Goal: Information Seeking & Learning: Learn about a topic

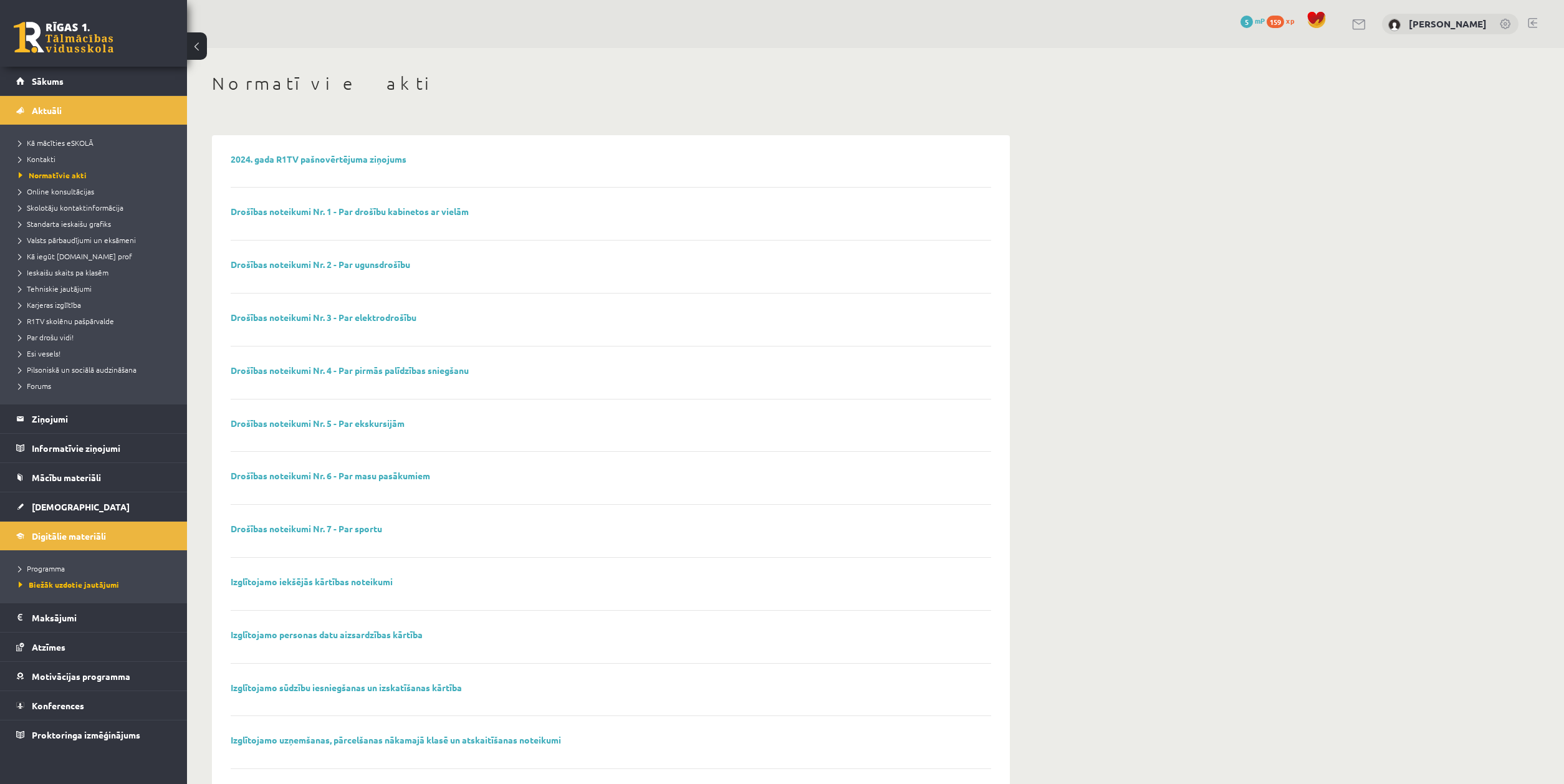
scroll to position [63, 0]
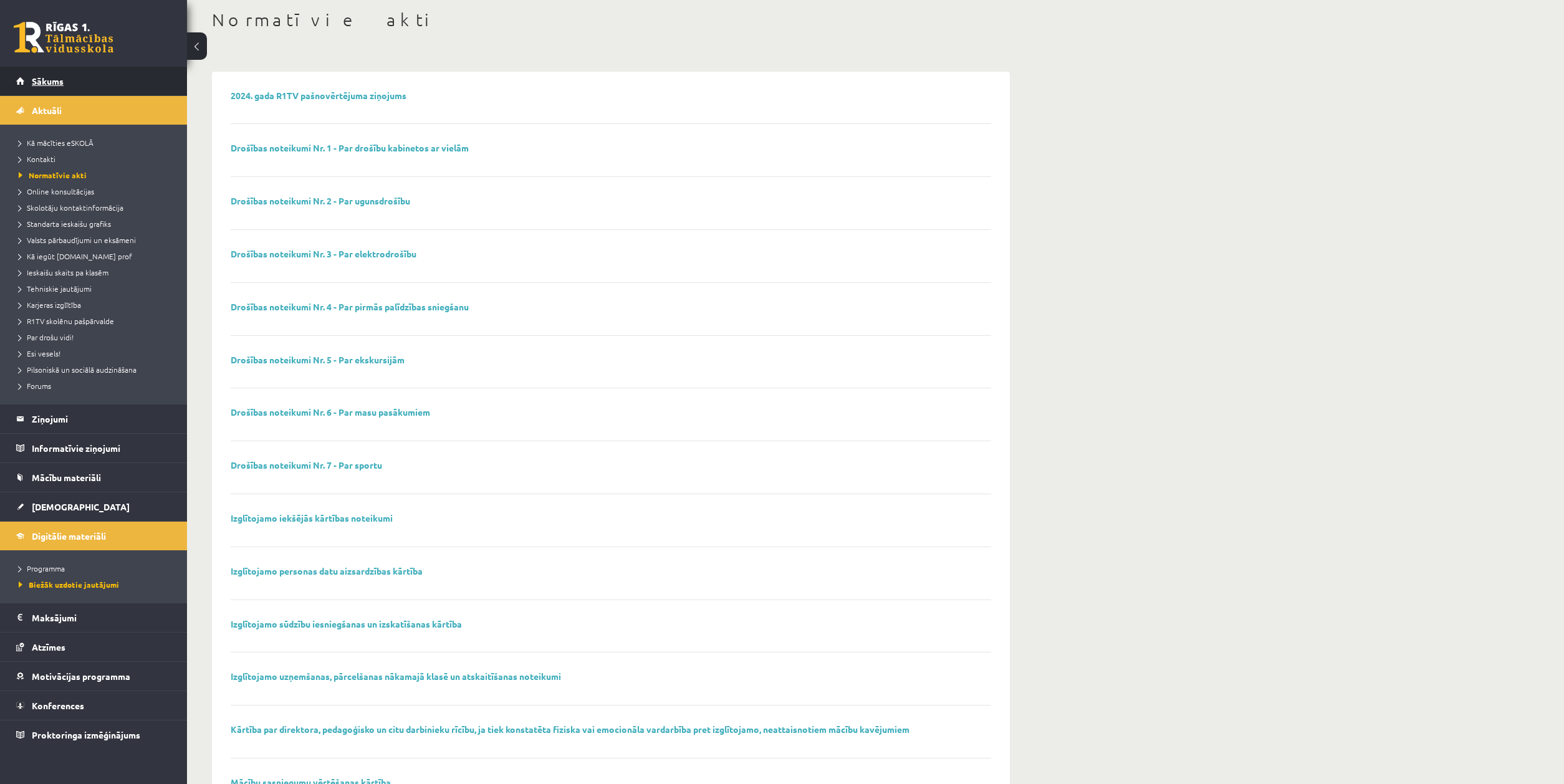
click at [49, 85] on span "Sākums" at bounding box center [48, 81] width 32 height 12
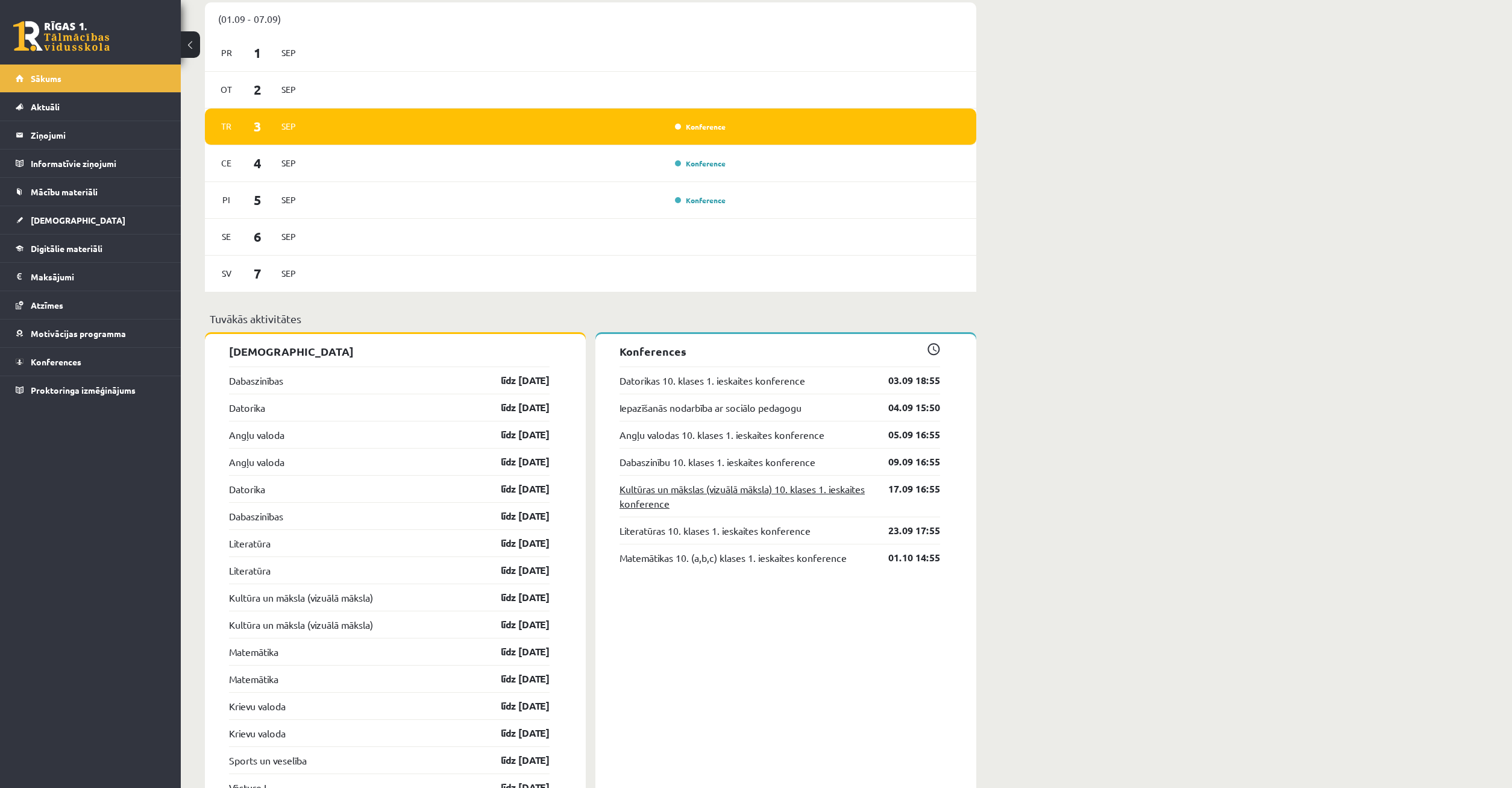
scroll to position [606, 0]
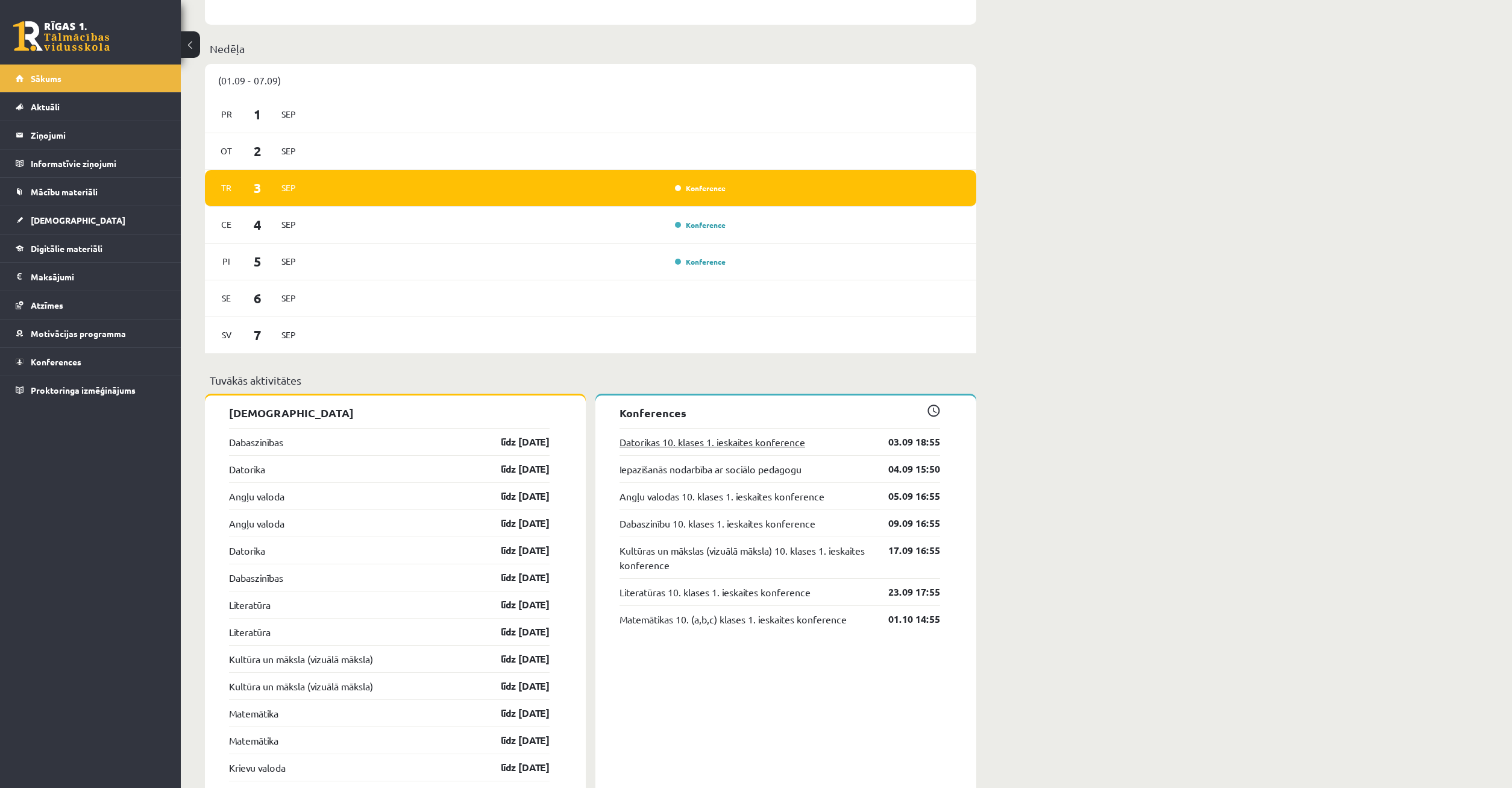
click at [740, 444] on link "Datorikas 10. klases 1. ieskaites konference" at bounding box center [712, 442] width 186 height 14
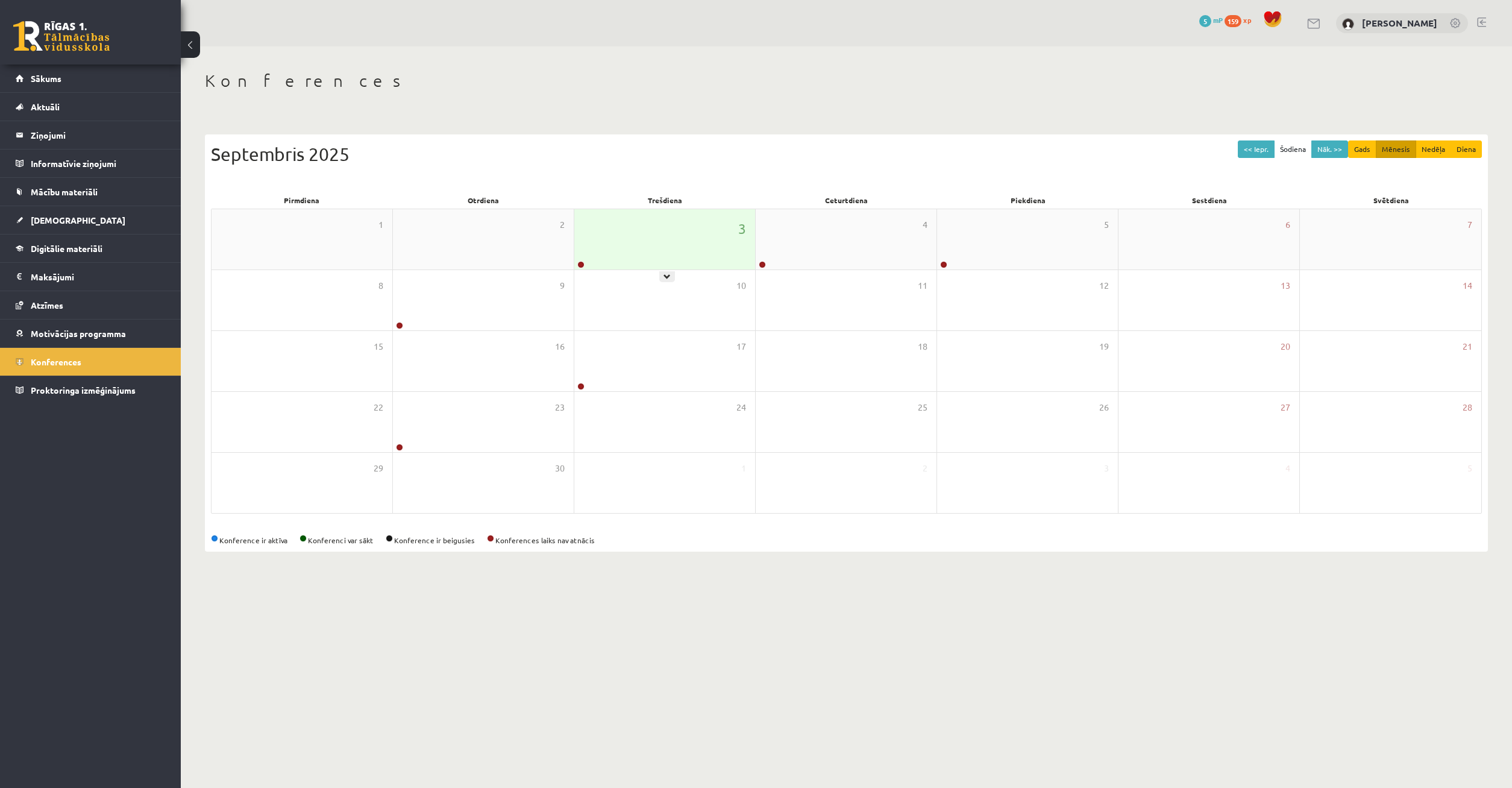
click at [649, 260] on div "3" at bounding box center [665, 240] width 181 height 60
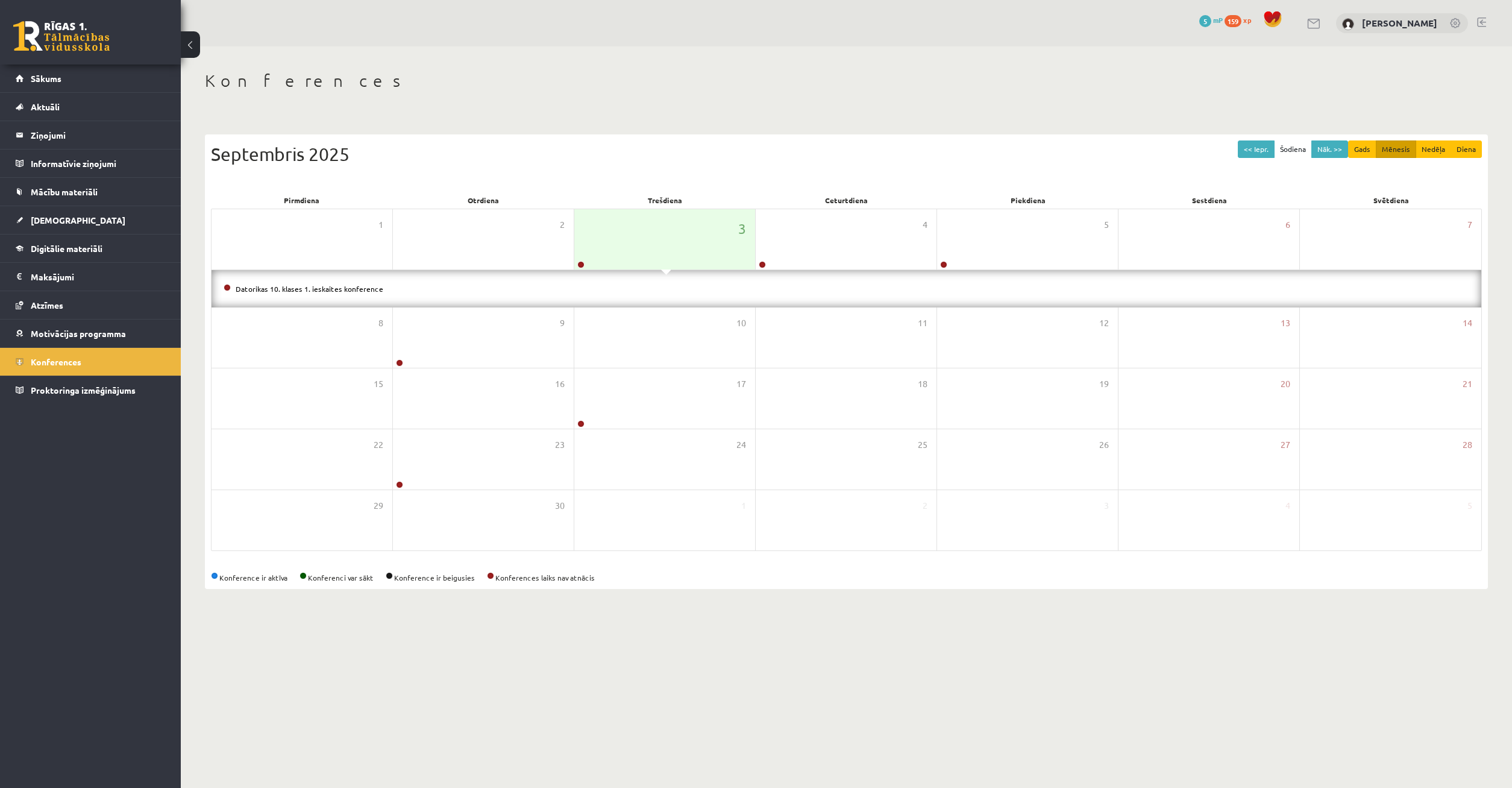
click at [336, 282] on li "Datorikas 10. klases 1. ieskaites konference" at bounding box center [846, 289] width 1246 height 13
click at [336, 291] on li "Datorikas 10. klases 1. ieskaites konference" at bounding box center [846, 289] width 1246 height 13
click at [336, 290] on link "Datorikas 10. klases 1. ieskaites konference" at bounding box center [309, 289] width 148 height 9
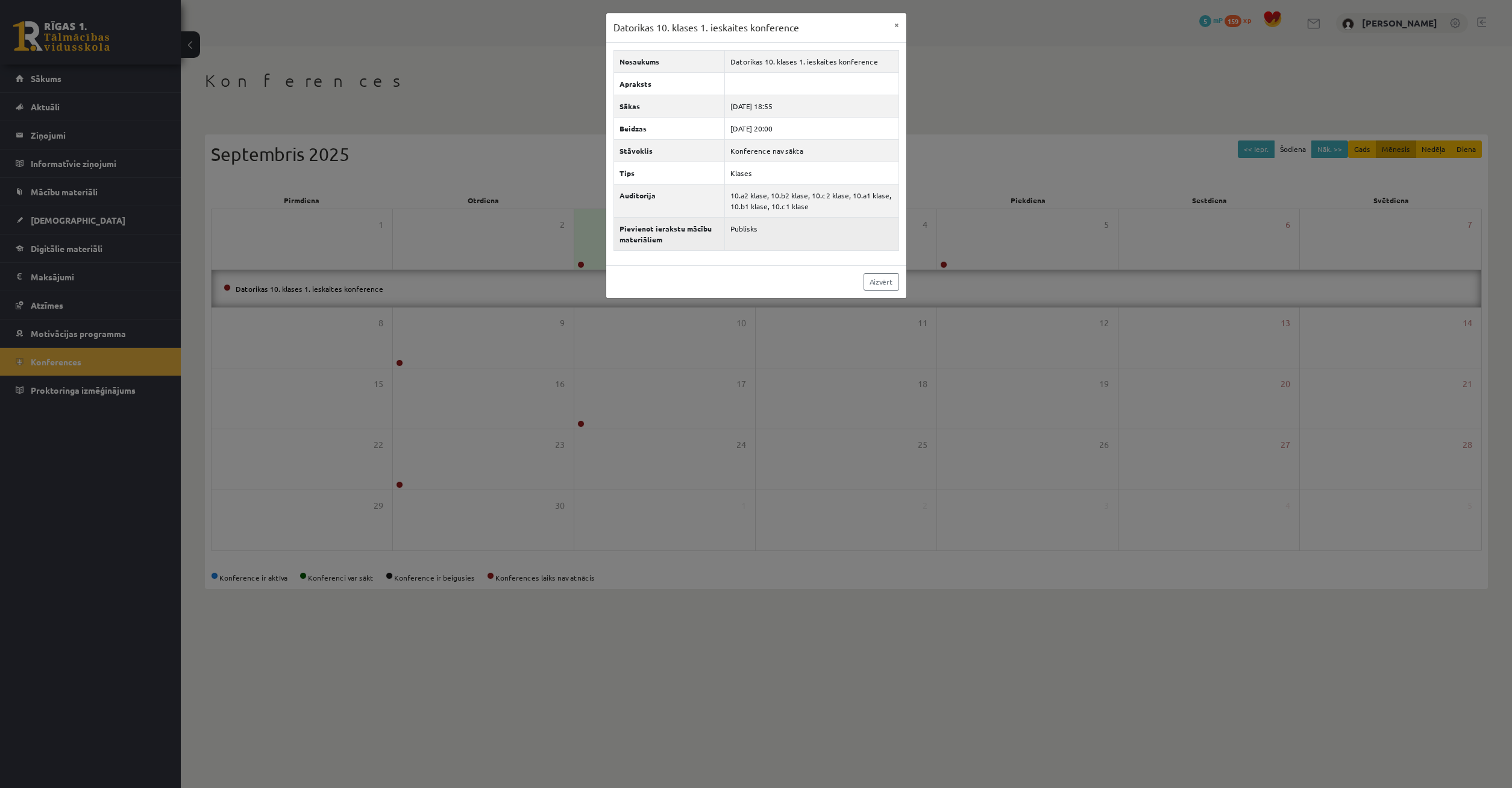
click at [742, 235] on td "Publisks" at bounding box center [812, 233] width 174 height 33
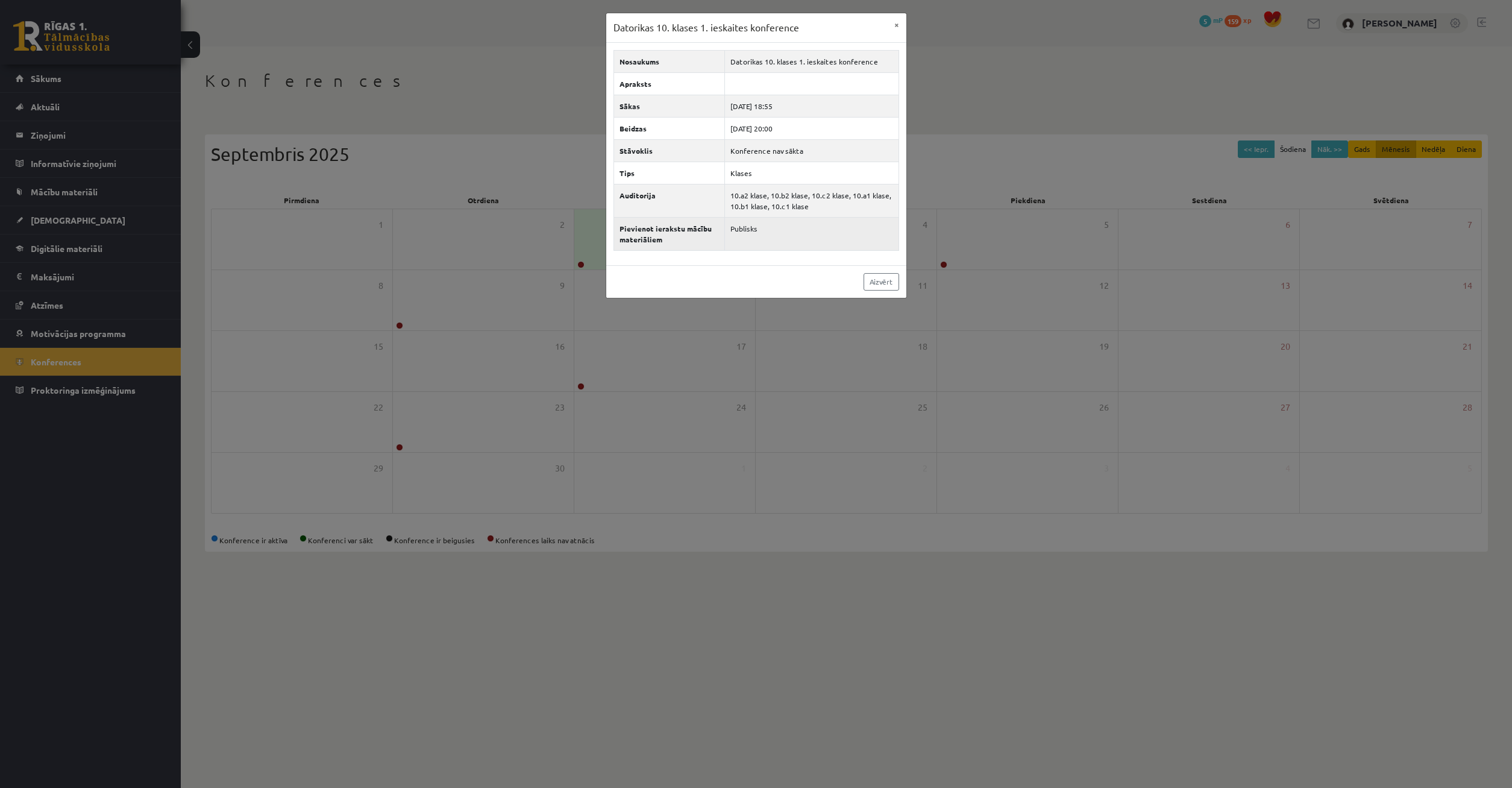
click at [747, 227] on td "Publisks" at bounding box center [812, 233] width 174 height 33
click at [745, 228] on td "Publisks" at bounding box center [812, 233] width 174 height 33
click at [785, 155] on td "Konference nav sākta" at bounding box center [812, 151] width 174 height 23
click at [765, 88] on td at bounding box center [812, 84] width 174 height 23
click at [886, 29] on div "Datorikas 10. klases 1. ieskaites konference ×" at bounding box center [756, 27] width 300 height 29
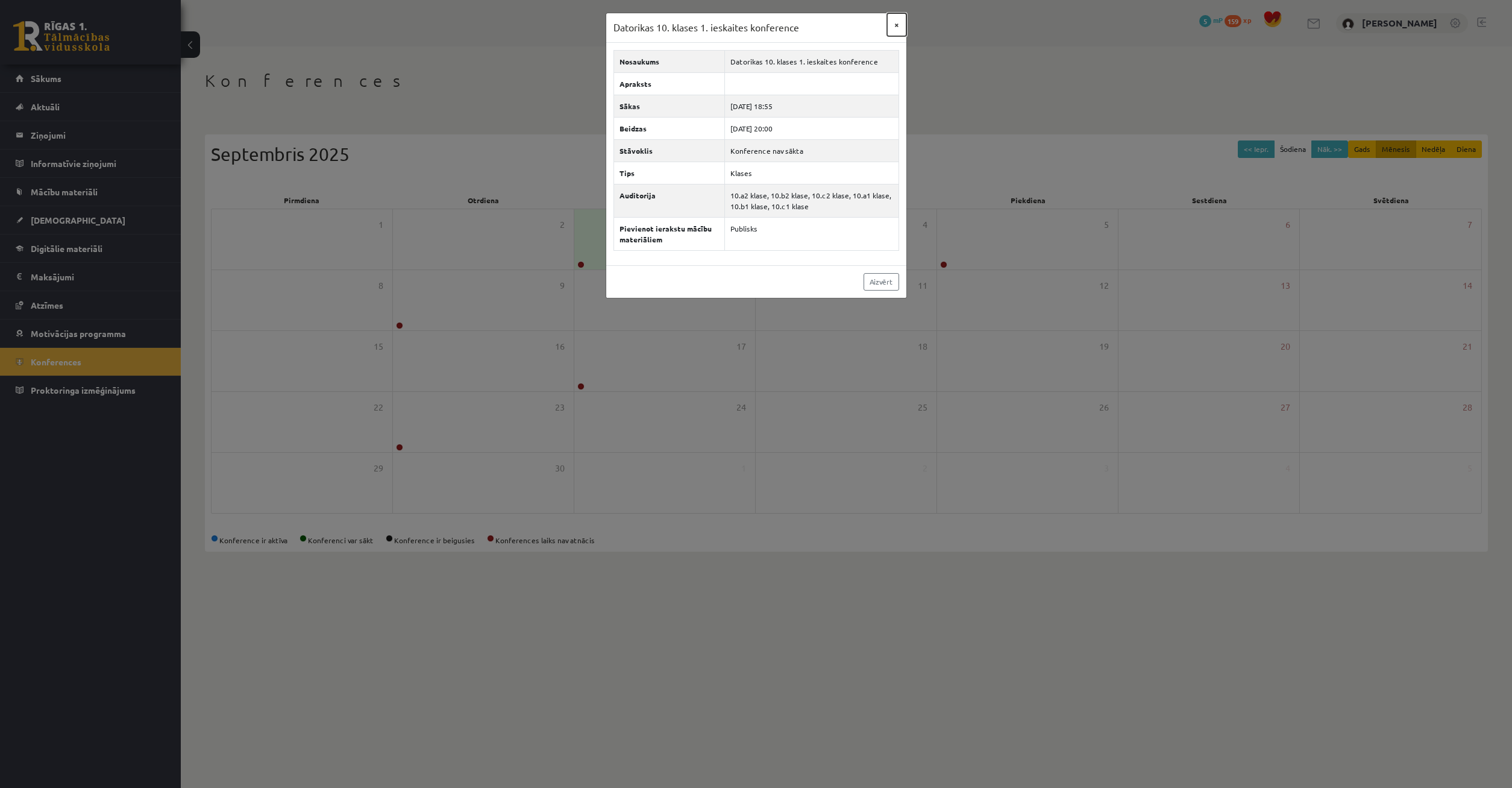
click at [892, 23] on button "×" at bounding box center [897, 25] width 19 height 23
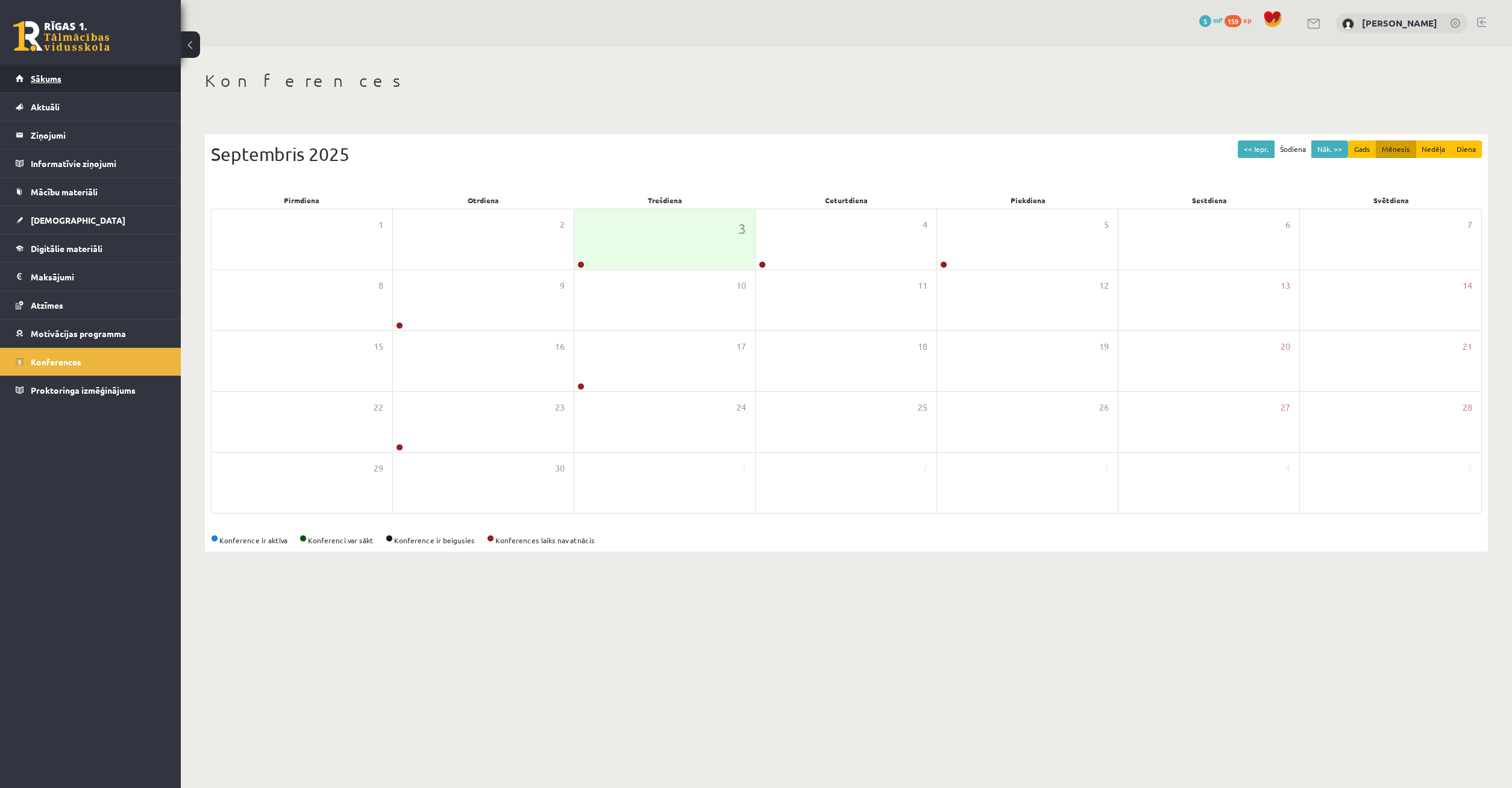
click at [102, 74] on link "Sākums" at bounding box center [91, 77] width 150 height 27
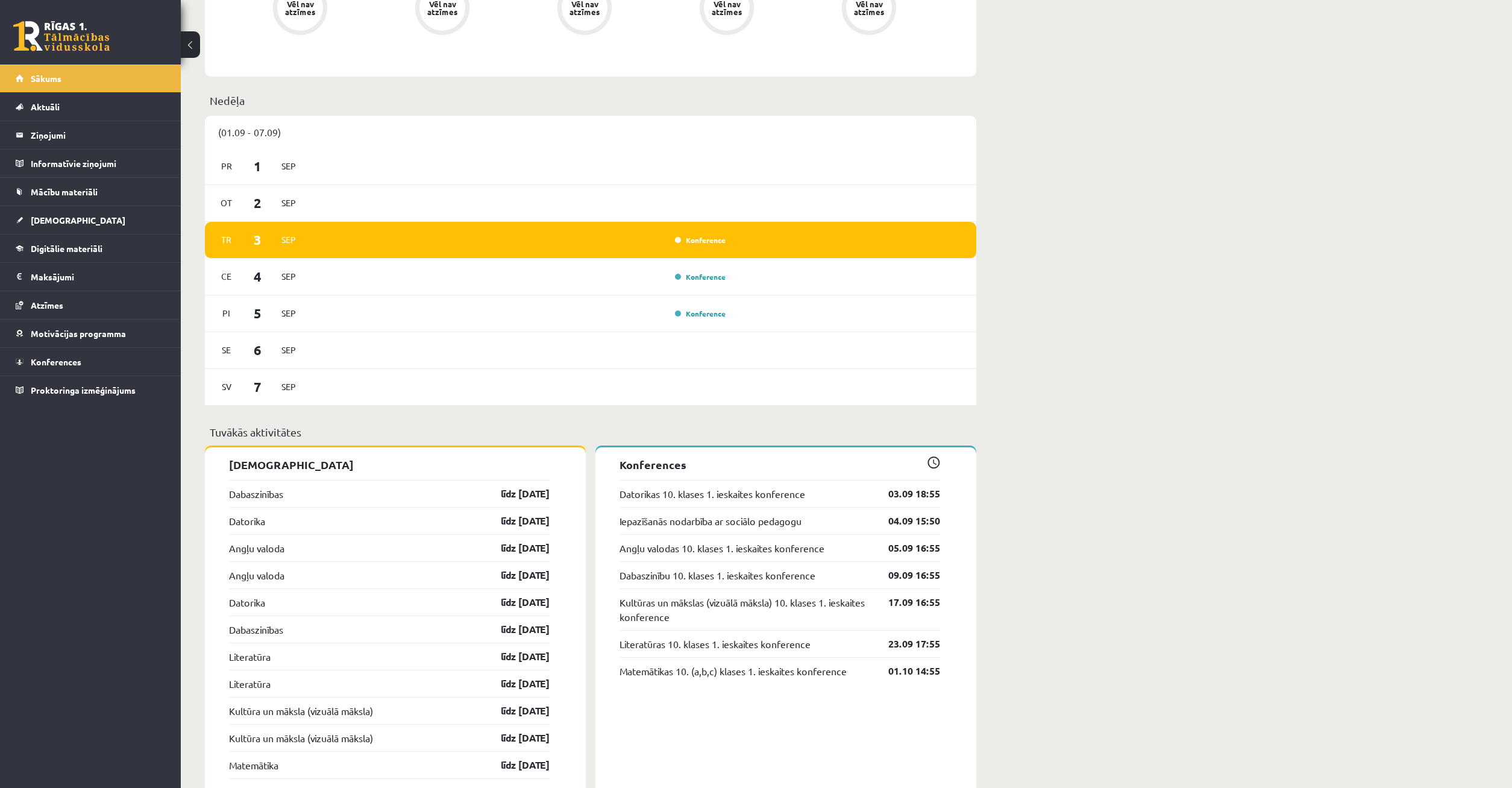
scroll to position [615, 0]
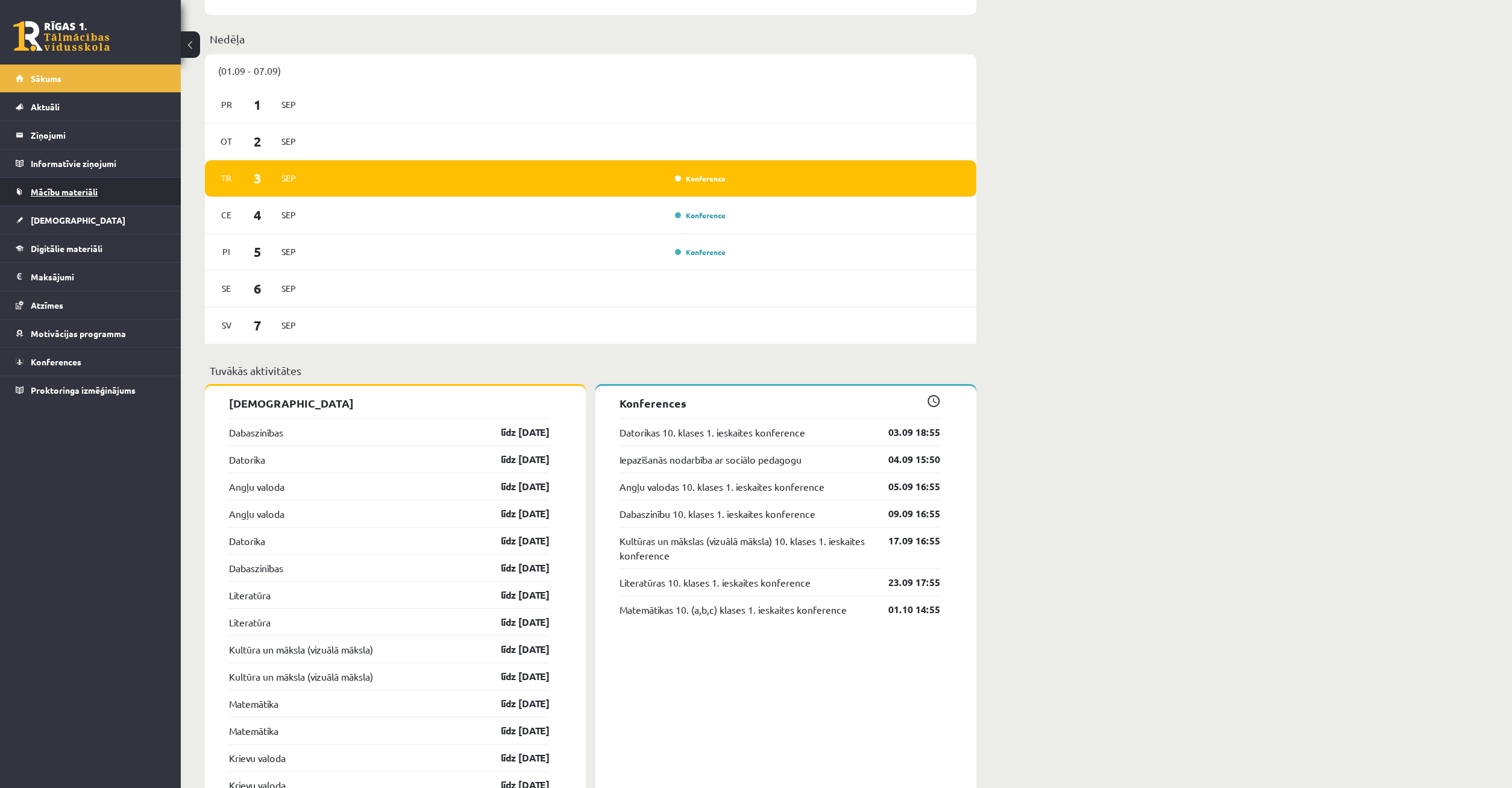
click at [88, 188] on span "Mācību materiāli" at bounding box center [64, 192] width 67 height 11
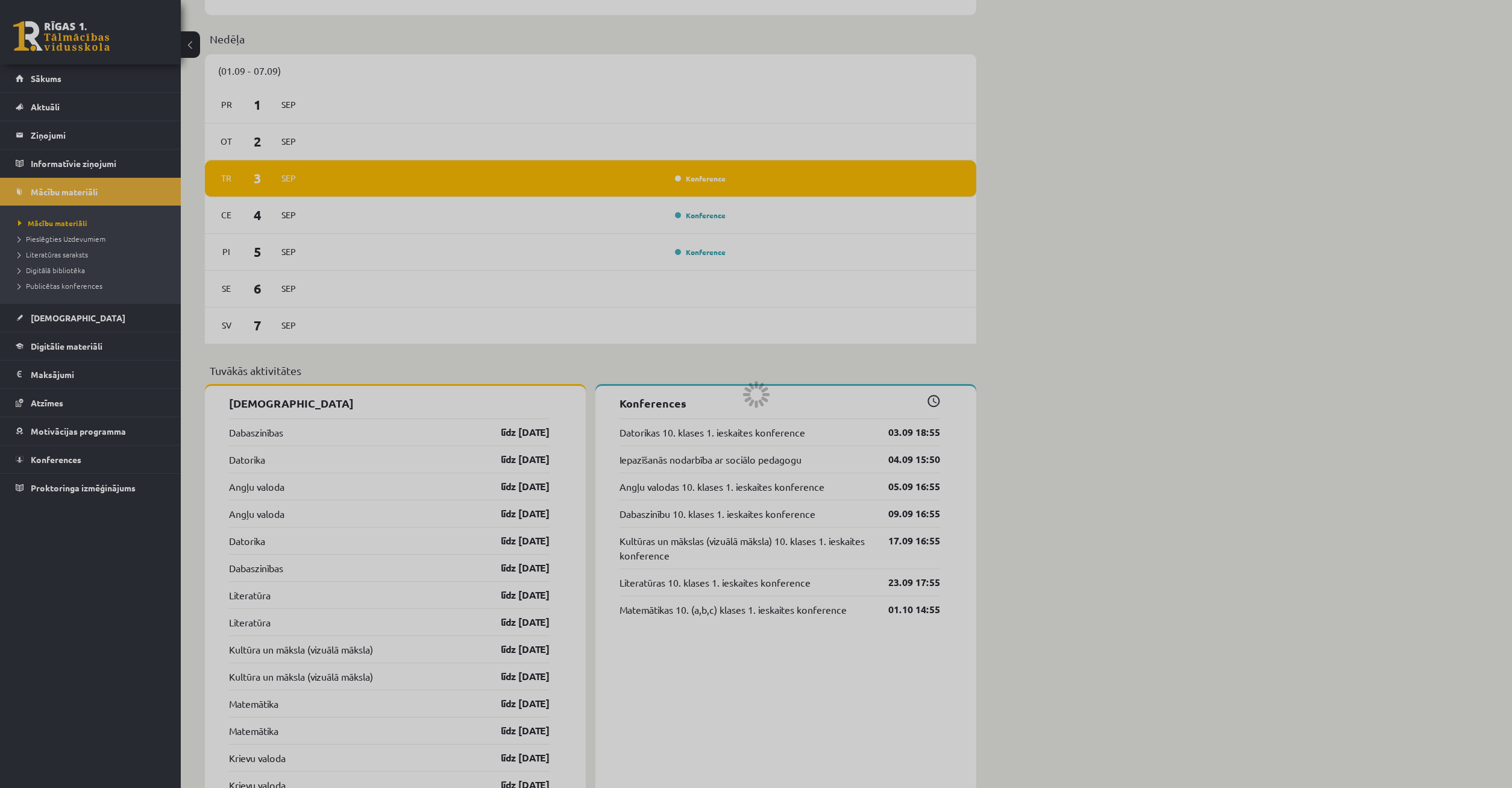
click at [91, 345] on div at bounding box center [756, 394] width 1512 height 788
click at [49, 338] on div at bounding box center [756, 394] width 1512 height 788
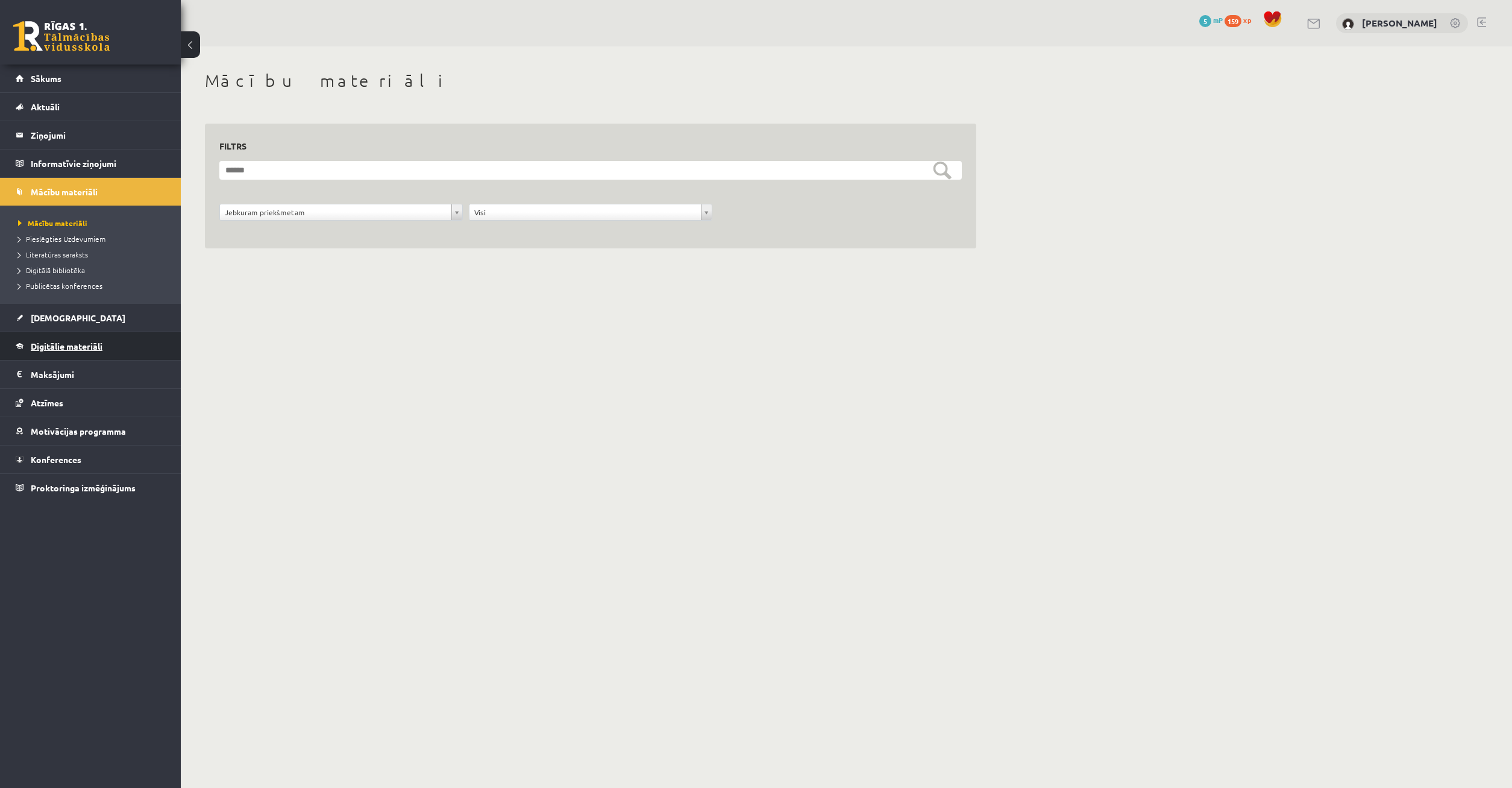
click at [68, 345] on span "Digitālie materiāli" at bounding box center [67, 346] width 72 height 11
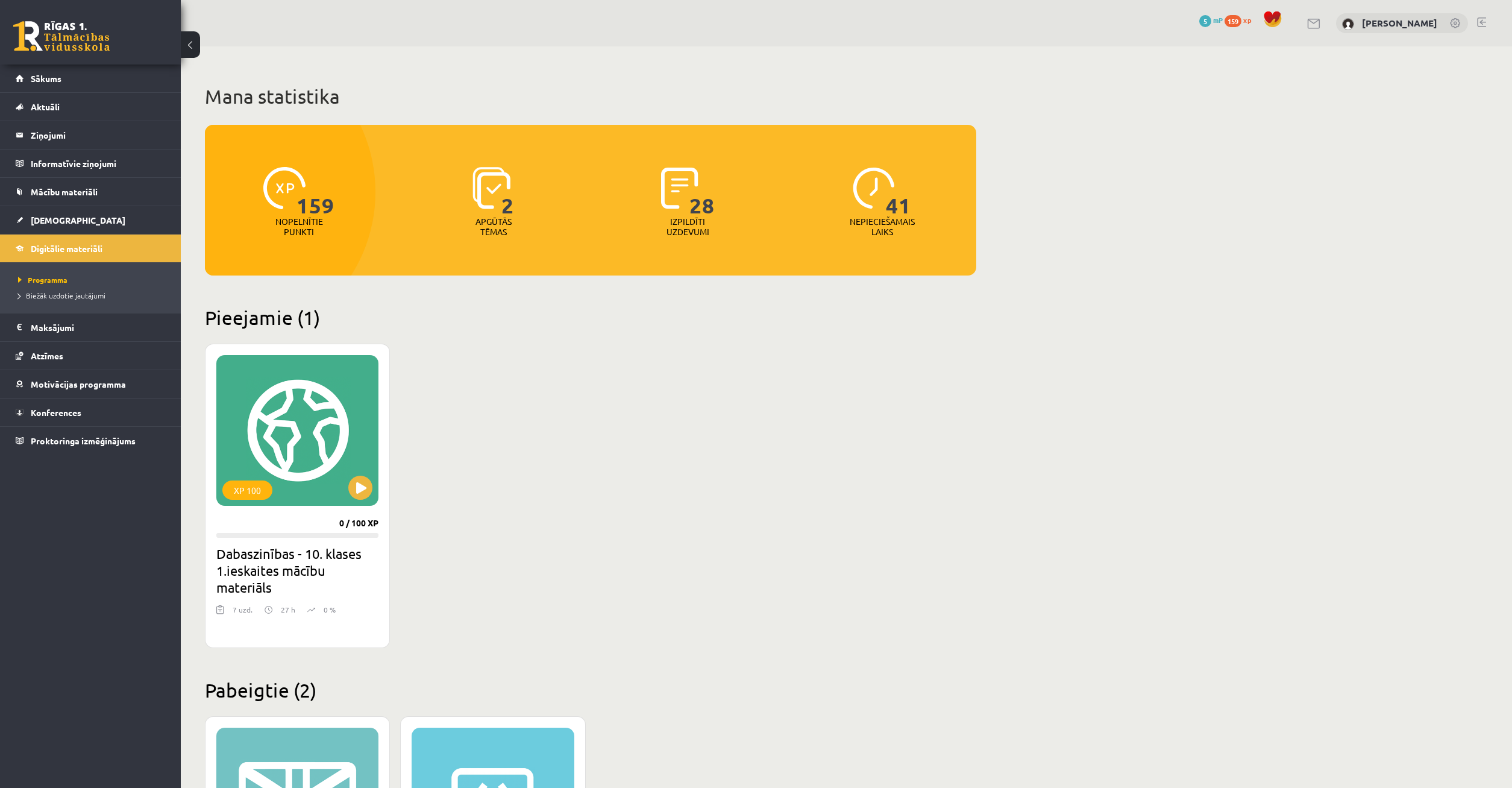
scroll to position [61, 0]
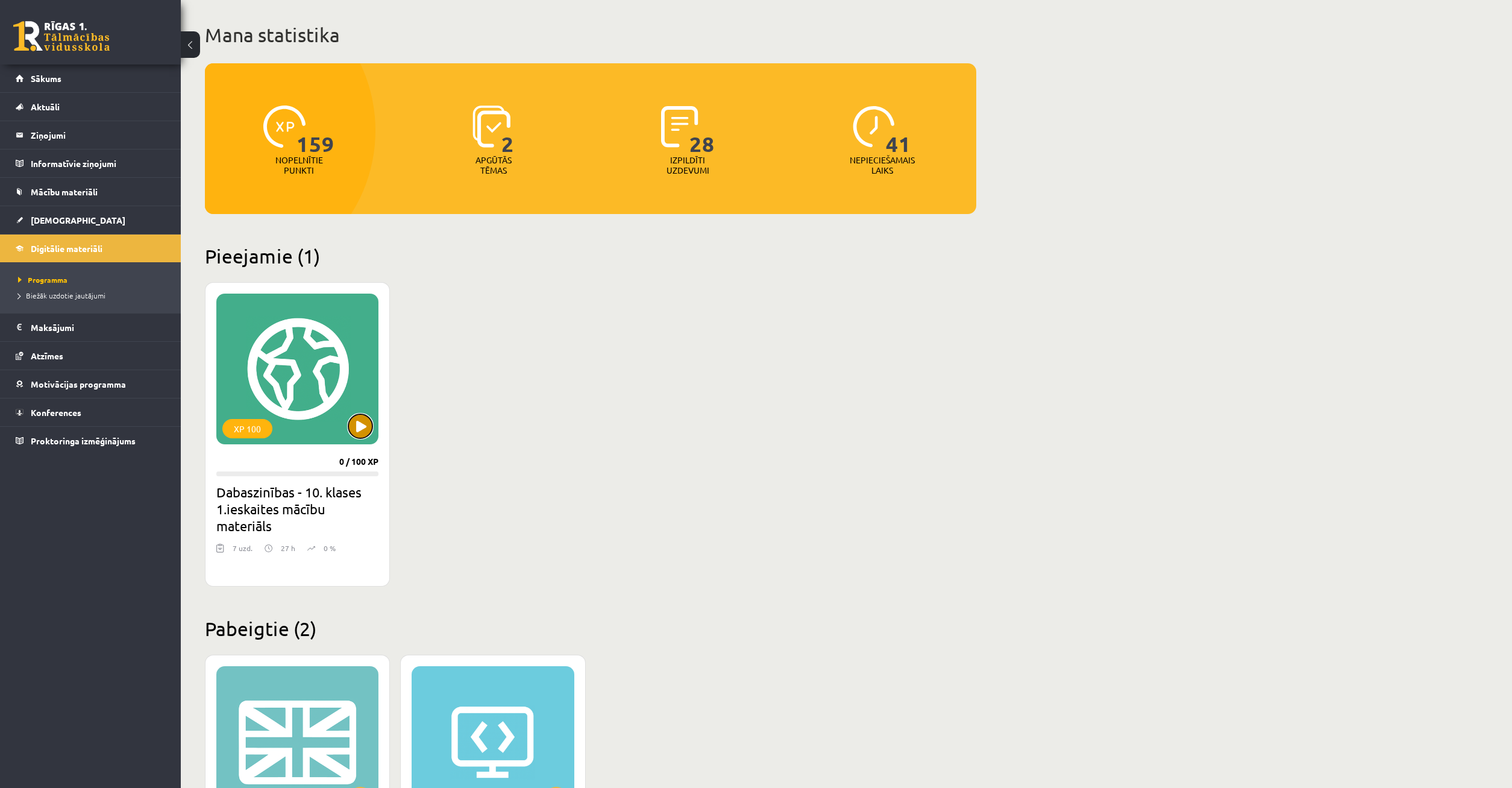
click at [367, 426] on button at bounding box center [360, 427] width 25 height 25
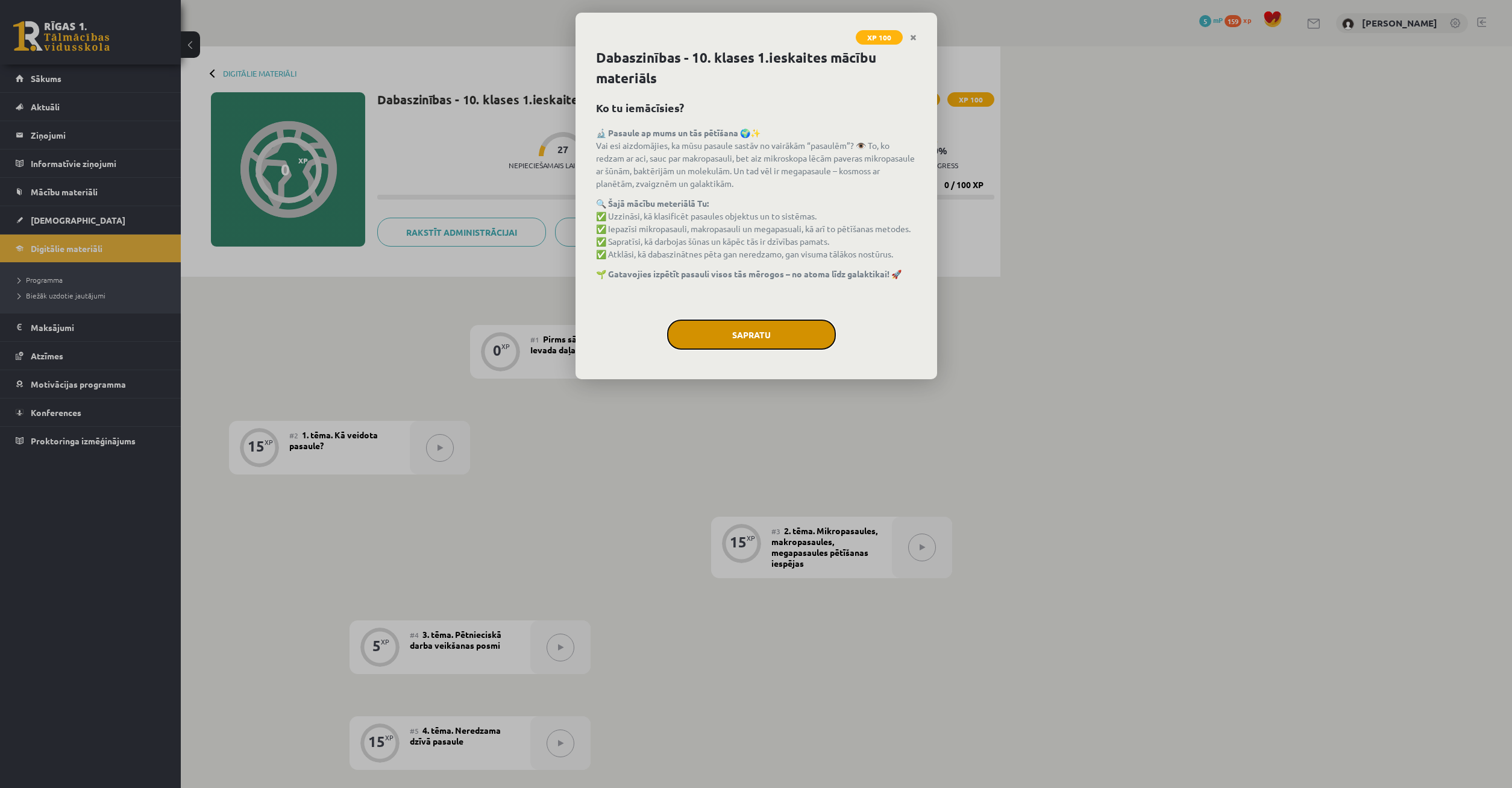
click at [745, 335] on button "Sapratu" at bounding box center [751, 335] width 169 height 30
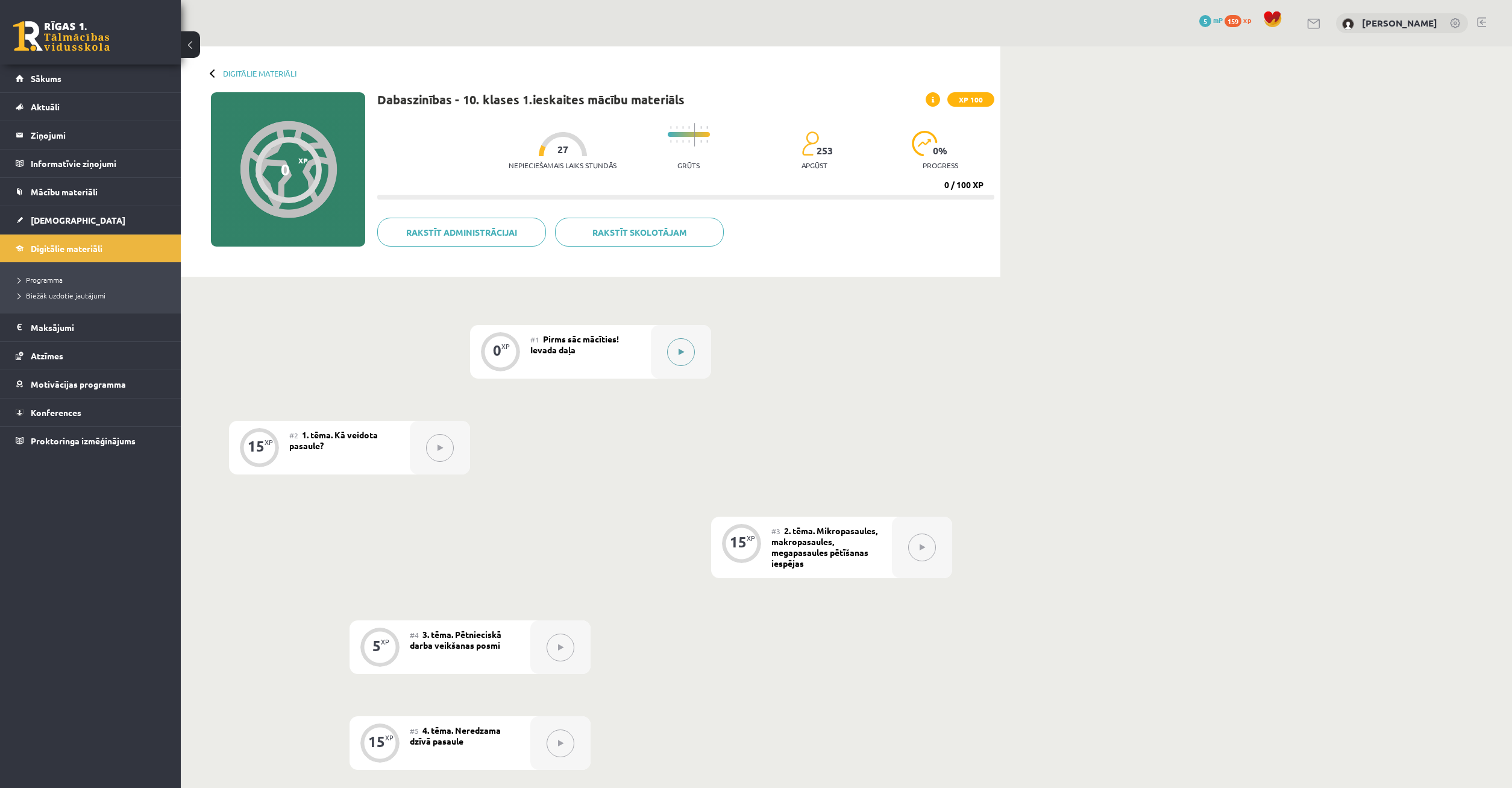
click at [676, 358] on button at bounding box center [680, 351] width 27 height 27
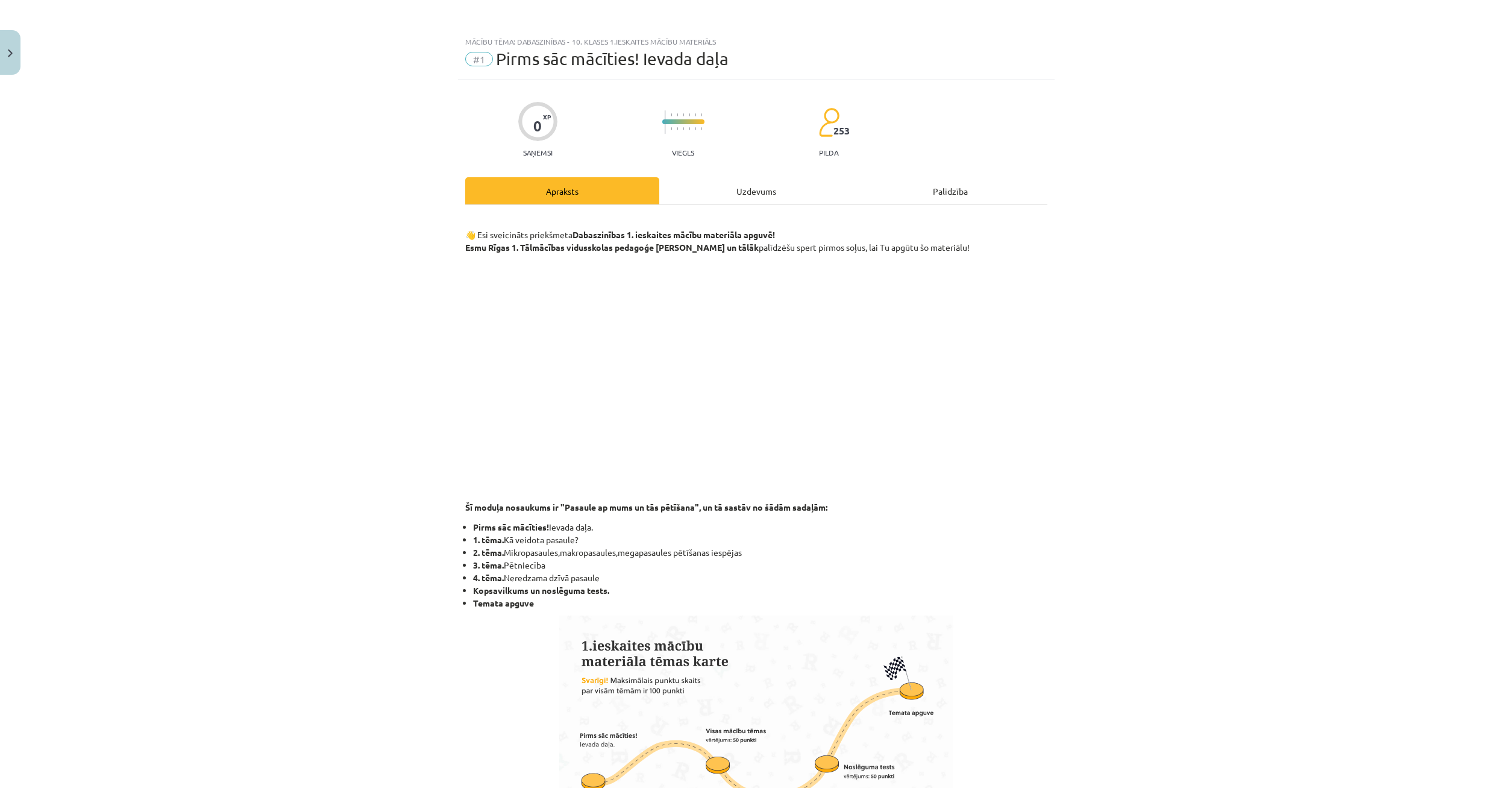
click at [787, 196] on div "Uzdevums" at bounding box center [756, 191] width 194 height 27
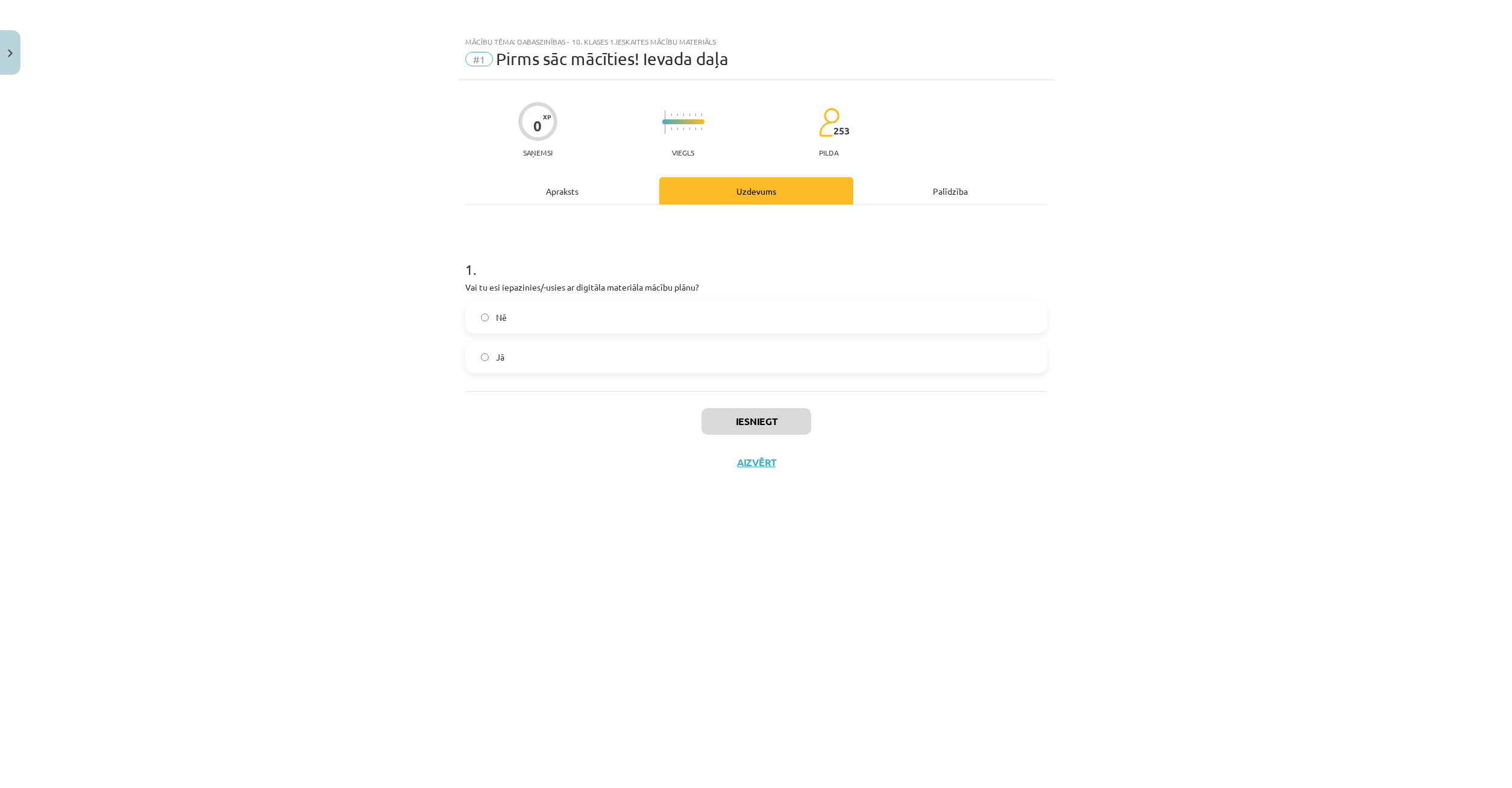
click at [600, 186] on div "Apraksts" at bounding box center [562, 191] width 194 height 27
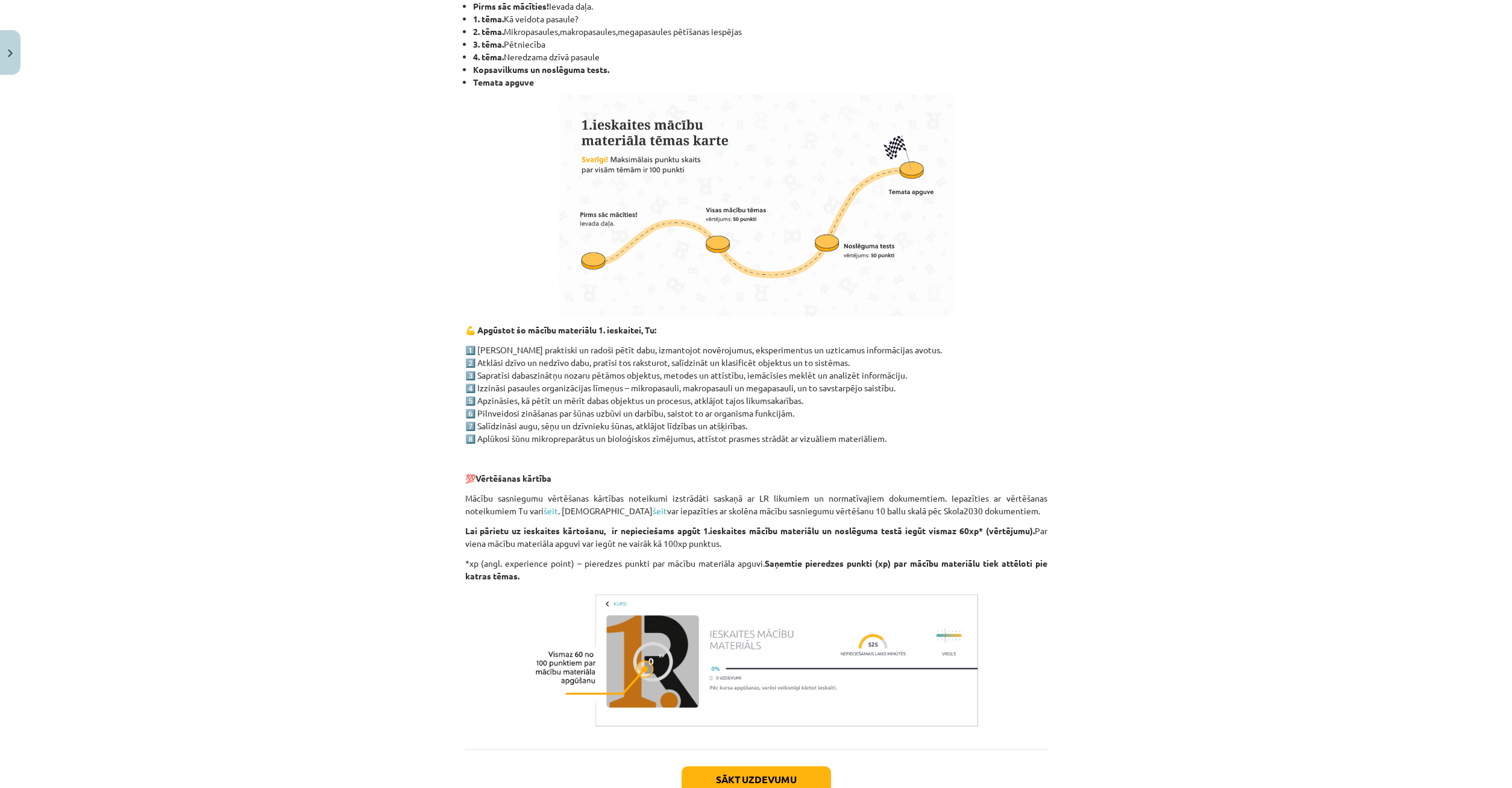
scroll to position [605, 0]
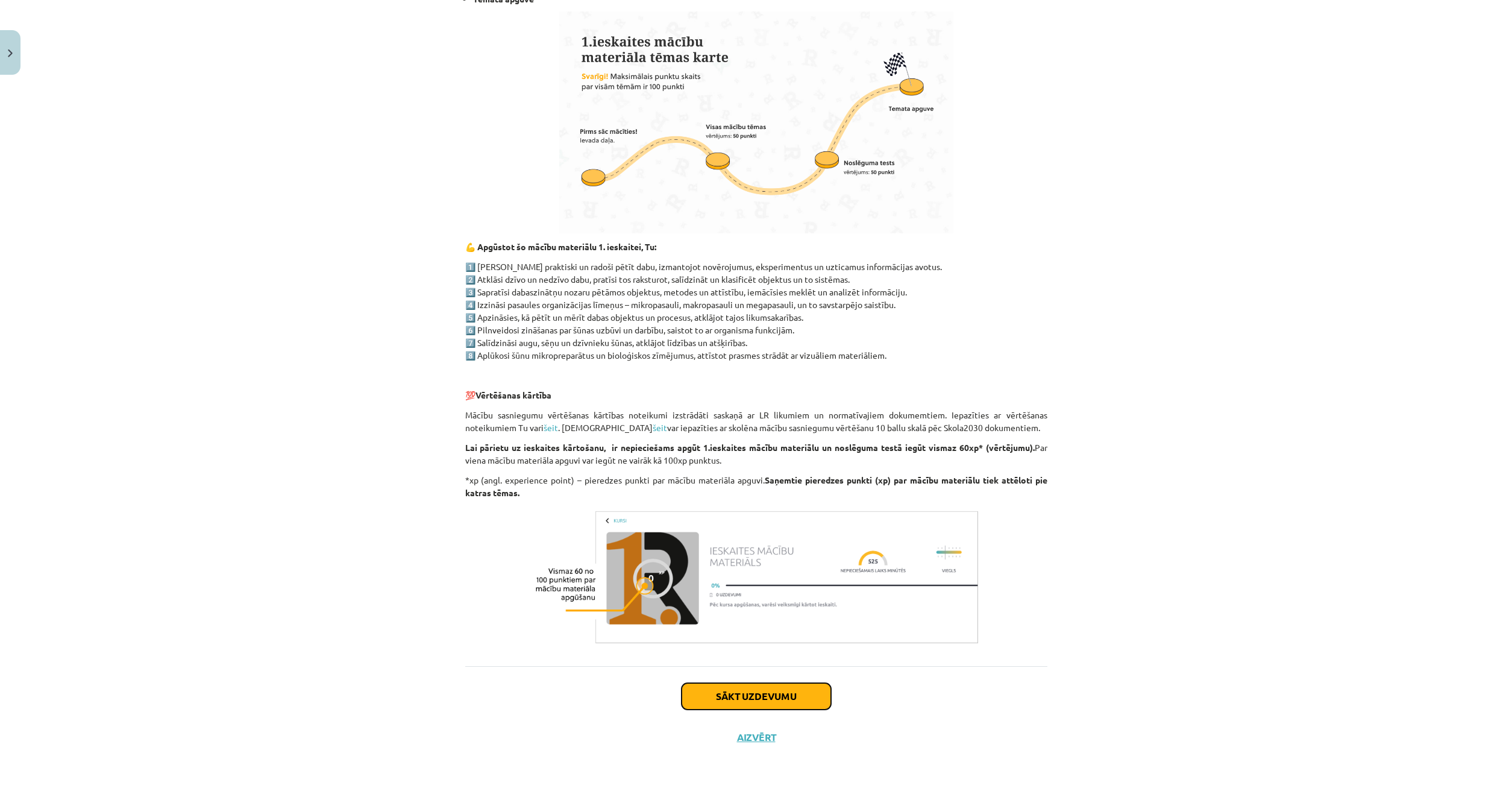
click at [729, 697] on button "Sākt uzdevumu" at bounding box center [756, 696] width 149 height 26
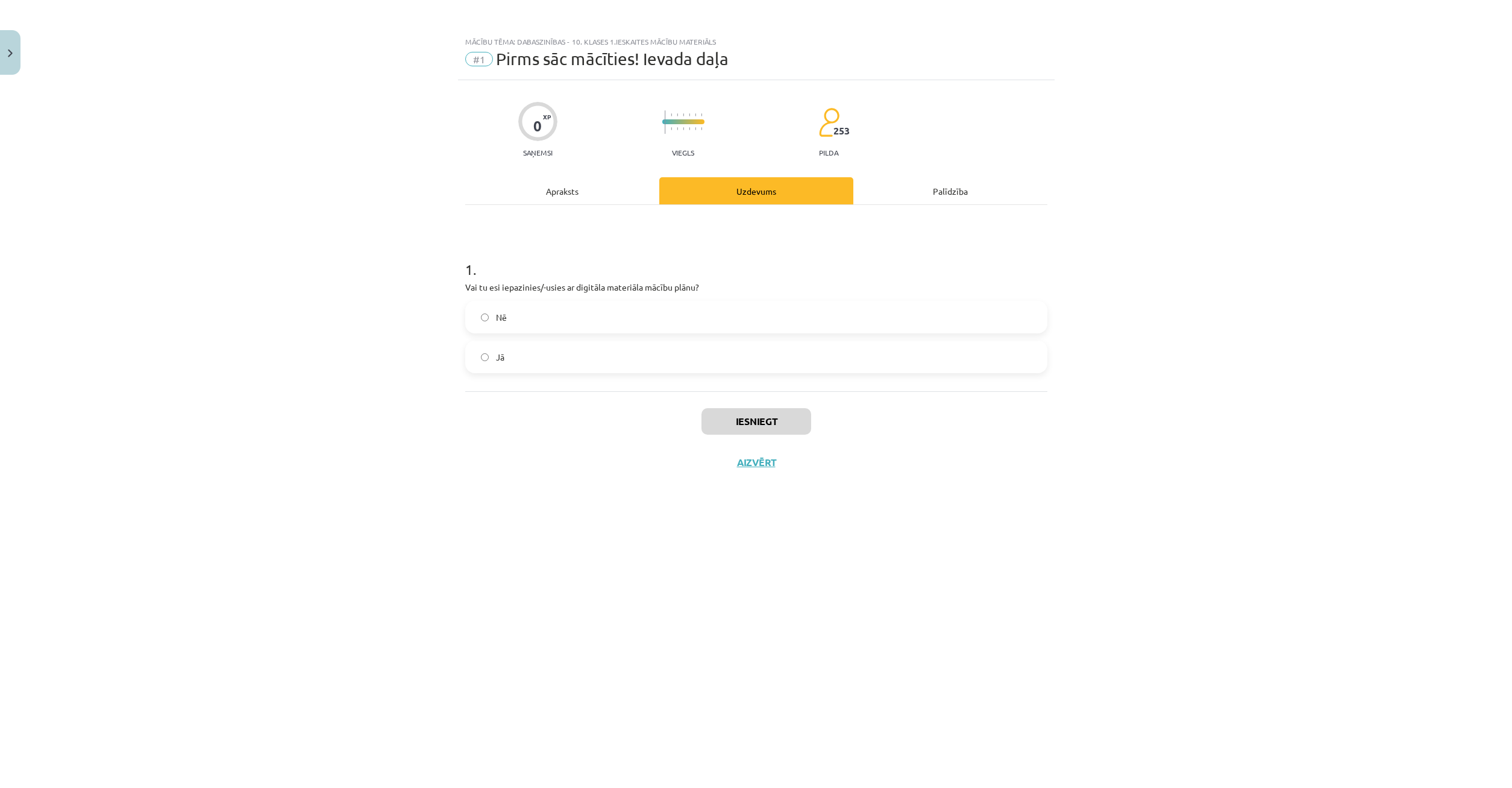
click at [537, 353] on label "Jā" at bounding box center [756, 357] width 580 height 30
click at [739, 423] on button "Iesniegt" at bounding box center [756, 422] width 109 height 26
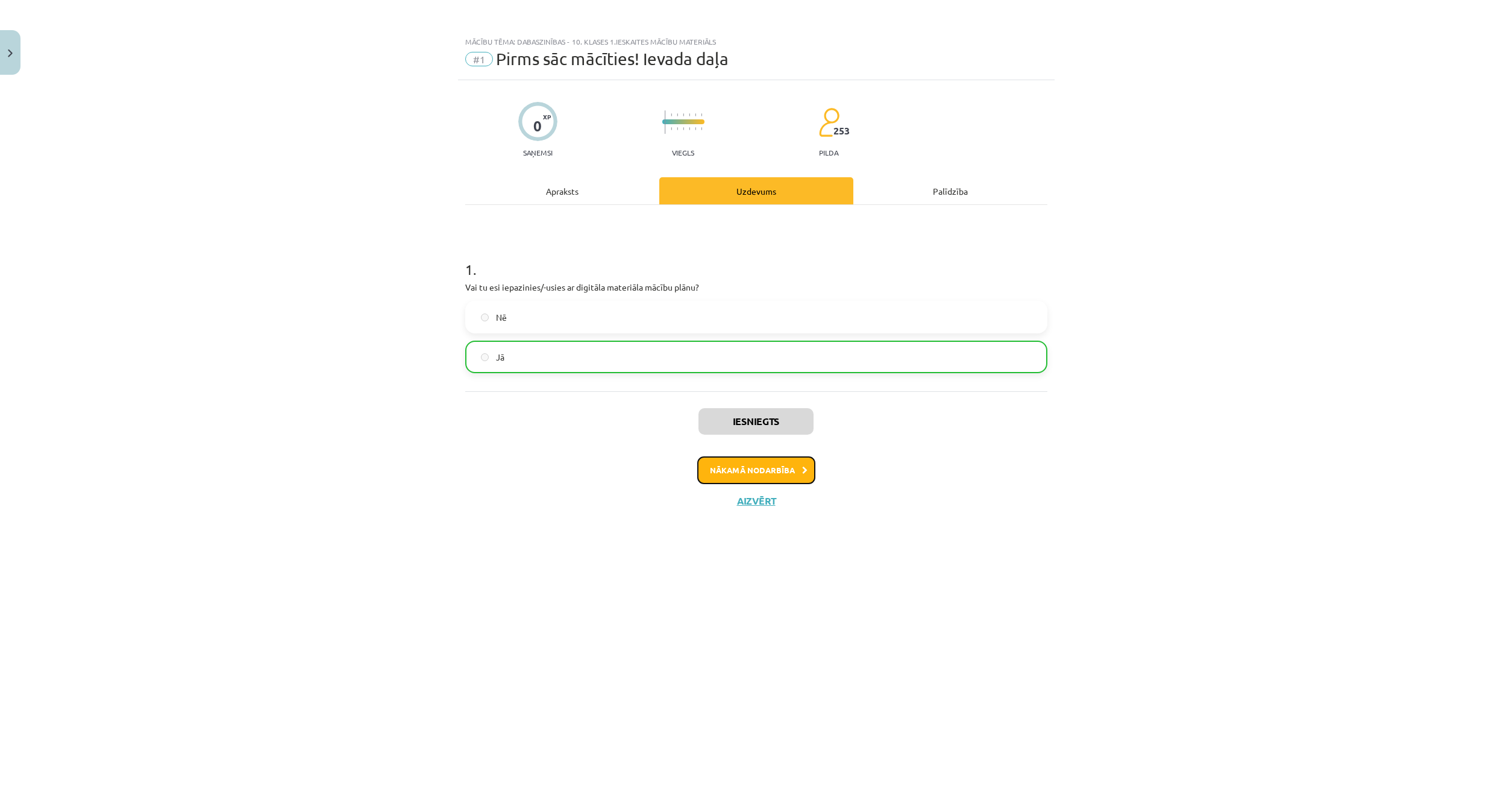
click at [745, 466] on button "Nākamā nodarbība" at bounding box center [756, 470] width 118 height 27
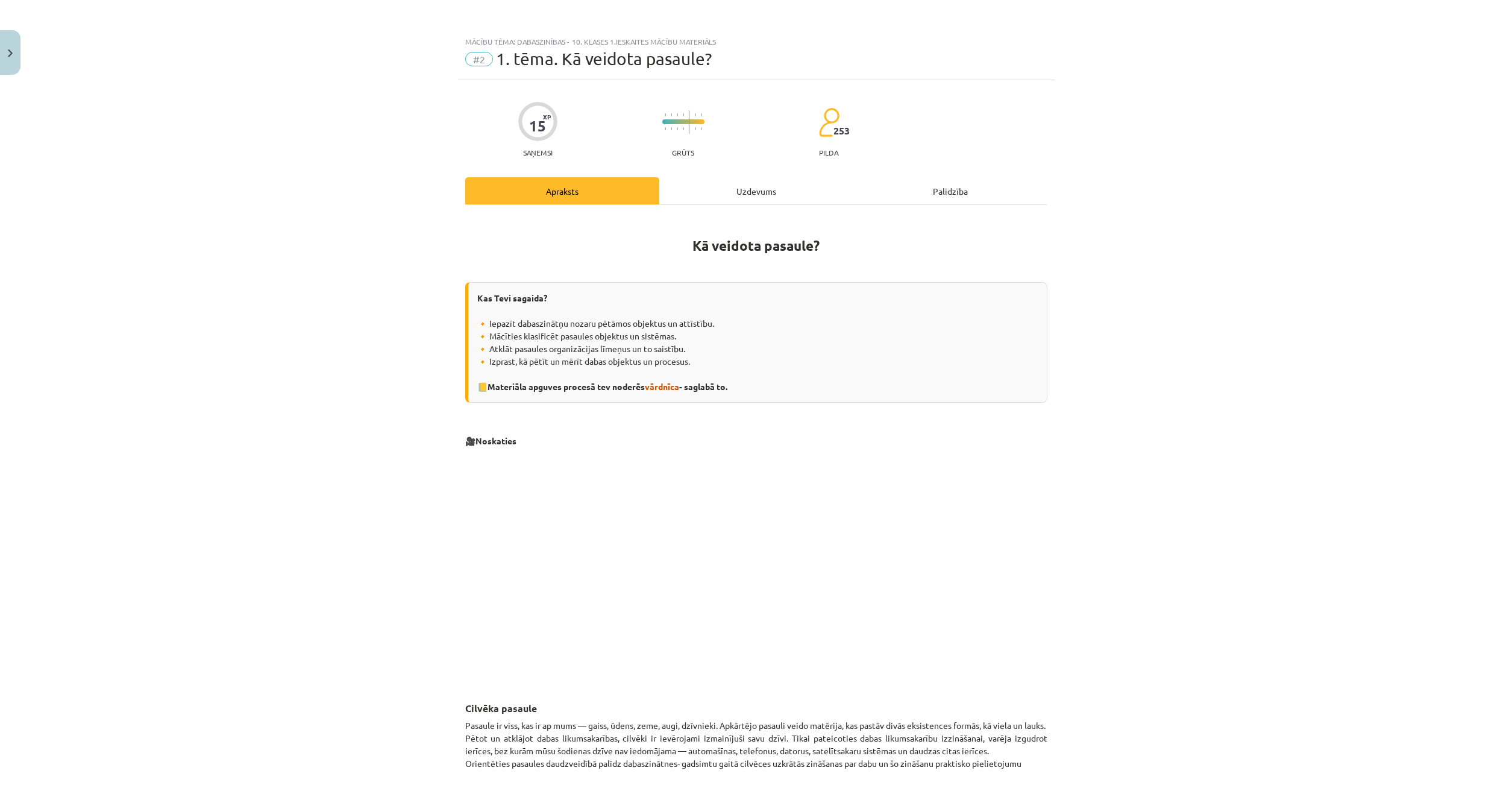
click at [781, 185] on div "Uzdevums" at bounding box center [756, 191] width 194 height 27
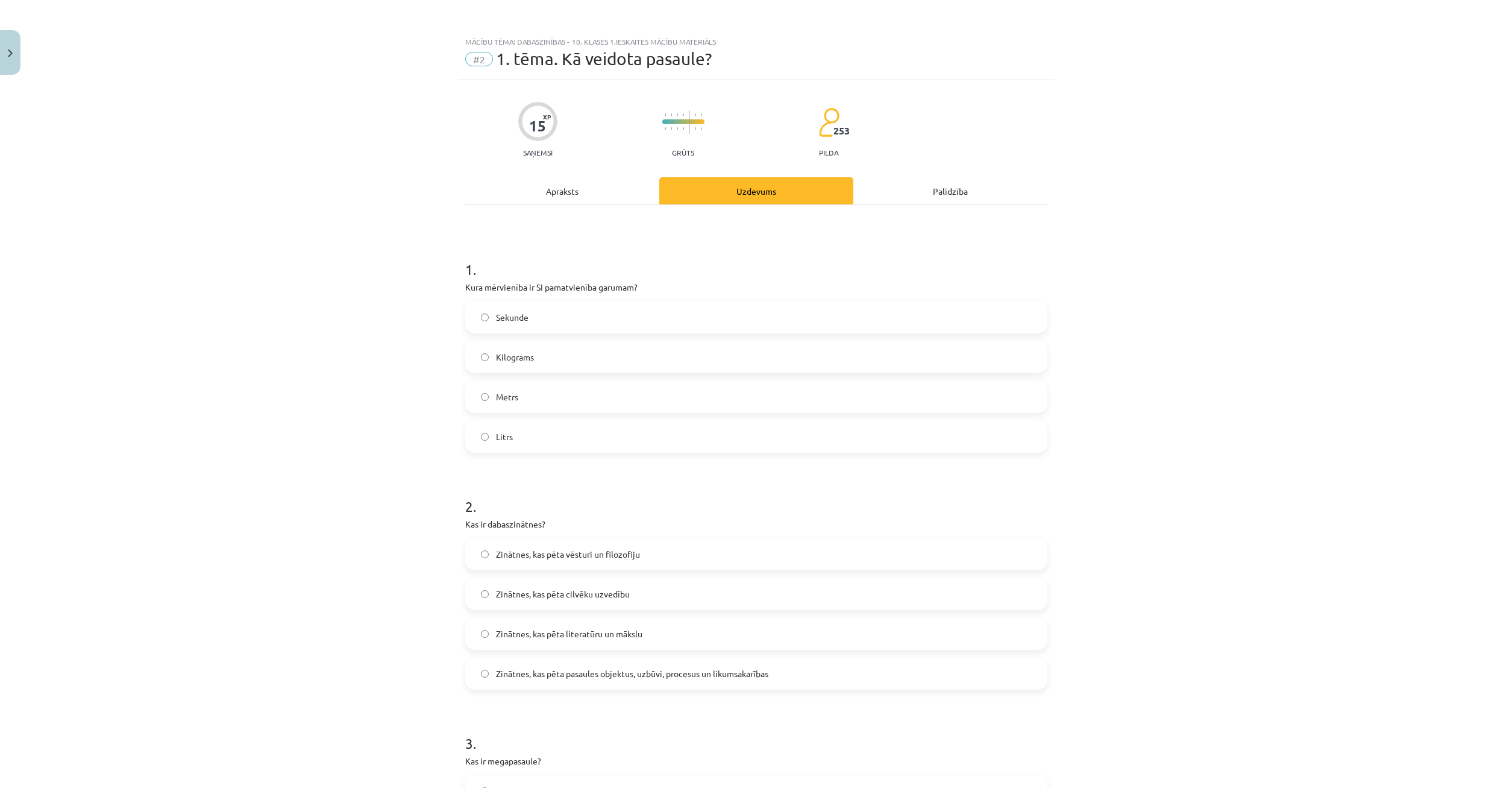
scroll to position [30, 0]
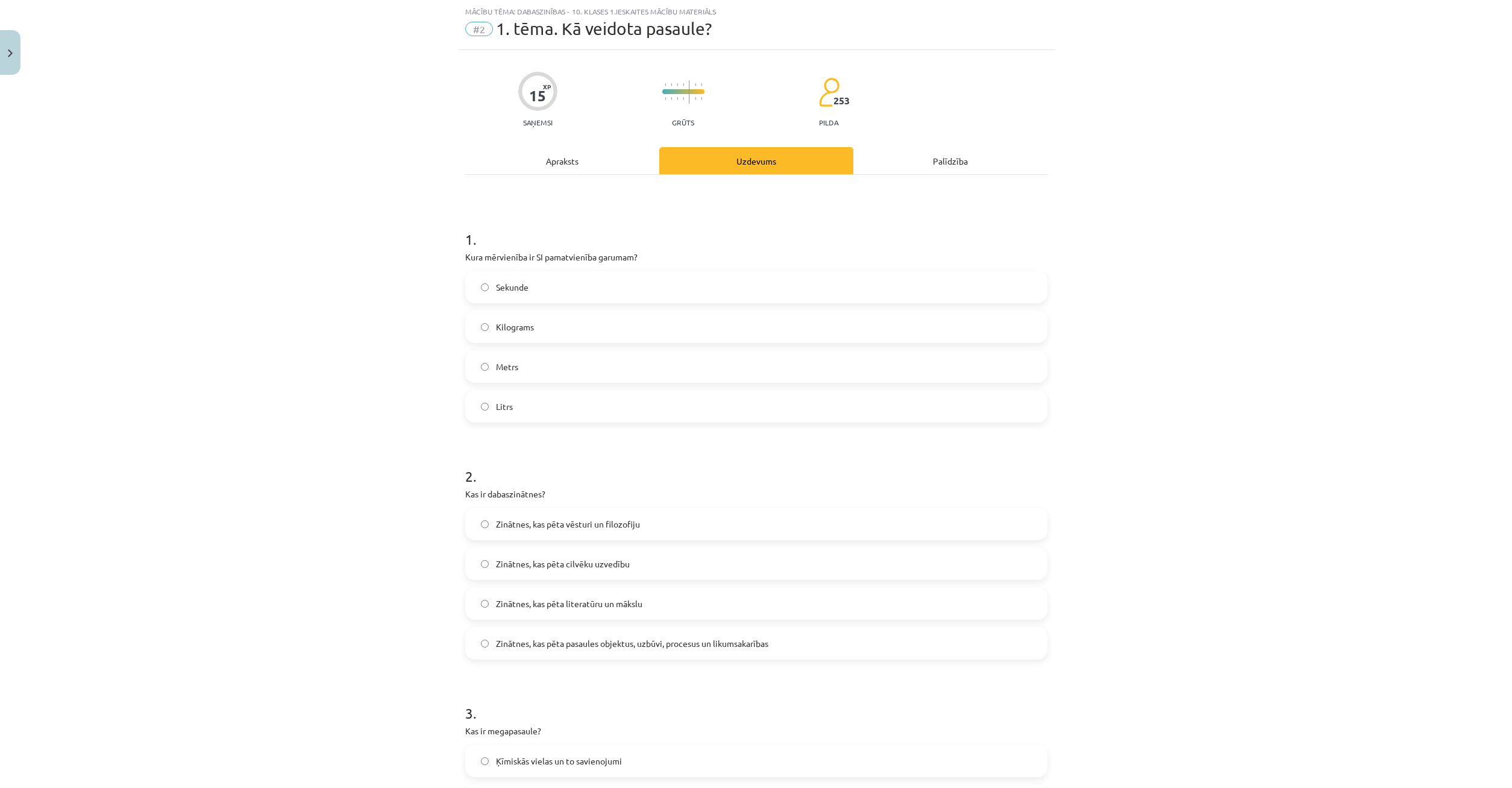
click at [549, 168] on div "Apraksts" at bounding box center [562, 160] width 194 height 27
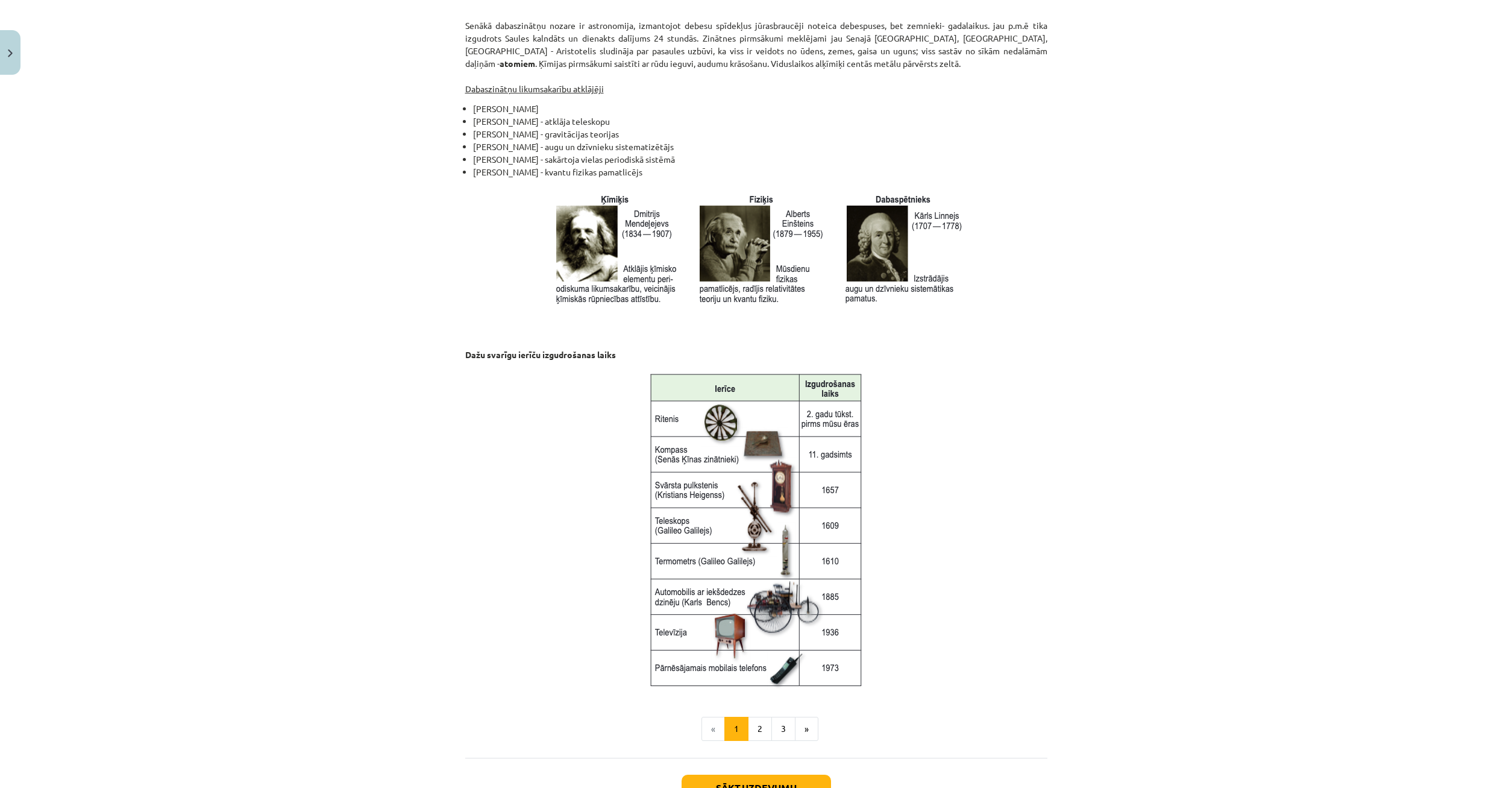
scroll to position [1246, 0]
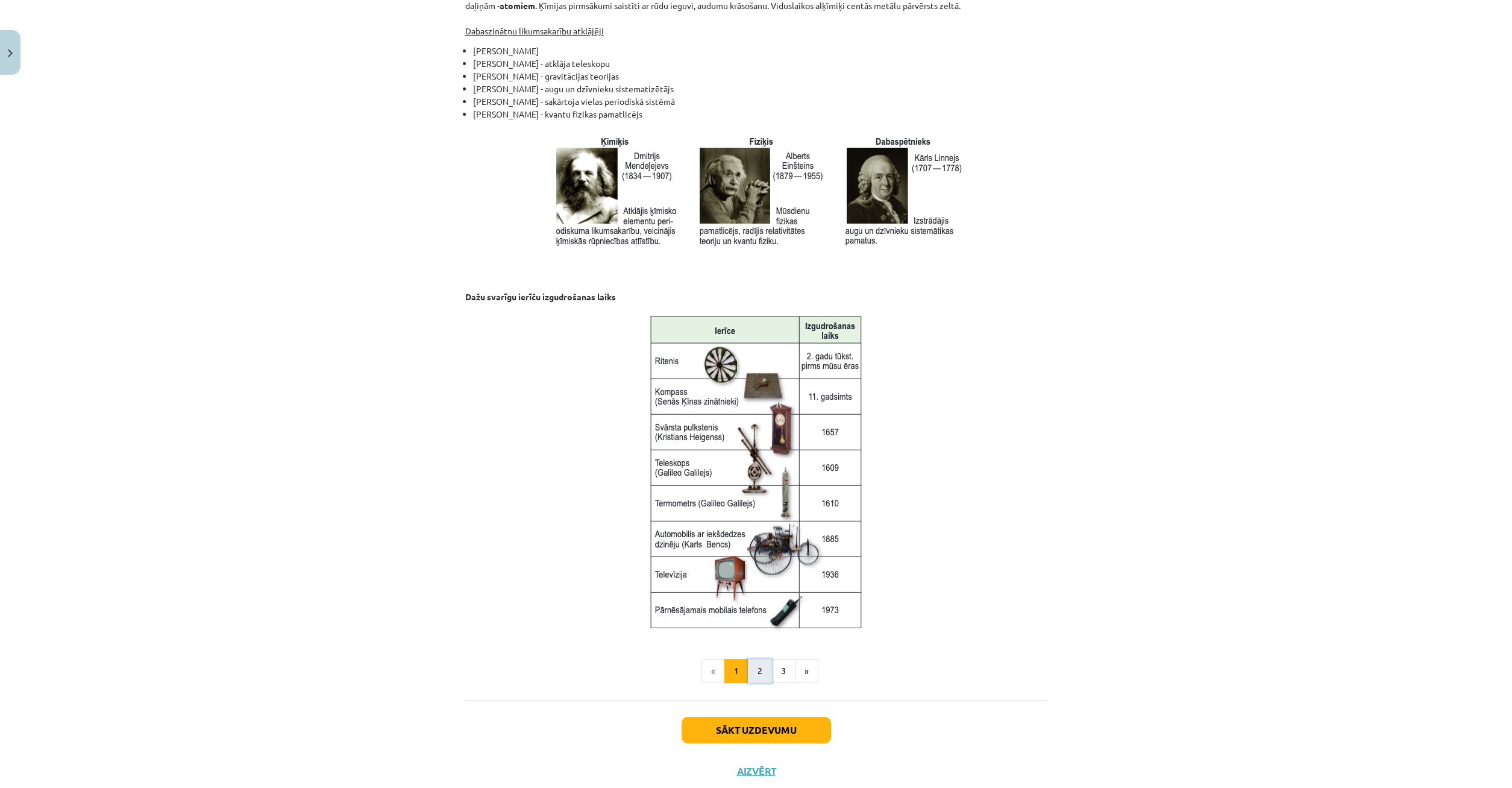
click at [760, 666] on button "2" at bounding box center [760, 671] width 25 height 25
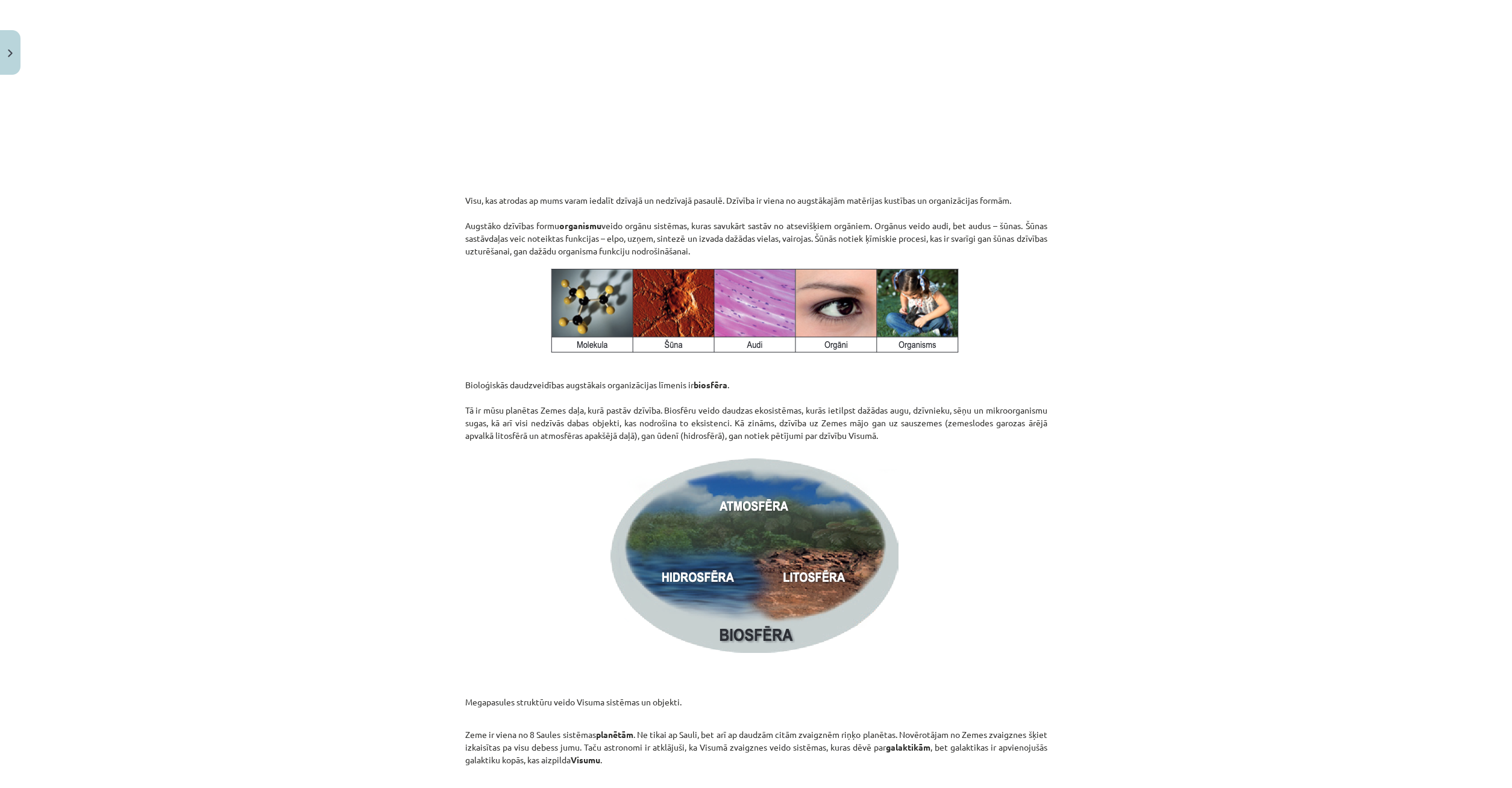
scroll to position [1484, 0]
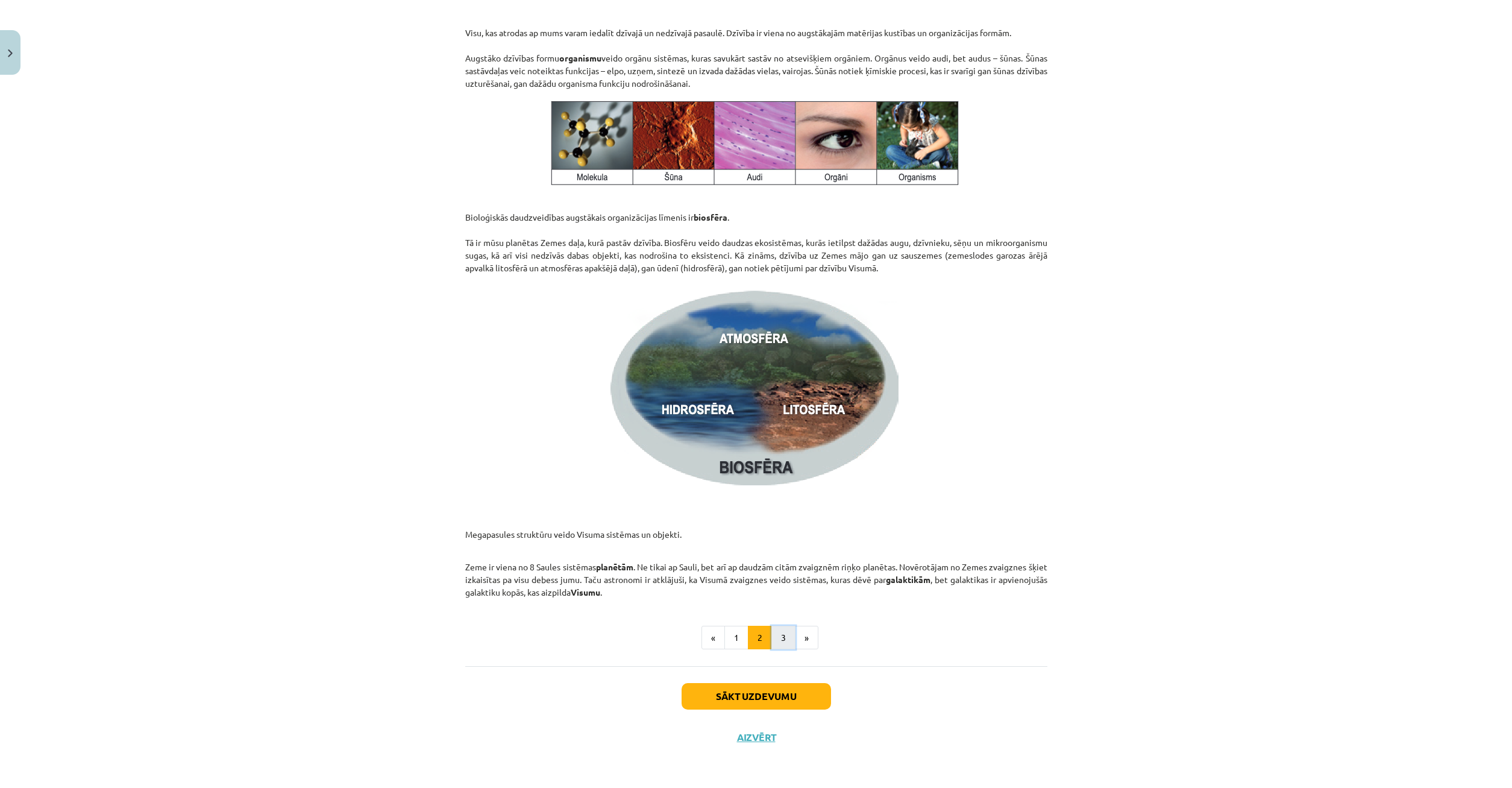
click at [788, 637] on button "3" at bounding box center [784, 638] width 25 height 25
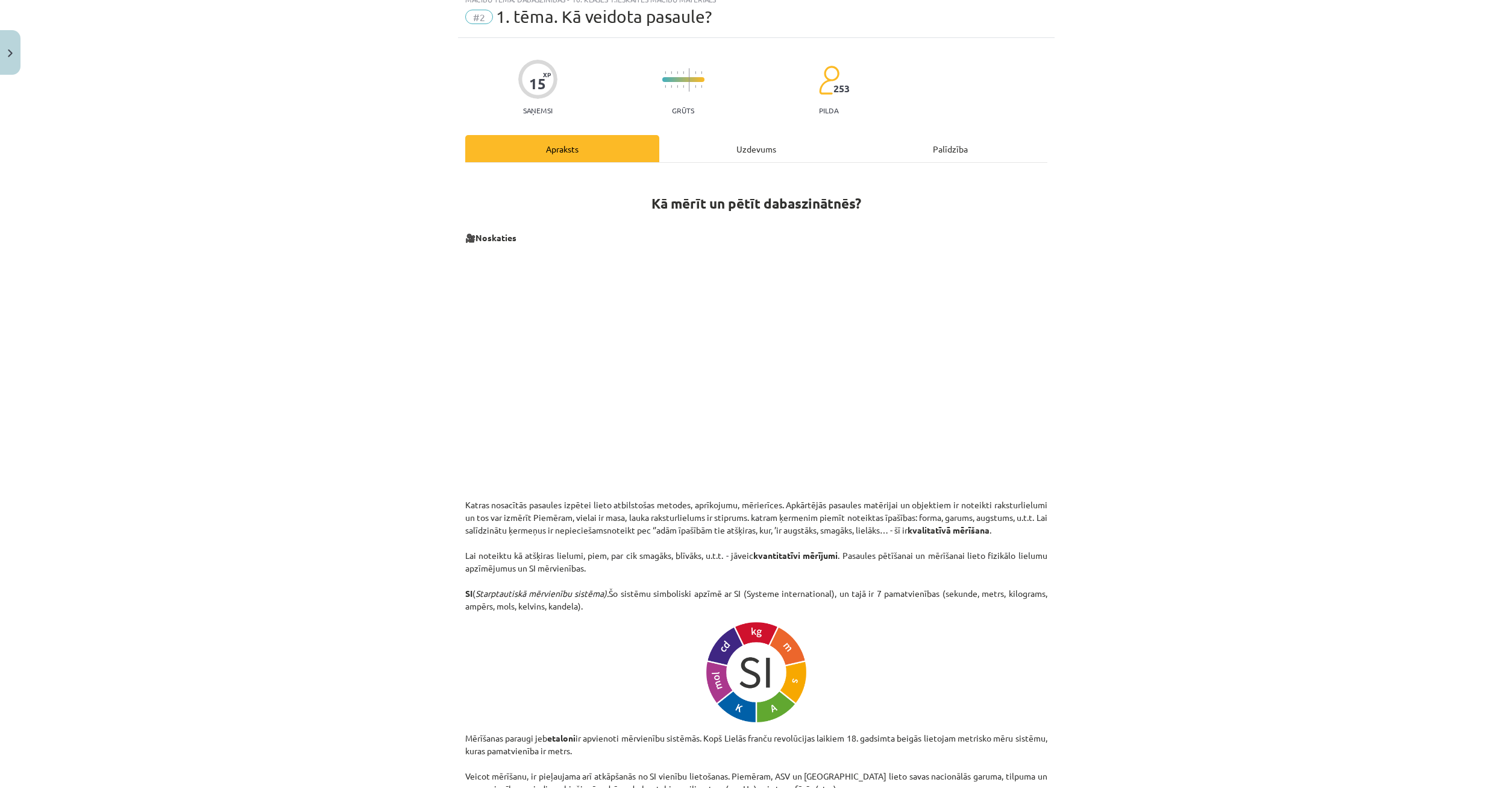
scroll to position [0, 0]
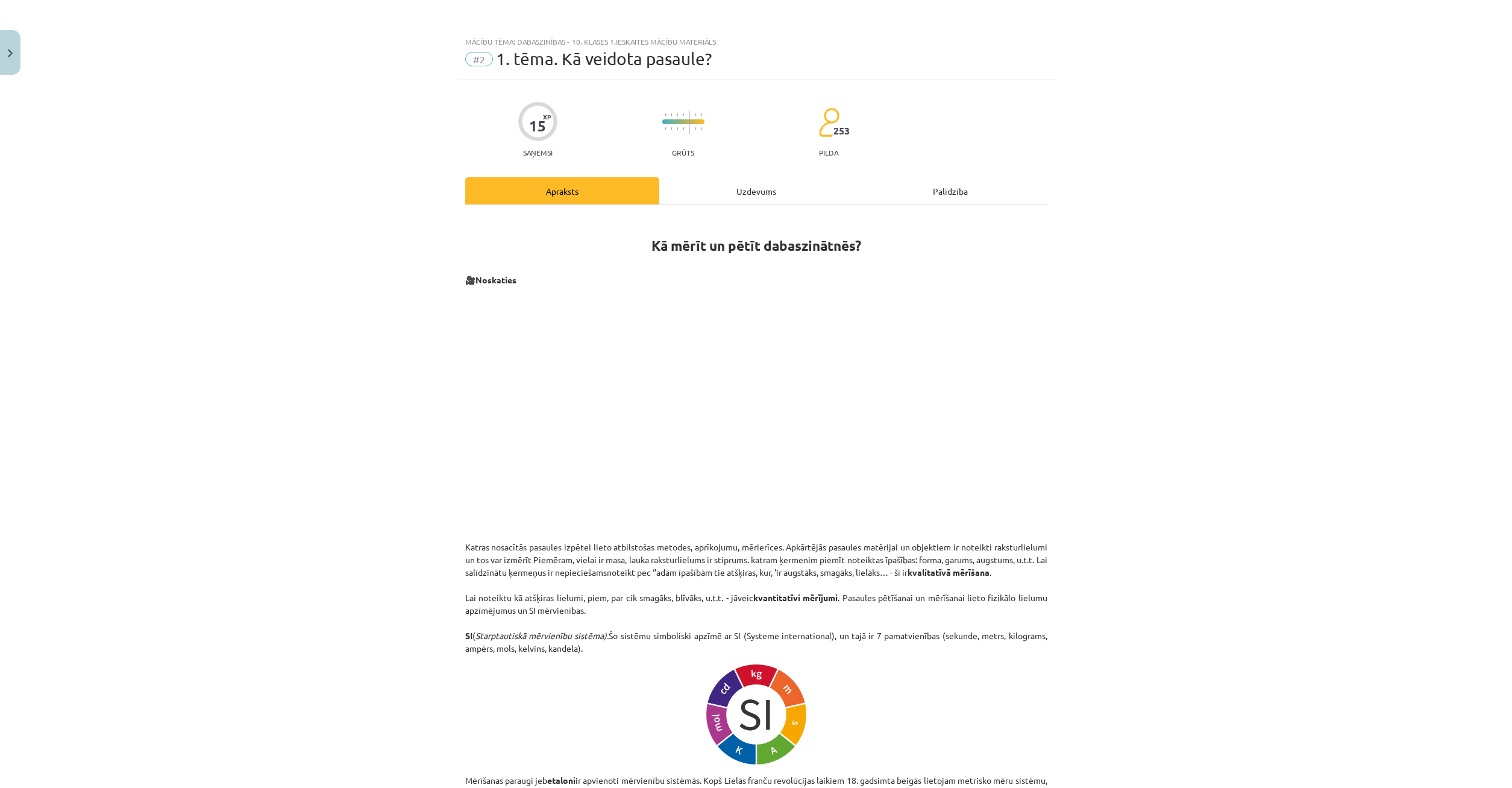
drag, startPoint x: 747, startPoint y: 190, endPoint x: 741, endPoint y: 188, distance: 6.3
click at [747, 190] on div "Uzdevums" at bounding box center [756, 191] width 194 height 27
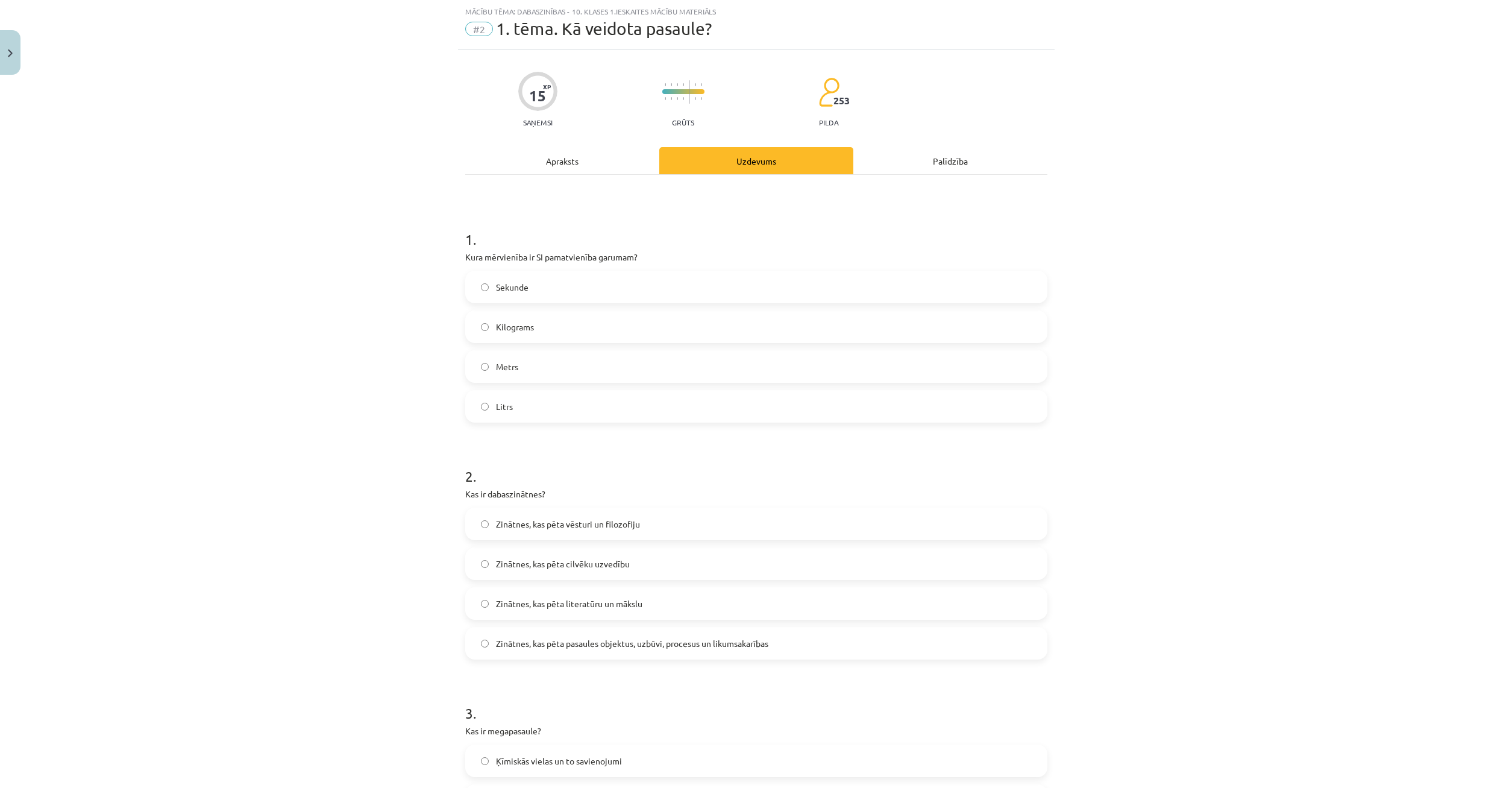
click at [489, 322] on label "Kilograms" at bounding box center [756, 327] width 580 height 30
click at [607, 151] on div "Apraksts" at bounding box center [562, 160] width 194 height 27
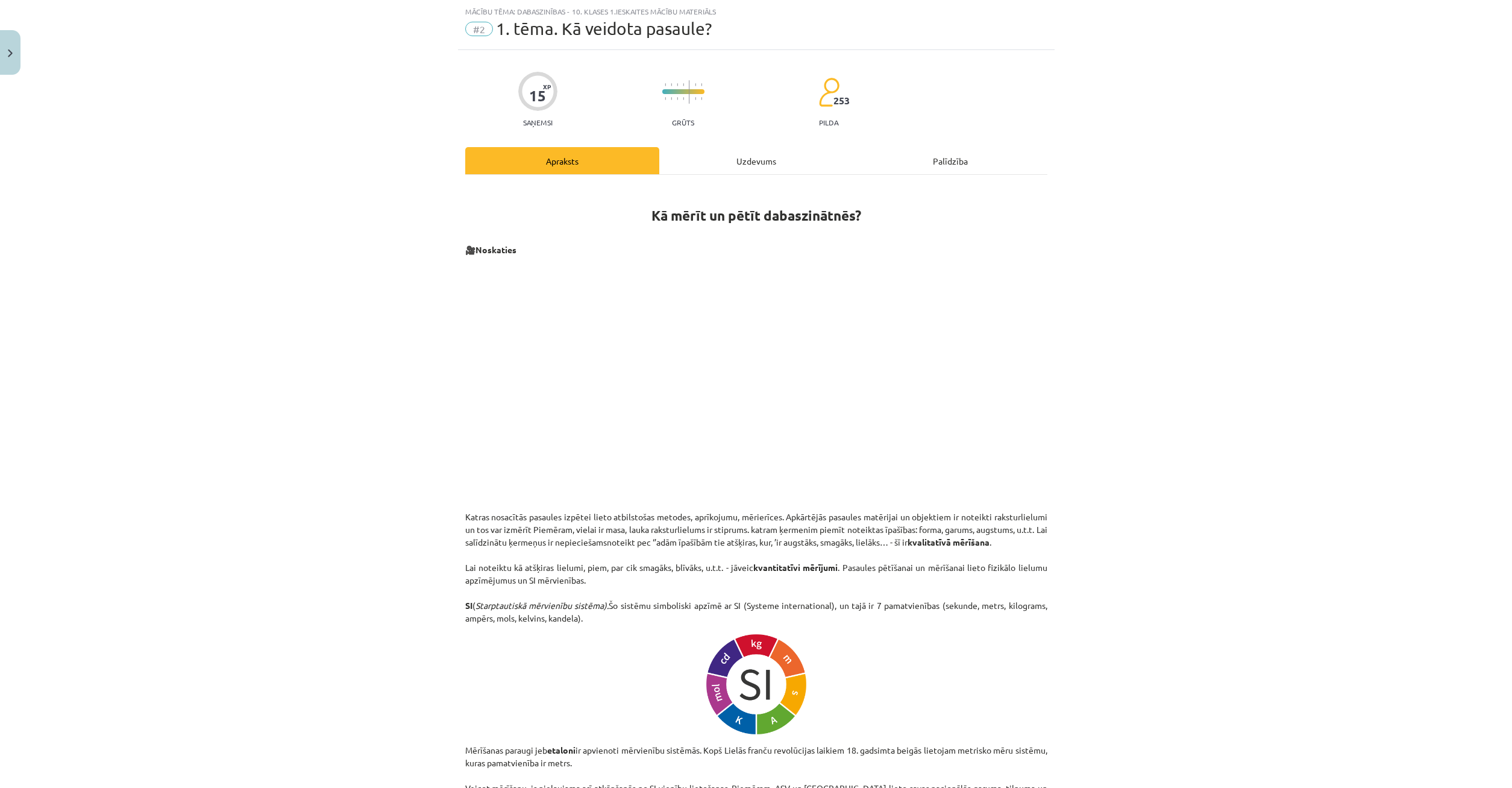
click at [744, 162] on div "Uzdevums" at bounding box center [756, 160] width 194 height 27
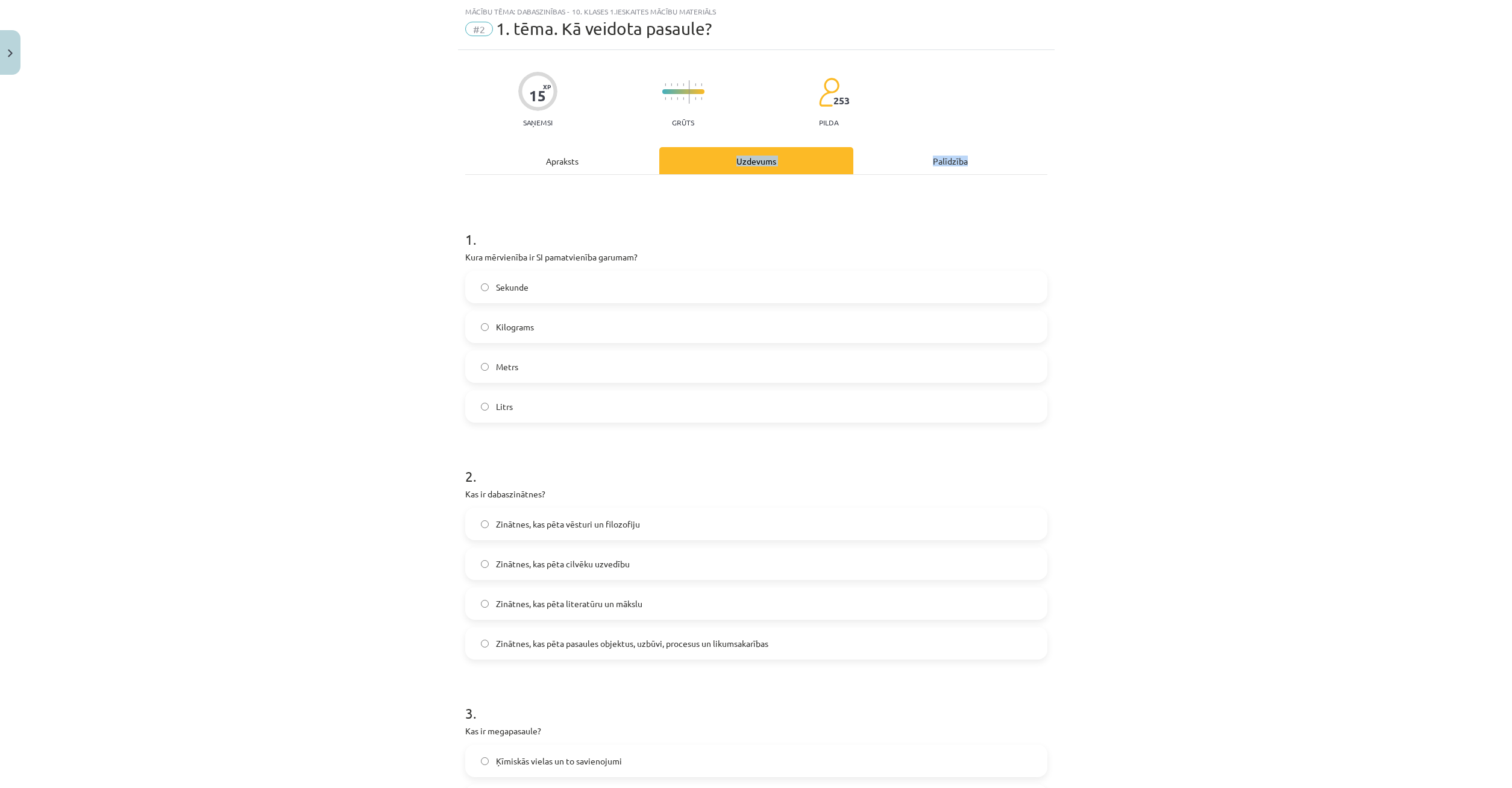
click at [583, 175] on div "Apraksts Uzdevums Palīdzība 1 . Kura mērvienība ir SI pamatvienība garumam? Sek…" at bounding box center [756, 768] width 582 height 1242
click at [578, 166] on div "Apraksts" at bounding box center [562, 160] width 194 height 27
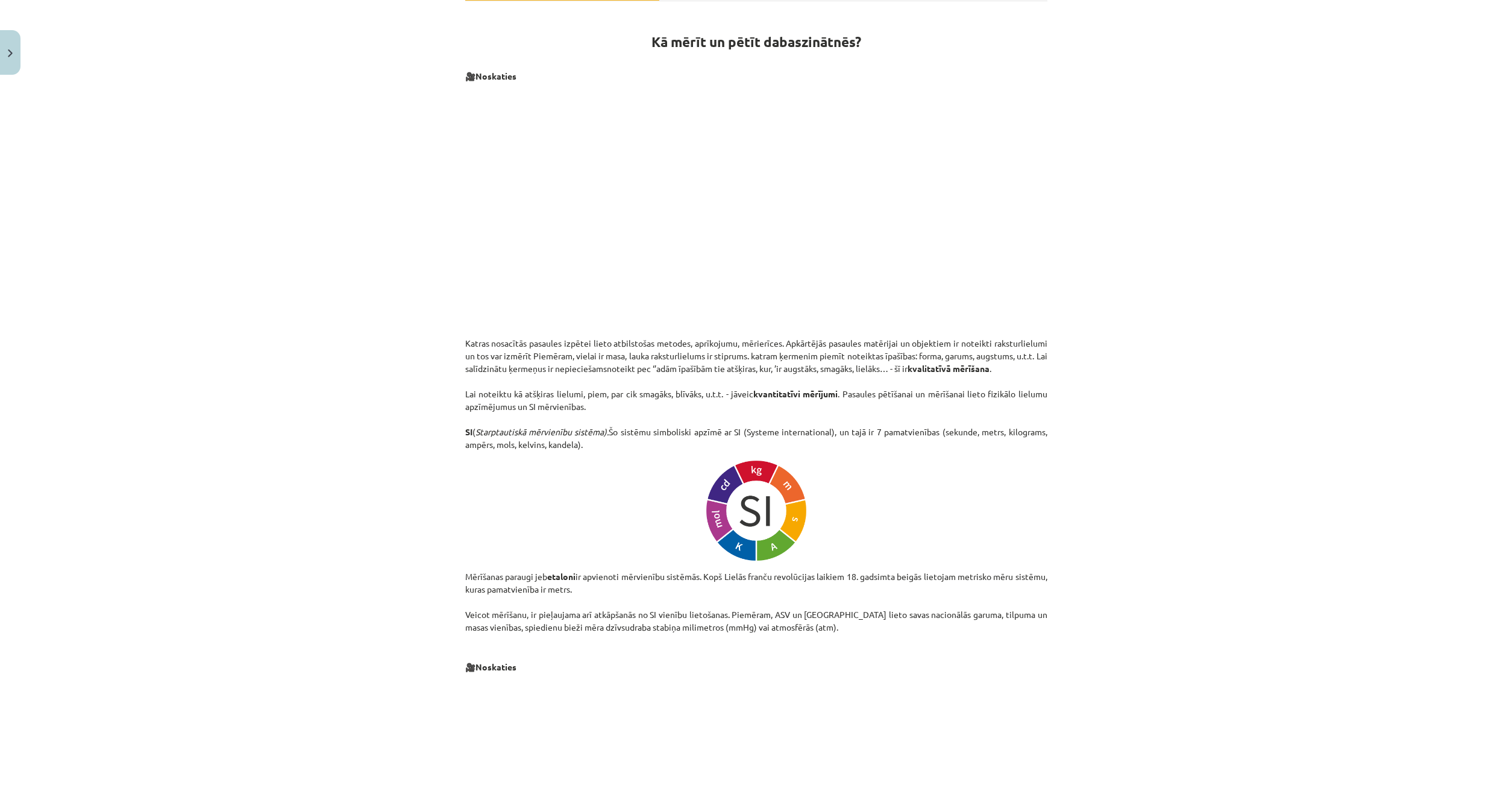
scroll to position [0, 0]
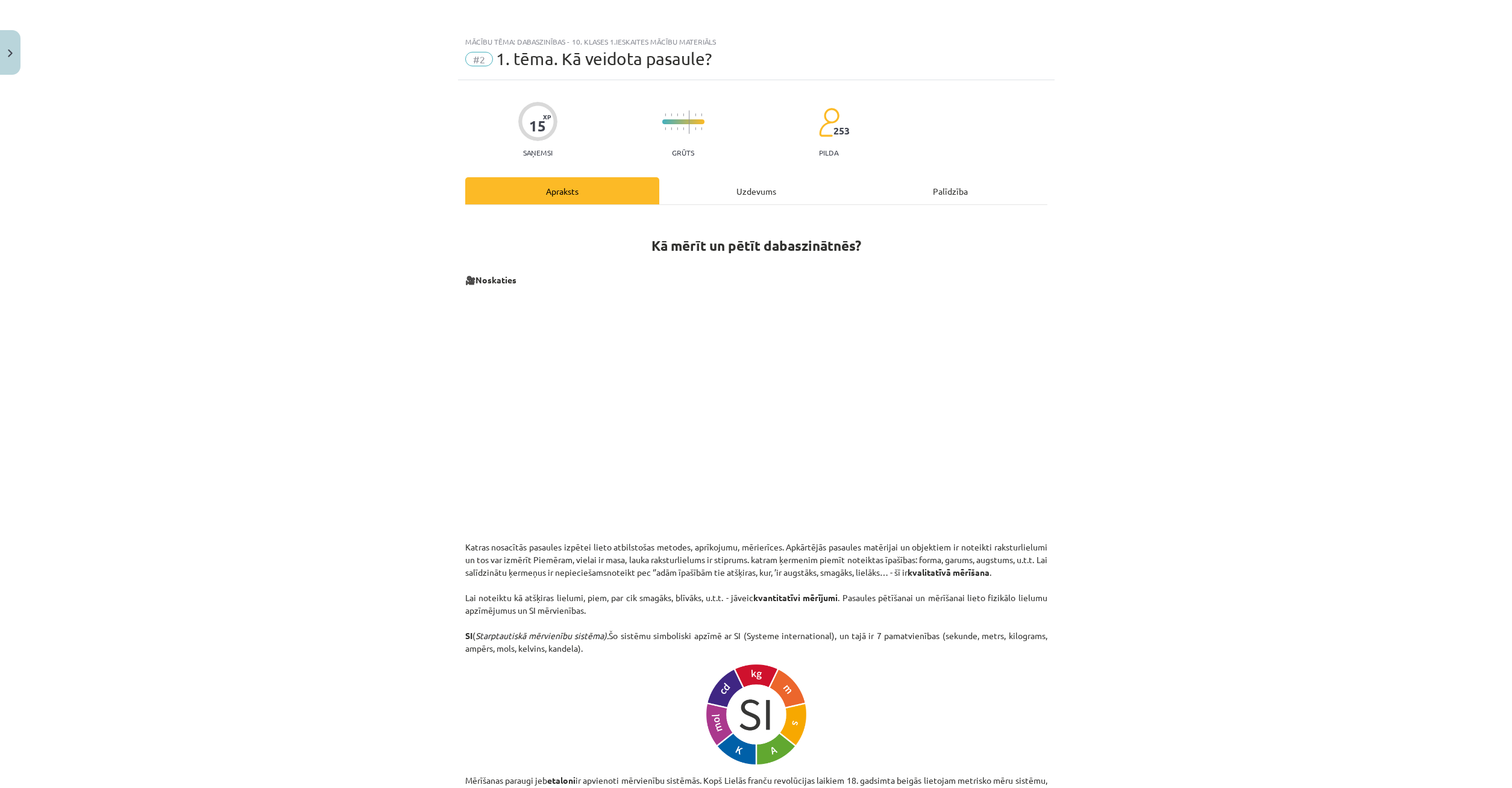
click at [704, 188] on div "Uzdevums" at bounding box center [756, 191] width 194 height 27
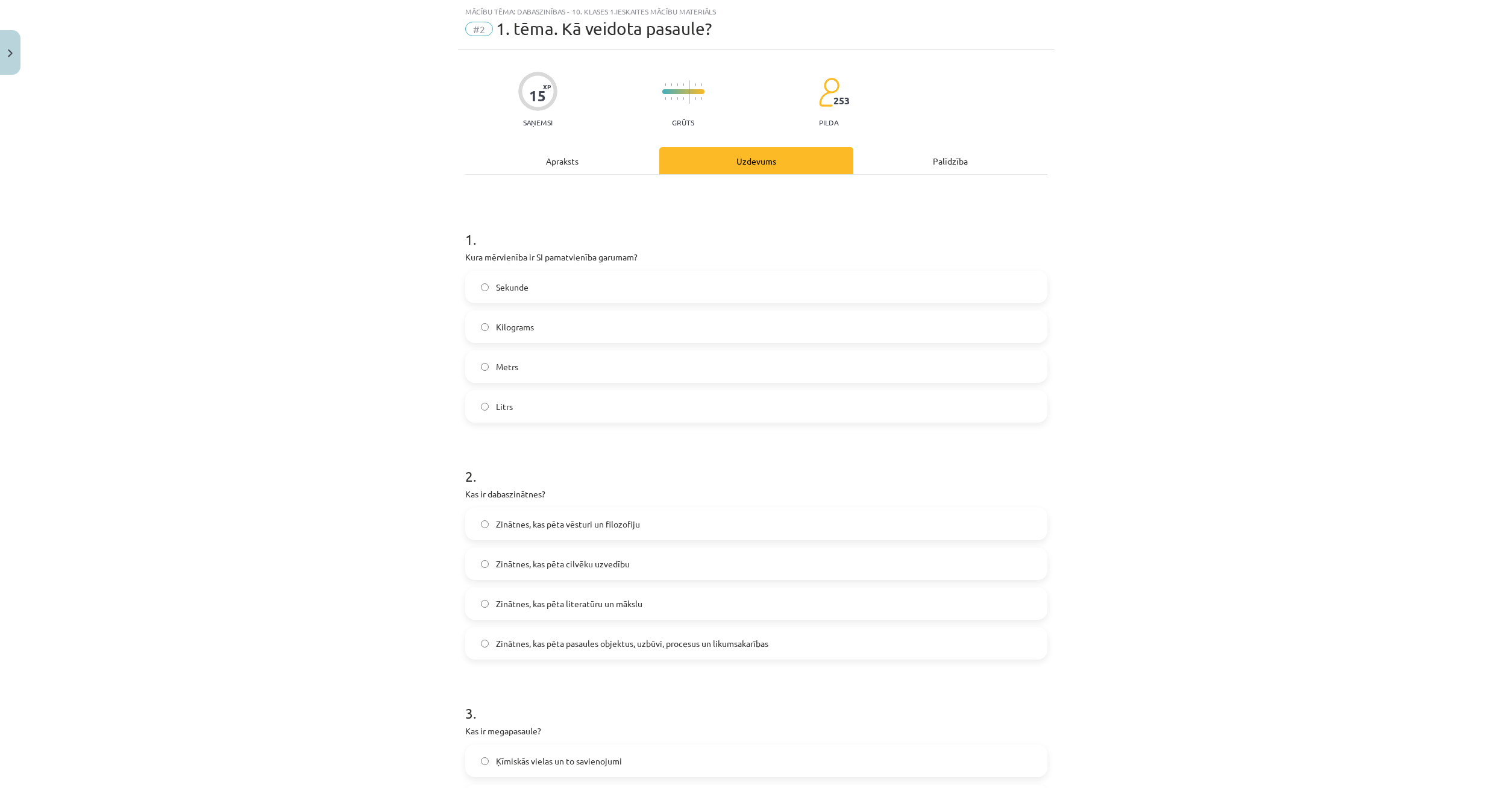
click at [549, 170] on div "Apraksts" at bounding box center [562, 160] width 194 height 27
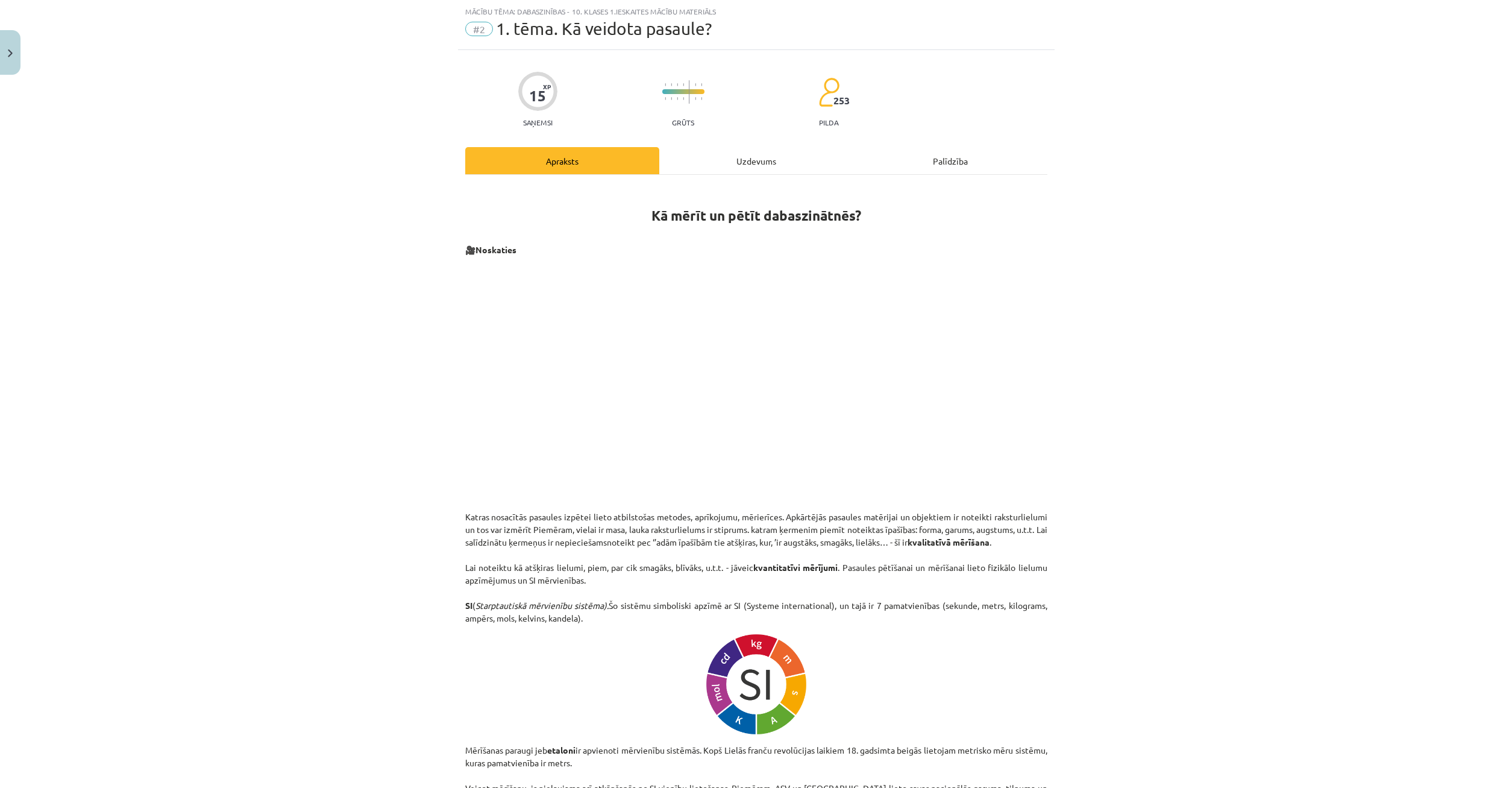
click at [710, 158] on div "Uzdevums" at bounding box center [756, 160] width 194 height 27
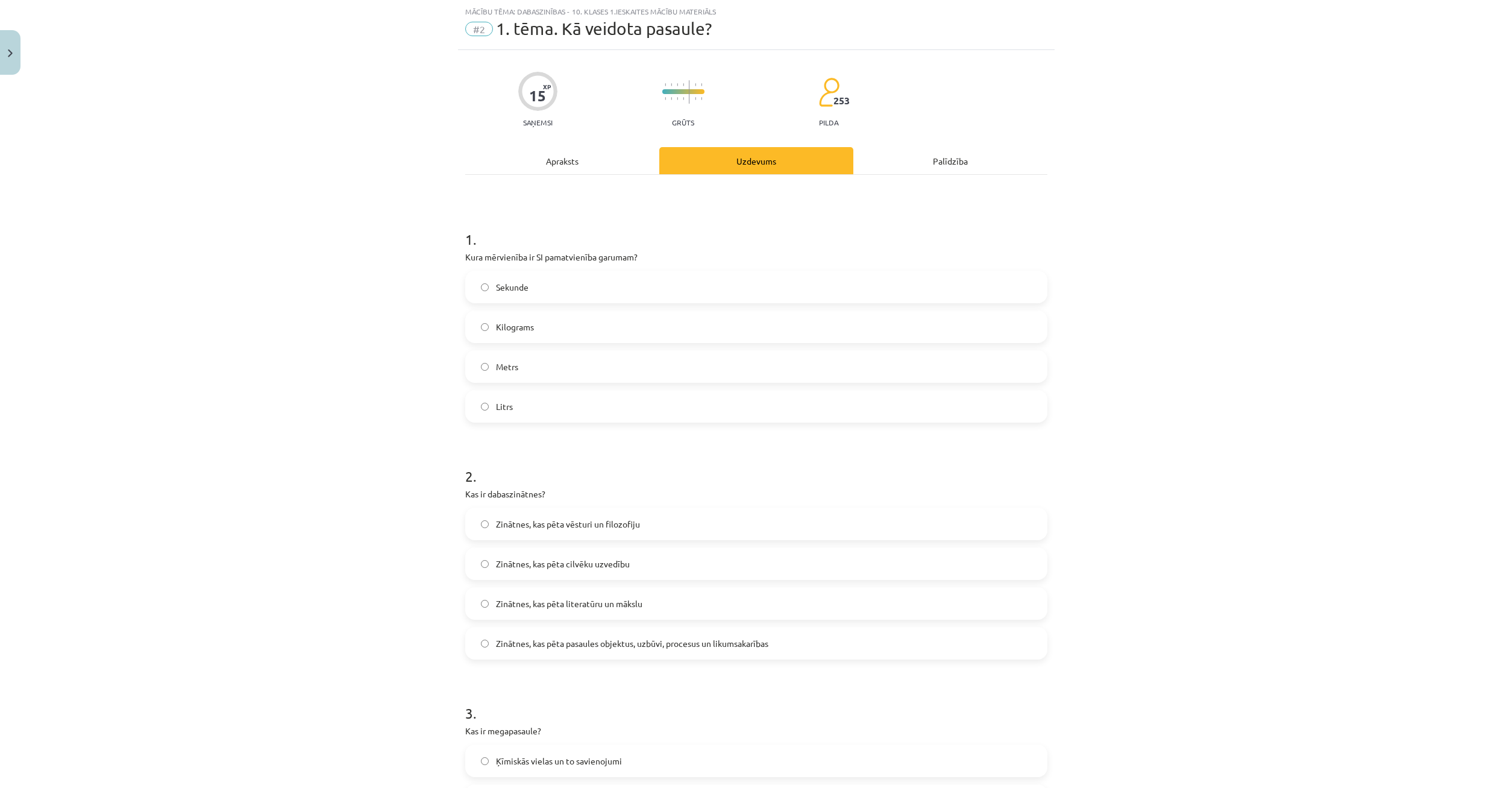
scroll to position [88, 0]
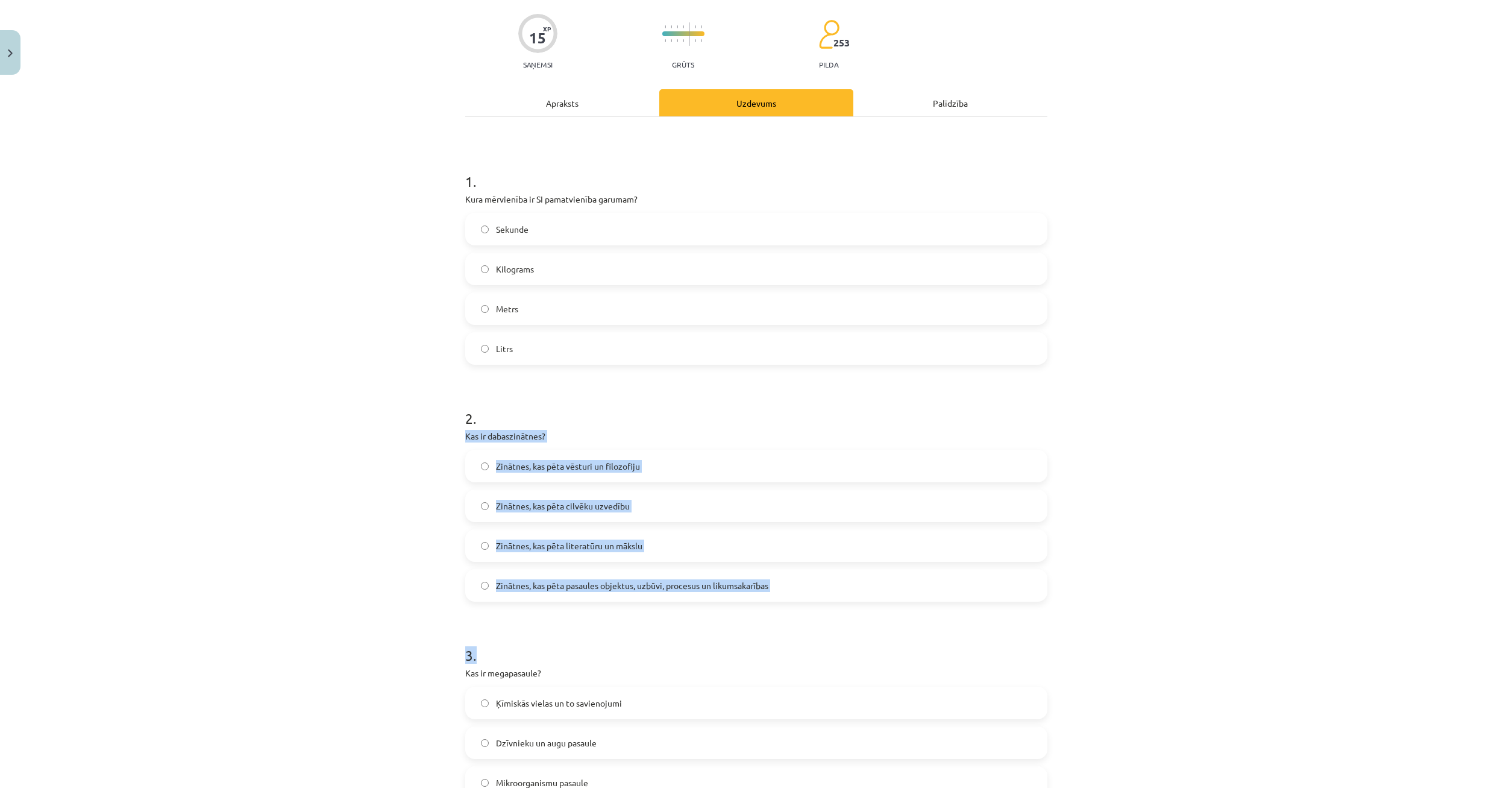
drag, startPoint x: 461, startPoint y: 433, endPoint x: 616, endPoint y: 625, distance: 246.8
click at [705, 636] on div "15 XP Saņemsi Grūts 253 pilda Apraksts Uzdevums Palīdzība 1 . Kura mērvienība i…" at bounding box center [756, 708] width 597 height 1431
copy form "Kas ir dabaszinātnes? Zinātnes, kas pēta vēsturi un filozofiju Zinātnes, kas pē…"
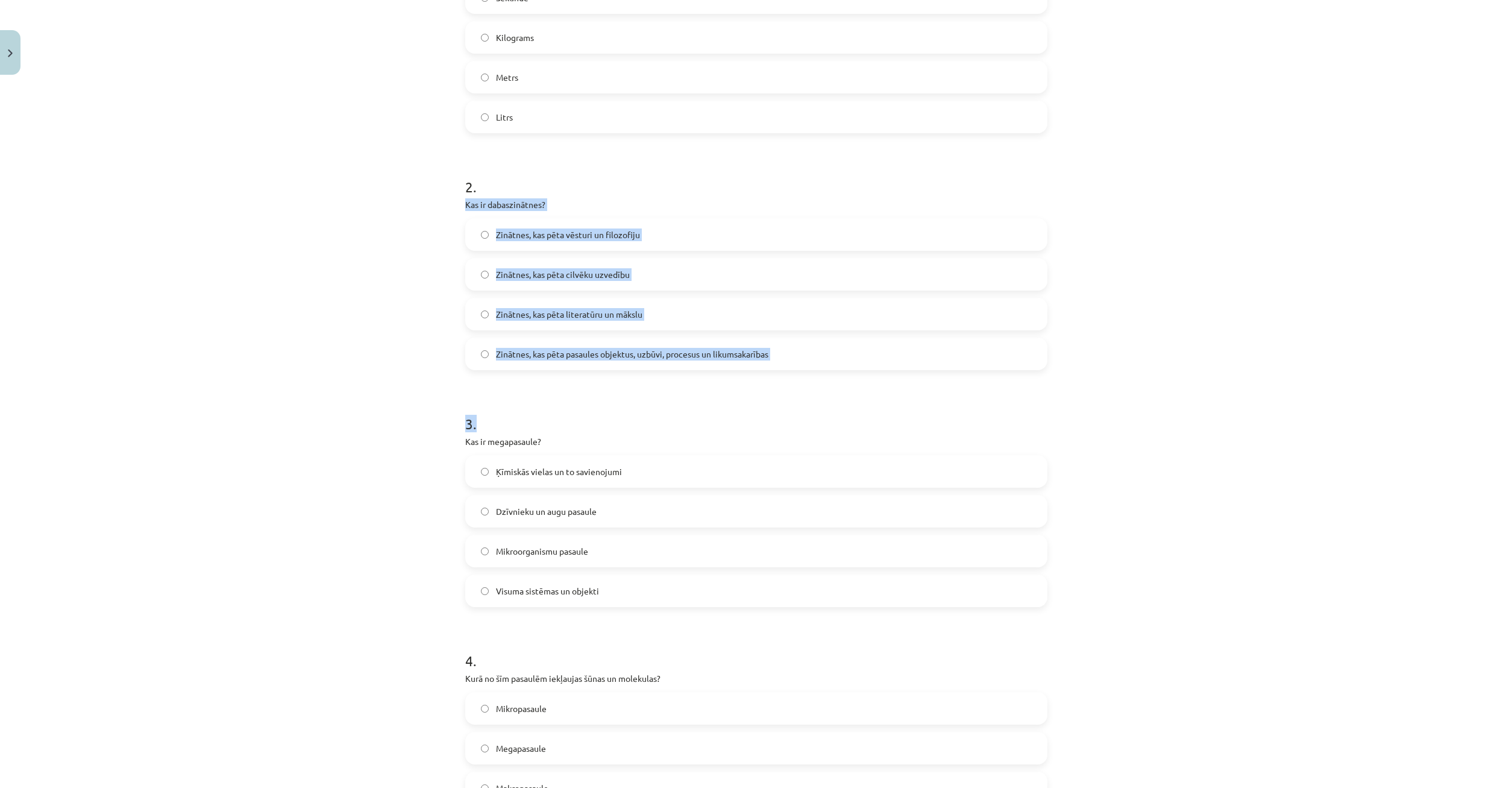
click at [612, 422] on h1 "3 ." at bounding box center [756, 413] width 582 height 38
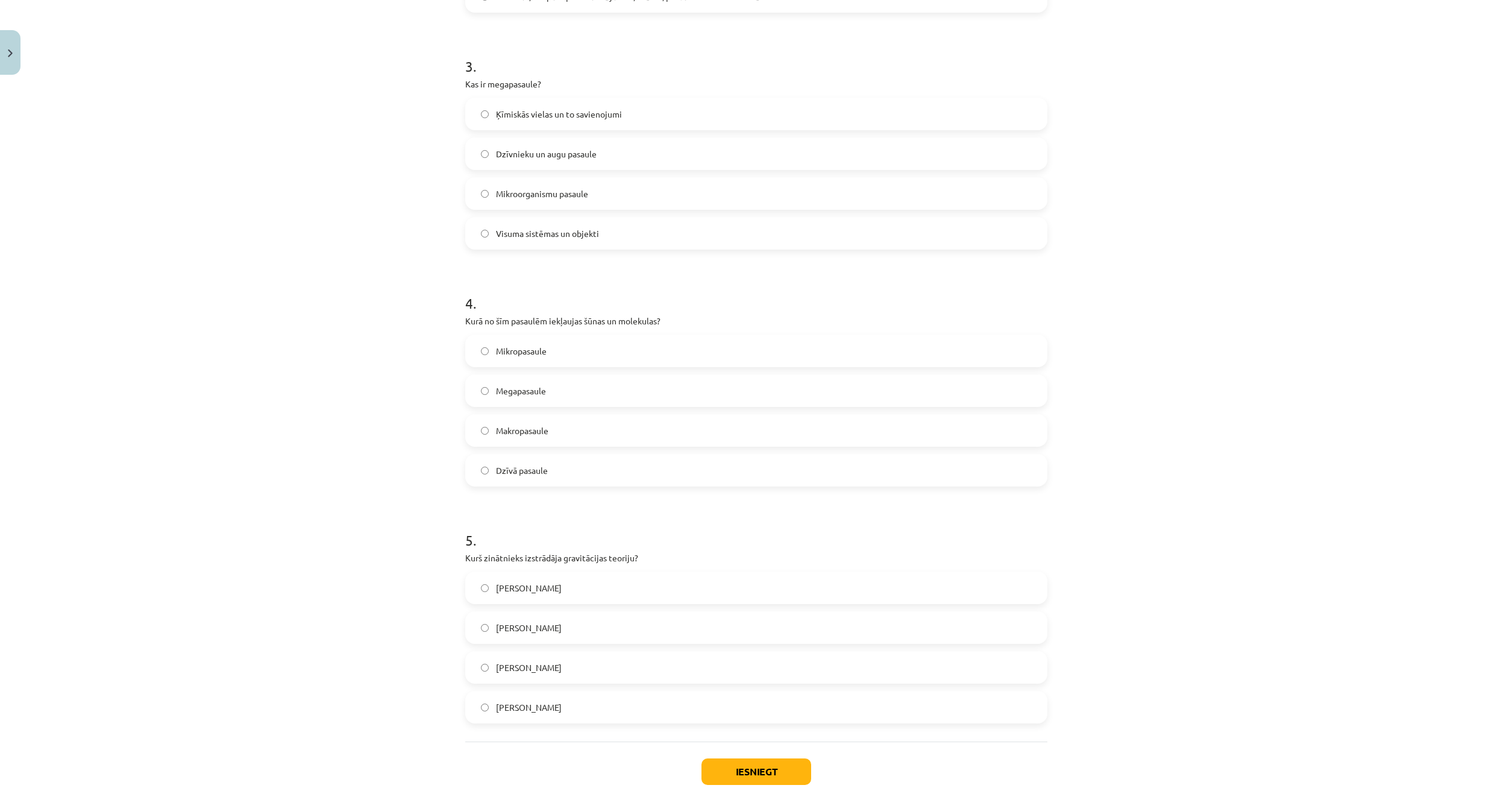
scroll to position [753, 0]
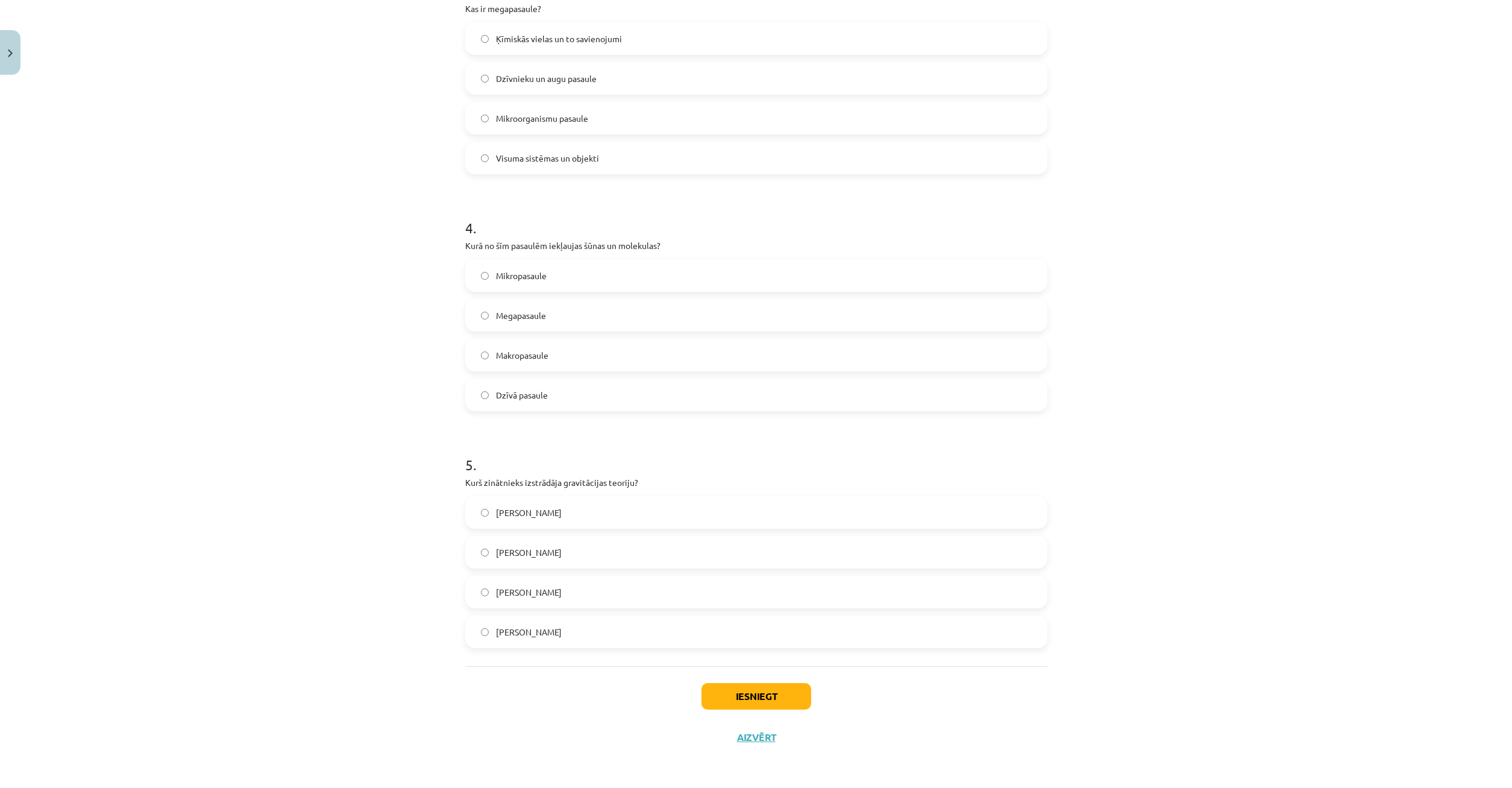
drag, startPoint x: 463, startPoint y: 324, endPoint x: 798, endPoint y: 605, distance: 437.2
click at [812, 629] on div "15 XP Saņemsi Grūts 253 pilda Apraksts Uzdevums Palīdzība 1 . Kura mērvienība i…" at bounding box center [756, 42] width 597 height 1431
click at [682, 428] on form "1 . Kura mērvienība ir SI pamatvienība garumam? Sekunde Kilograms Metrs Litrs 2…" at bounding box center [756, 68] width 582 height 1161
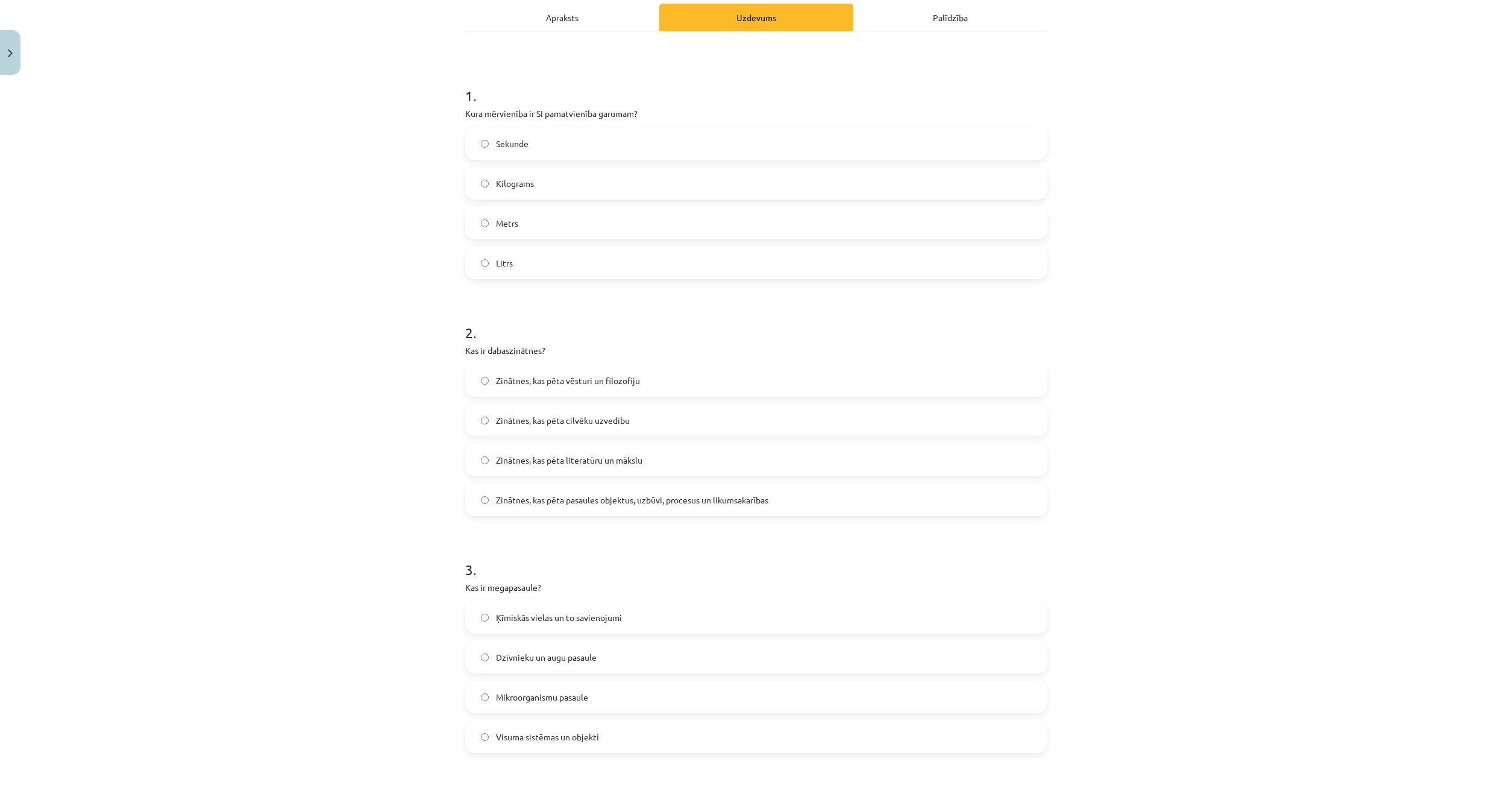
scroll to position [0, 0]
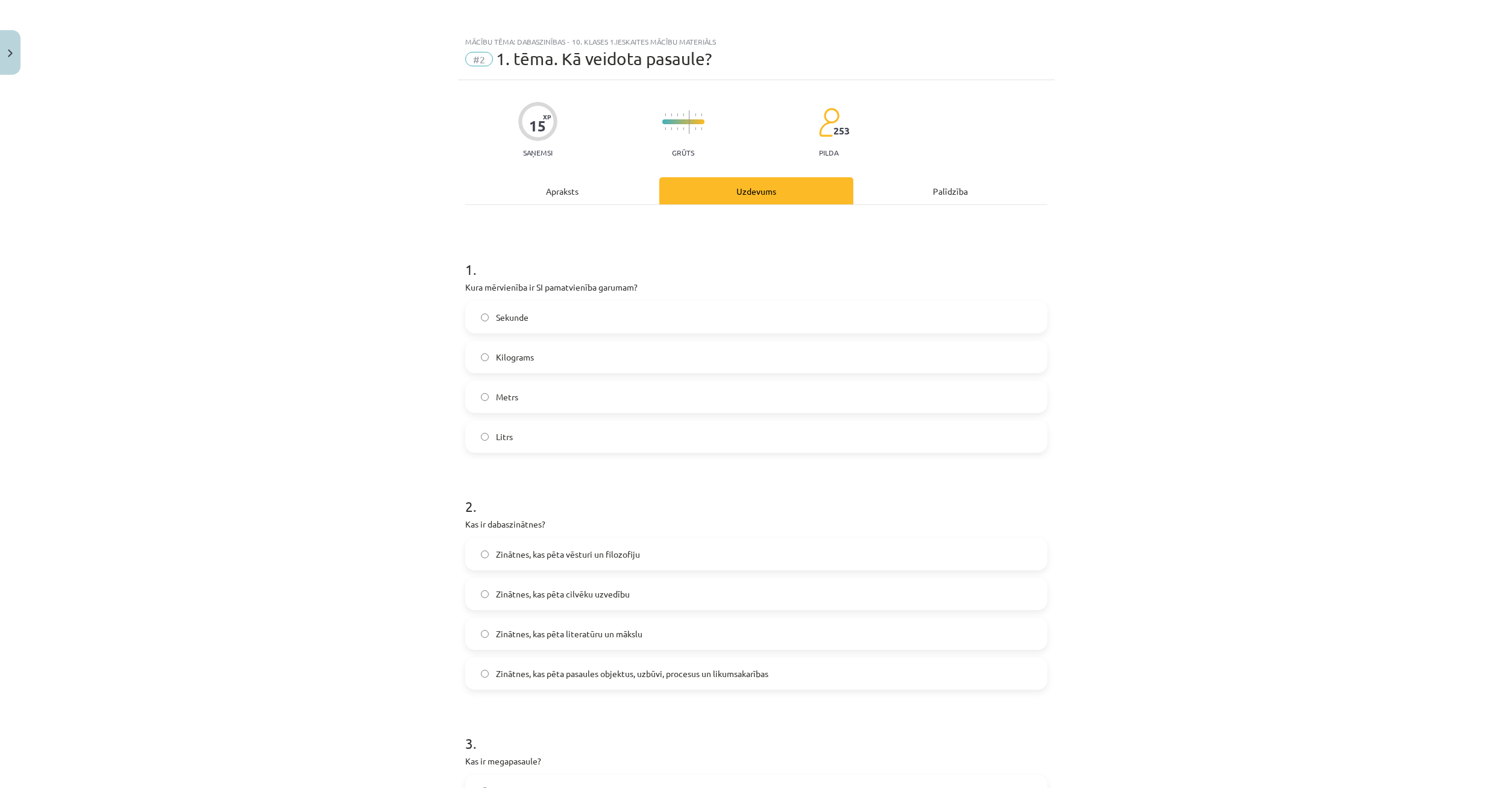
click at [560, 188] on div "Apraksts" at bounding box center [562, 191] width 194 height 27
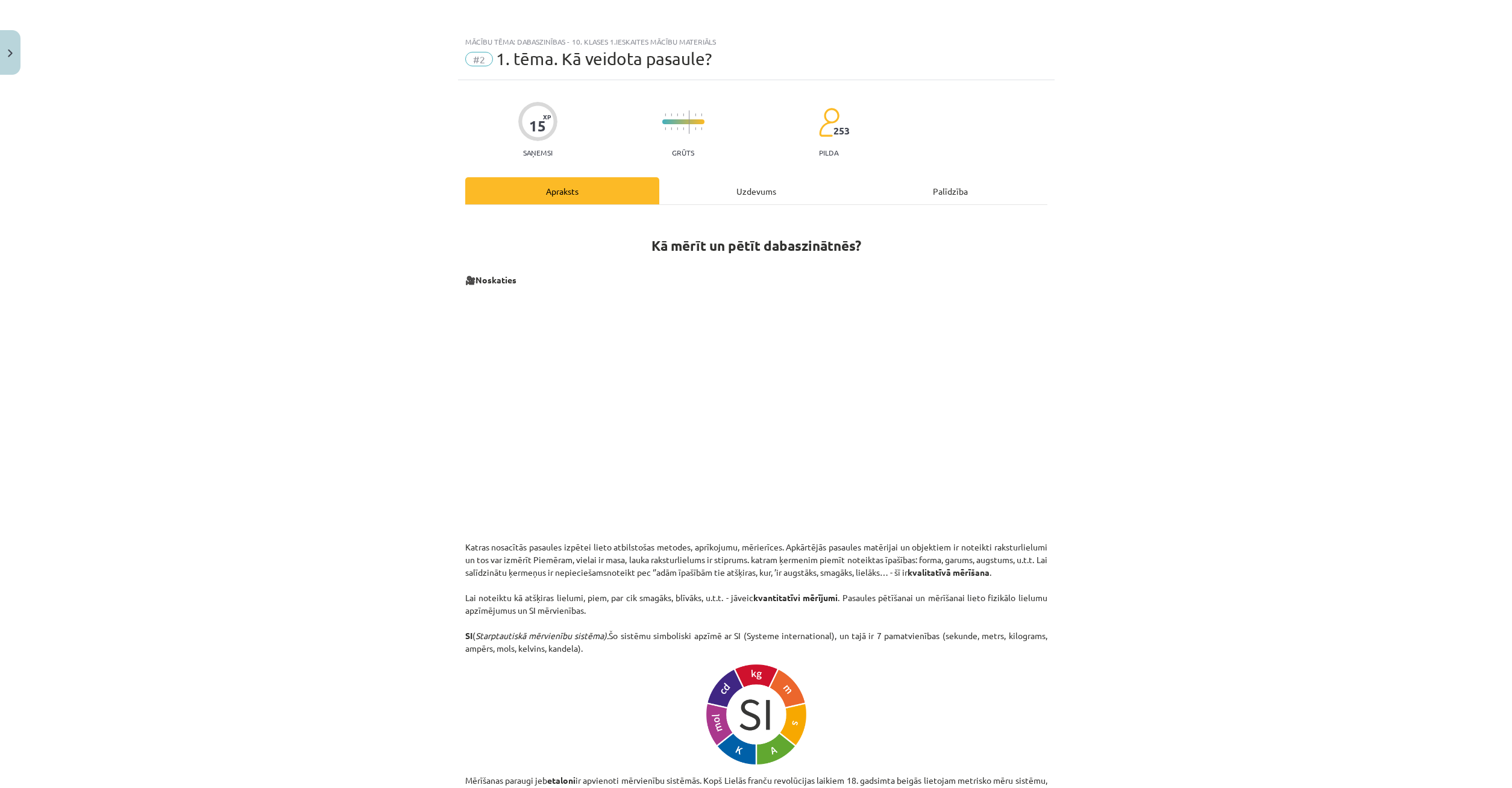
click at [751, 185] on div "Uzdevums" at bounding box center [756, 191] width 194 height 27
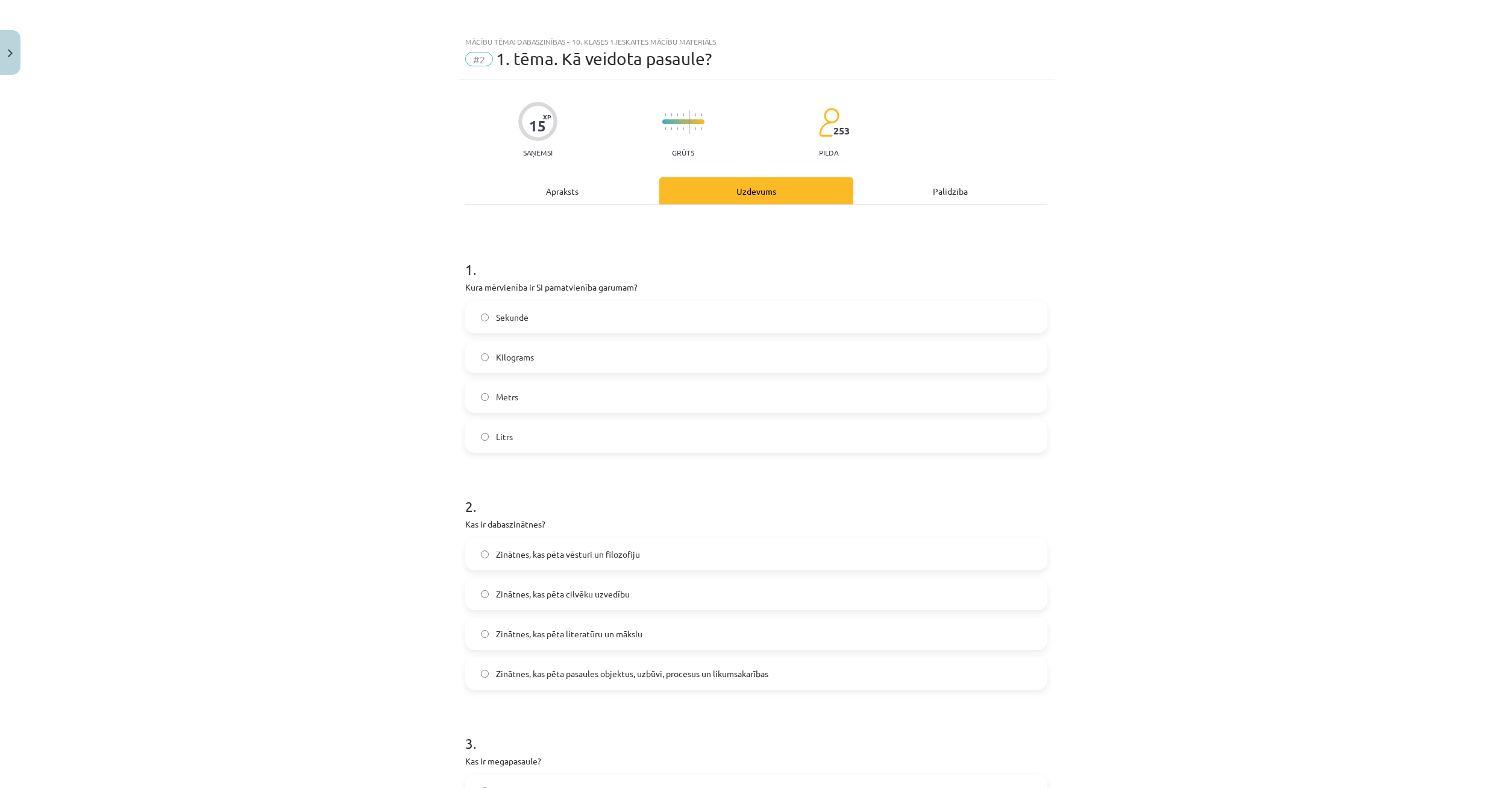
click at [607, 192] on div "Apraksts" at bounding box center [562, 191] width 194 height 27
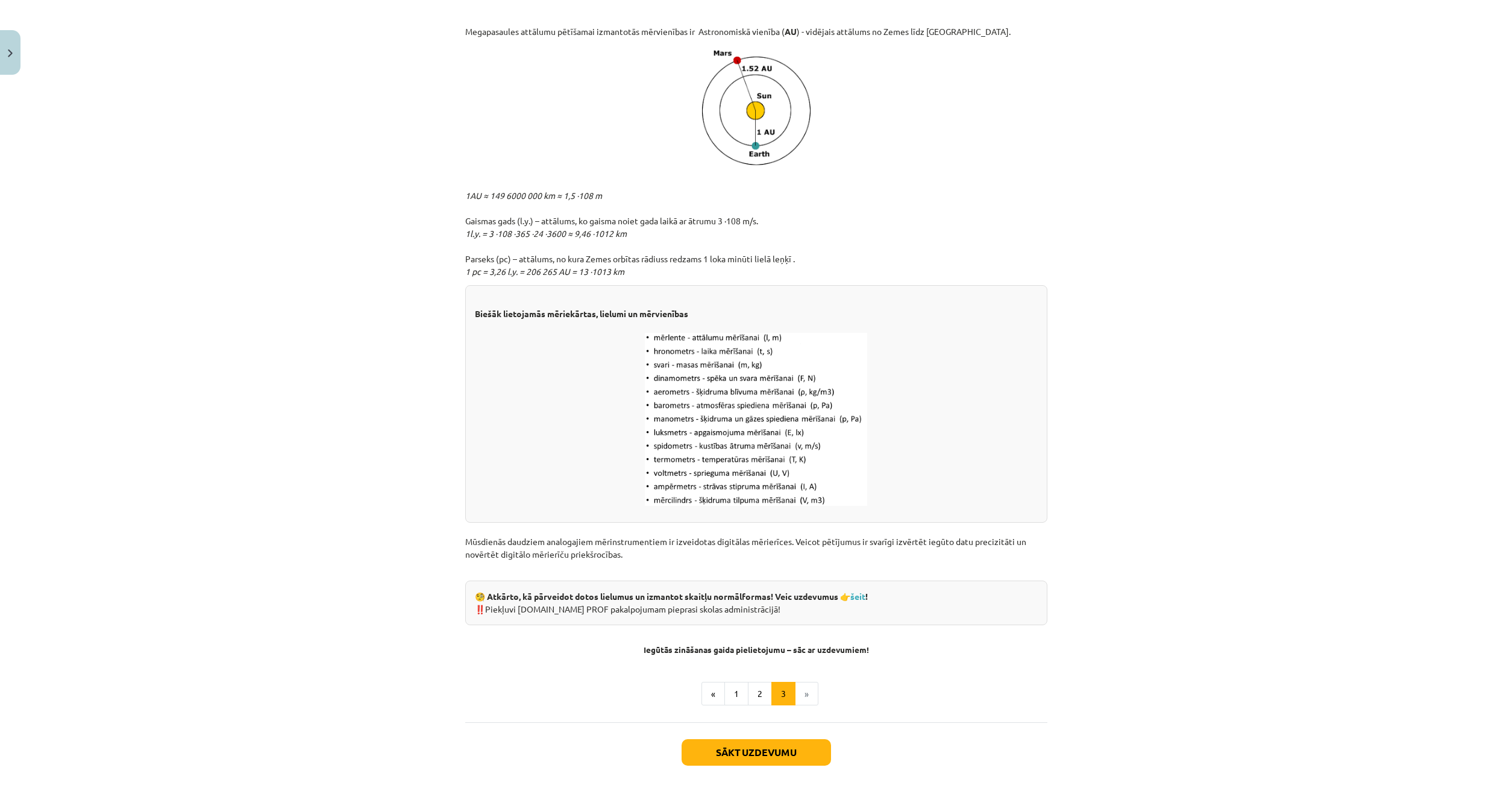
scroll to position [1244, 0]
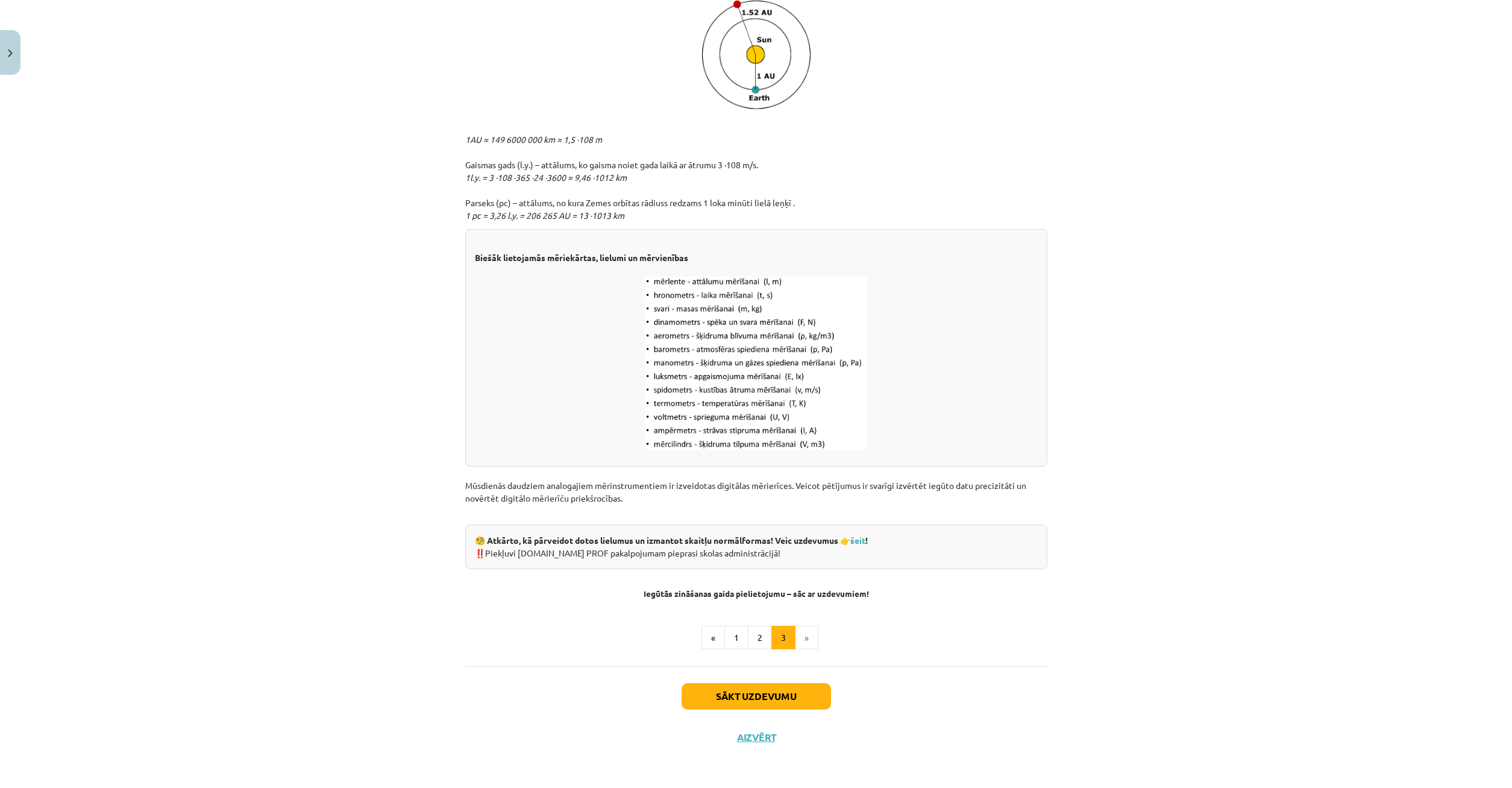
click at [808, 643] on li "»" at bounding box center [807, 638] width 23 height 25
click at [759, 637] on button "2" at bounding box center [760, 638] width 25 height 25
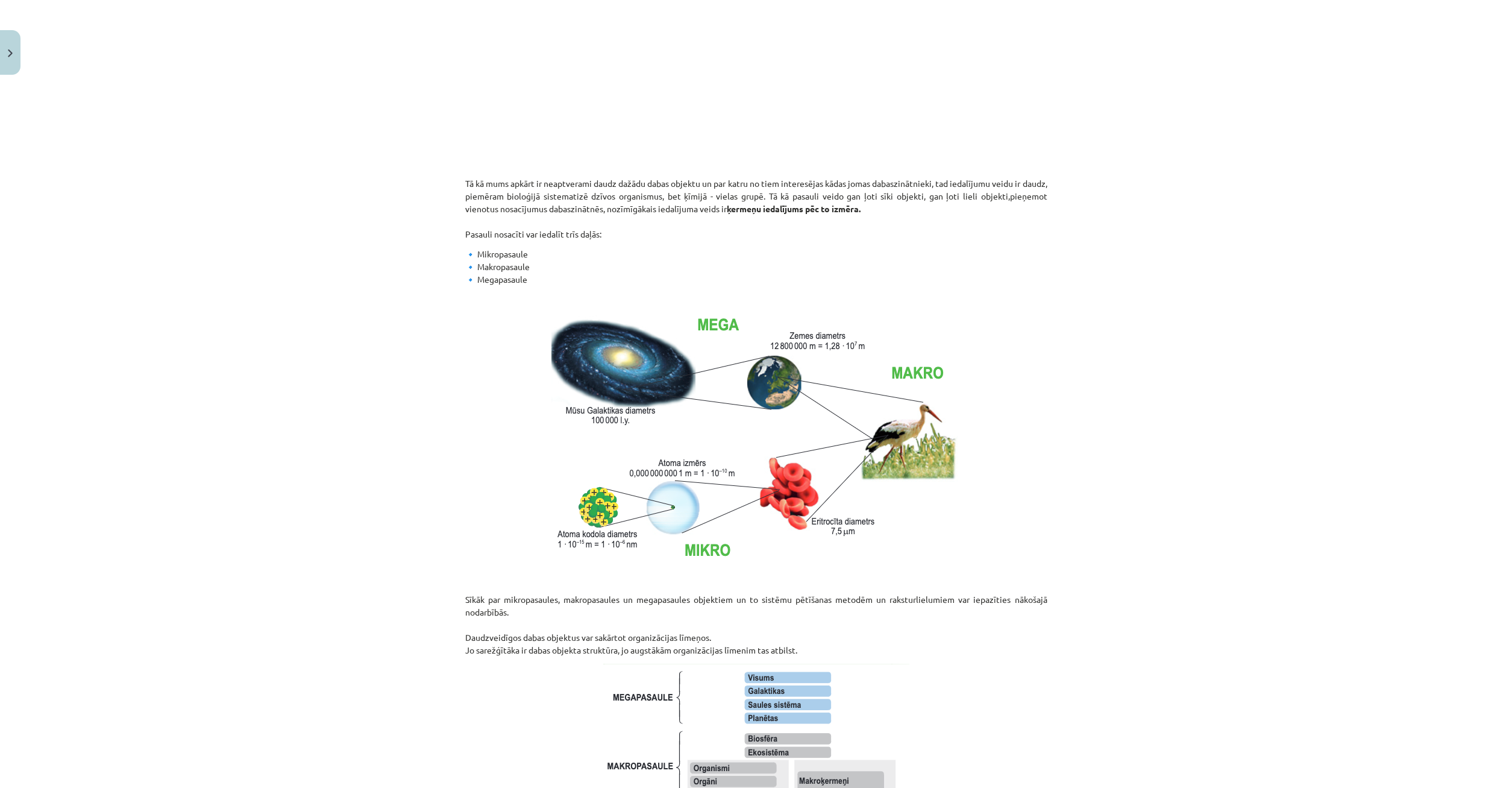
scroll to position [0, 0]
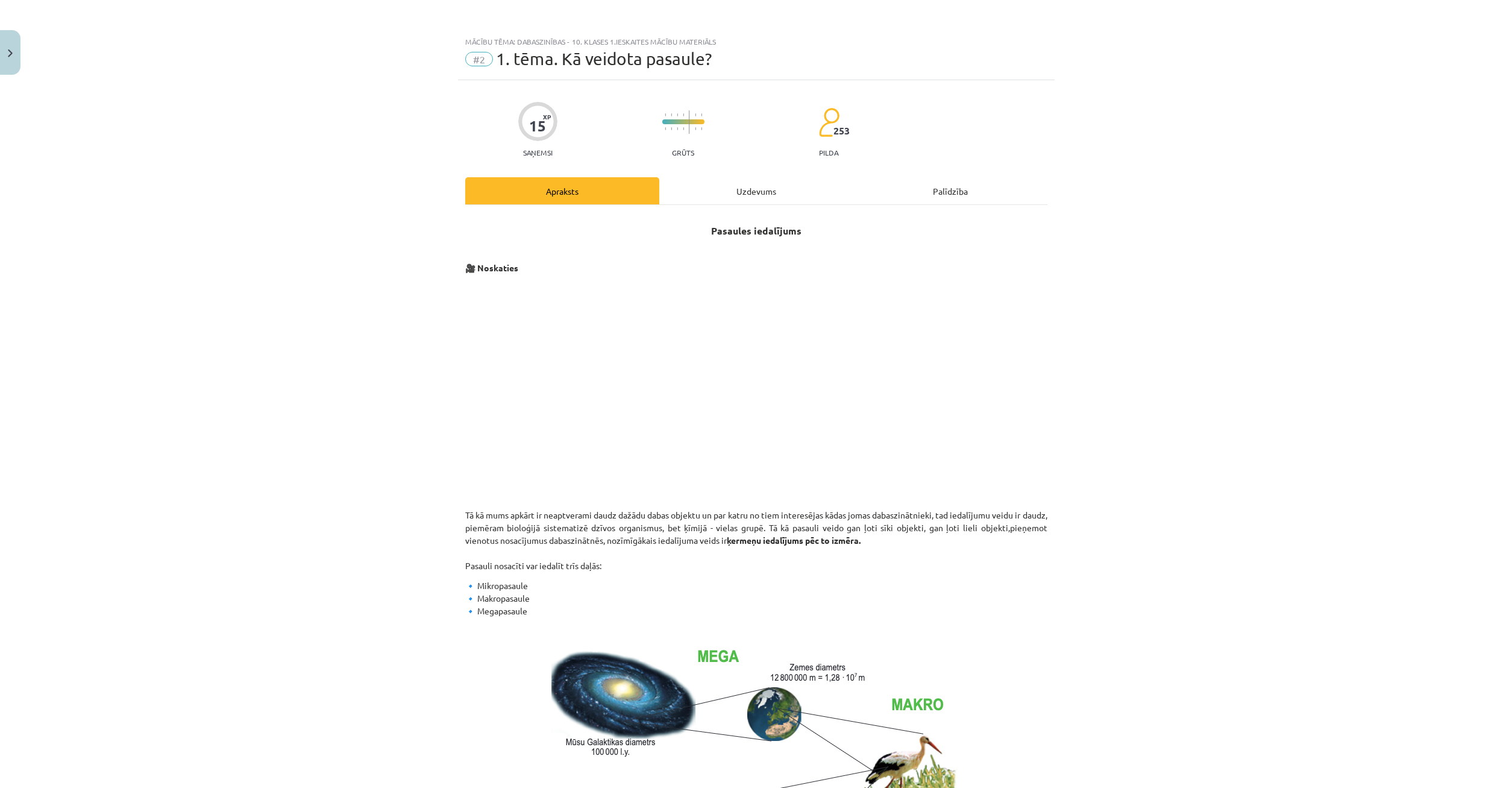
click at [721, 188] on div "Uzdevums" at bounding box center [756, 191] width 194 height 27
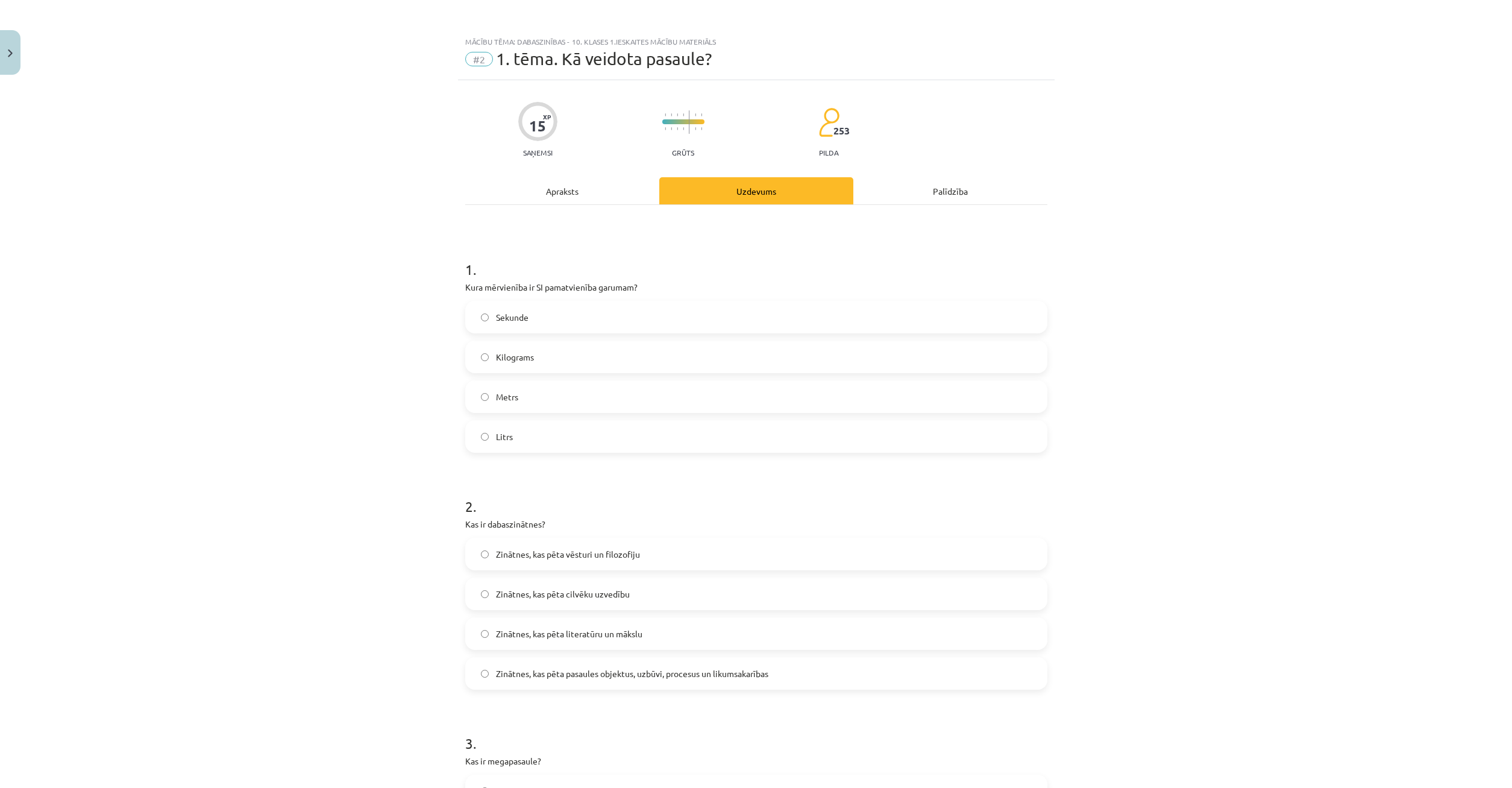
click at [580, 184] on div "Apraksts" at bounding box center [562, 191] width 194 height 27
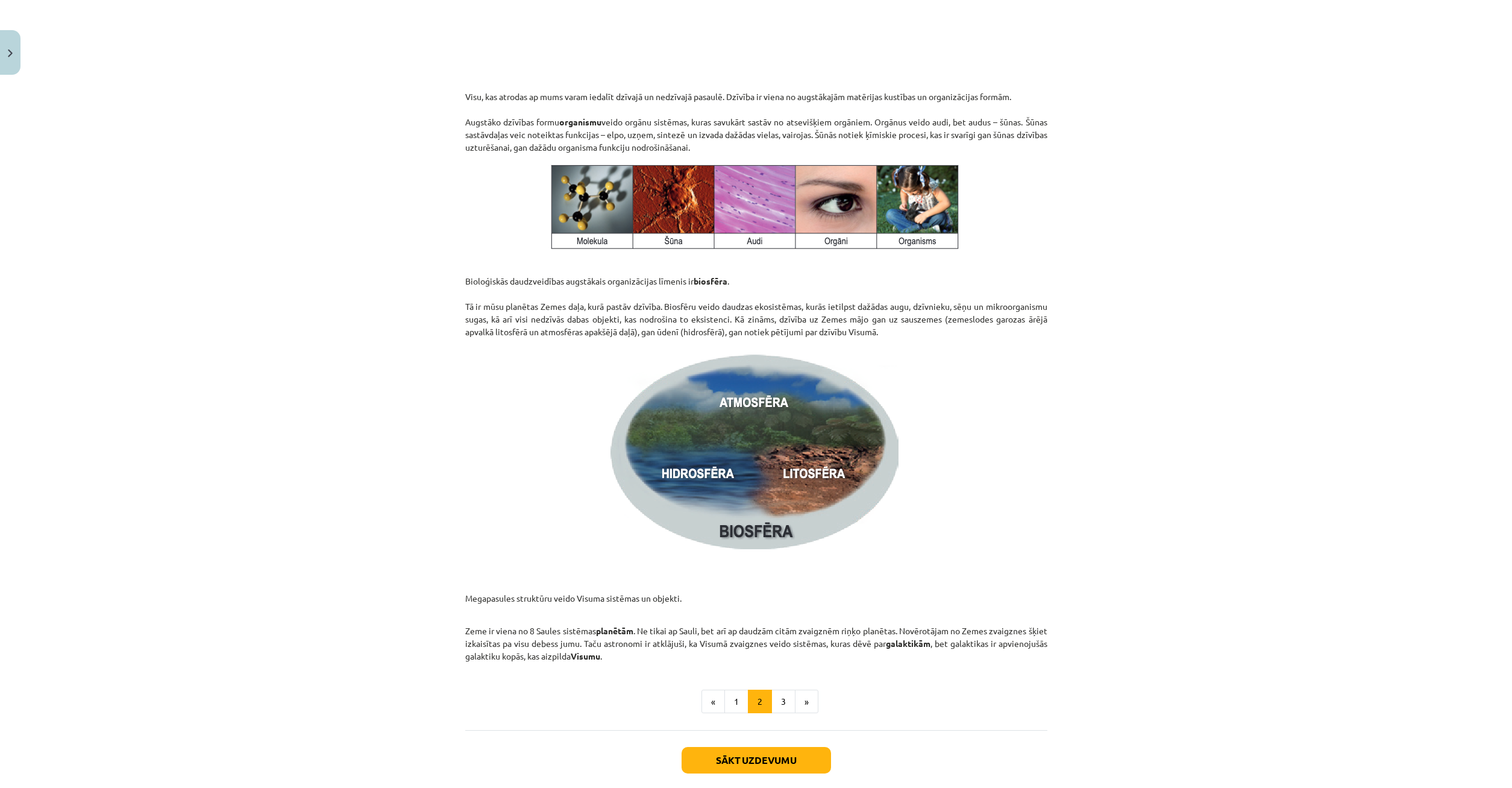
scroll to position [1484, 0]
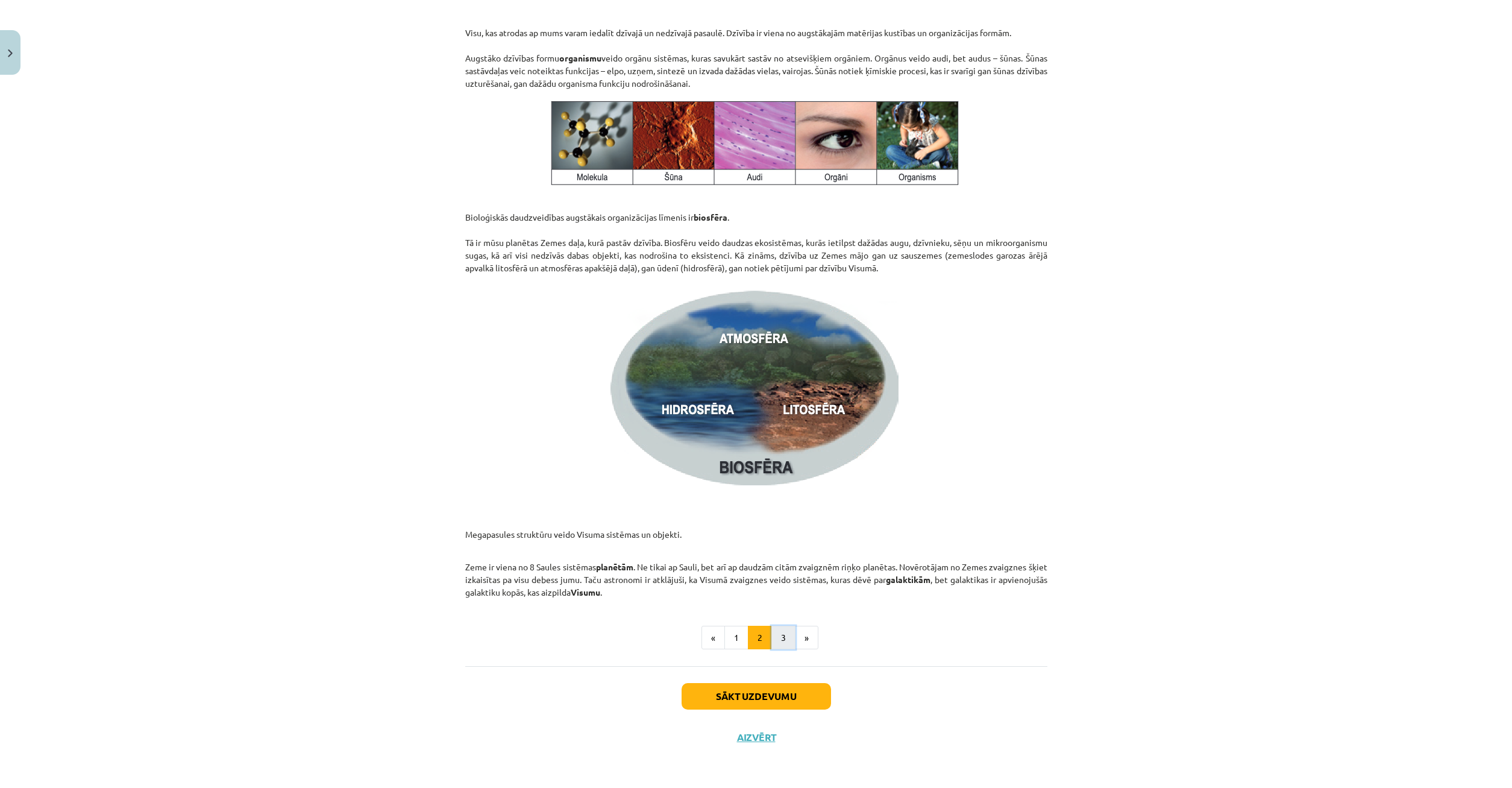
click at [775, 644] on button "3" at bounding box center [784, 638] width 25 height 25
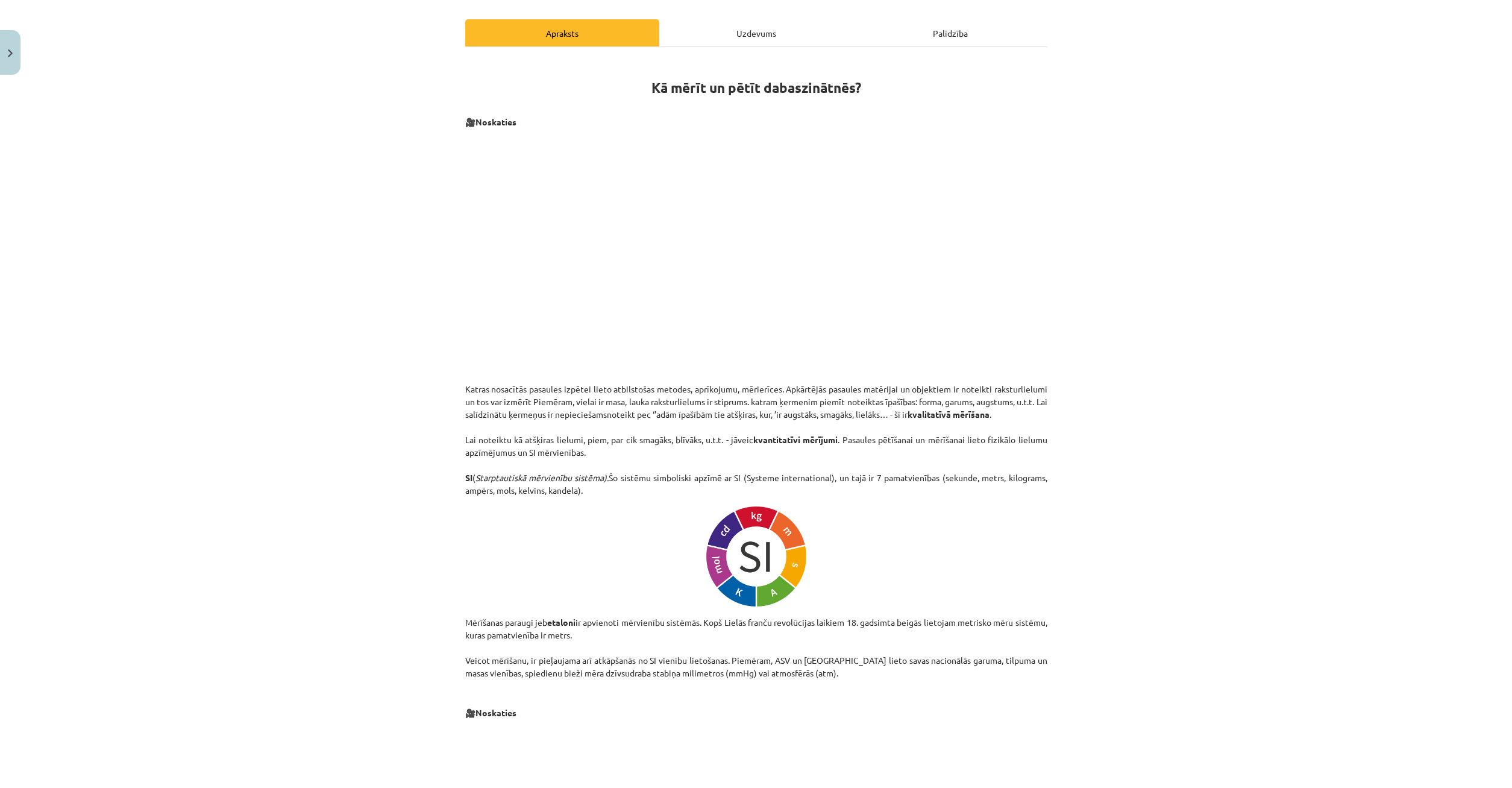
scroll to position [0, 0]
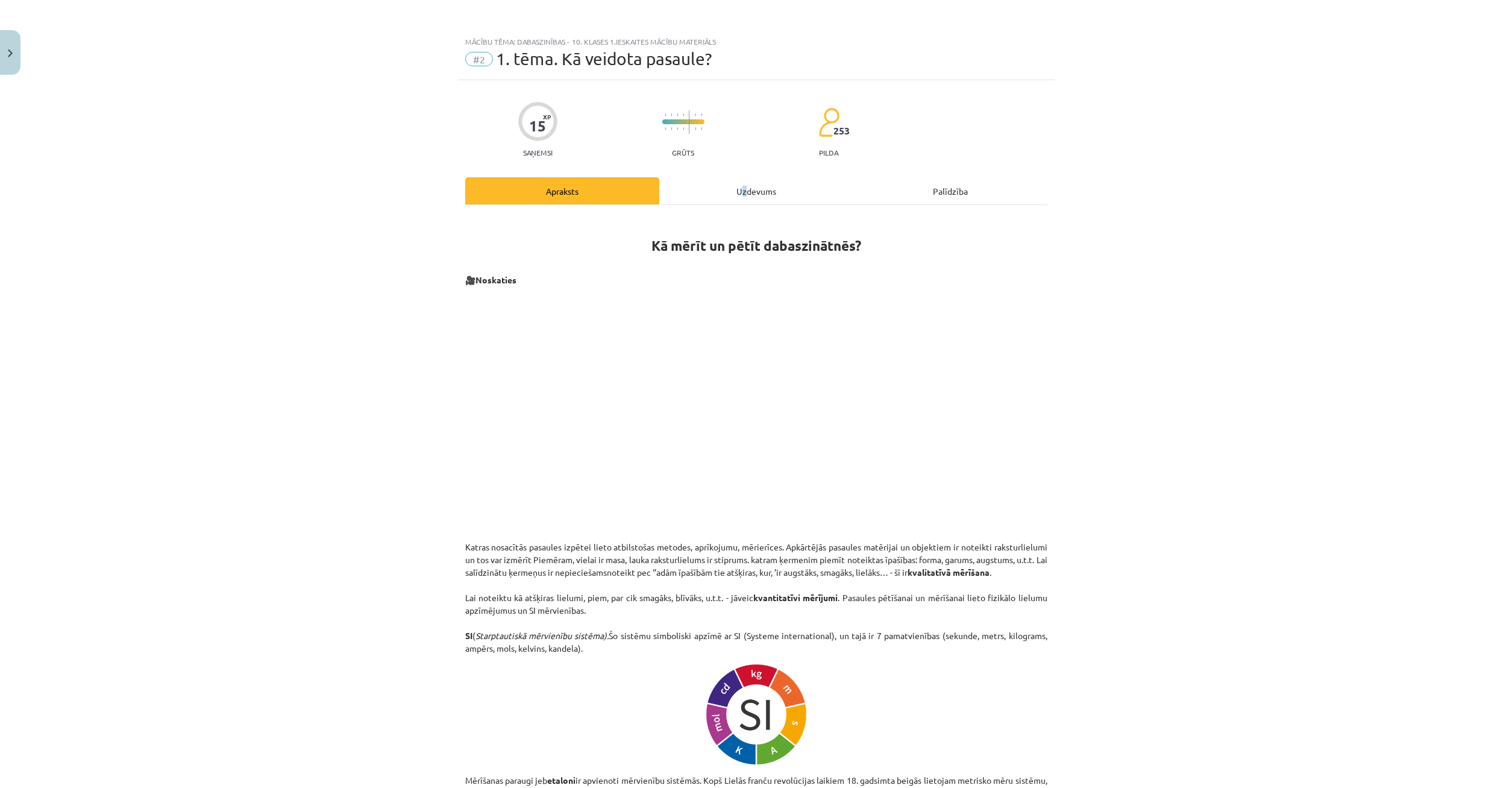
click at [744, 188] on div "Uzdevums" at bounding box center [756, 191] width 194 height 27
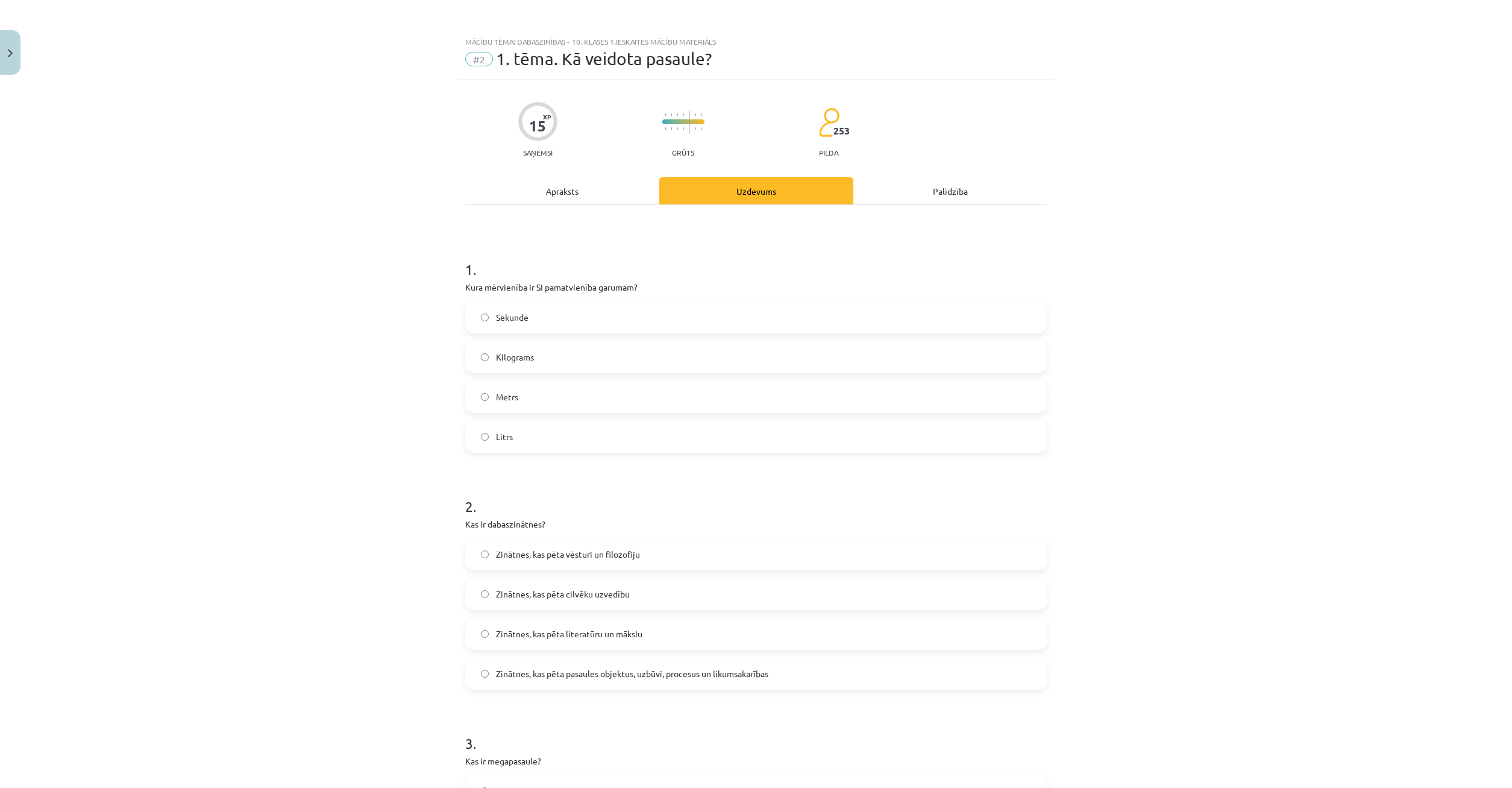
click at [593, 187] on div "Apraksts" at bounding box center [562, 191] width 194 height 27
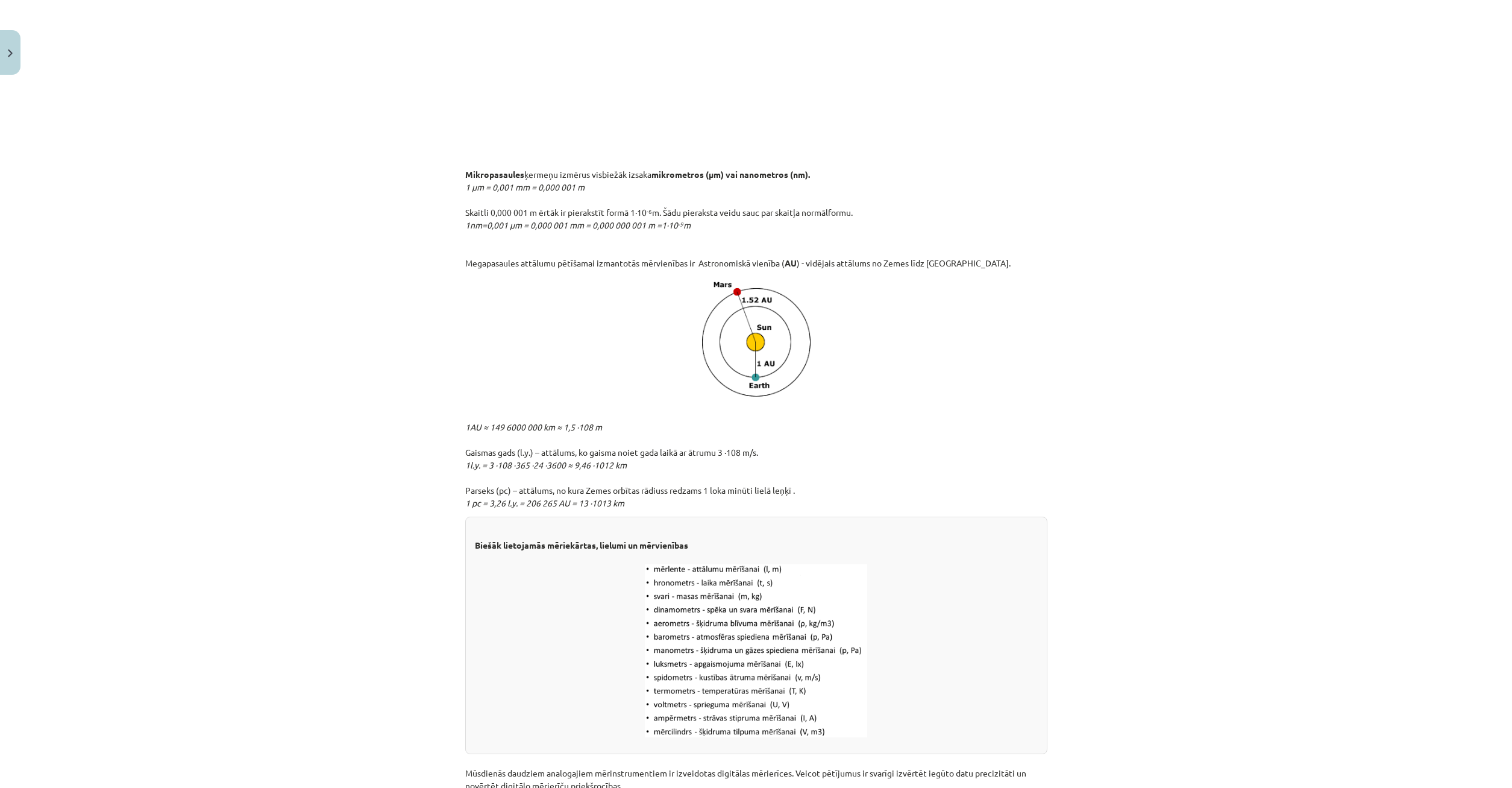
scroll to position [1244, 0]
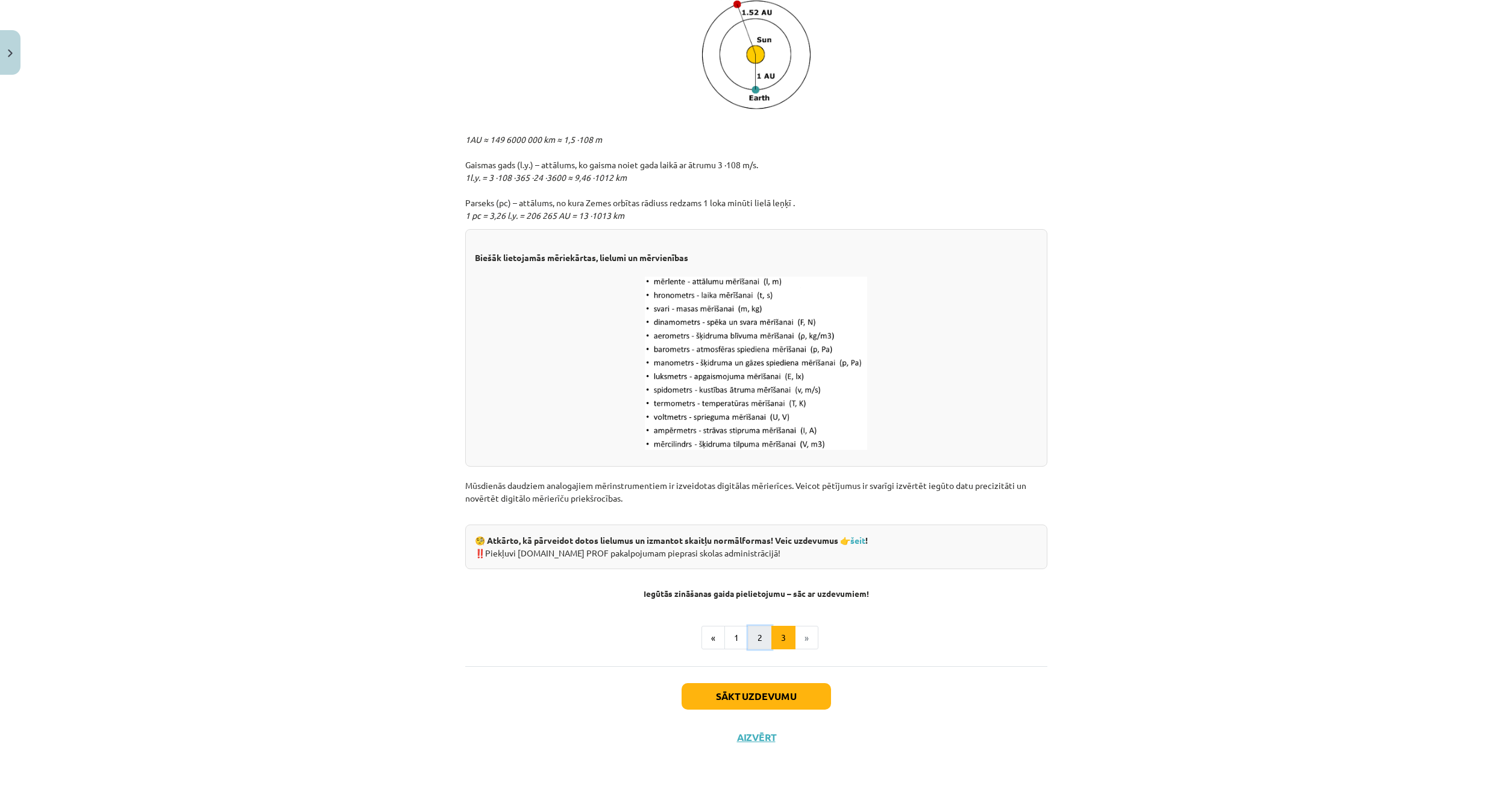
click at [760, 639] on button "2" at bounding box center [760, 638] width 25 height 25
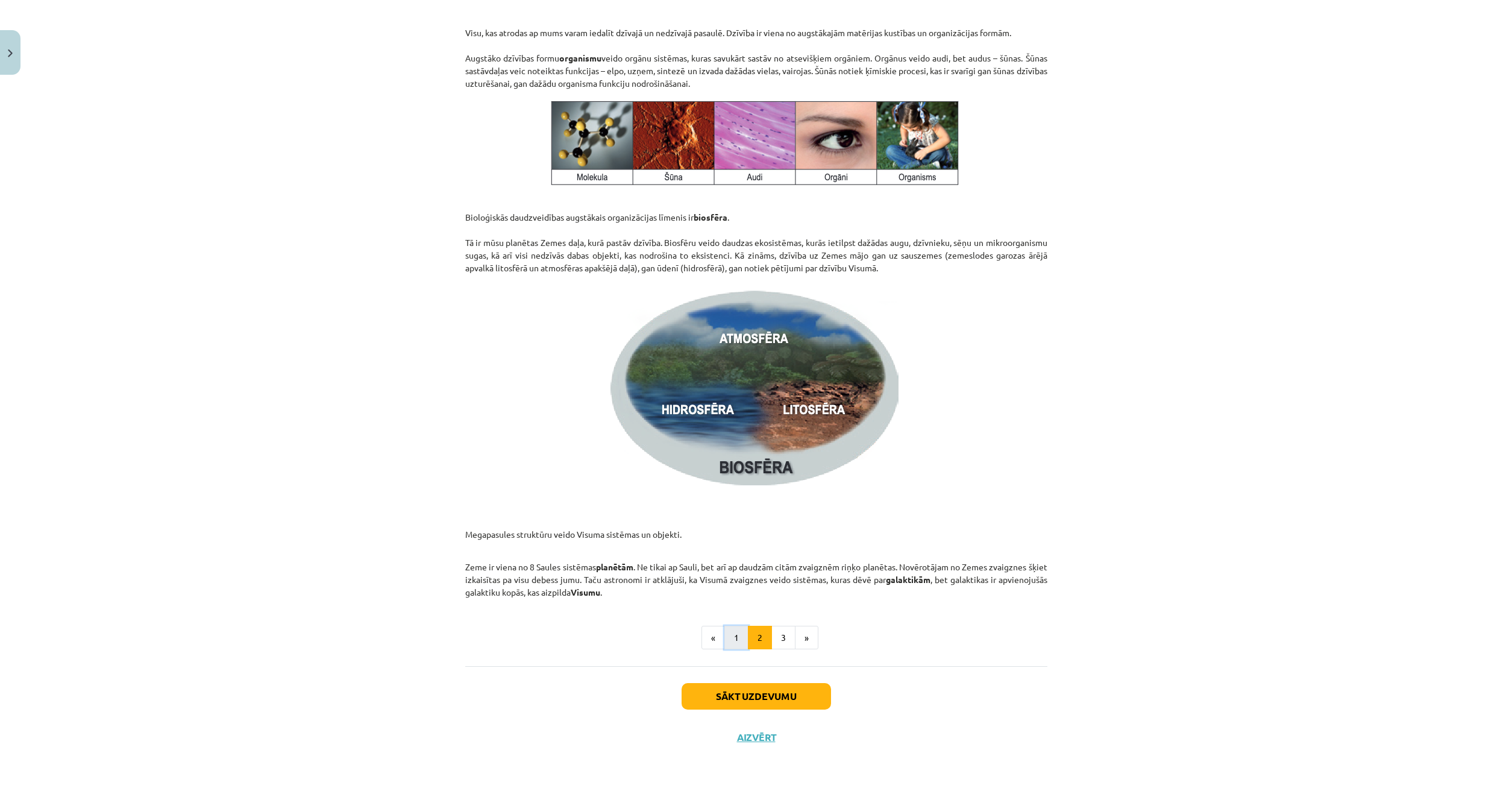
click at [734, 643] on button "1" at bounding box center [737, 638] width 25 height 25
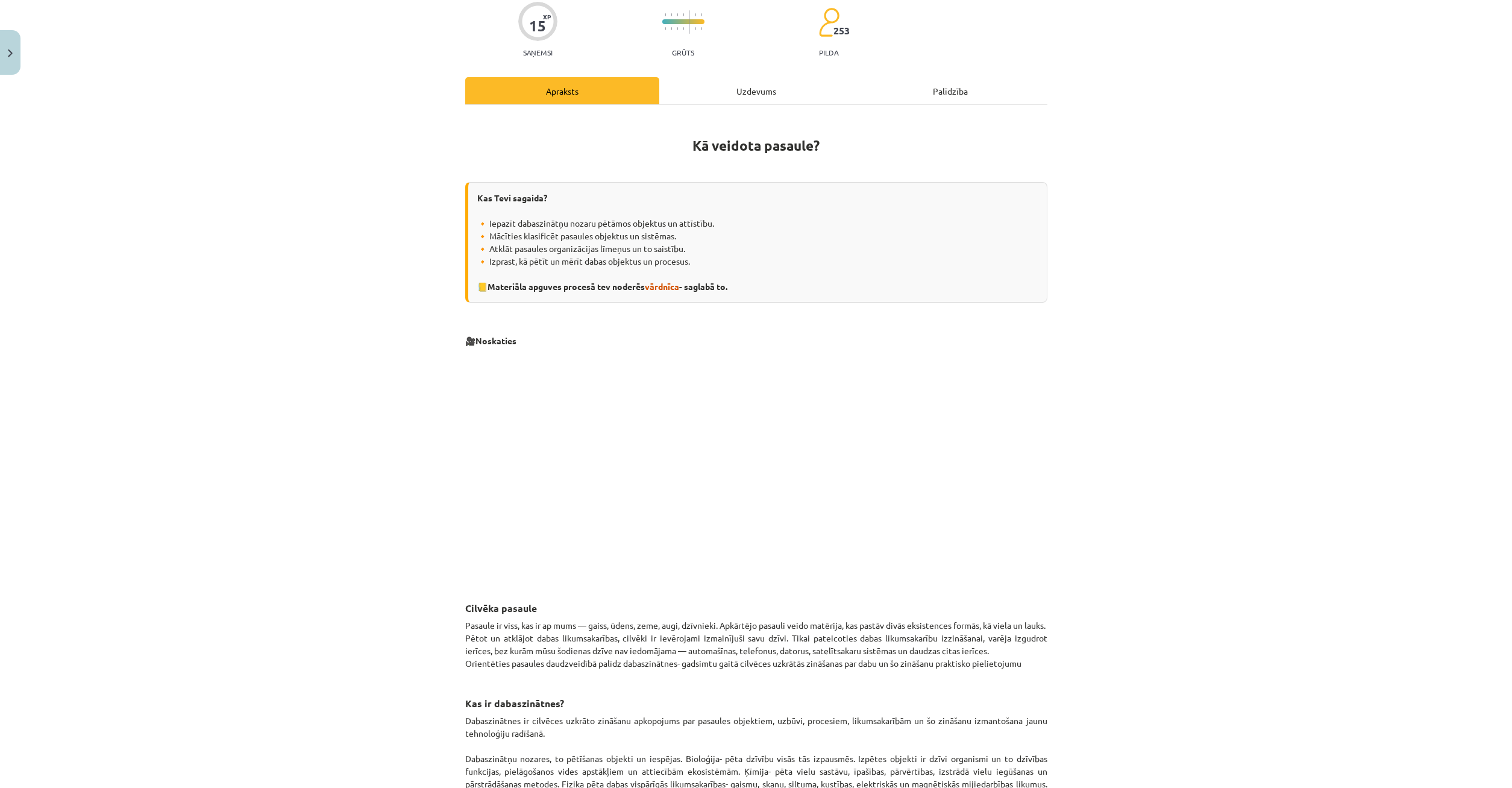
scroll to position [0, 0]
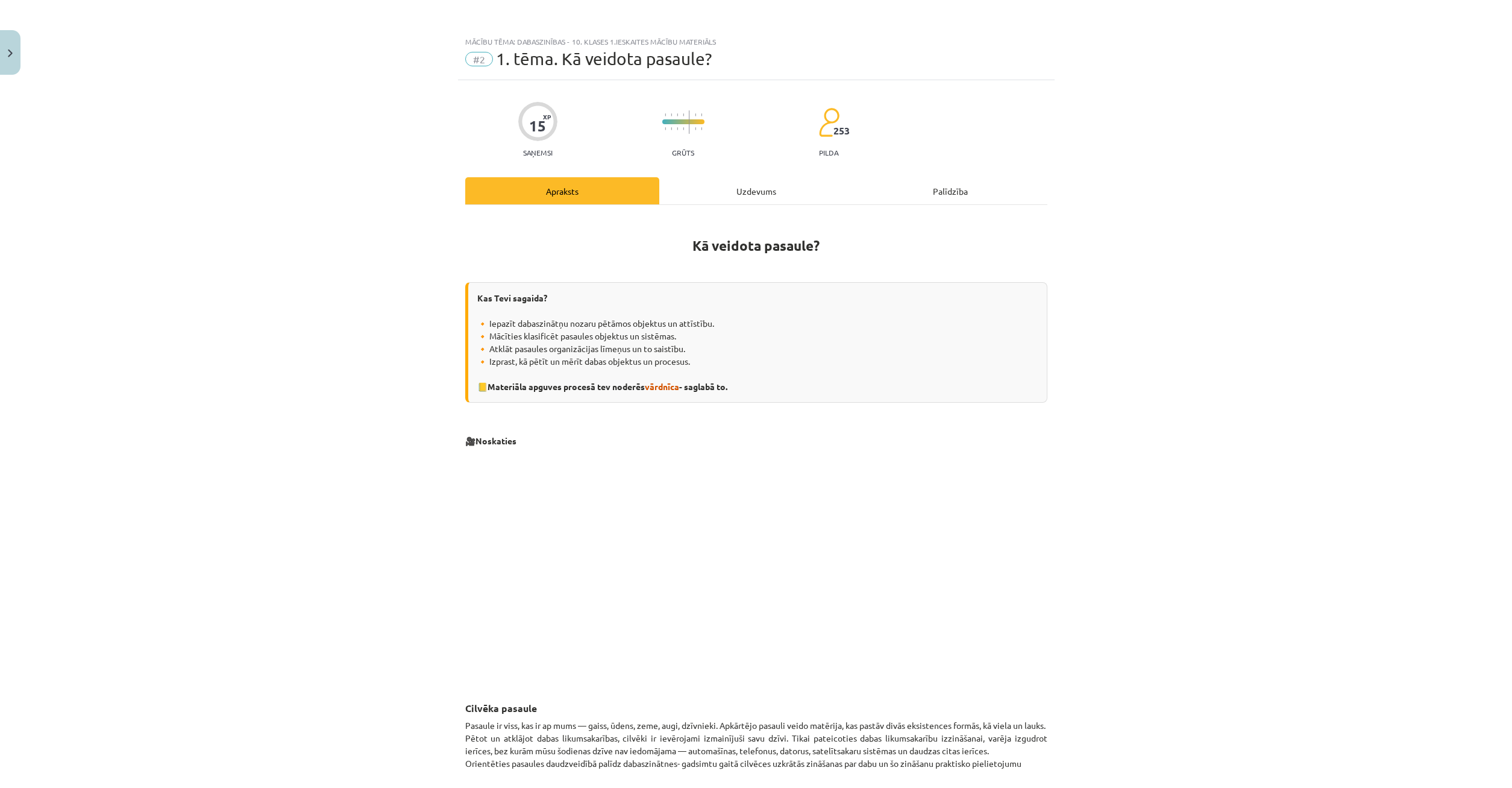
click at [735, 181] on div "Uzdevums" at bounding box center [756, 191] width 194 height 27
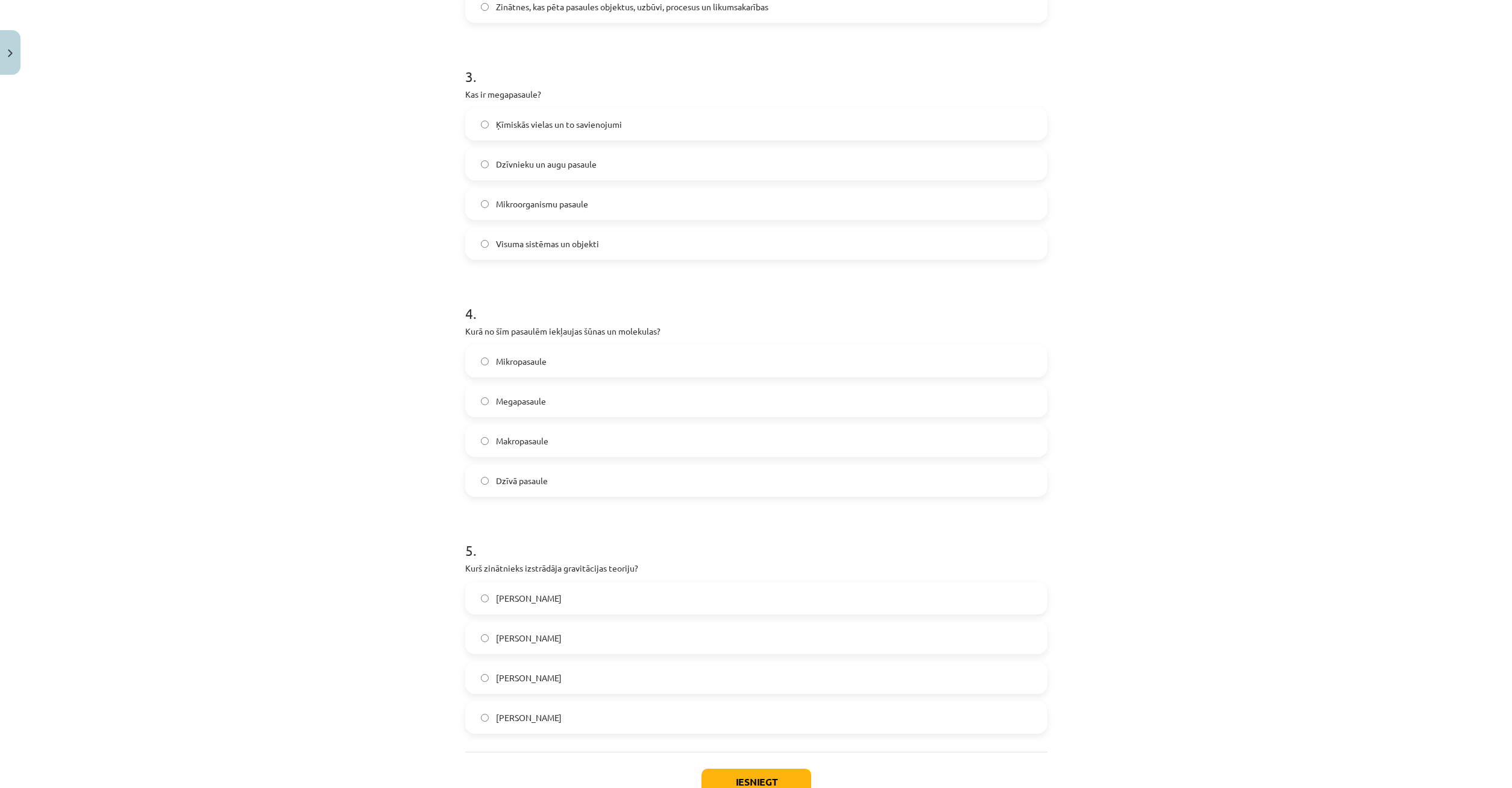
scroll to position [753, 0]
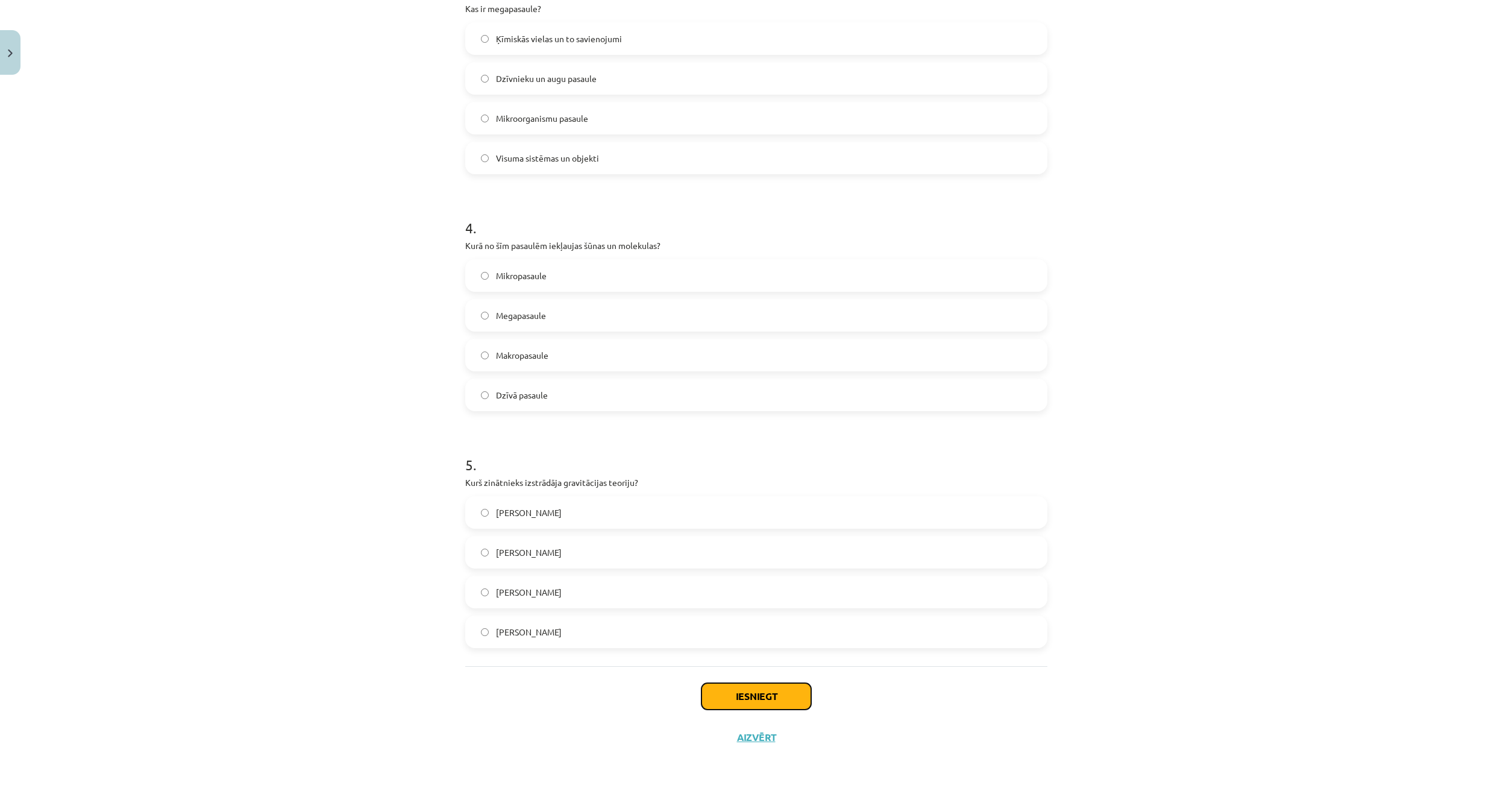
click at [750, 703] on button "Iesniegt" at bounding box center [756, 696] width 109 height 26
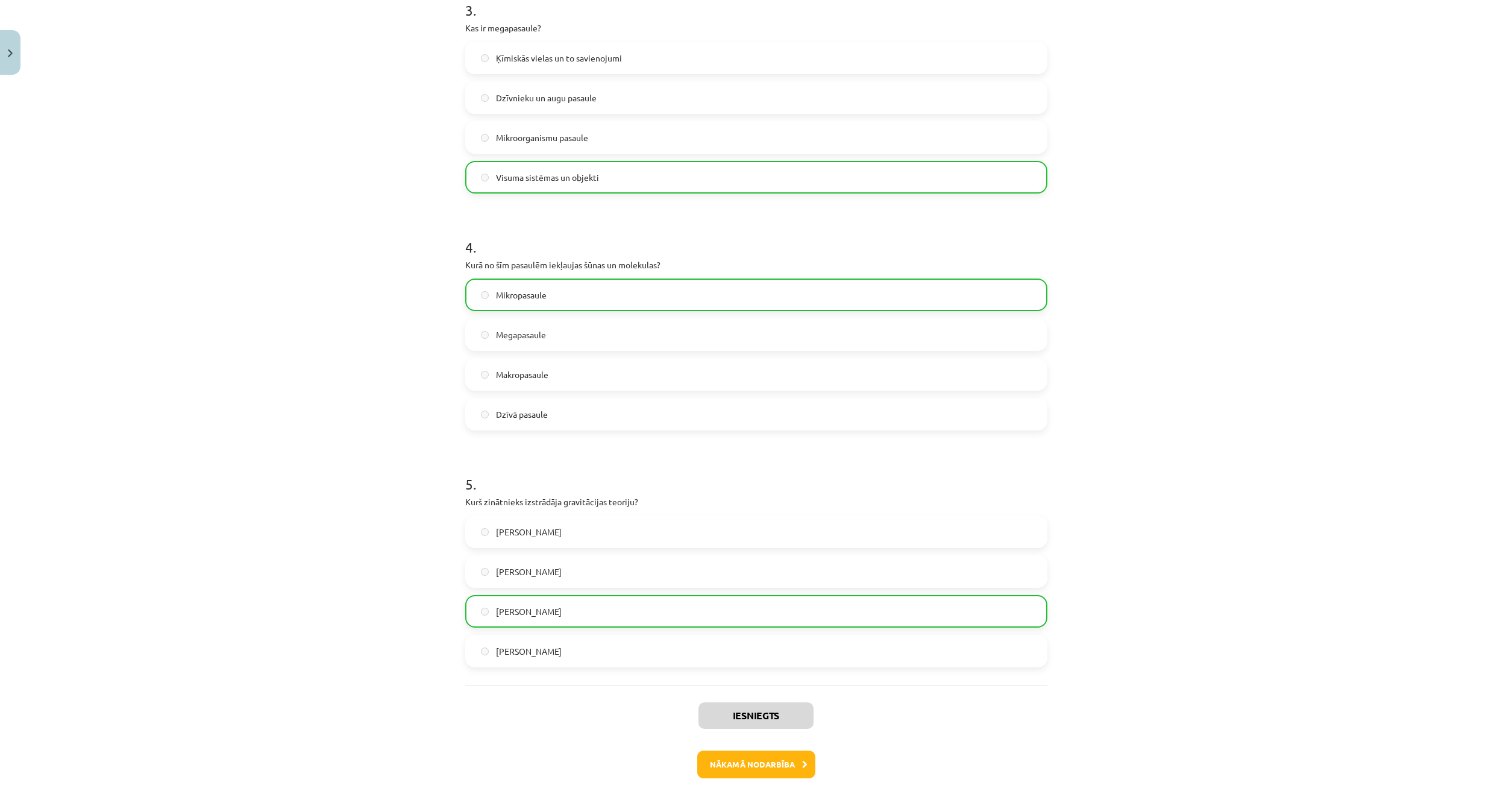
scroll to position [791, 0]
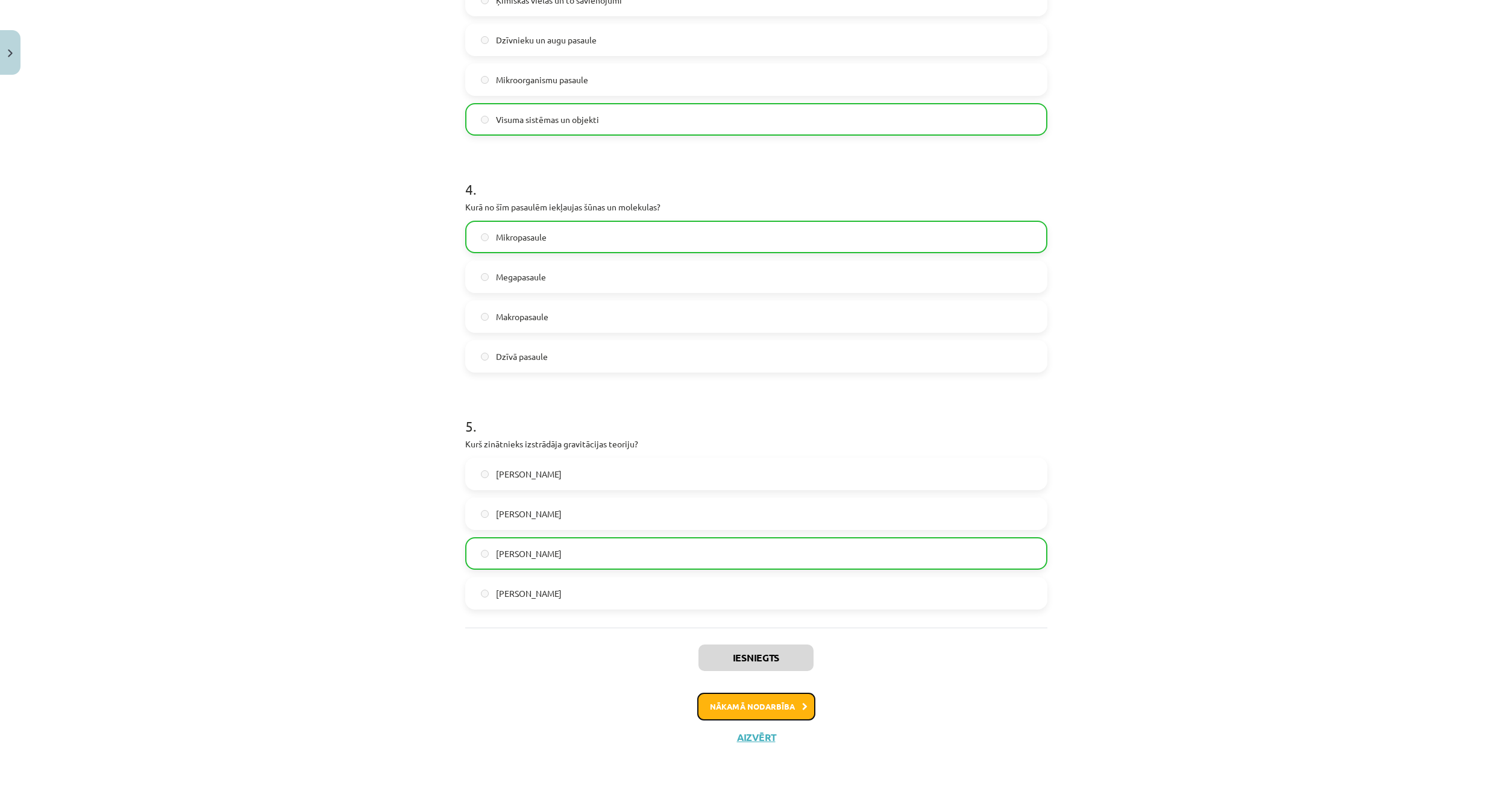
click at [742, 709] on button "Nākamā nodarbība" at bounding box center [756, 706] width 118 height 27
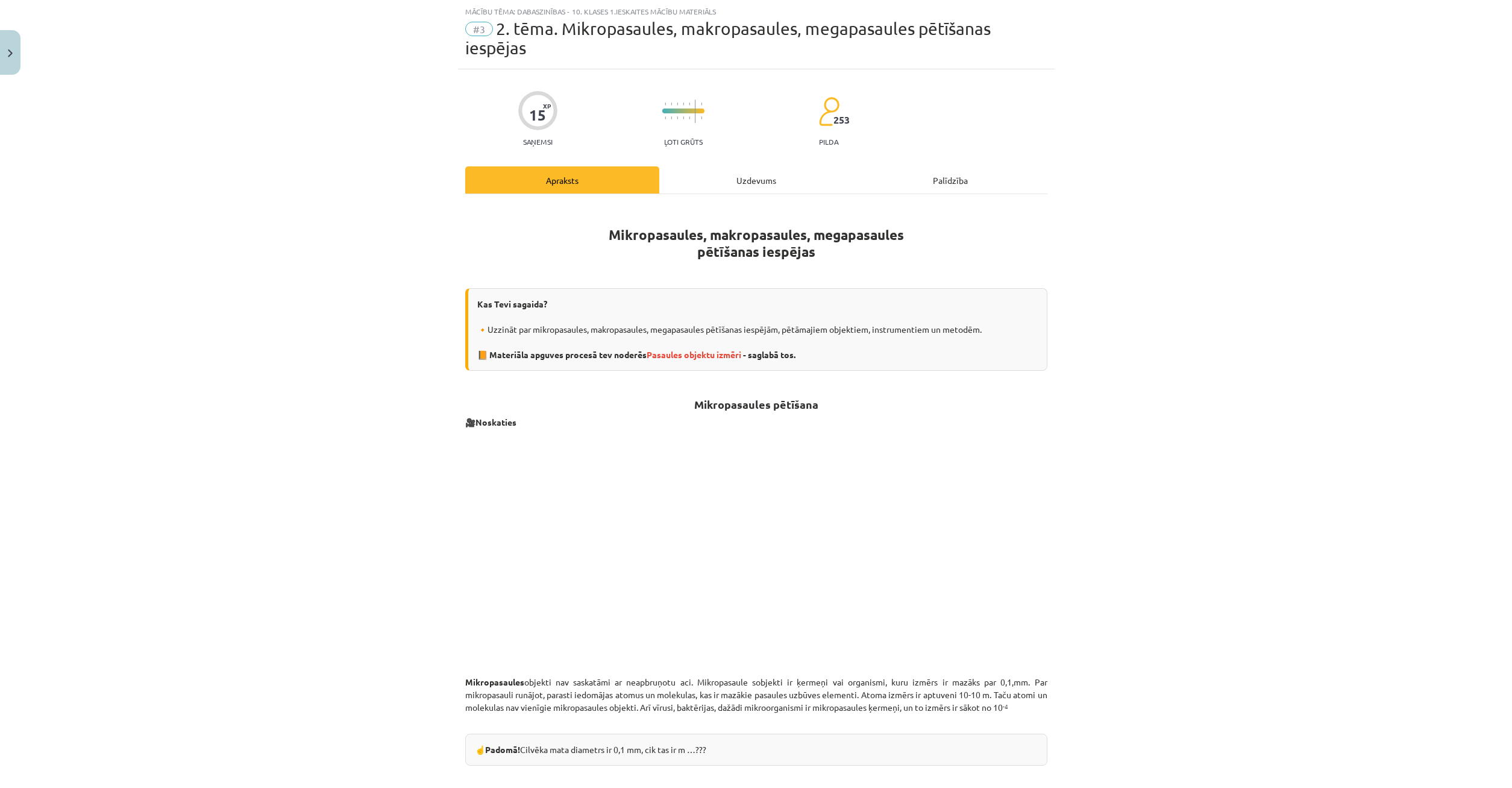
click at [747, 183] on div "Uzdevums" at bounding box center [756, 179] width 194 height 27
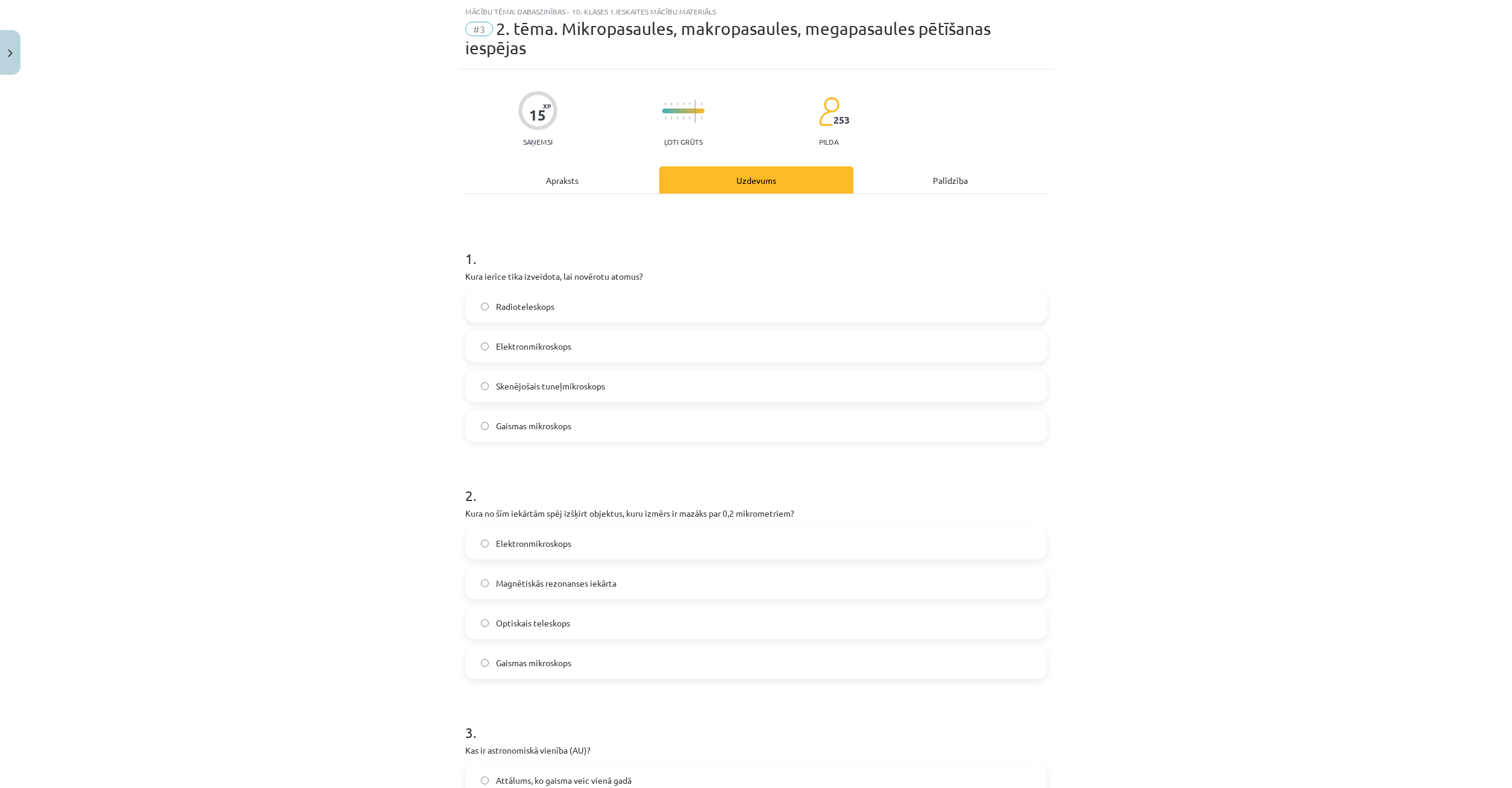
click at [540, 219] on div "1 . Kura ierīce tika izveidota, lai novērotu atomus? Radioteleskops Elektronmik…" at bounding box center [756, 801] width 582 height 1214
click at [557, 179] on div "Apraksts" at bounding box center [562, 179] width 194 height 27
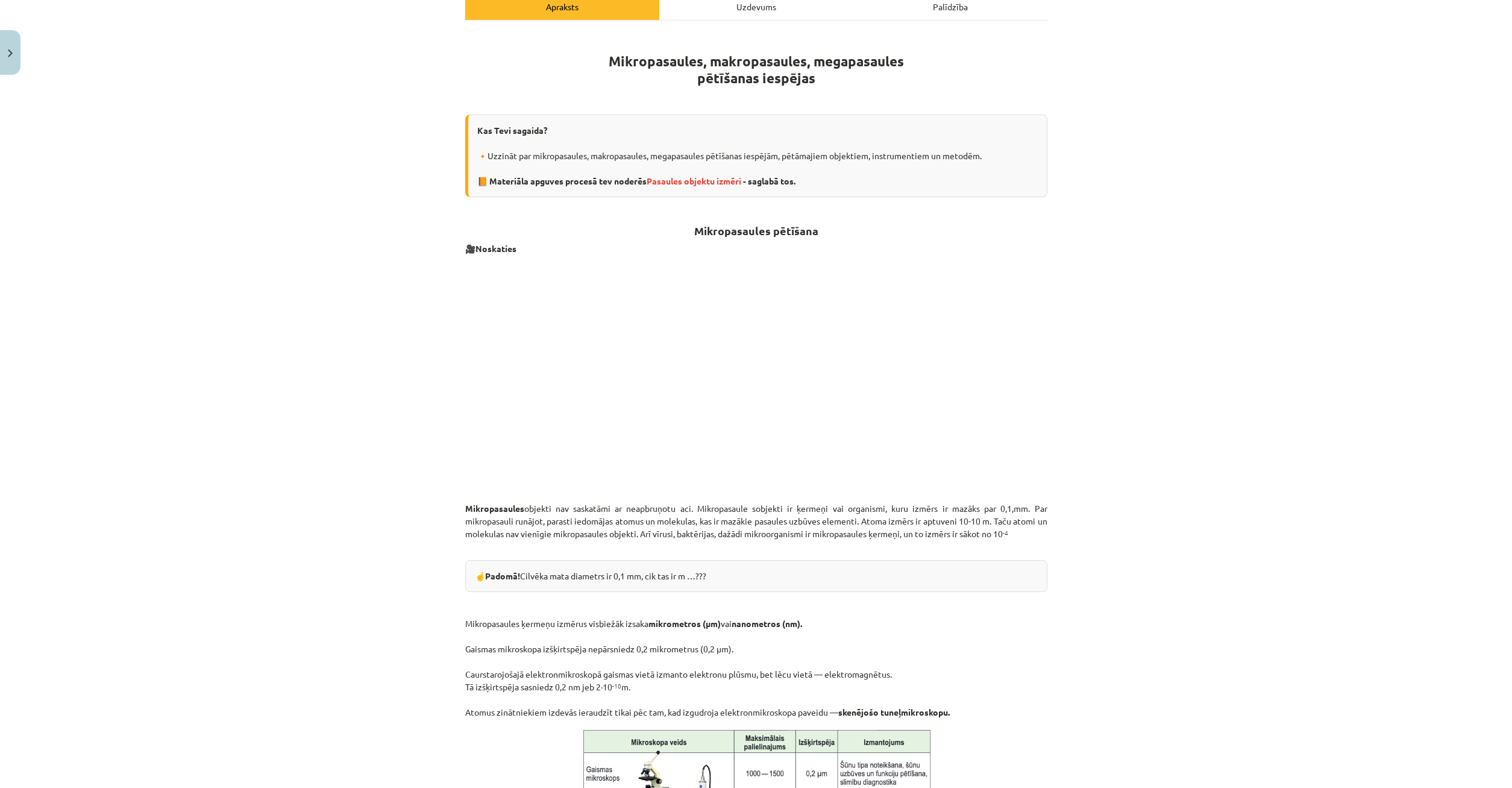
scroll to position [0, 0]
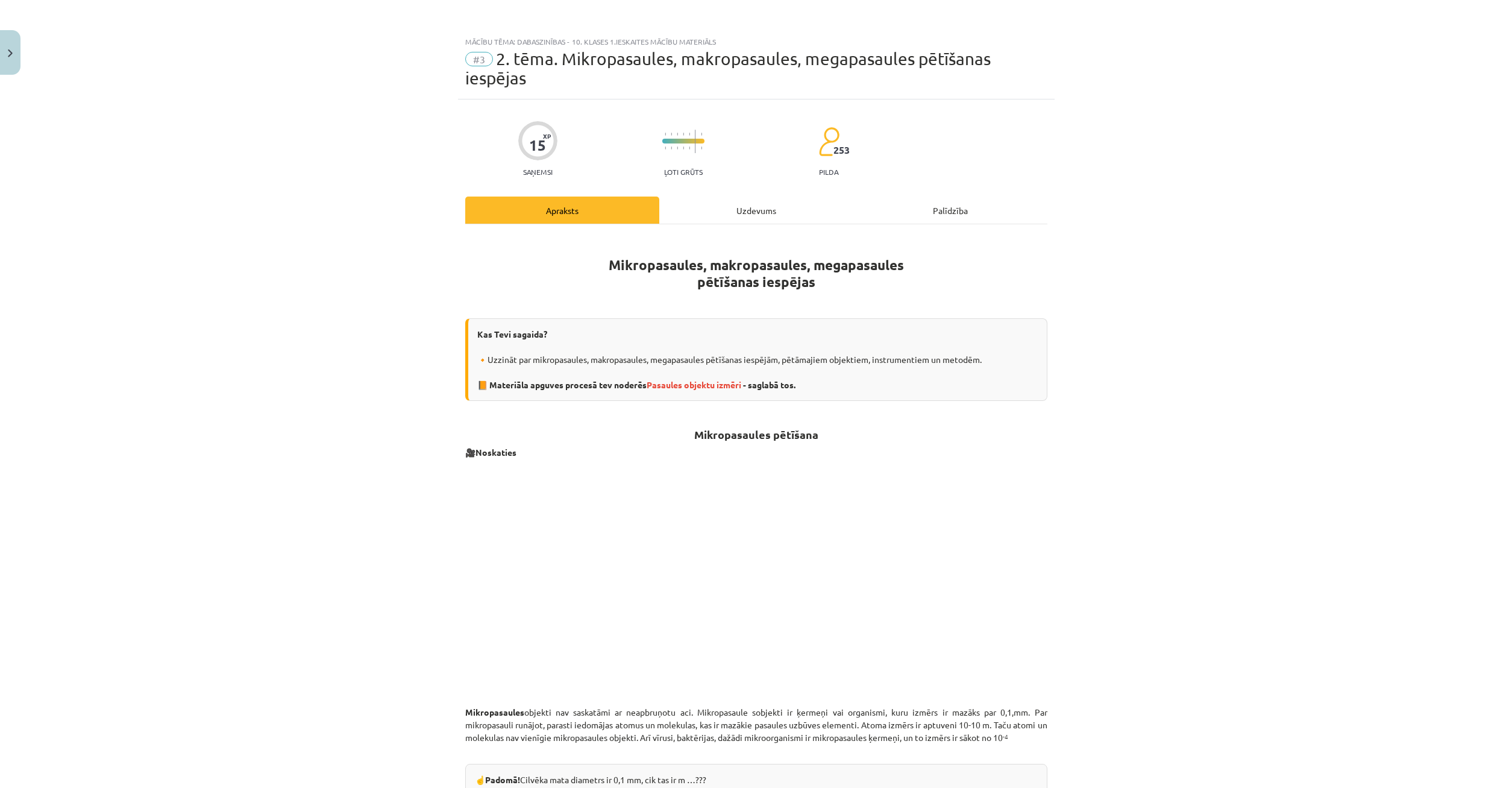
click at [729, 207] on div "Uzdevums" at bounding box center [756, 210] width 194 height 27
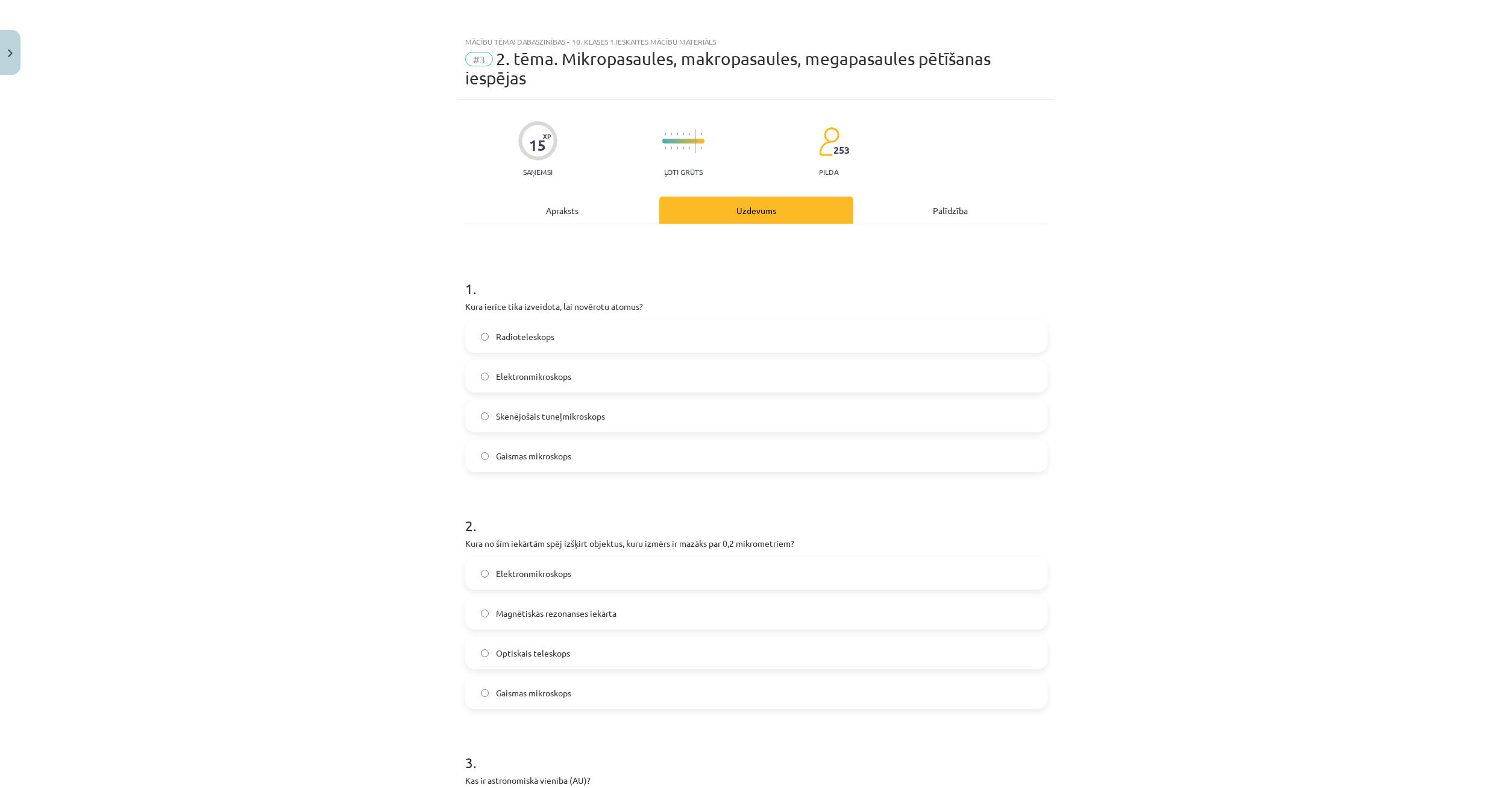
click at [573, 204] on div "Apraksts" at bounding box center [562, 210] width 194 height 27
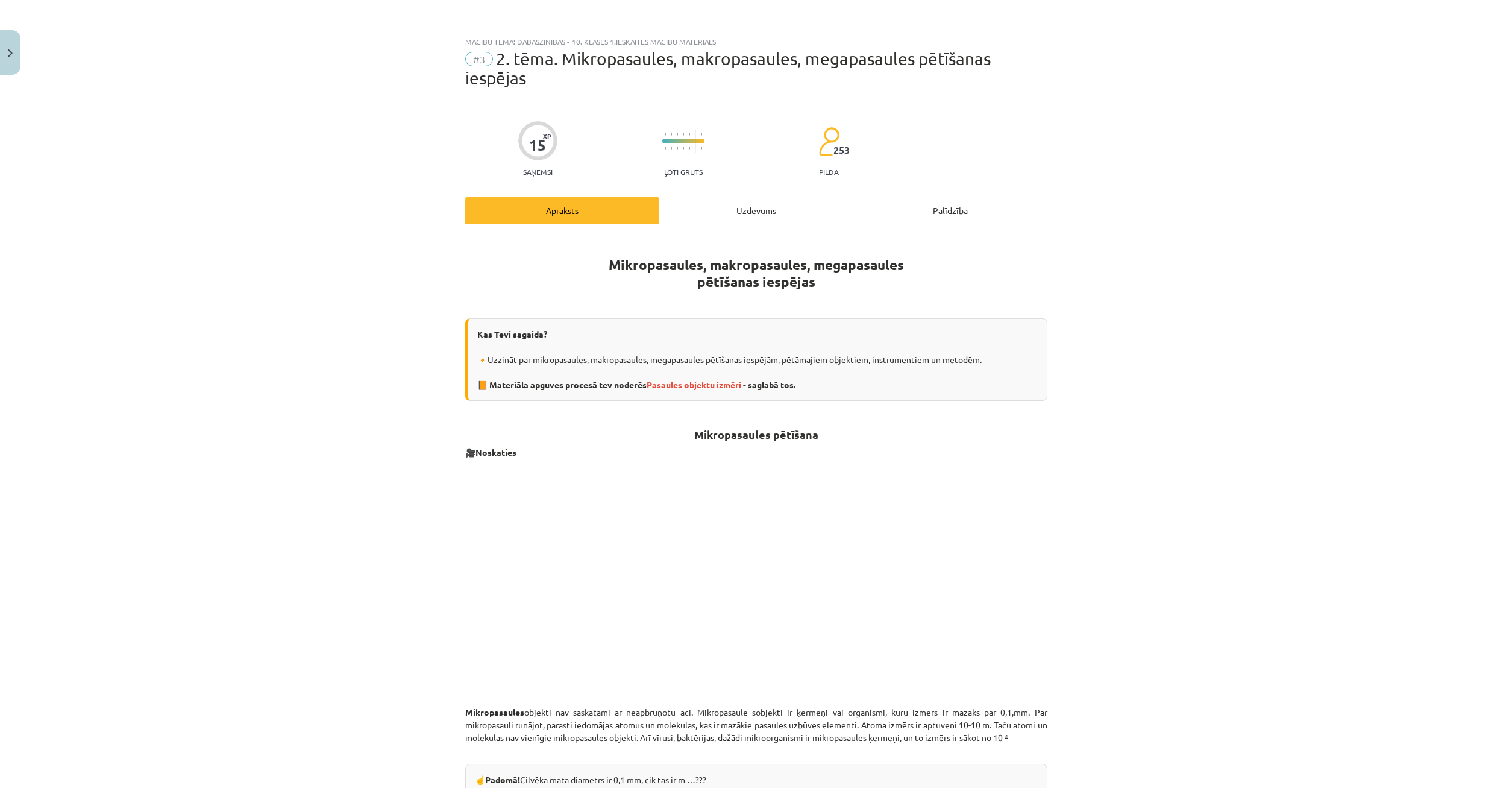
click at [753, 211] on div "Uzdevums" at bounding box center [756, 210] width 194 height 27
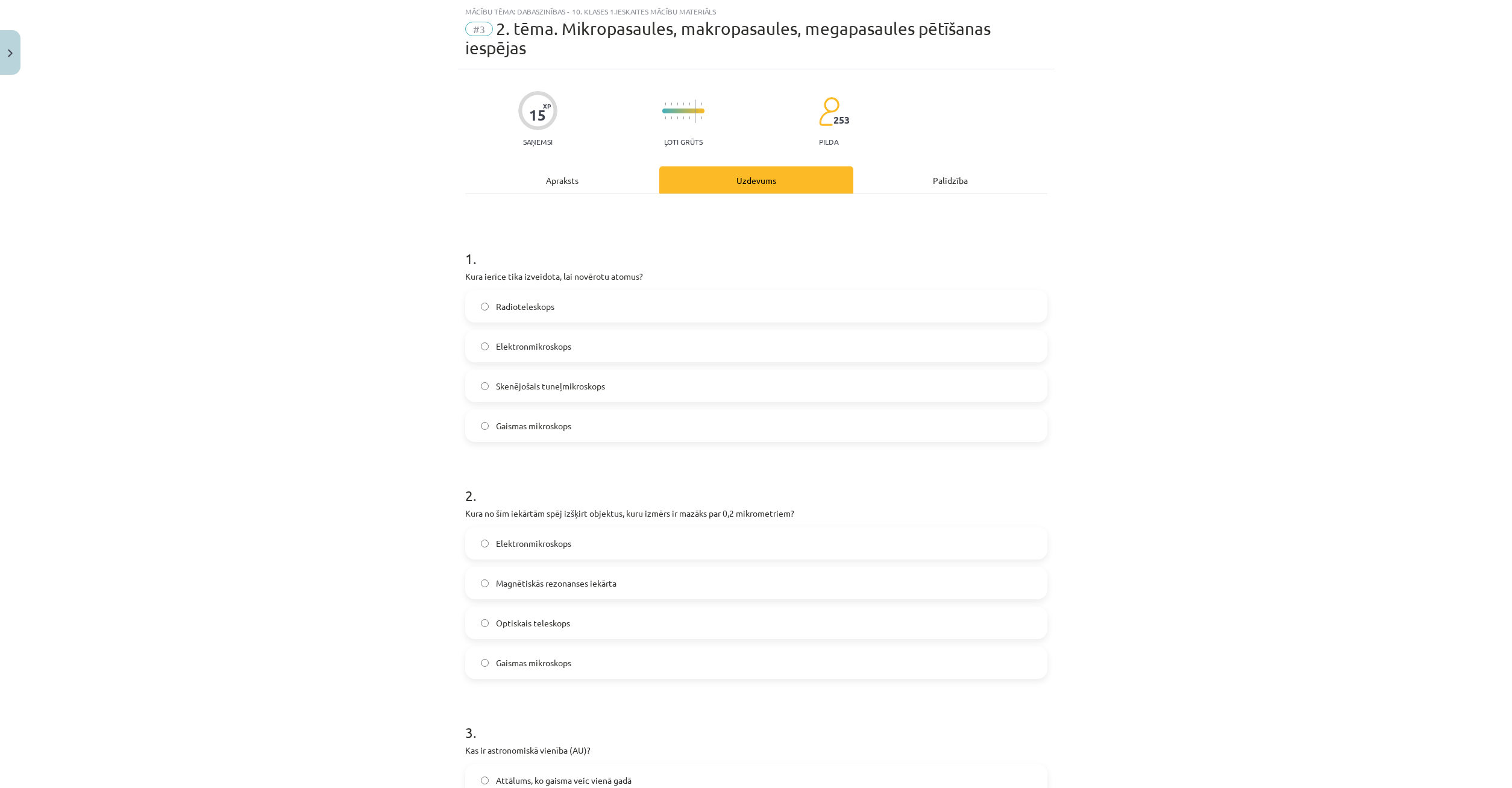
scroll to position [88, 0]
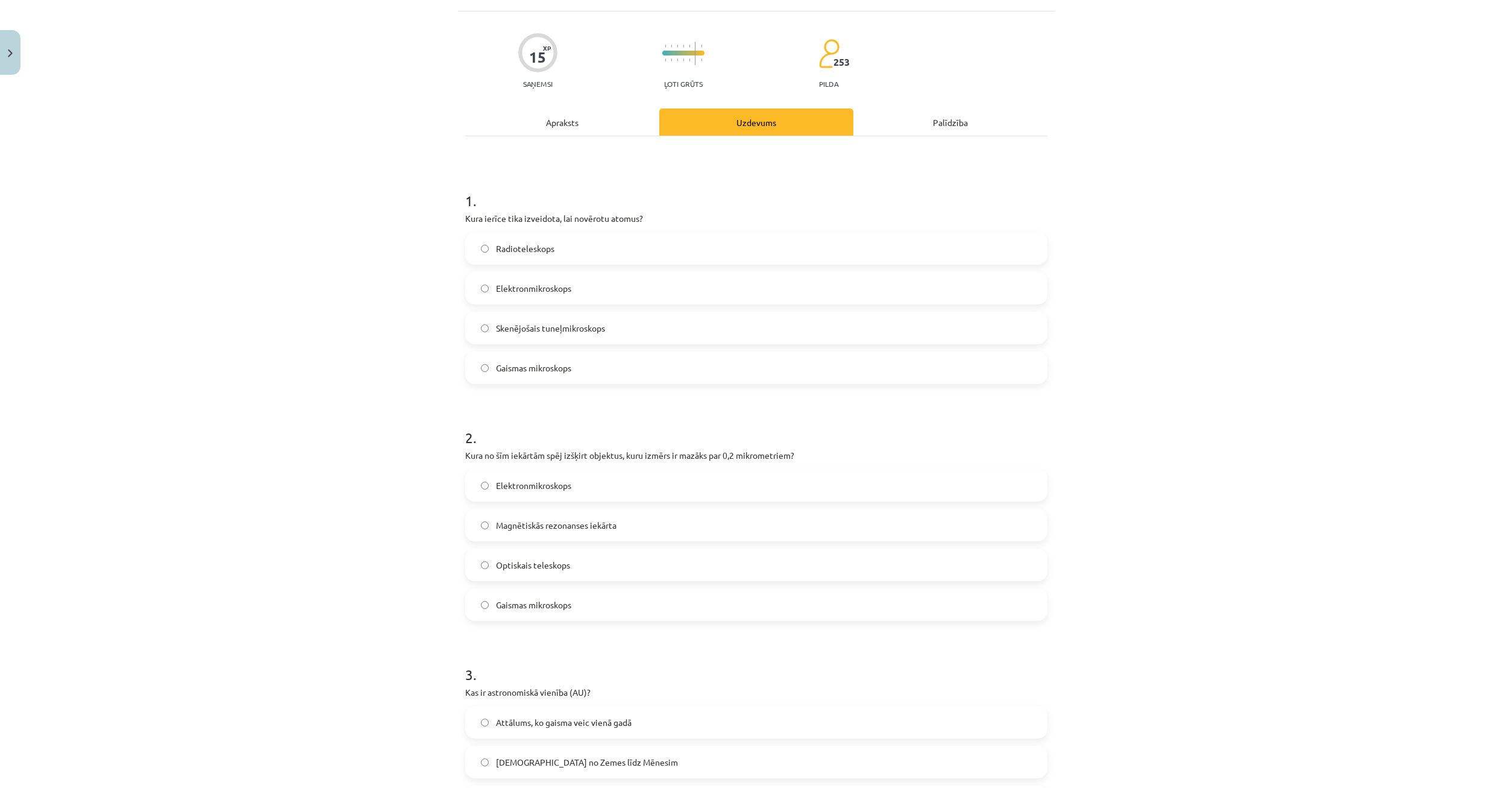
click at [577, 120] on div "Apraksts" at bounding box center [562, 122] width 194 height 27
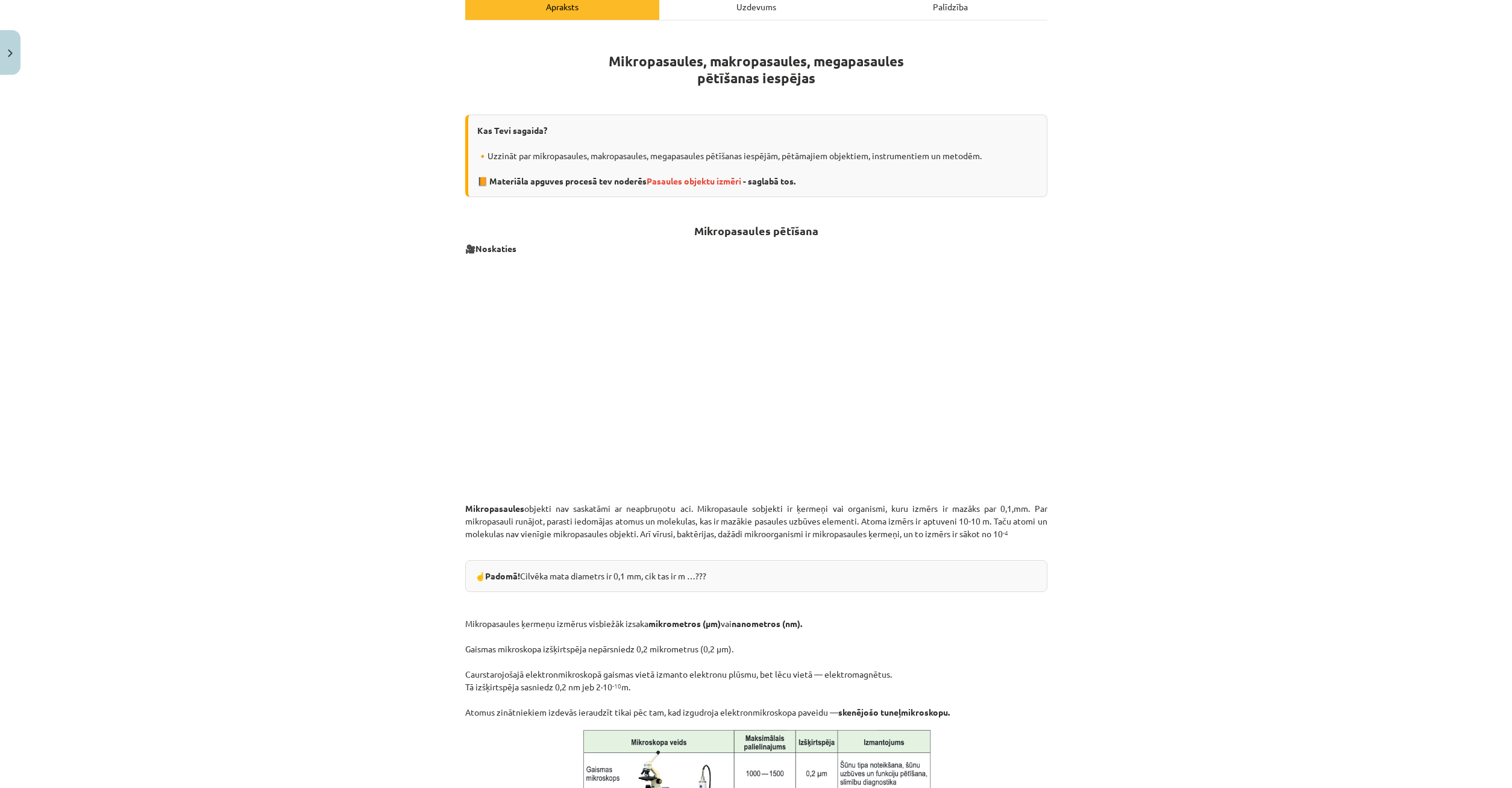
scroll to position [30, 0]
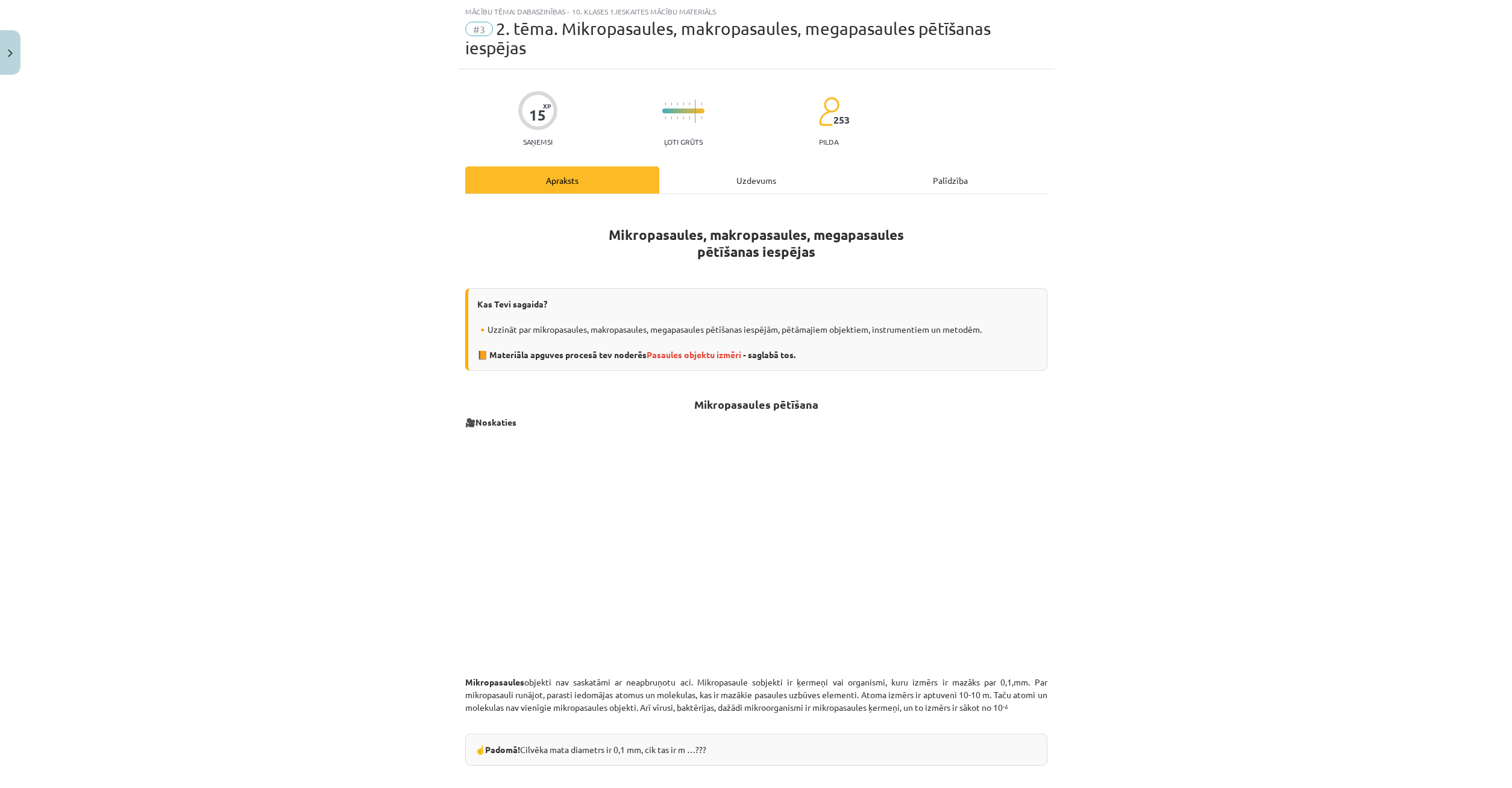
click at [732, 173] on div "Uzdevums" at bounding box center [756, 179] width 194 height 27
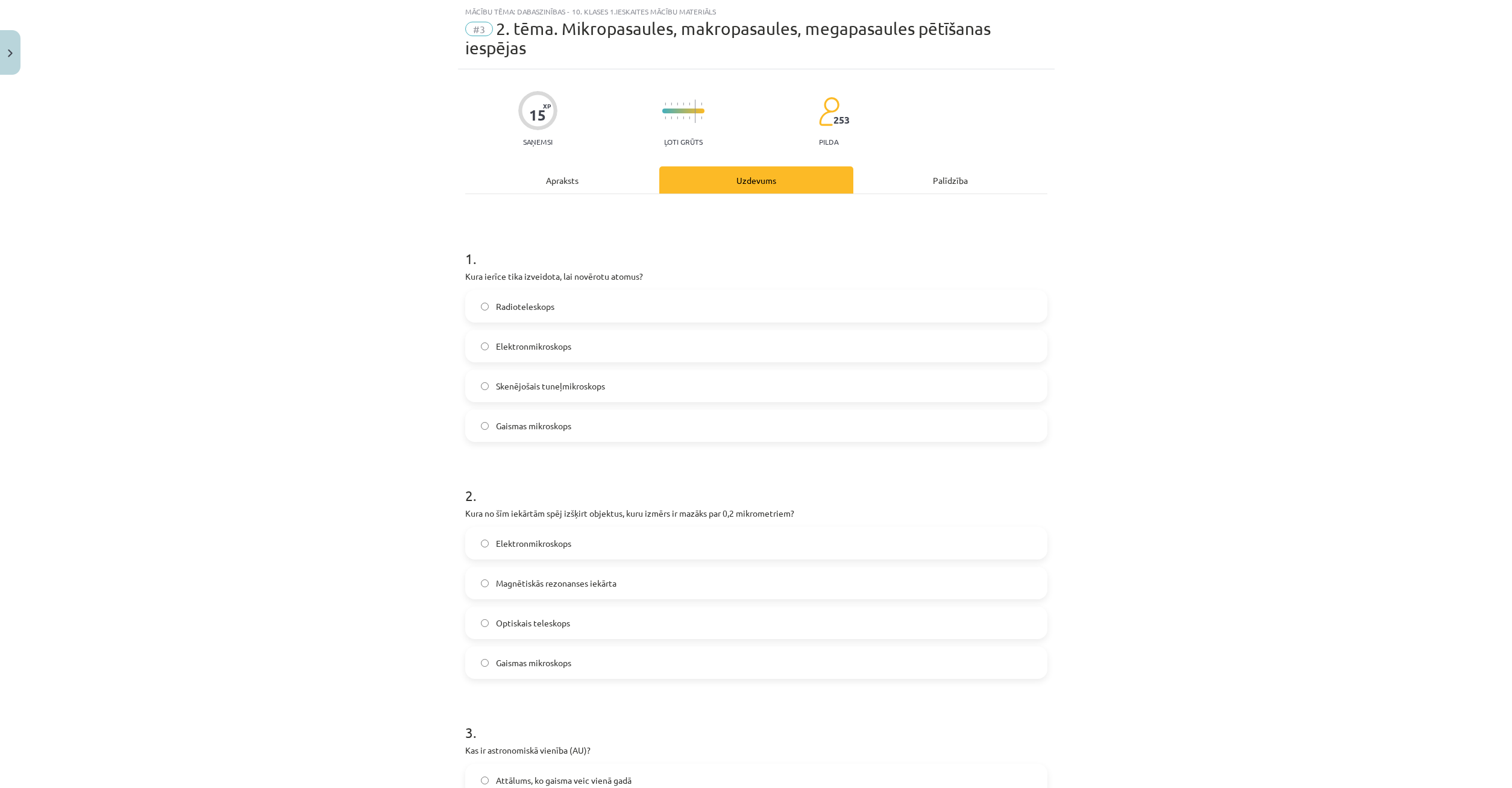
click at [589, 180] on div "Apraksts" at bounding box center [562, 179] width 194 height 27
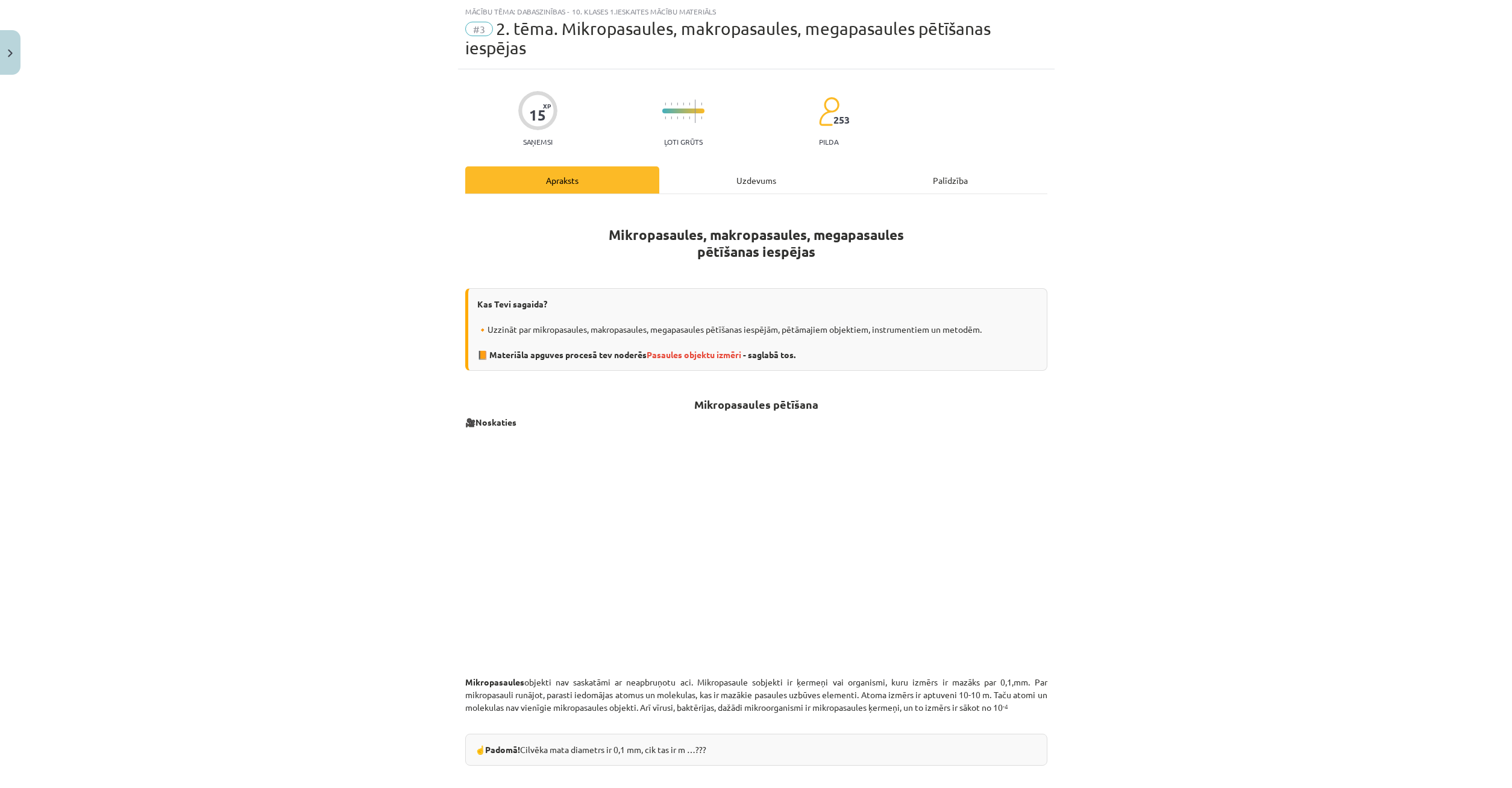
scroll to position [0, 0]
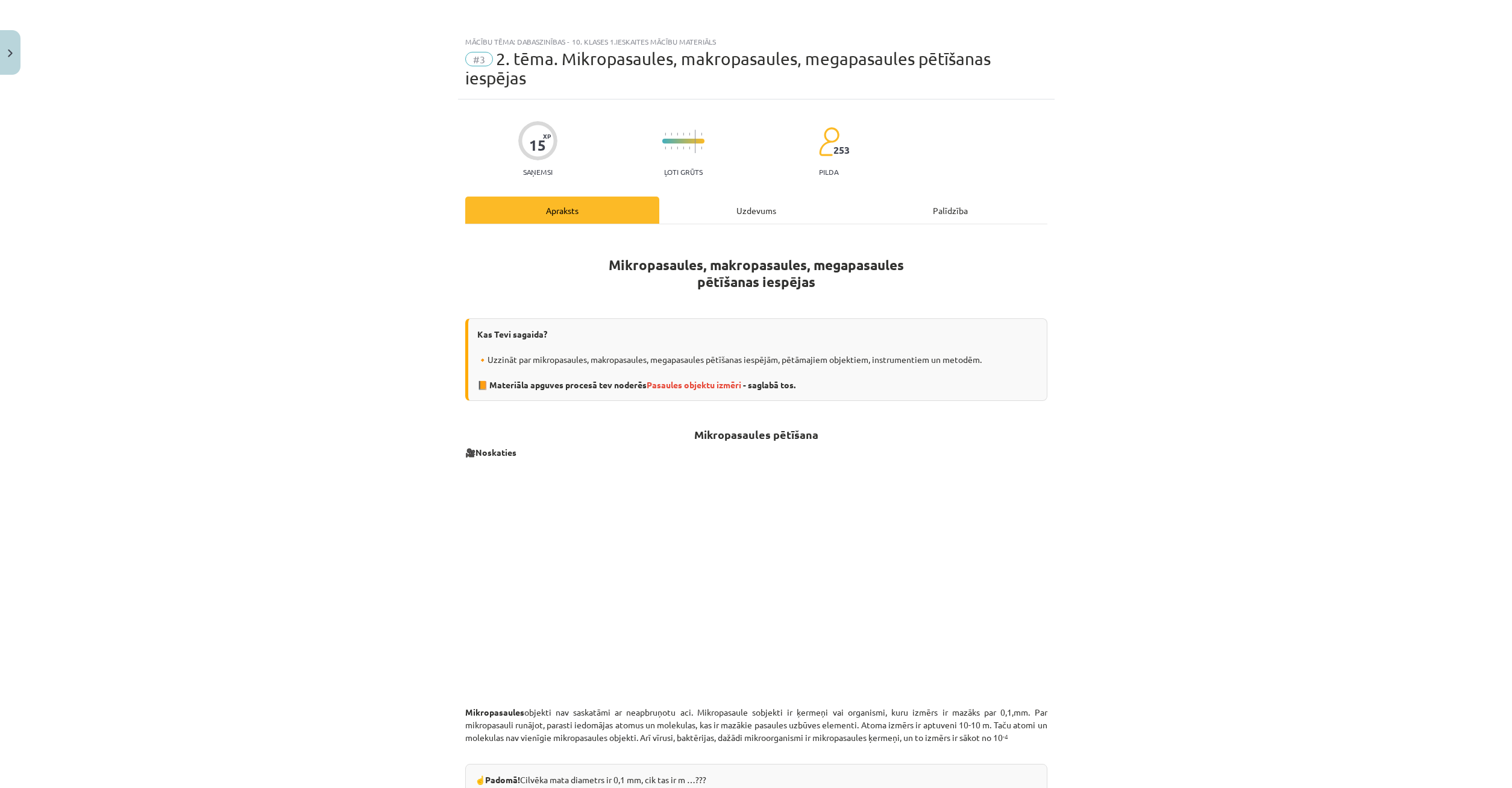
click at [738, 213] on div "Uzdevums" at bounding box center [756, 210] width 194 height 27
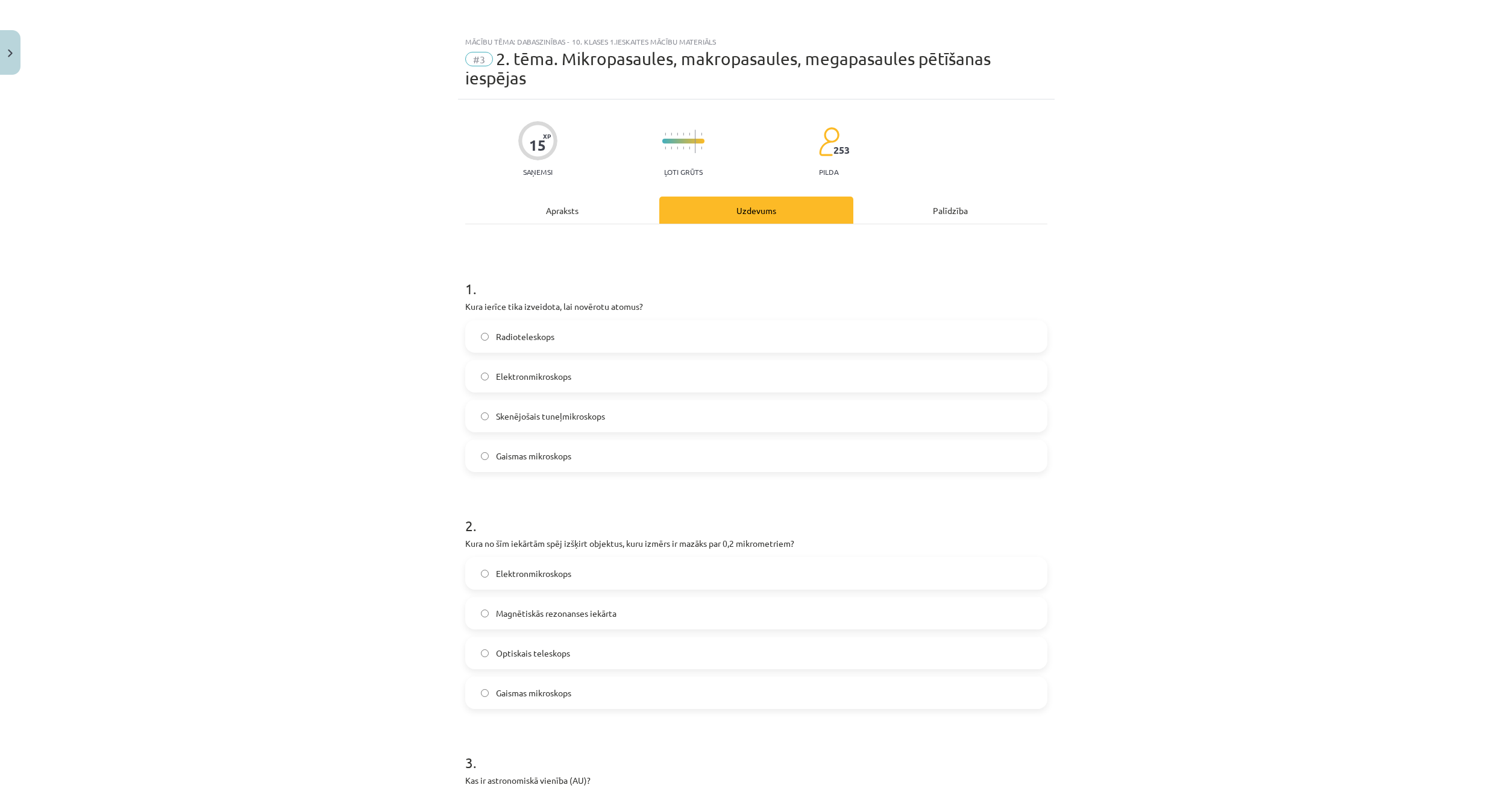
scroll to position [30, 0]
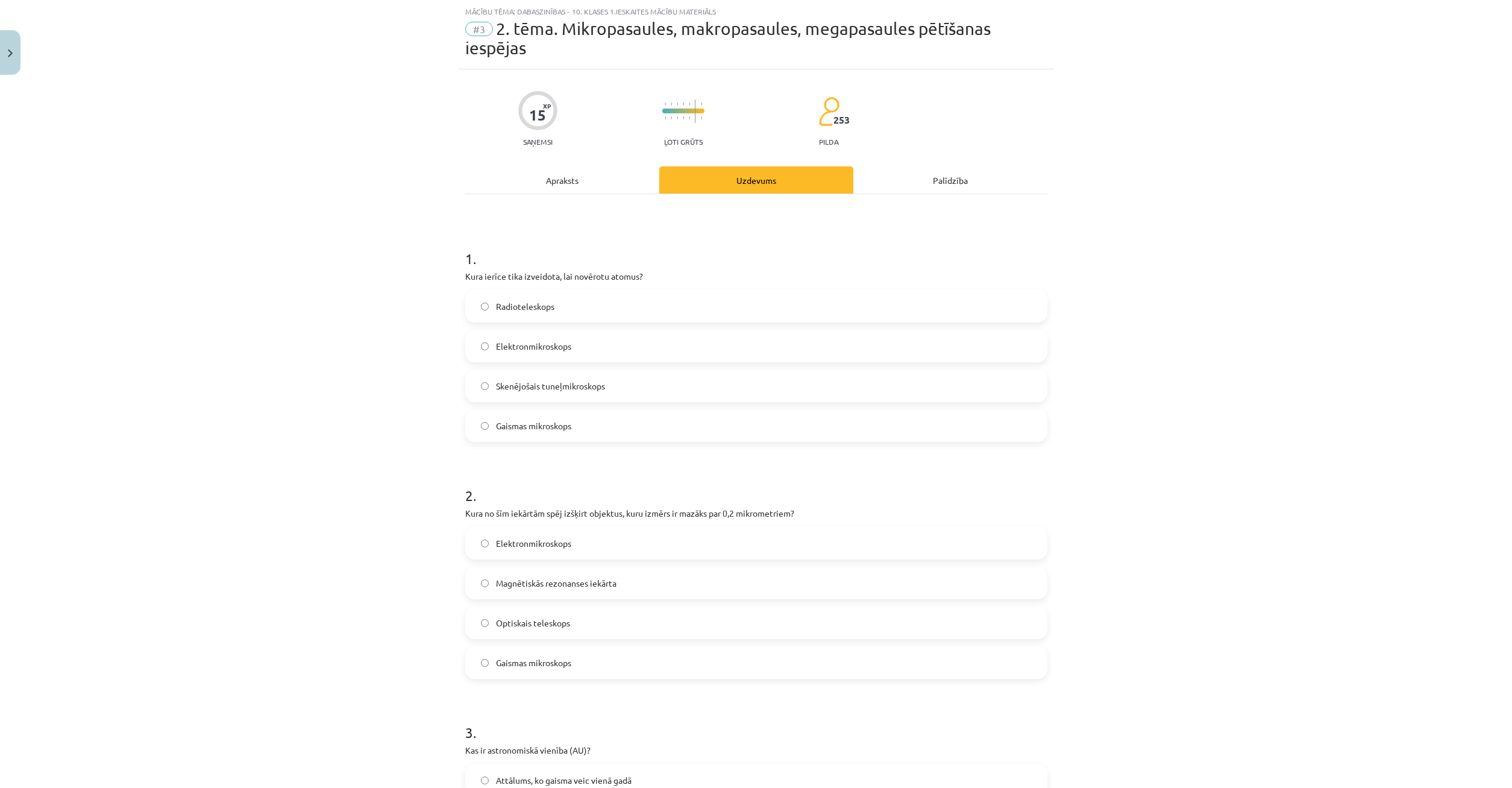
click at [516, 664] on span "Gaismas mikroskops" at bounding box center [534, 662] width 75 height 12
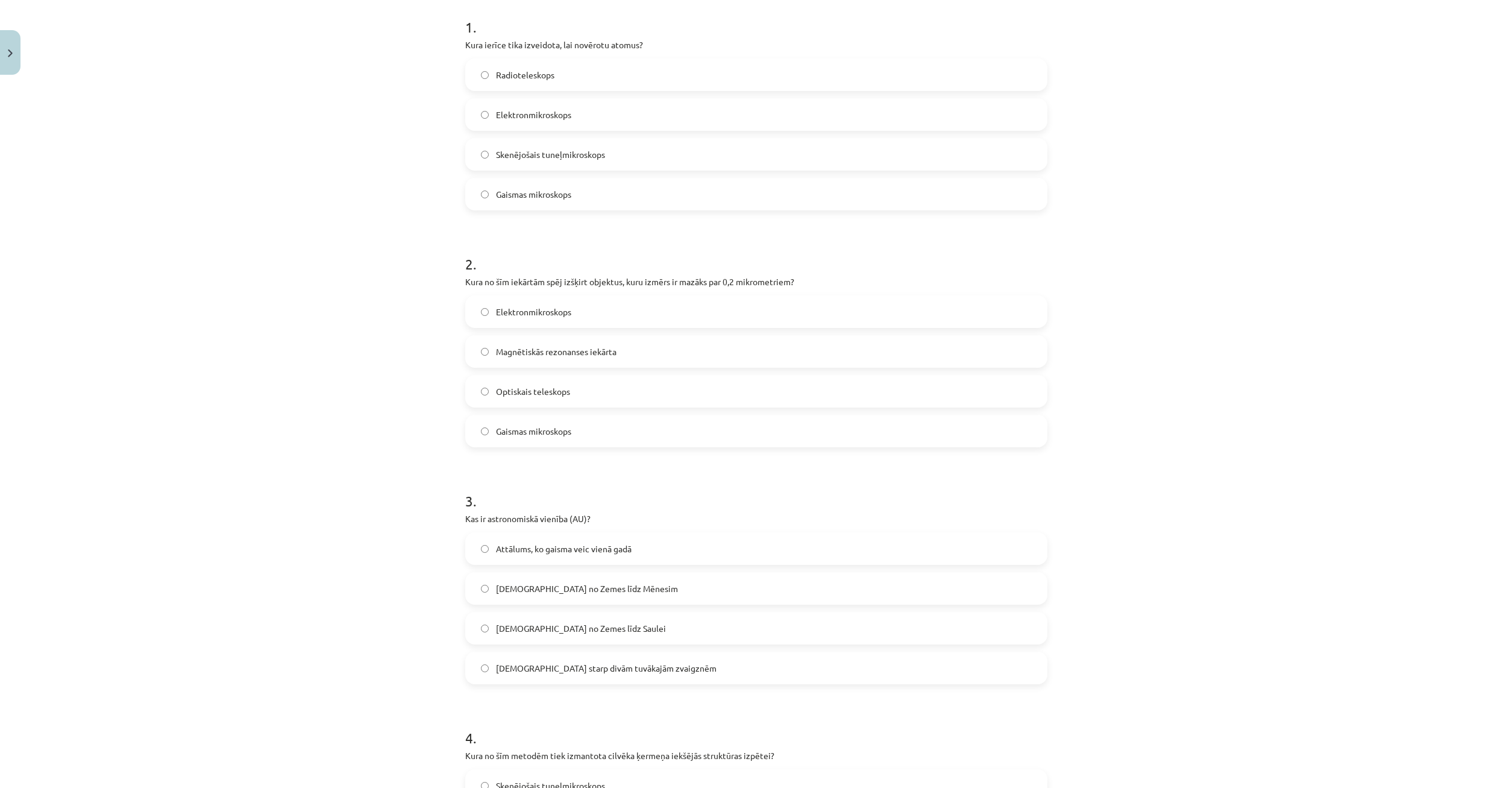
scroll to position [88, 0]
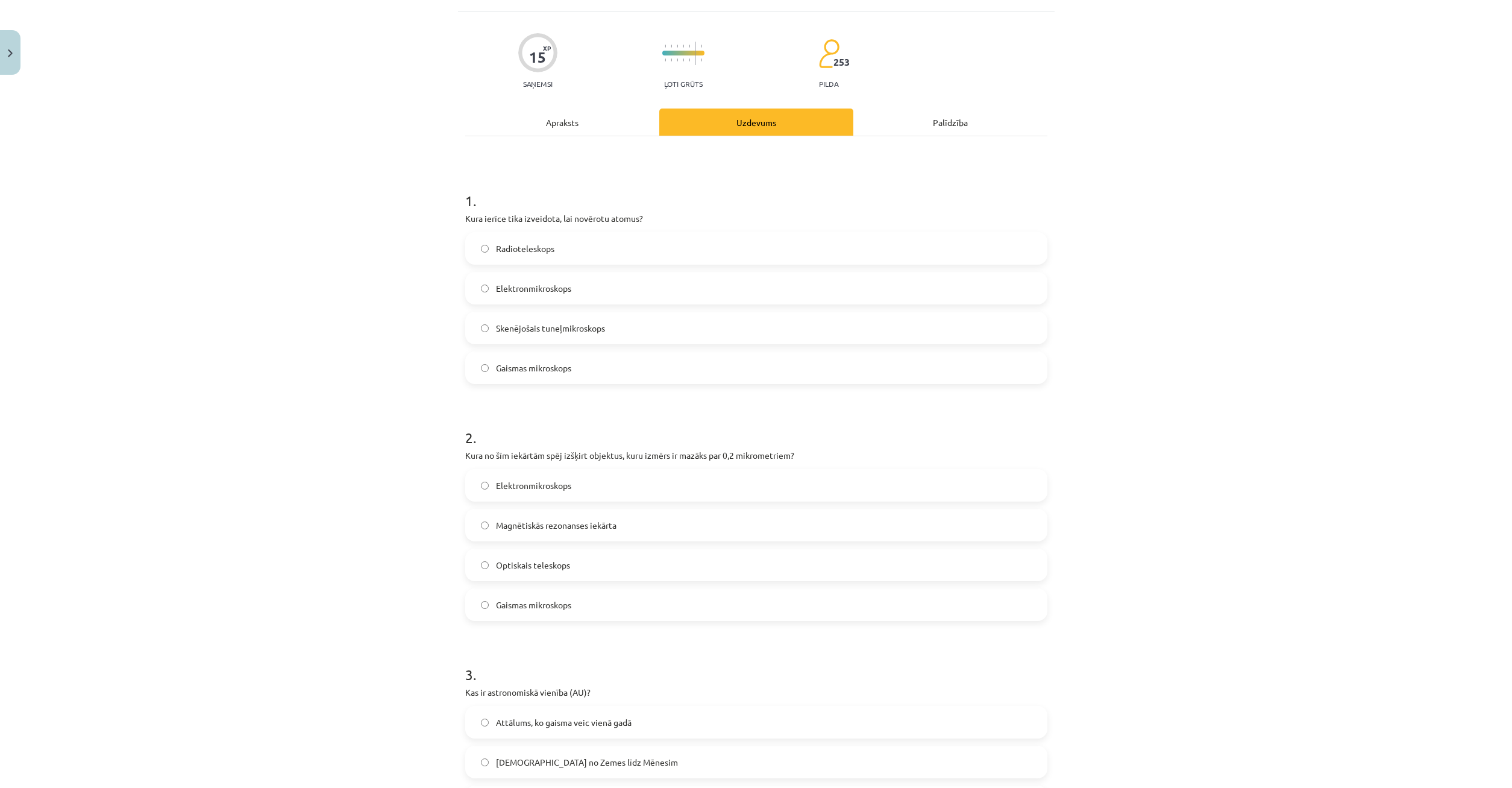
click at [582, 116] on div "Apraksts" at bounding box center [562, 122] width 194 height 27
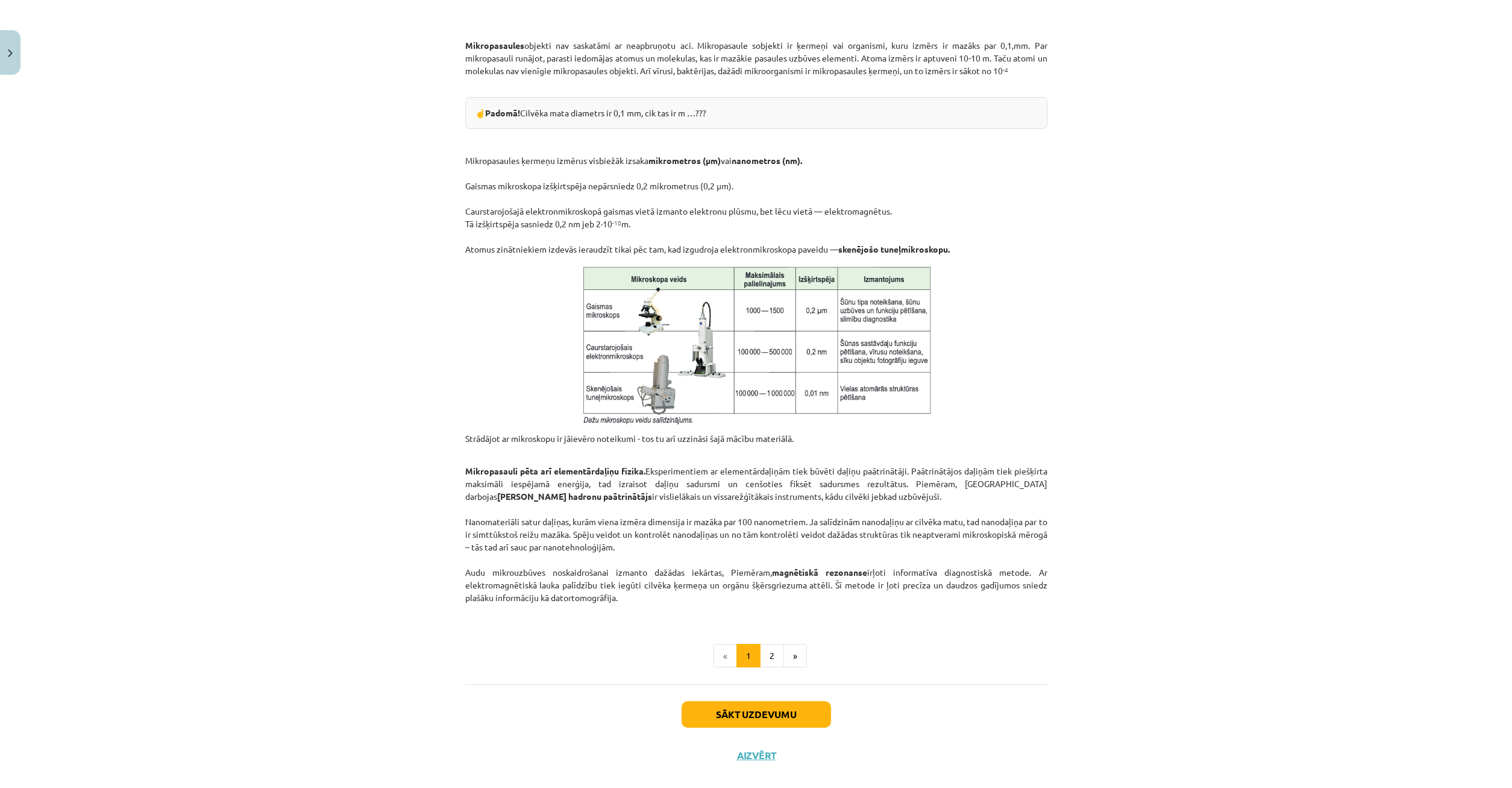
scroll to position [684, 0]
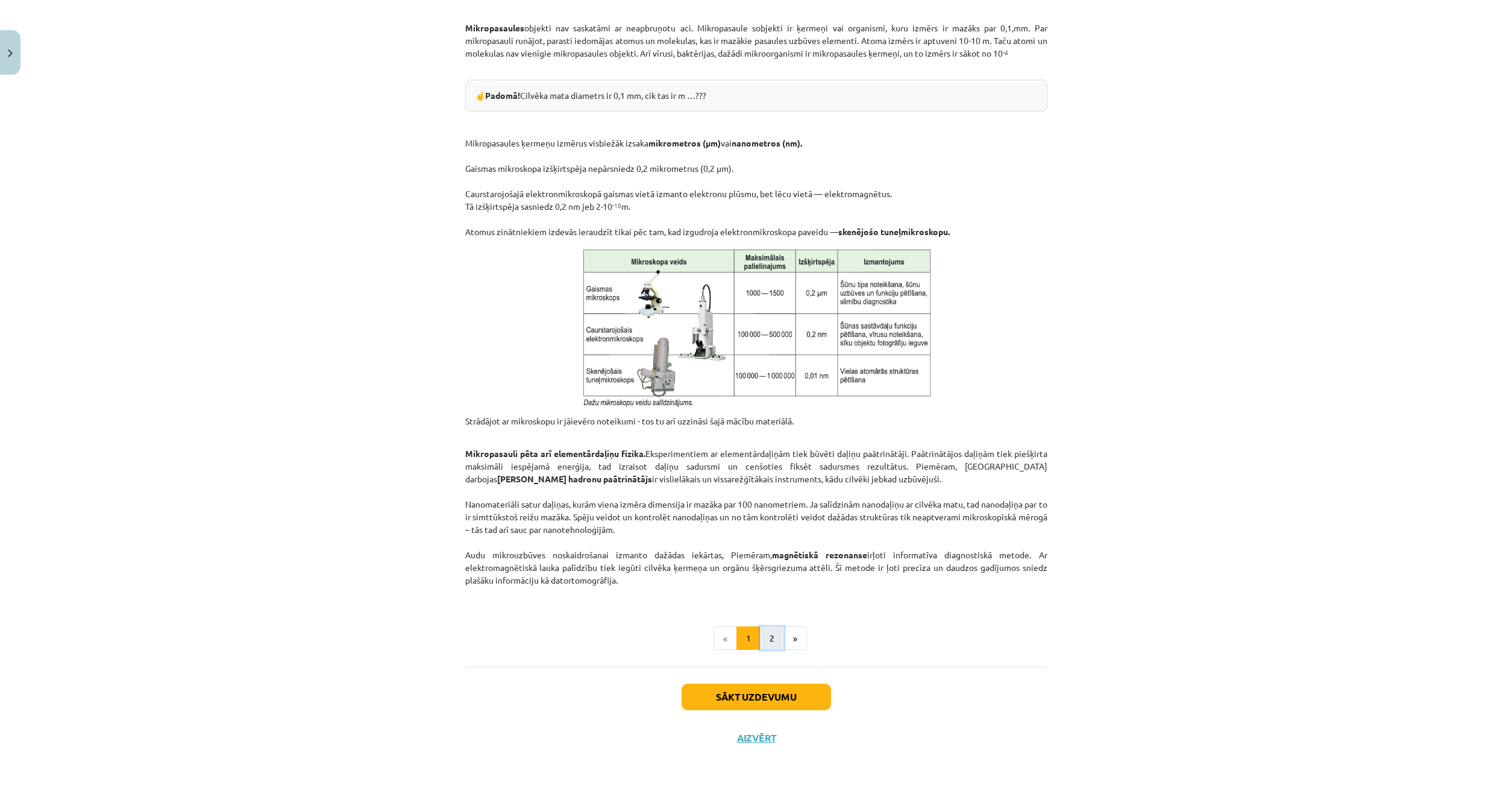
click at [775, 638] on button "2" at bounding box center [773, 639] width 25 height 25
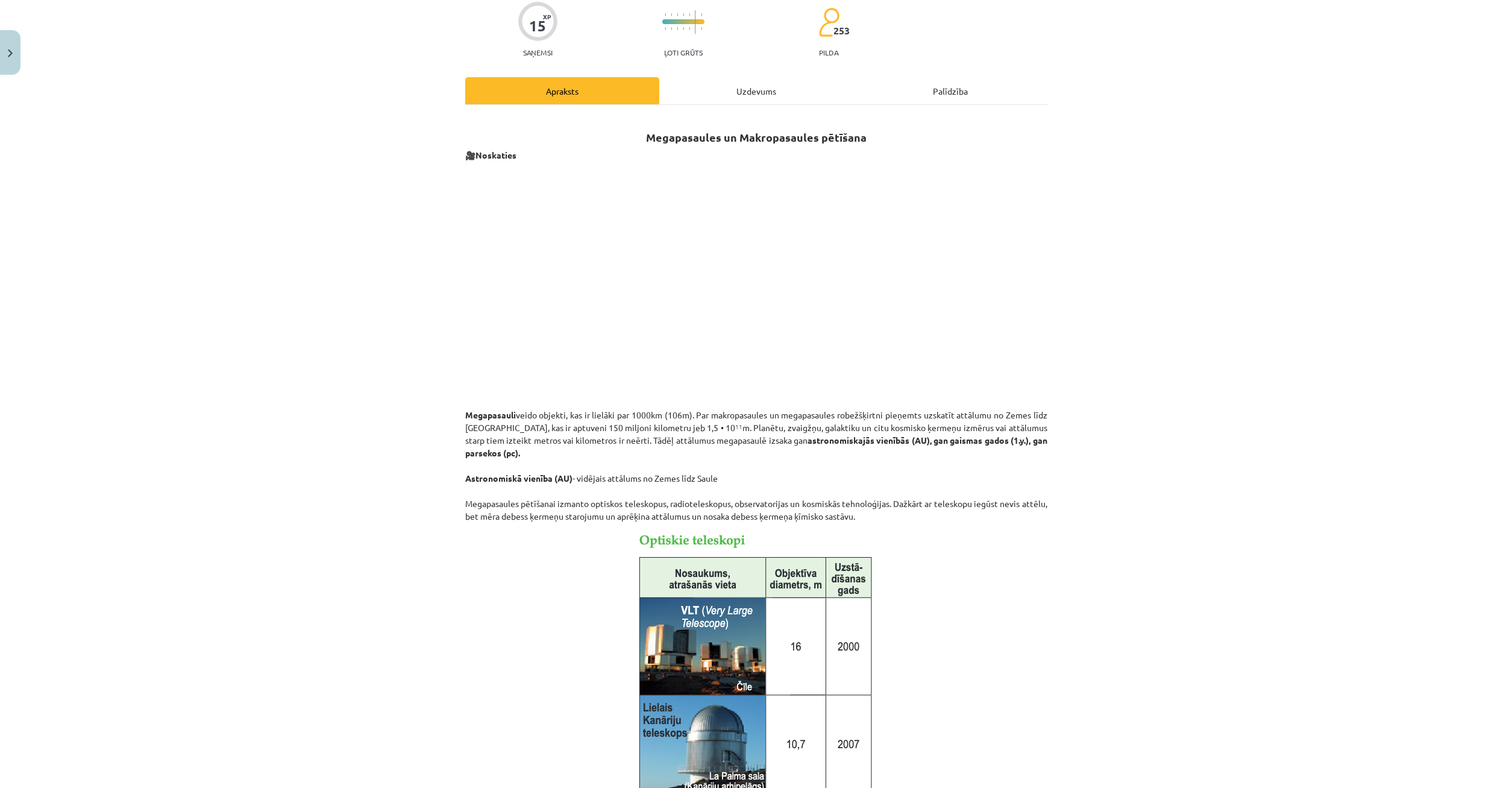
scroll to position [0, 0]
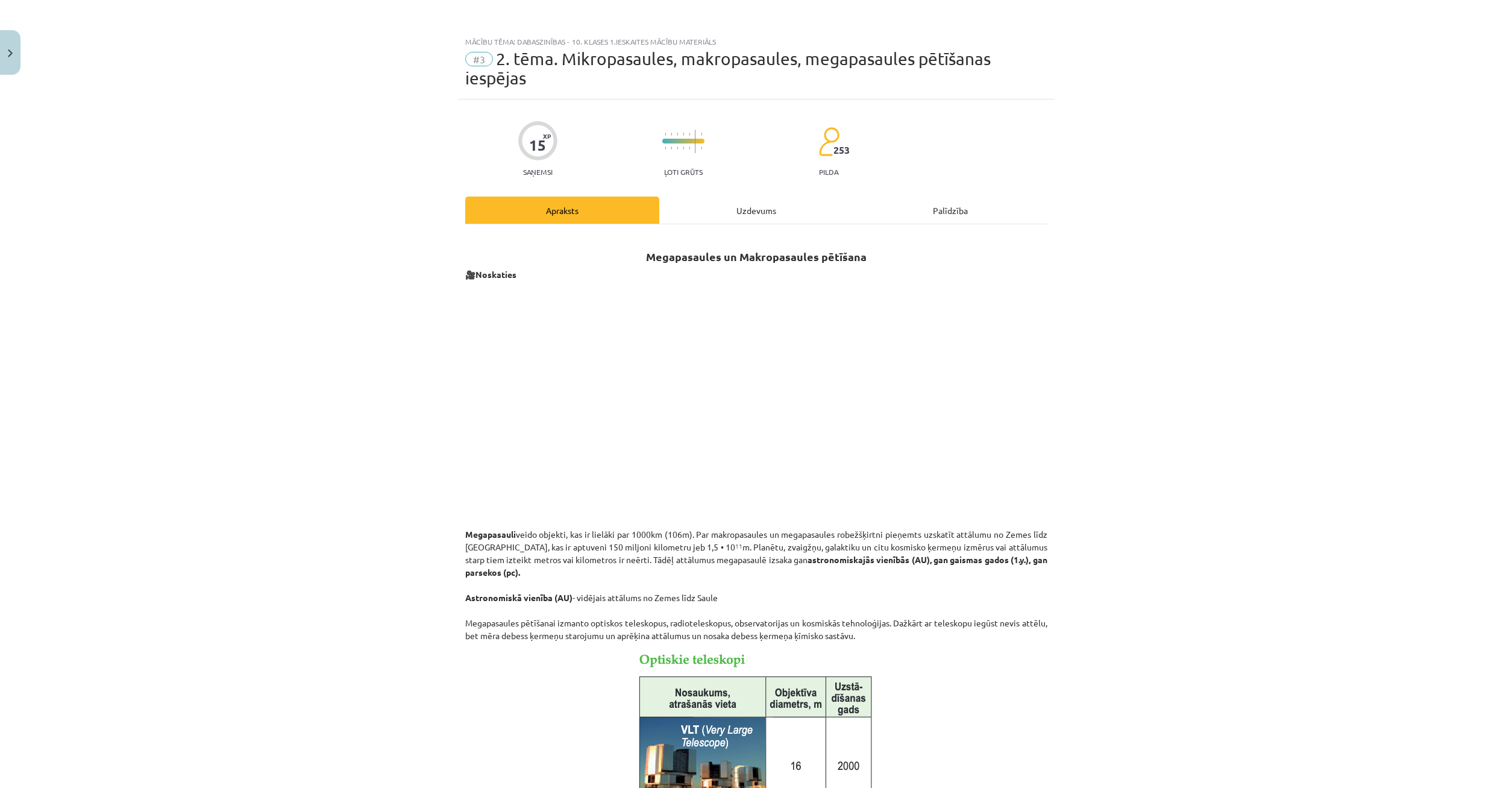
click at [734, 214] on div "Uzdevums" at bounding box center [756, 210] width 194 height 27
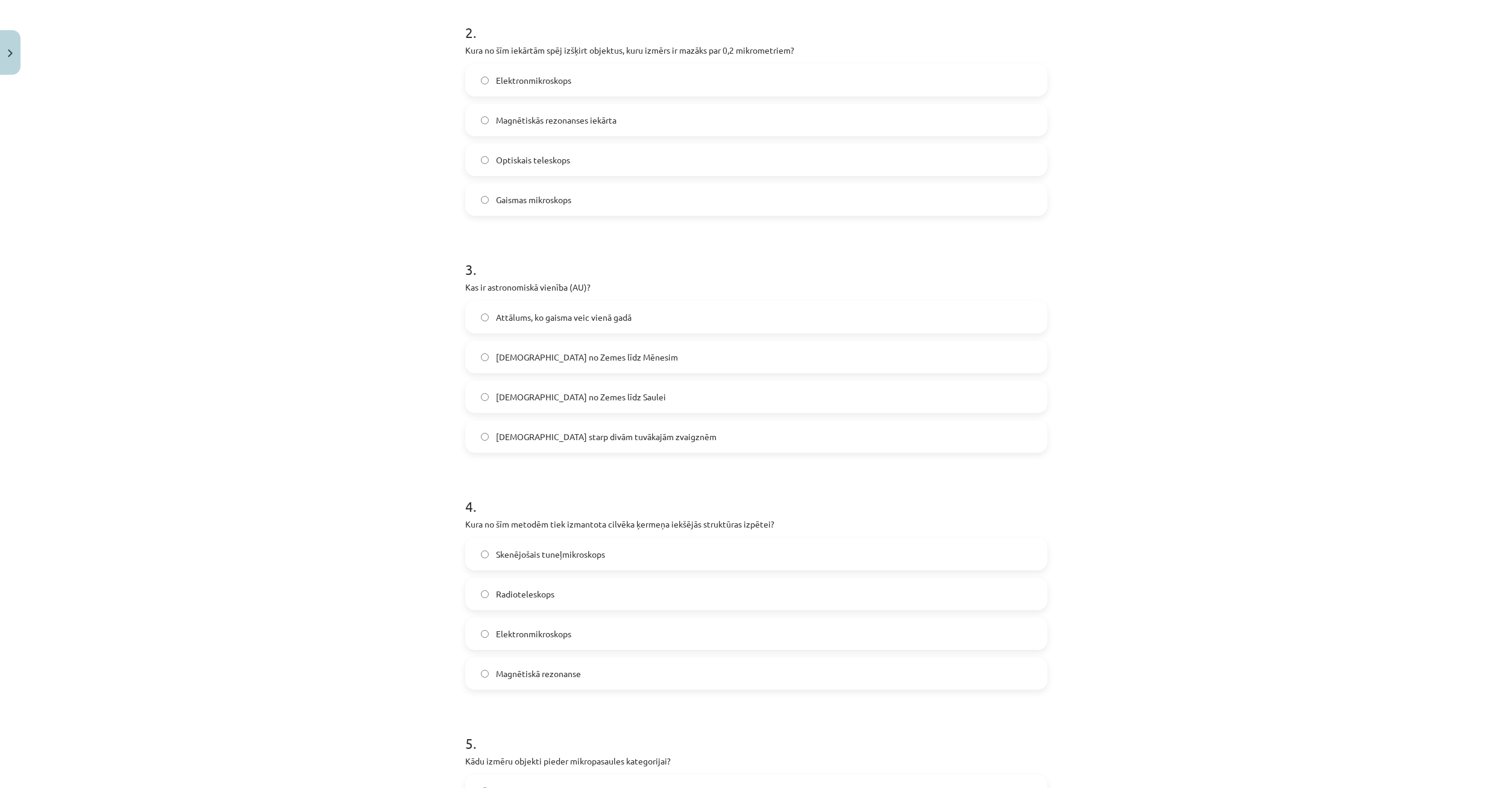
scroll to position [551, 0]
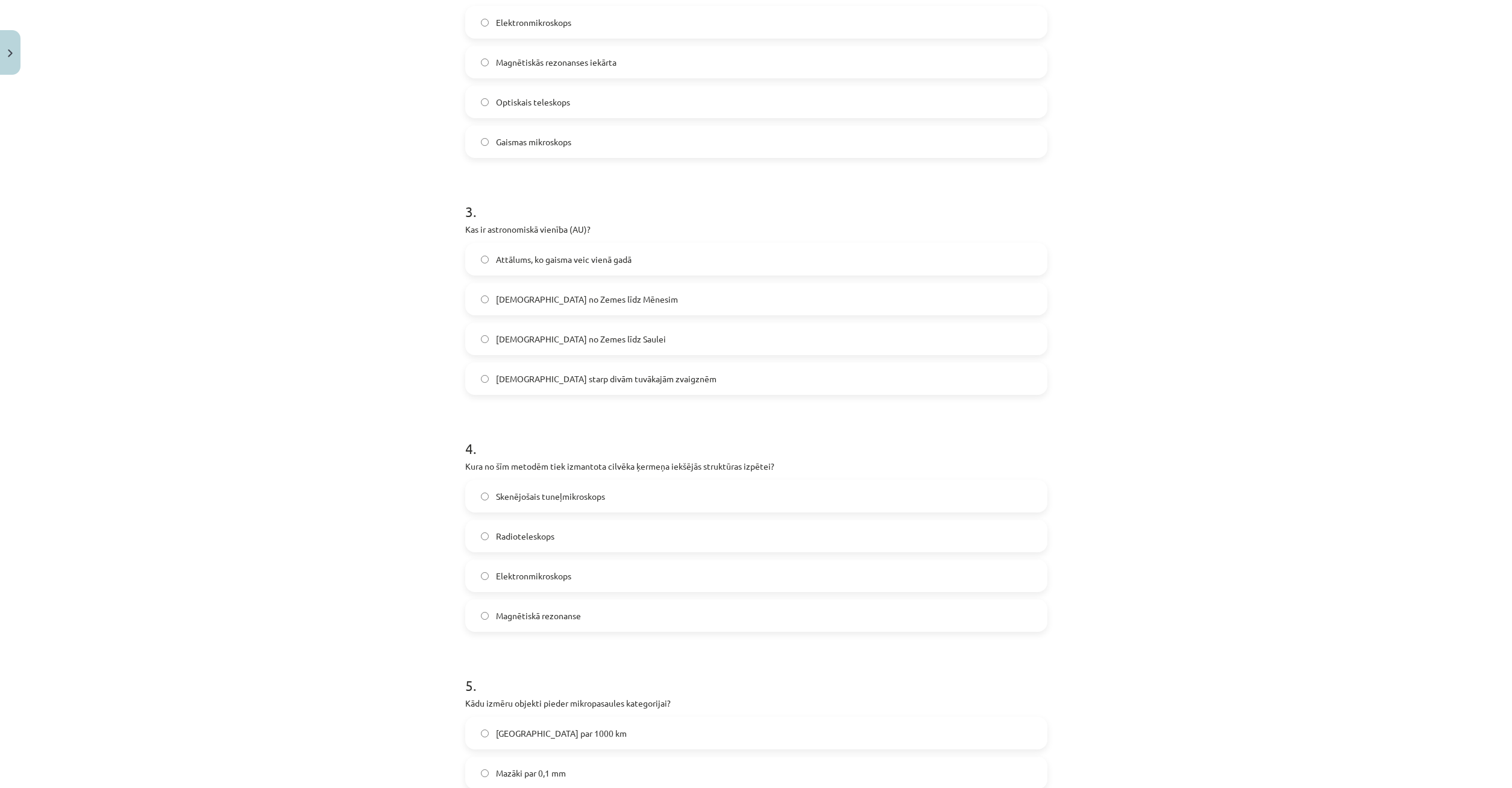
click at [515, 336] on span "[DEMOGRAPHIC_DATA] no Zemes līdz Saulei" at bounding box center [581, 339] width 170 height 12
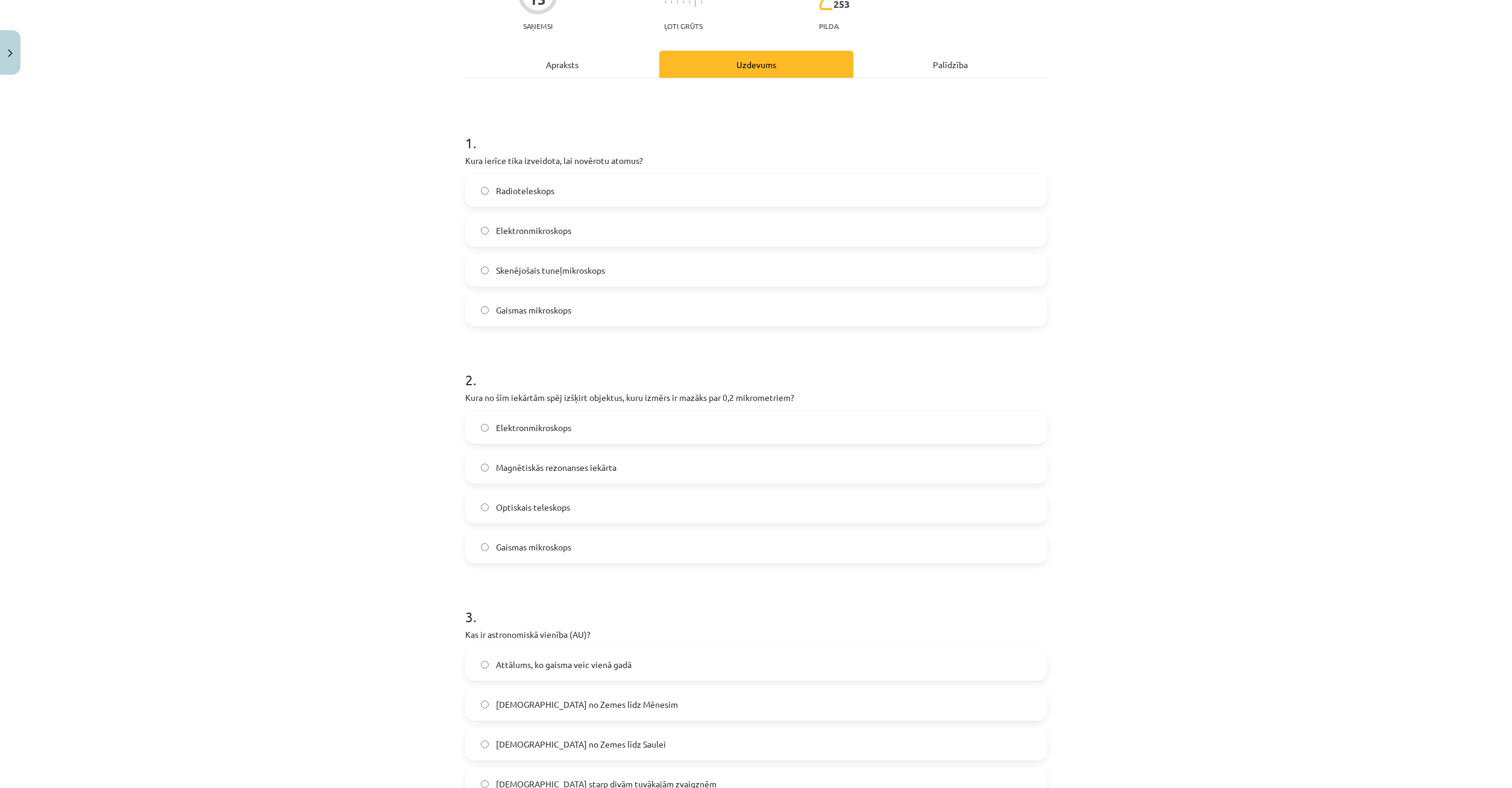
scroll to position [0, 0]
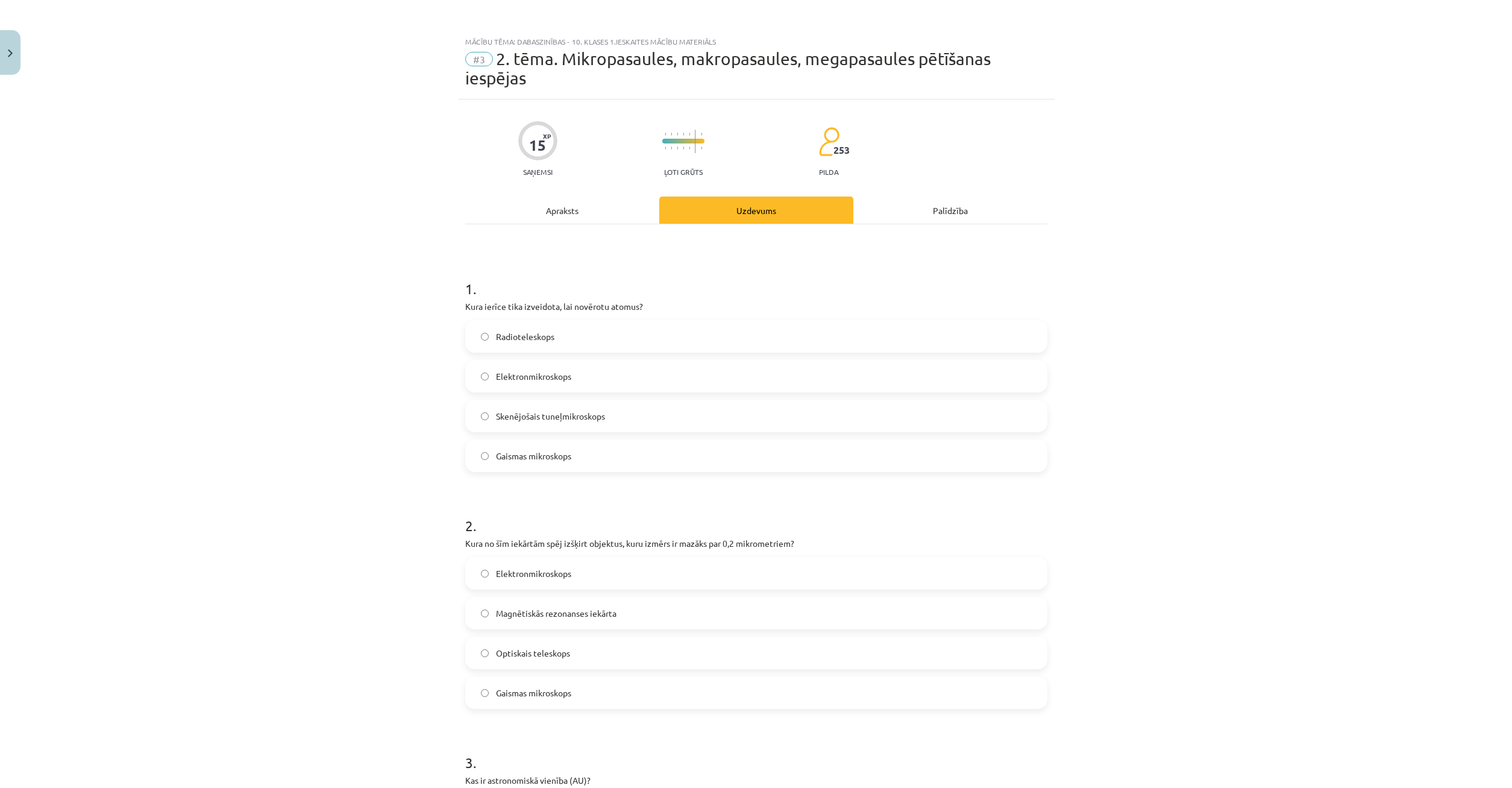
click at [556, 216] on div "Apraksts" at bounding box center [562, 210] width 194 height 27
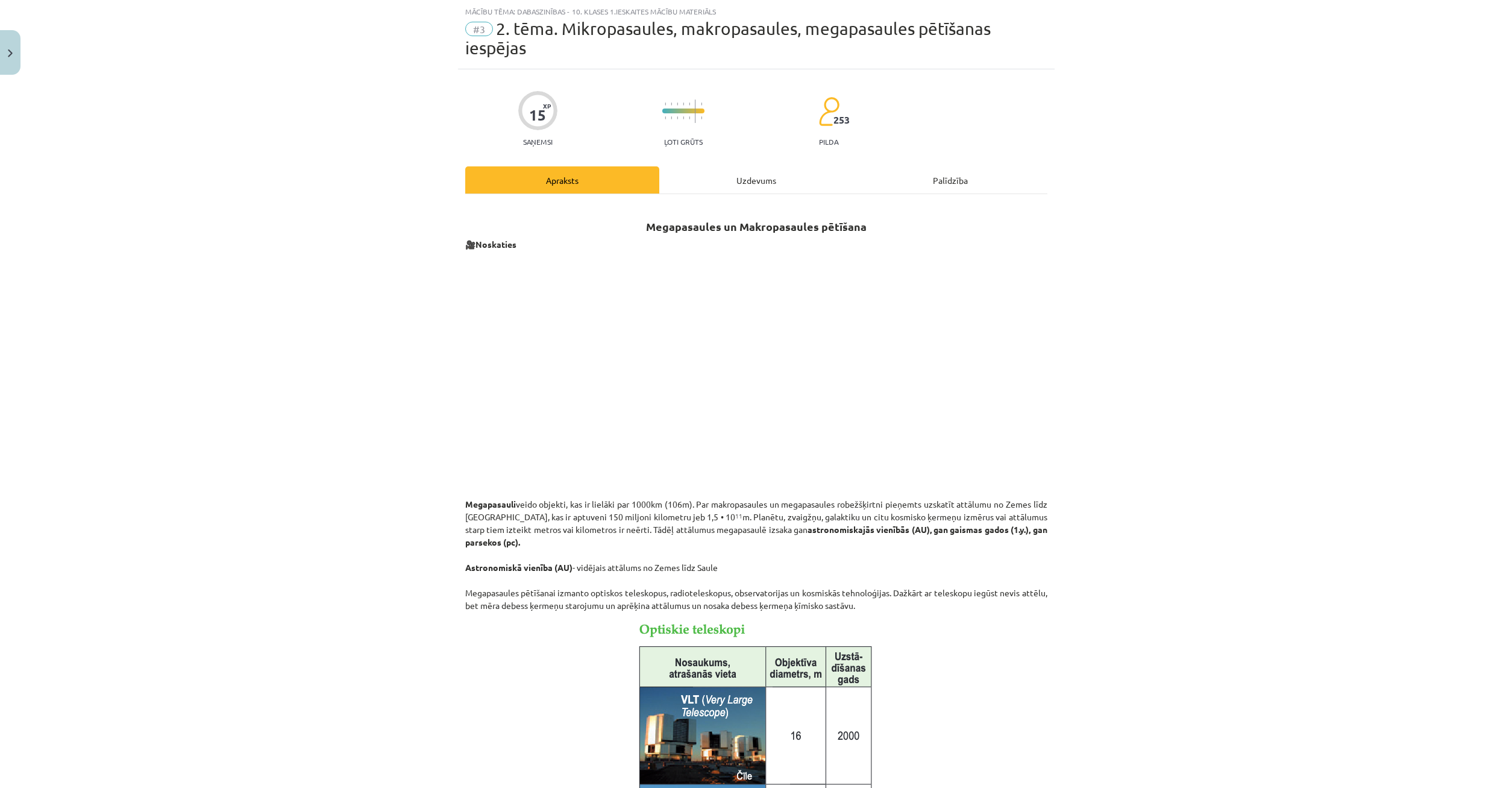
click at [731, 184] on div "Uzdevums" at bounding box center [756, 179] width 194 height 27
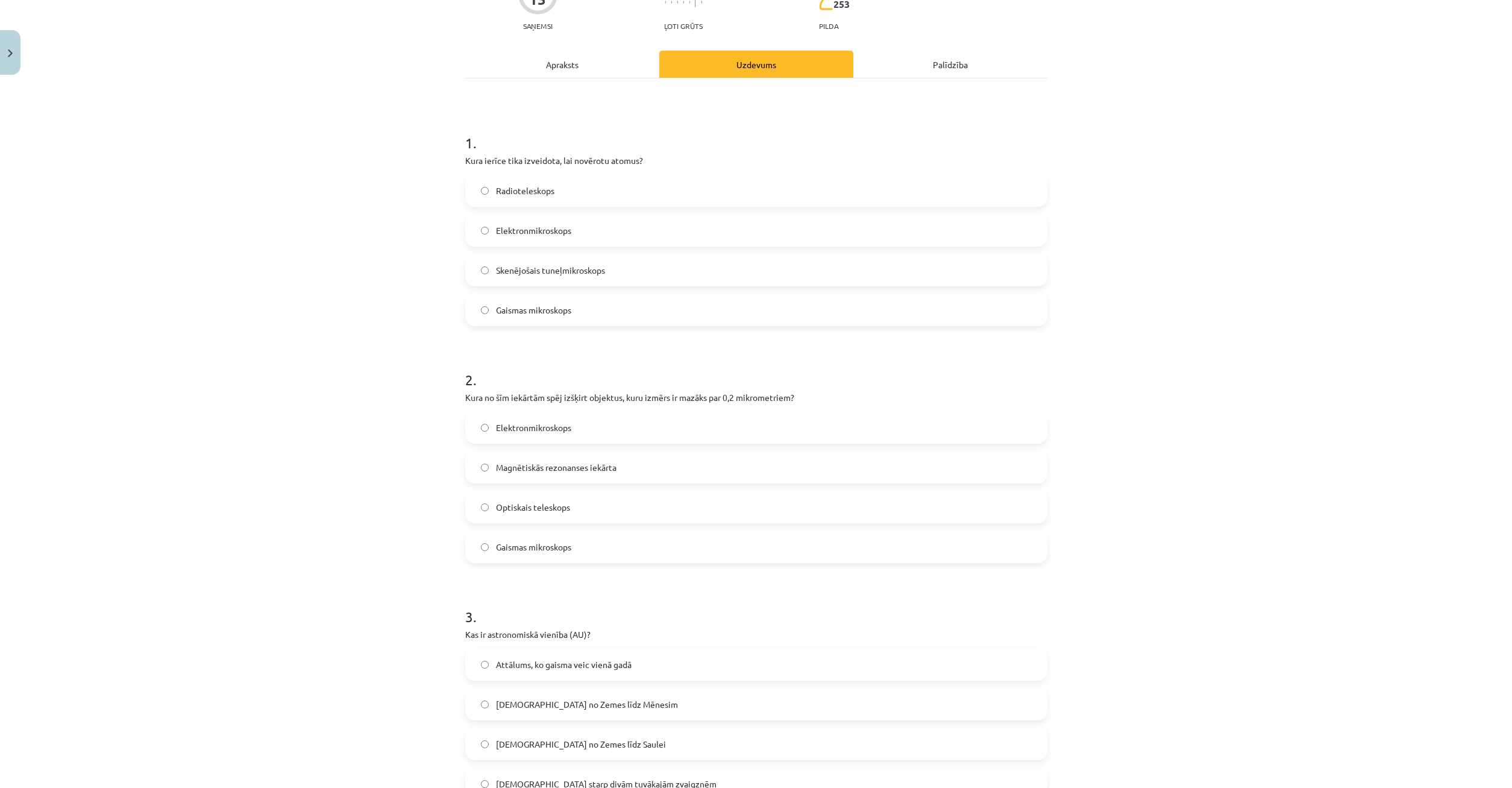
scroll to position [0, 0]
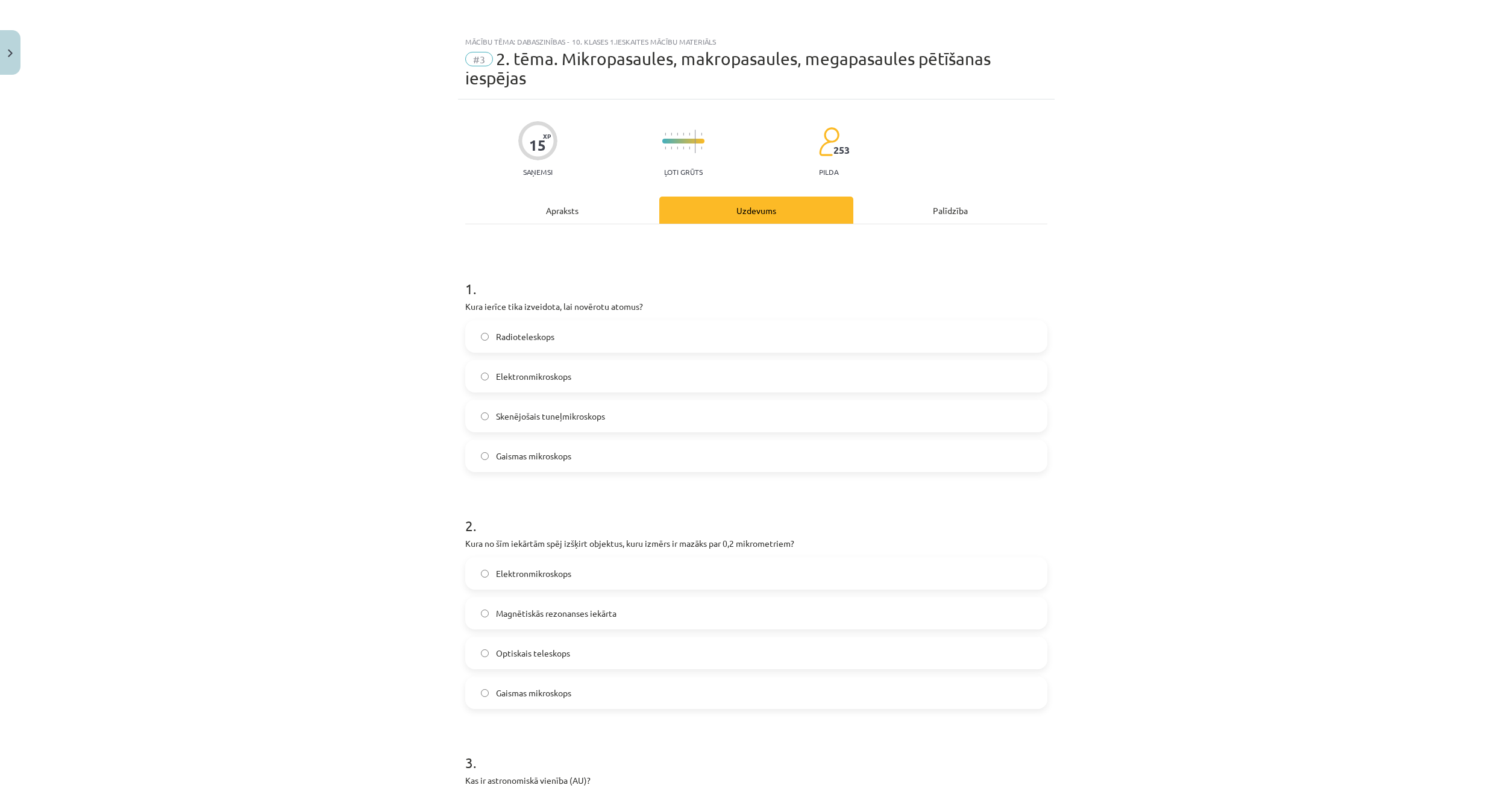
click at [596, 208] on div "Apraksts" at bounding box center [562, 210] width 194 height 27
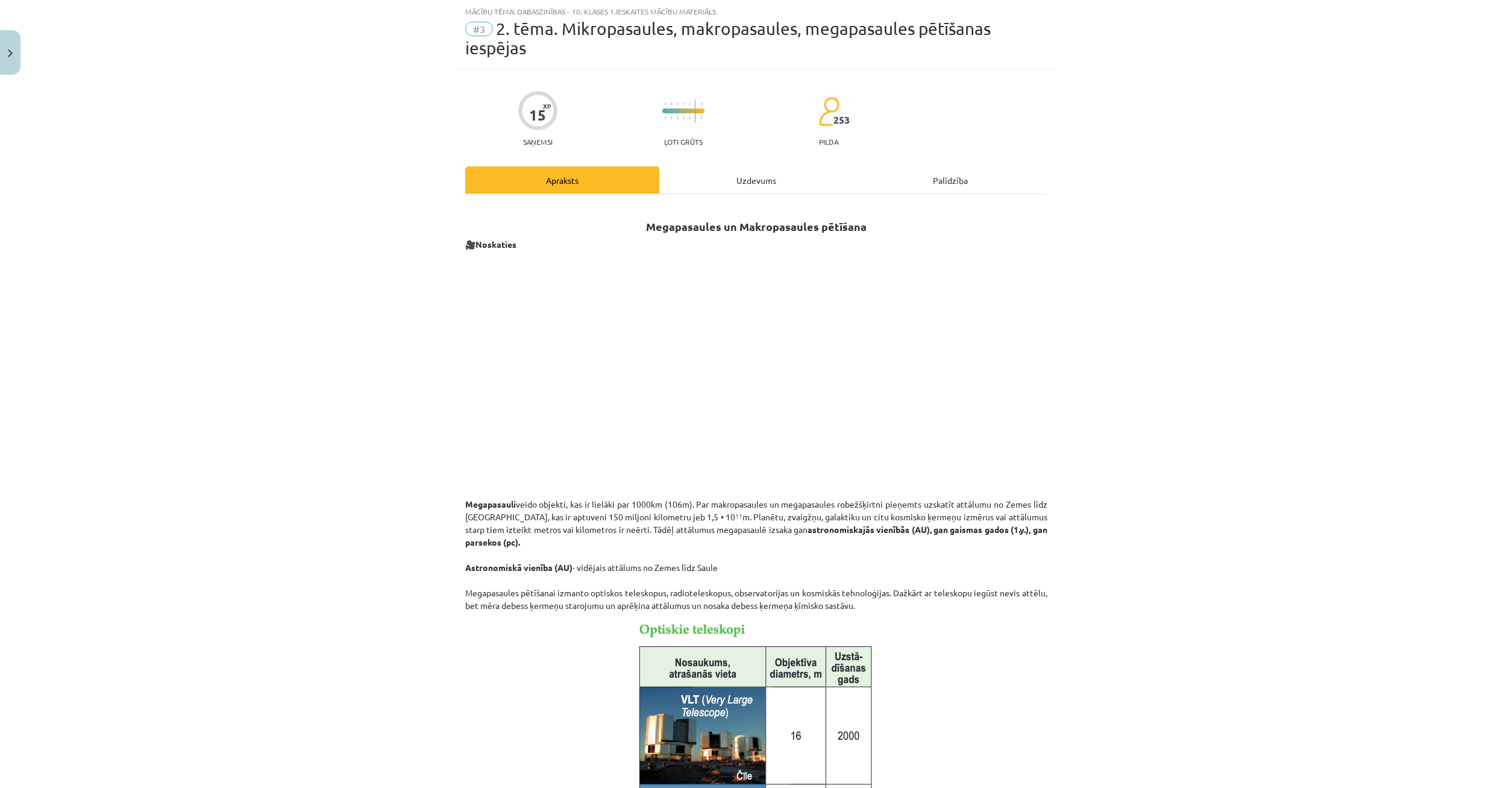
click at [708, 185] on div "Uzdevums" at bounding box center [756, 179] width 194 height 27
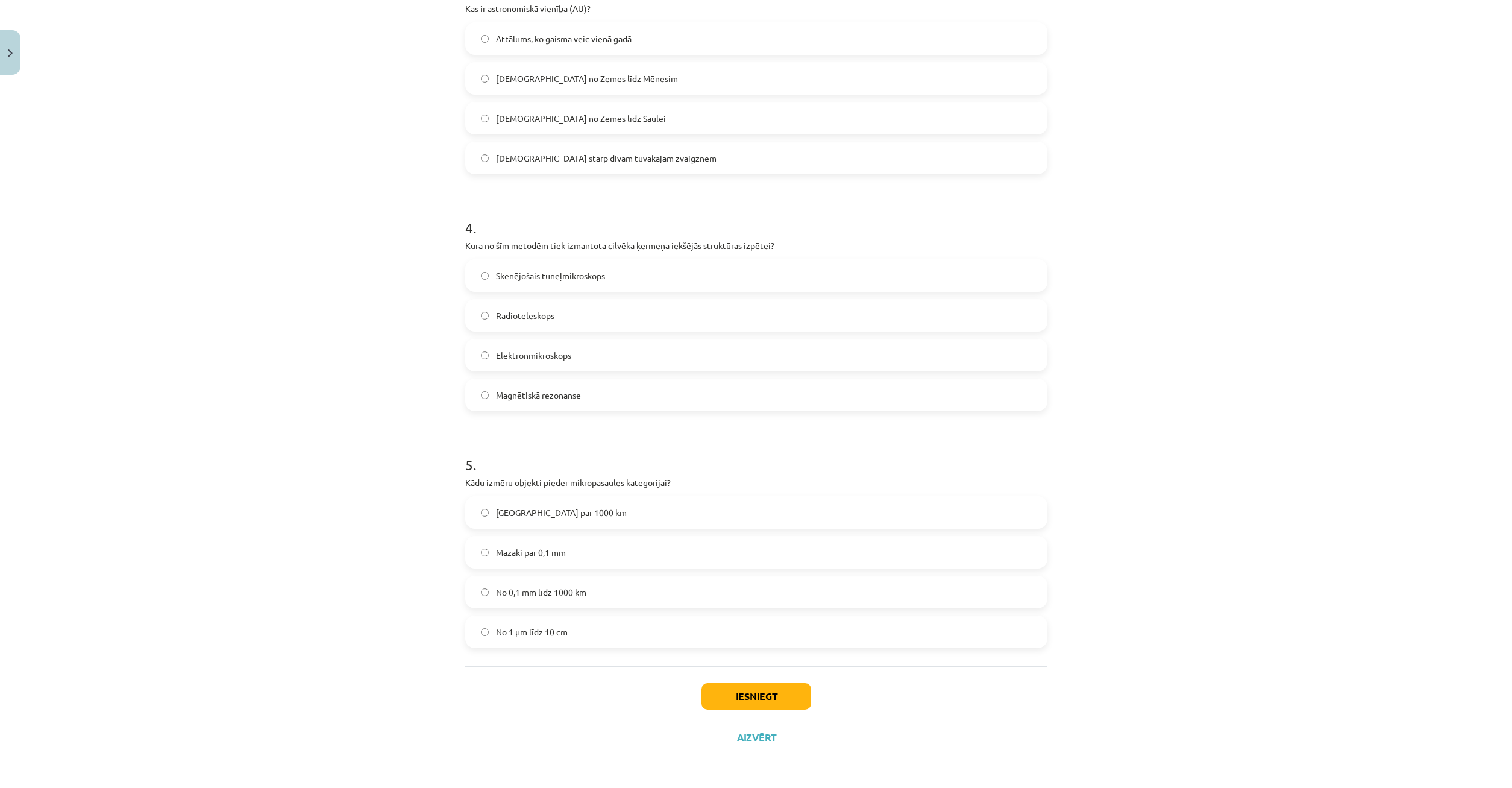
scroll to position [656, 0]
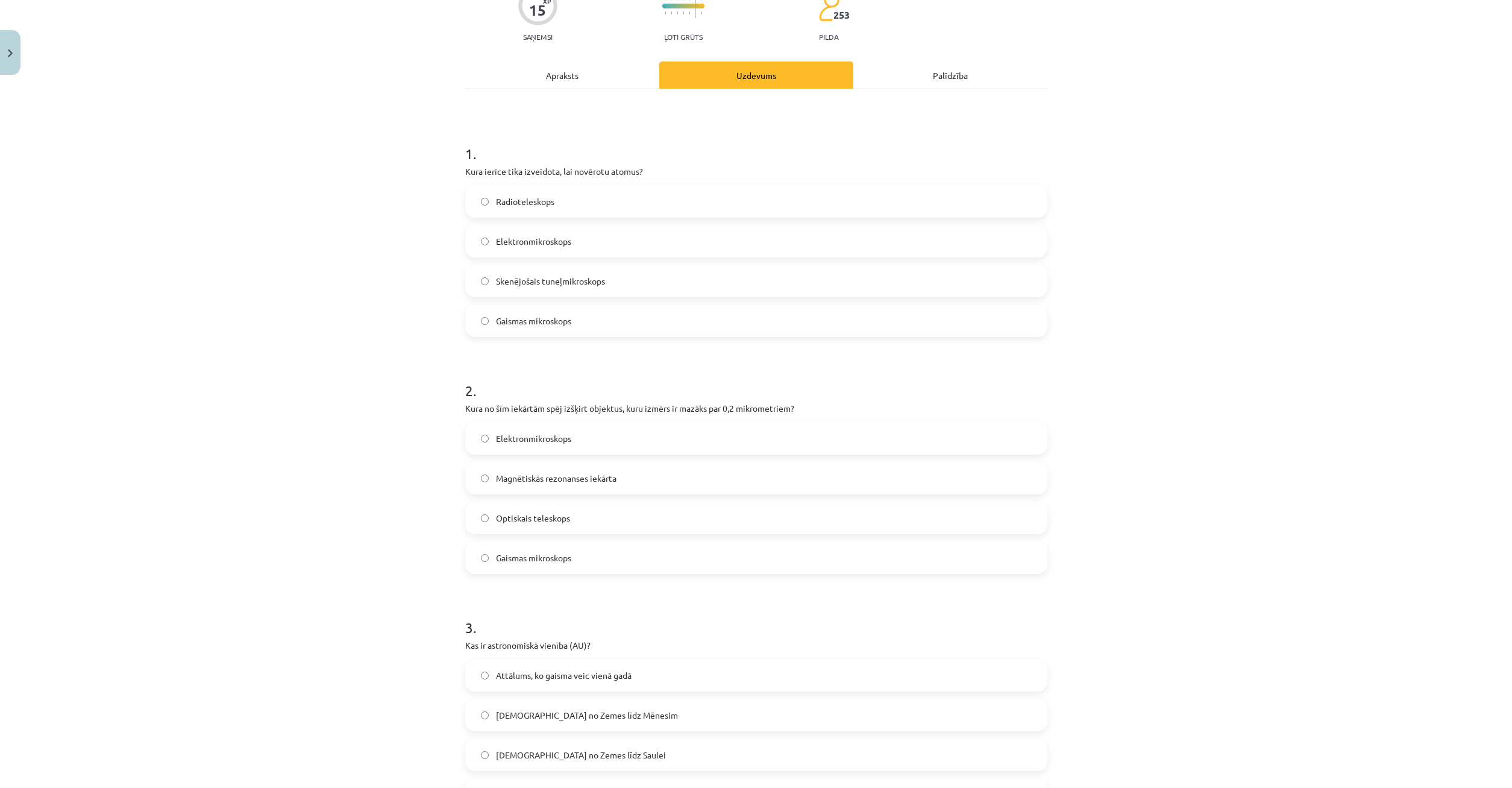
click at [606, 76] on div "Apraksts" at bounding box center [562, 75] width 194 height 27
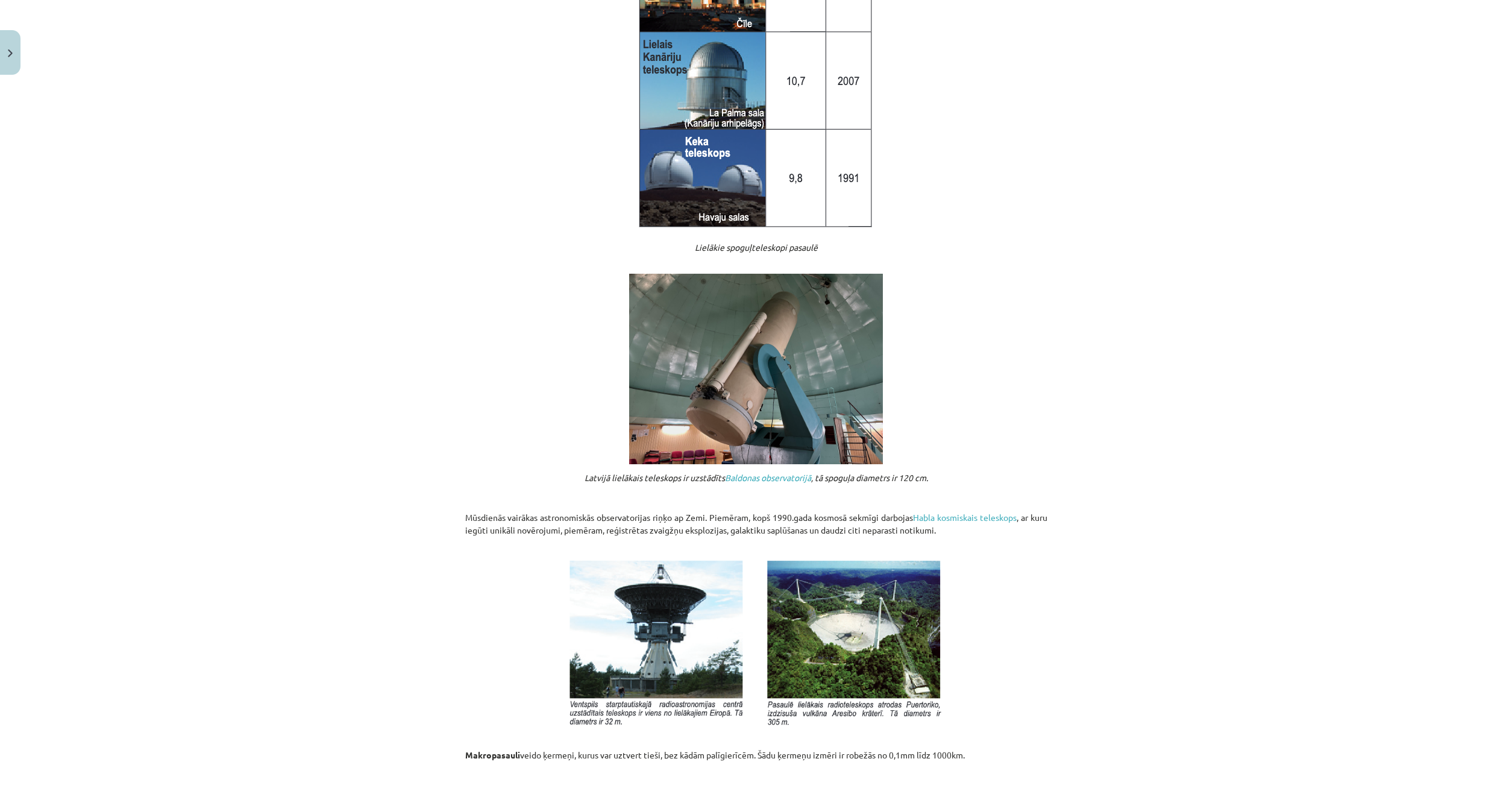
scroll to position [985, 0]
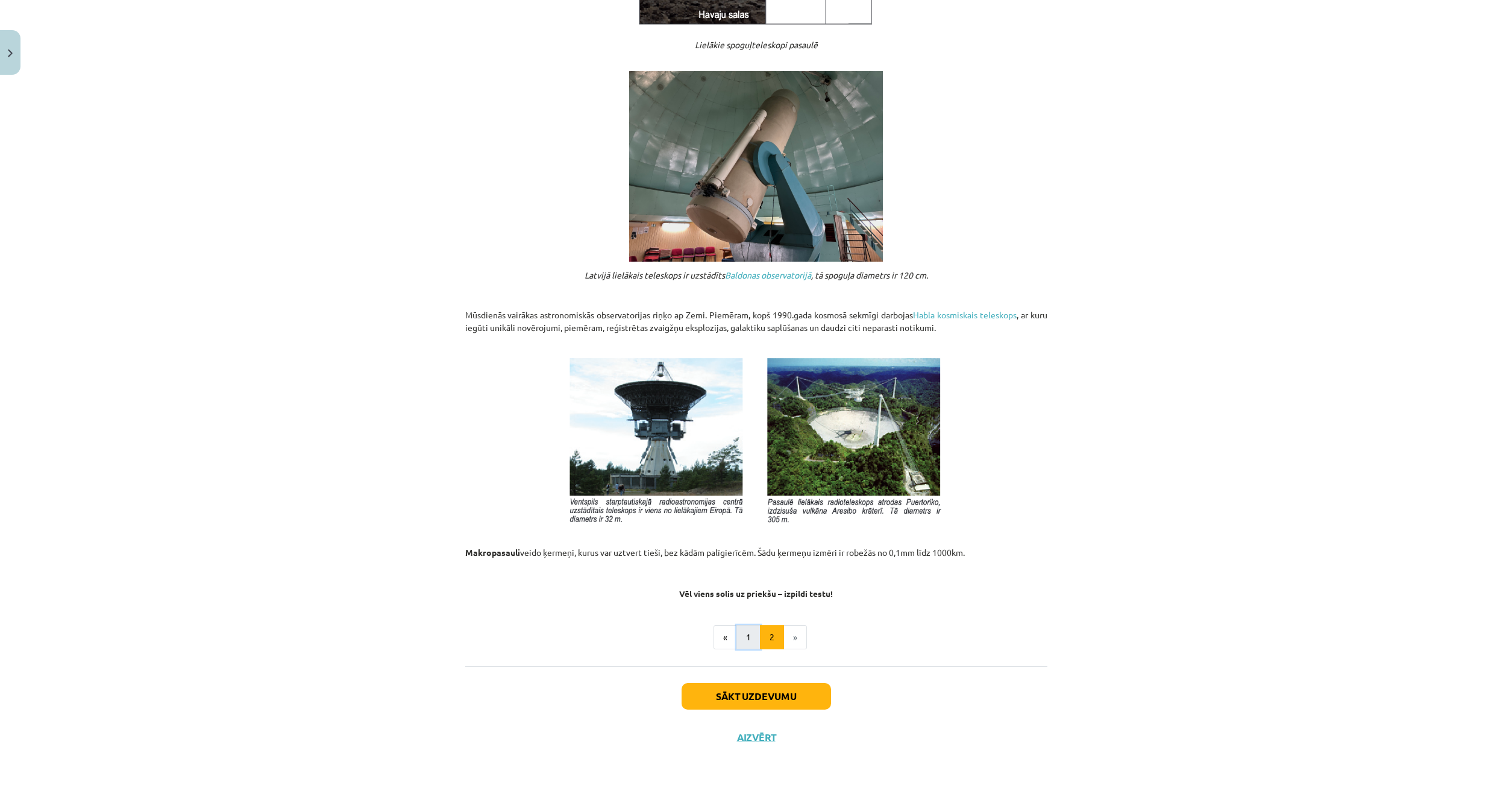
click at [756, 634] on button "1" at bounding box center [749, 638] width 25 height 25
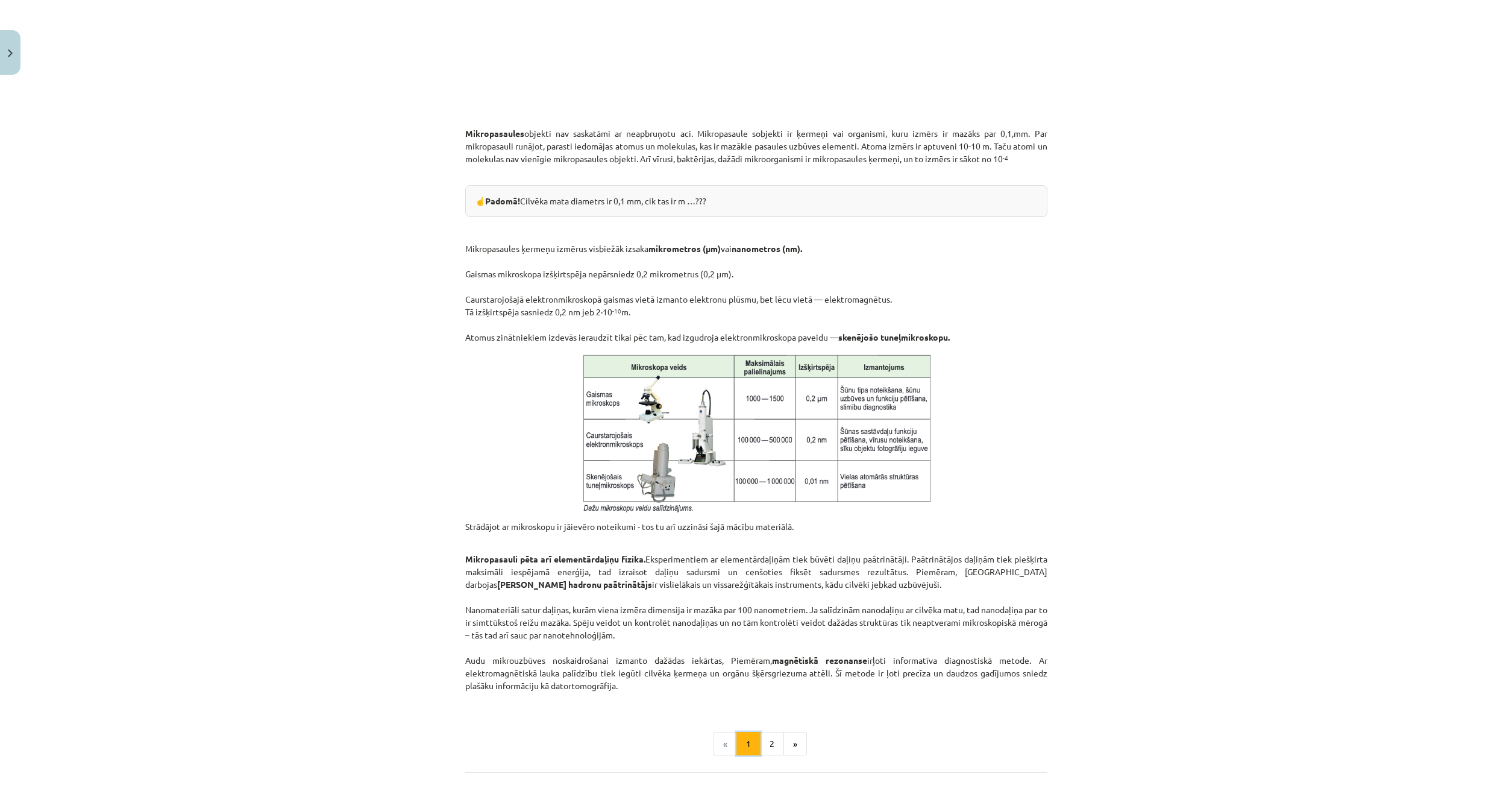
scroll to position [637, 0]
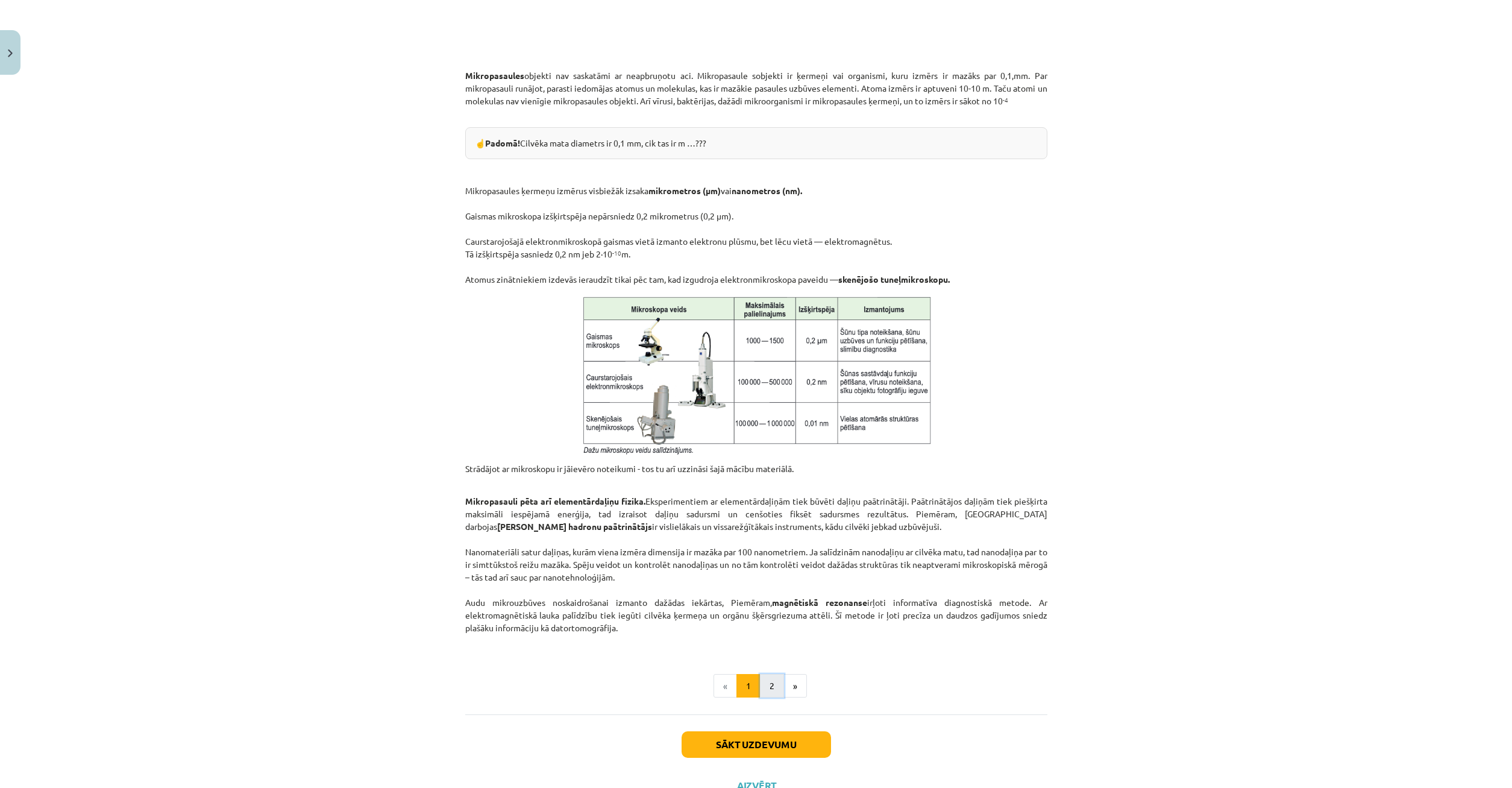
click at [784, 679] on button "2" at bounding box center [773, 686] width 25 height 25
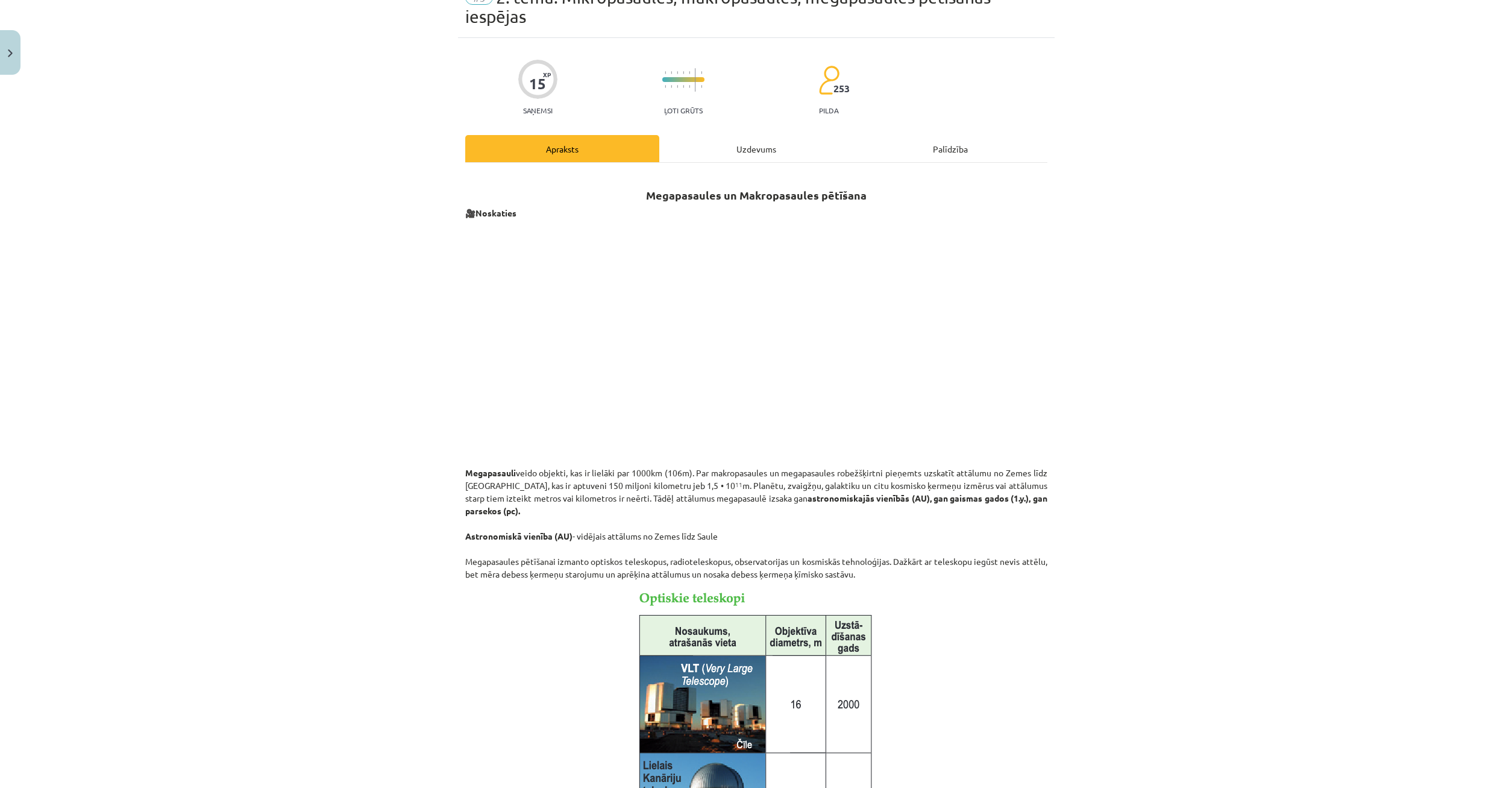
scroll to position [4, 0]
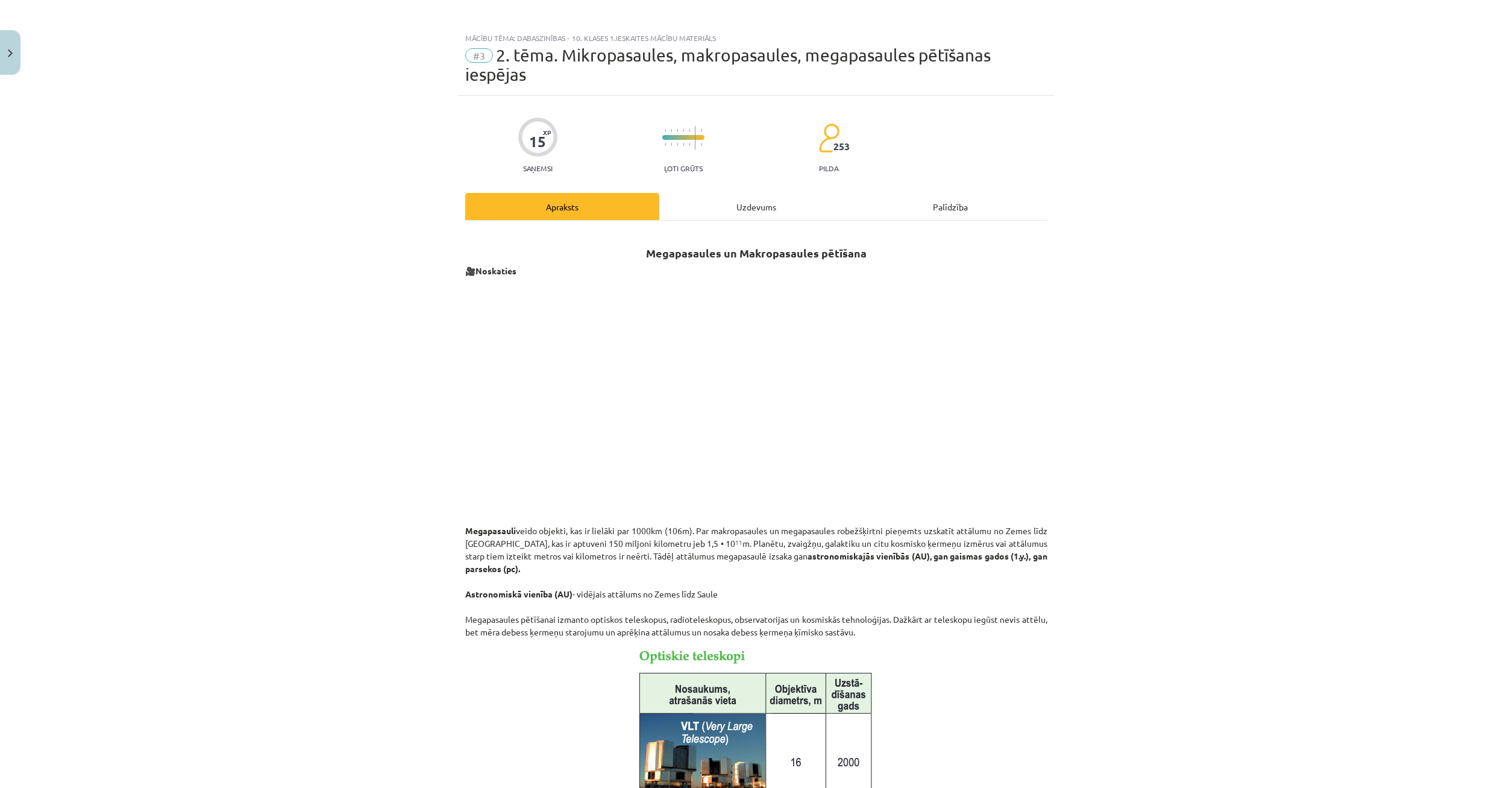
click at [748, 207] on div "Uzdevums" at bounding box center [756, 206] width 194 height 27
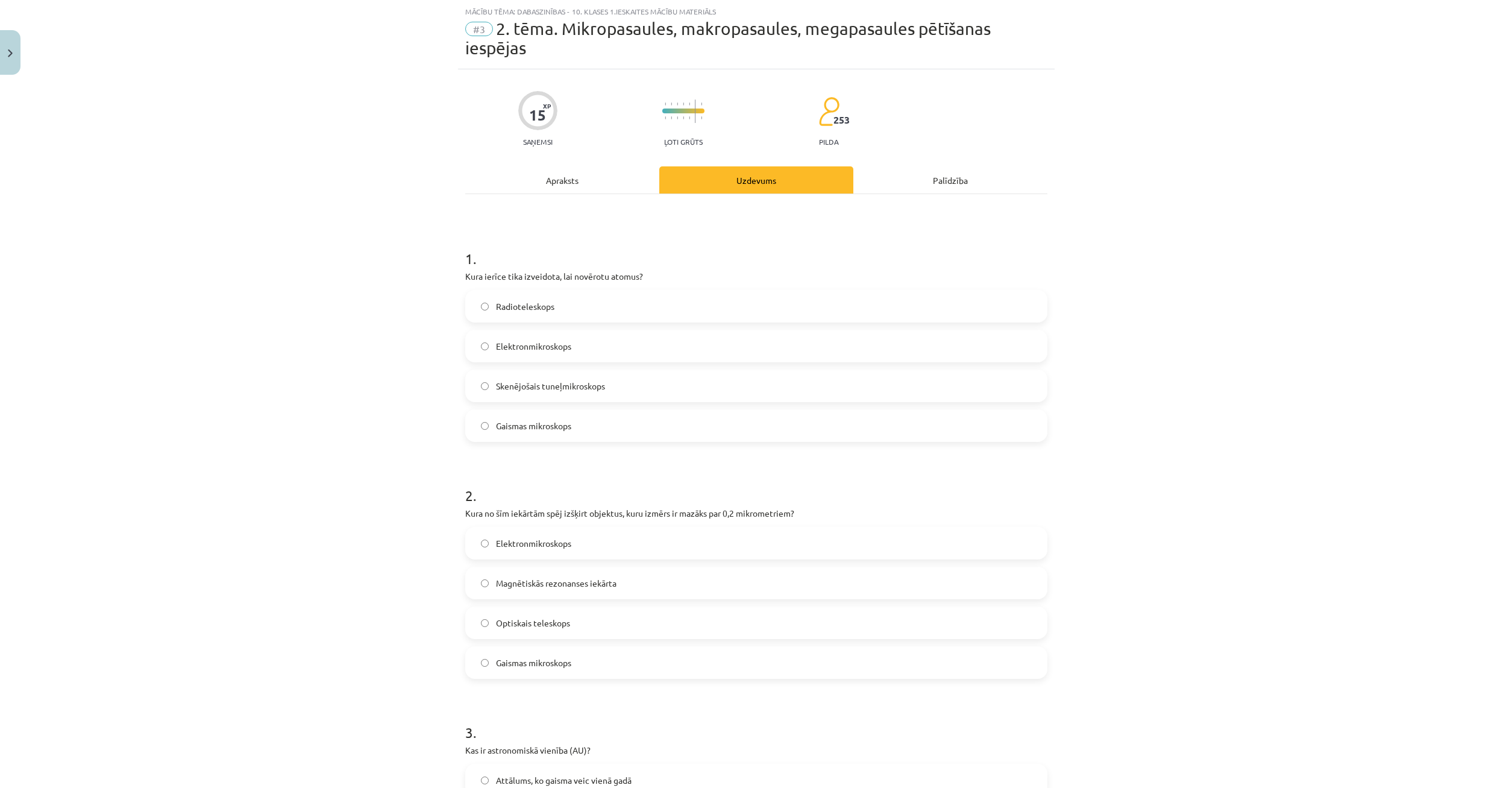
scroll to position [0, 0]
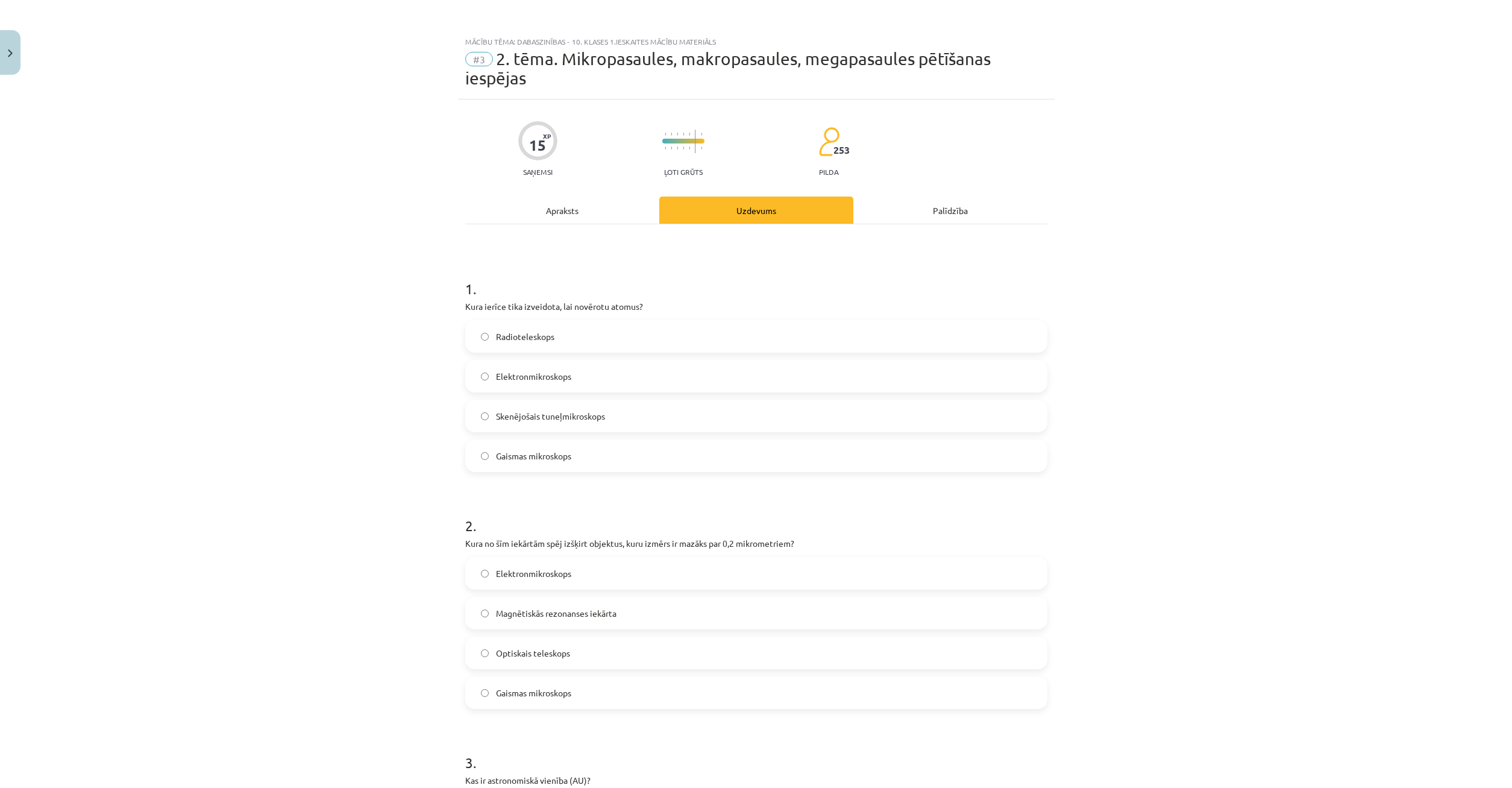
click at [585, 206] on div "Apraksts" at bounding box center [562, 210] width 194 height 27
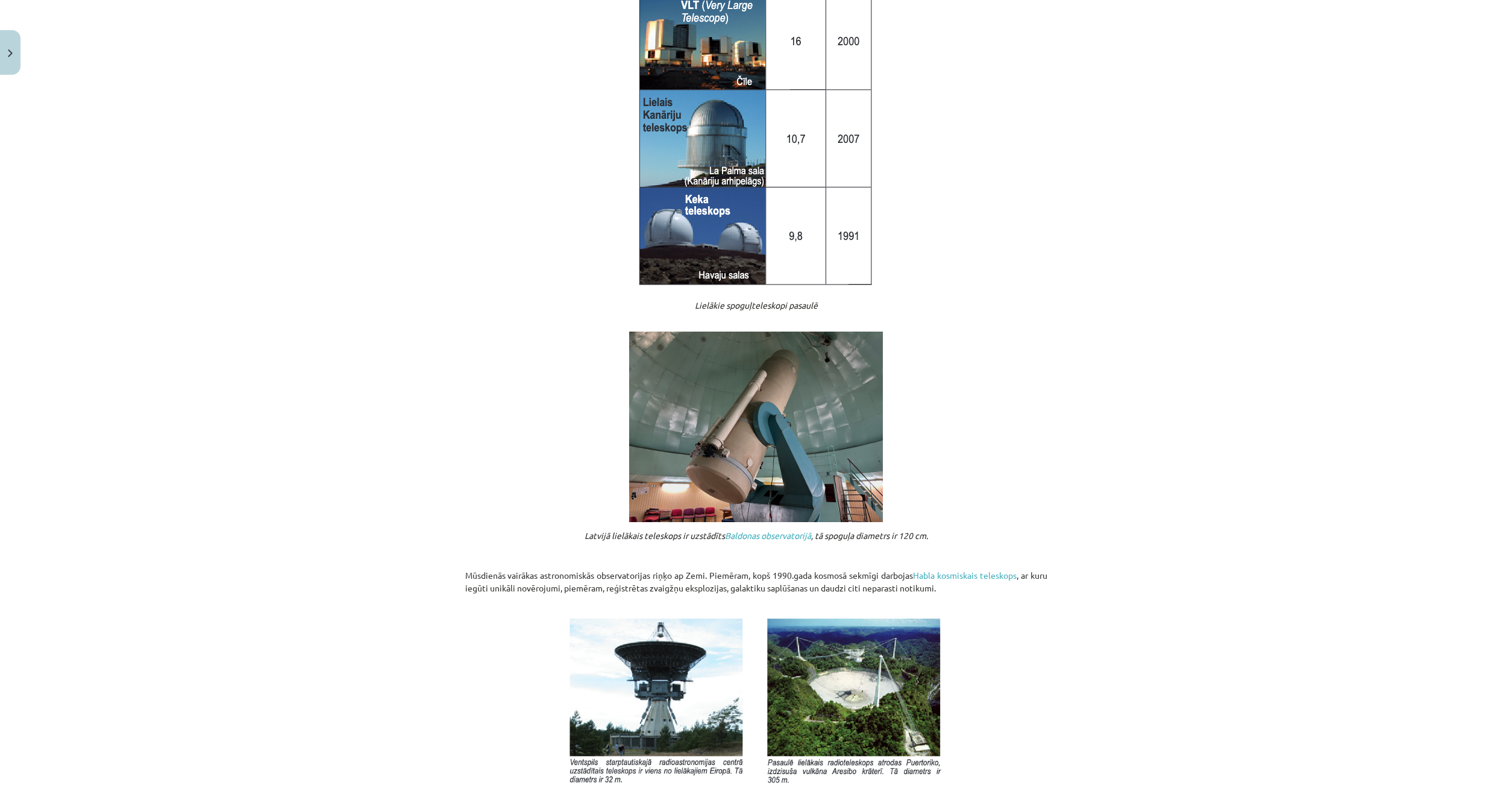
scroll to position [985, 0]
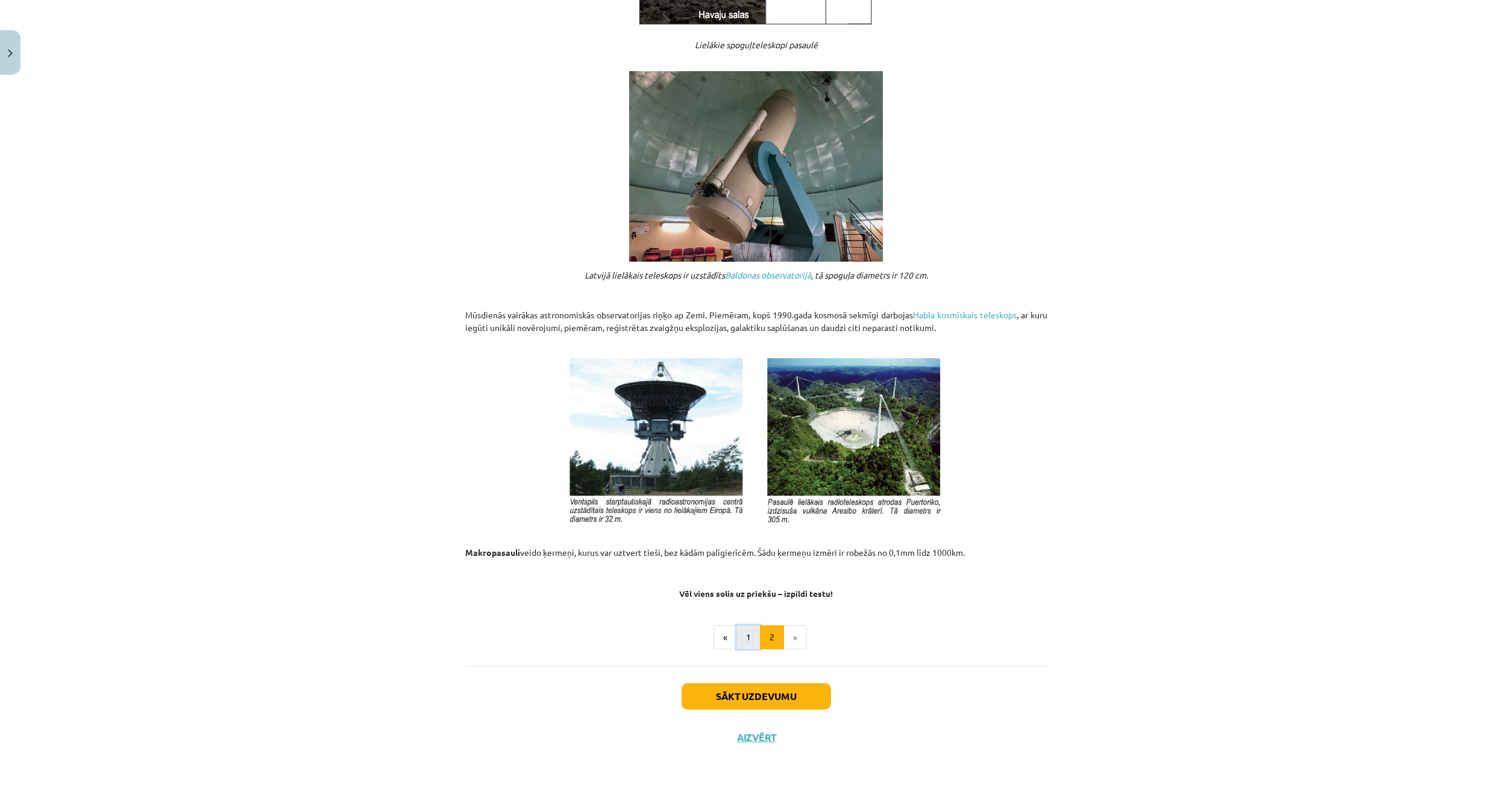
click at [748, 641] on button "1" at bounding box center [749, 638] width 25 height 25
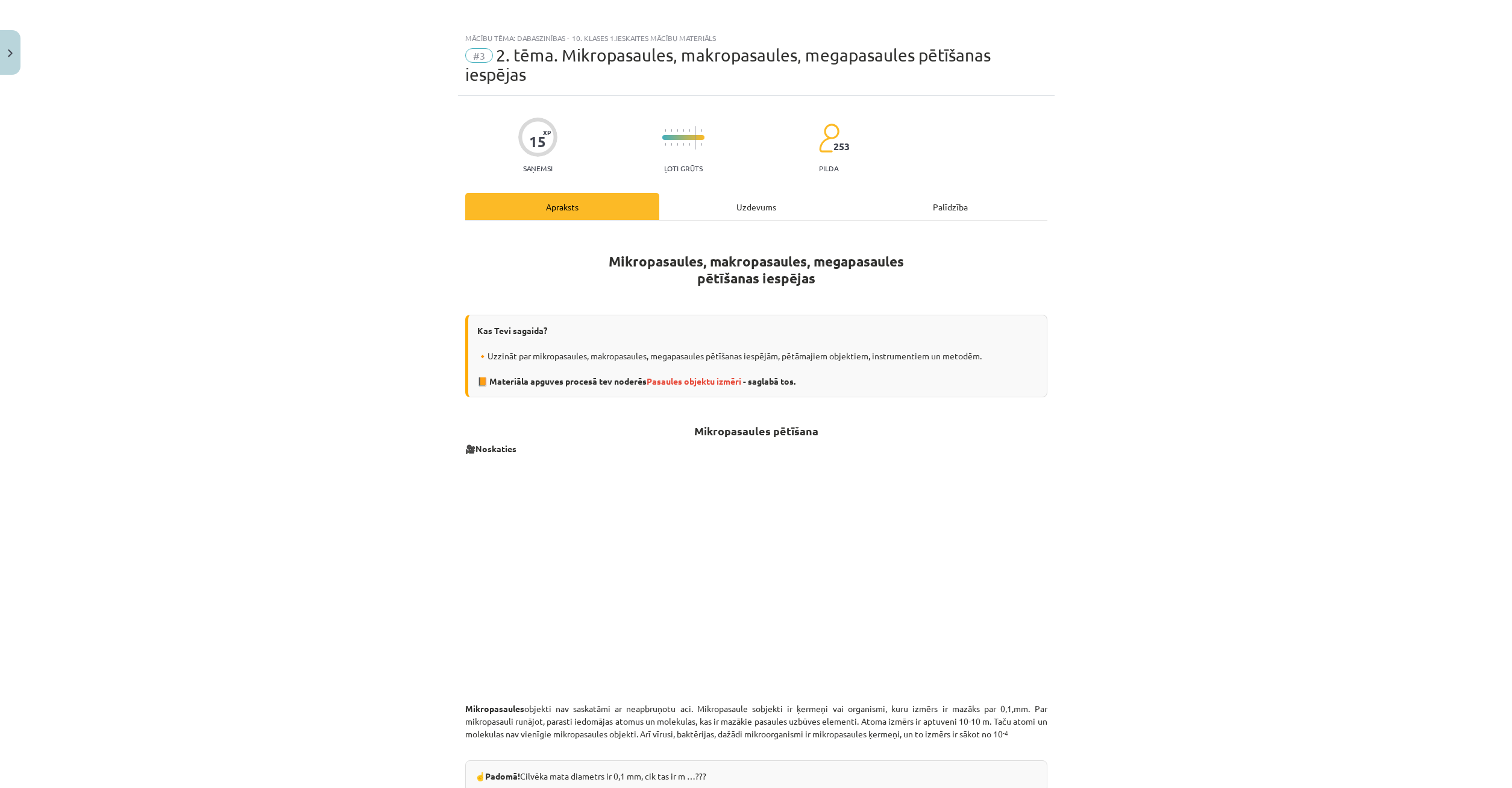
scroll to position [0, 0]
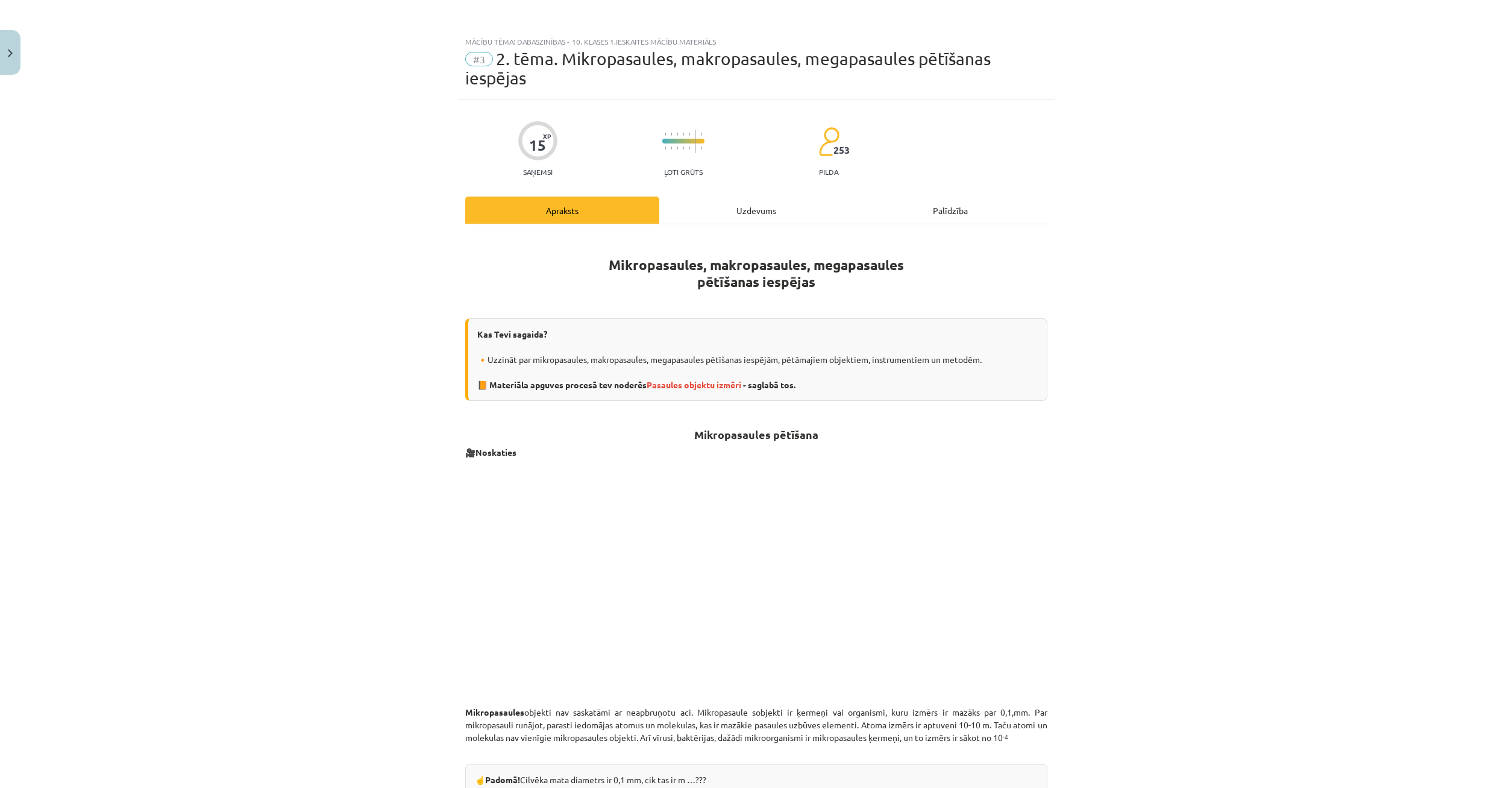
click at [774, 207] on div "Uzdevums" at bounding box center [756, 210] width 194 height 27
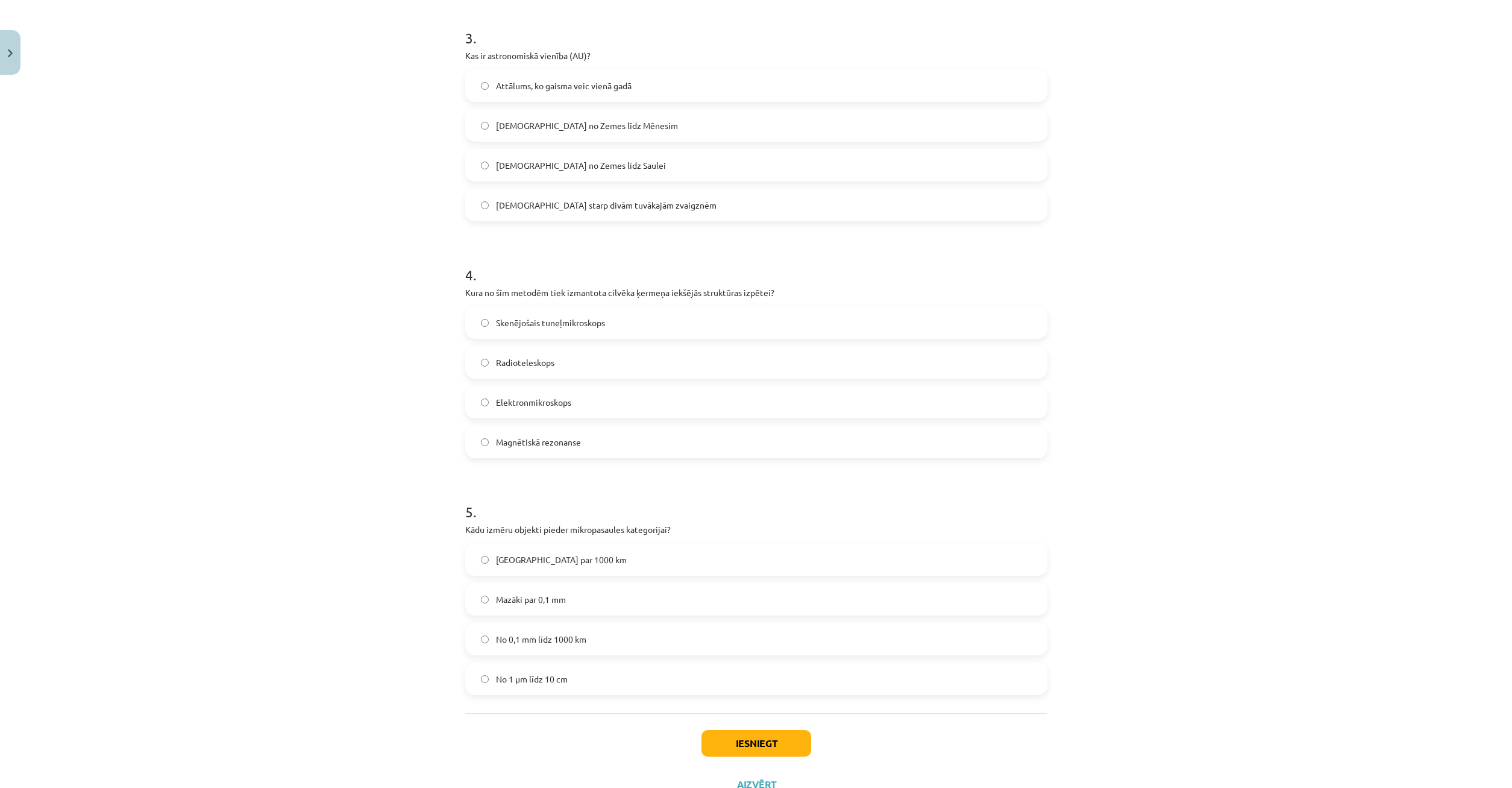
scroll to position [772, 0]
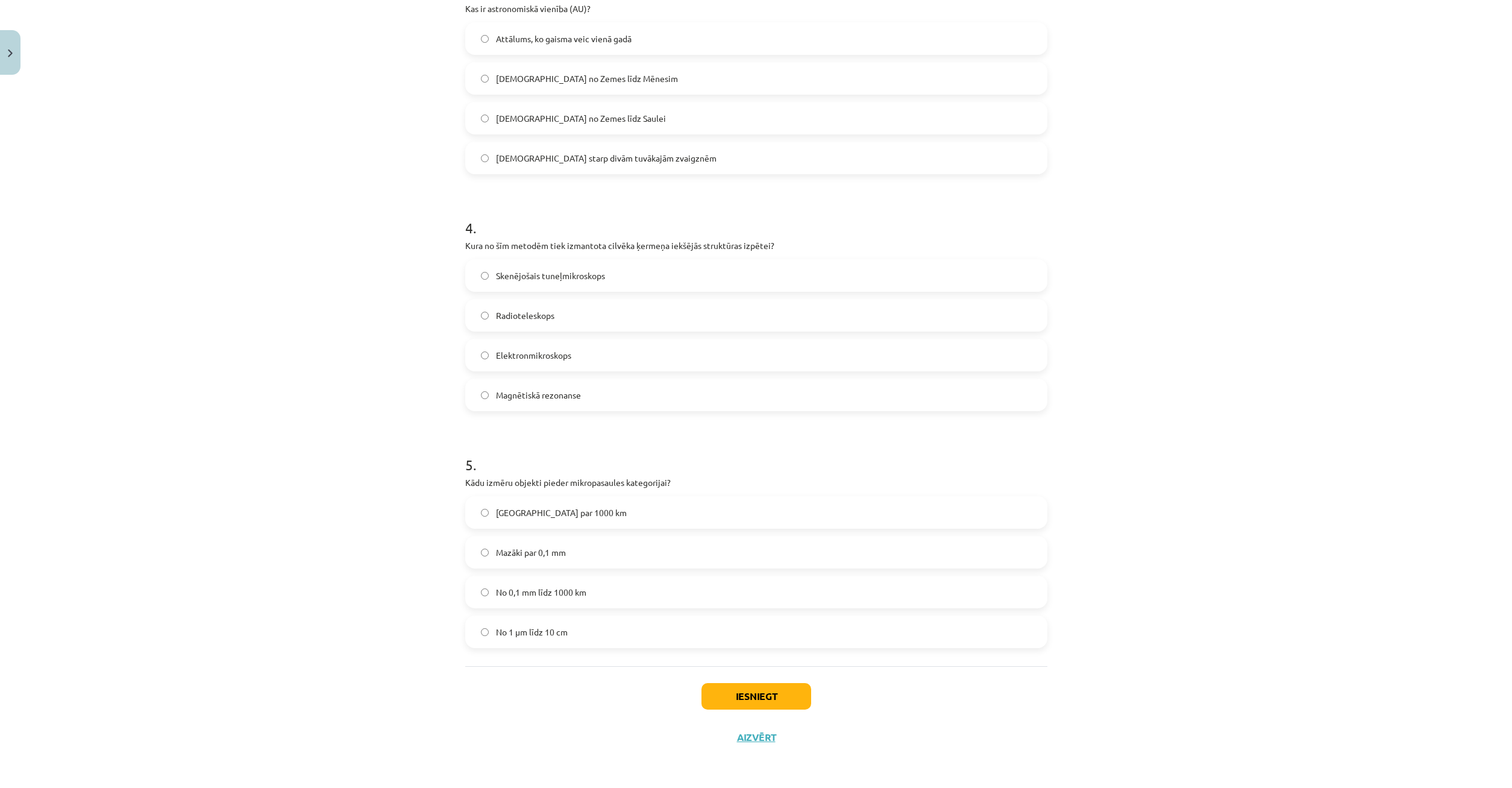
click at [490, 550] on label "Mazāki par 0,1 mm" at bounding box center [756, 552] width 580 height 30
drag, startPoint x: 474, startPoint y: 243, endPoint x: 836, endPoint y: 424, distance: 404.7
click at [836, 424] on div "Mācību tēma: Dabaszinības - 10. klases 1.ieskaites mācību materiāls #3 2. tēma.…" at bounding box center [756, 394] width 1512 height 788
drag, startPoint x: 576, startPoint y: 441, endPoint x: 557, endPoint y: 404, distance: 41.6
click at [576, 440] on h1 "5 ." at bounding box center [756, 454] width 582 height 38
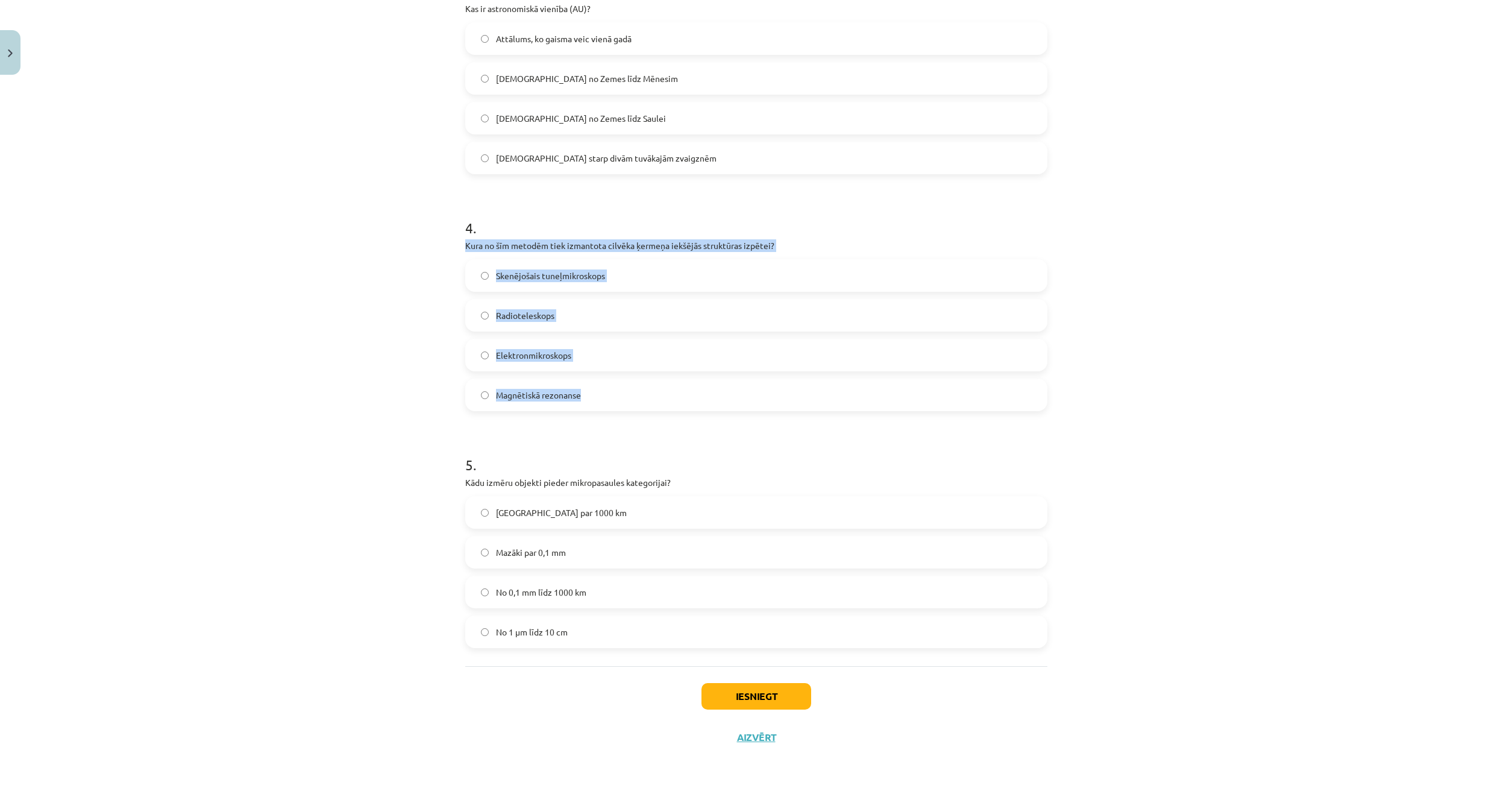
drag, startPoint x: 467, startPoint y: 244, endPoint x: 692, endPoint y: 382, distance: 263.9
click at [677, 410] on div "4 . Kura no šīm metodēm tiek izmantota cilvēka ķermeņa iekšējās struktūras izpē…" at bounding box center [756, 305] width 582 height 213
copy div "Kura no šīm metodēm tiek izmantota cilvēka ķermeņa iekšējās struktūras izpētei?…"
drag, startPoint x: 395, startPoint y: 417, endPoint x: 449, endPoint y: 398, distance: 57.2
click at [397, 416] on div "Mācību tēma: Dabaszinības - 10. klases 1.ieskaites mācību materiāls #3 2. tēma.…" at bounding box center [756, 394] width 1512 height 788
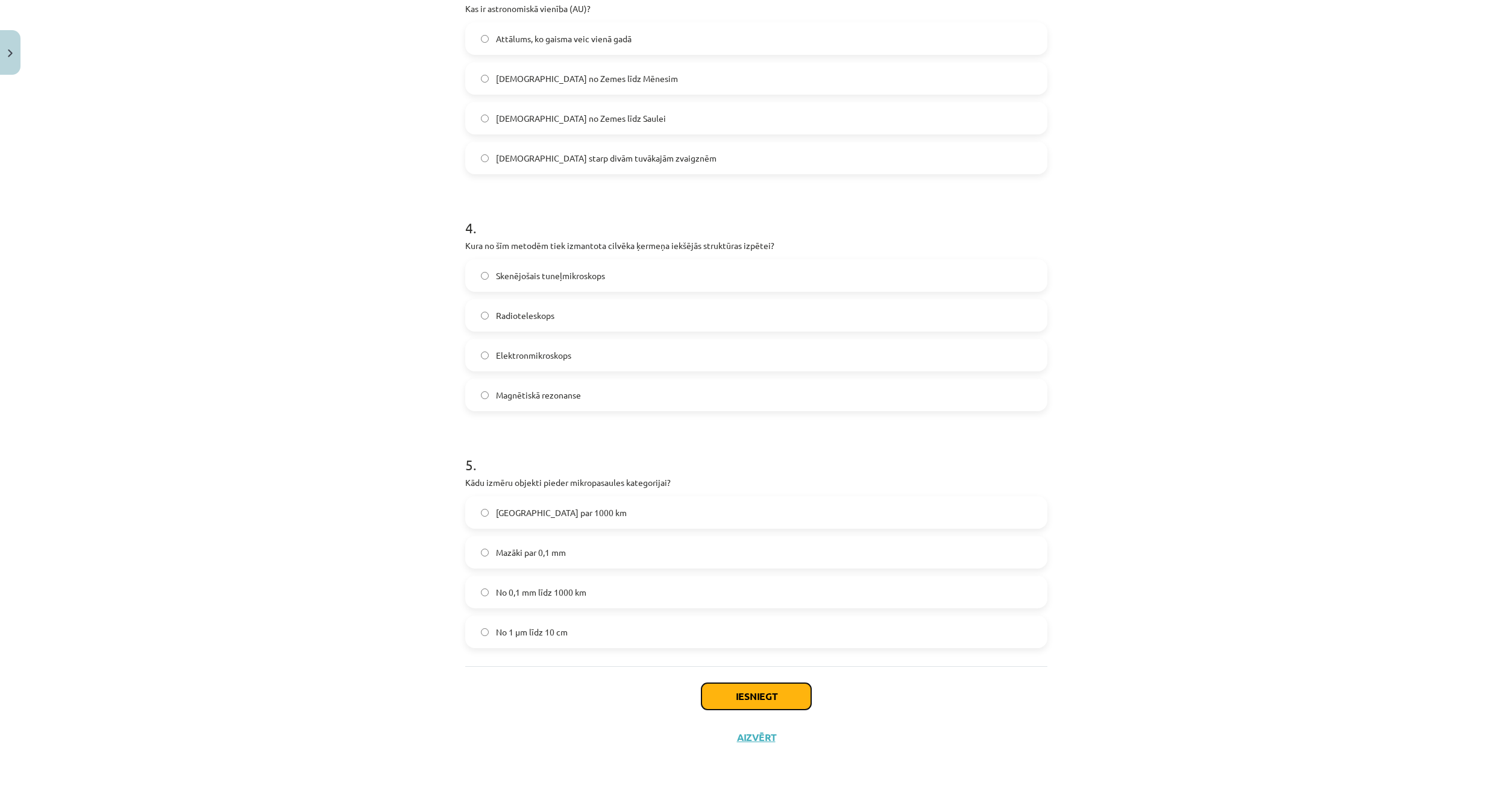
click at [775, 699] on button "Iesniegt" at bounding box center [756, 696] width 109 height 26
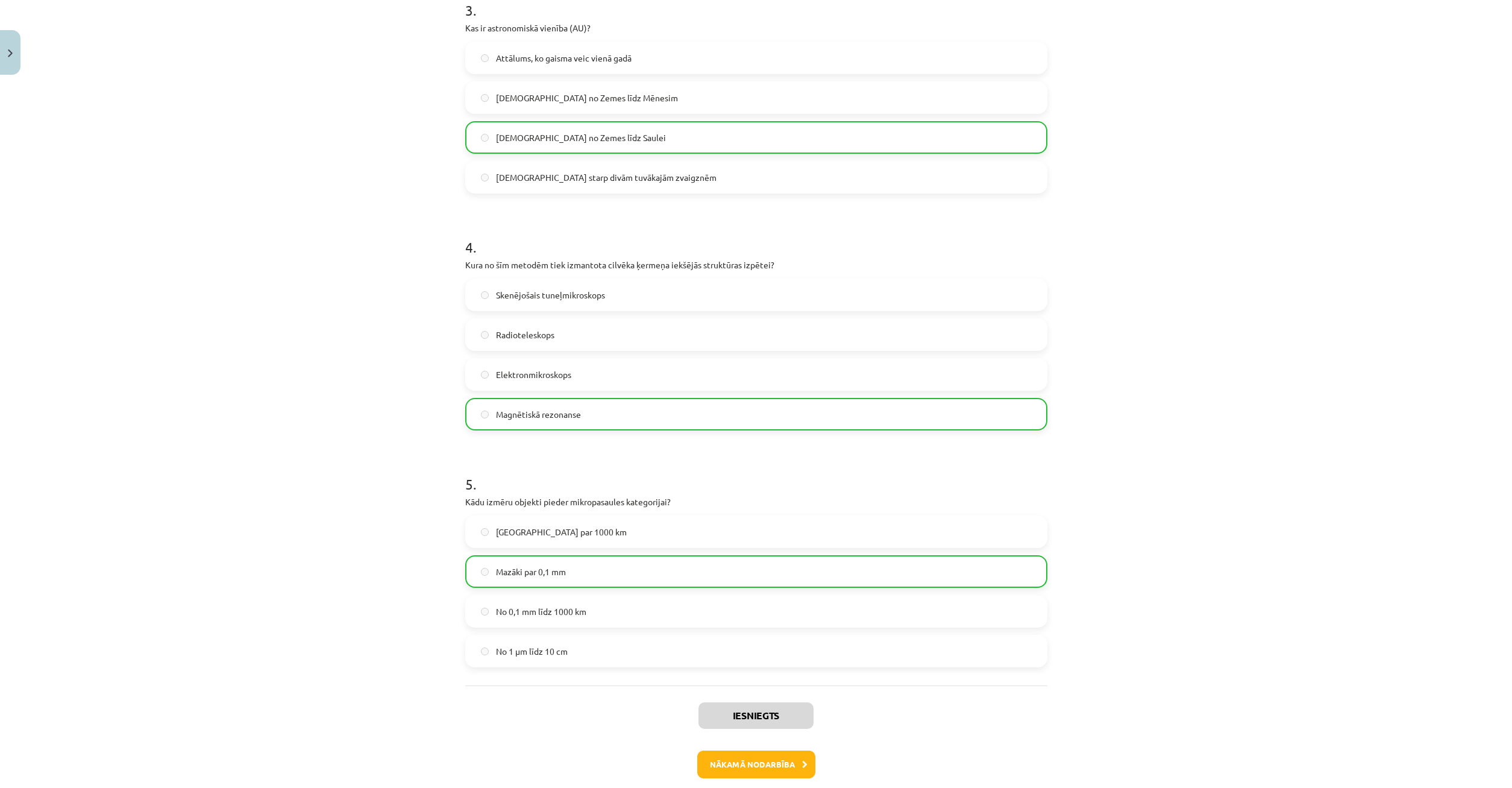
scroll to position [811, 0]
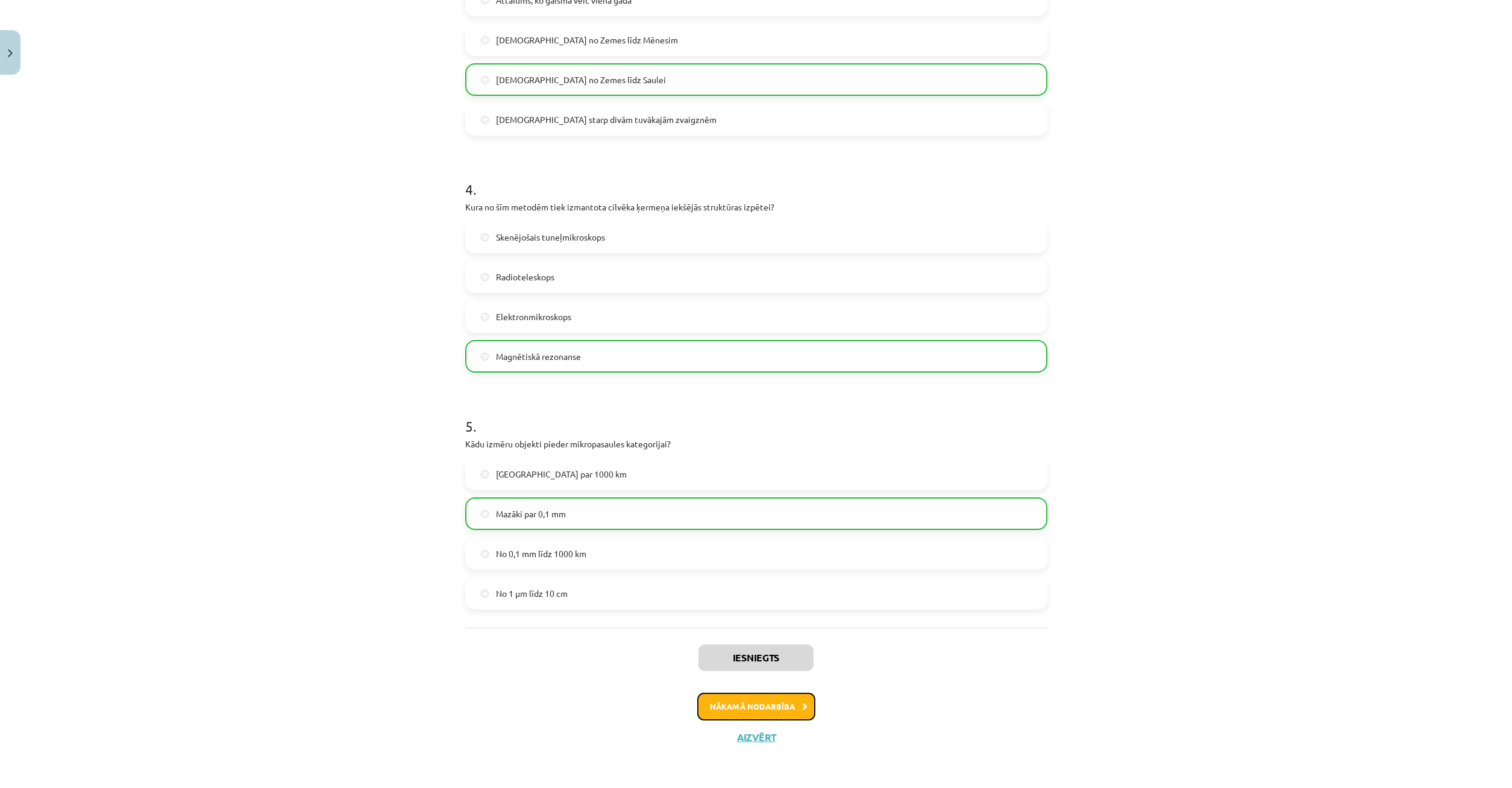
click at [753, 711] on button "Nākamā nodarbība" at bounding box center [756, 706] width 118 height 27
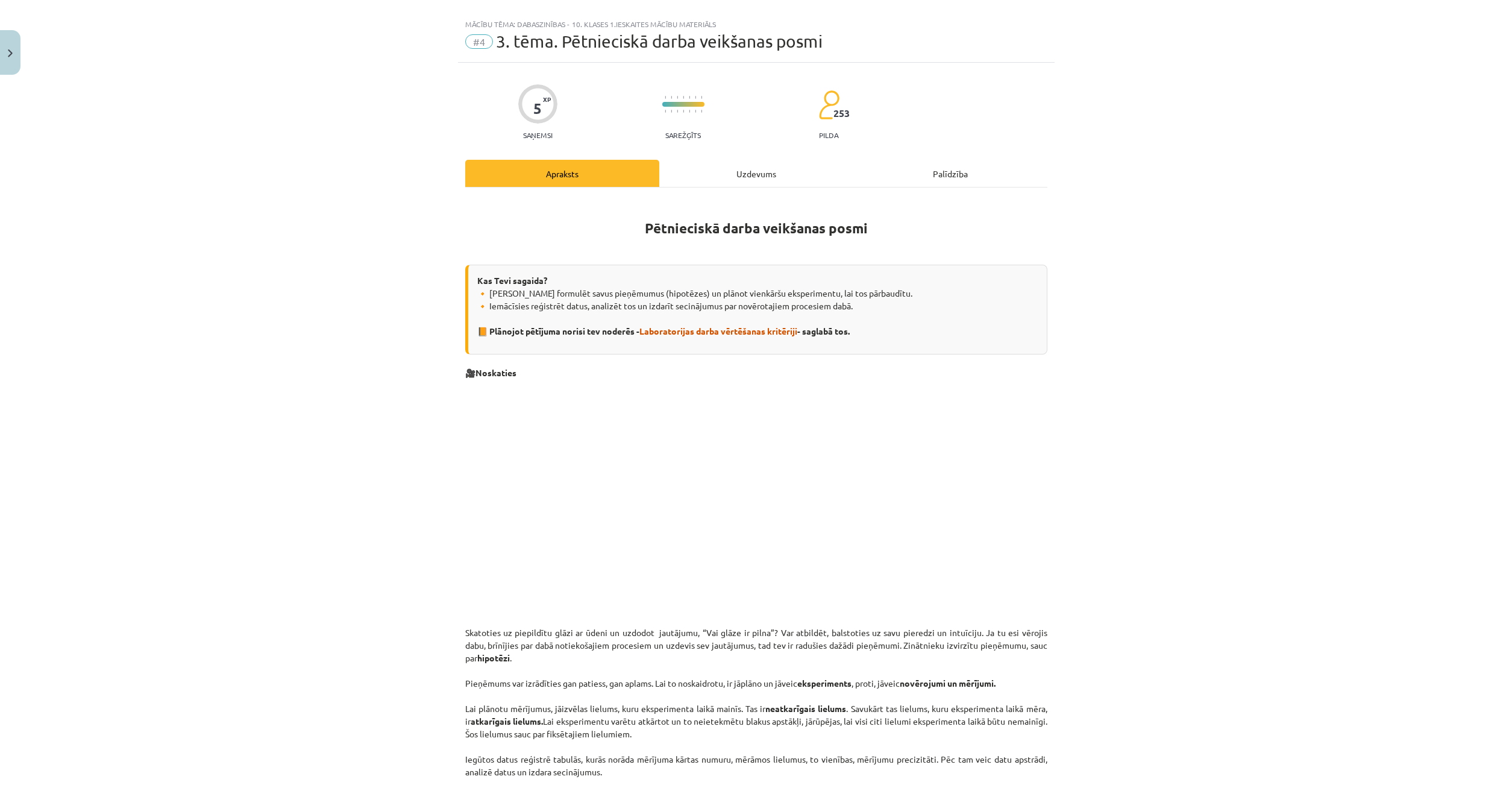
scroll to position [0, 0]
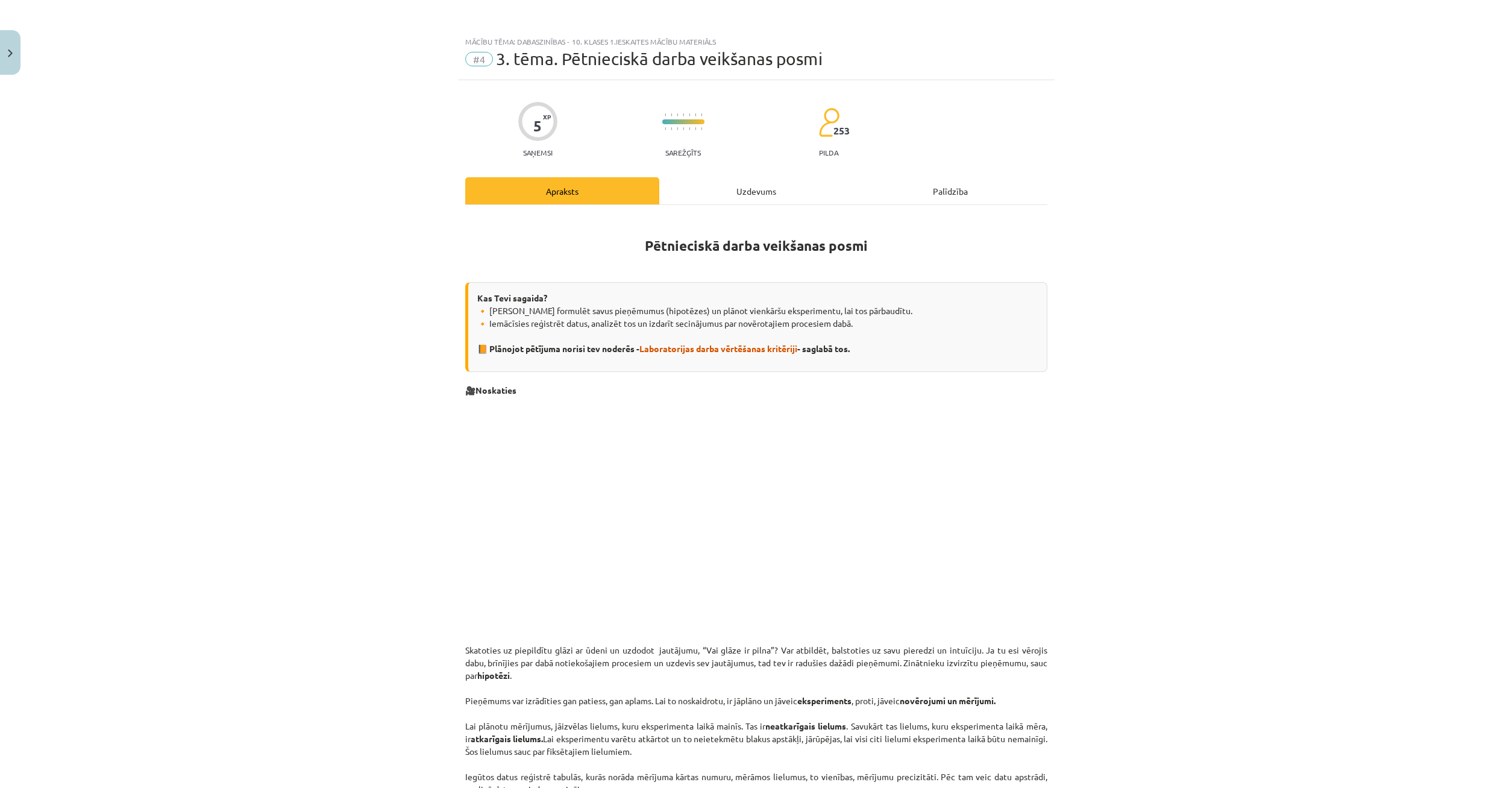
click at [781, 198] on div "Uzdevums" at bounding box center [756, 191] width 194 height 27
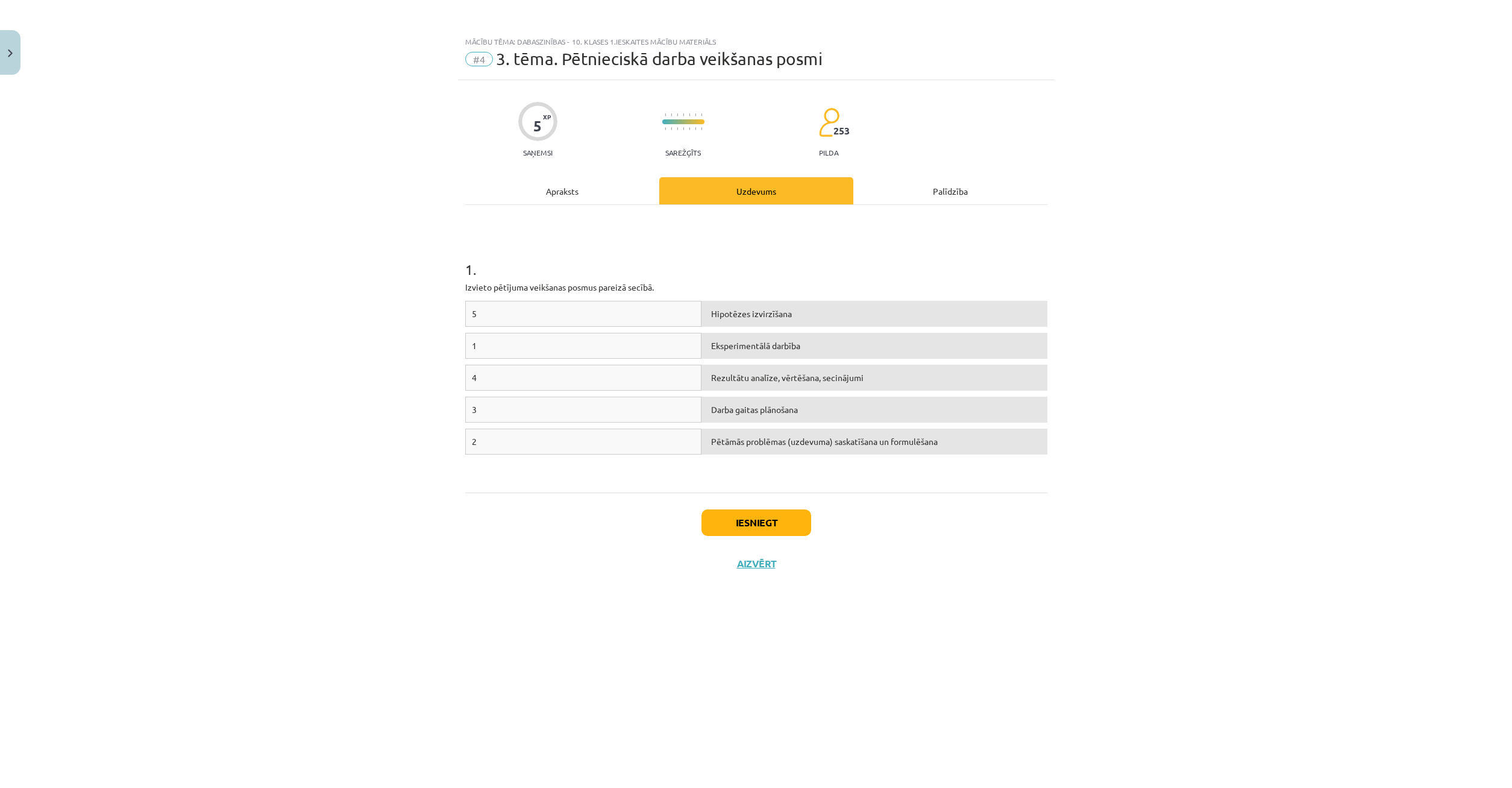
drag, startPoint x: 630, startPoint y: 322, endPoint x: 698, endPoint y: 318, distance: 68.1
click at [699, 319] on div "5" at bounding box center [583, 313] width 237 height 25
drag, startPoint x: 600, startPoint y: 344, endPoint x: 685, endPoint y: 365, distance: 87.6
click at [686, 365] on div "5 Hipotēzes izvirzīšana 1 Eksperimentālā darbība 4 Rezultātu analīze, vērtēšana…" at bounding box center [756, 392] width 582 height 181
click at [644, 346] on div "1" at bounding box center [583, 345] width 237 height 25
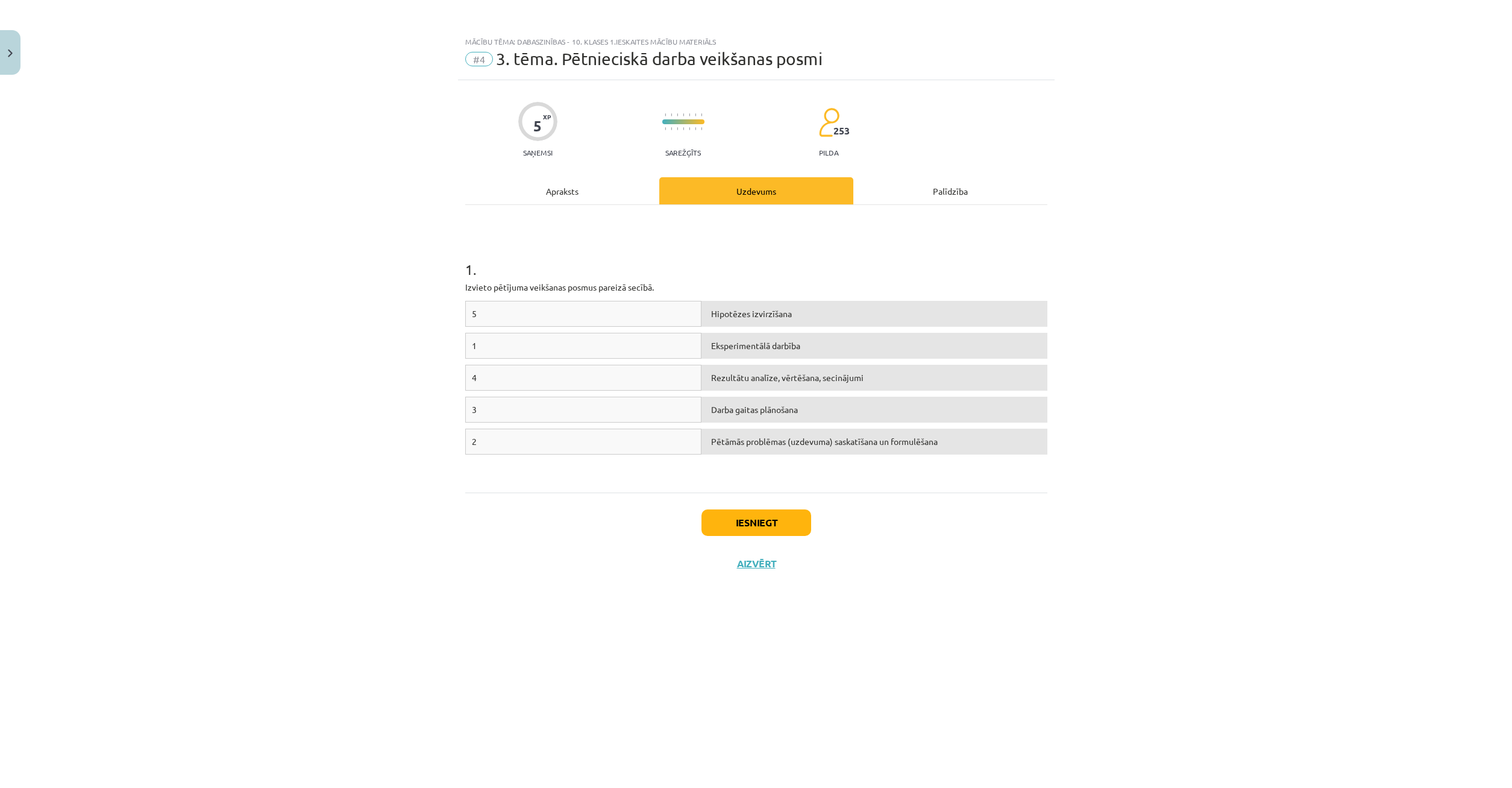
drag, startPoint x: 578, startPoint y: 352, endPoint x: 599, endPoint y: 361, distance: 22.8
click at [582, 353] on div "1" at bounding box center [583, 345] width 237 height 25
drag, startPoint x: 680, startPoint y: 445, endPoint x: 687, endPoint y: 444, distance: 7.1
click at [687, 444] on div "2" at bounding box center [583, 441] width 237 height 25
click at [795, 526] on button "Iesniegt" at bounding box center [756, 523] width 109 height 26
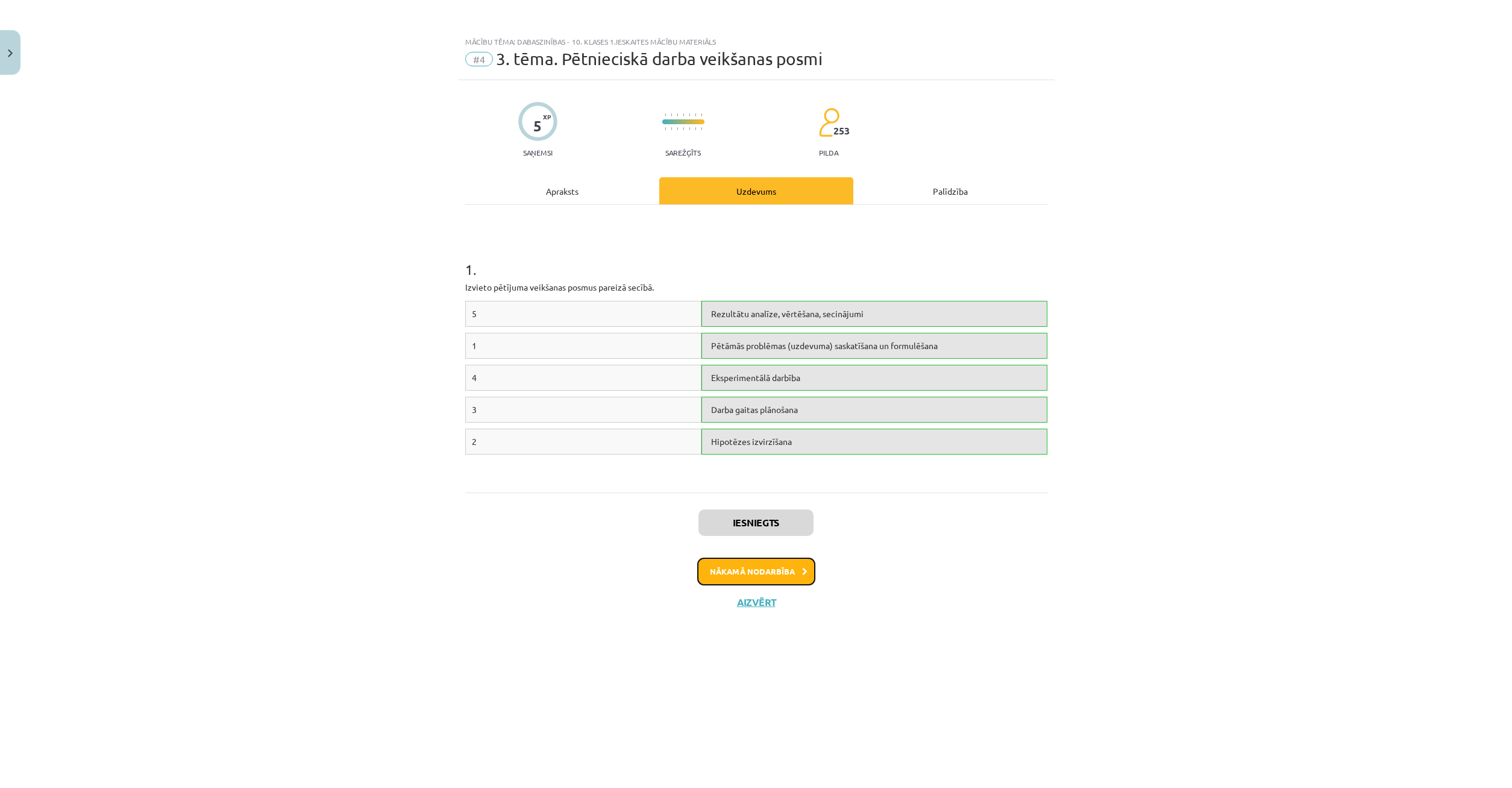
click at [793, 571] on button "Nākamā nodarbība" at bounding box center [756, 571] width 118 height 27
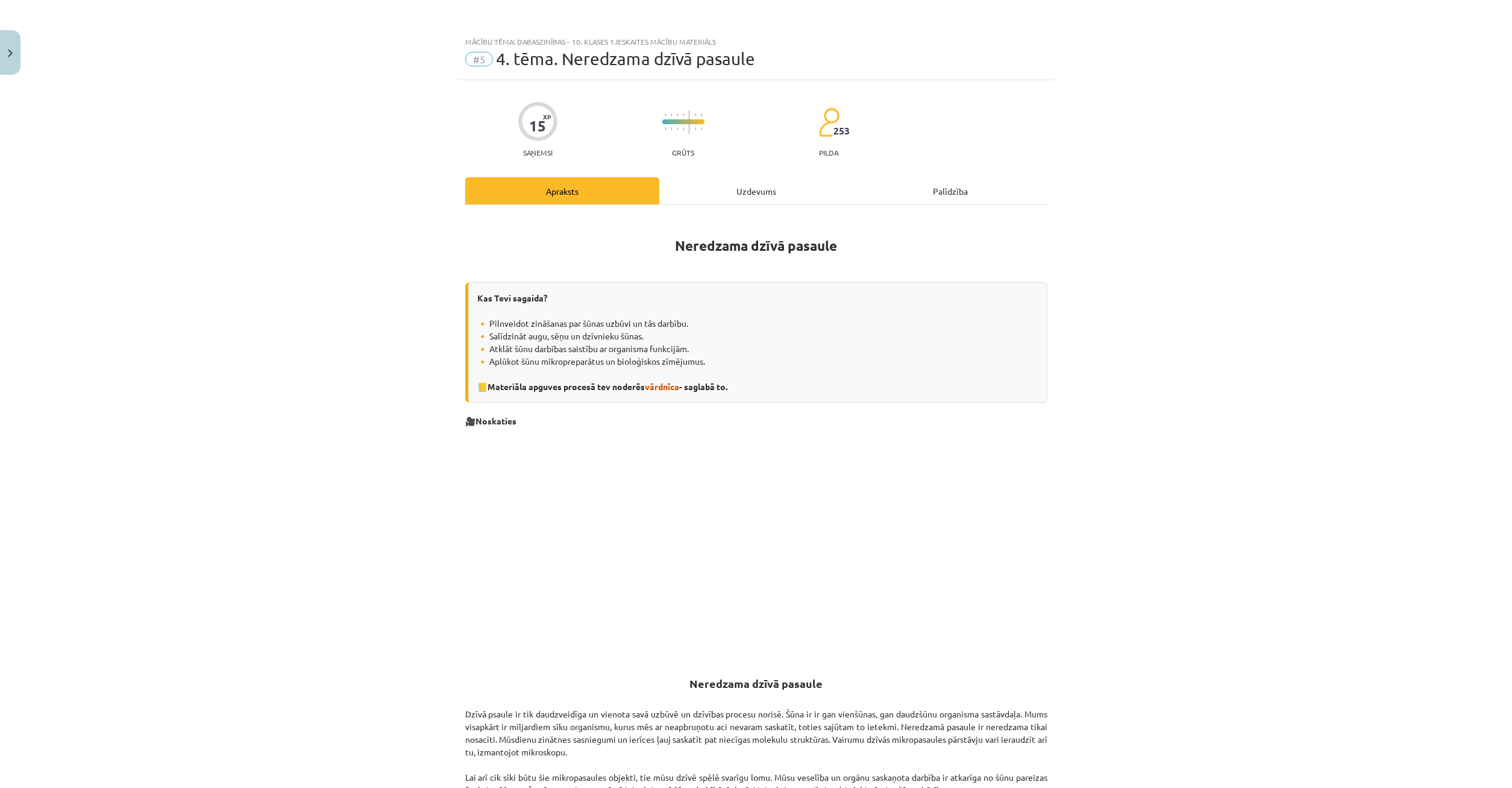
click at [755, 178] on div "Uzdevums" at bounding box center [756, 191] width 194 height 27
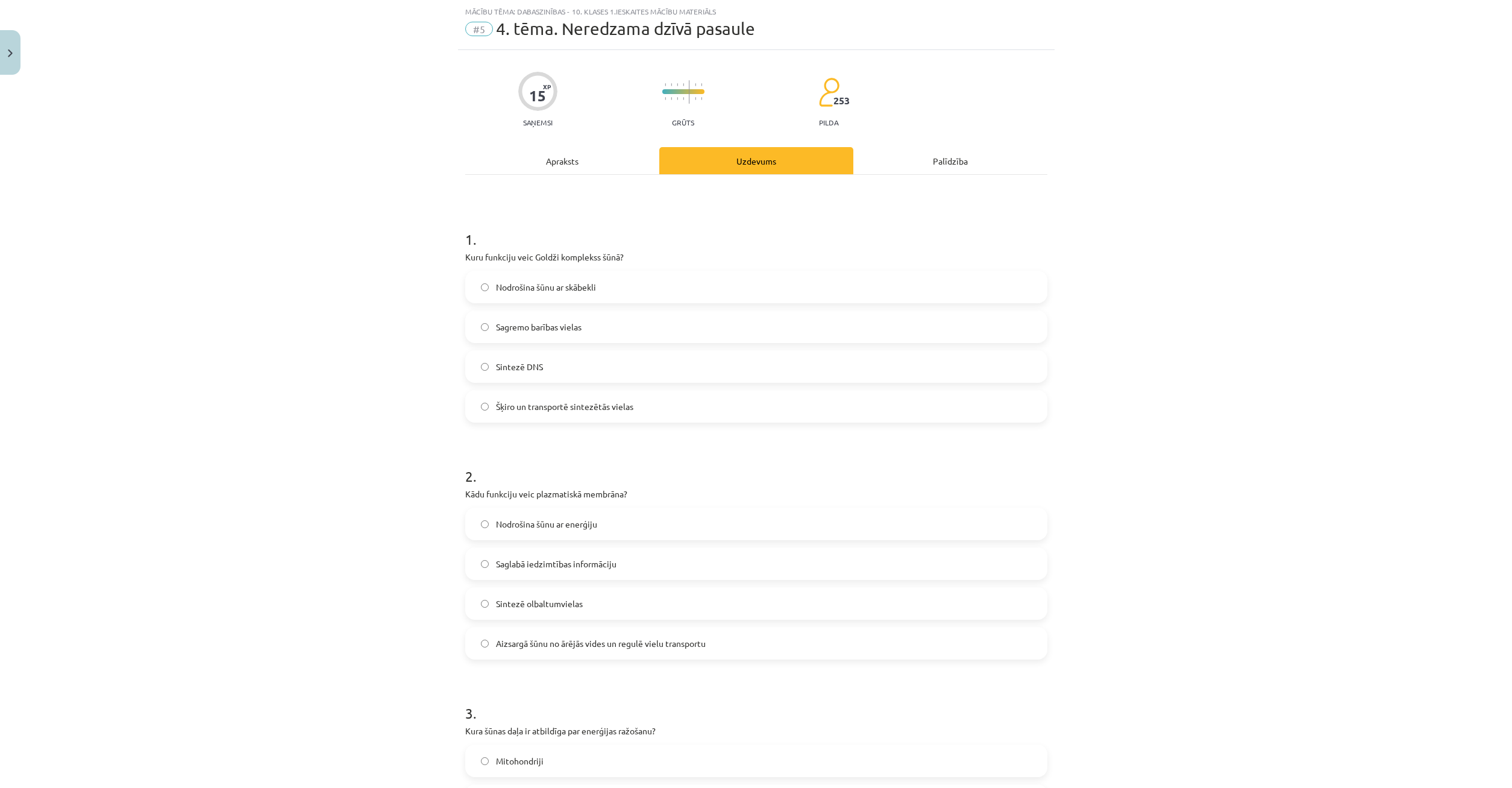
click at [590, 161] on div "Apraksts" at bounding box center [562, 160] width 194 height 27
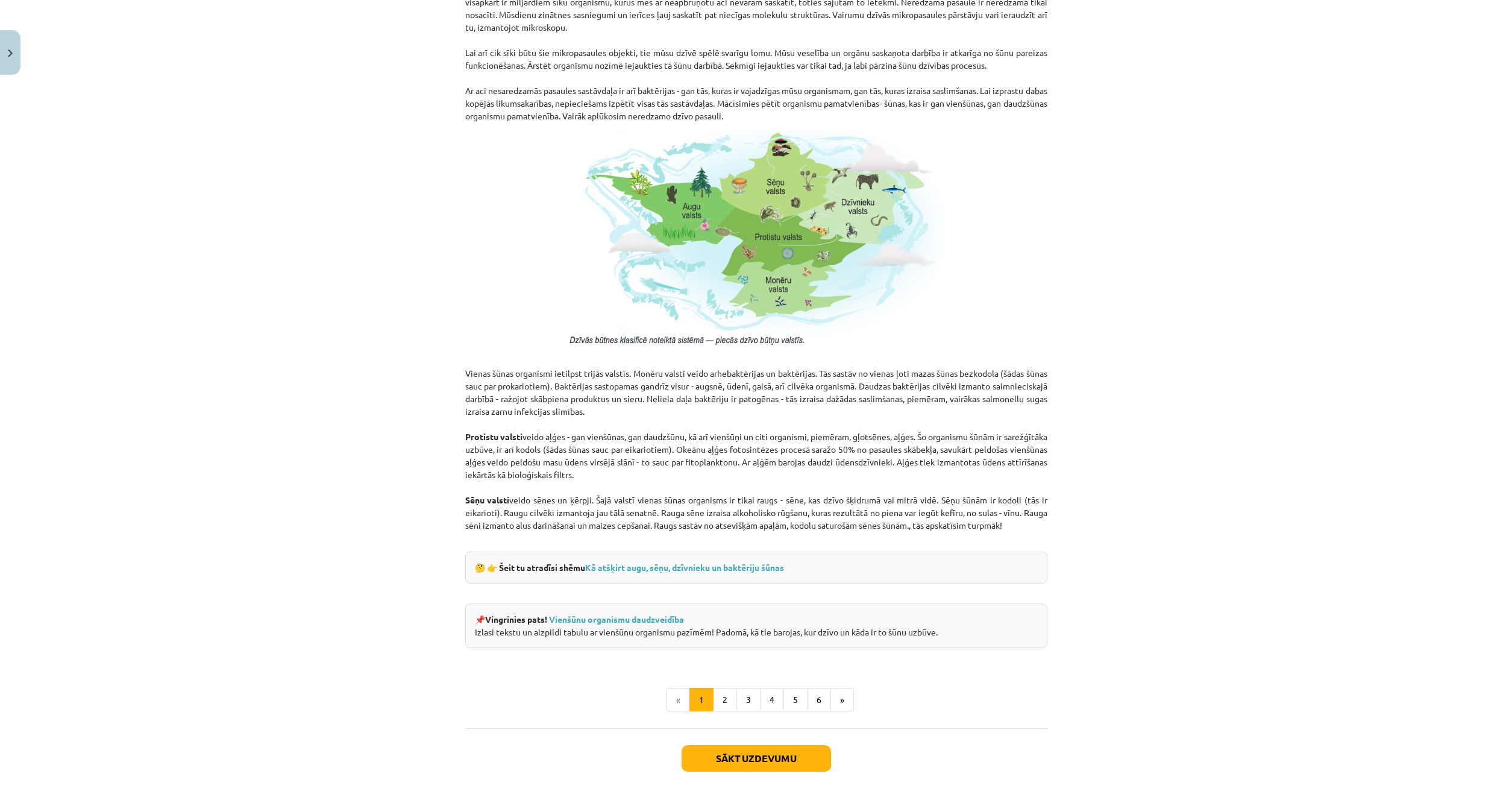
scroll to position [787, 0]
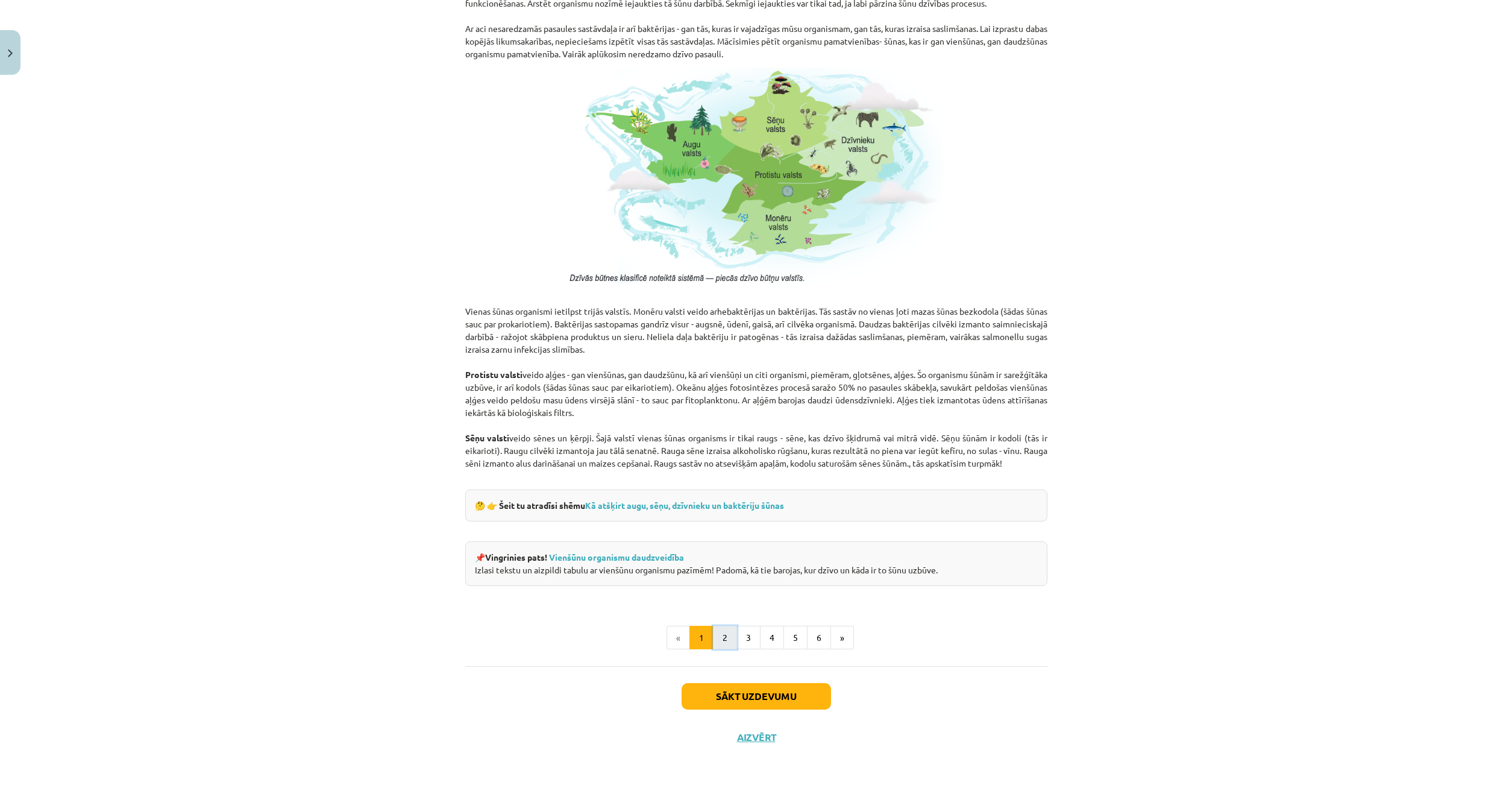
click at [727, 647] on button "2" at bounding box center [725, 638] width 25 height 25
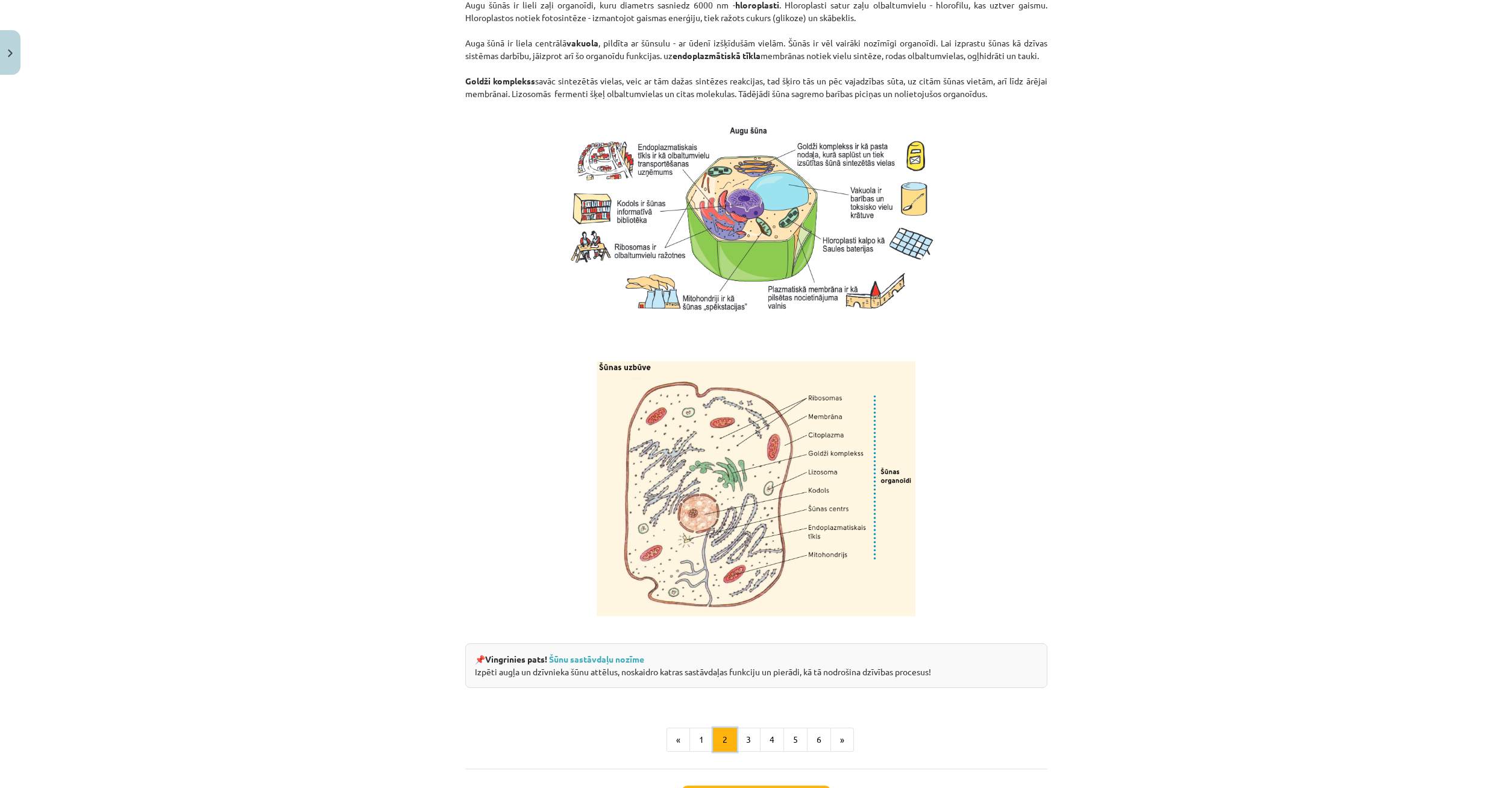
scroll to position [1142, 0]
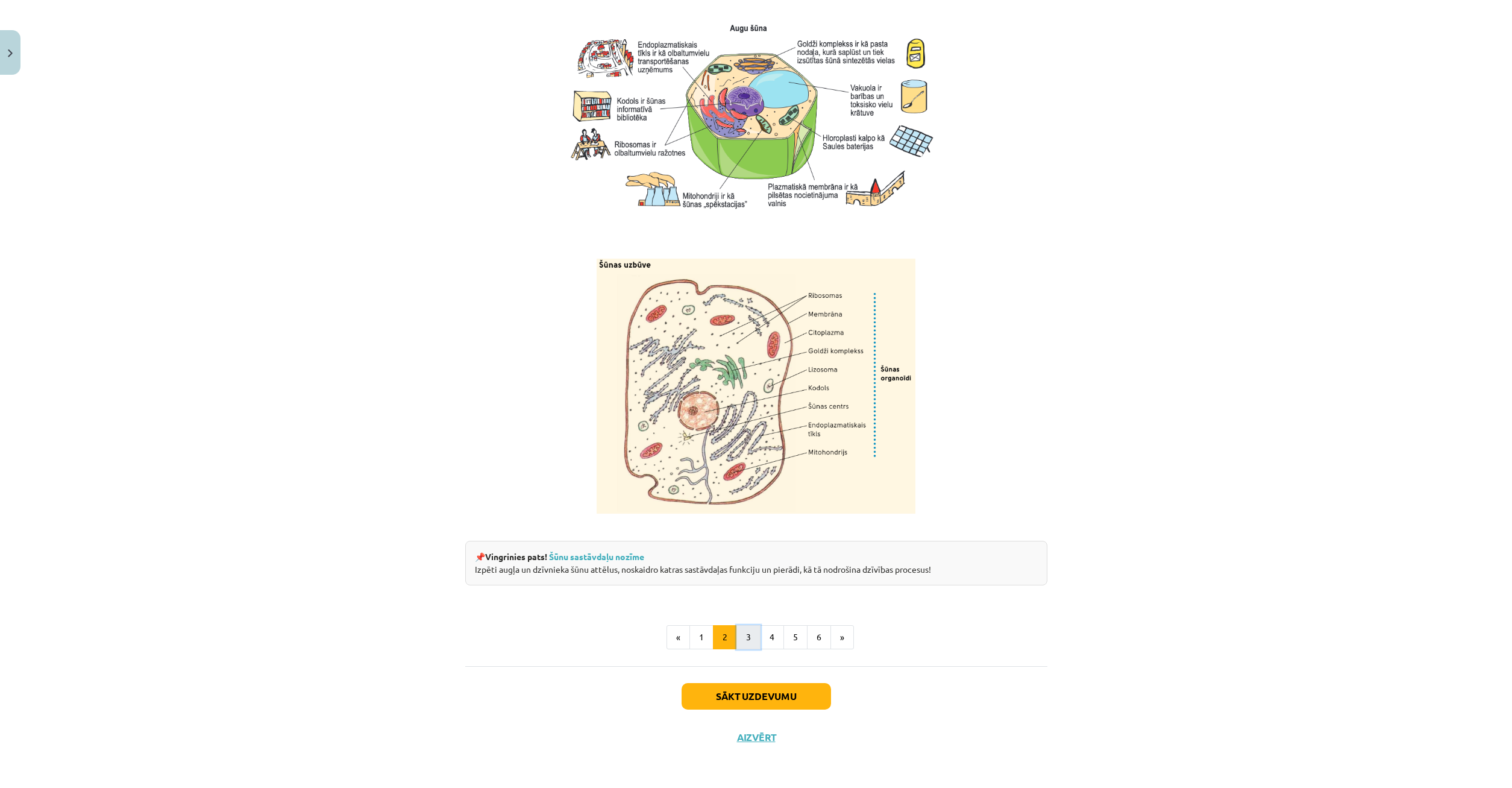
click at [756, 649] on button "3" at bounding box center [749, 638] width 25 height 25
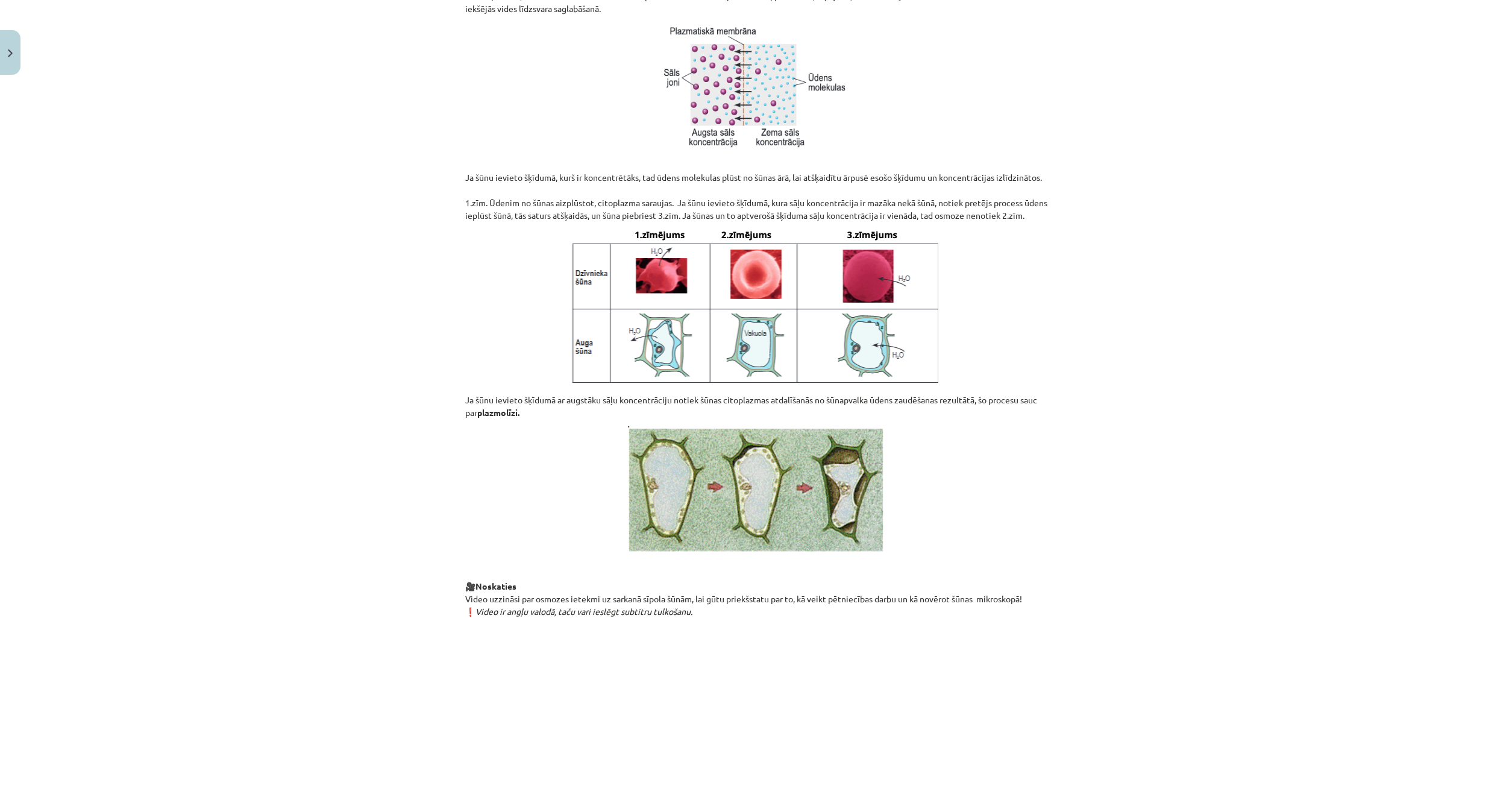
scroll to position [1066, 0]
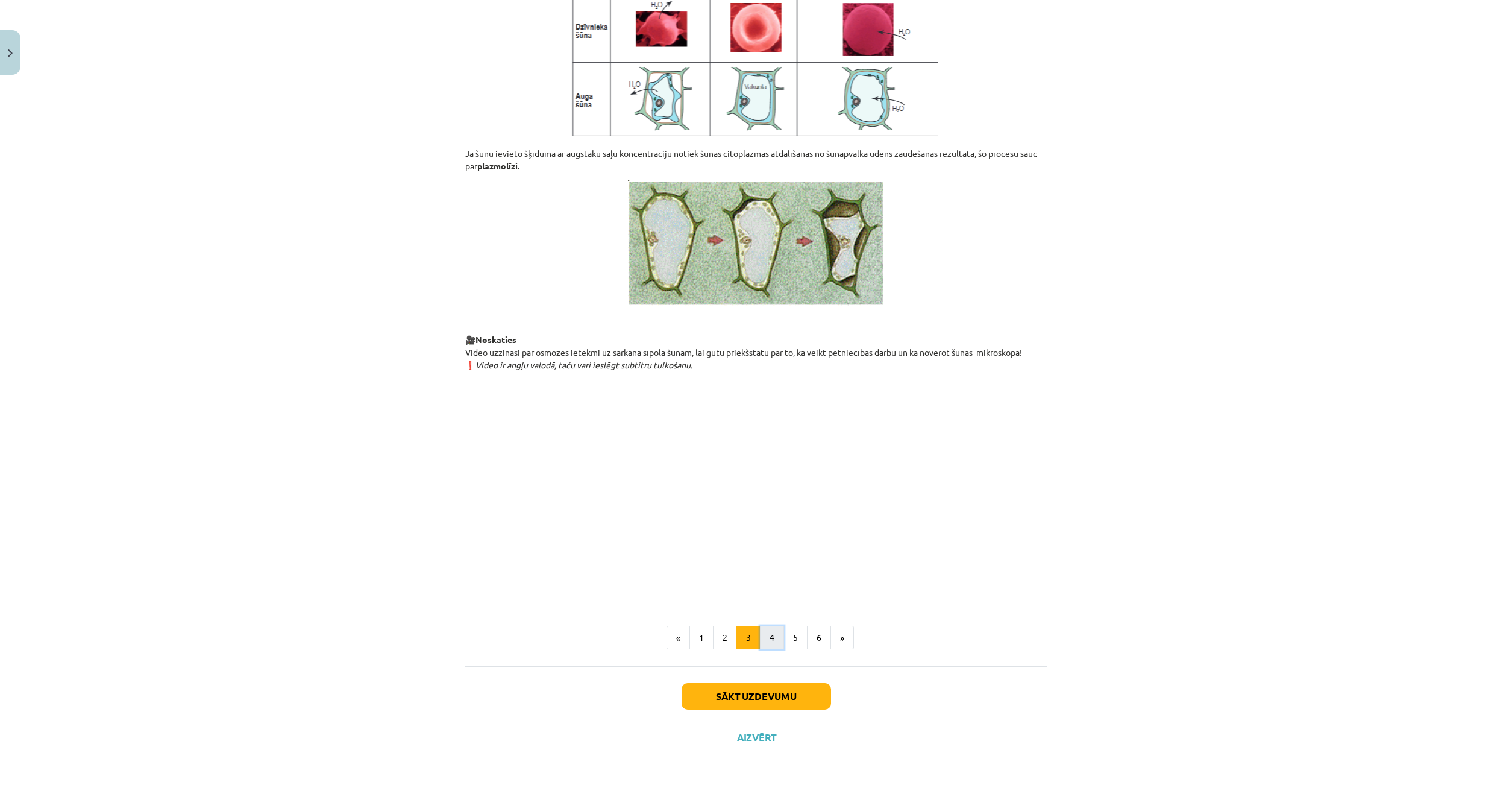
click at [774, 637] on button "4" at bounding box center [773, 638] width 25 height 25
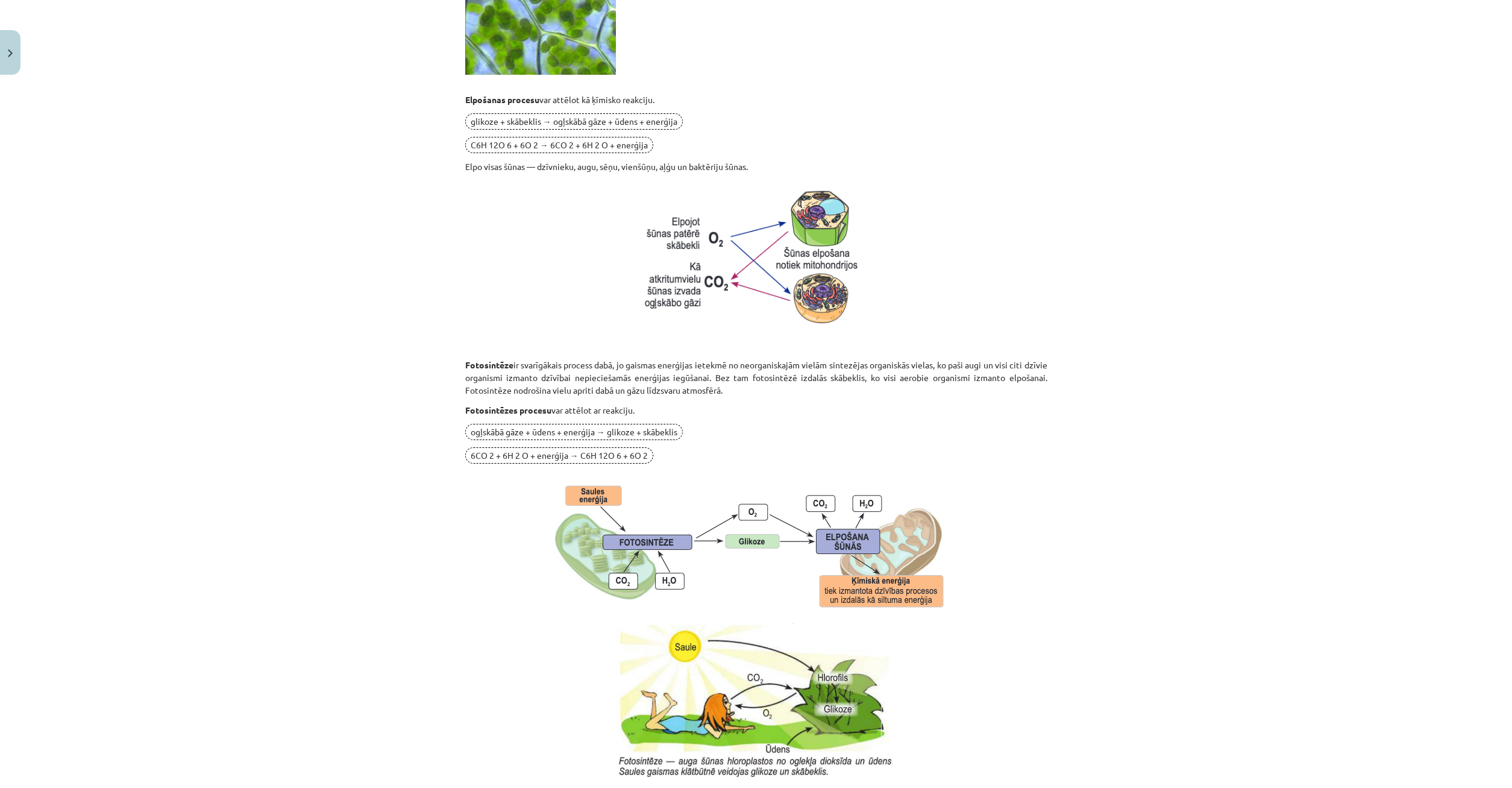
scroll to position [907, 0]
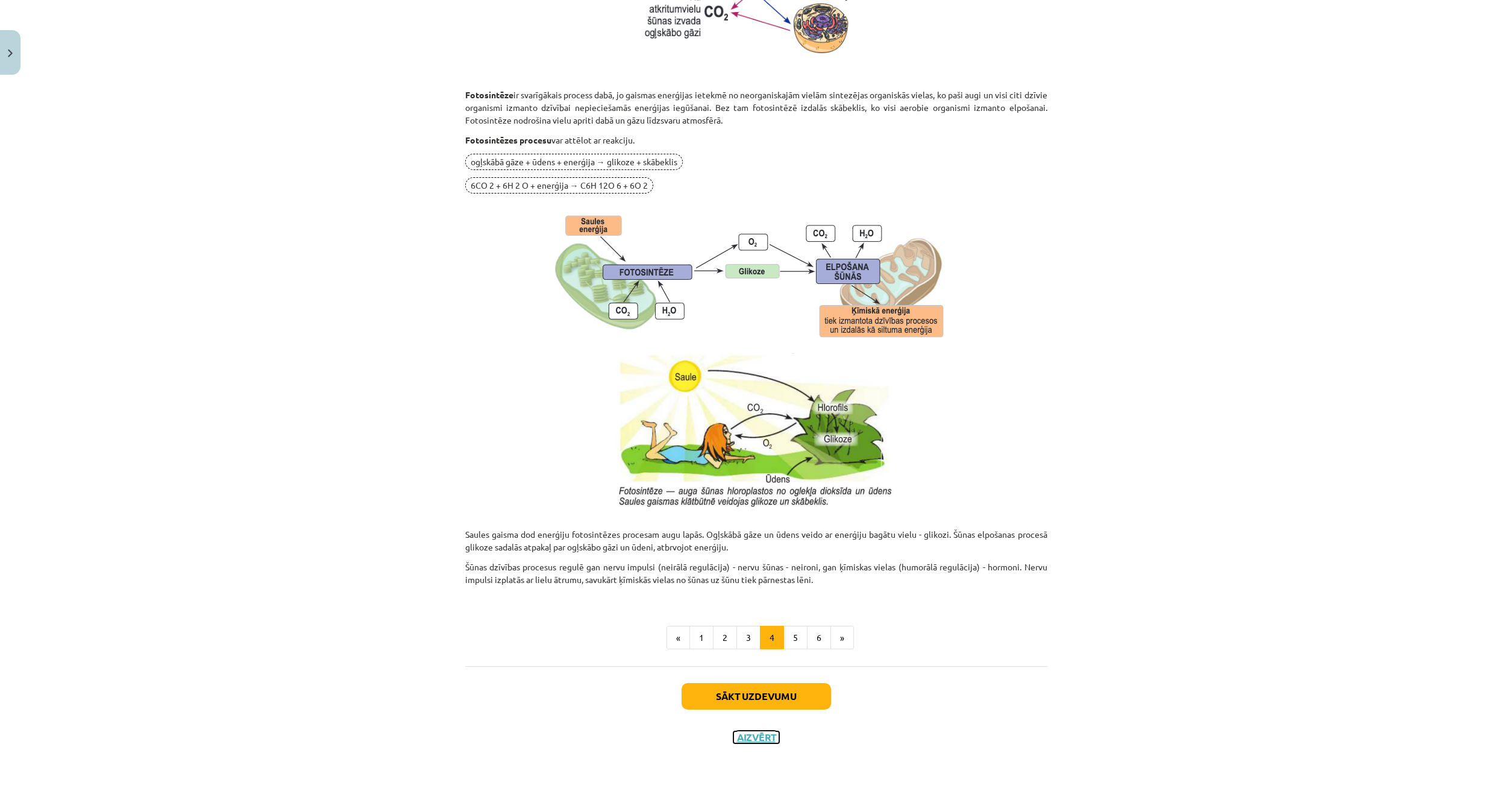
click at [759, 738] on button "Aizvērt" at bounding box center [756, 737] width 46 height 12
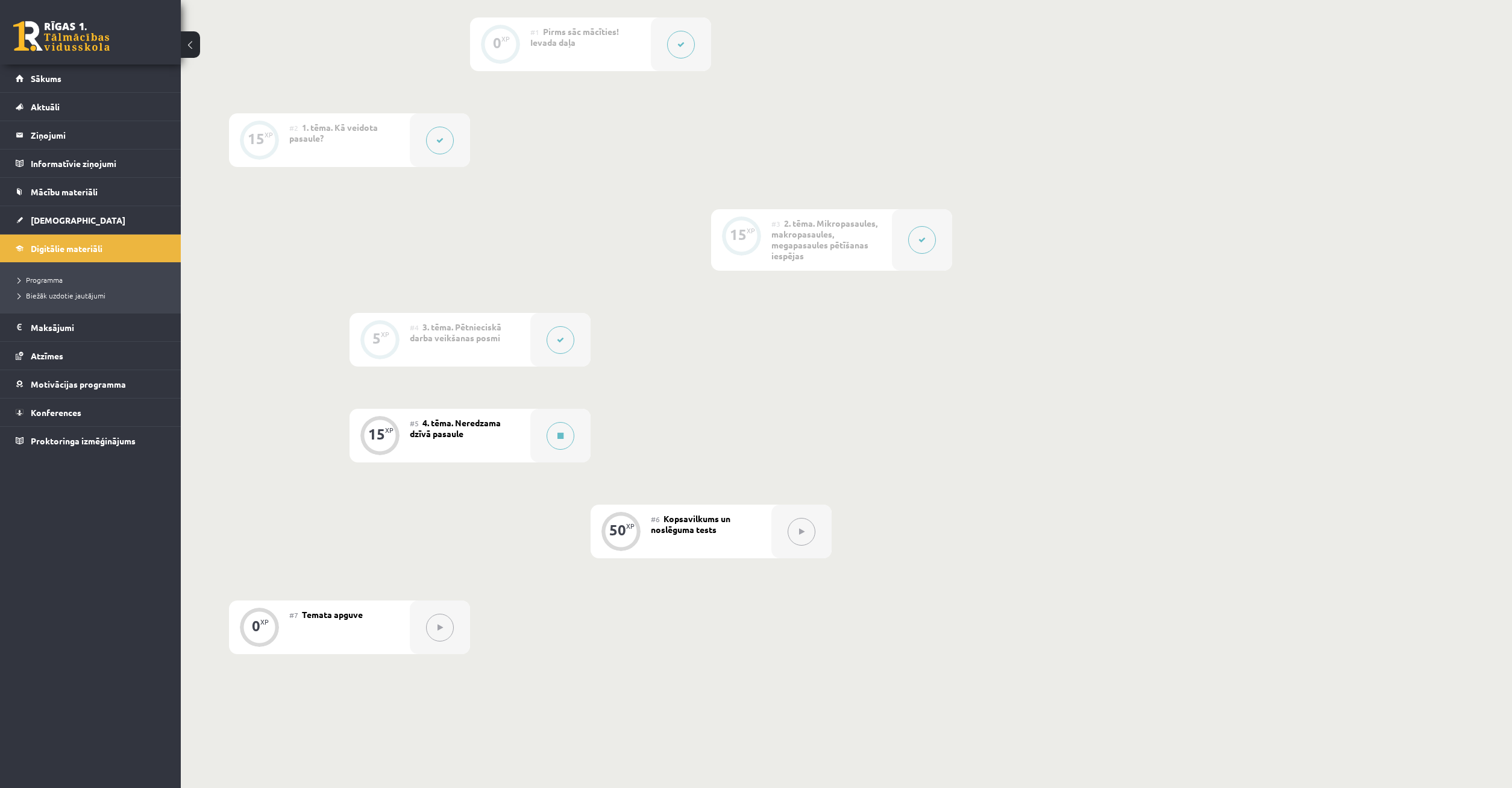
scroll to position [369, 0]
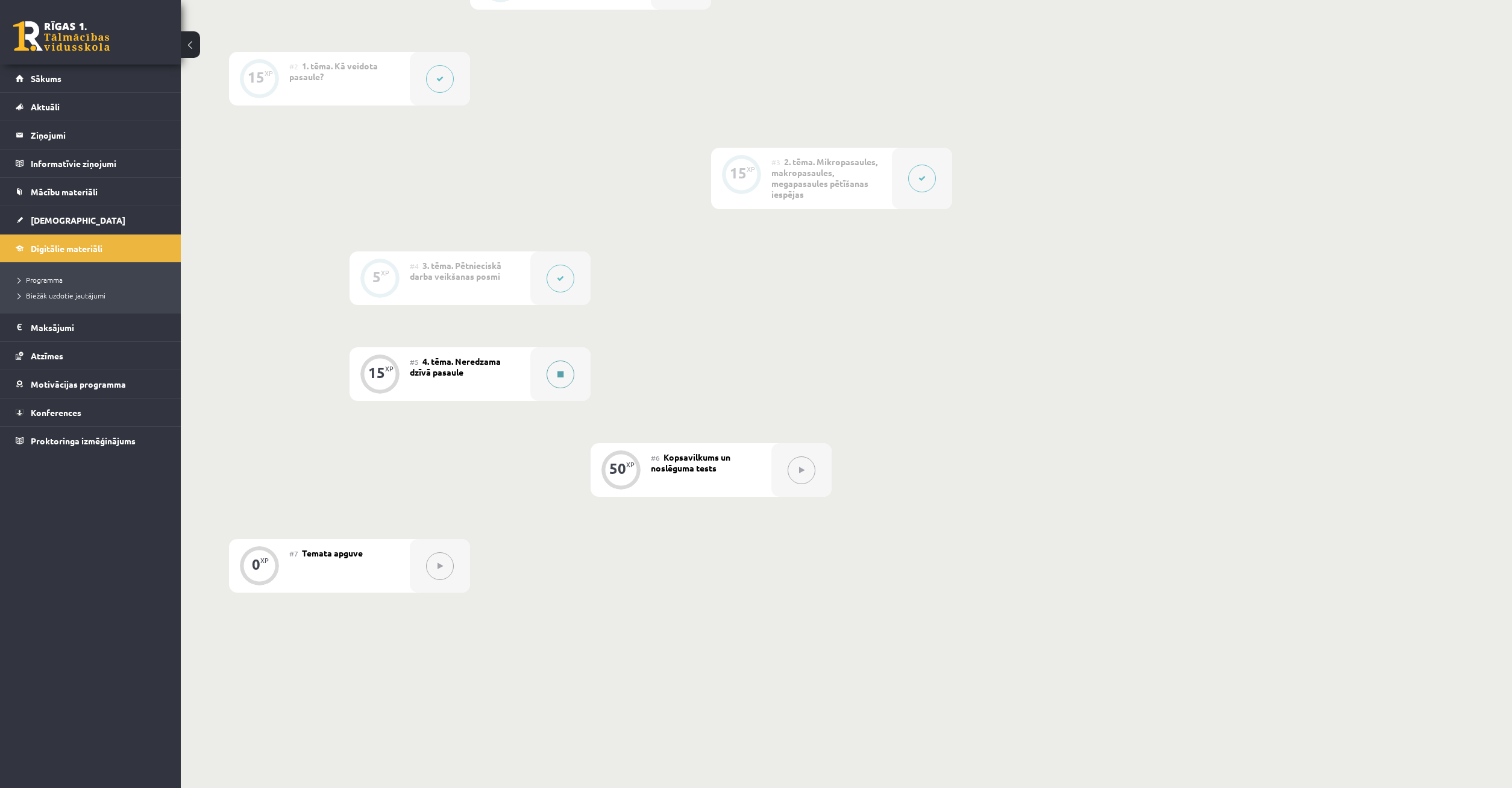
click at [565, 375] on button at bounding box center [560, 374] width 27 height 27
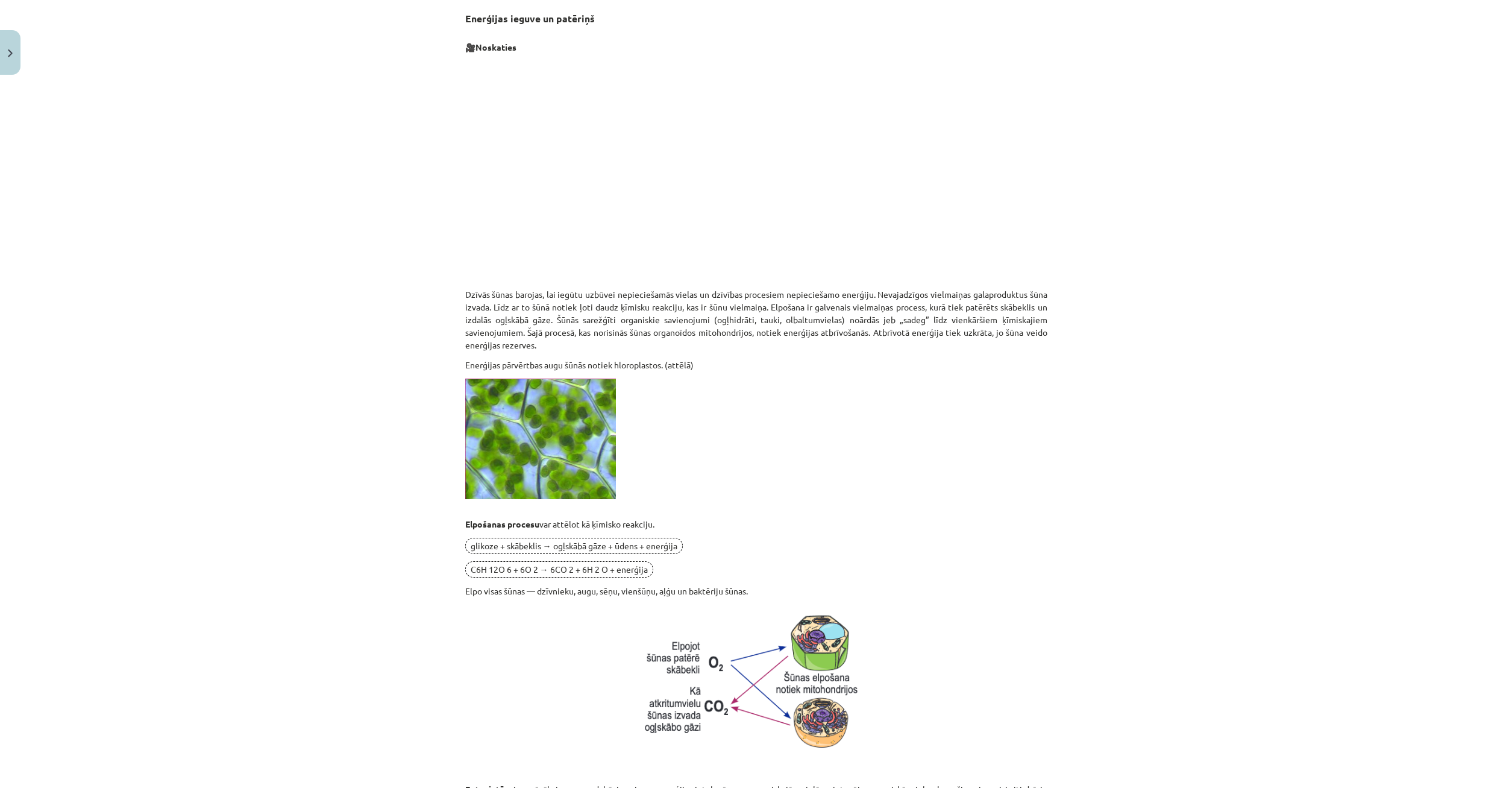
scroll to position [0, 0]
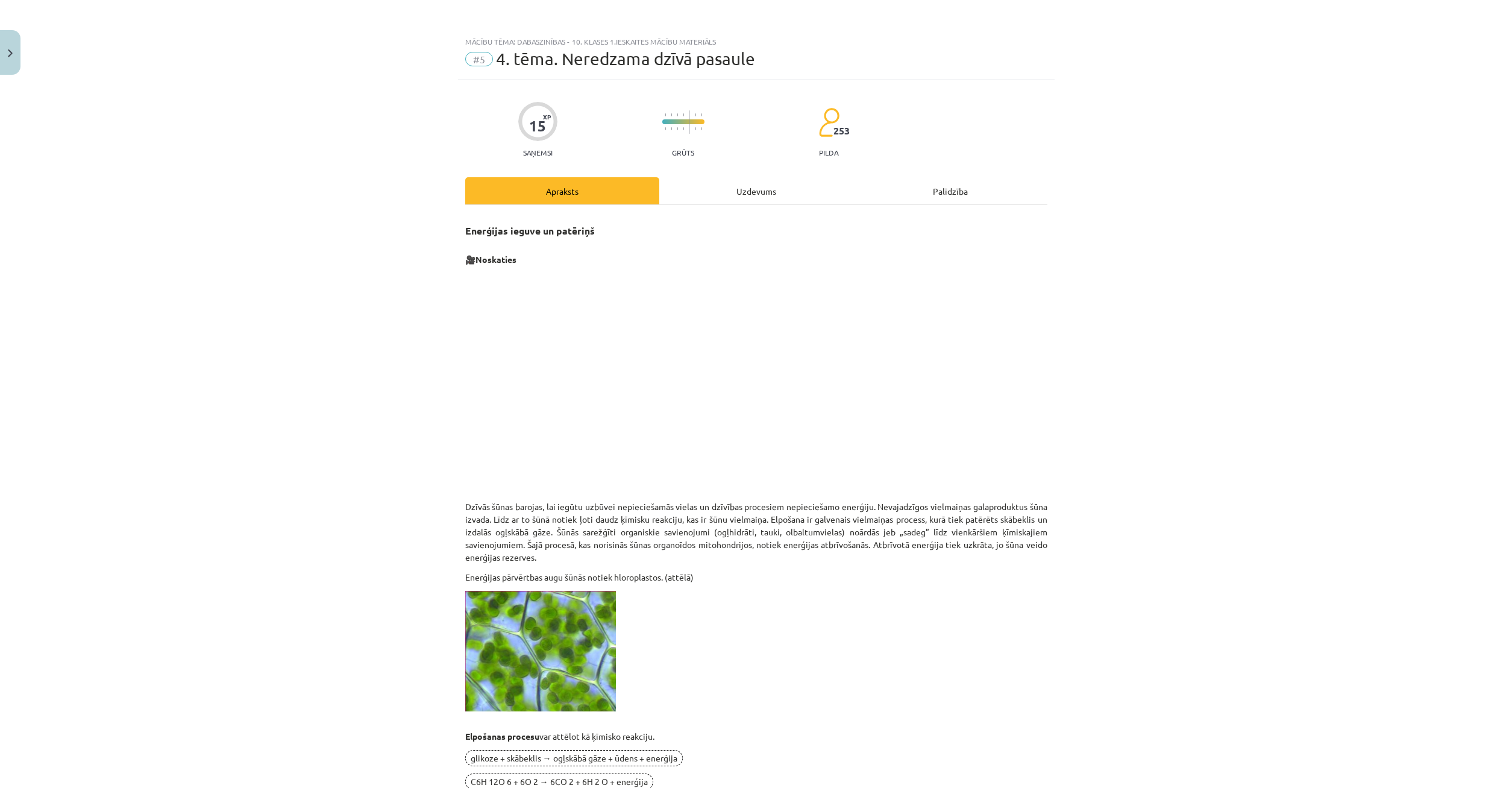
click at [731, 191] on div "Uzdevums" at bounding box center [756, 191] width 194 height 27
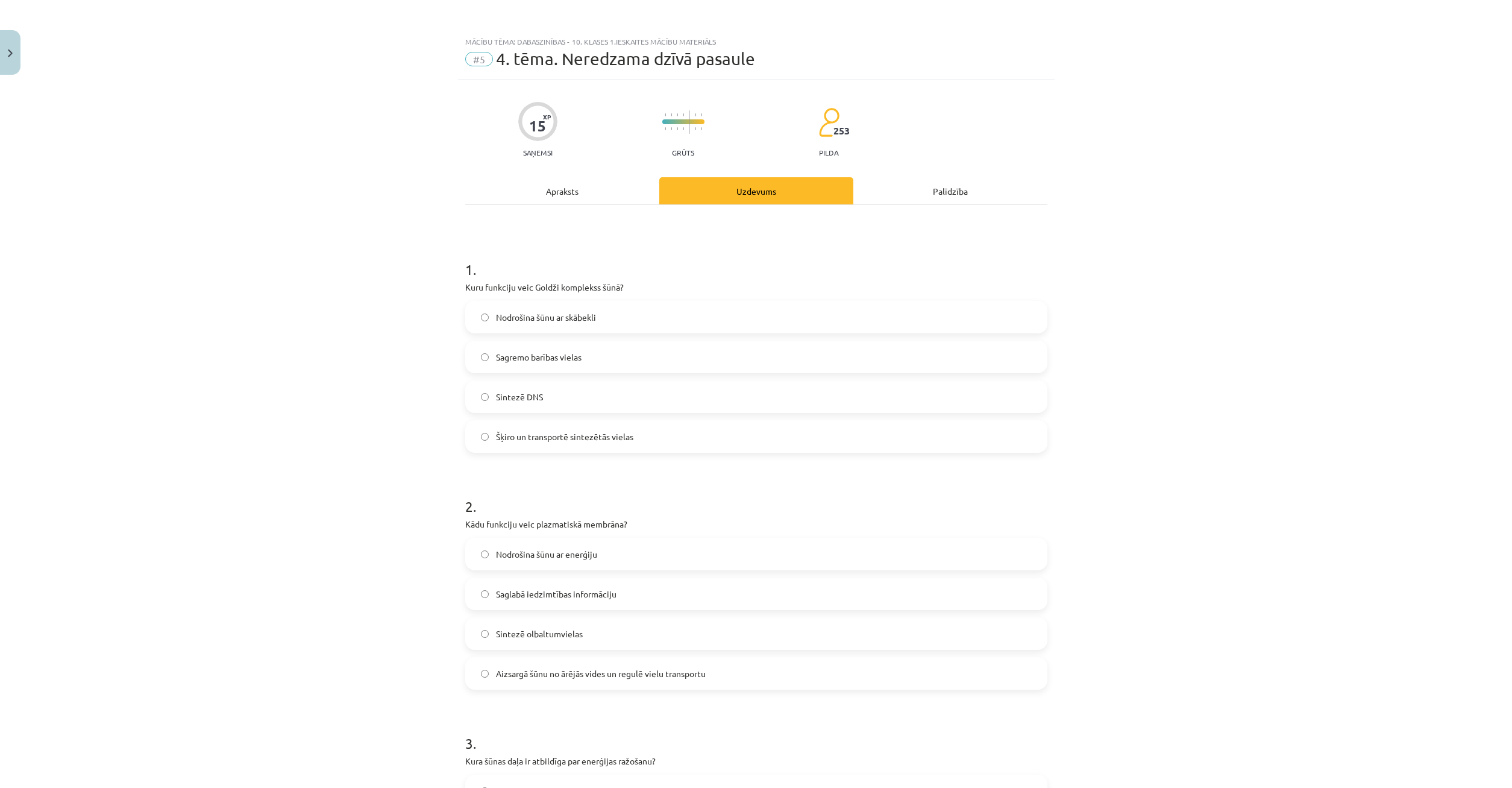
click at [554, 191] on div "Apraksts" at bounding box center [562, 191] width 194 height 27
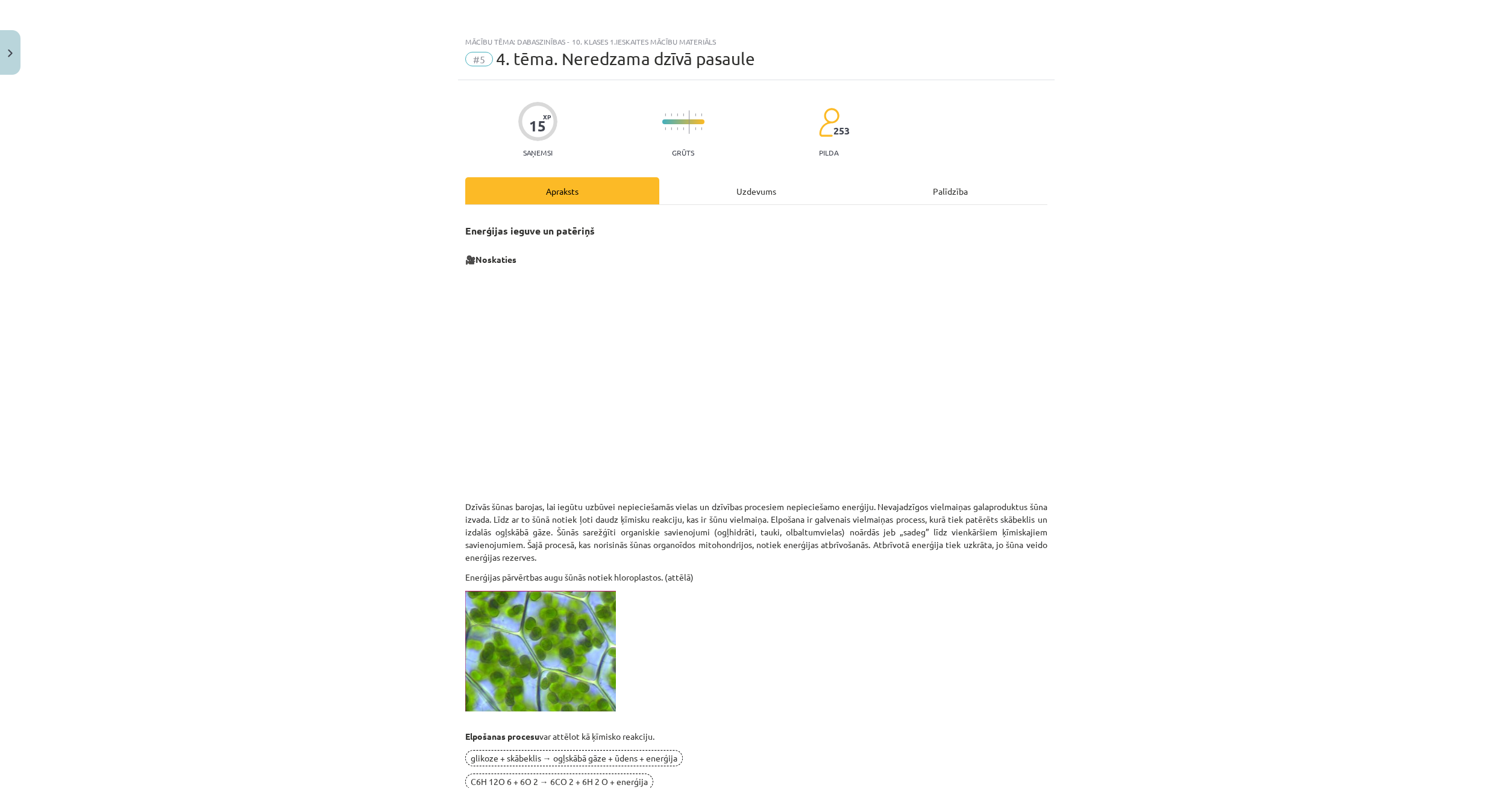
click at [777, 204] on div "Uzdevums" at bounding box center [756, 191] width 194 height 27
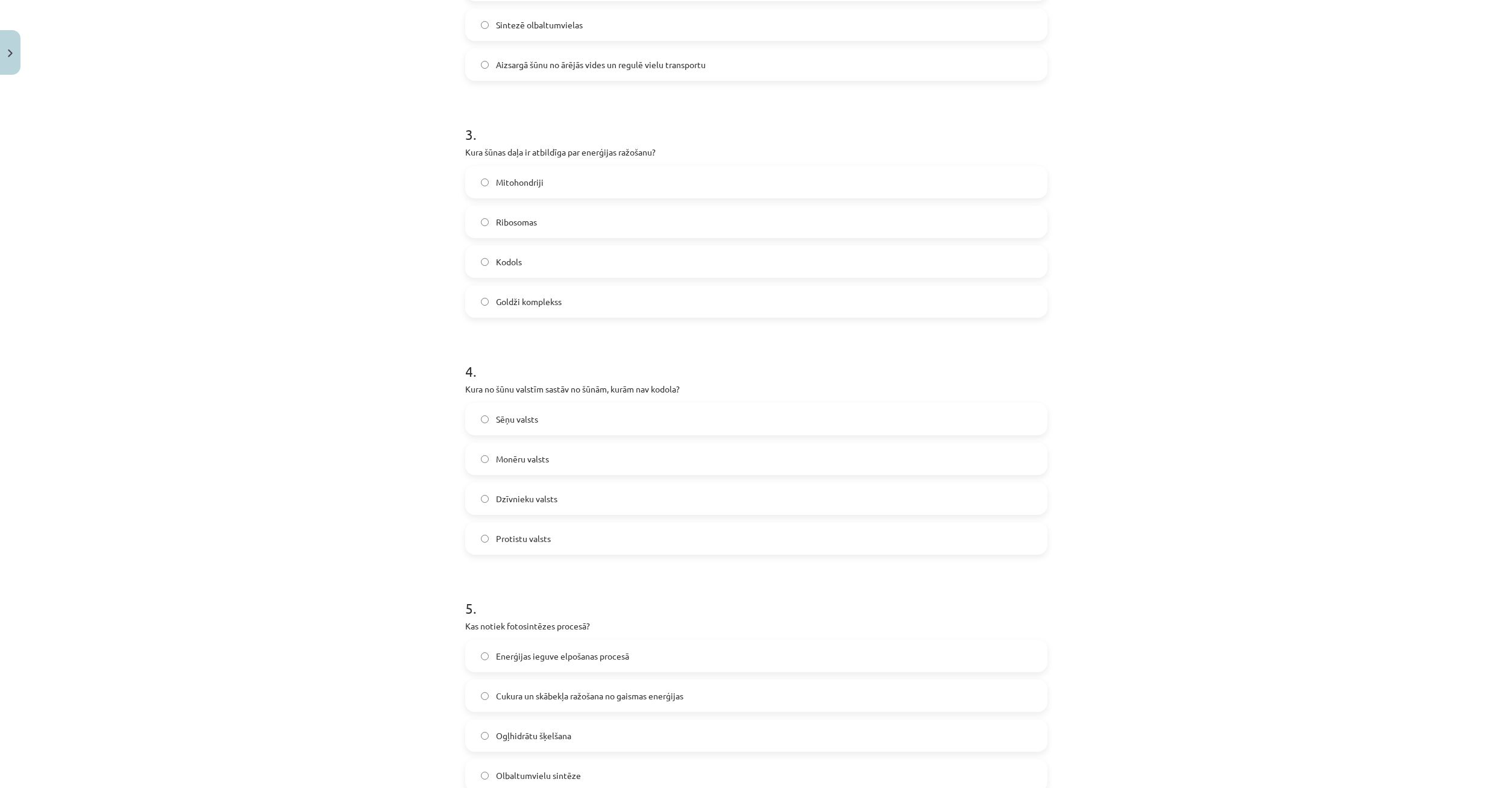
scroll to position [667, 0]
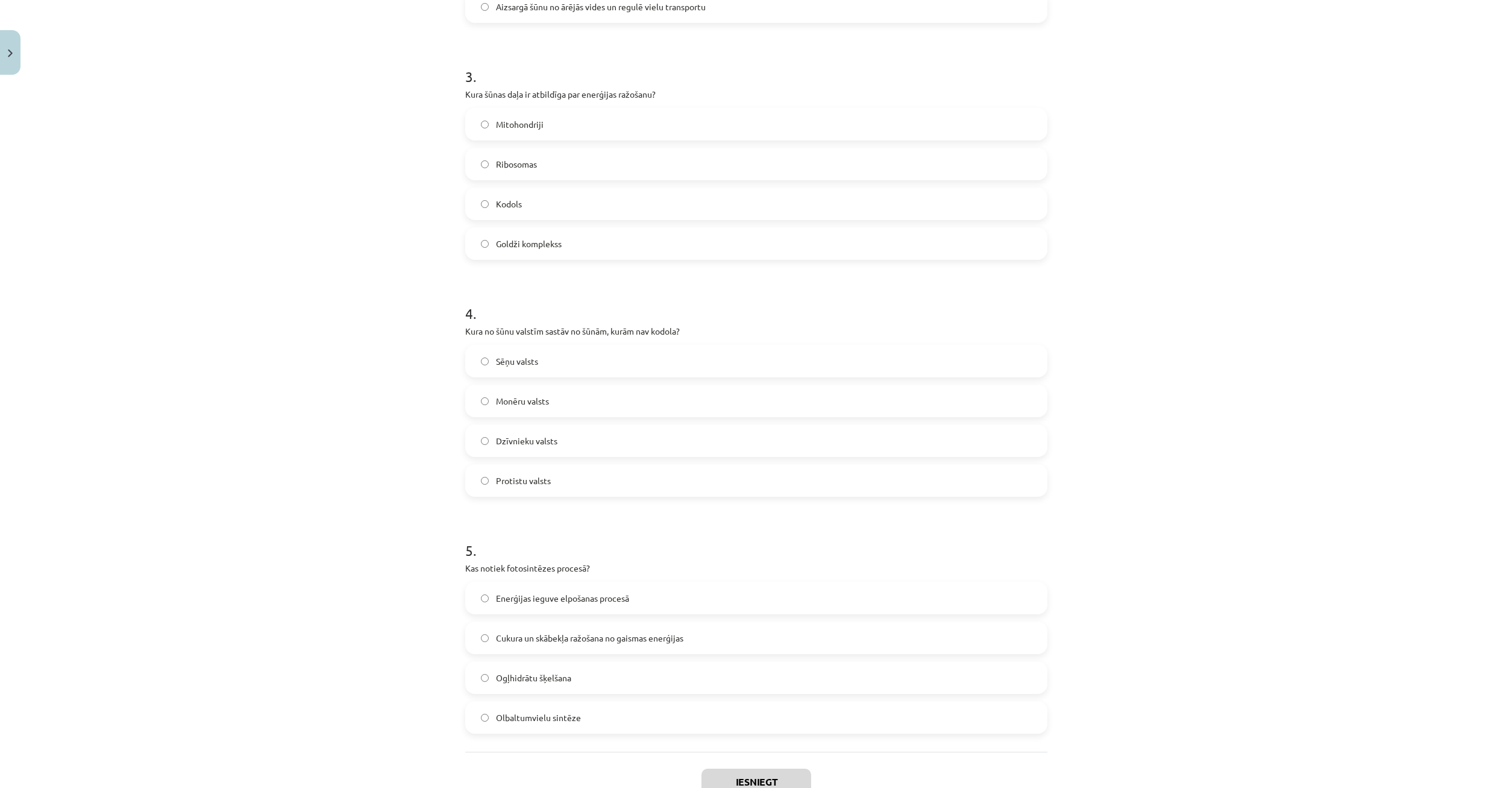
click at [487, 632] on label "Cukura un skābekļa ražošana no gaismas enerģijas" at bounding box center [756, 638] width 580 height 30
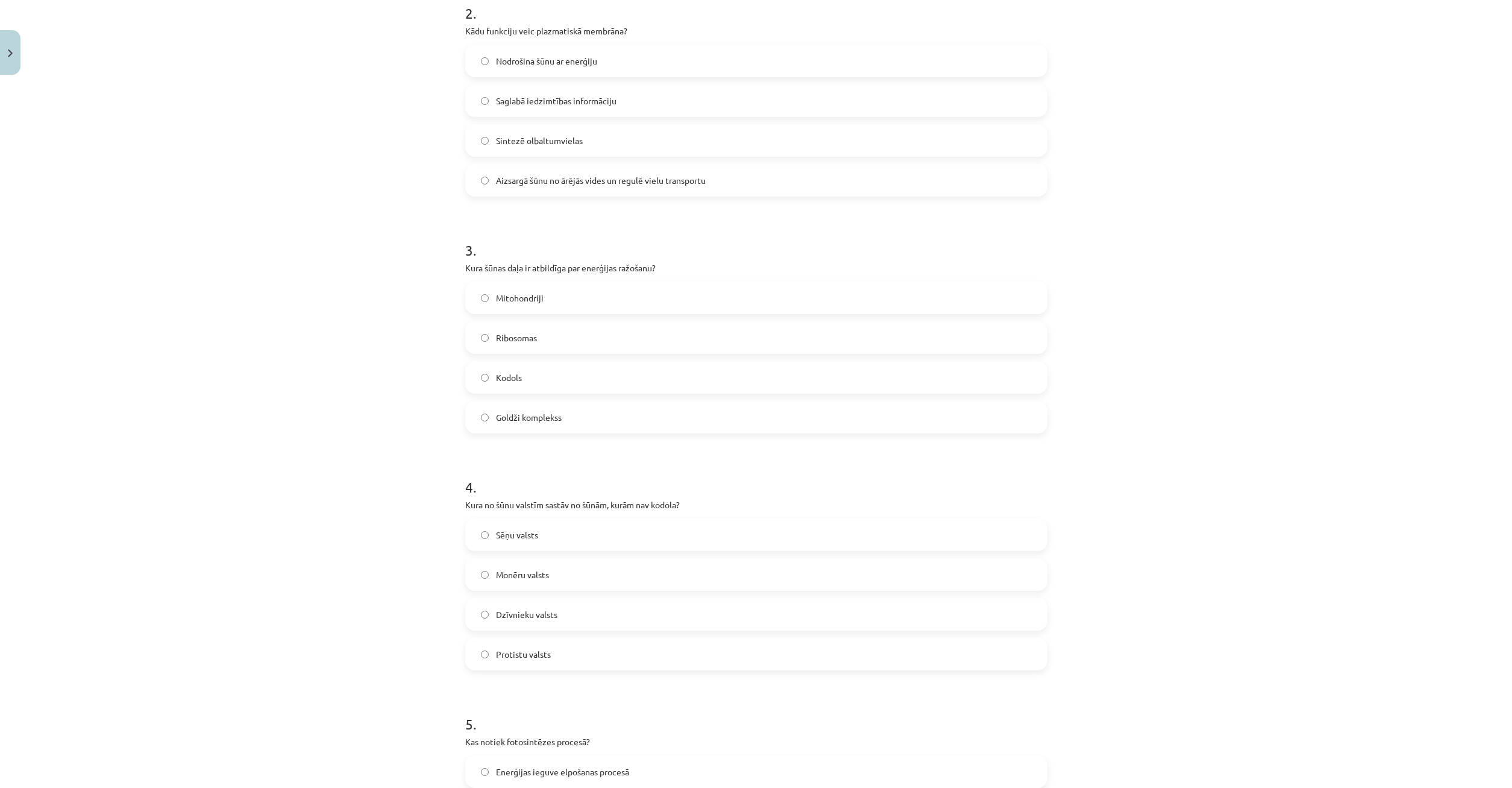
scroll to position [88, 0]
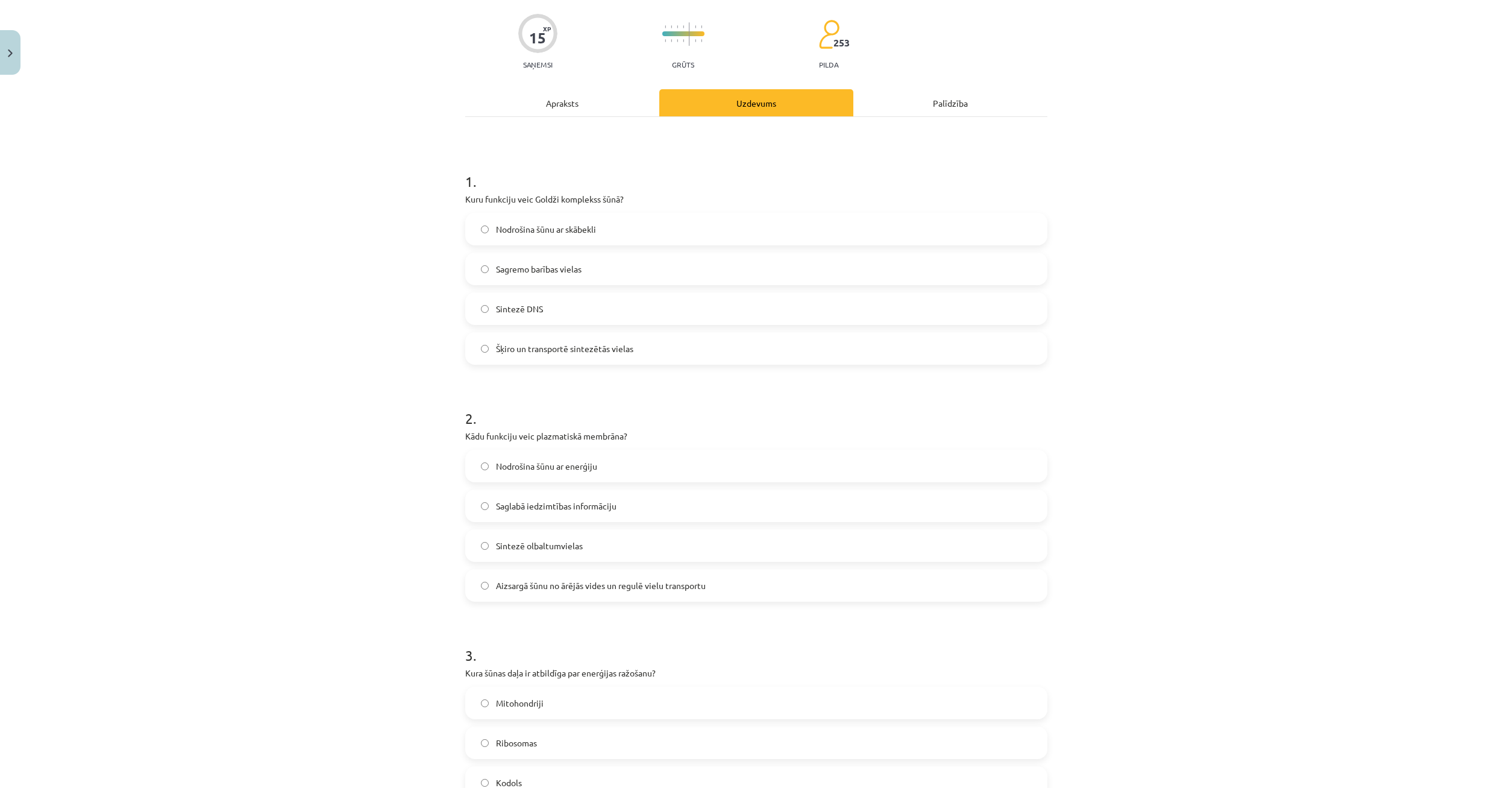
drag, startPoint x: 578, startPoint y: 96, endPoint x: 578, endPoint y: 111, distance: 15.0
click at [578, 96] on div "Apraksts" at bounding box center [562, 103] width 194 height 27
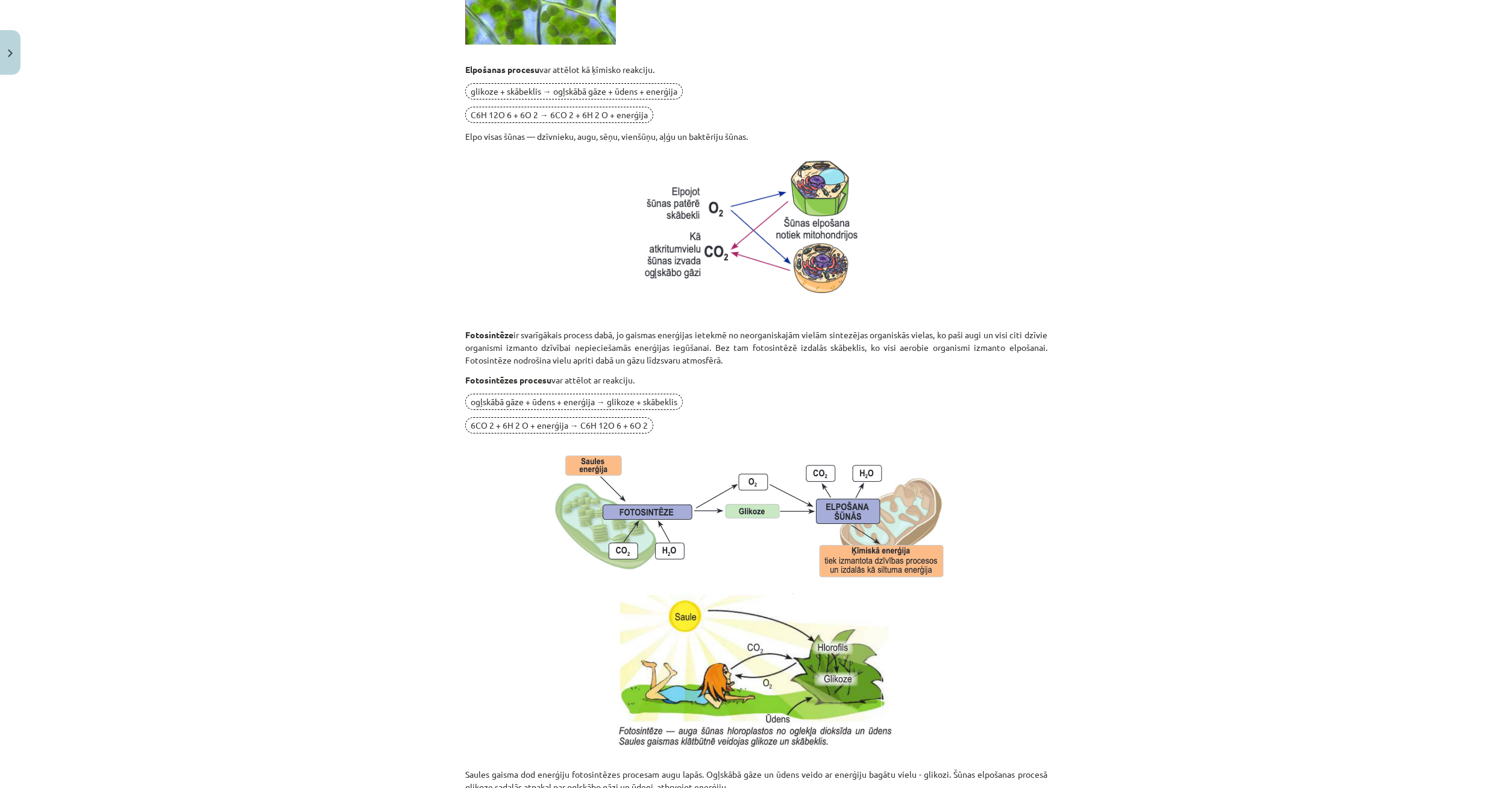
scroll to position [841, 0]
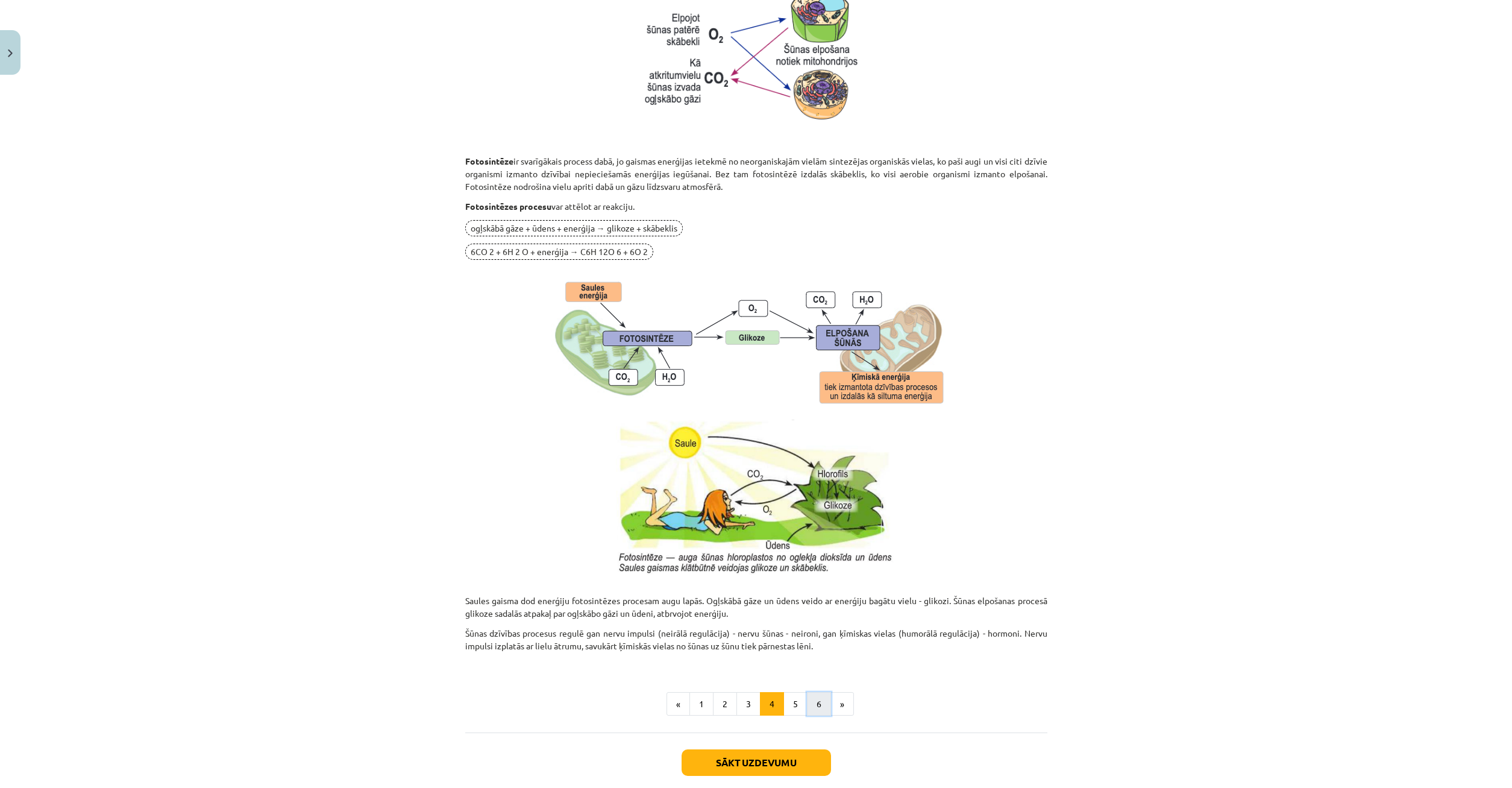
click at [821, 708] on button "6" at bounding box center [820, 705] width 25 height 25
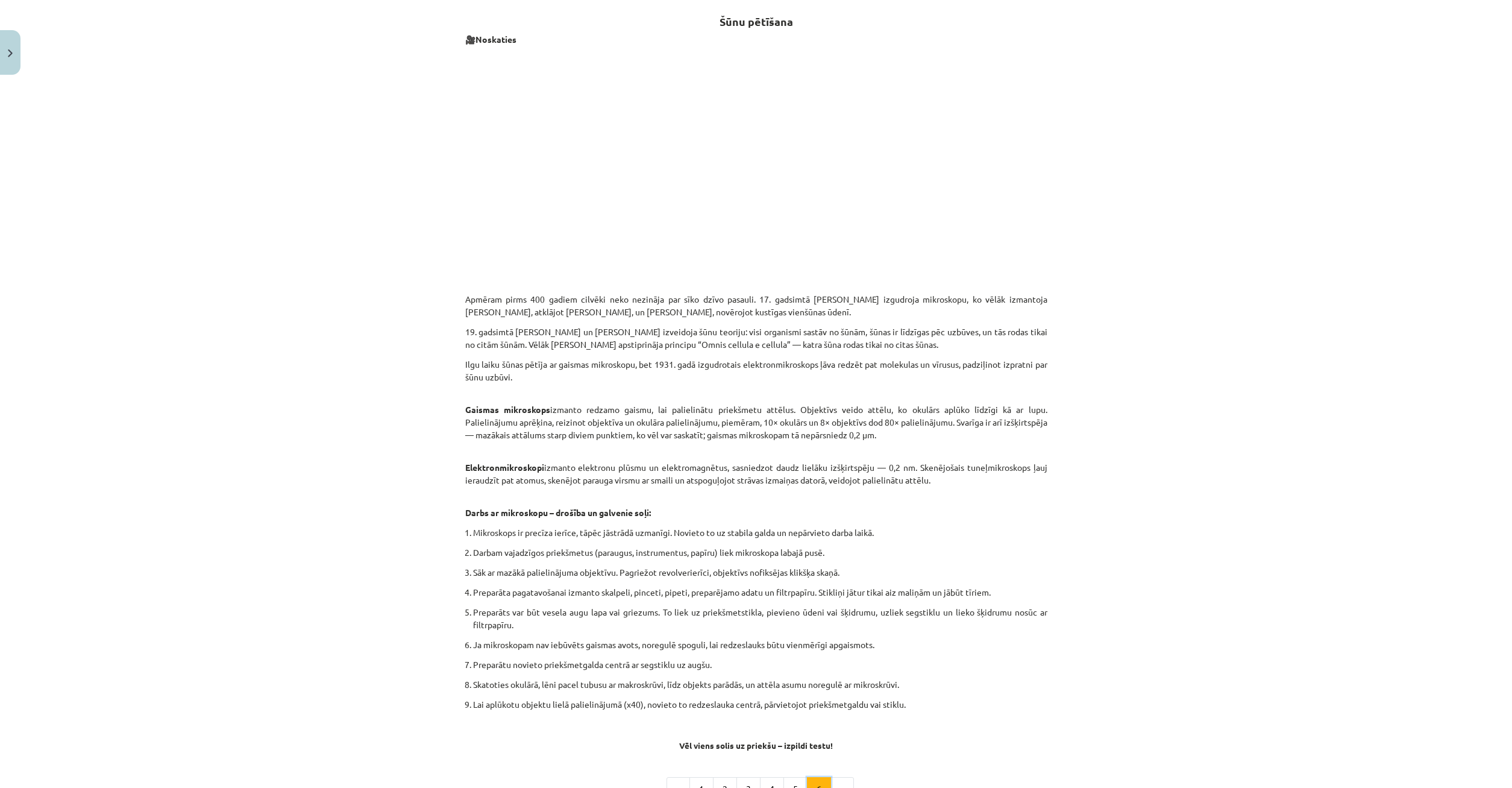
scroll to position [368, 0]
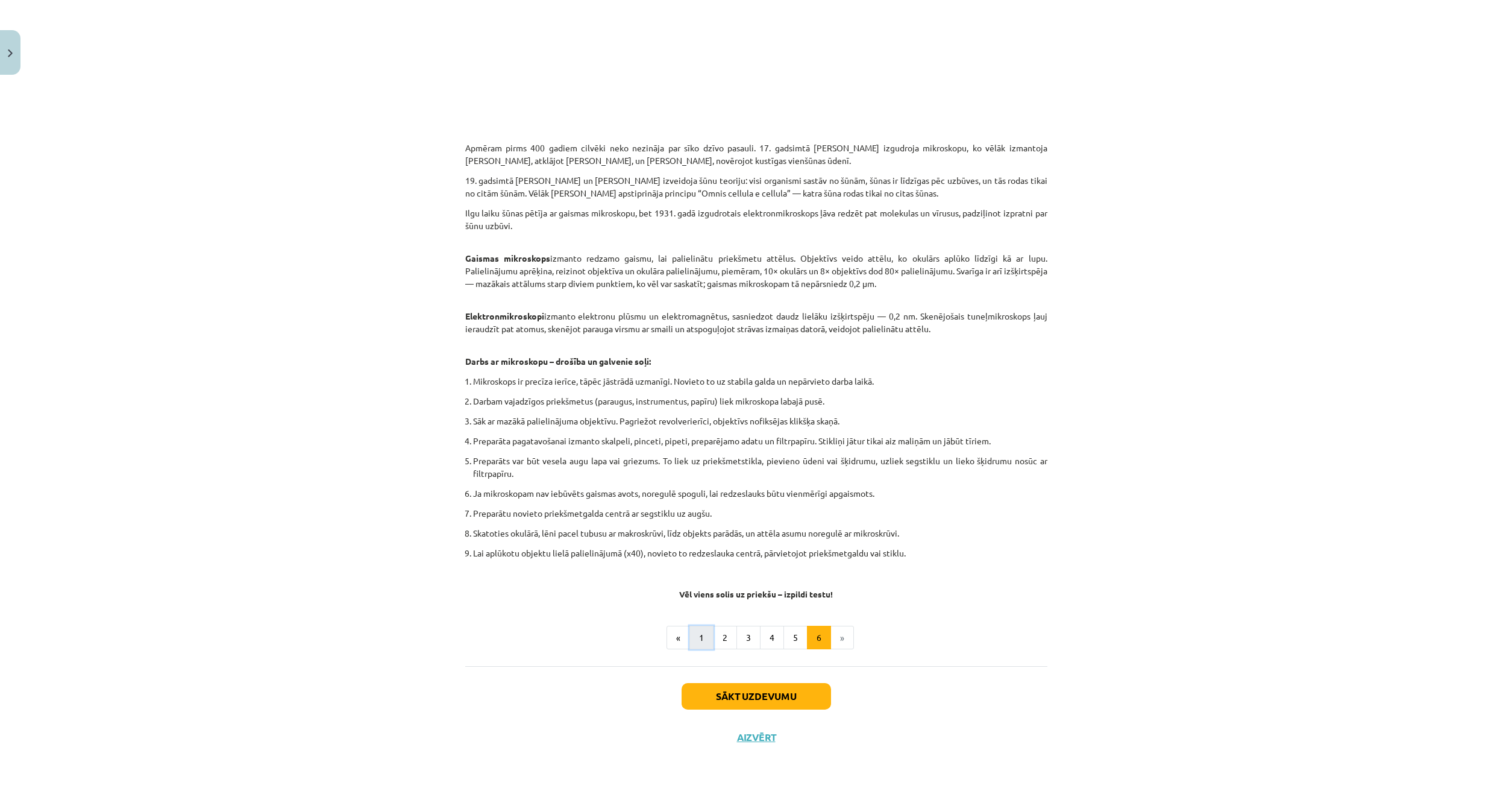
click at [705, 639] on button "1" at bounding box center [702, 638] width 25 height 25
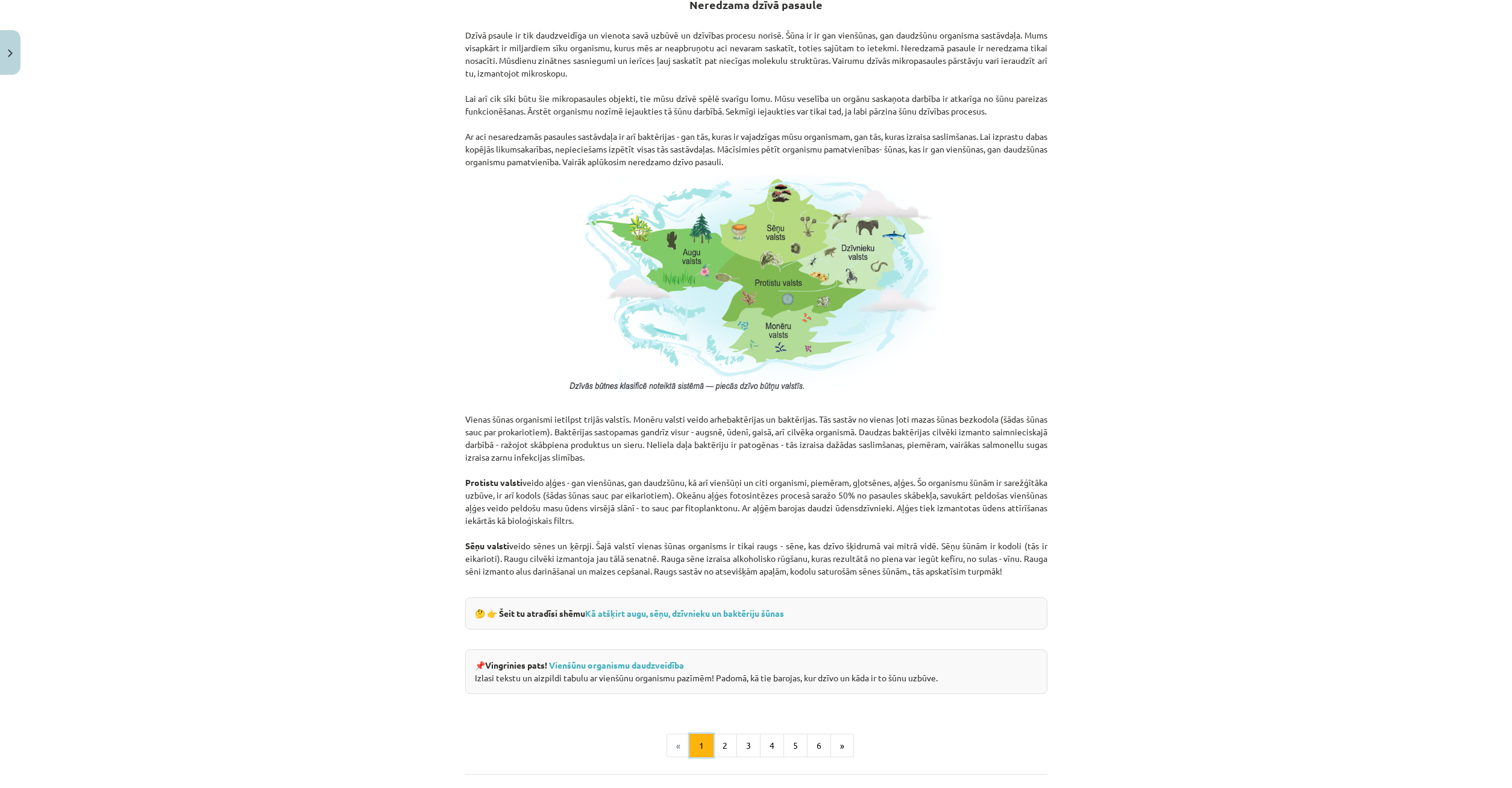
scroll to position [787, 0]
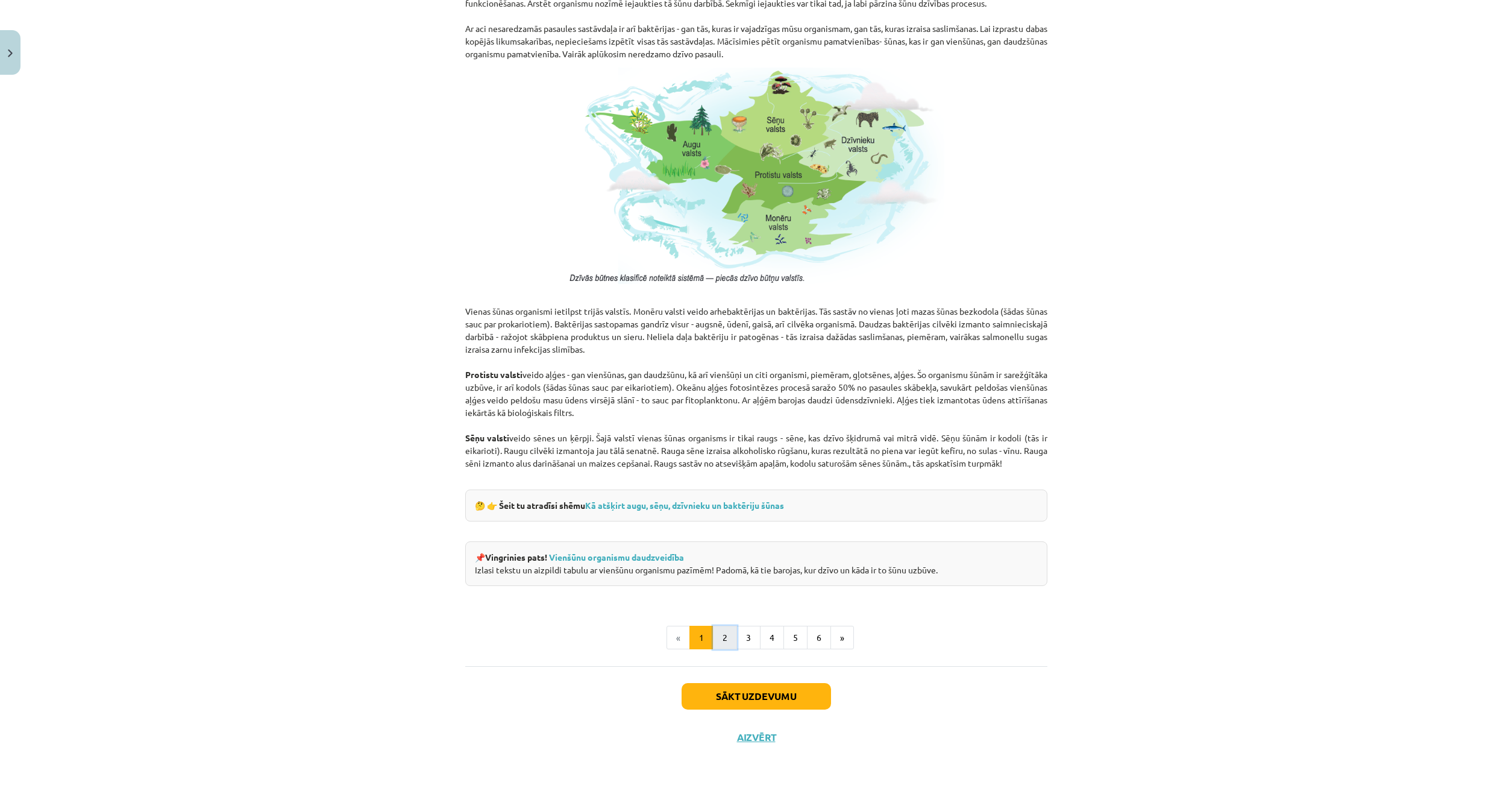
click at [720, 628] on button "2" at bounding box center [725, 638] width 25 height 25
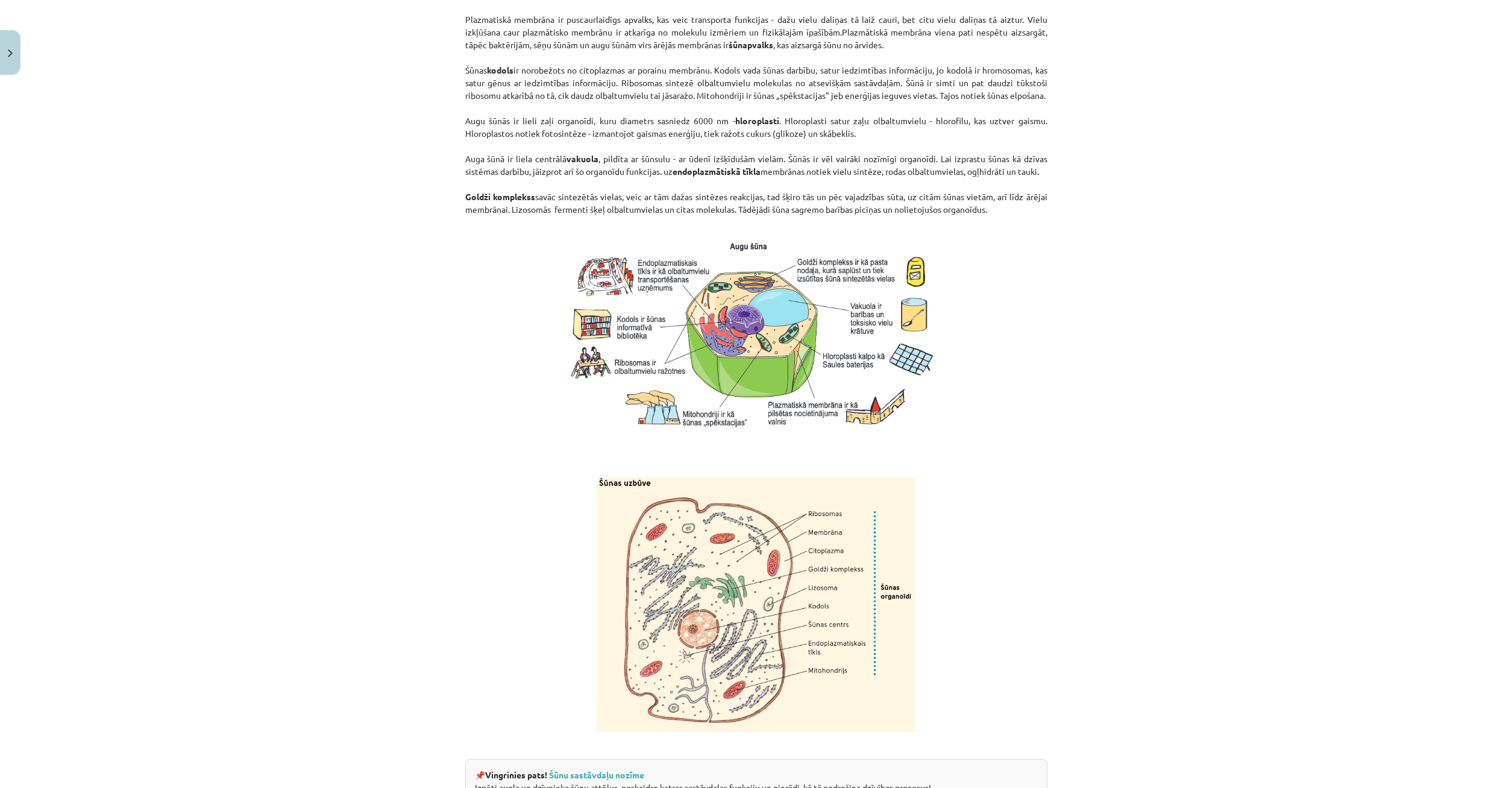
scroll to position [1142, 0]
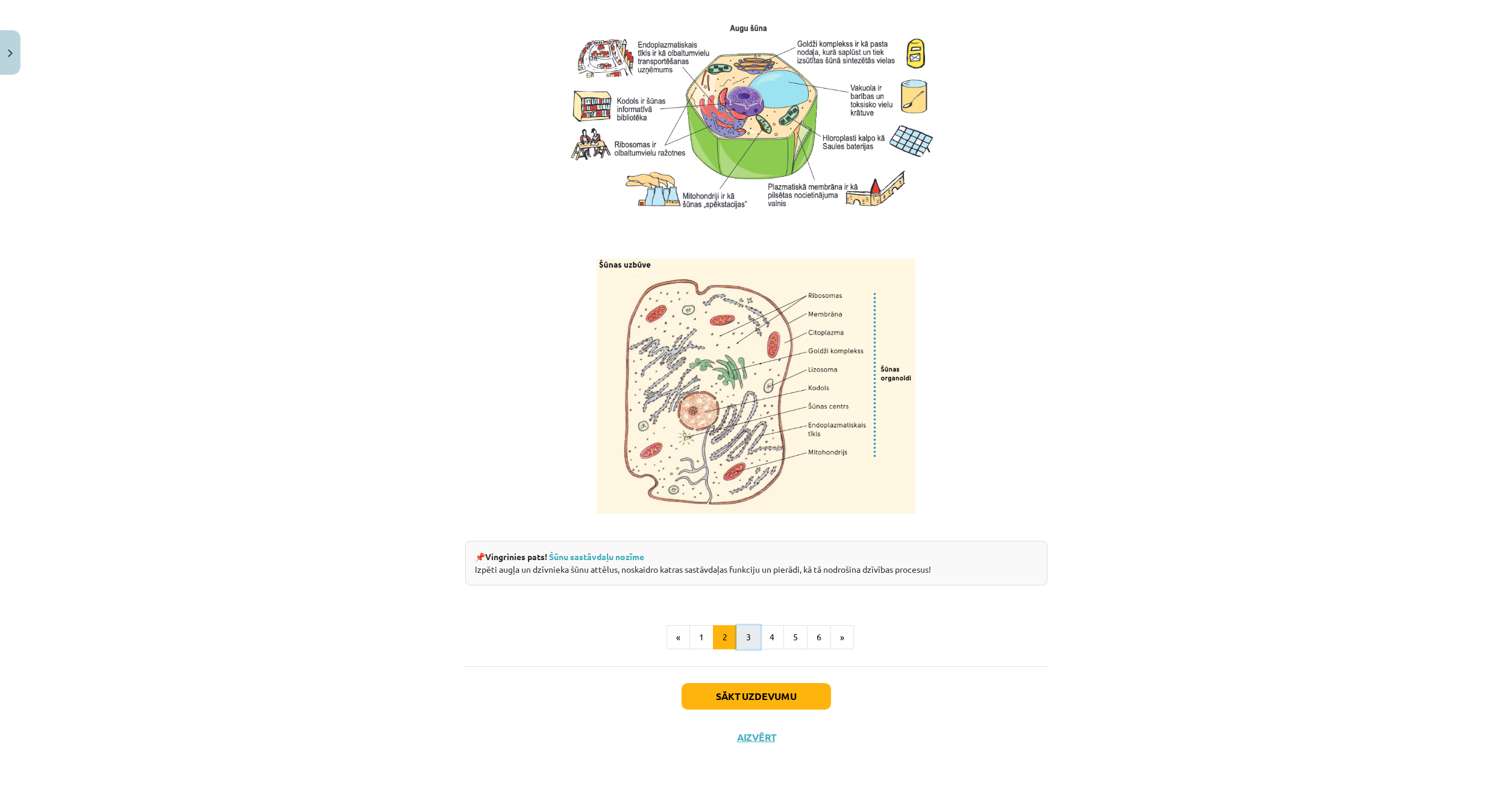
click at [759, 649] on button "3" at bounding box center [749, 638] width 25 height 25
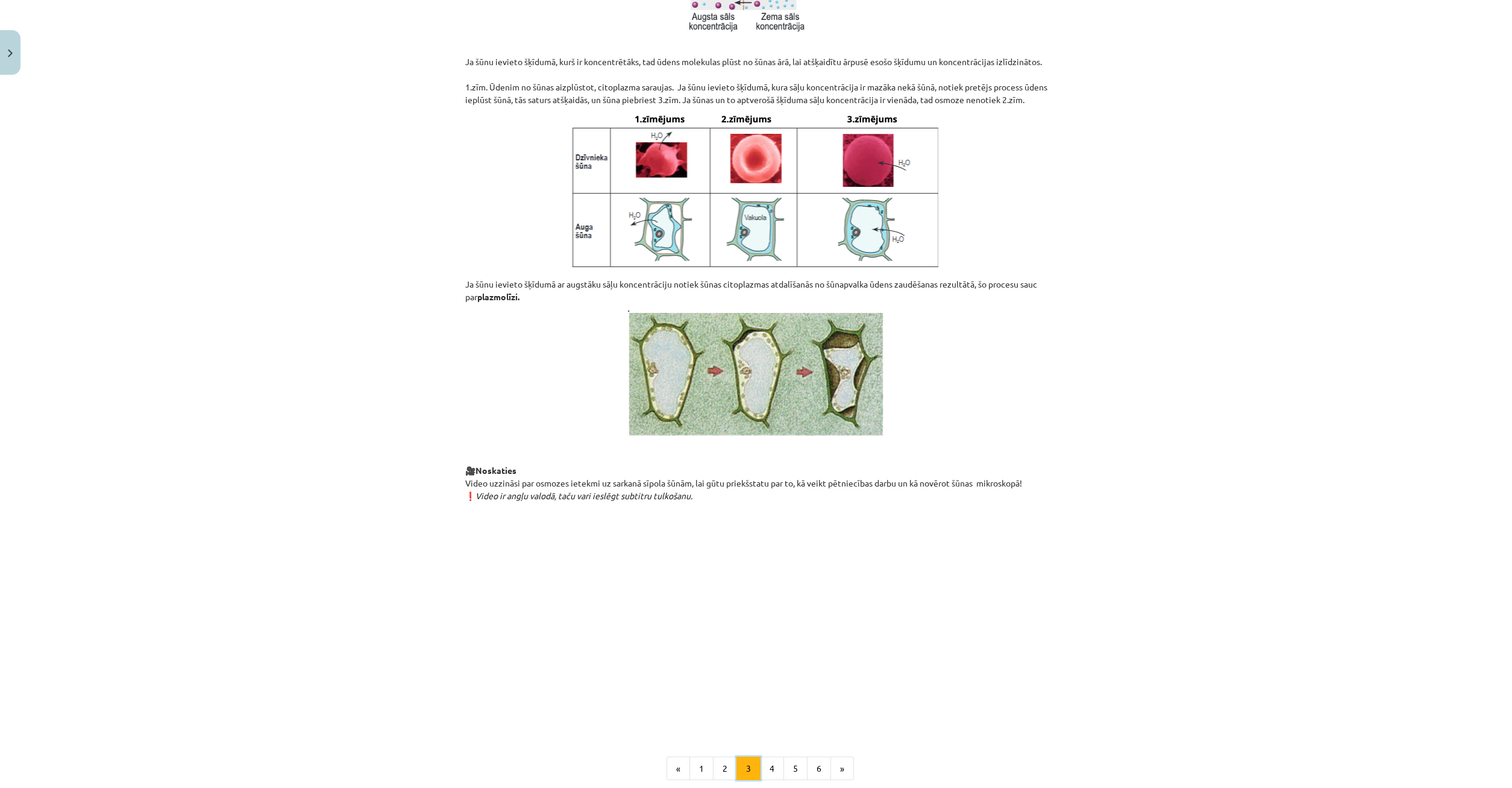
scroll to position [1066, 0]
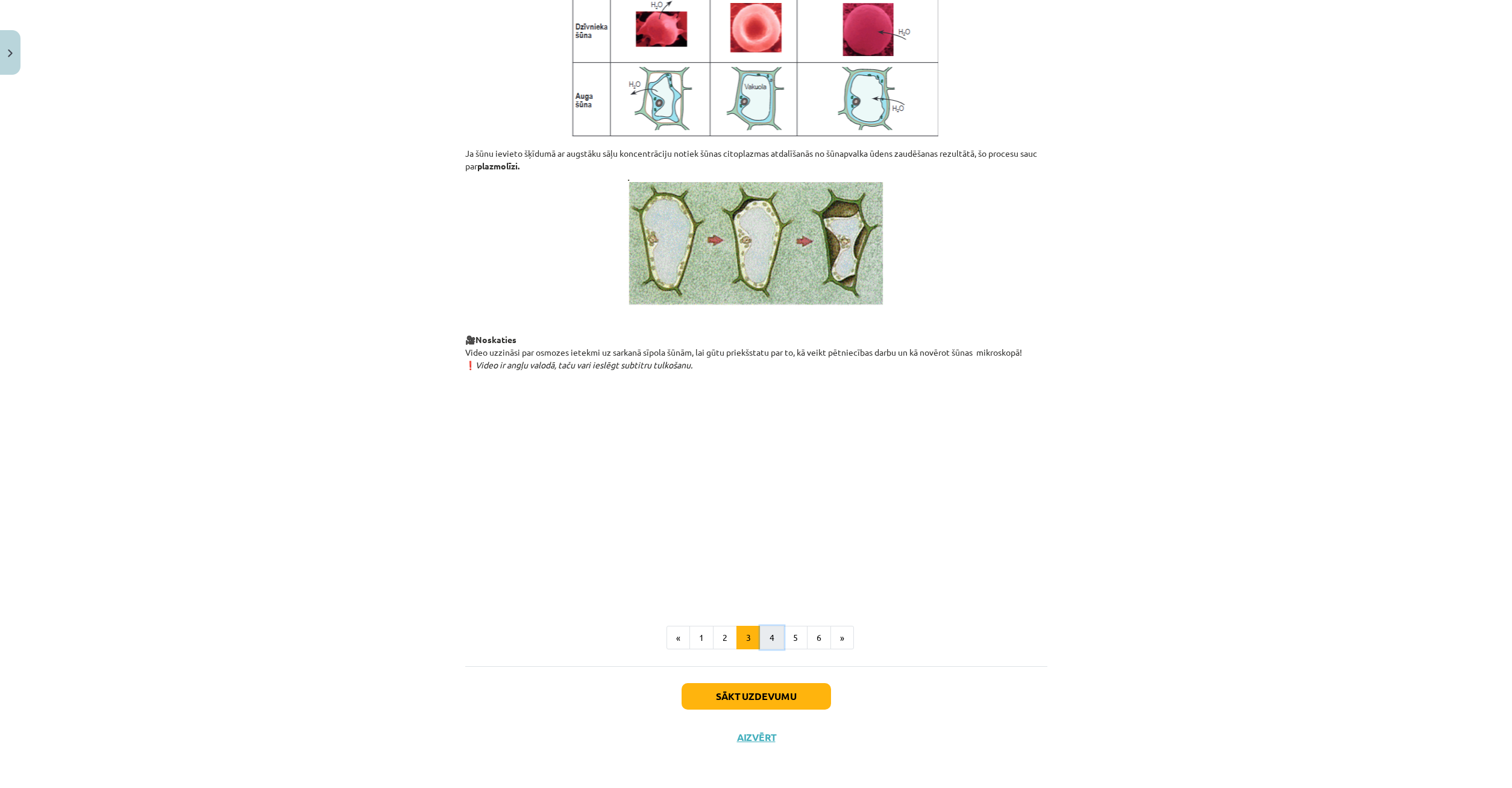
click at [766, 634] on button "4" at bounding box center [773, 638] width 25 height 25
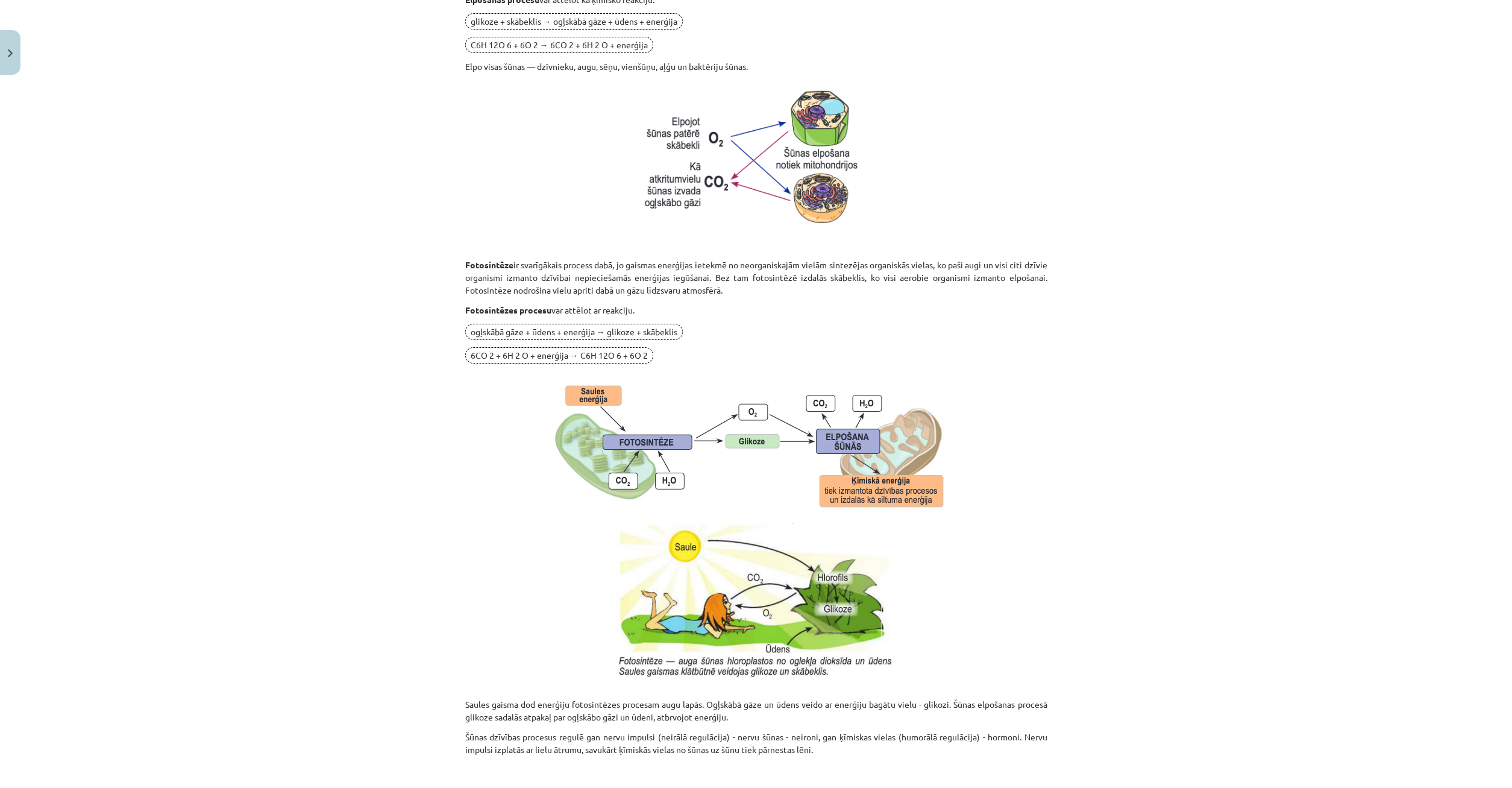
scroll to position [907, 0]
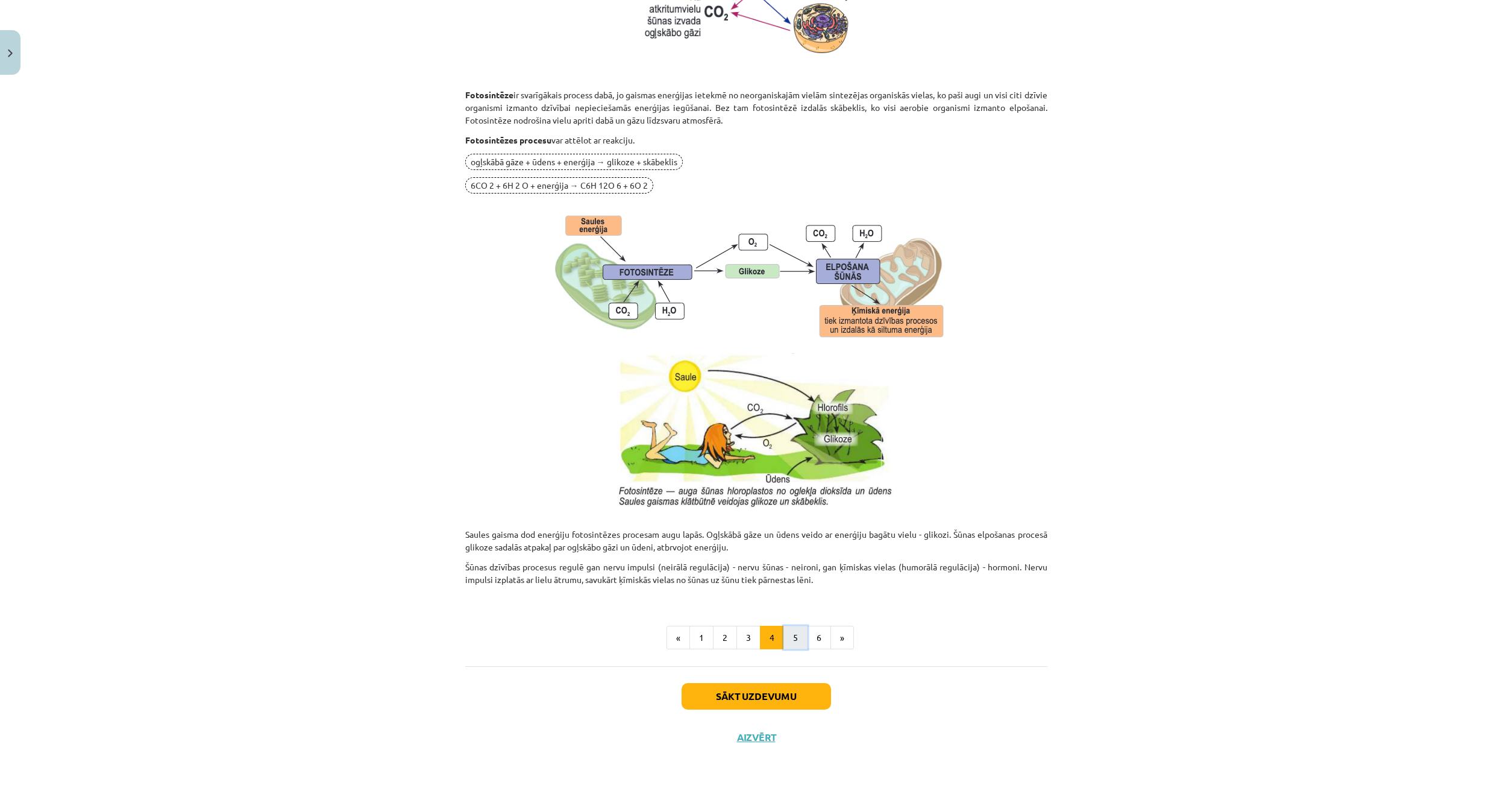
click at [801, 638] on button "5" at bounding box center [796, 638] width 25 height 25
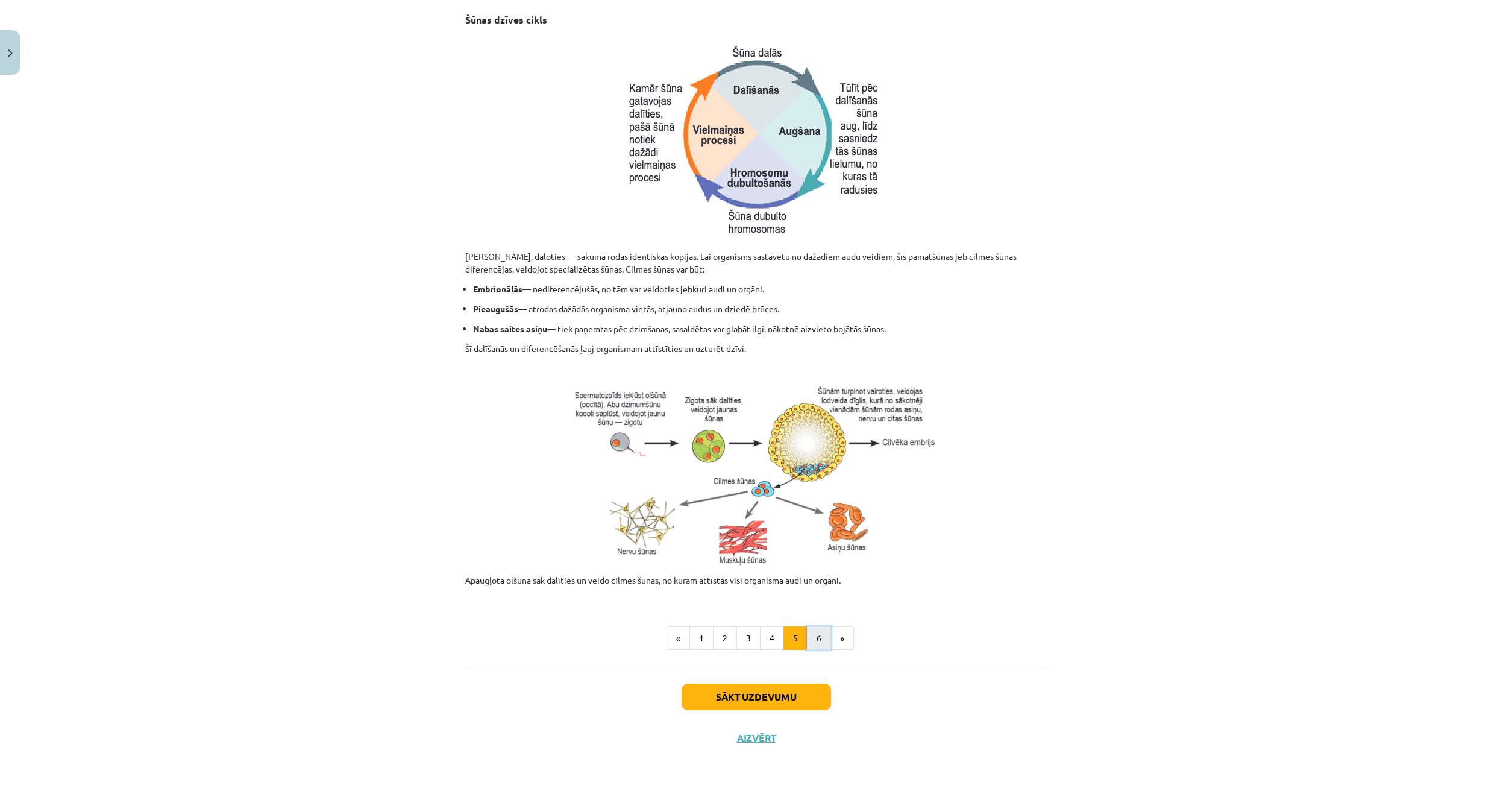
click at [812, 632] on button "6" at bounding box center [820, 639] width 25 height 25
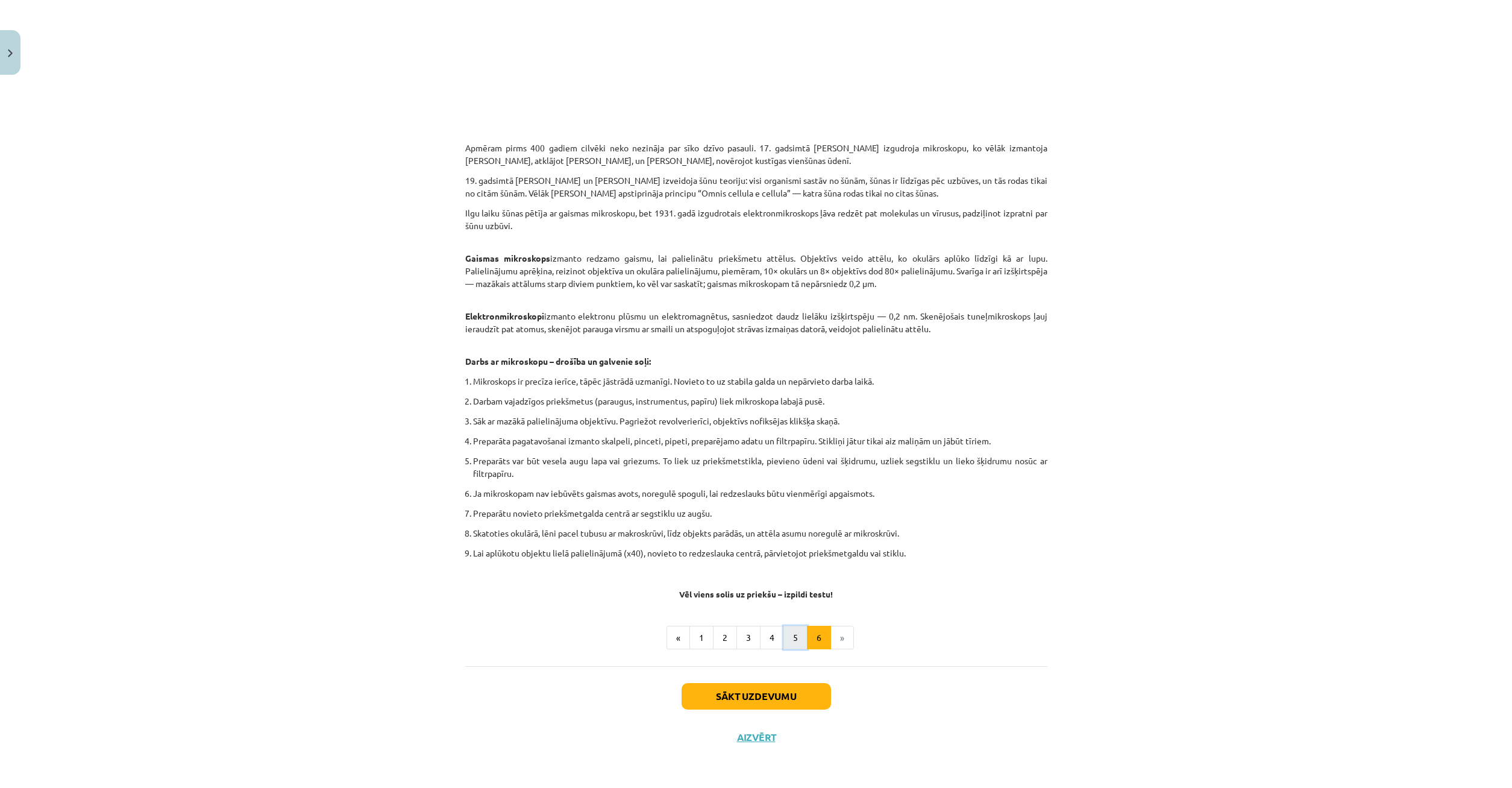
click at [799, 643] on button "5" at bounding box center [796, 638] width 25 height 25
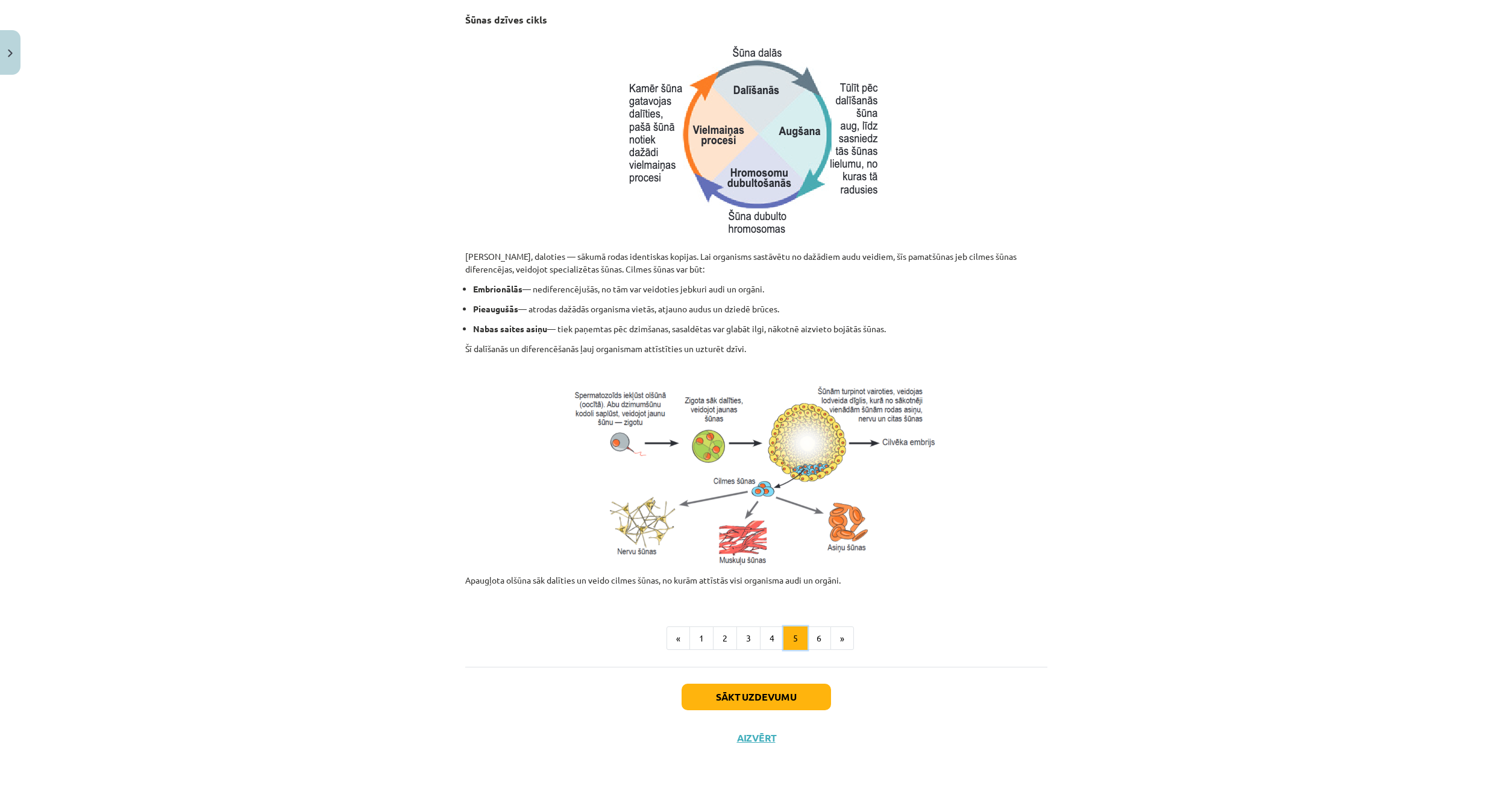
scroll to position [0, 0]
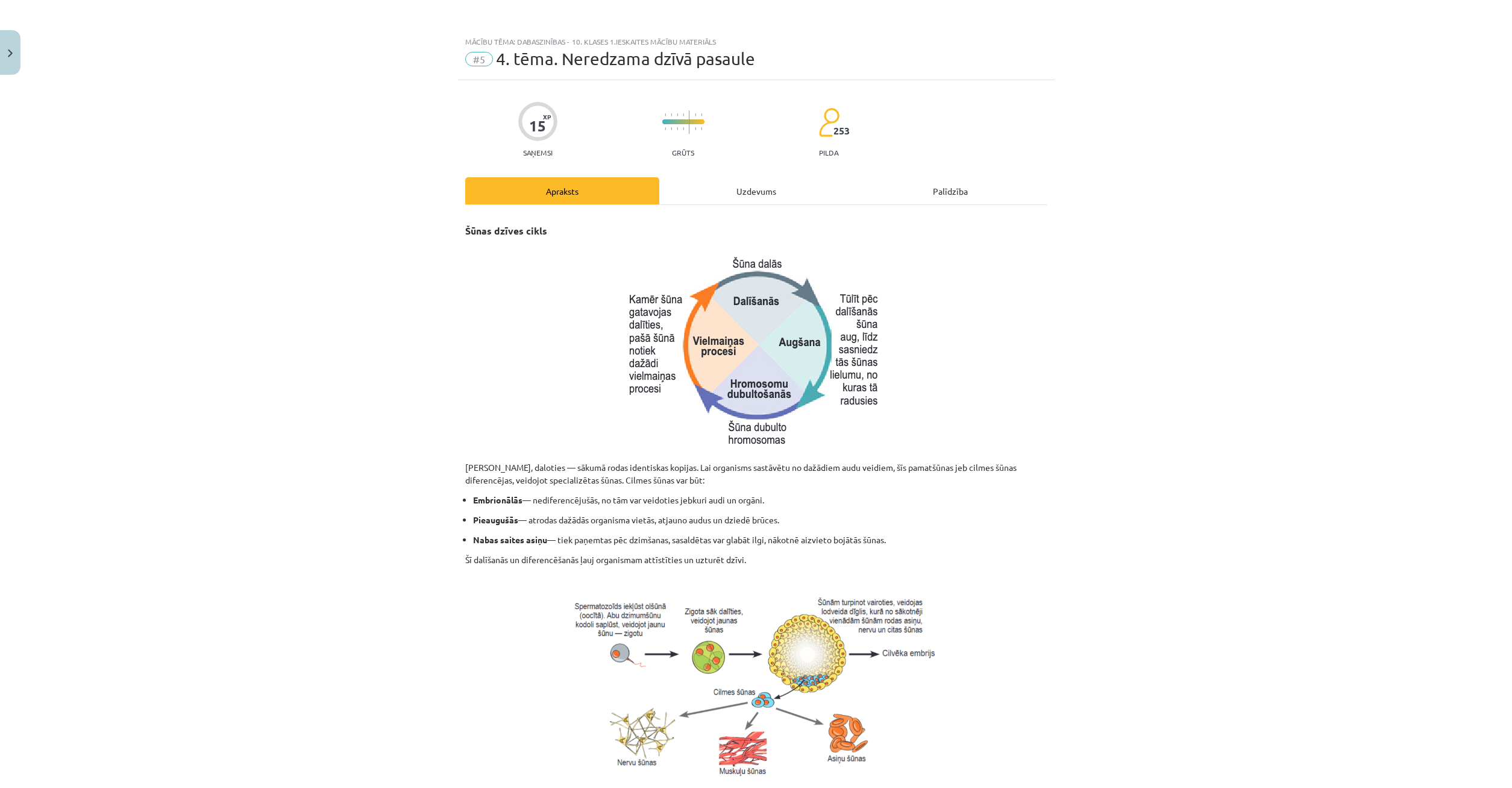
click at [759, 191] on div "Uzdevums" at bounding box center [756, 191] width 194 height 27
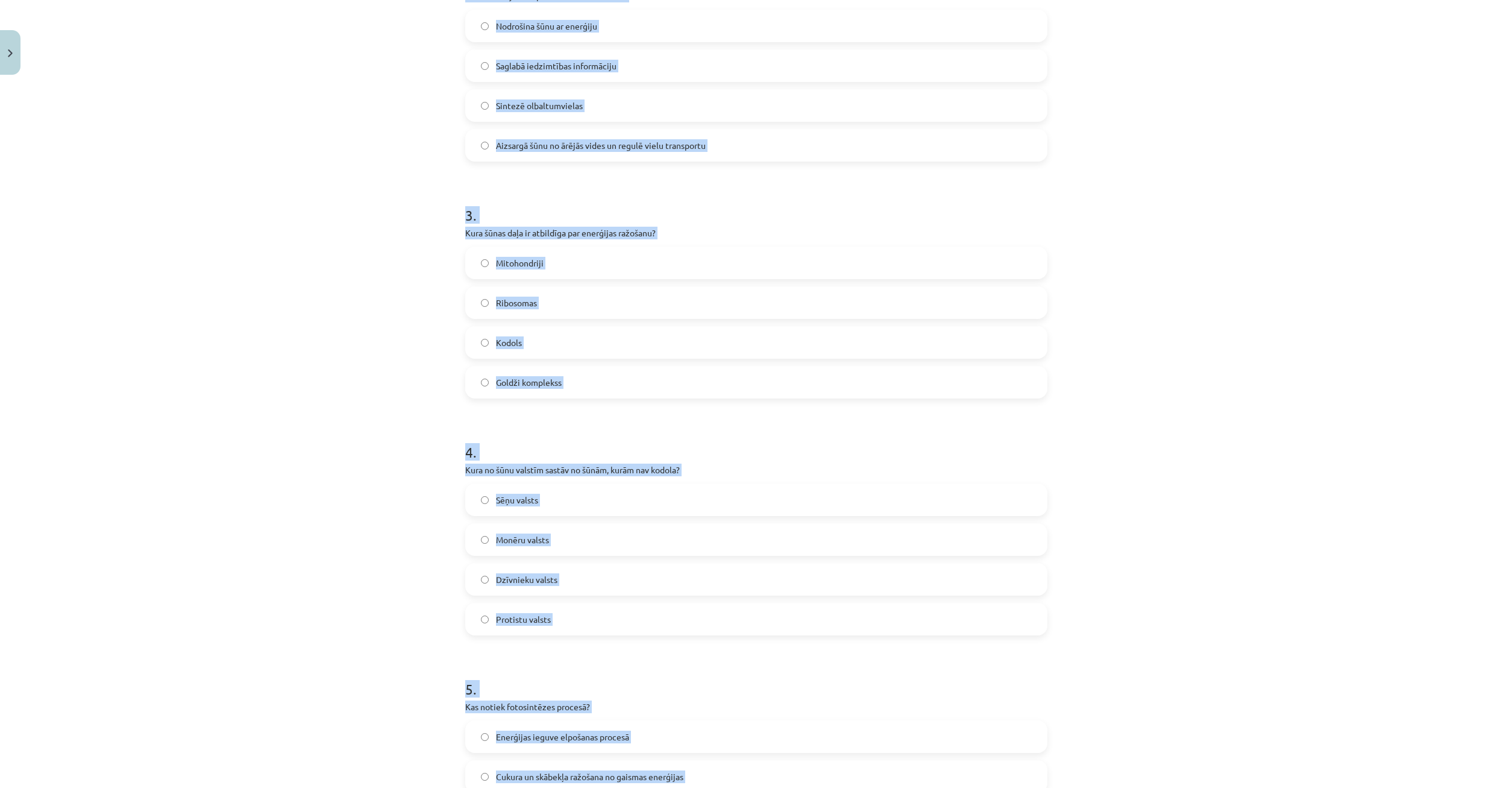
scroll to position [753, 0]
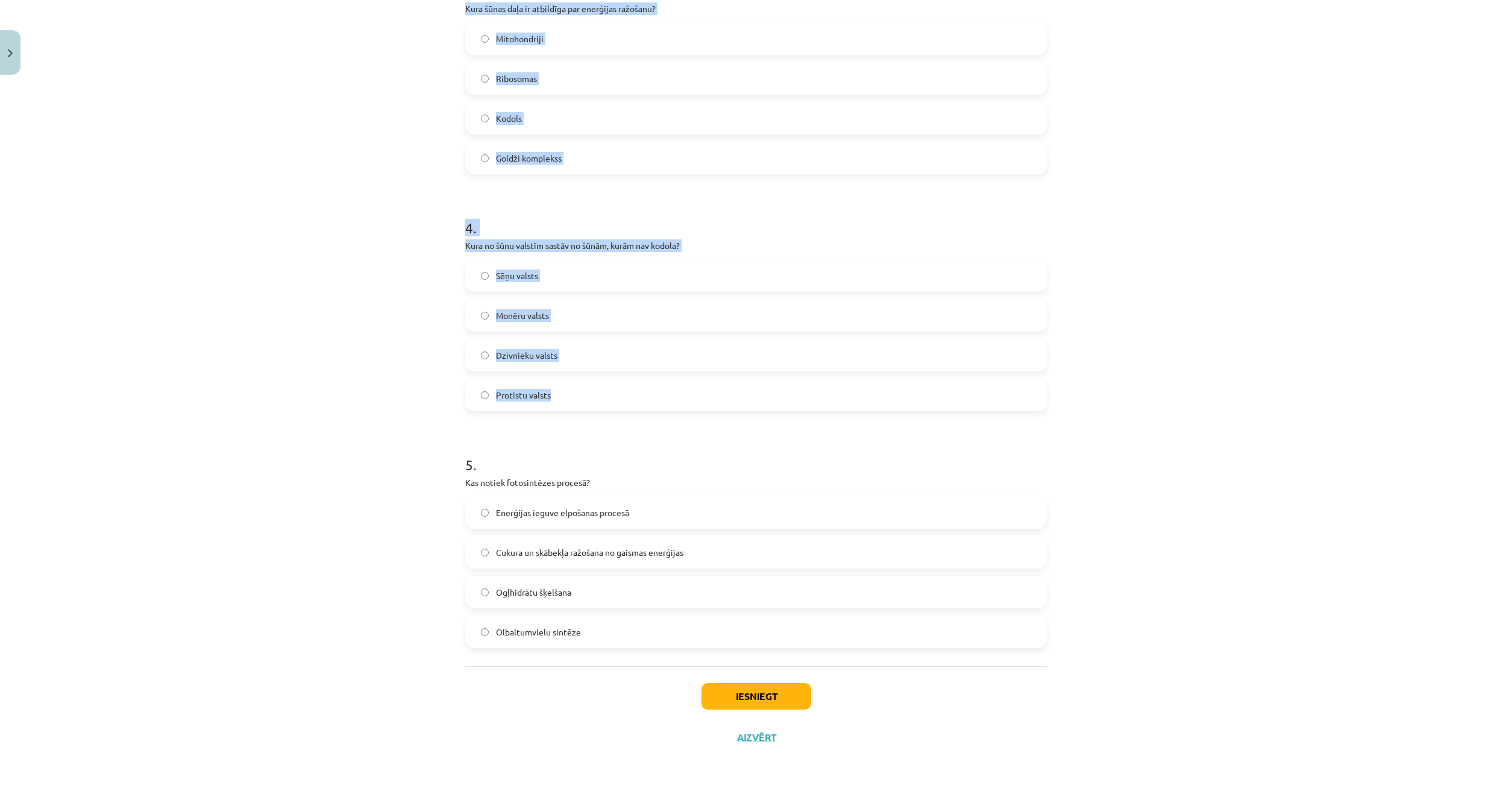
drag, startPoint x: 460, startPoint y: 248, endPoint x: 796, endPoint y: 418, distance: 376.6
click at [796, 418] on div "15 XP Saņemsi Grūts 253 pilda Apraksts Uzdevums Palīdzība 1 . Kuru funkciju vei…" at bounding box center [756, 42] width 597 height 1431
click at [799, 229] on h1 "4 ." at bounding box center [756, 217] width 582 height 38
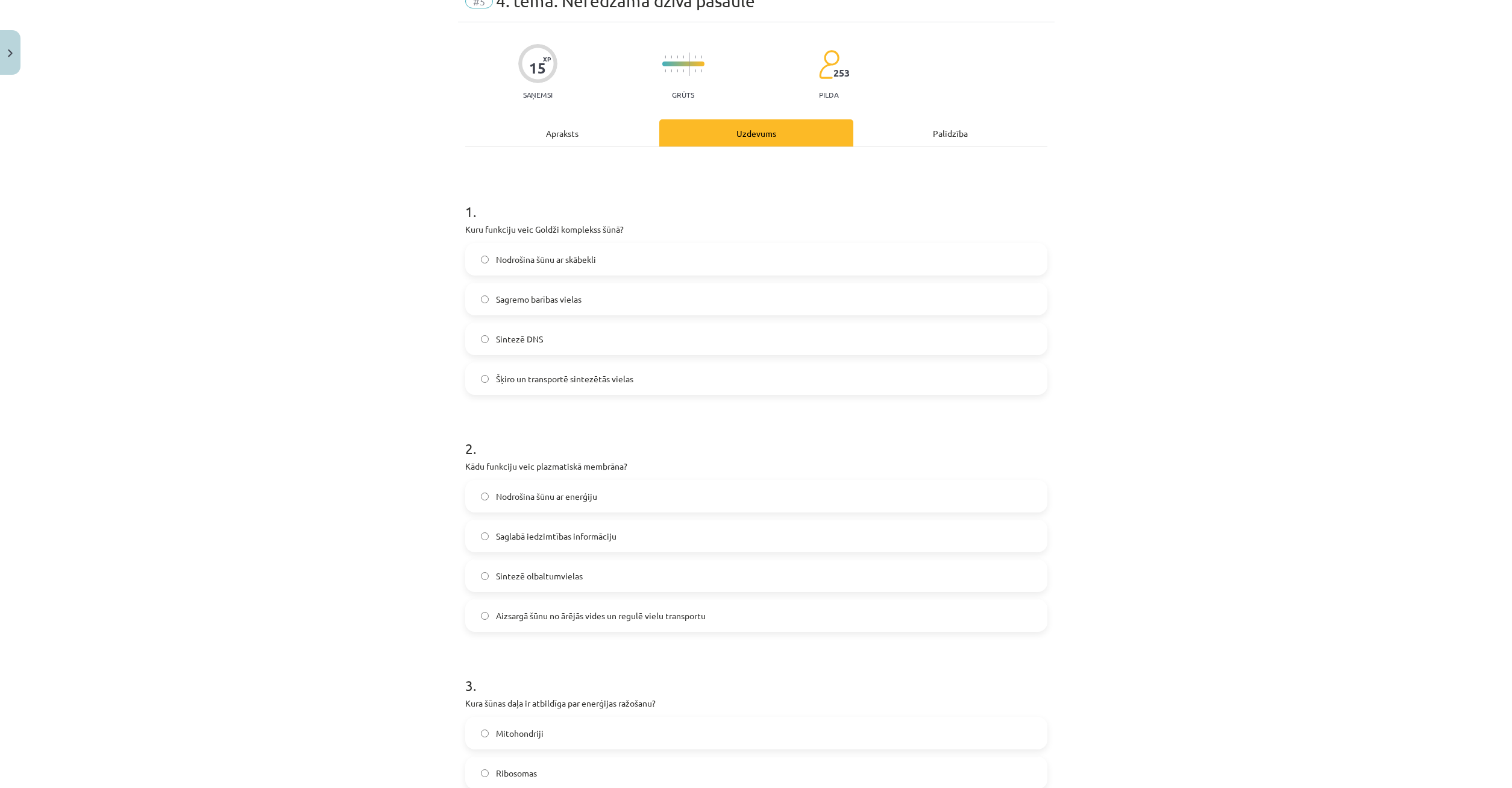
scroll to position [0, 0]
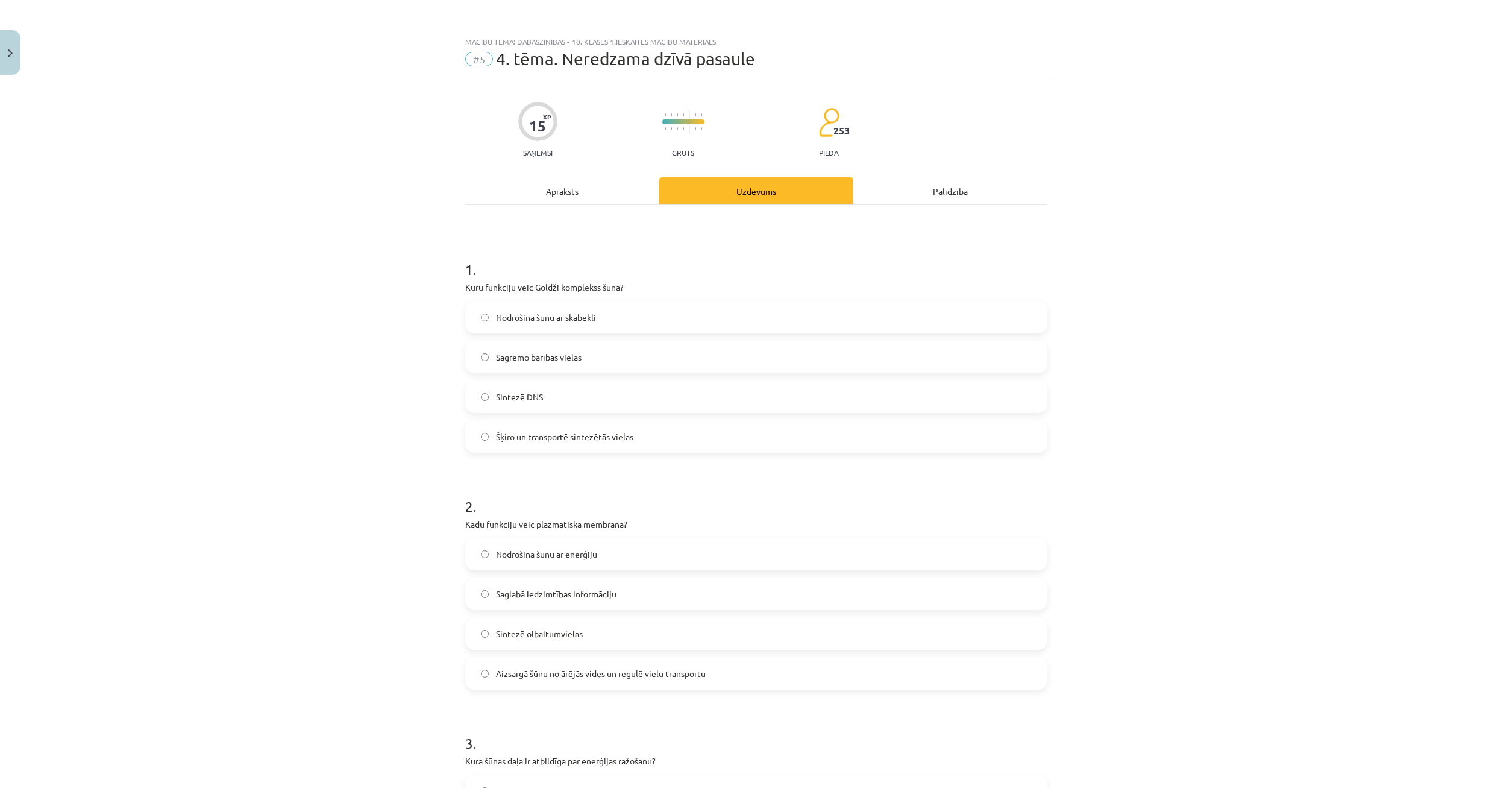
click at [578, 186] on div "Apraksts" at bounding box center [562, 191] width 194 height 27
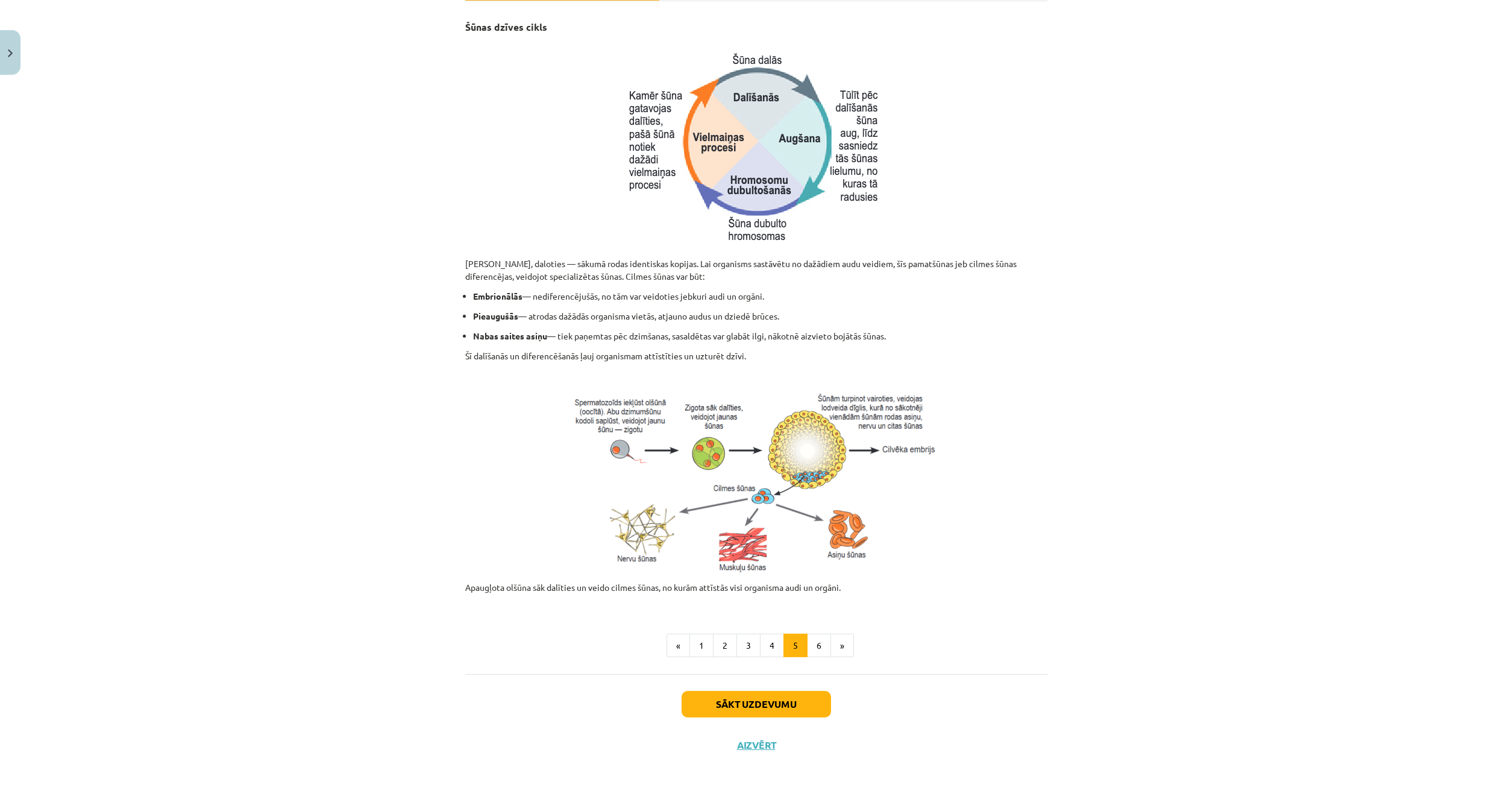
scroll to position [211, 0]
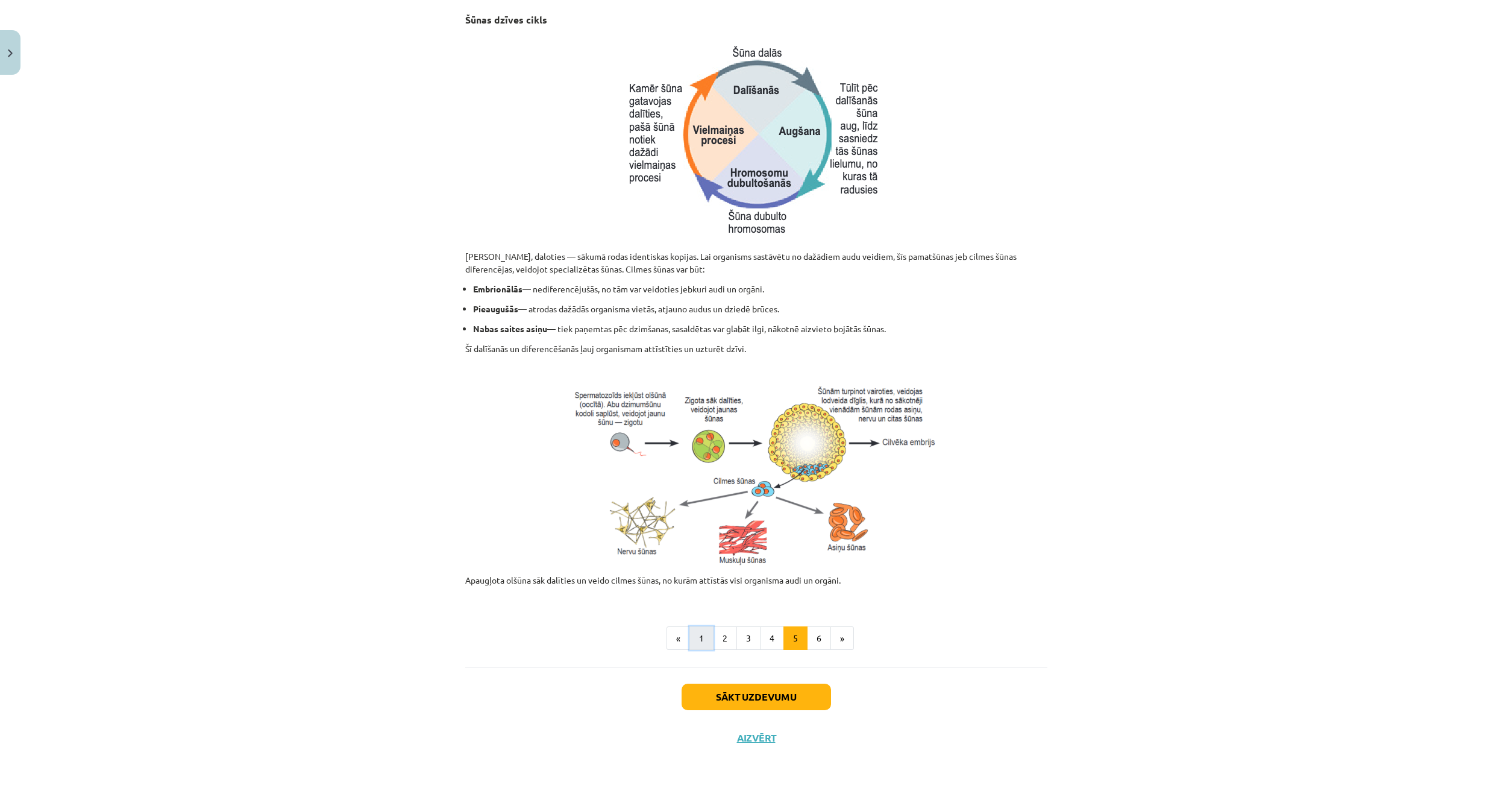
click at [699, 634] on button "1" at bounding box center [702, 639] width 25 height 25
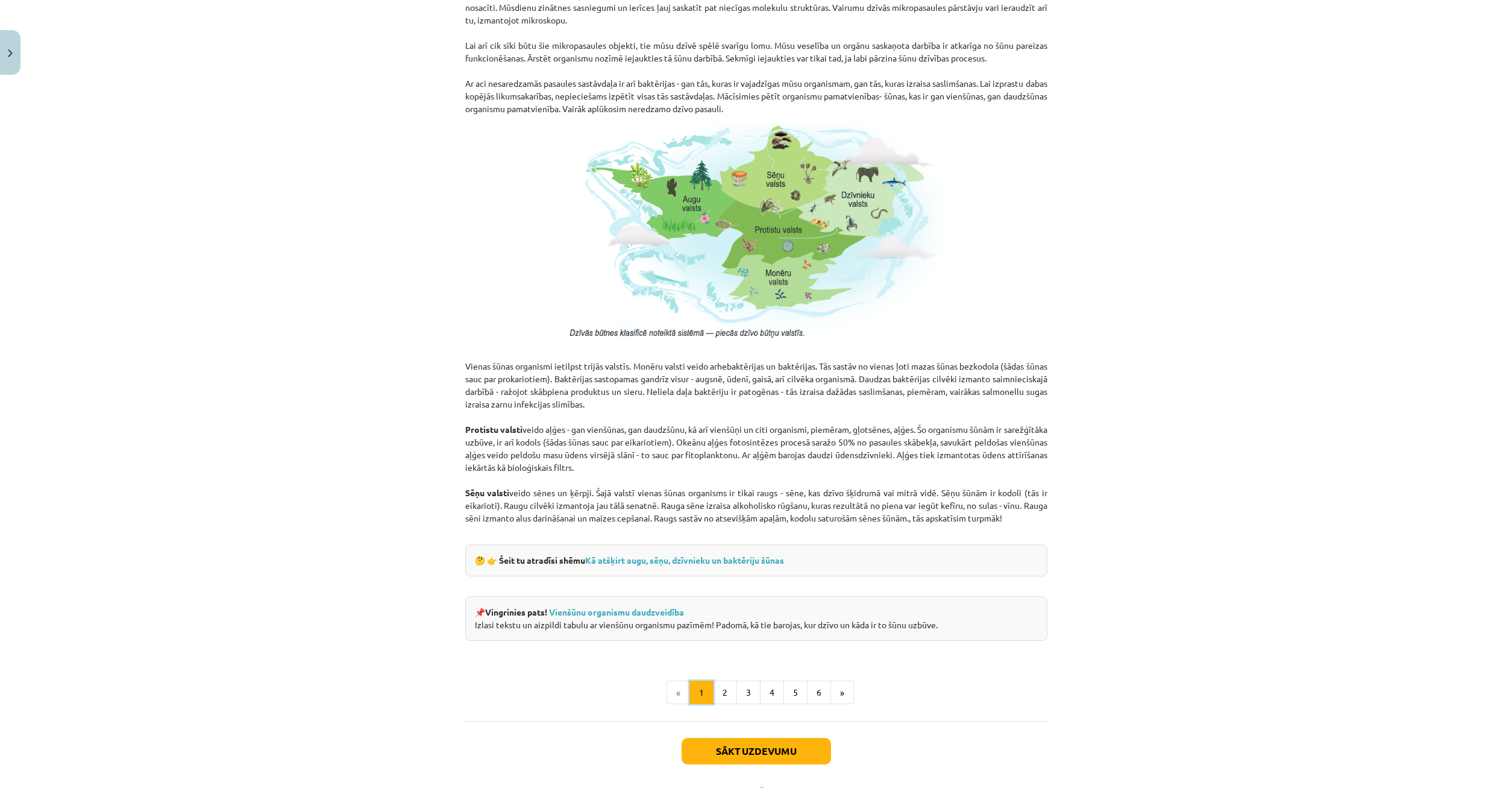
scroll to position [787, 0]
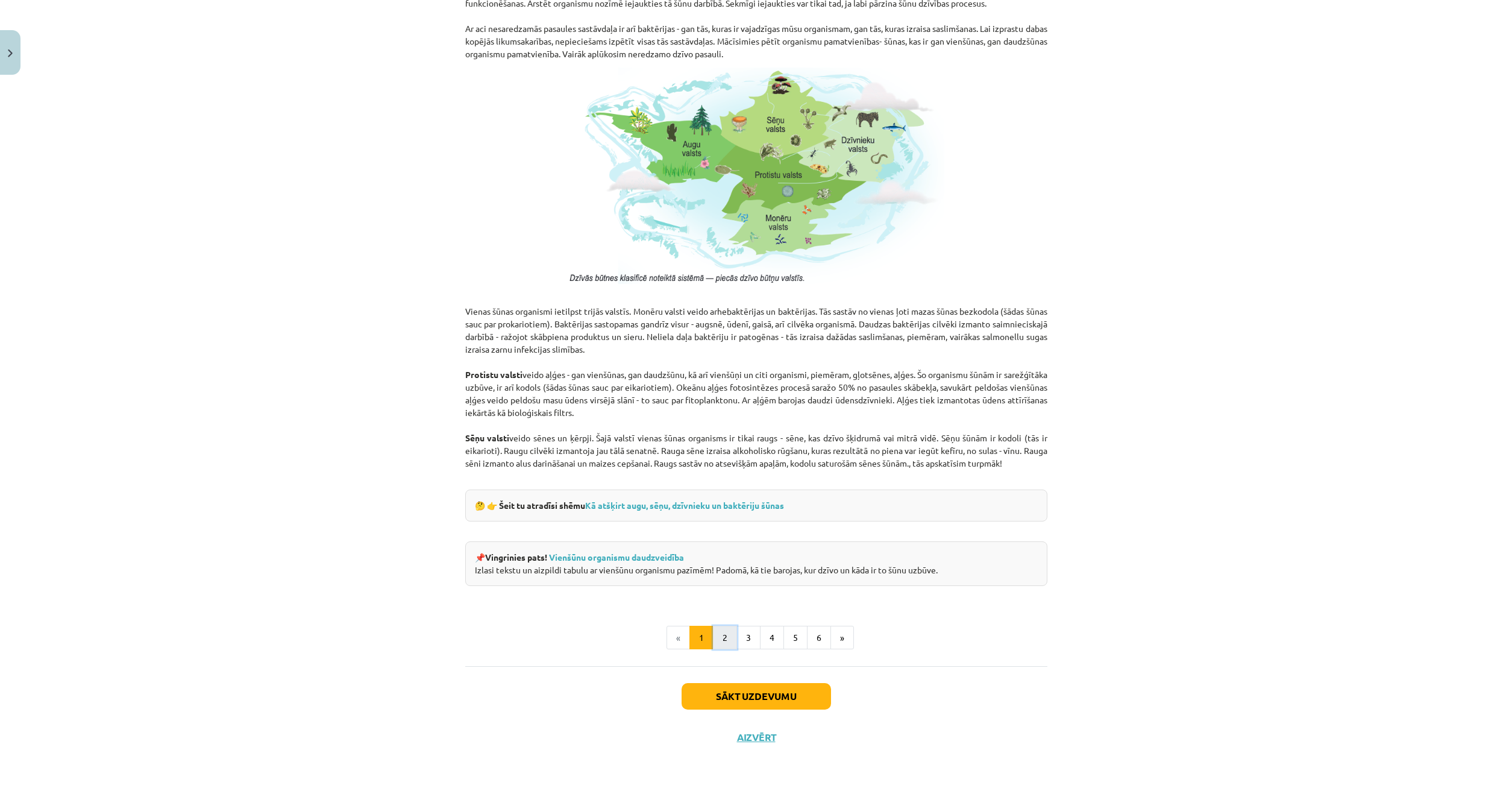
click at [732, 636] on button "2" at bounding box center [725, 638] width 25 height 25
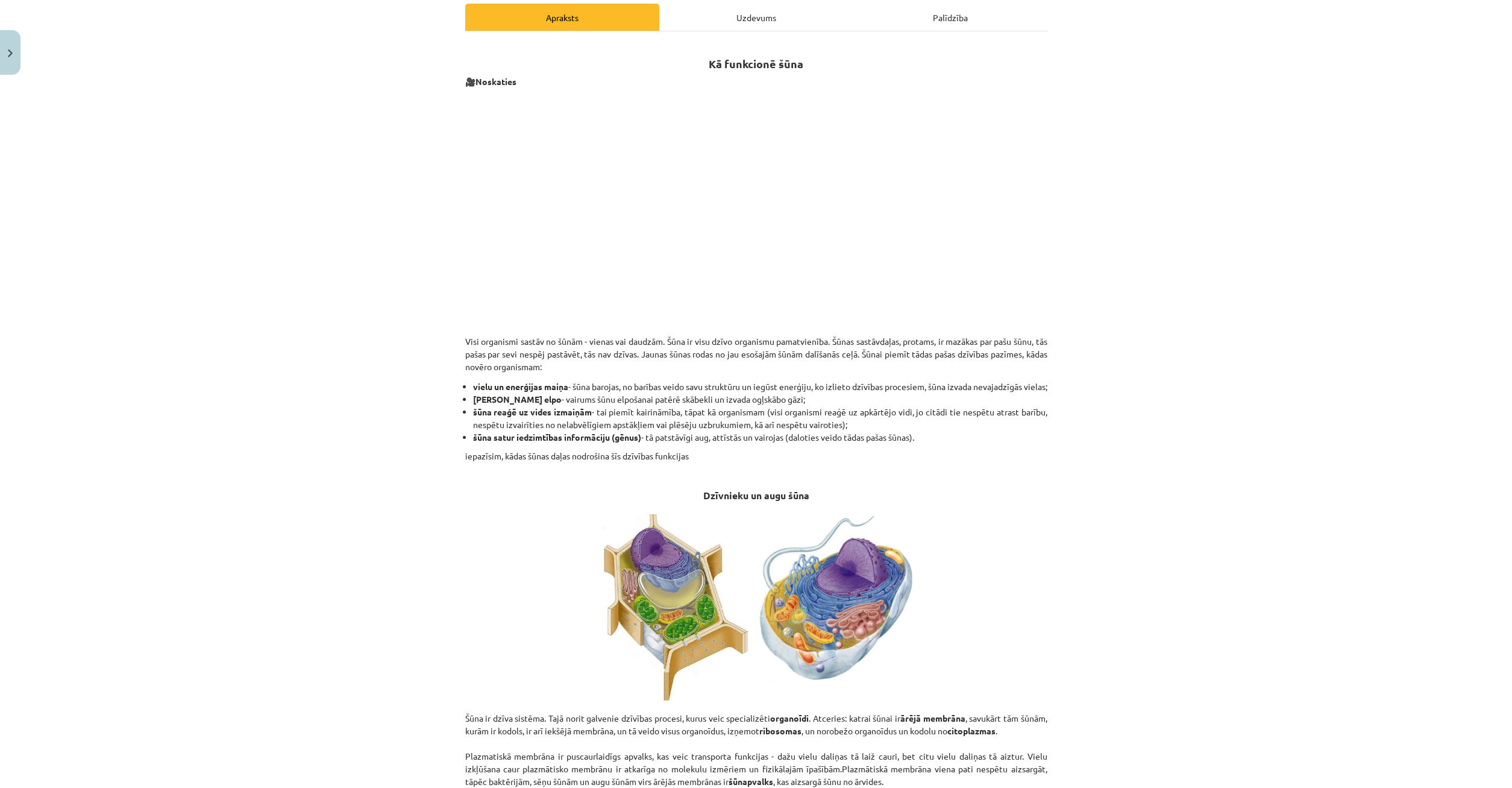
scroll to position [0, 0]
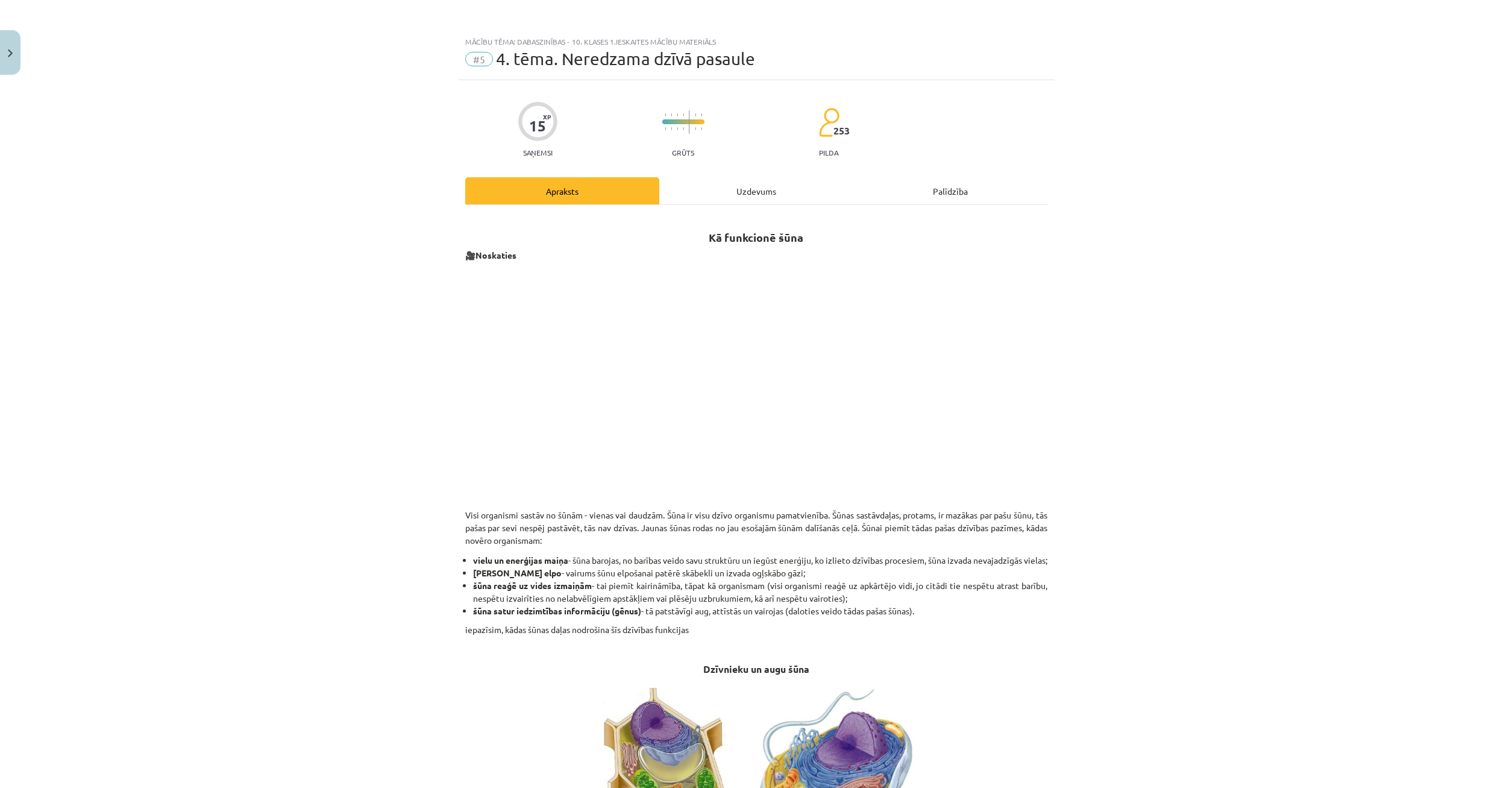
click at [749, 188] on div "Uzdevums" at bounding box center [756, 191] width 194 height 27
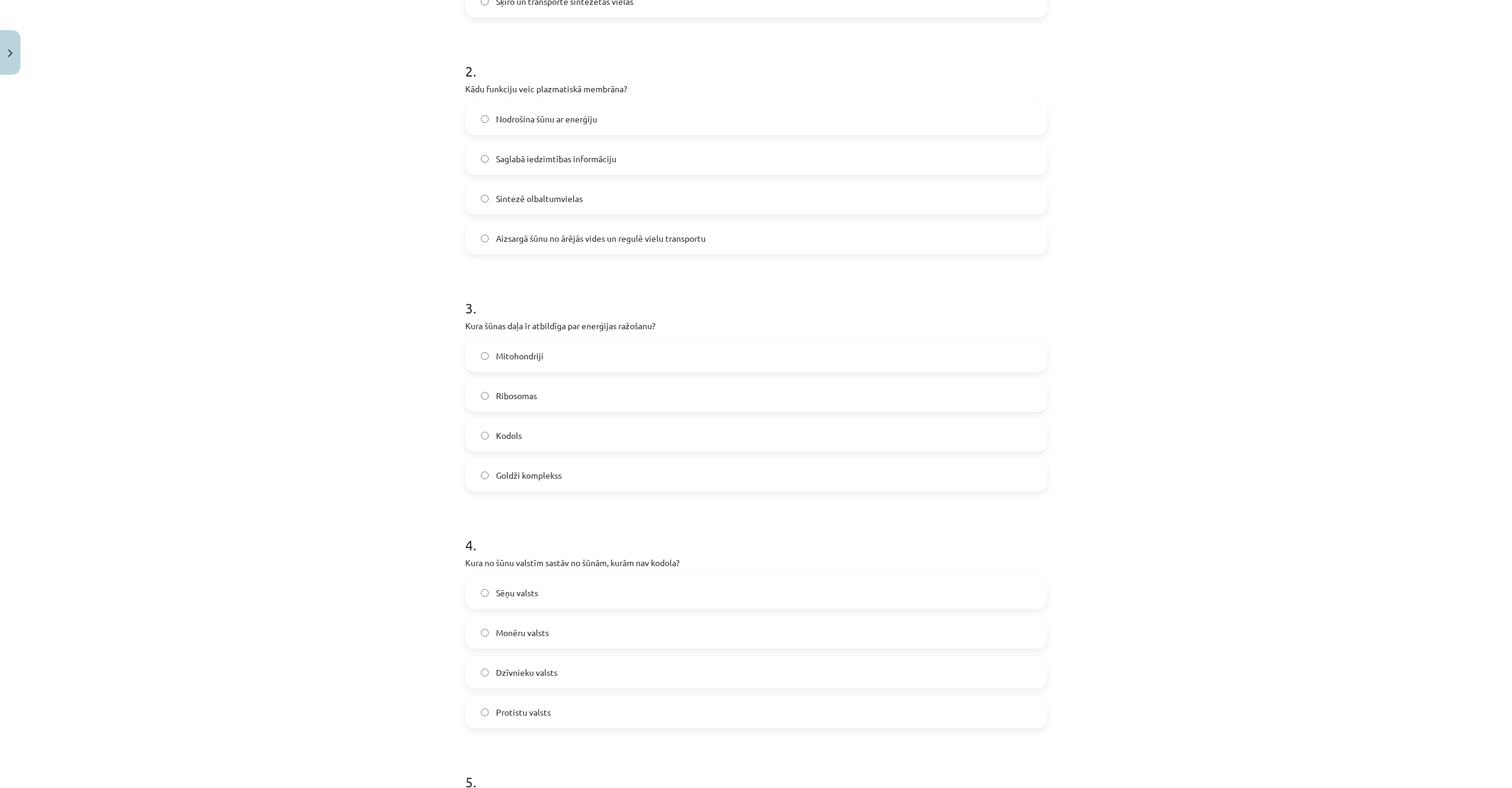
scroll to position [609, 0]
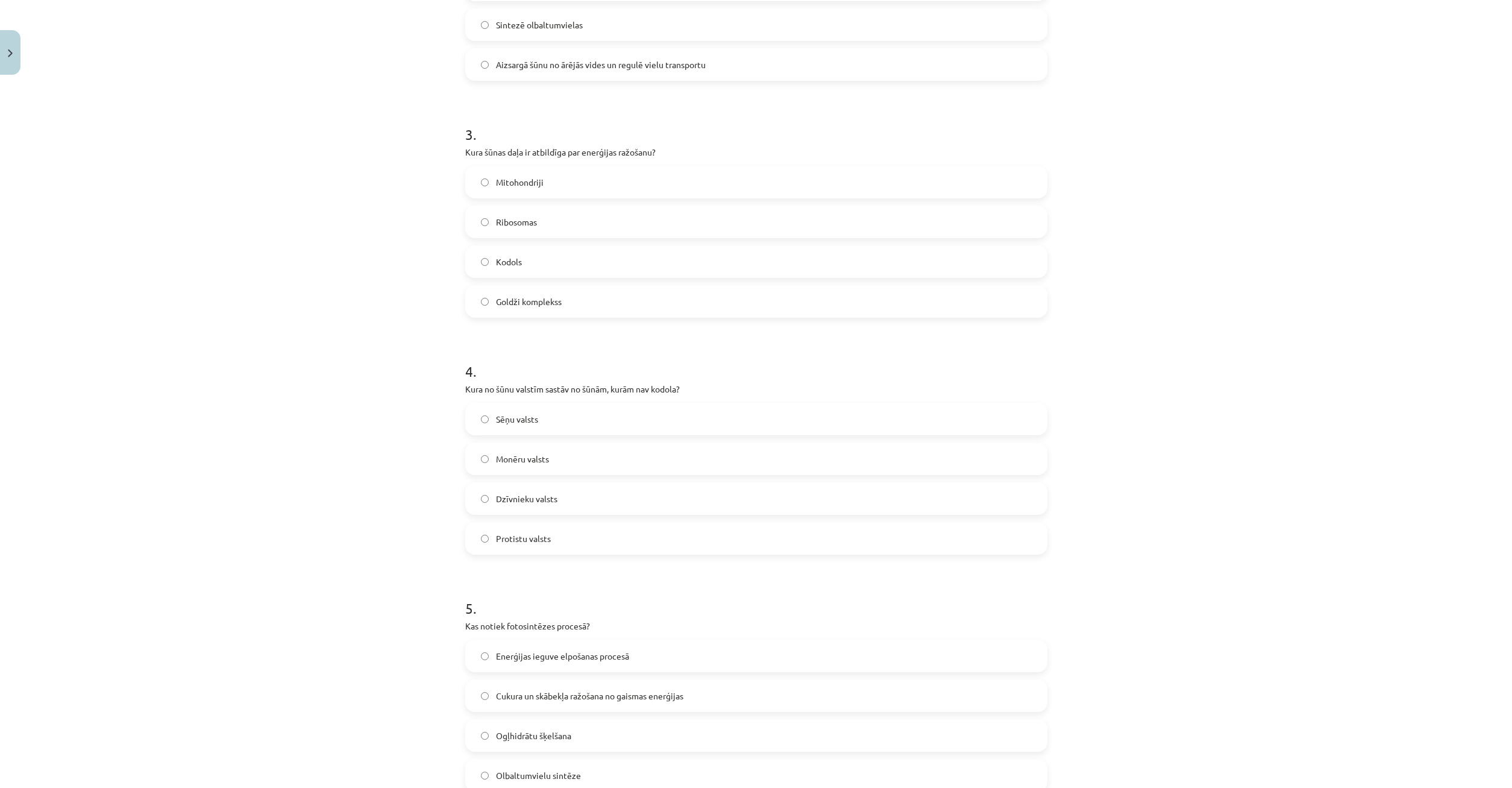
click at [490, 461] on label "Monēru valsts" at bounding box center [756, 459] width 580 height 30
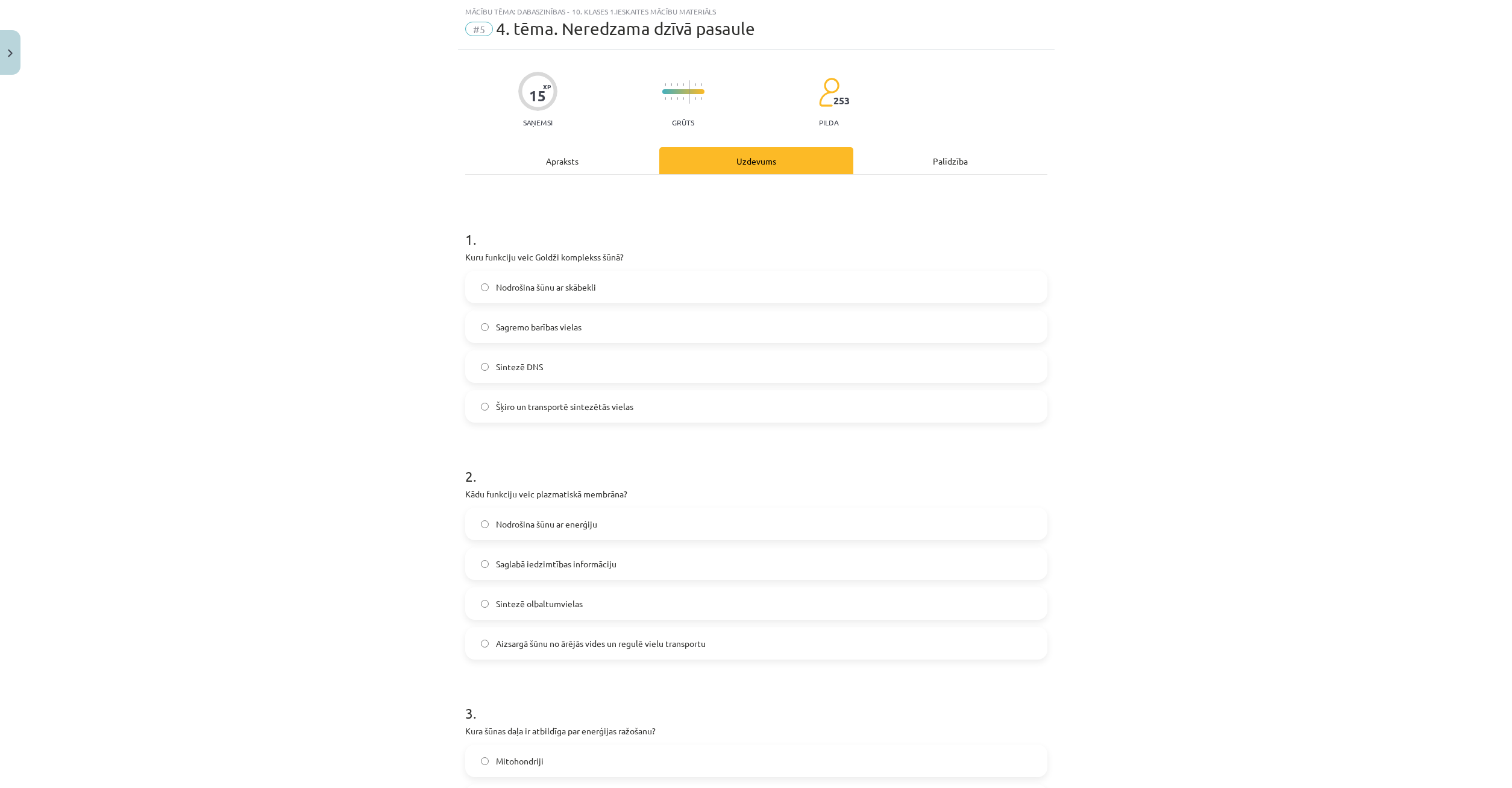
scroll to position [0, 0]
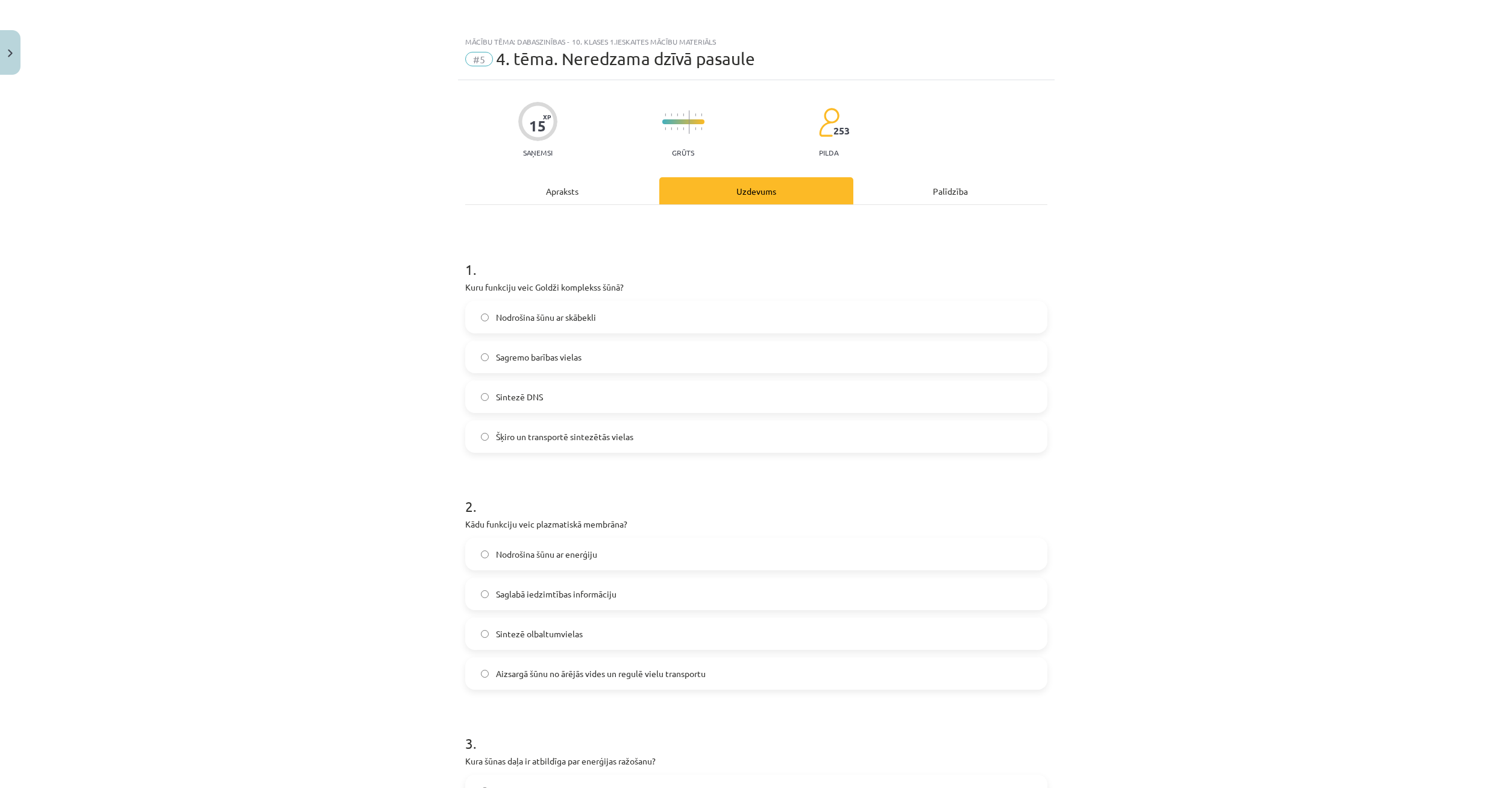
click at [595, 201] on div "Apraksts" at bounding box center [562, 191] width 194 height 27
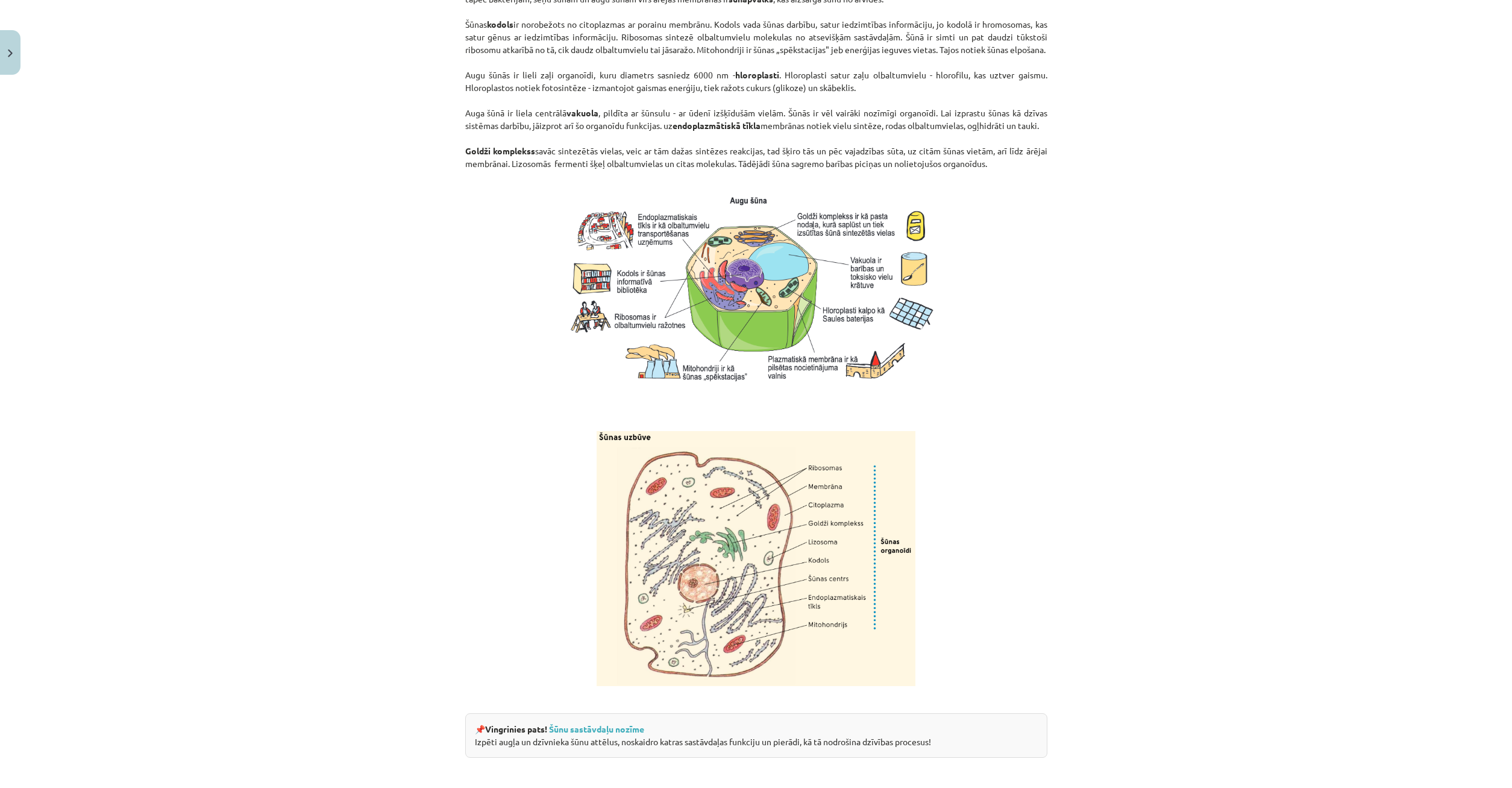
scroll to position [1166, 0]
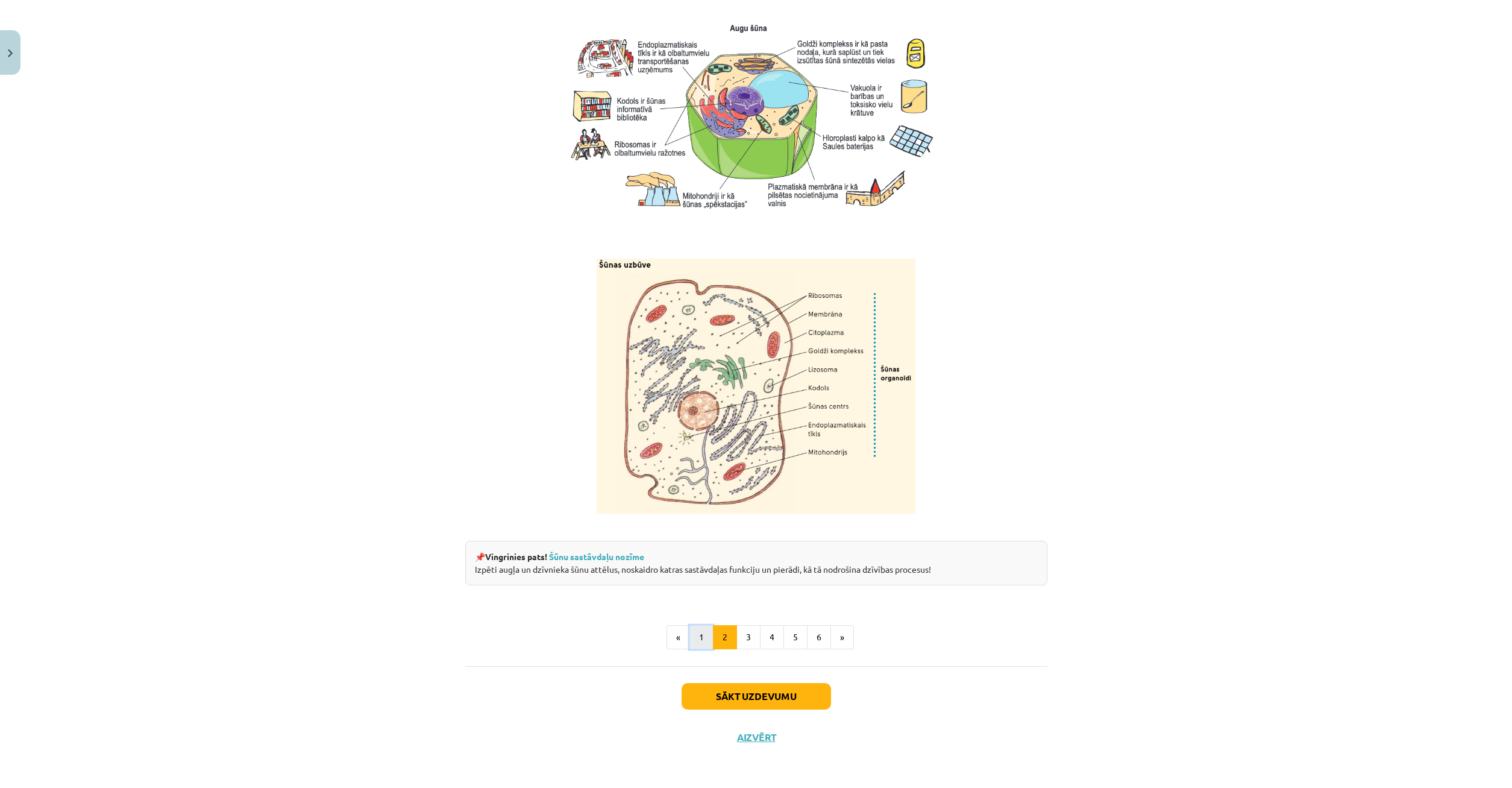
click at [700, 644] on button "1" at bounding box center [702, 638] width 25 height 25
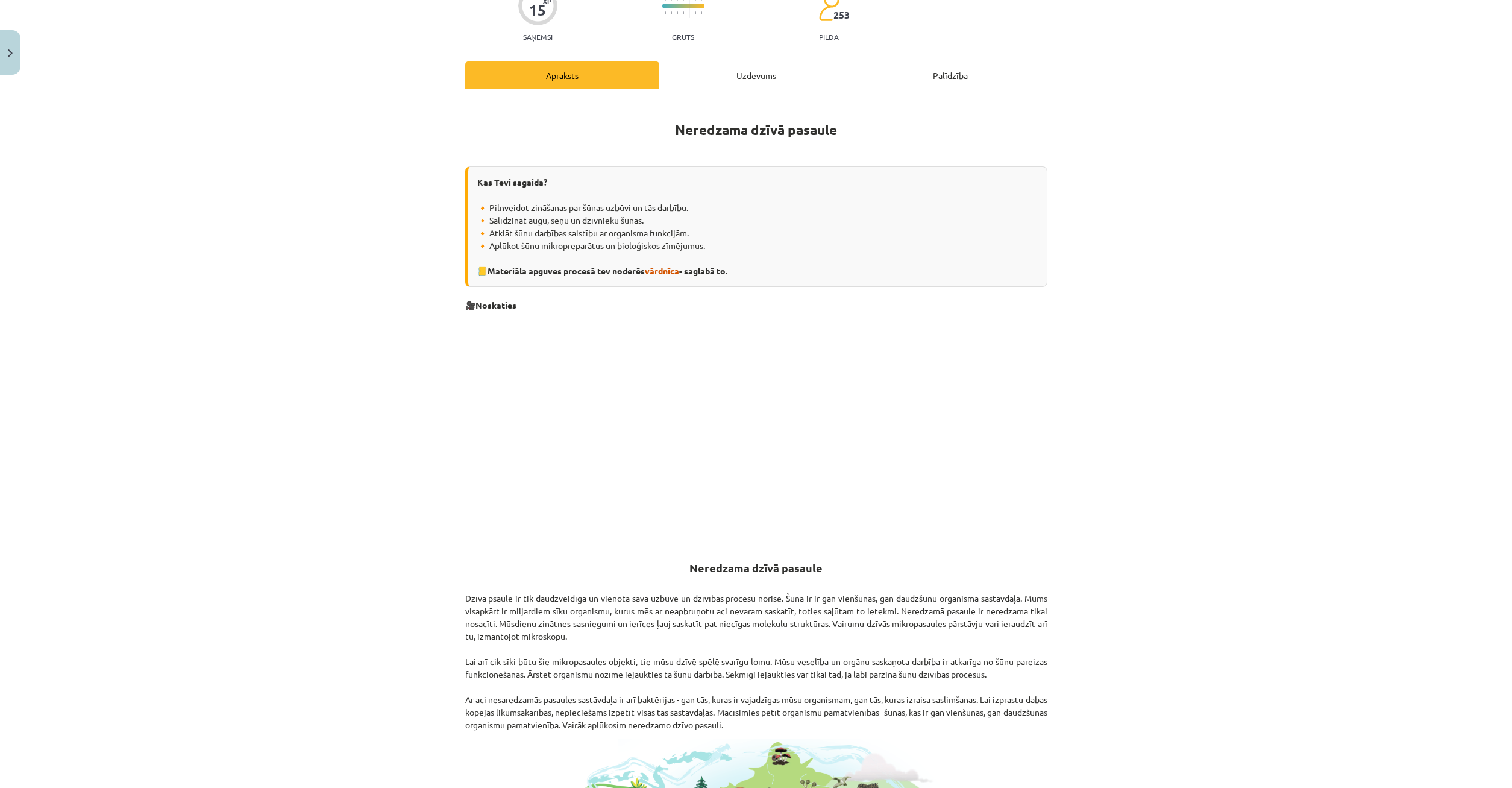
scroll to position [0, 0]
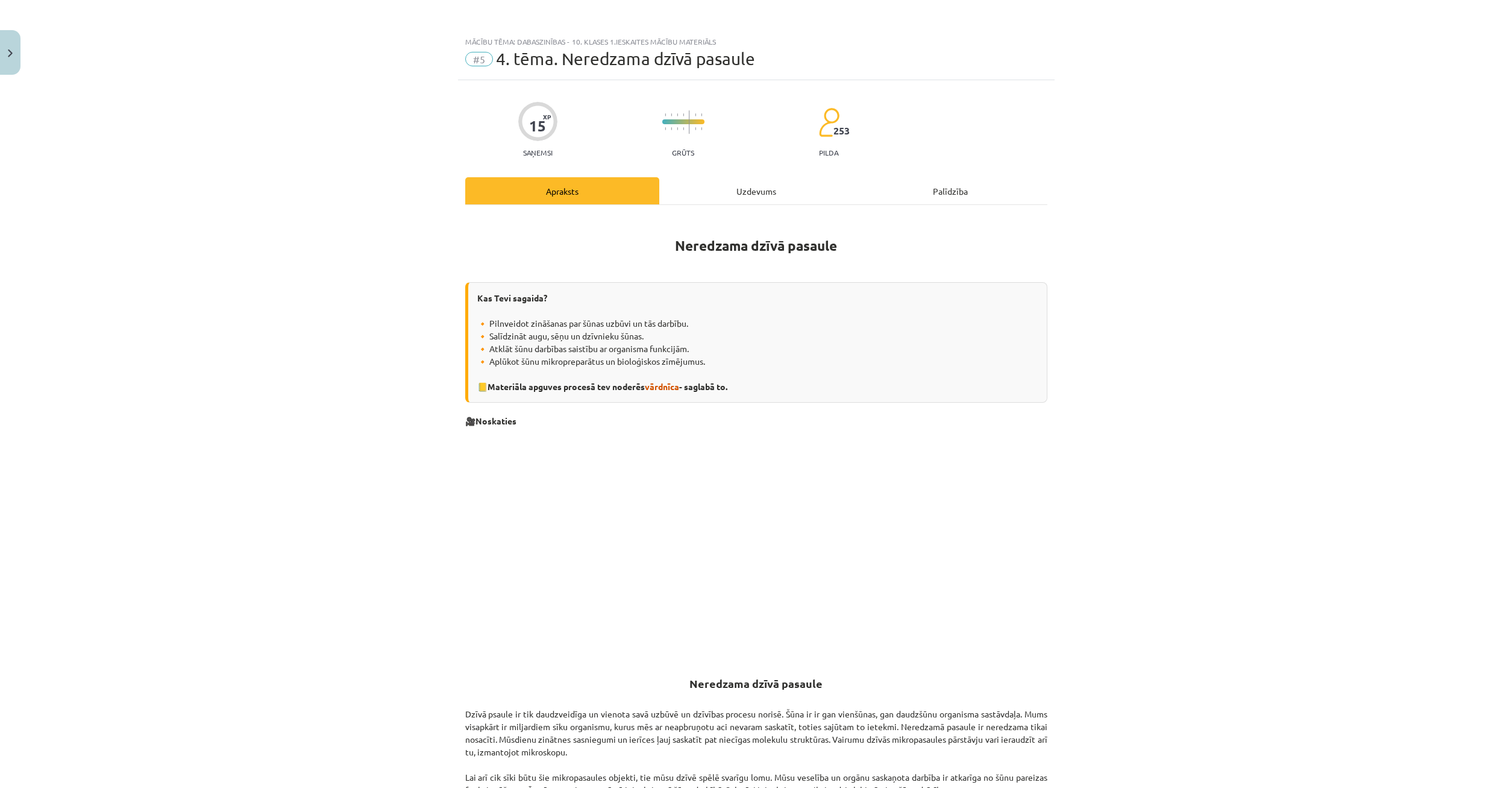
click at [737, 188] on div "Uzdevums" at bounding box center [756, 191] width 194 height 27
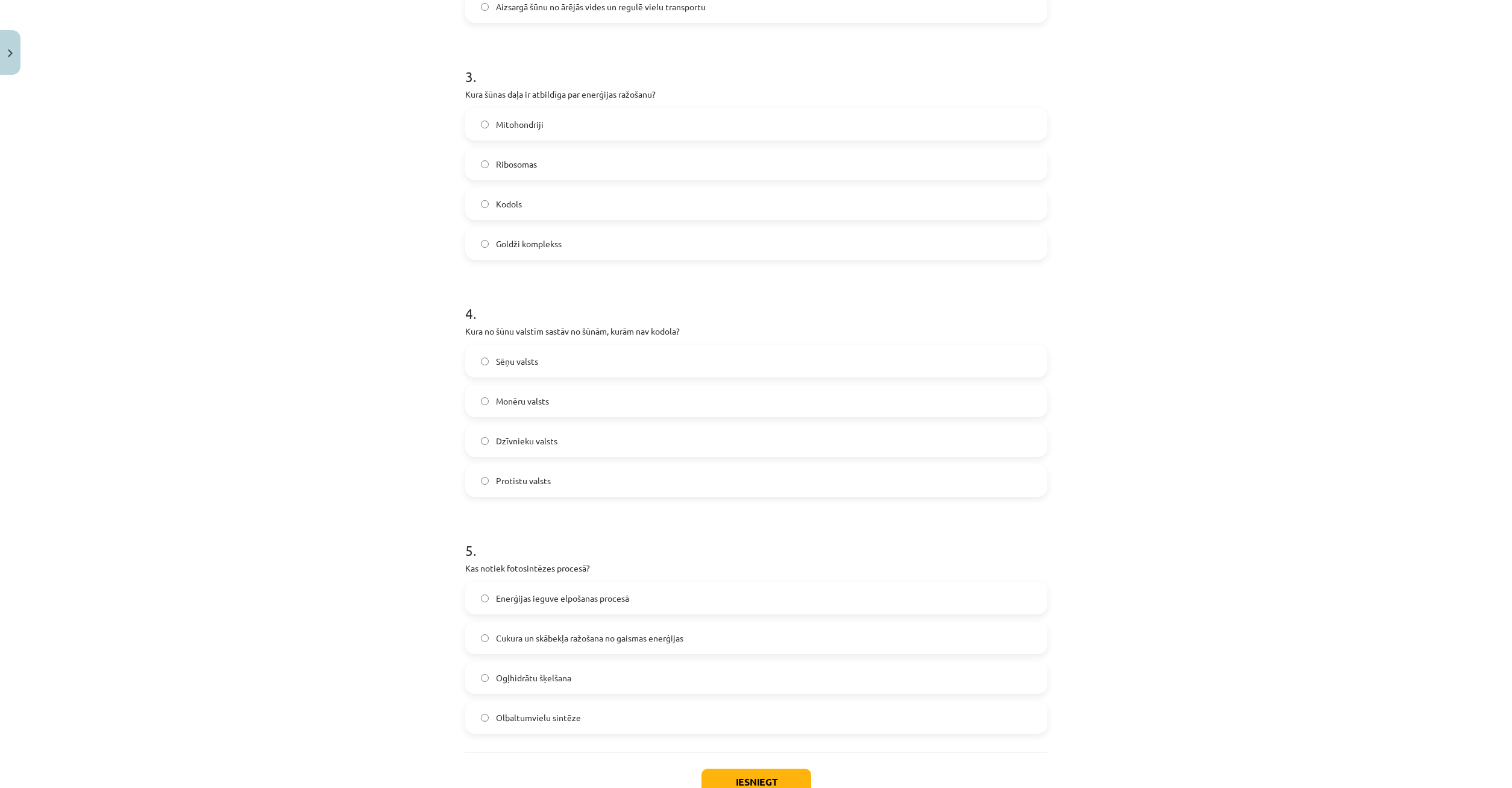
scroll to position [494, 0]
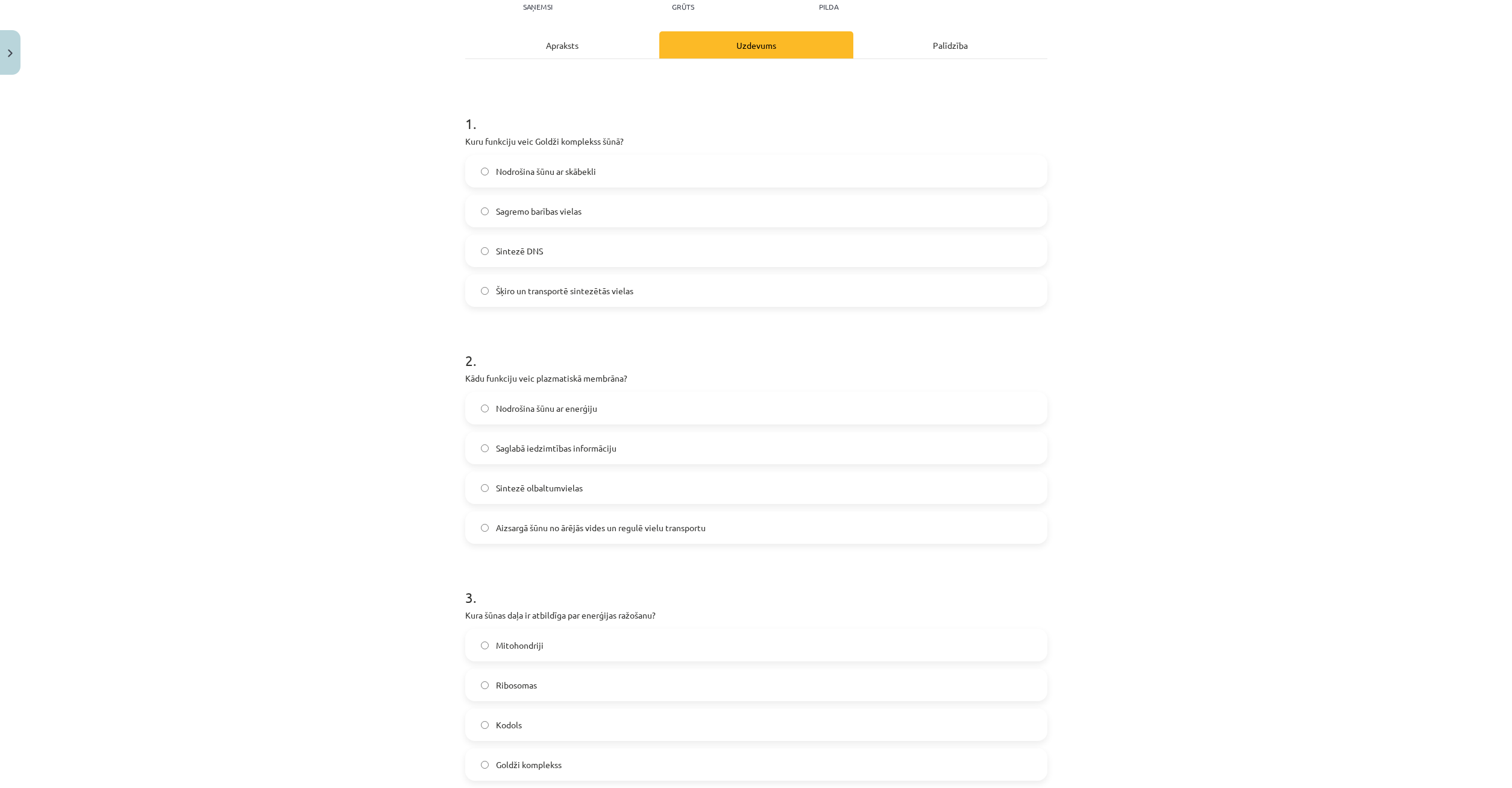
click at [573, 51] on div "Apraksts" at bounding box center [562, 44] width 194 height 27
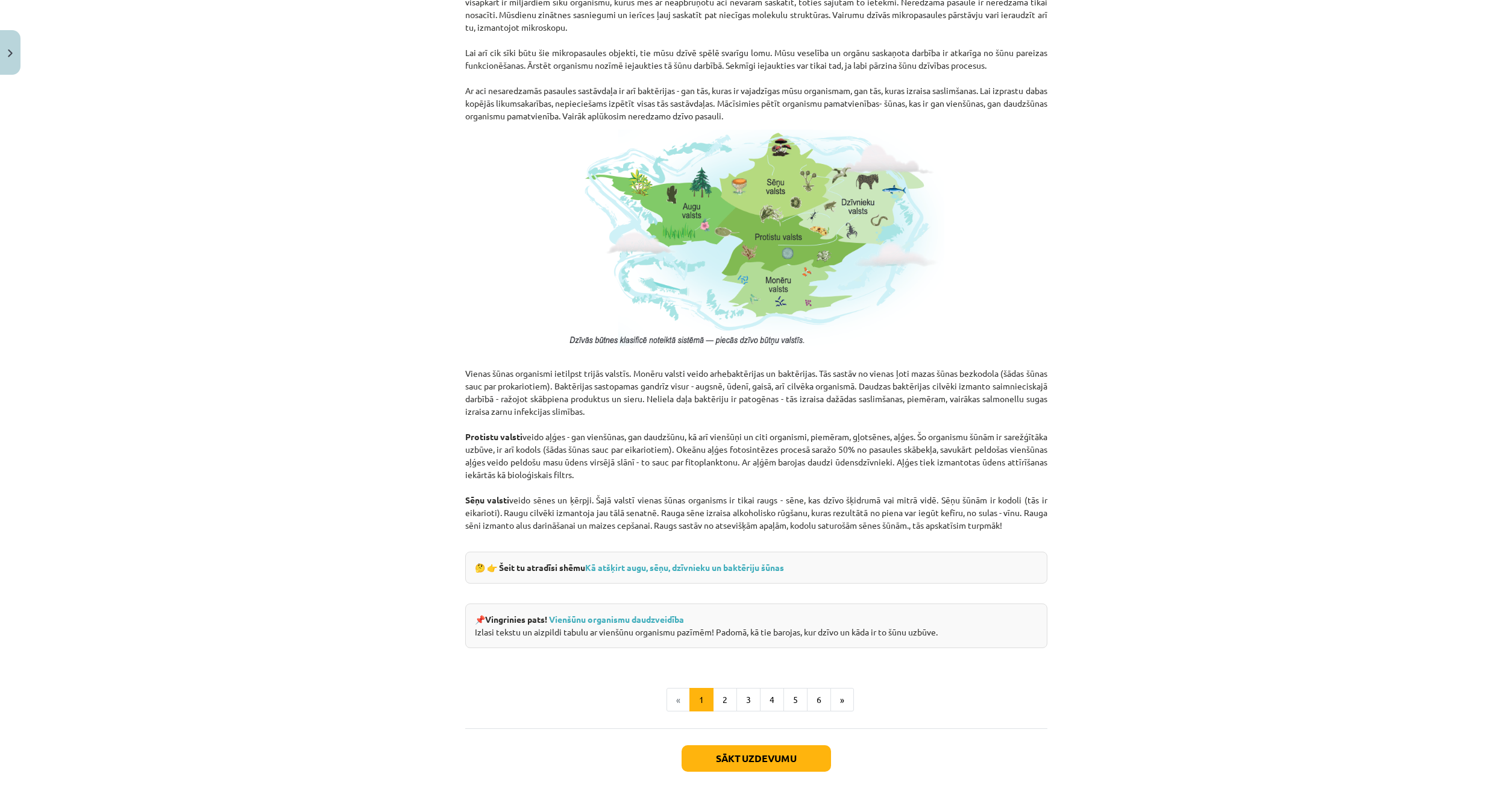
scroll to position [787, 0]
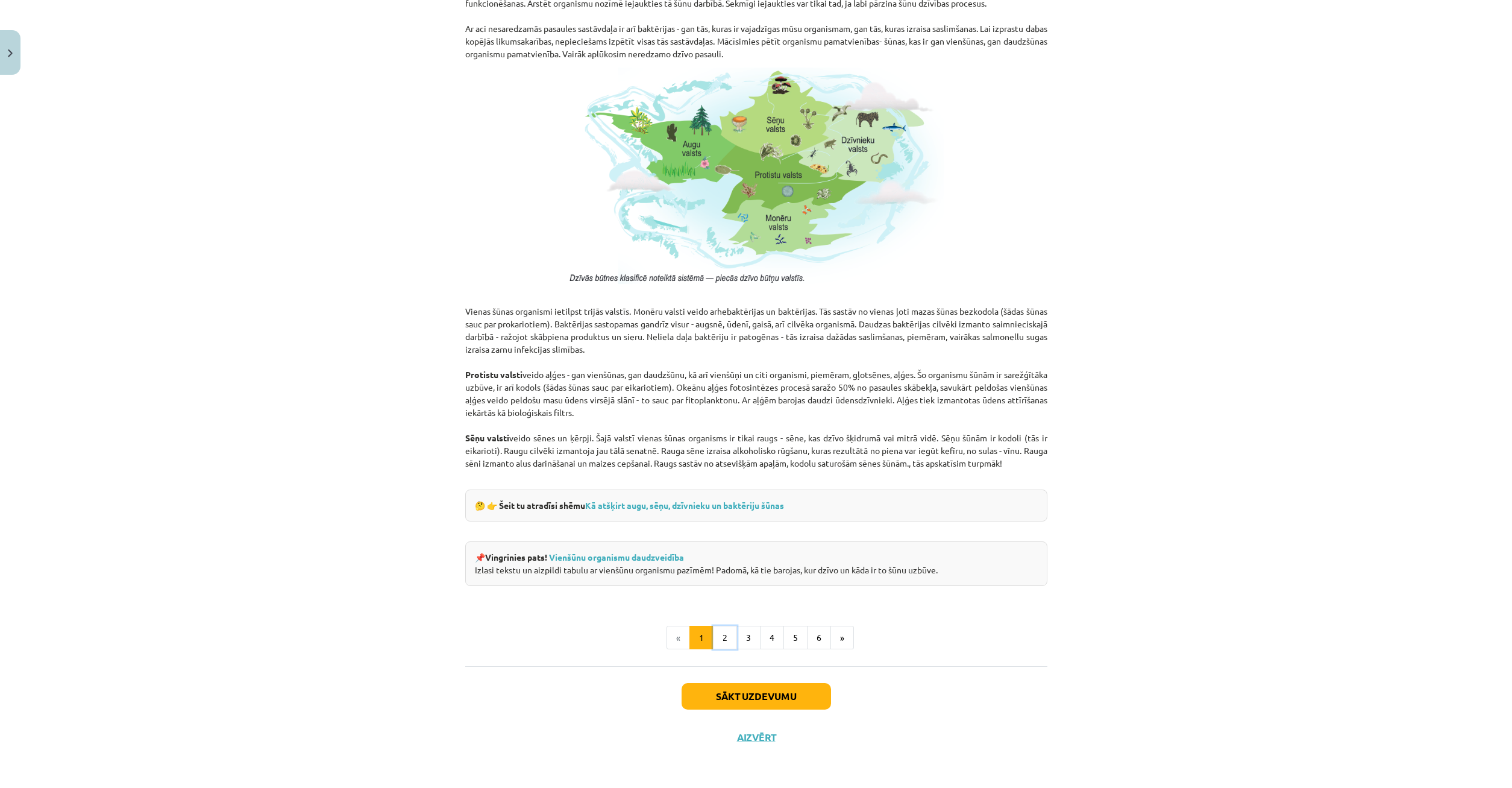
click at [725, 643] on button "2" at bounding box center [725, 638] width 25 height 25
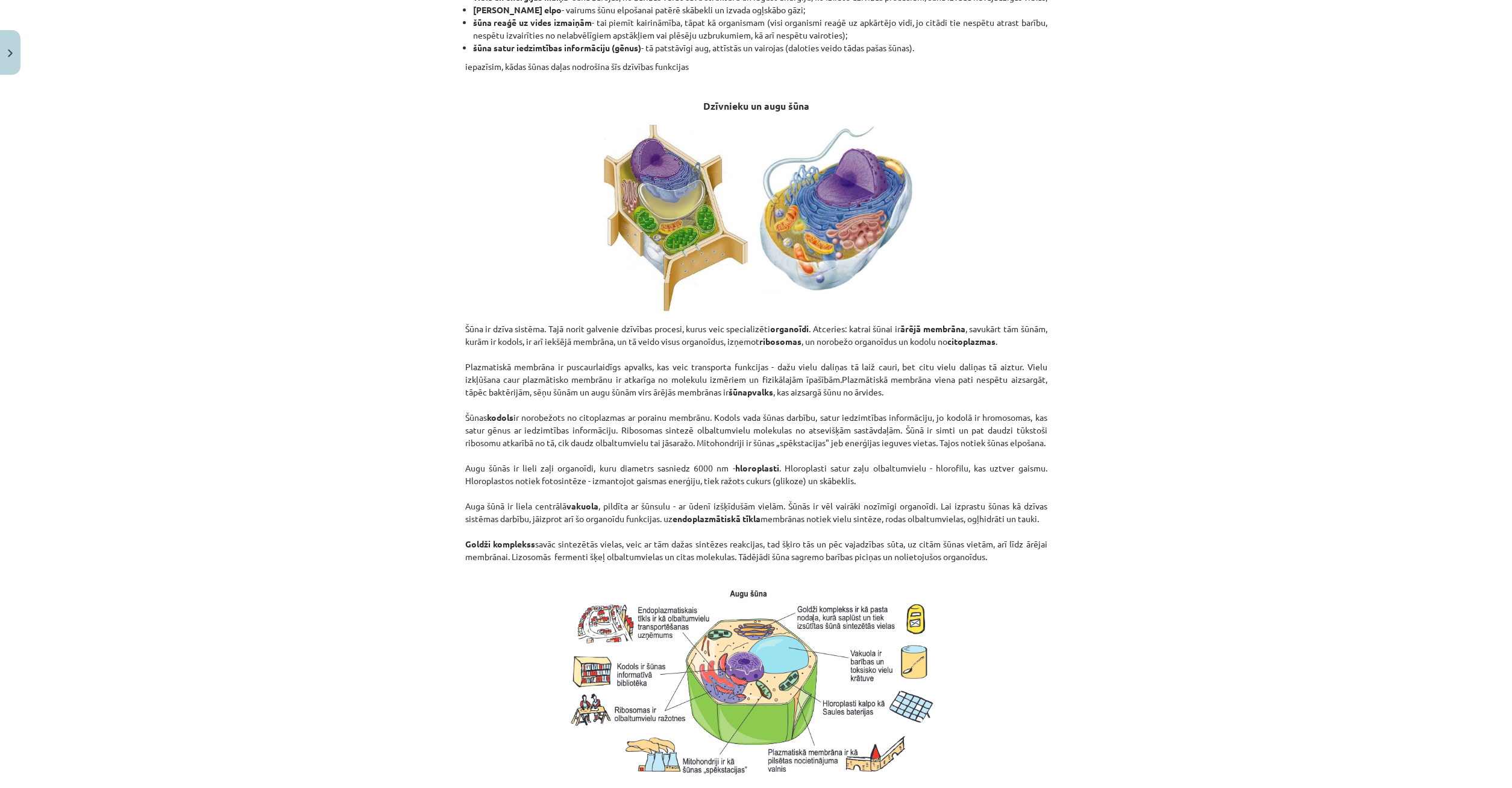
scroll to position [621, 0]
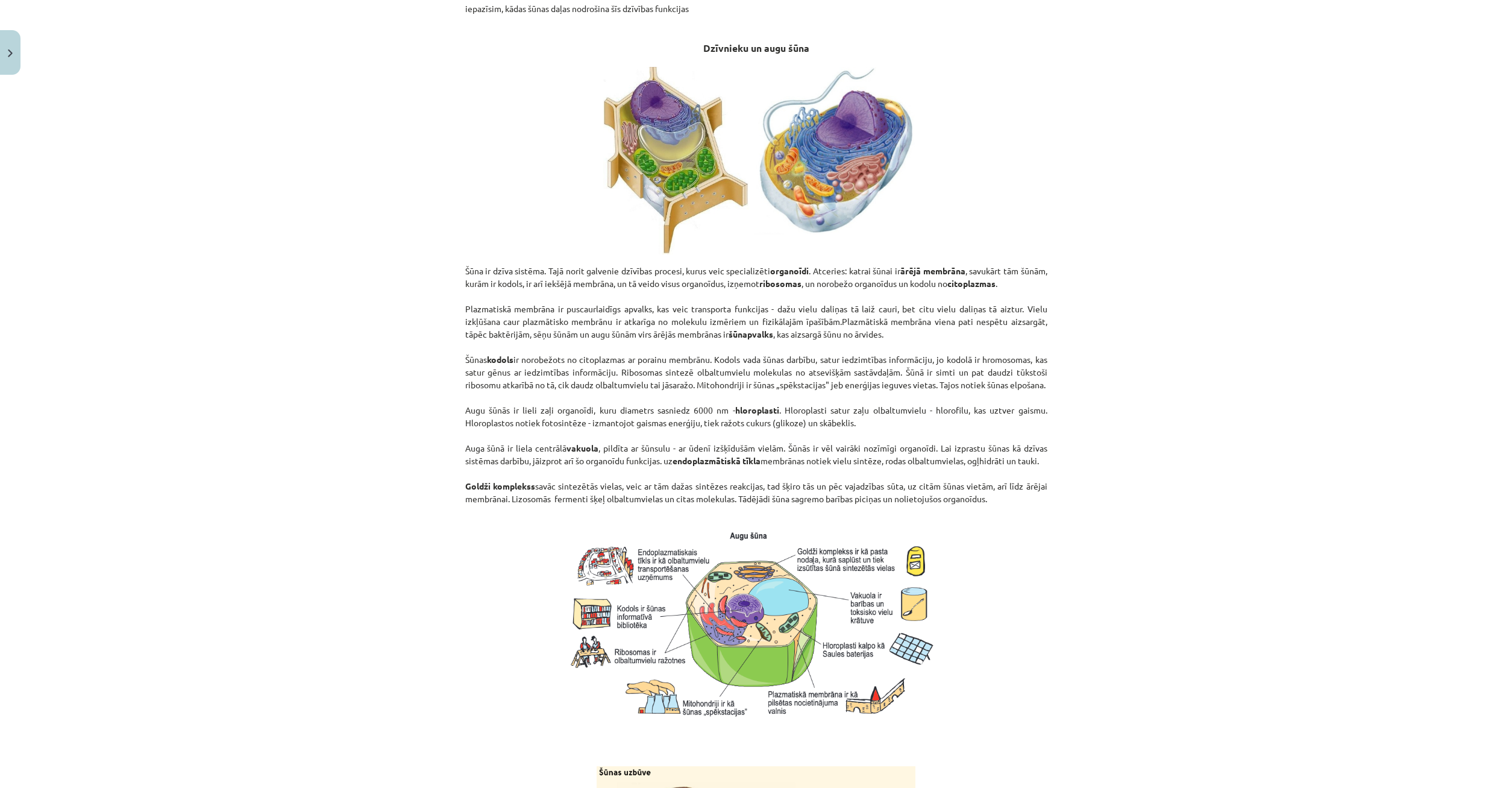
click at [539, 516] on p "Šūna ir dzīva sistēma. Tajā norit galvenie dzīvības procesi, kurus veic special…" at bounding box center [756, 392] width 582 height 253
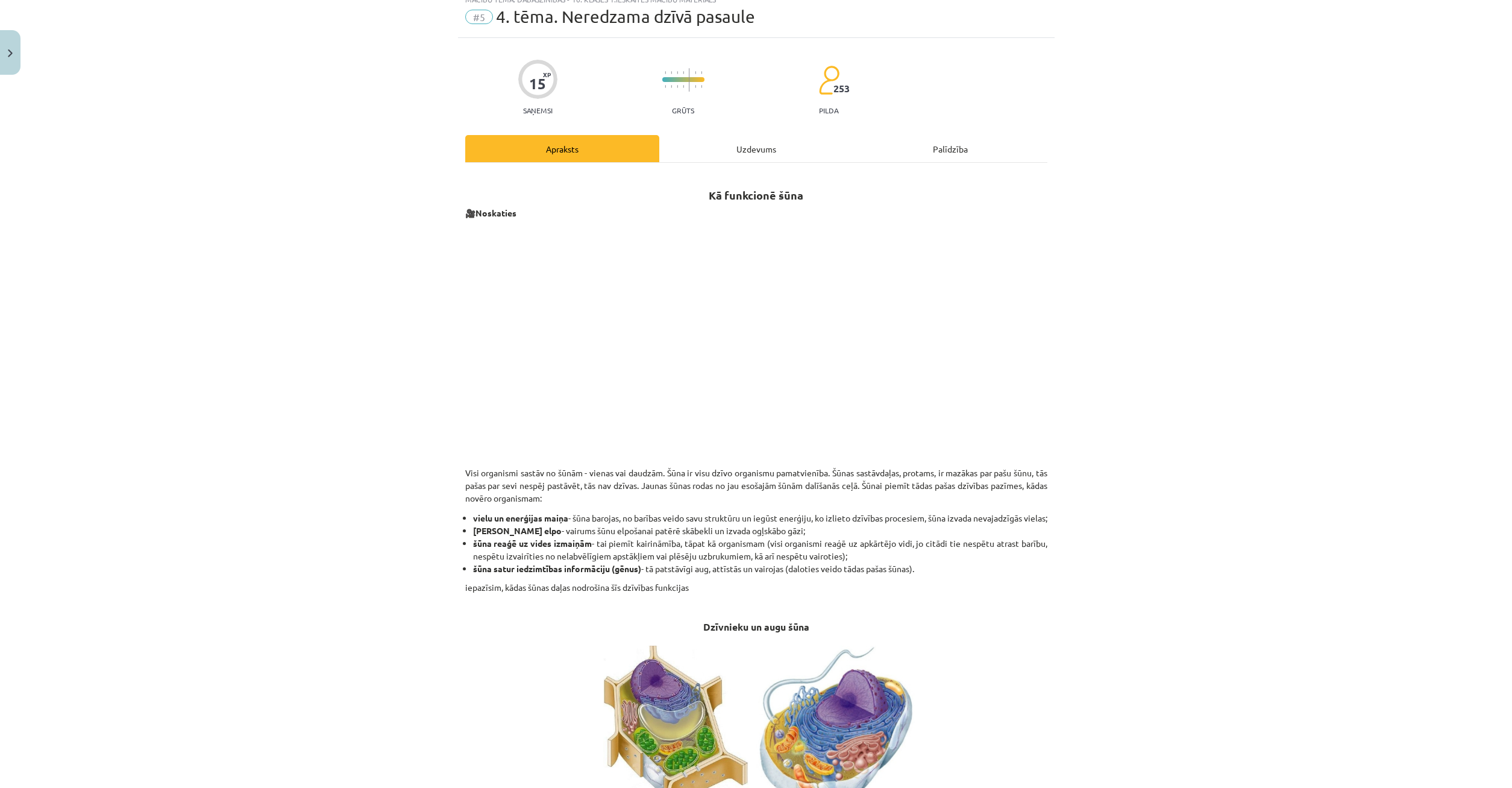
scroll to position [0, 0]
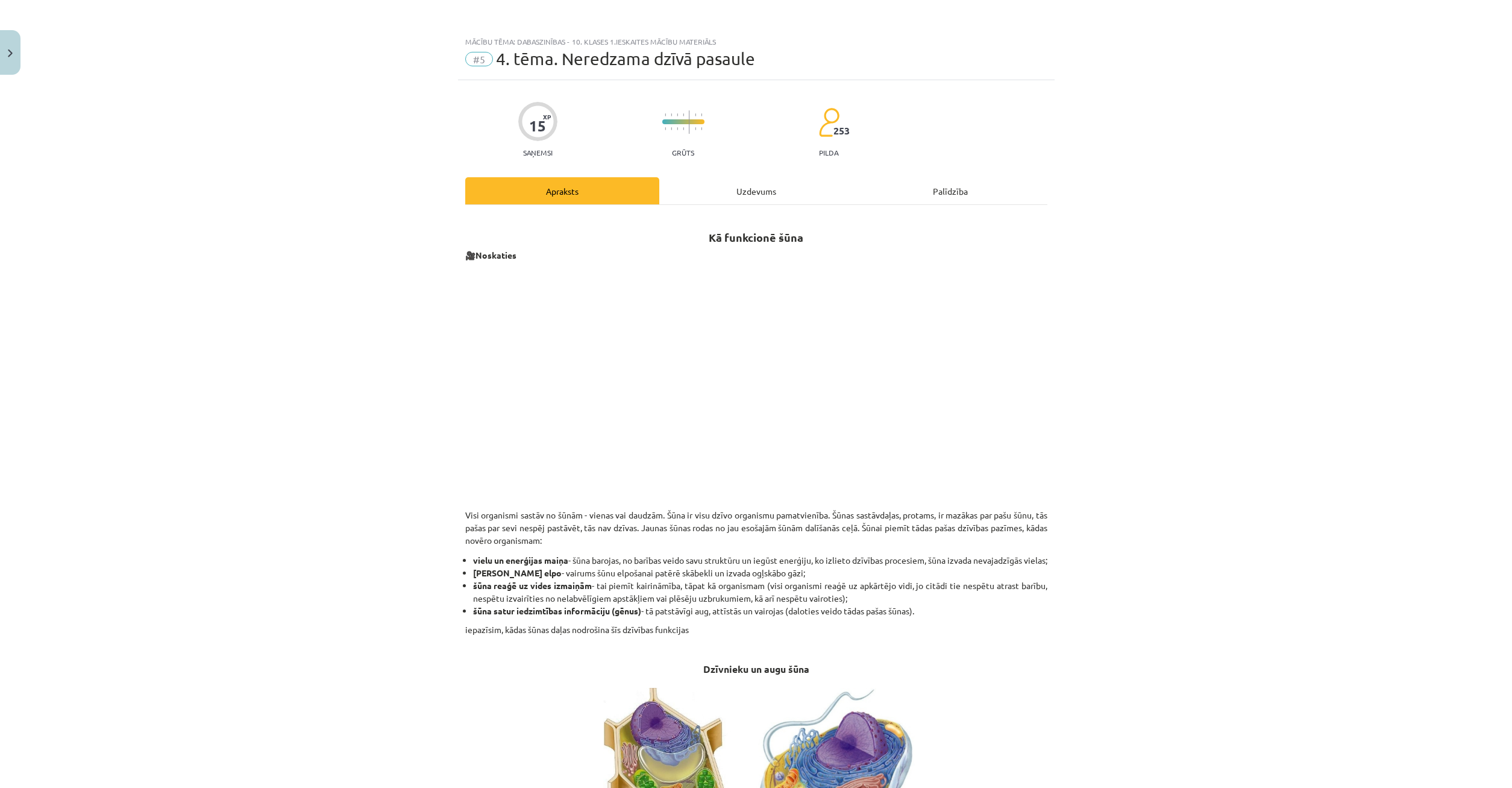
drag, startPoint x: 751, startPoint y: 183, endPoint x: 752, endPoint y: 189, distance: 6.1
click at [751, 183] on div "Uzdevums" at bounding box center [756, 191] width 194 height 27
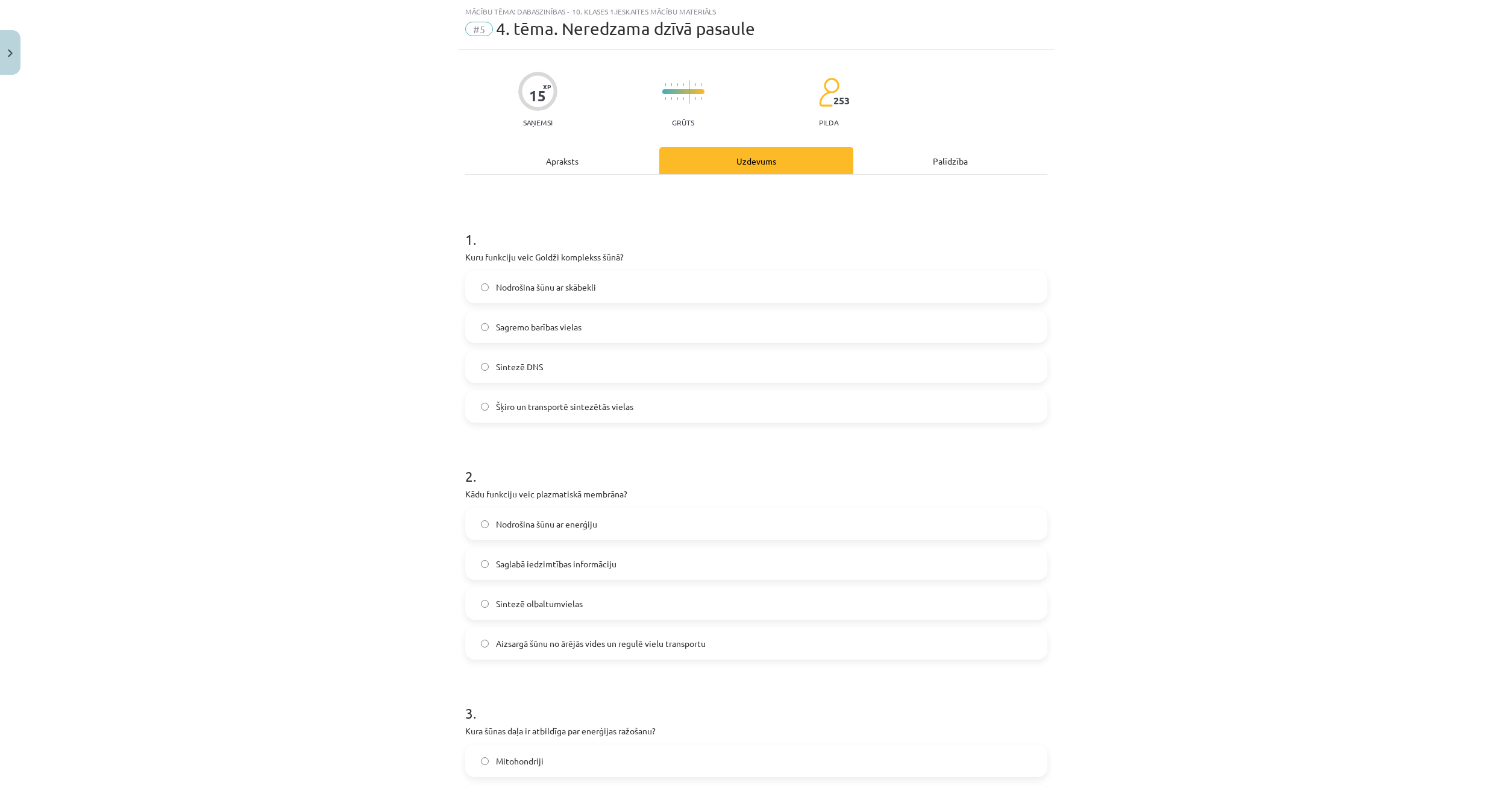
scroll to position [88, 0]
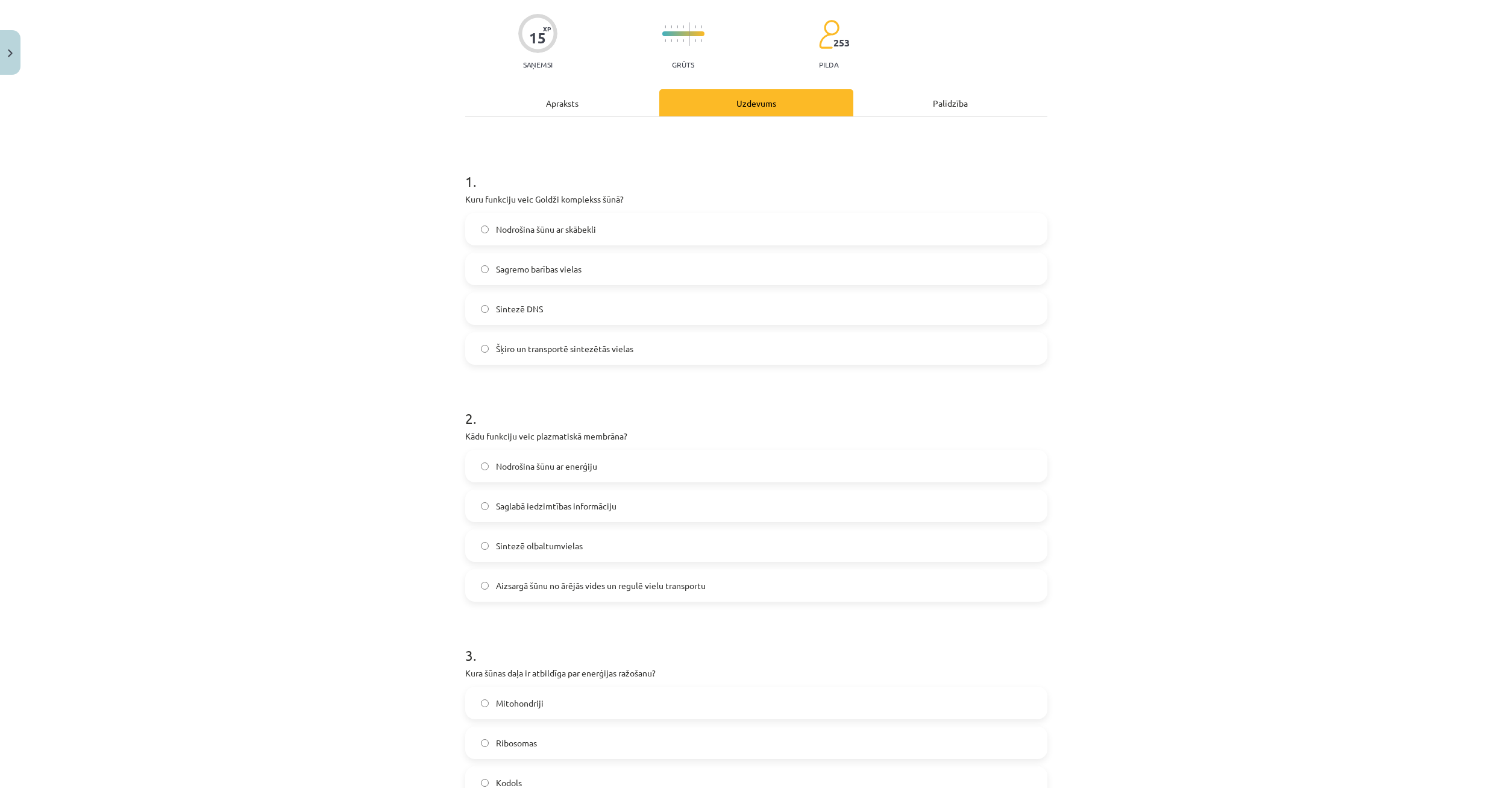
click at [627, 106] on div "Apraksts" at bounding box center [562, 103] width 194 height 27
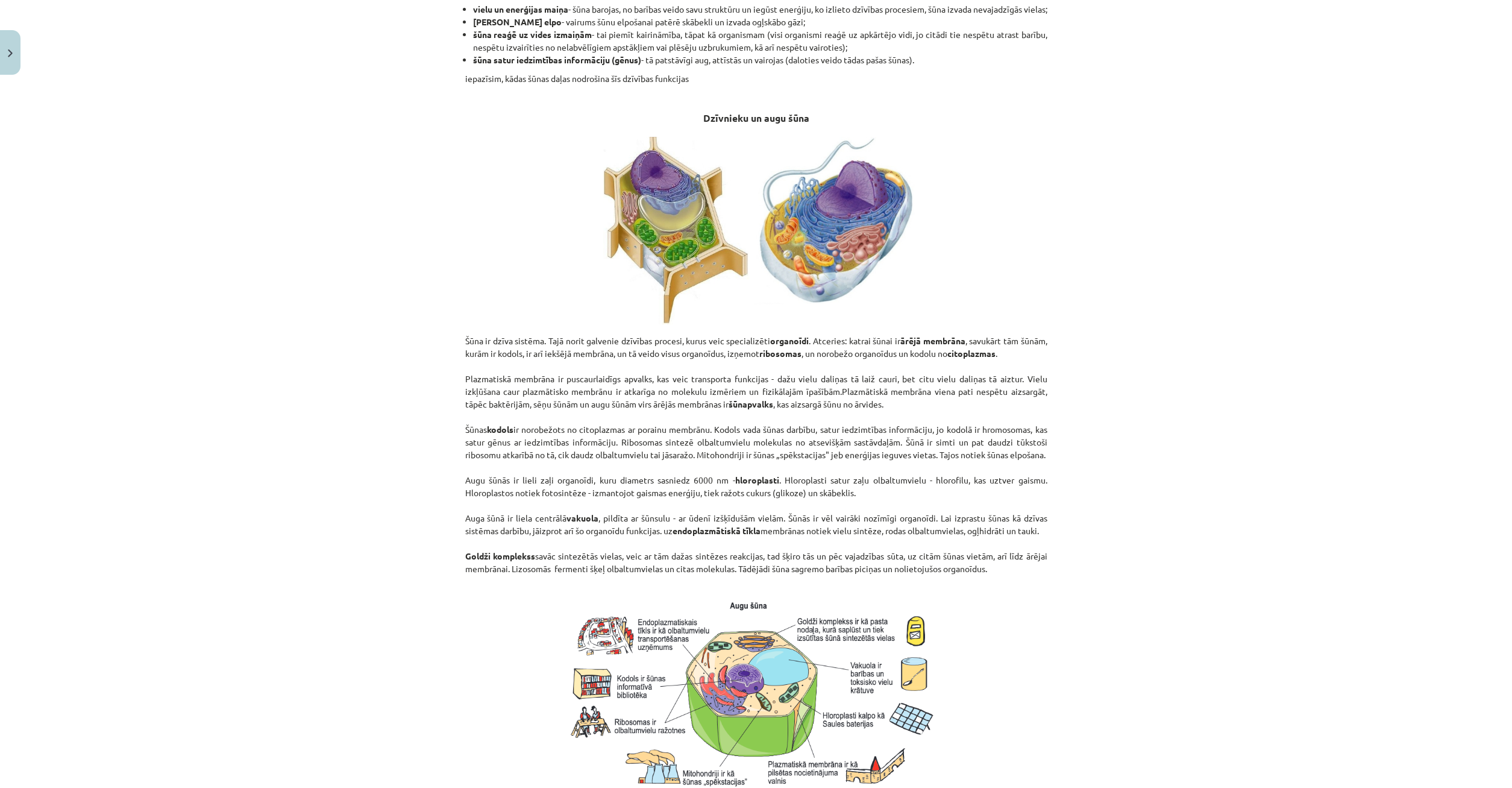
scroll to position [667, 0]
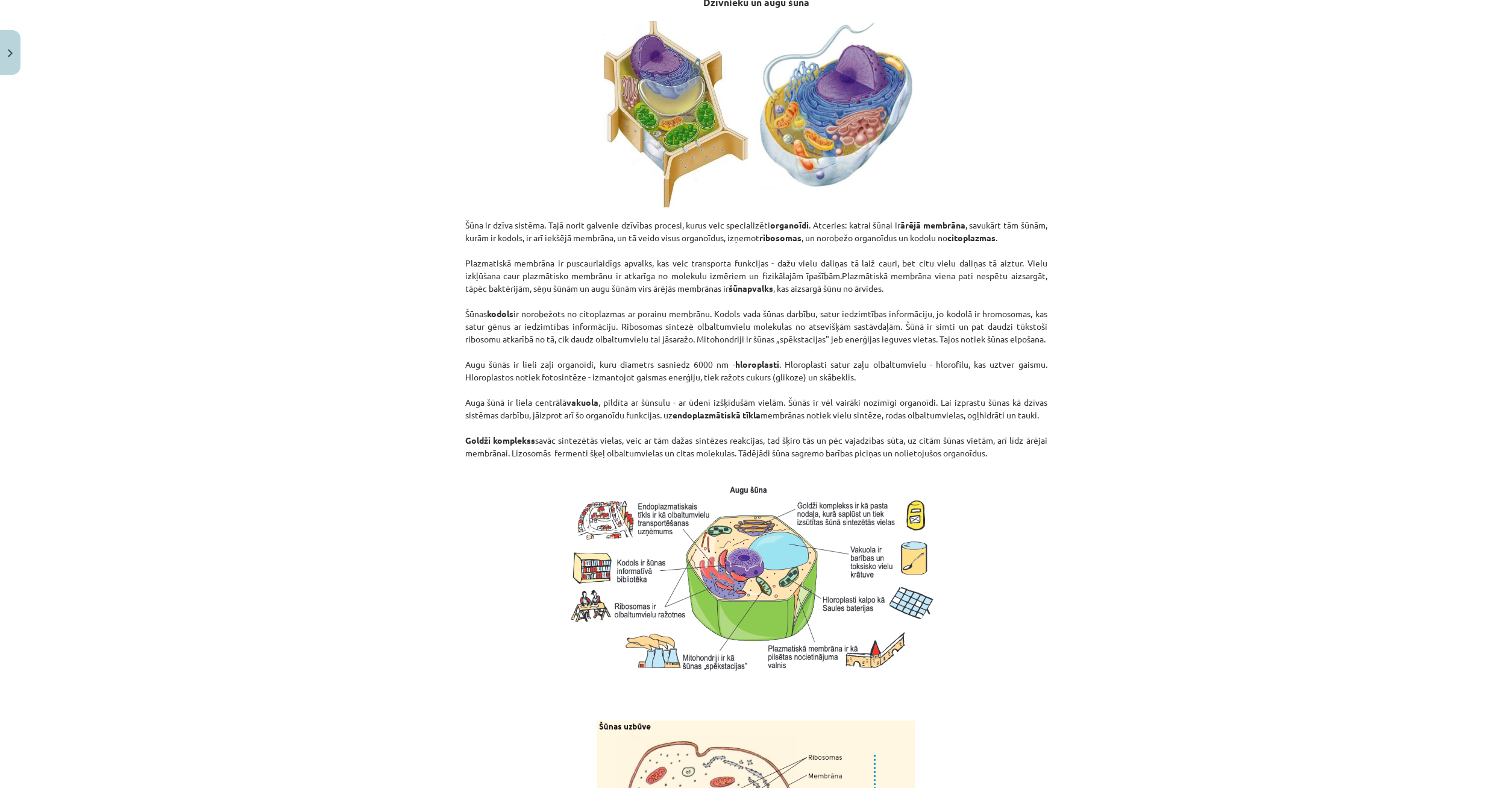
drag, startPoint x: 455, startPoint y: 475, endPoint x: 1047, endPoint y: 493, distance: 592.3
click at [1047, 493] on div "Mācību tēma: Dabaszinības - 10. klases 1.ieskaites mācību materiāls #5 4. tēma.…" at bounding box center [756, 394] width 1512 height 788
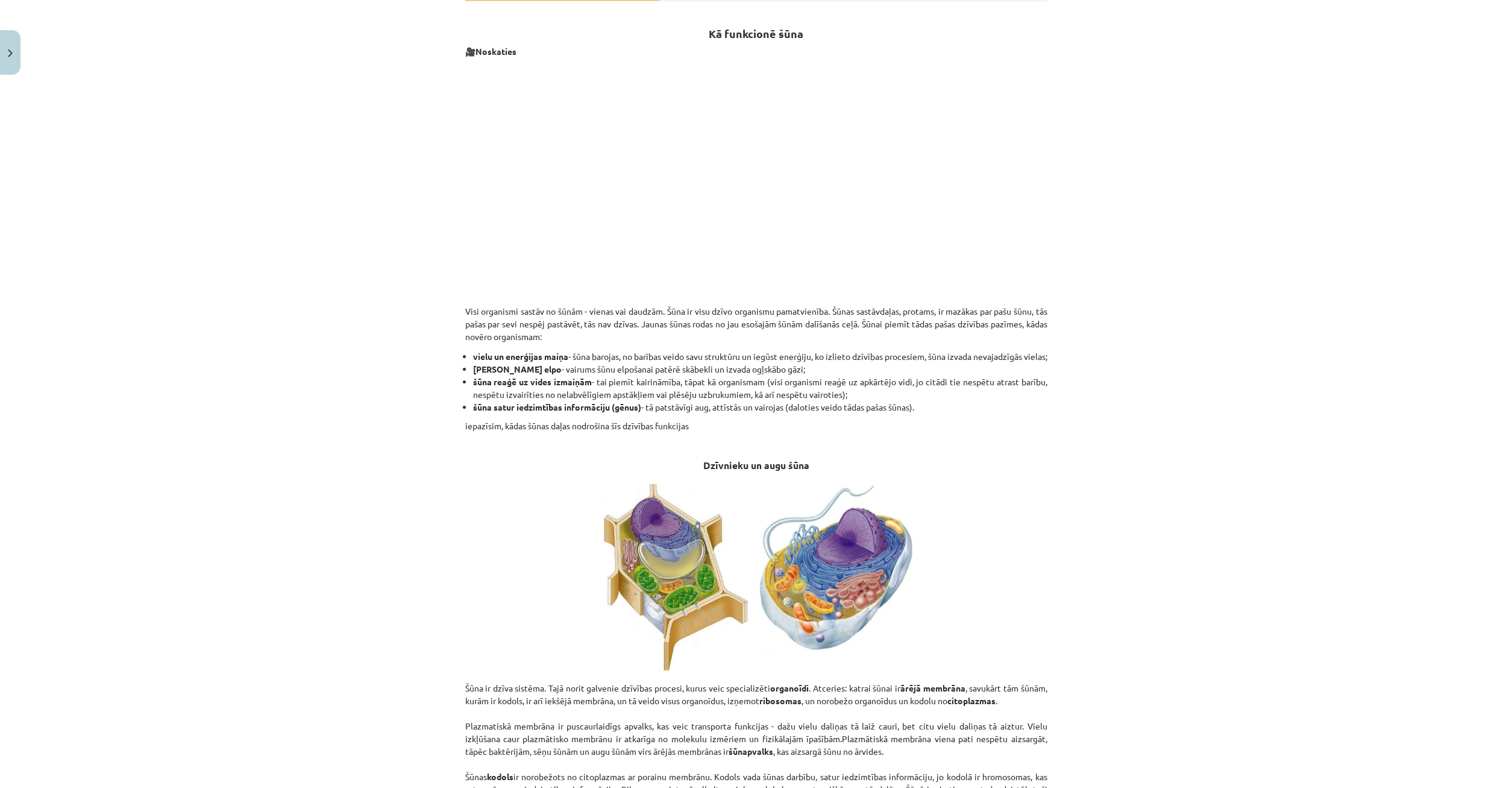
scroll to position [0, 0]
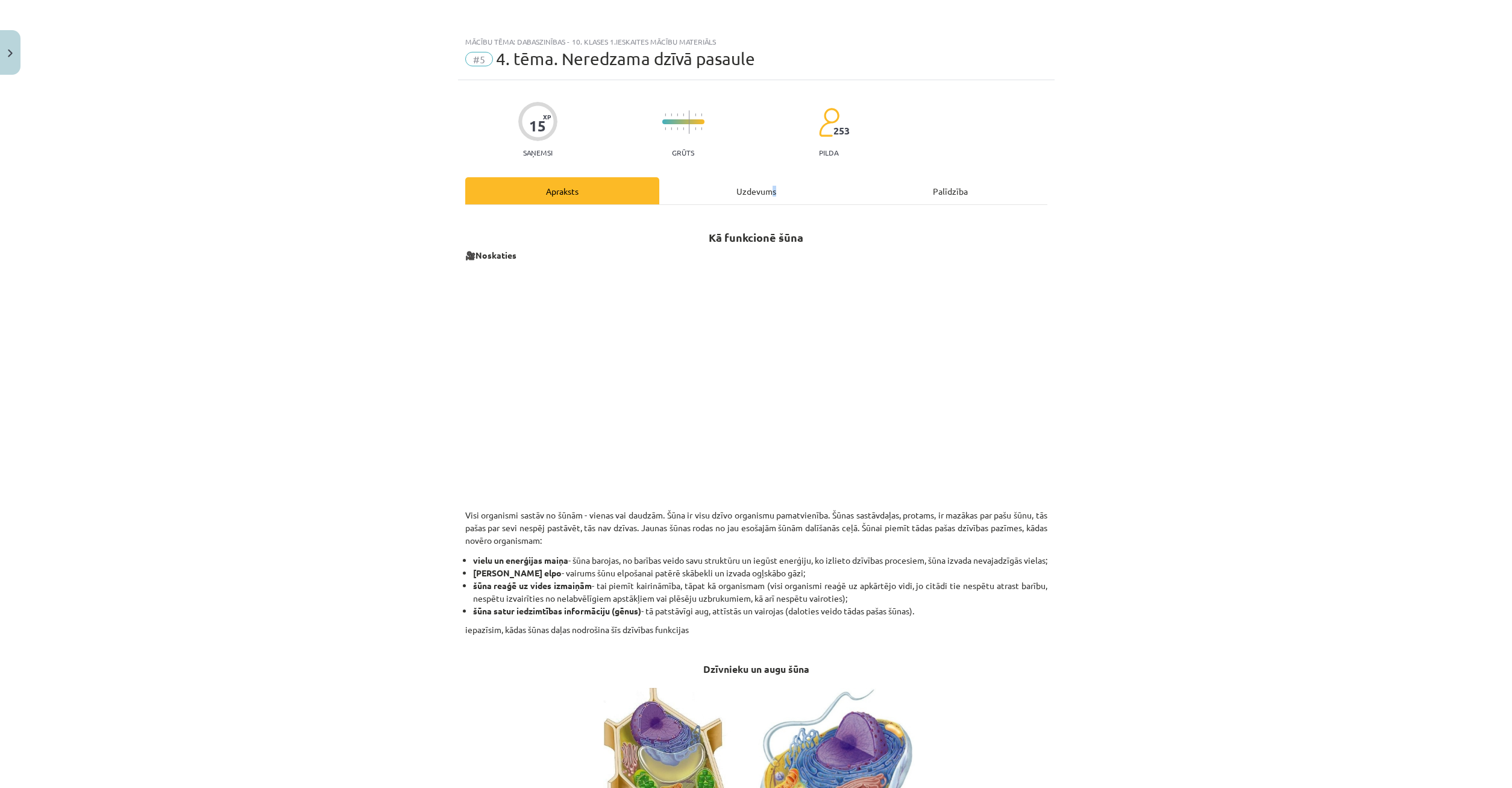
click at [774, 197] on div "Uzdevums" at bounding box center [756, 191] width 194 height 27
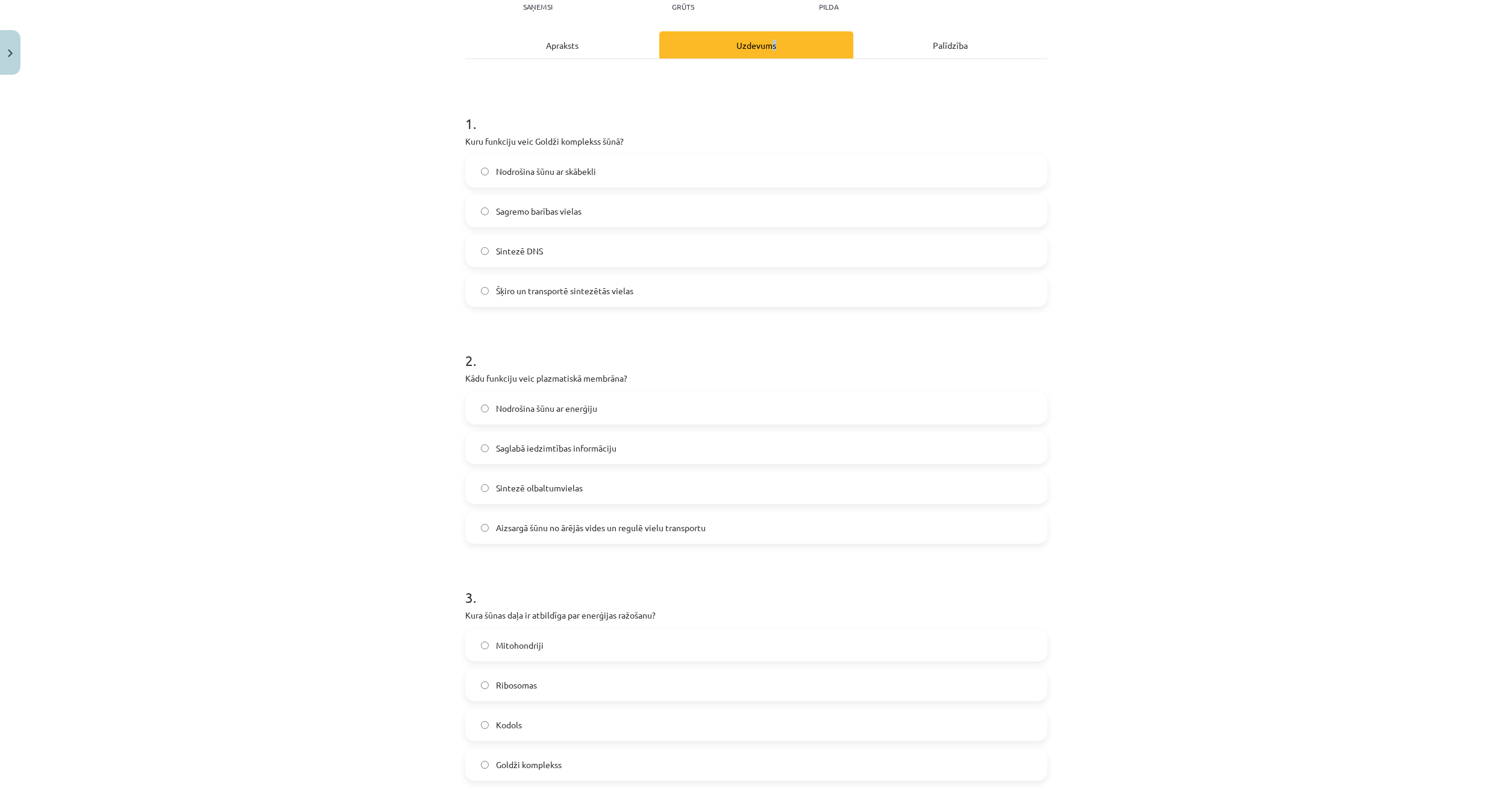
scroll to position [88, 0]
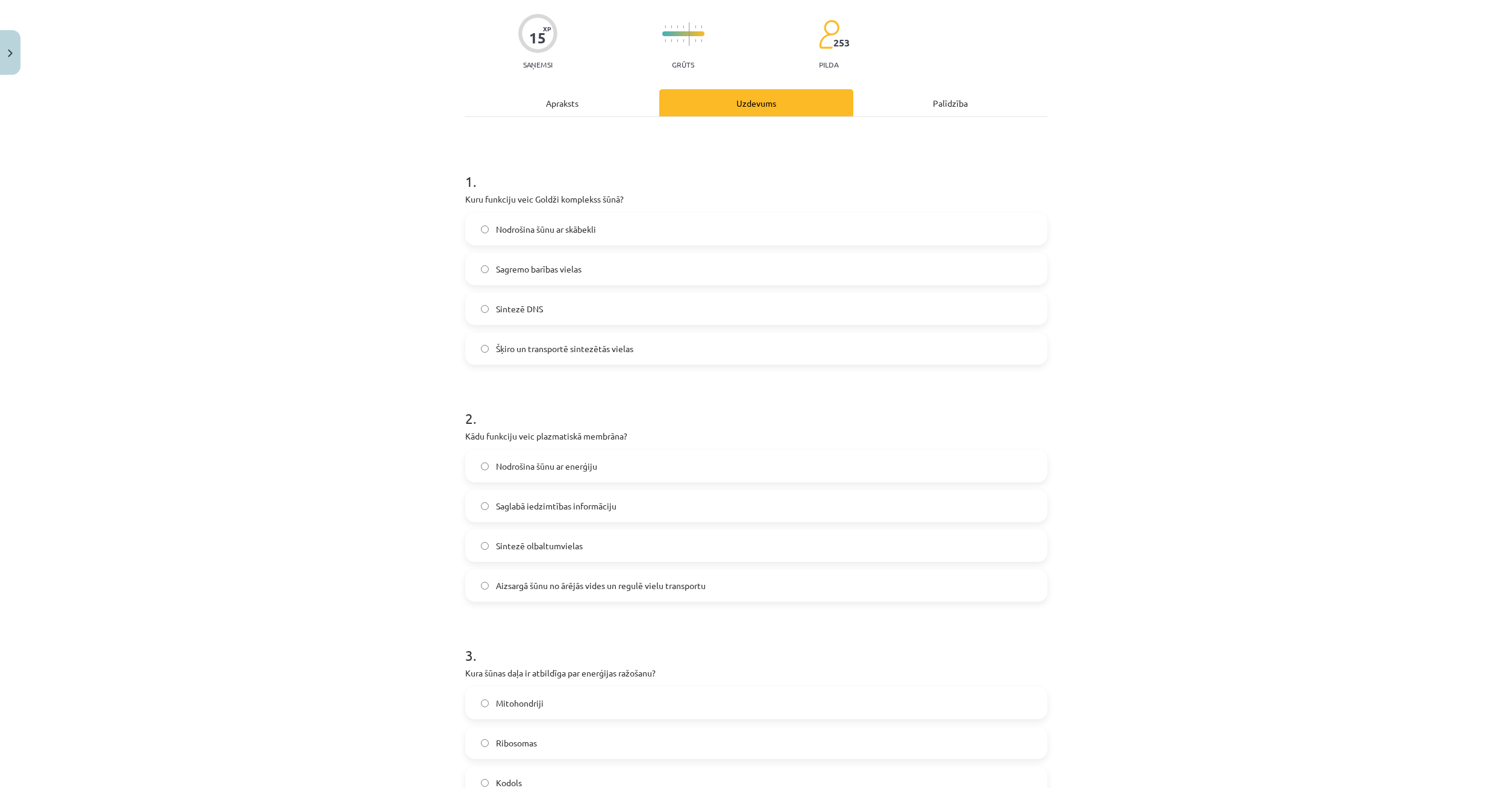
click at [547, 91] on div "Apraksts" at bounding box center [562, 103] width 194 height 27
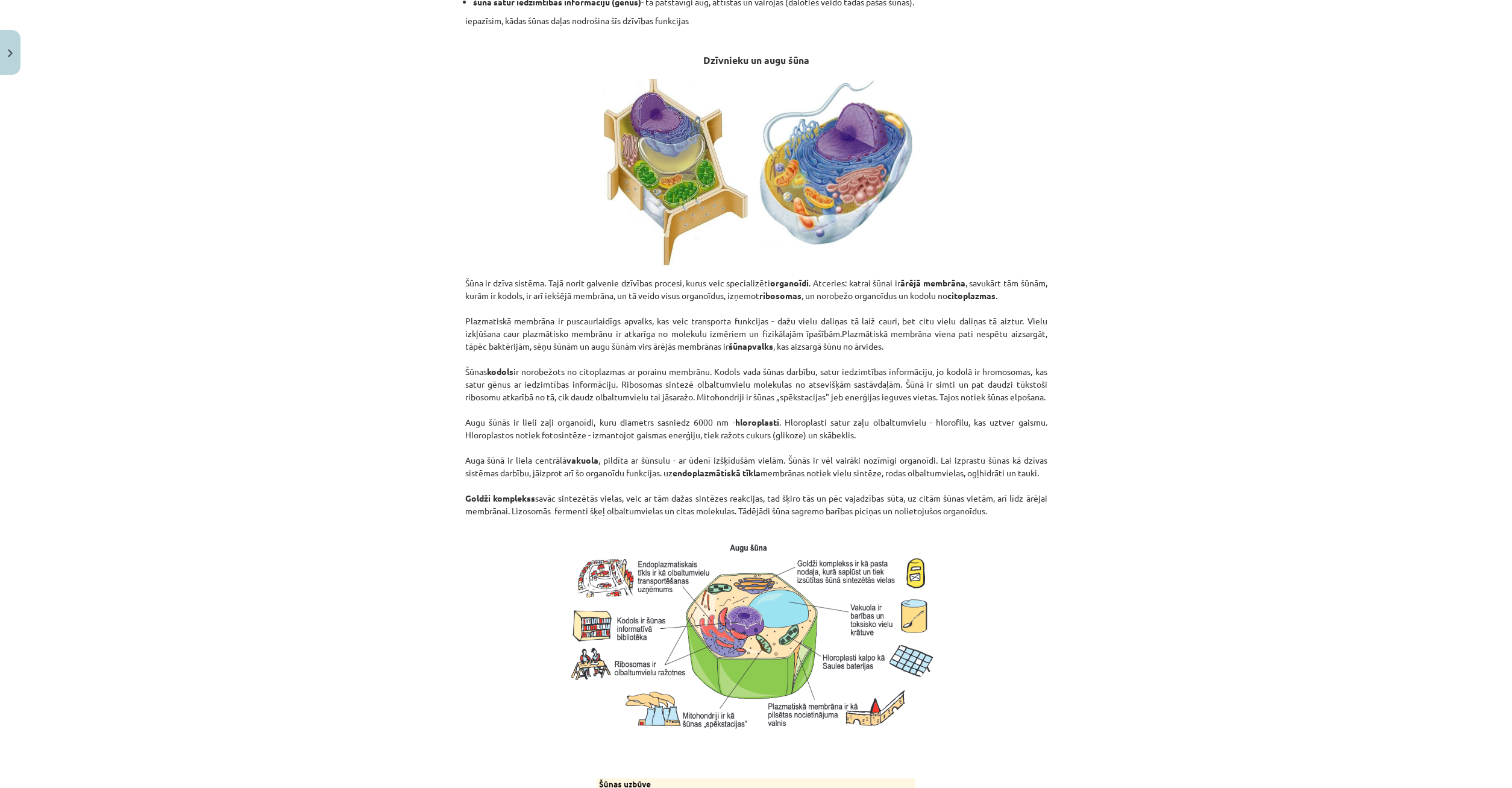
scroll to position [841, 0]
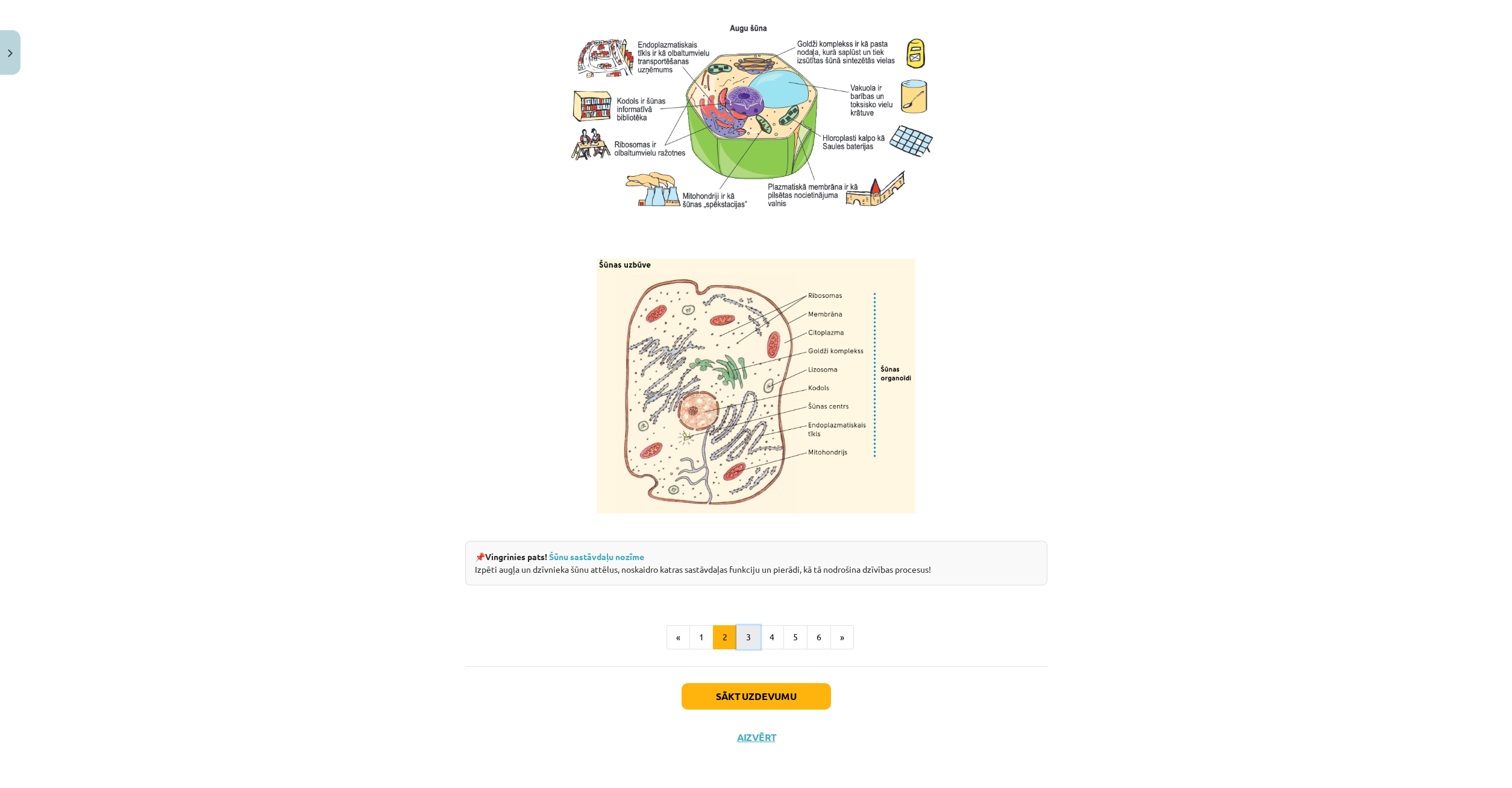
click at [744, 630] on button "3" at bounding box center [749, 638] width 25 height 25
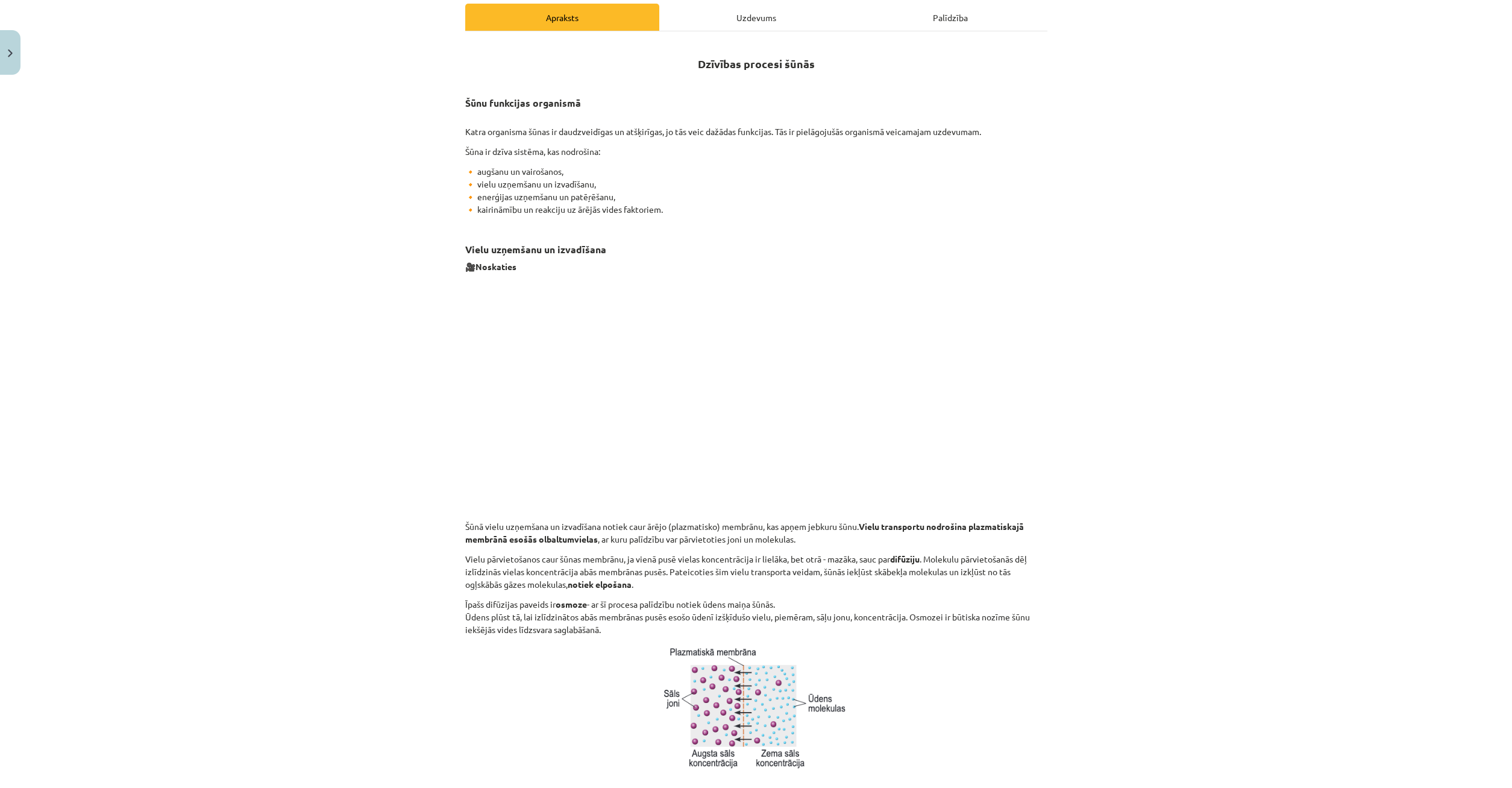
scroll to position [0, 0]
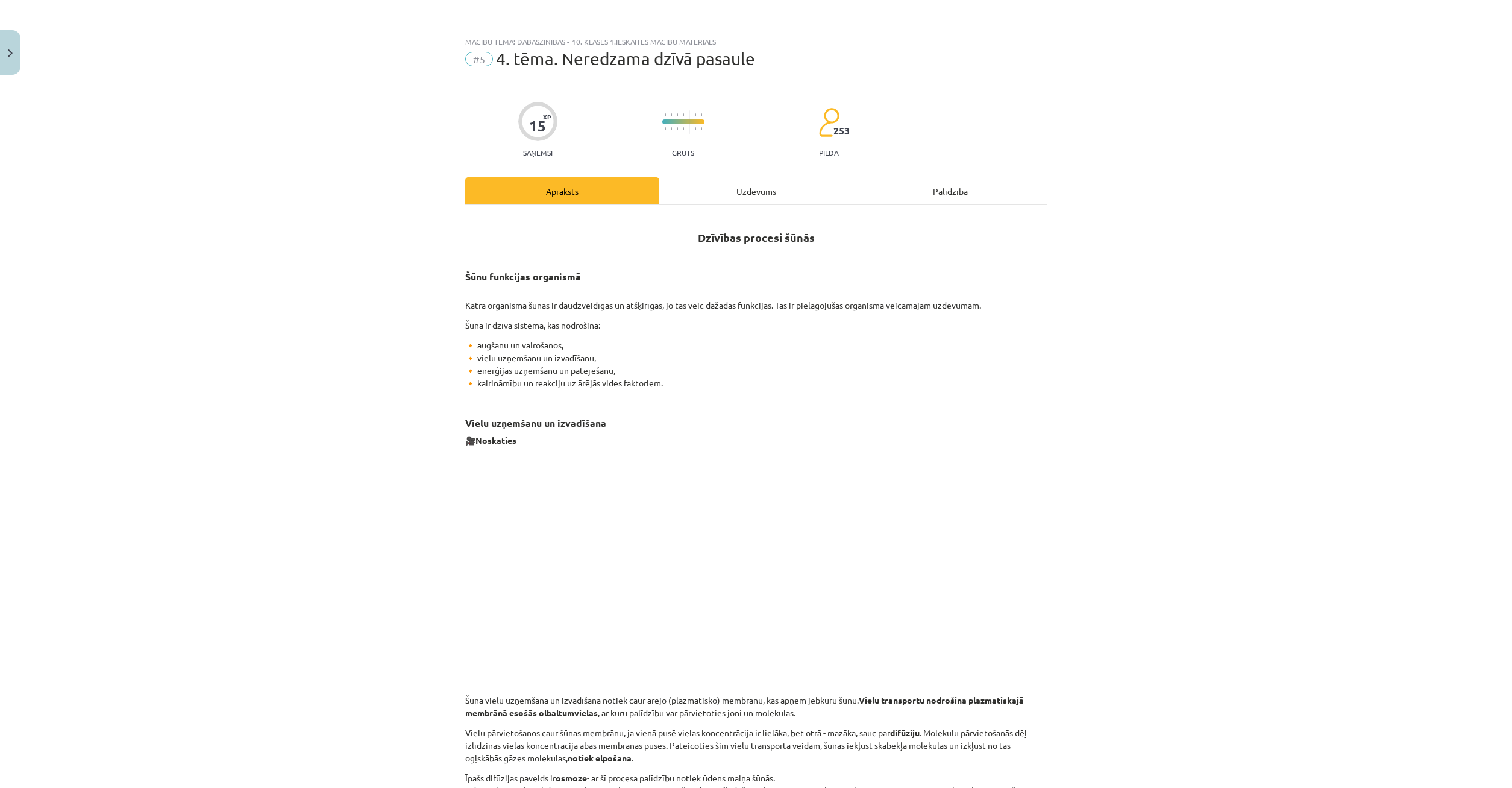
click at [754, 196] on div "Uzdevums" at bounding box center [756, 191] width 194 height 27
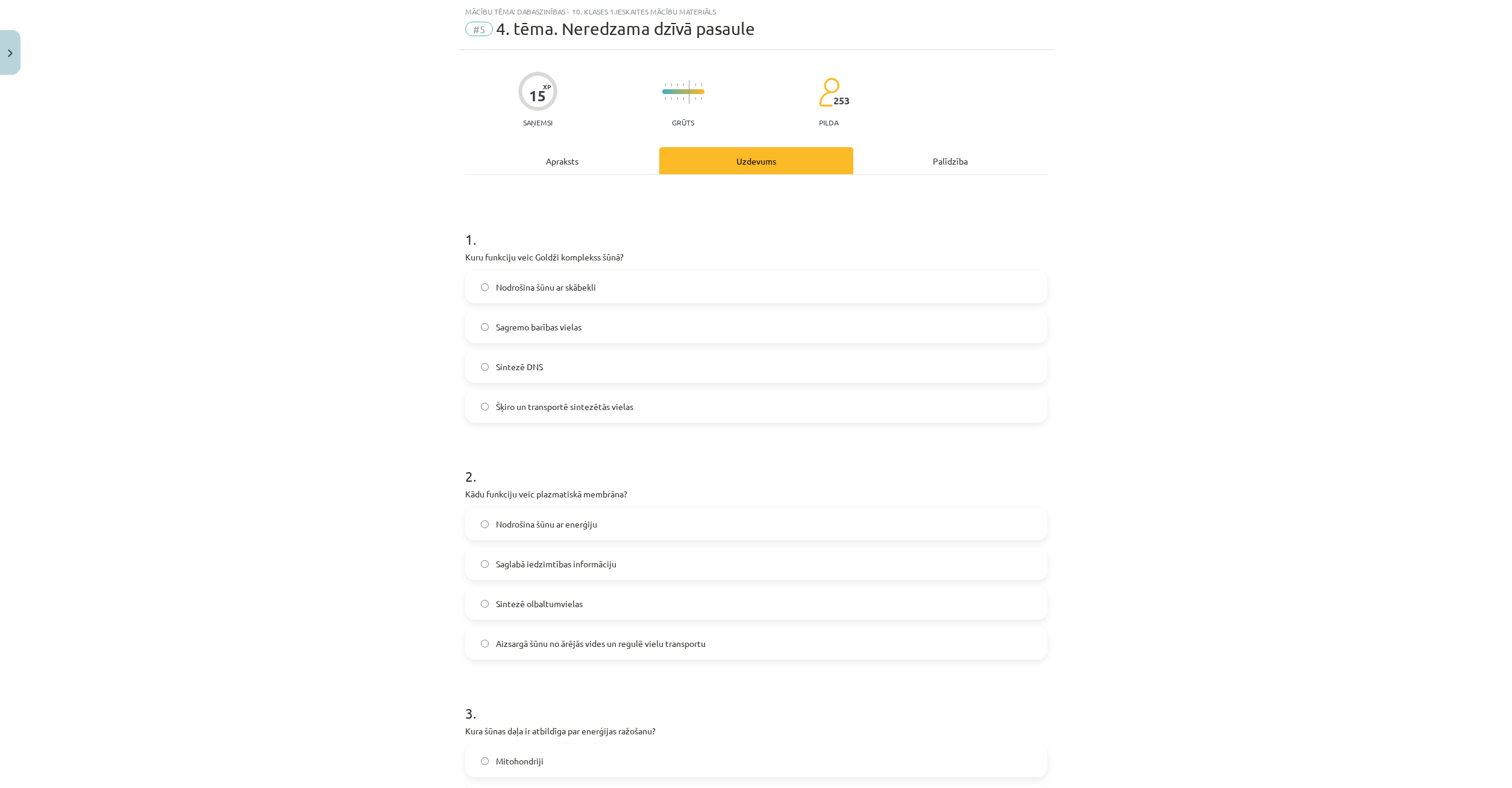
scroll to position [88, 0]
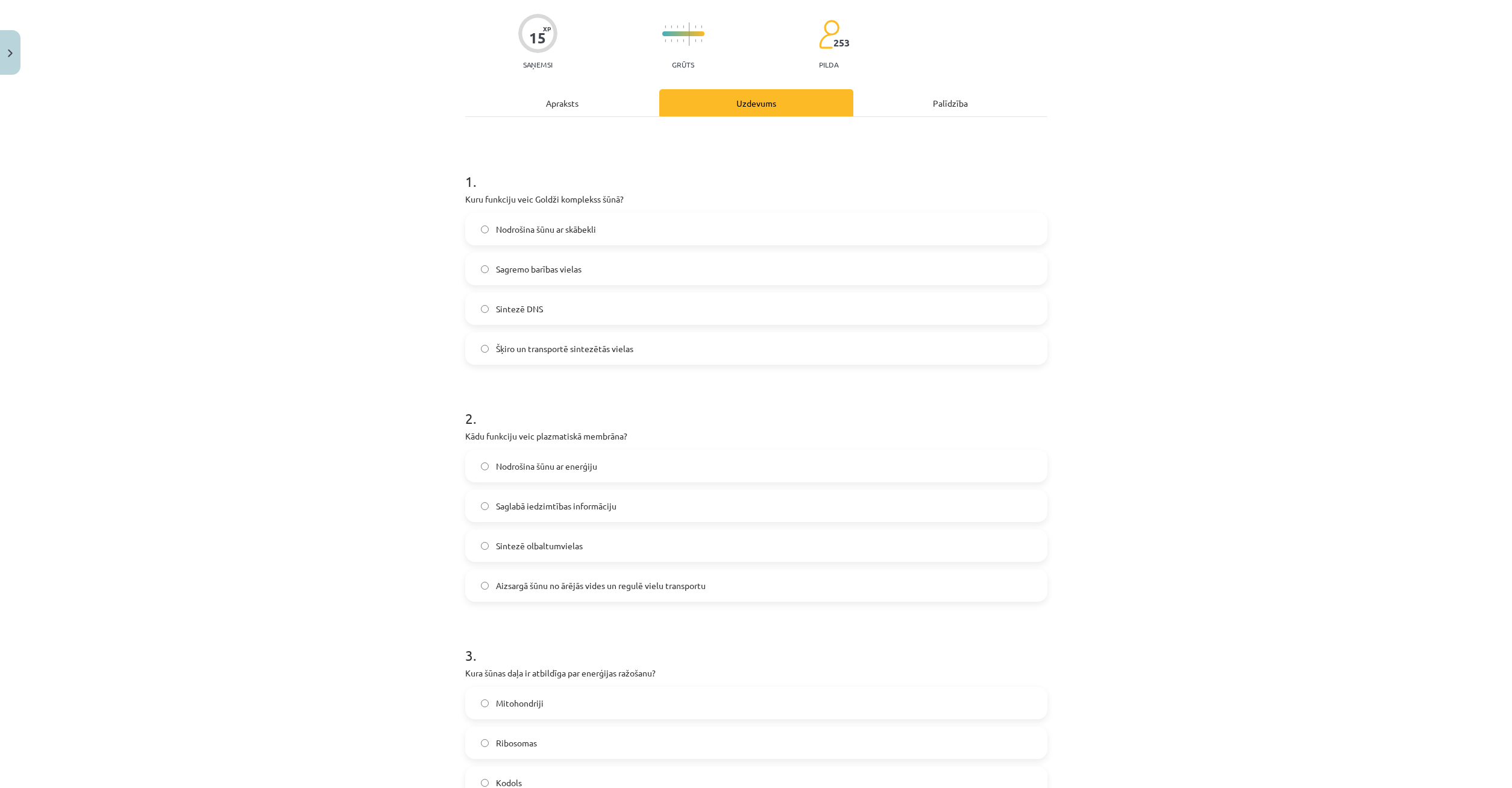
click at [567, 111] on div "Apraksts" at bounding box center [562, 103] width 194 height 27
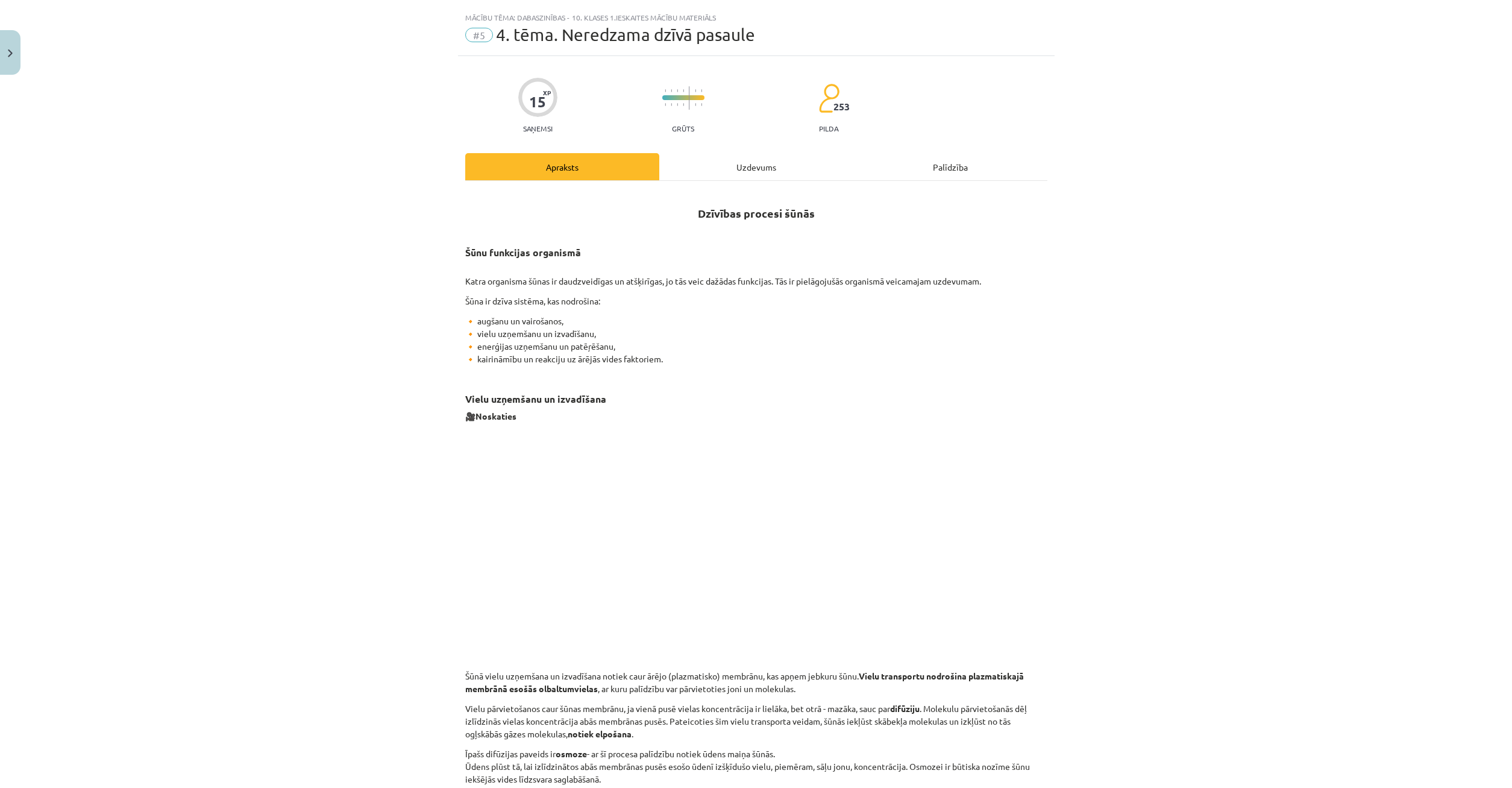
scroll to position [0, 0]
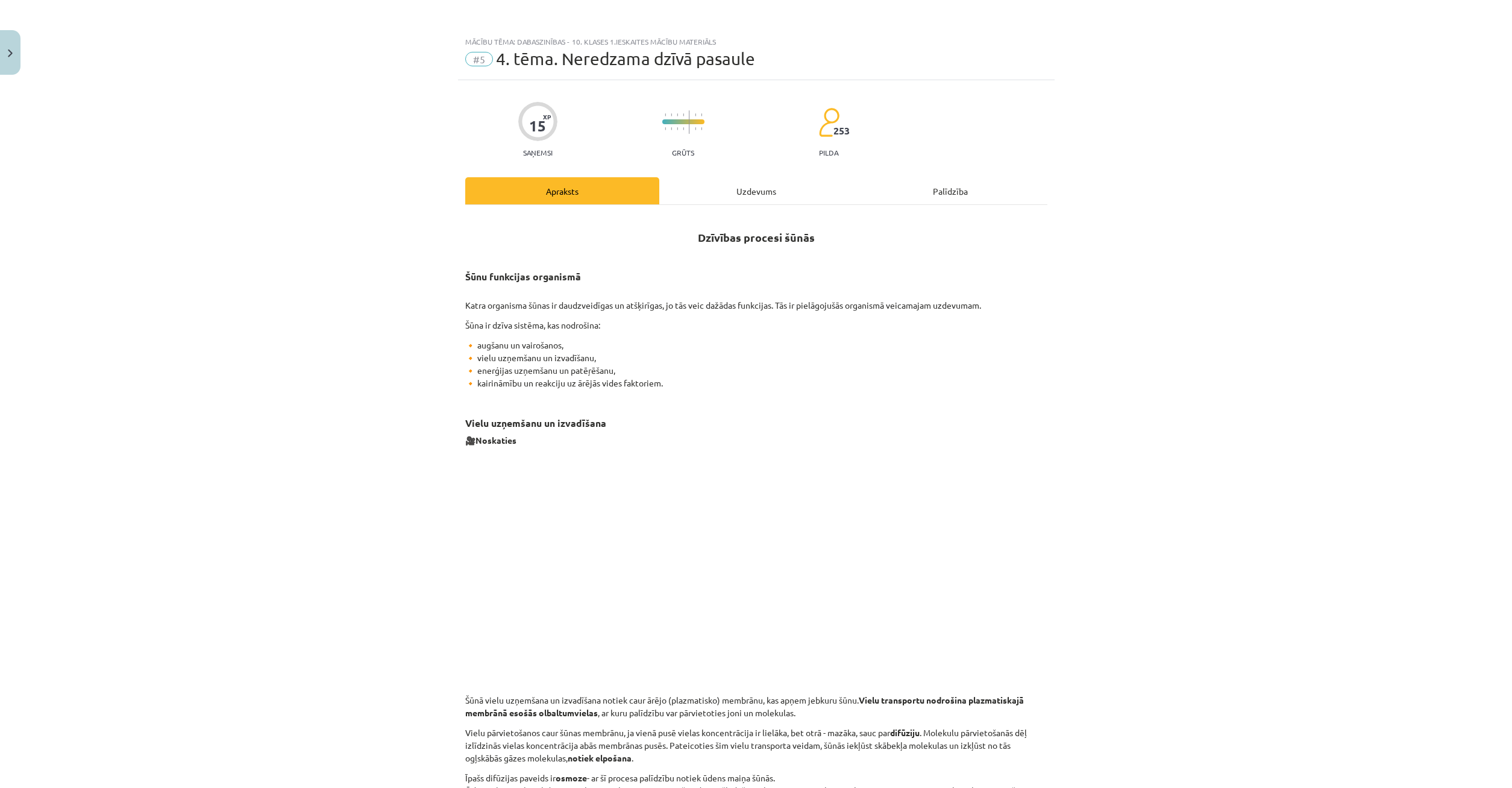
click at [751, 185] on div "Uzdevums" at bounding box center [756, 191] width 194 height 27
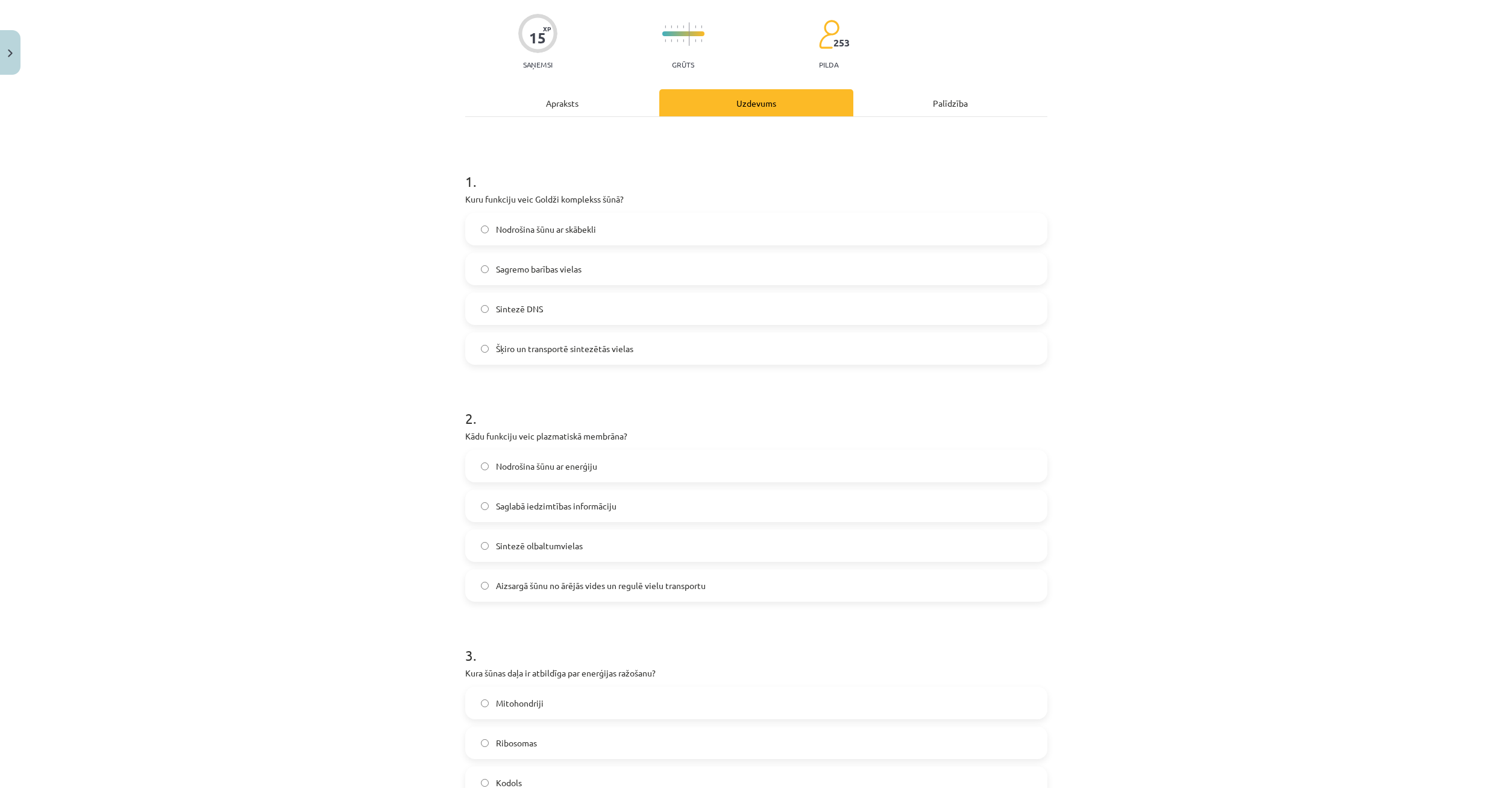
scroll to position [146, 0]
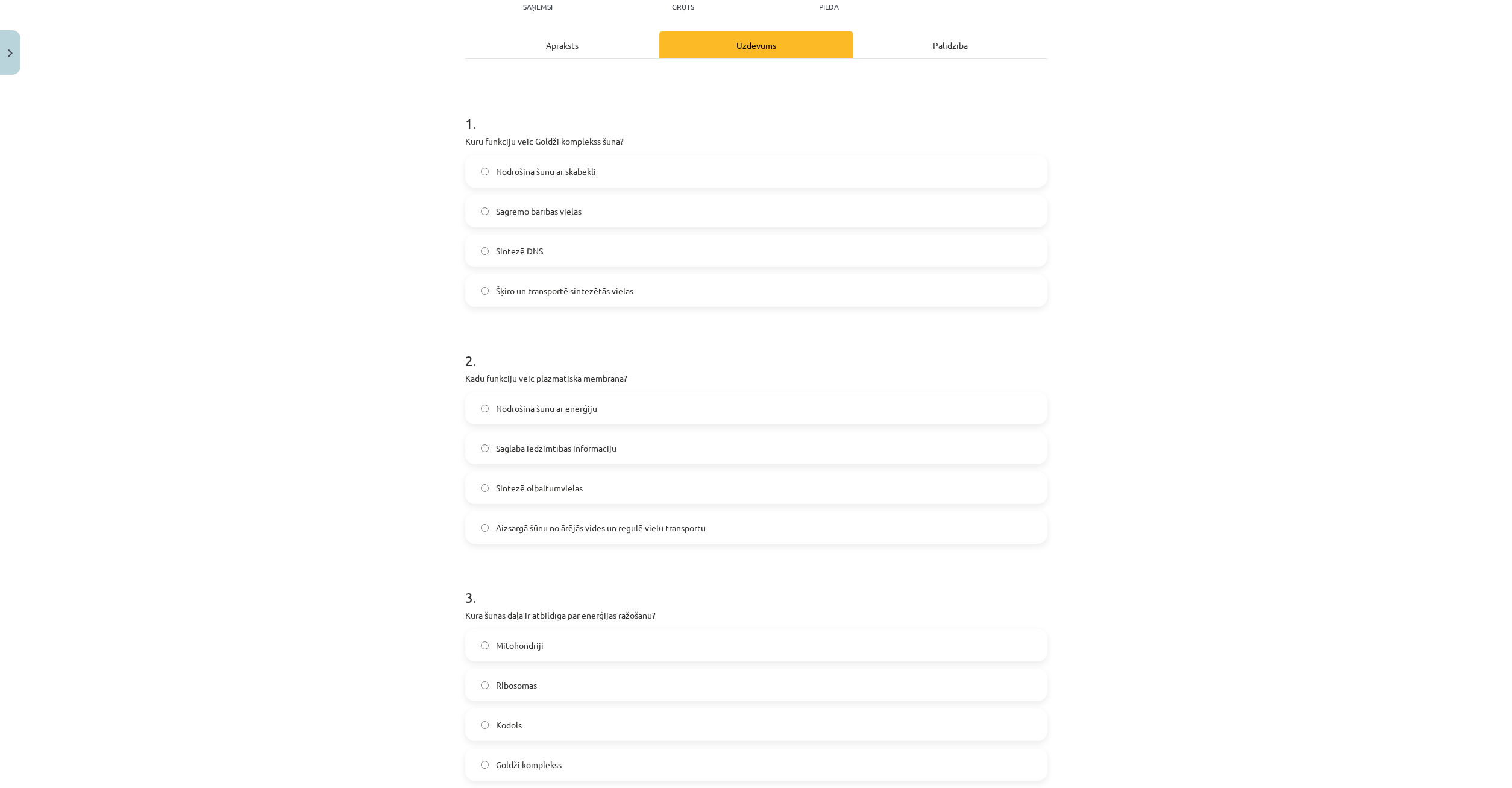
click at [555, 407] on span "Nodrošina šūnu ar enerģiju" at bounding box center [546, 408] width 101 height 12
drag, startPoint x: 489, startPoint y: 482, endPoint x: 488, endPoint y: 475, distance: 7.1
click at [488, 476] on label "Sintezē olbaltumvielas" at bounding box center [756, 488] width 580 height 30
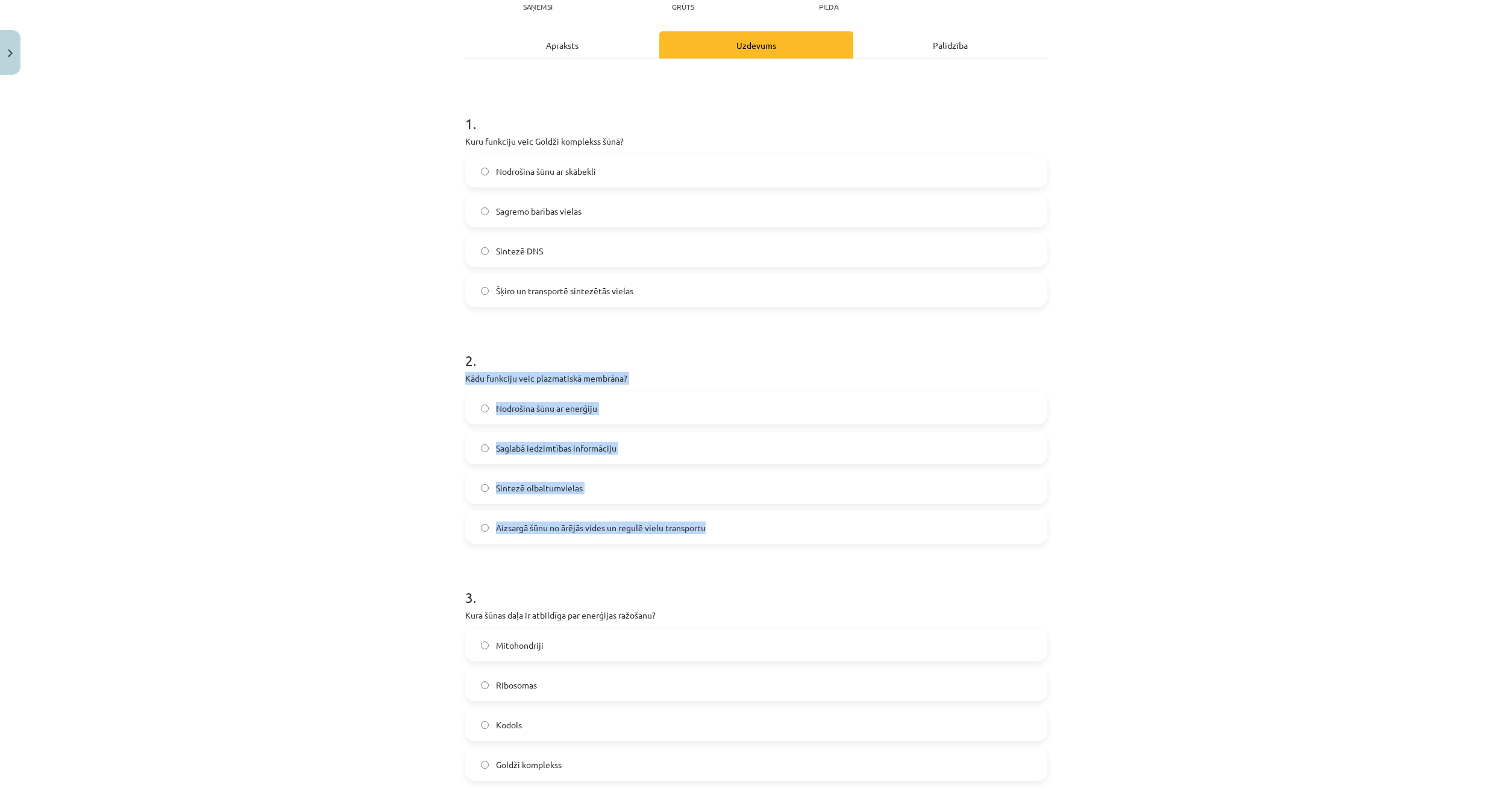
drag, startPoint x: 466, startPoint y: 375, endPoint x: 738, endPoint y: 513, distance: 305.0
click at [784, 543] on div "2 . Kādu funkciju veic plazmatiskā membrāna? Nodrošina šūnu ar enerģiju Saglabā…" at bounding box center [756, 438] width 582 height 213
drag, startPoint x: 548, startPoint y: 382, endPoint x: 540, endPoint y: 382, distance: 8.0
copy div "Kādu funkciju veic plazmatiskā membrāna? Nodrošina šūnu ar enerģiju Saglabā ied…"
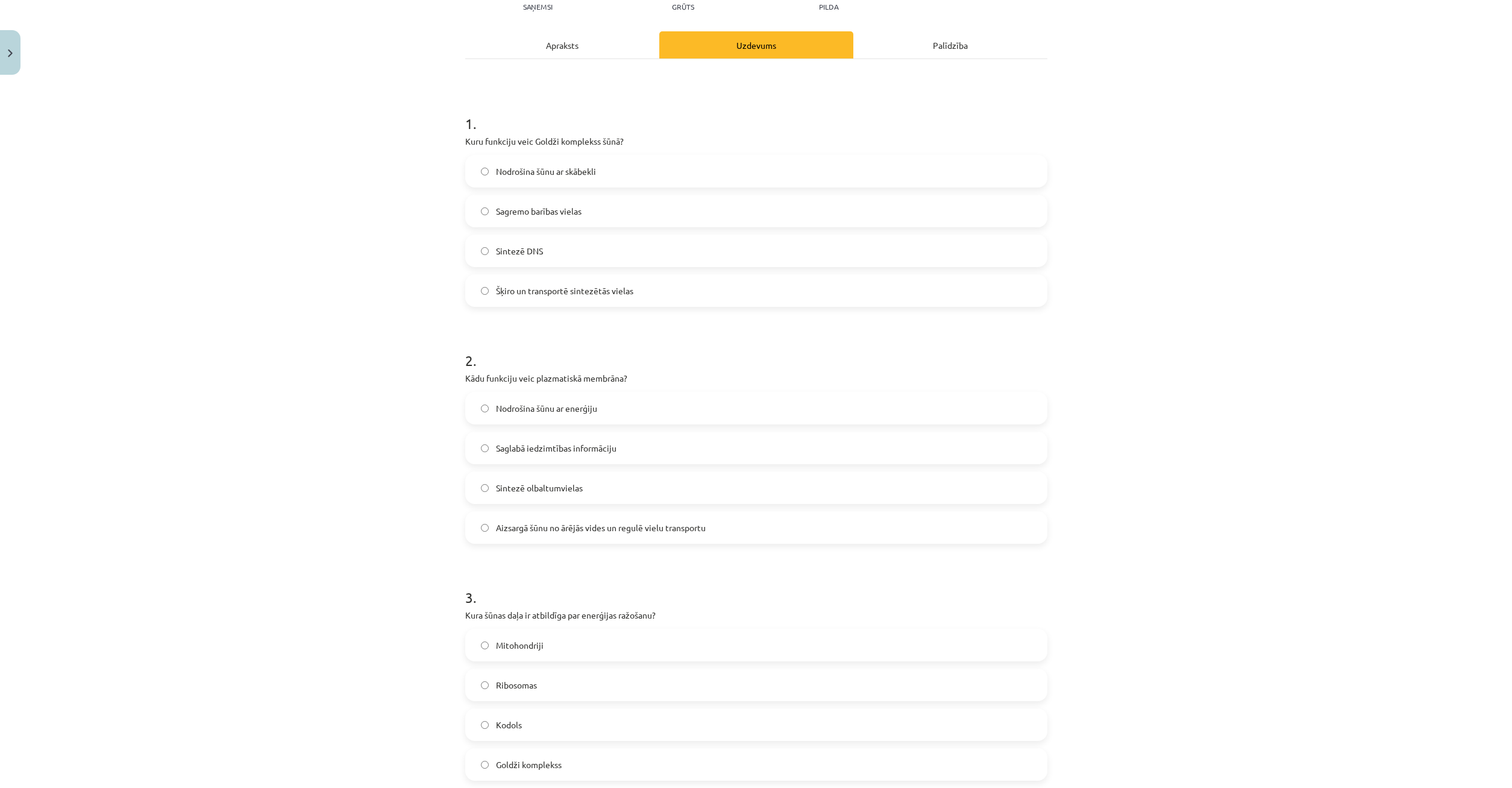
click at [799, 370] on div "2 . Kādu funkciju veic plazmatiskā membrāna? Nodrošina šūnu ar enerģiju Saglabā…" at bounding box center [756, 438] width 582 height 213
click at [493, 530] on label "Aizsargā šūnu no ārējās vides un regulē vielu transportu" at bounding box center [756, 528] width 580 height 30
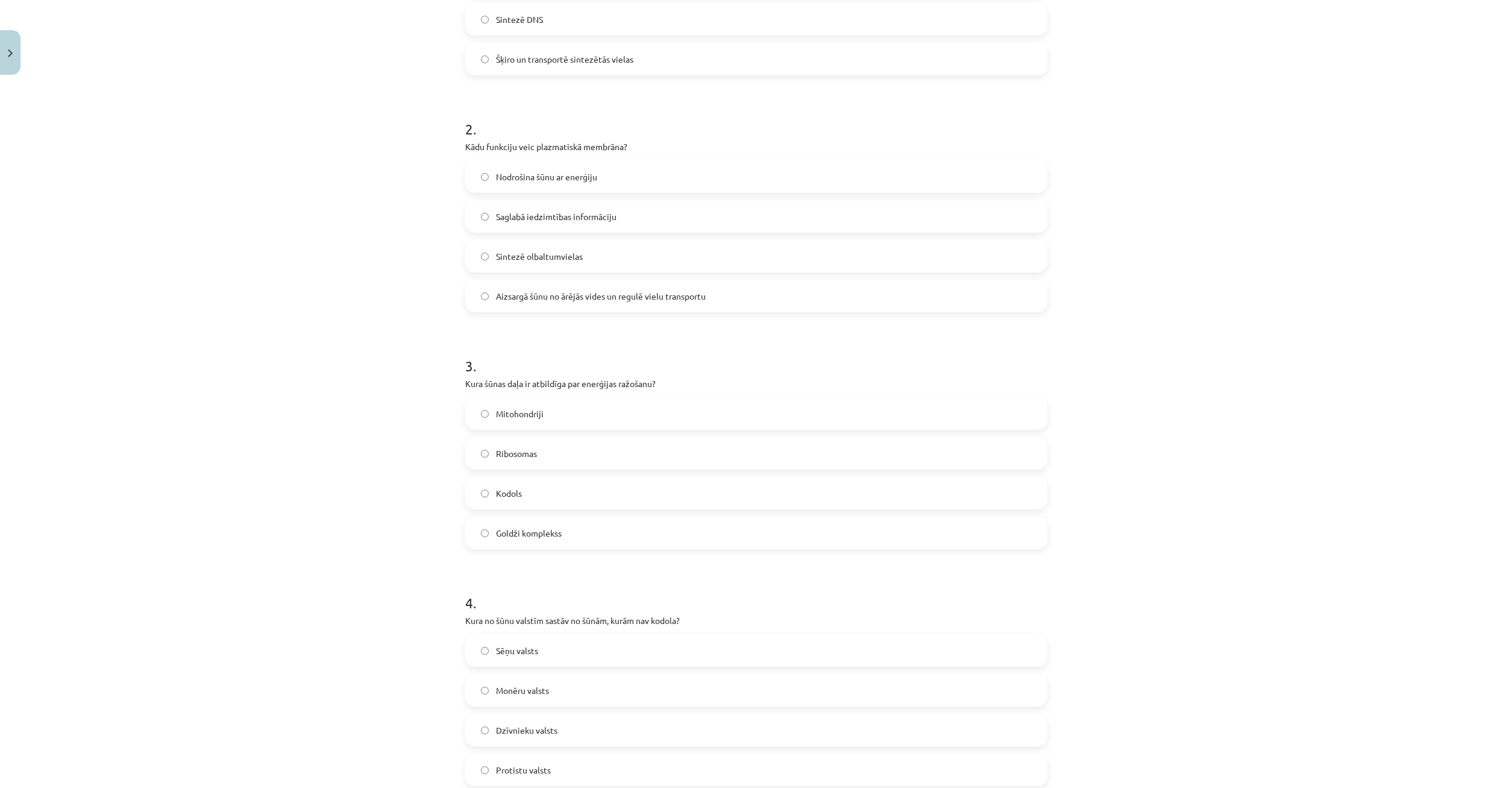
scroll to position [261, 0]
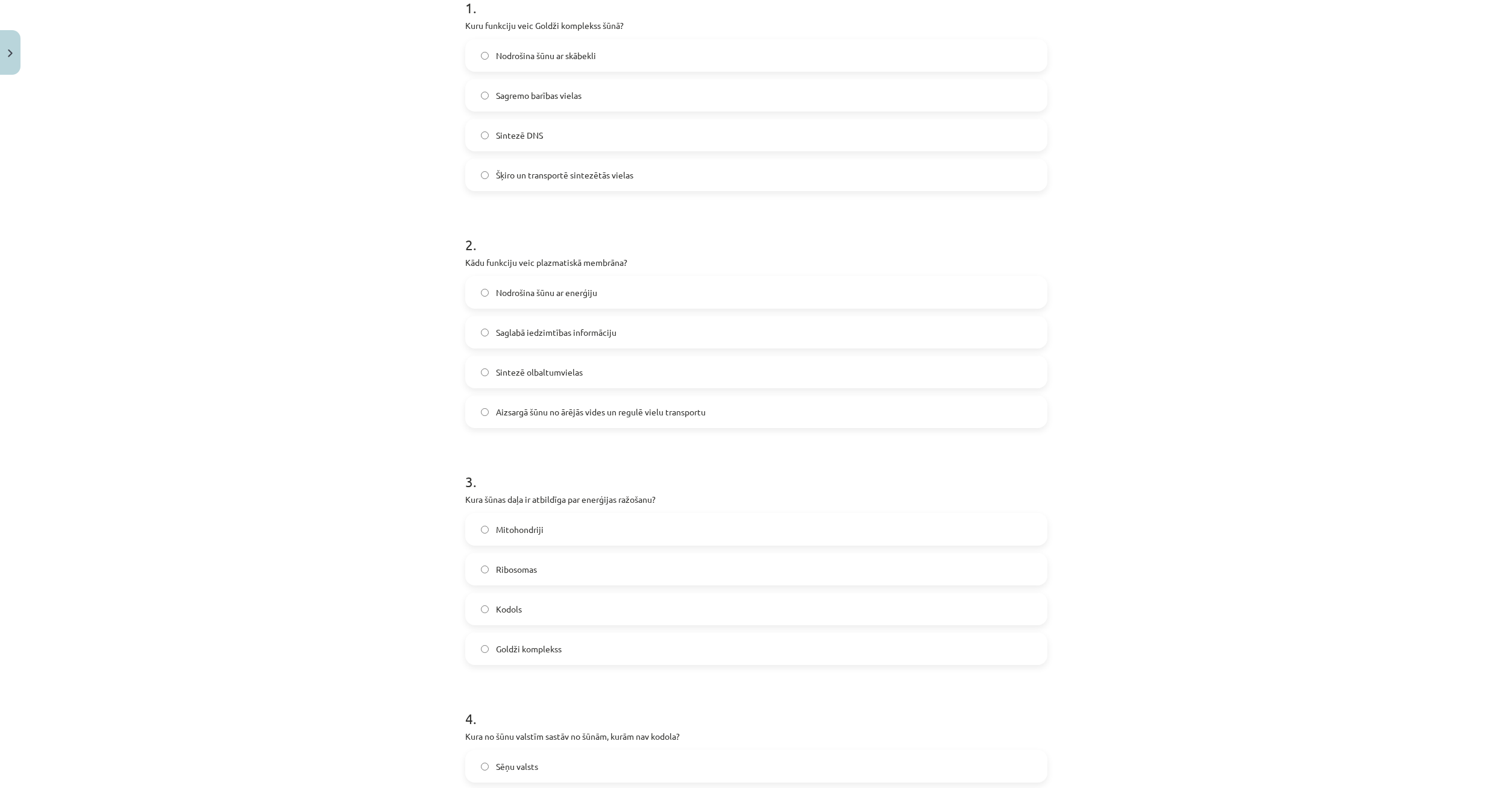
click at [484, 574] on label "Ribosomas" at bounding box center [756, 569] width 580 height 30
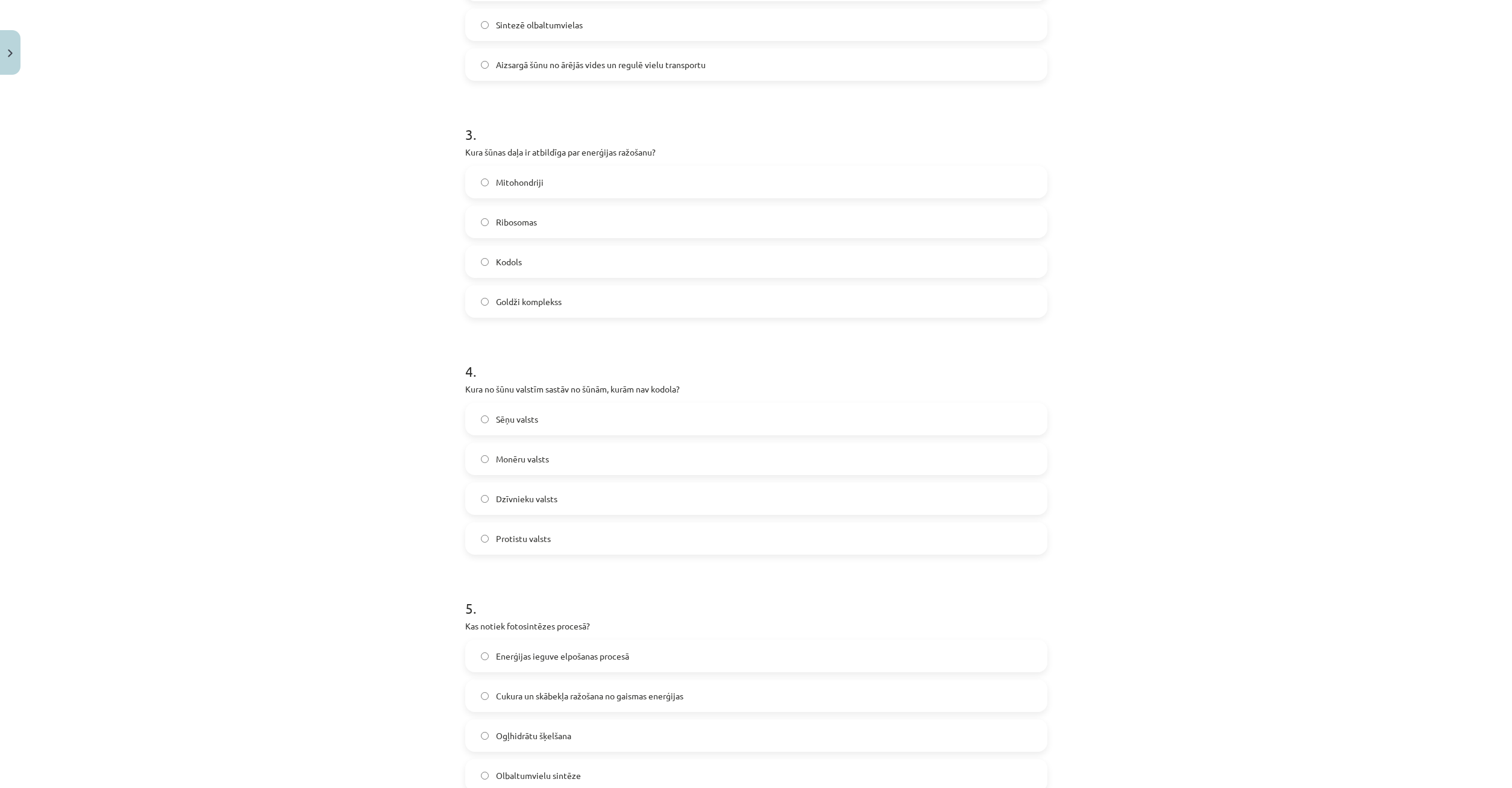
scroll to position [753, 0]
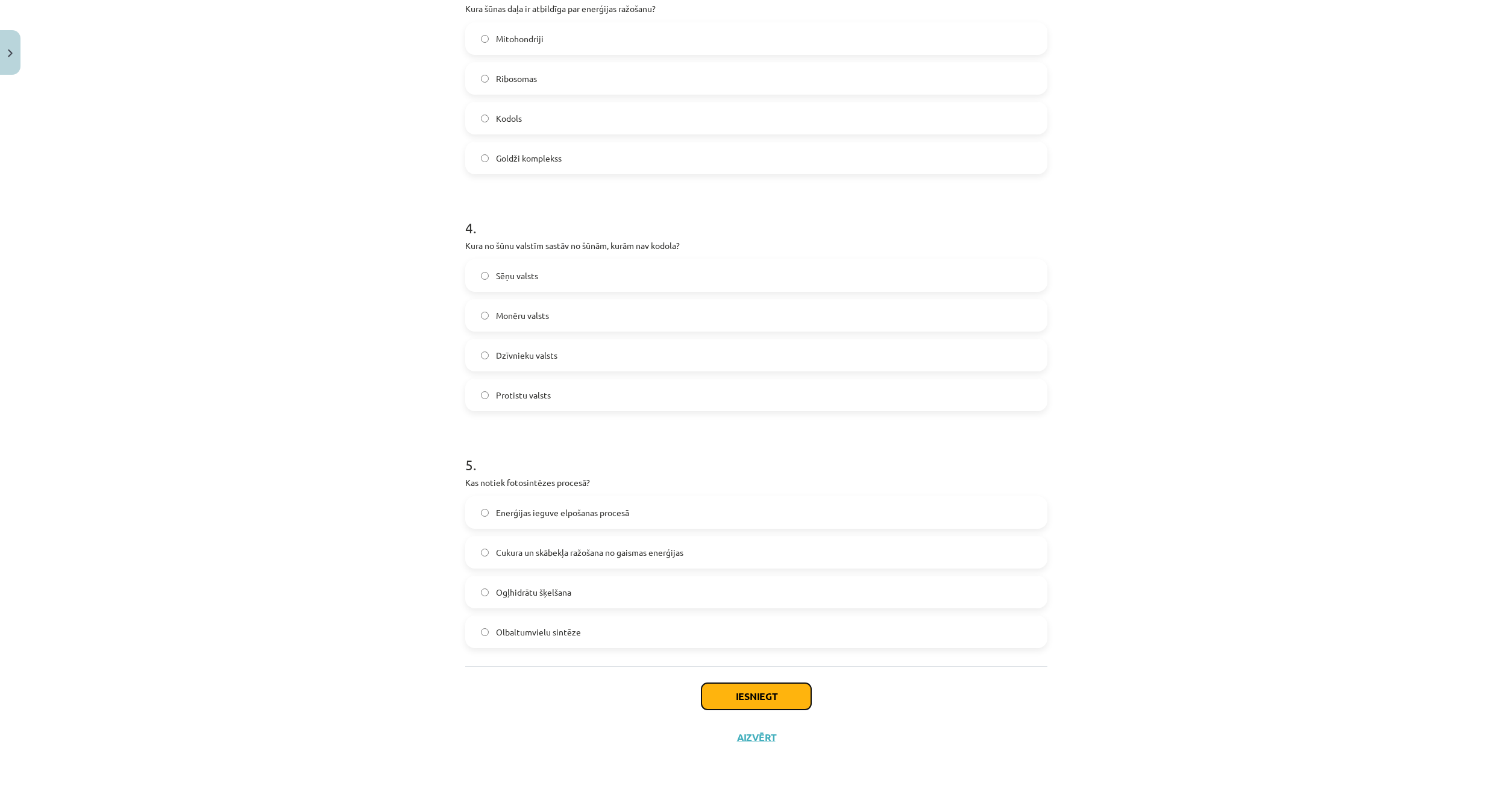
click at [767, 693] on button "Iesniegt" at bounding box center [756, 696] width 109 height 26
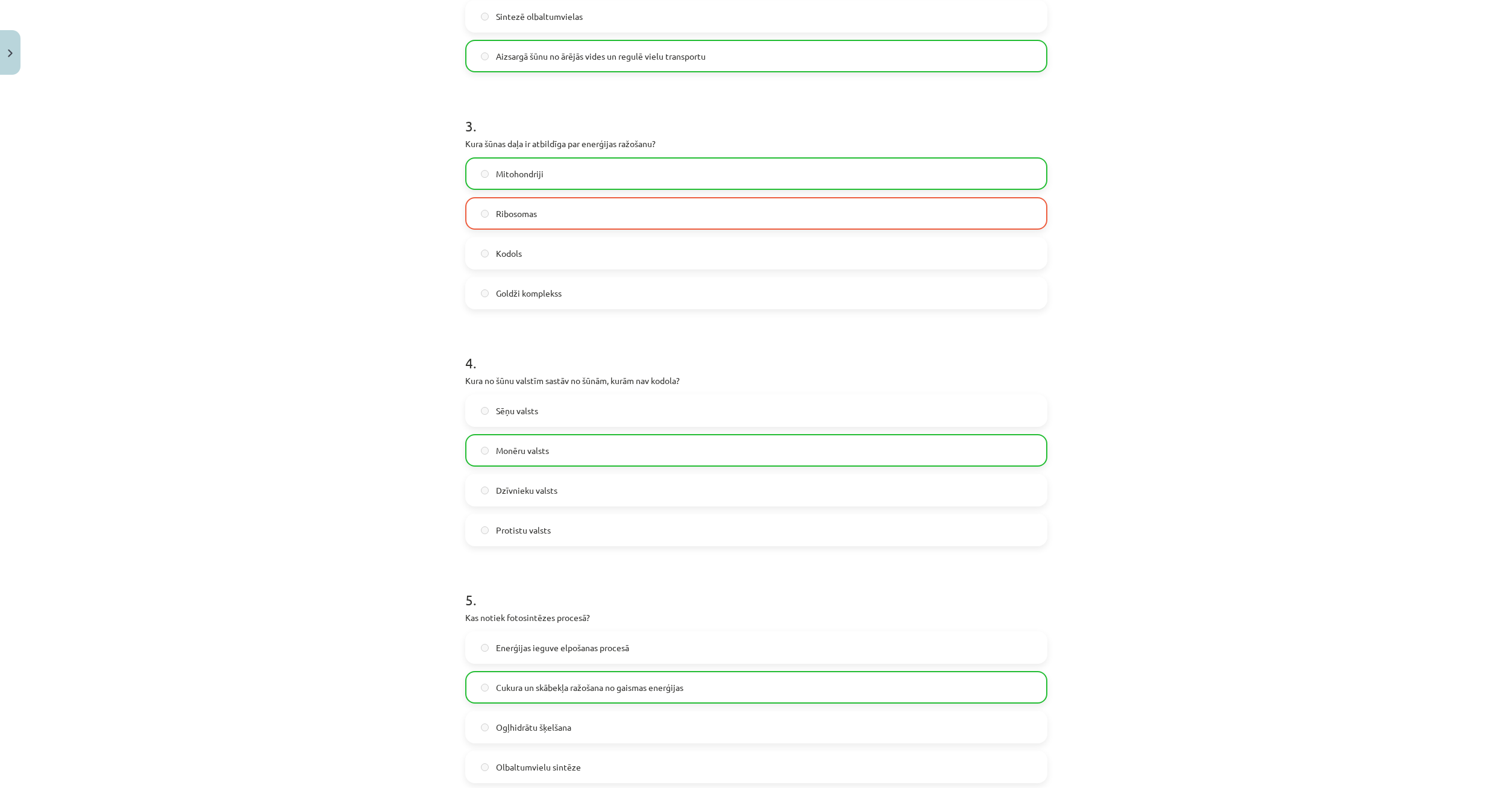
scroll to position [791, 0]
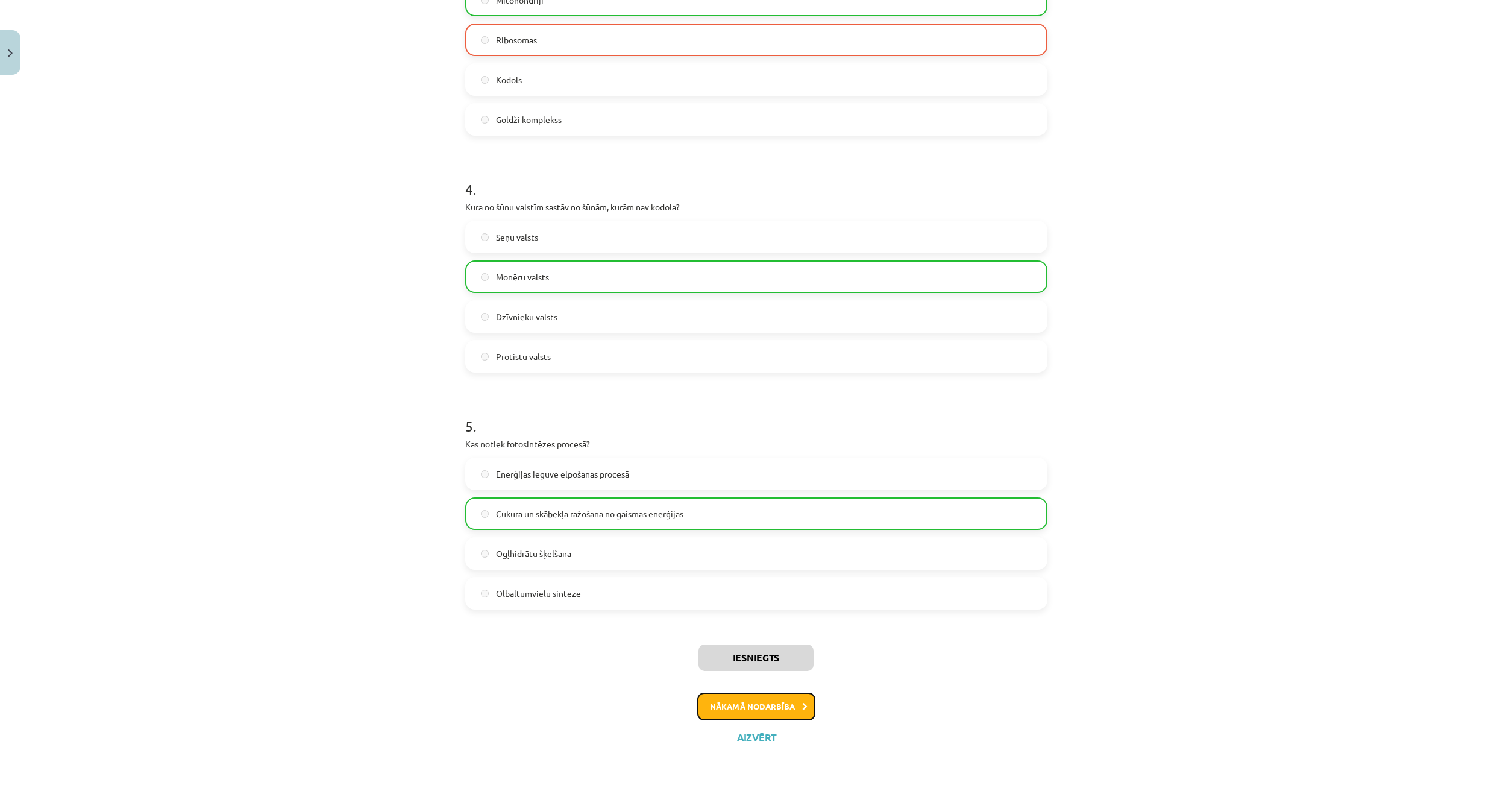
click at [723, 703] on button "Nākamā nodarbība" at bounding box center [756, 706] width 118 height 27
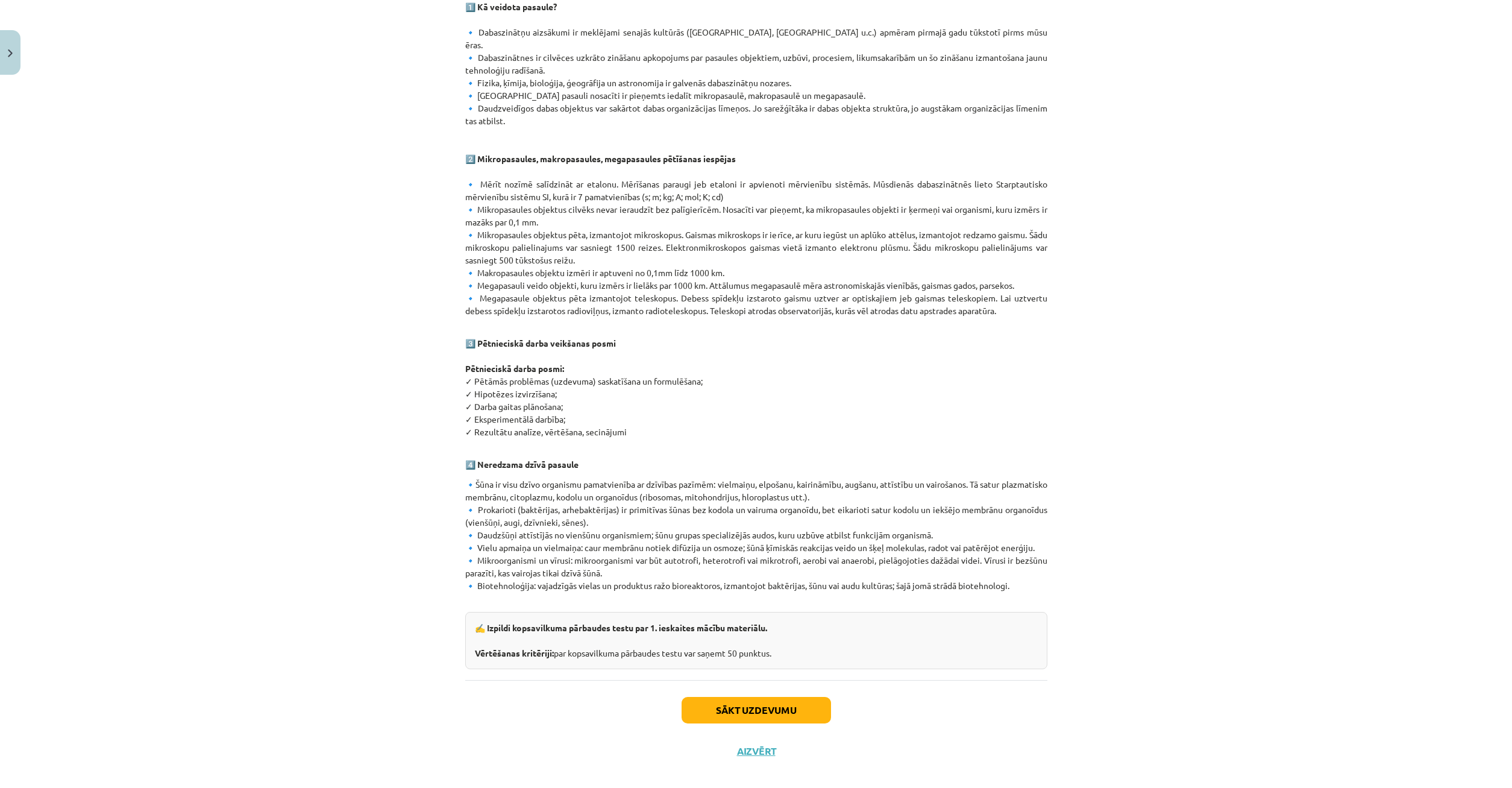
scroll to position [25, 0]
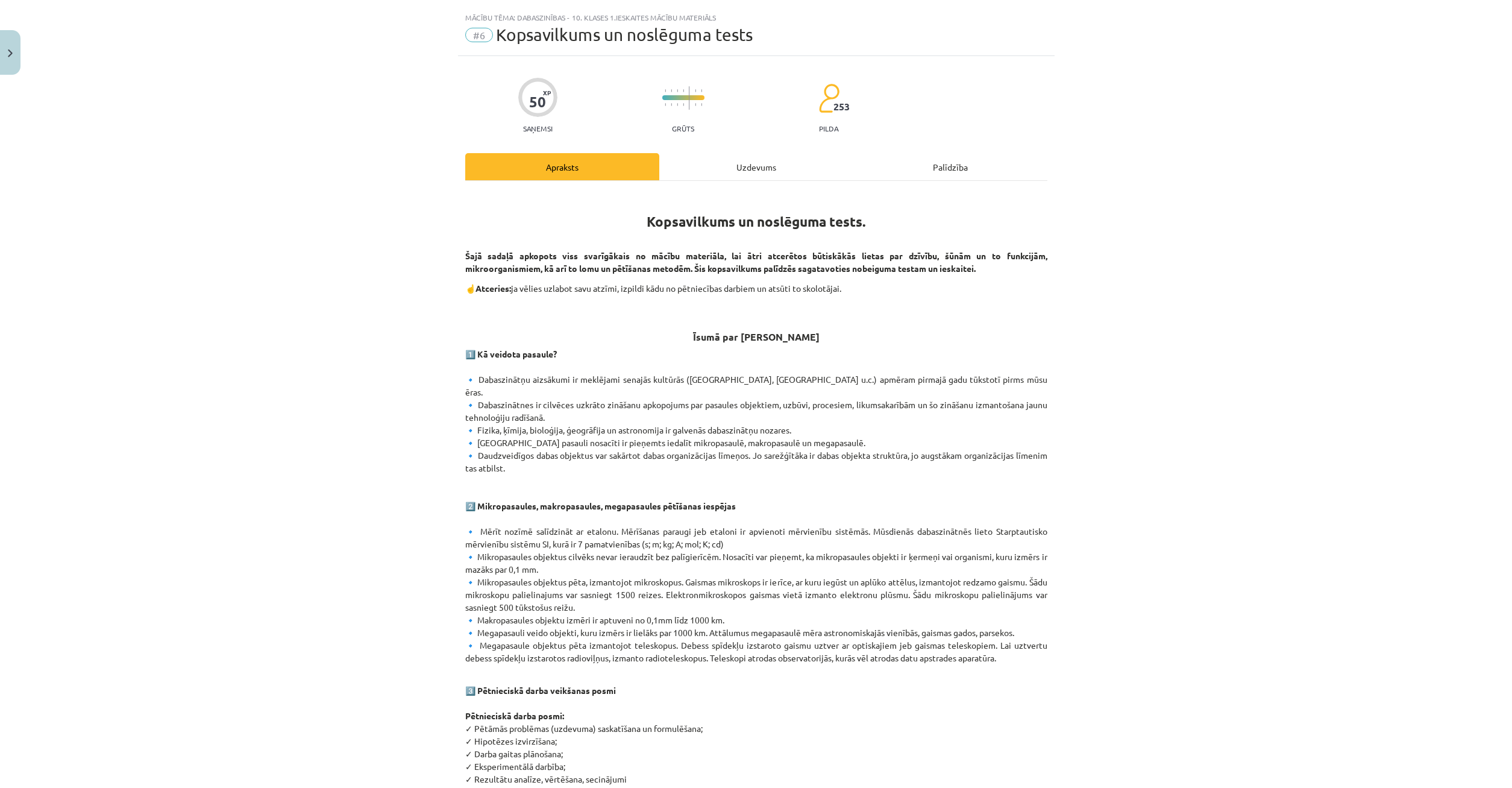
click at [706, 163] on div "Uzdevums" at bounding box center [756, 166] width 194 height 27
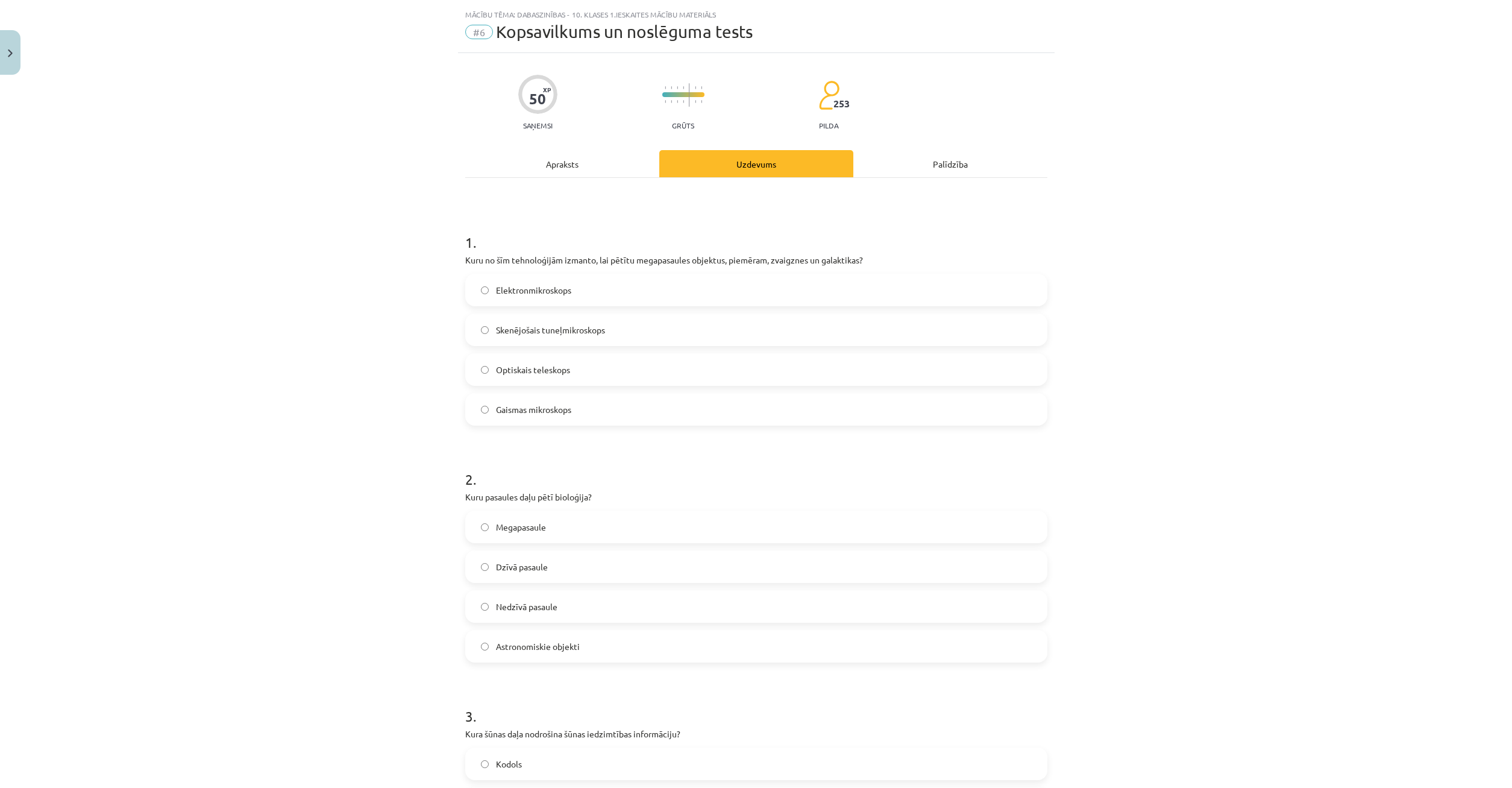
scroll to position [0, 0]
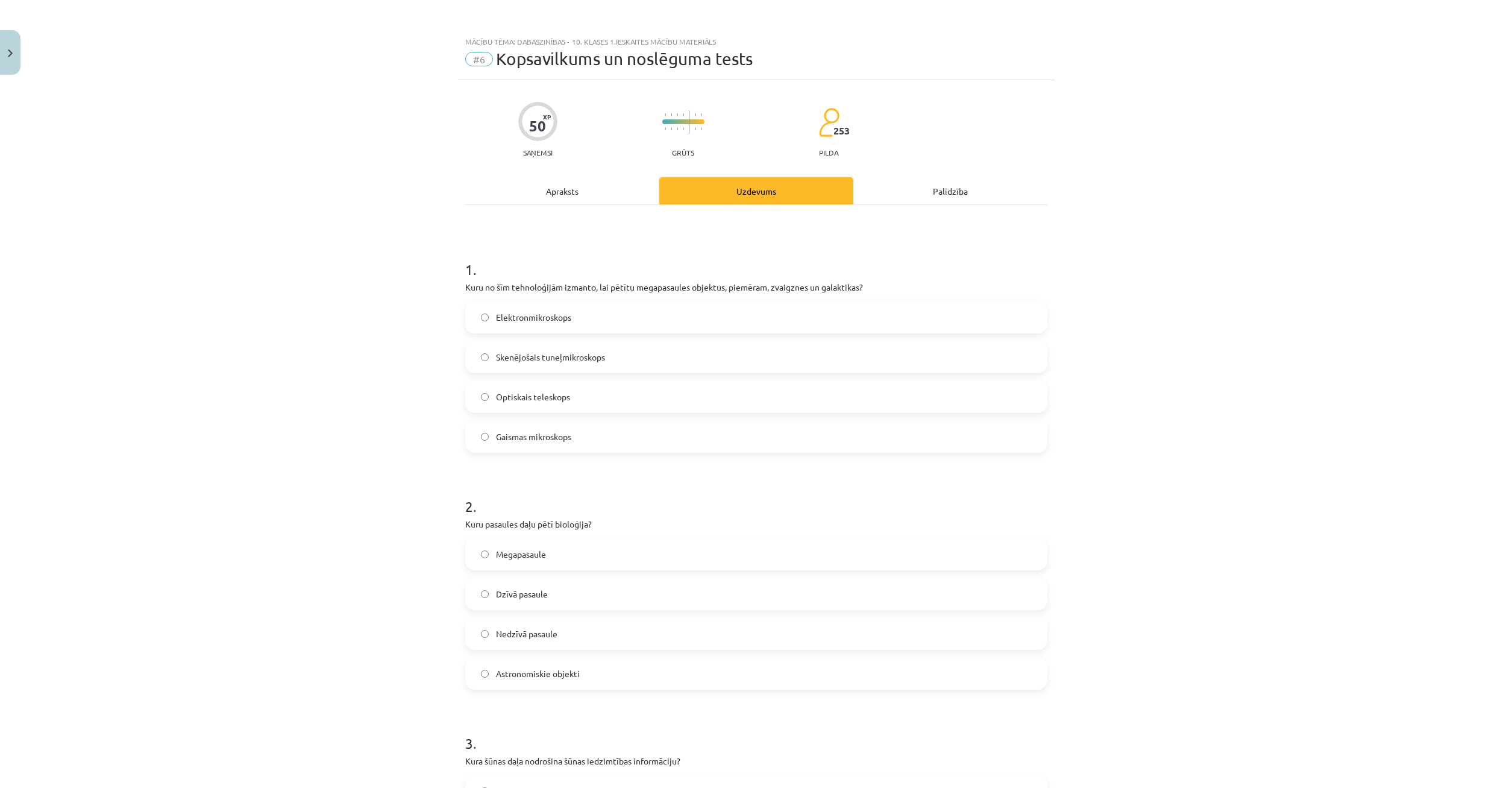
click at [474, 395] on label "Optiskais teleskops" at bounding box center [756, 397] width 580 height 30
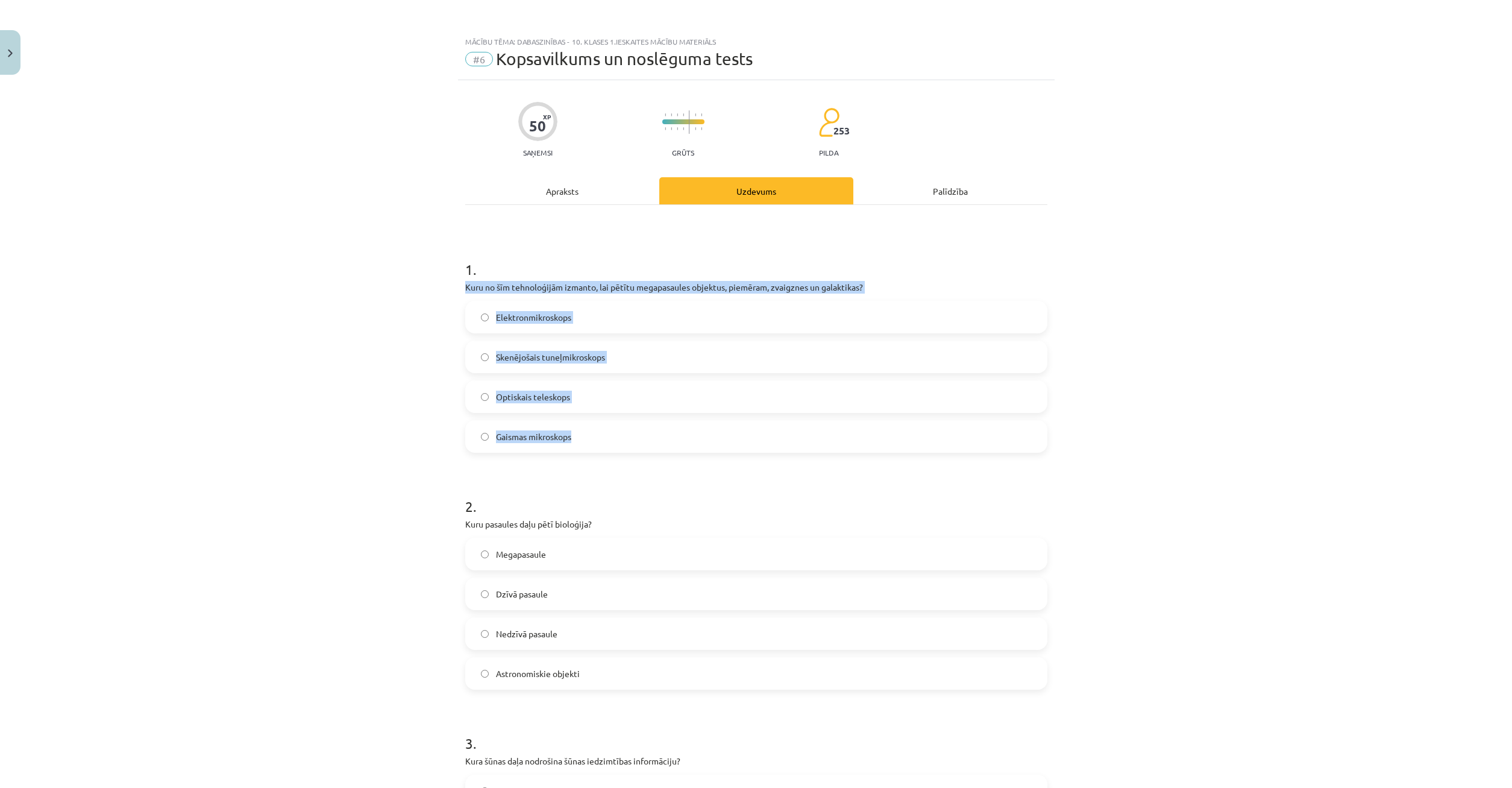
drag, startPoint x: 443, startPoint y: 281, endPoint x: 837, endPoint y: 448, distance: 427.9
click at [835, 456] on div "Mācību tēma: Dabaszinības - 10. klases 1.ieskaites mācību materiāls #6 Kopsavil…" at bounding box center [756, 394] width 1512 height 788
drag, startPoint x: 702, startPoint y: 290, endPoint x: 711, endPoint y: 293, distance: 9.5
copy div "Kuru no šīm tehnoloģijām izmanto, lai pētītu megapasaules objektus, piemēram, z…"
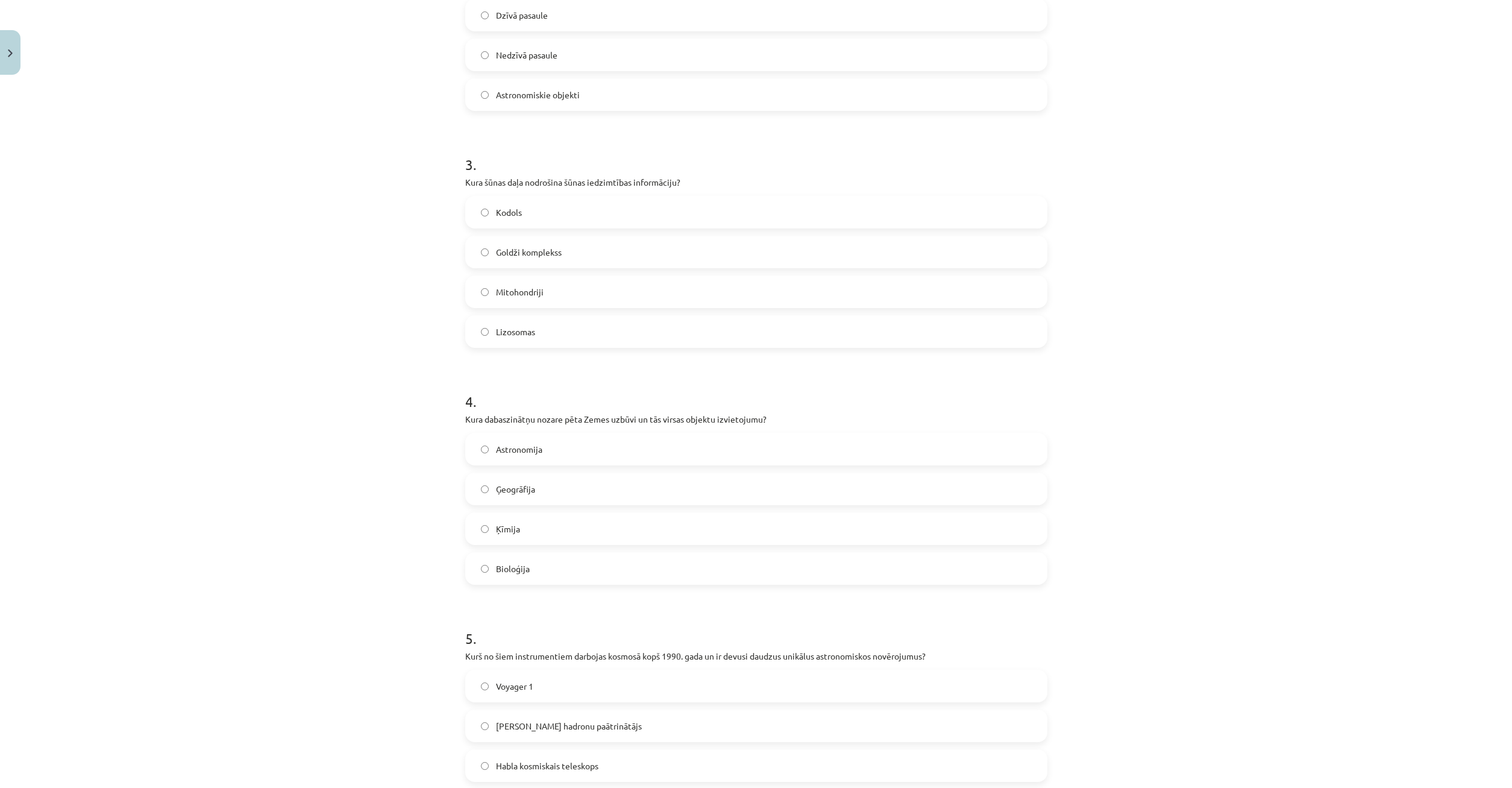
scroll to position [753, 0]
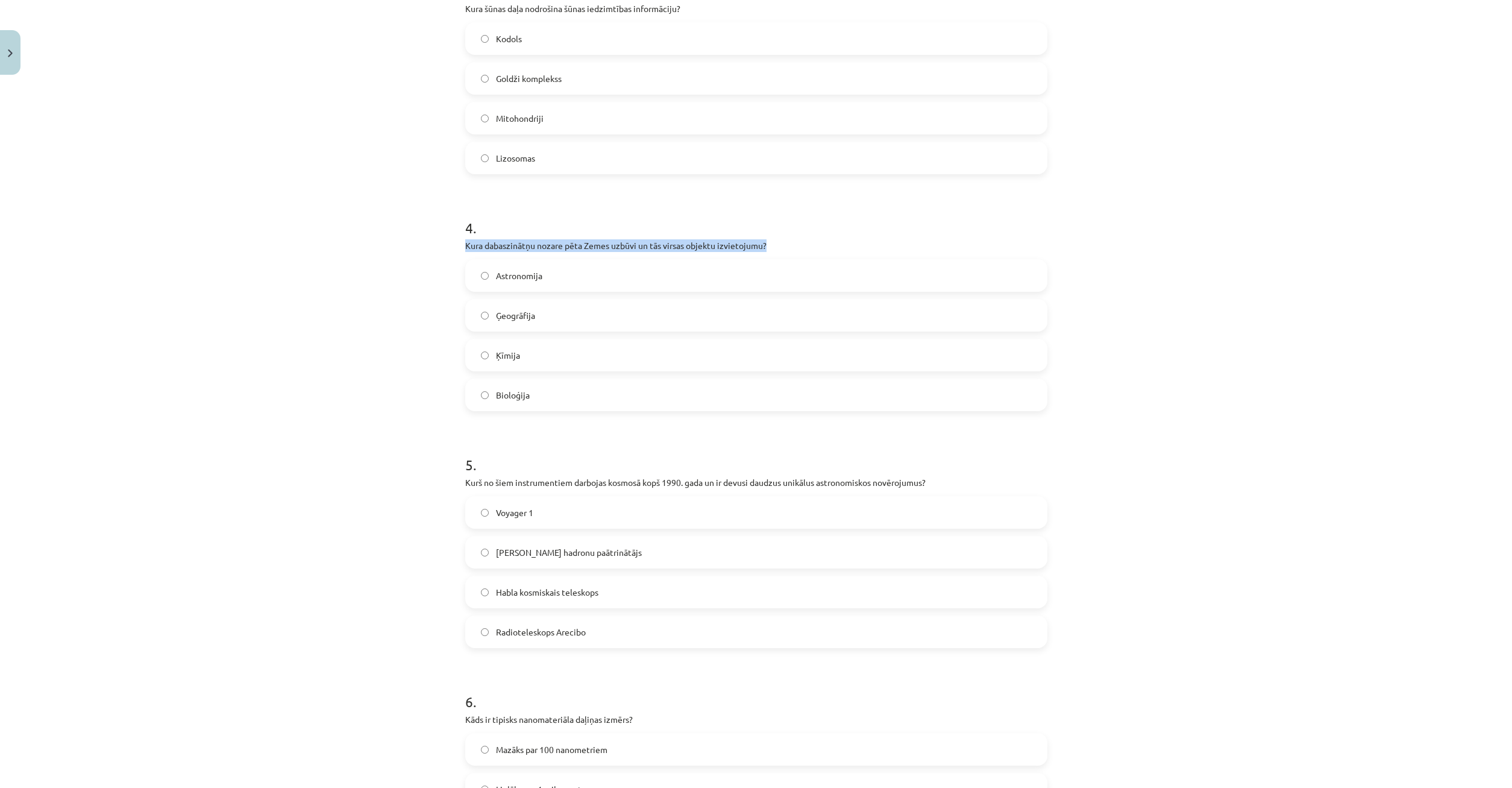
drag, startPoint x: 466, startPoint y: 244, endPoint x: 774, endPoint y: 243, distance: 308.0
click at [774, 243] on p "Kura dabaszinātņu nozare pēta Zemes uzbūvi un tās virsas objektu izvietojumu?" at bounding box center [756, 245] width 582 height 12
copy p "Kura dabaszinātņu nozare pēta Zemes uzbūvi un tās virsas objektu izvietojumu?"
click at [541, 319] on label "География" at bounding box center [756, 315] width 580 height 30
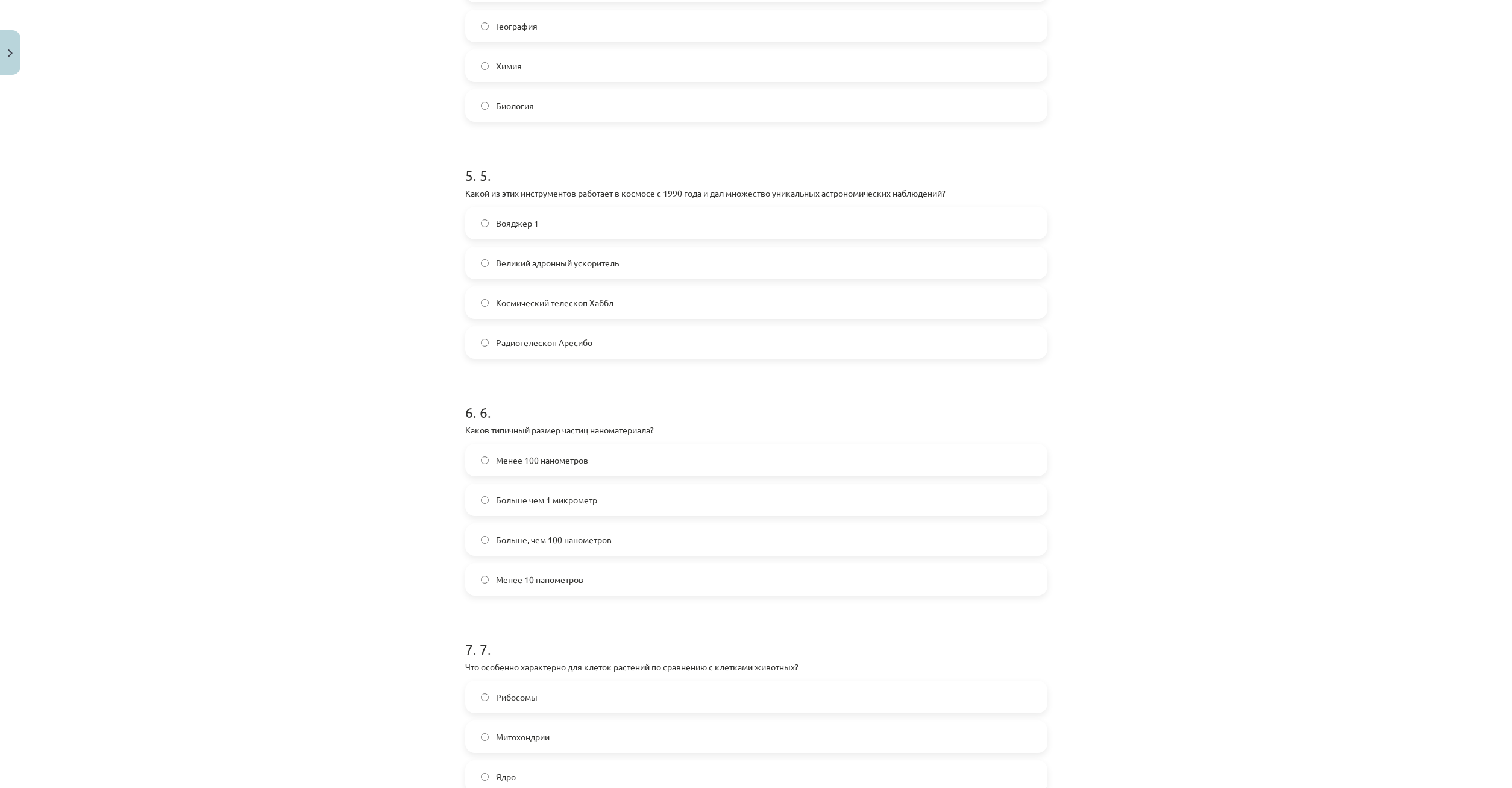
scroll to position [1158, 0]
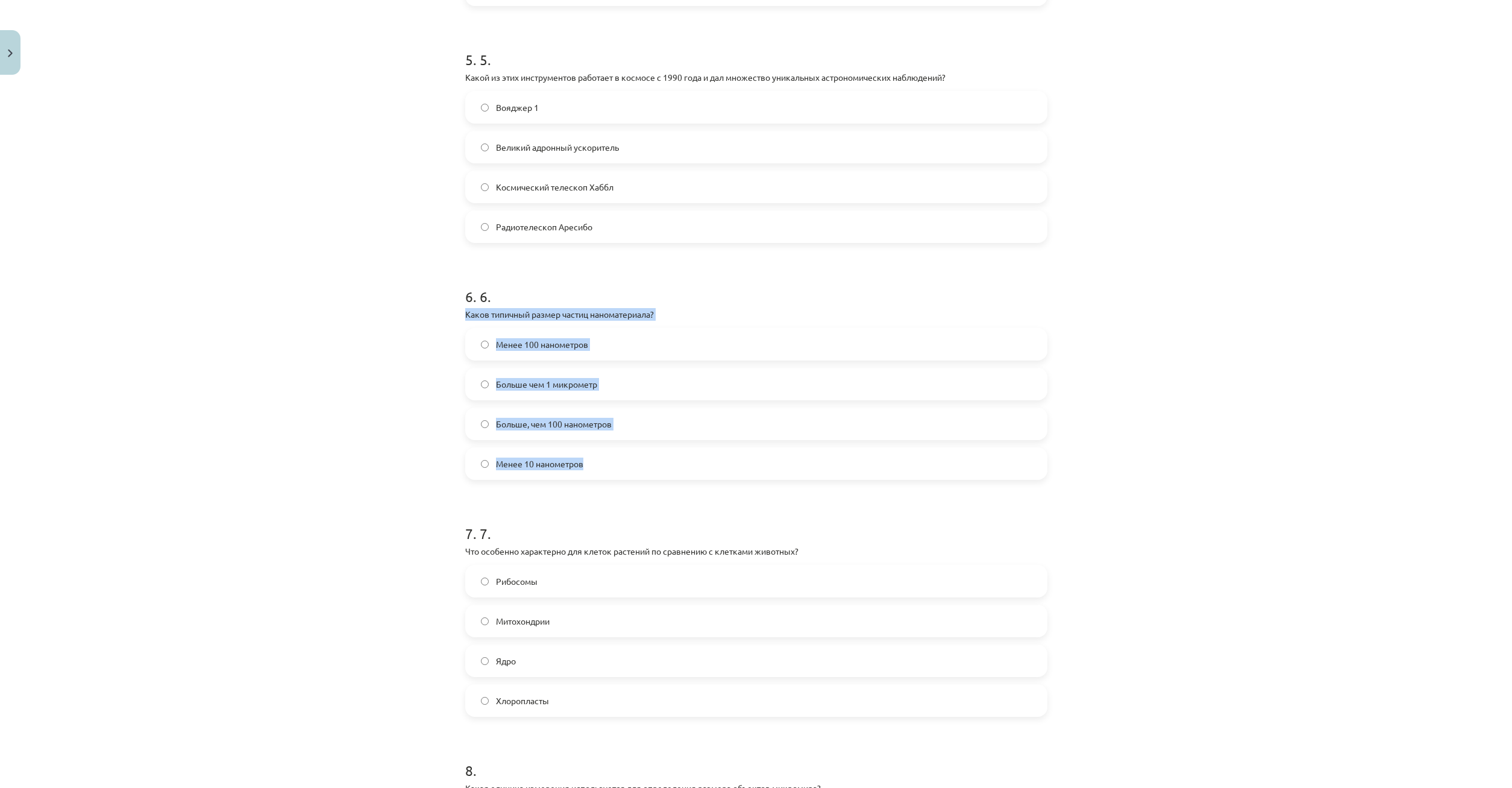
drag, startPoint x: 450, startPoint y: 311, endPoint x: 742, endPoint y: 464, distance: 329.7
click at [742, 465] on div "Mācību tēma: Dabaszinības - 10. klases 1.ieskaites mācību materiāls #6 Kopsavil…" at bounding box center [756, 394] width 1512 height 788
copy div "Каков типичный размер частиц наноматериала? Менее 100 нанометров Больше чем 1 м…"
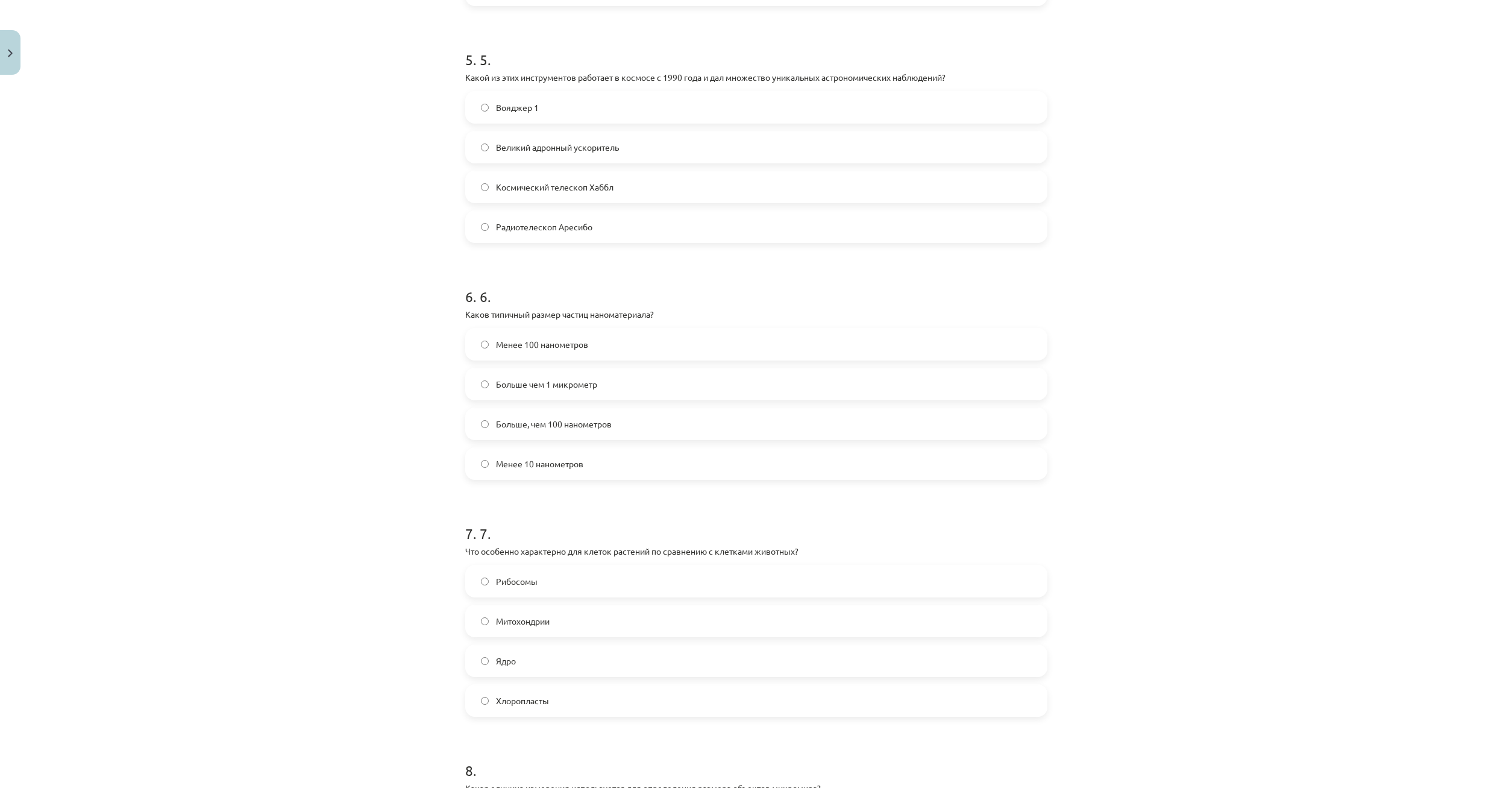
drag, startPoint x: 575, startPoint y: 492, endPoint x: 864, endPoint y: 318, distance: 337.3
click at [577, 492] on form "1 . Kuru no šīm tehnoloģijām izmanto, lai pētītu megapasaules objektus, piemēra…" at bounding box center [756, 255] width 582 height 2346
click at [474, 351] on label "Менее 100 нанометров" at bounding box center [756, 344] width 580 height 30
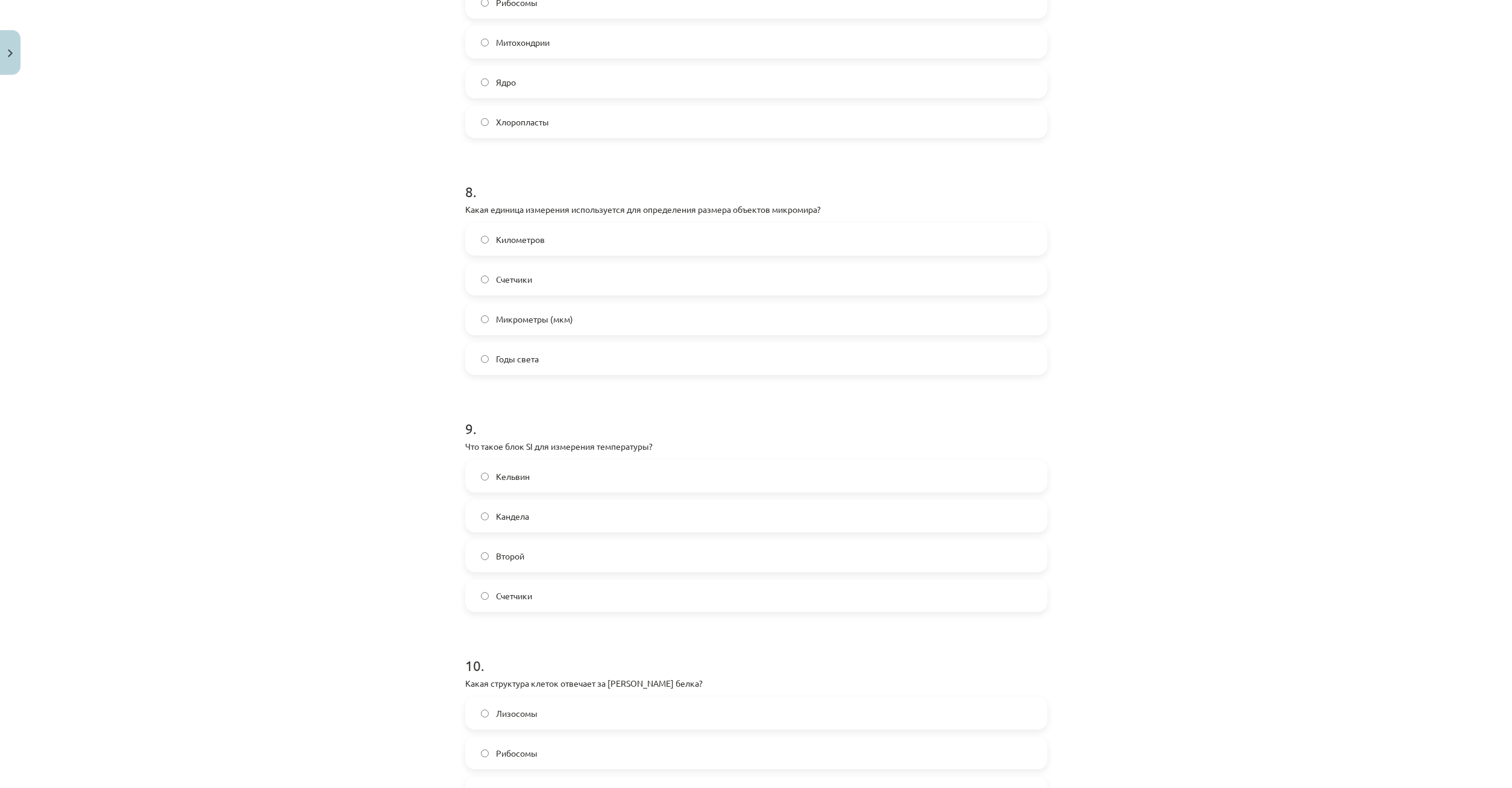
scroll to position [1679, 0]
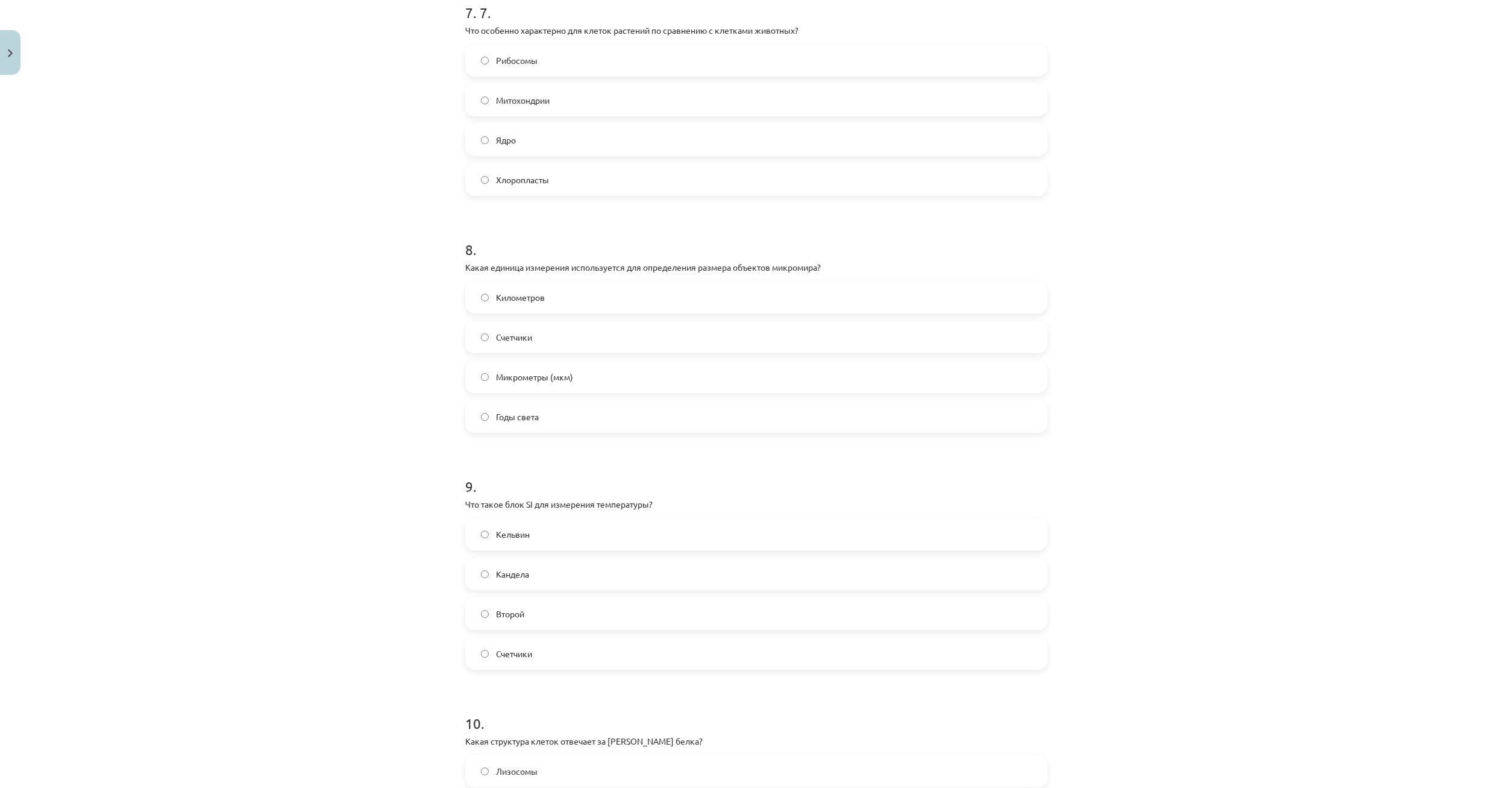
click at [480, 377] on label "Микрометры (мкм)" at bounding box center [756, 377] width 580 height 30
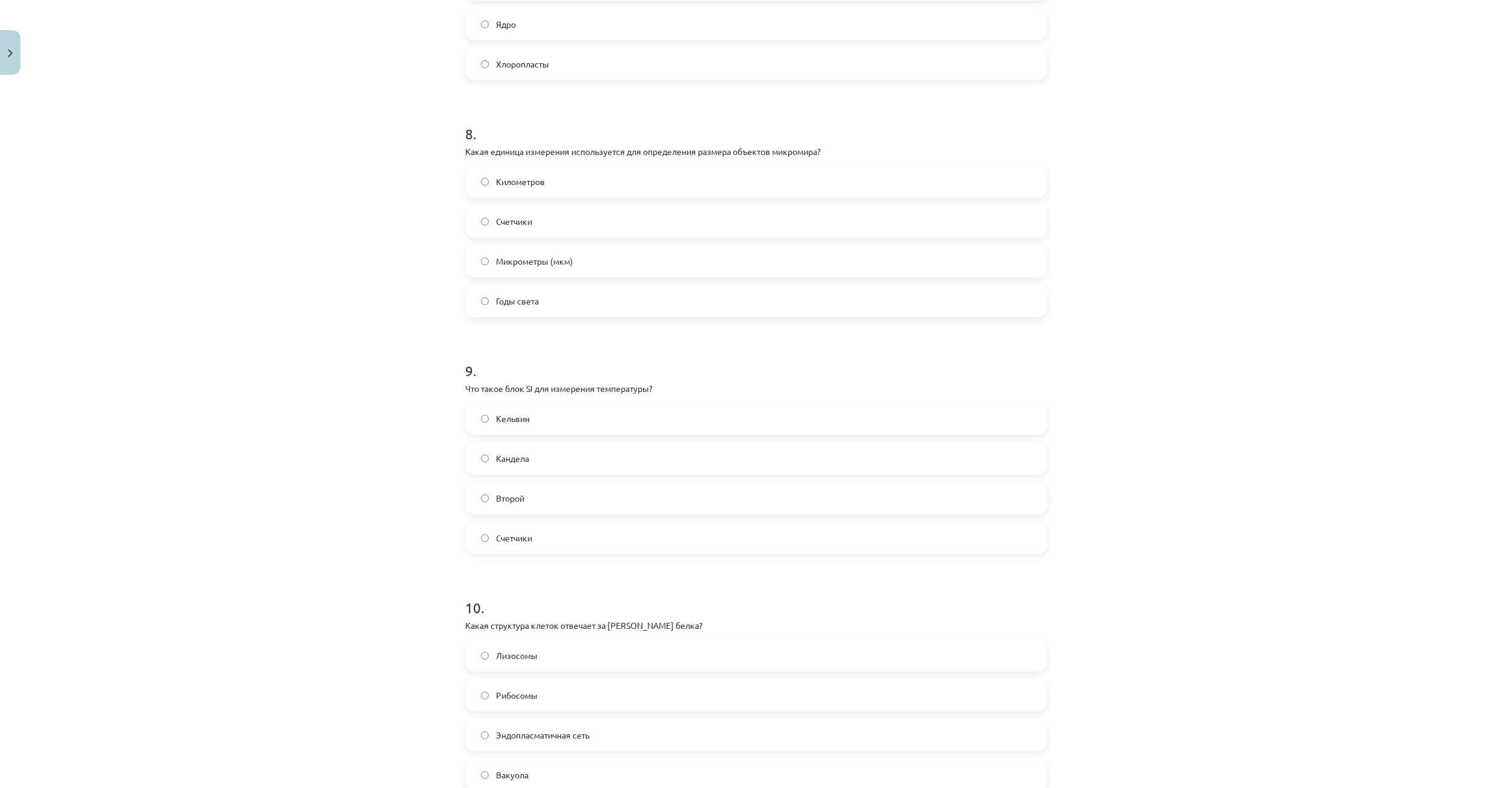
click at [480, 423] on label "Кельвин" at bounding box center [756, 419] width 580 height 30
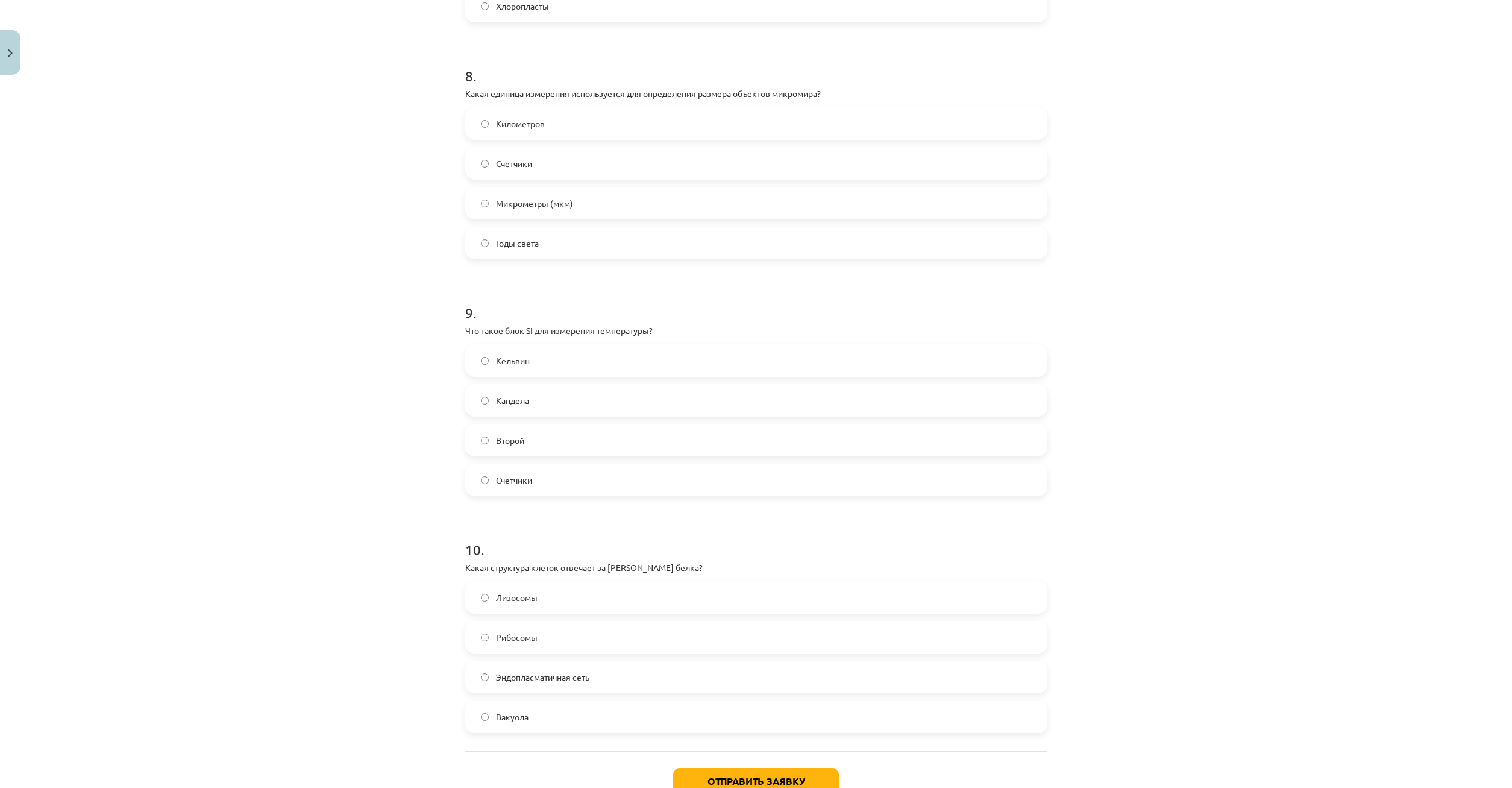
scroll to position [1937, 0]
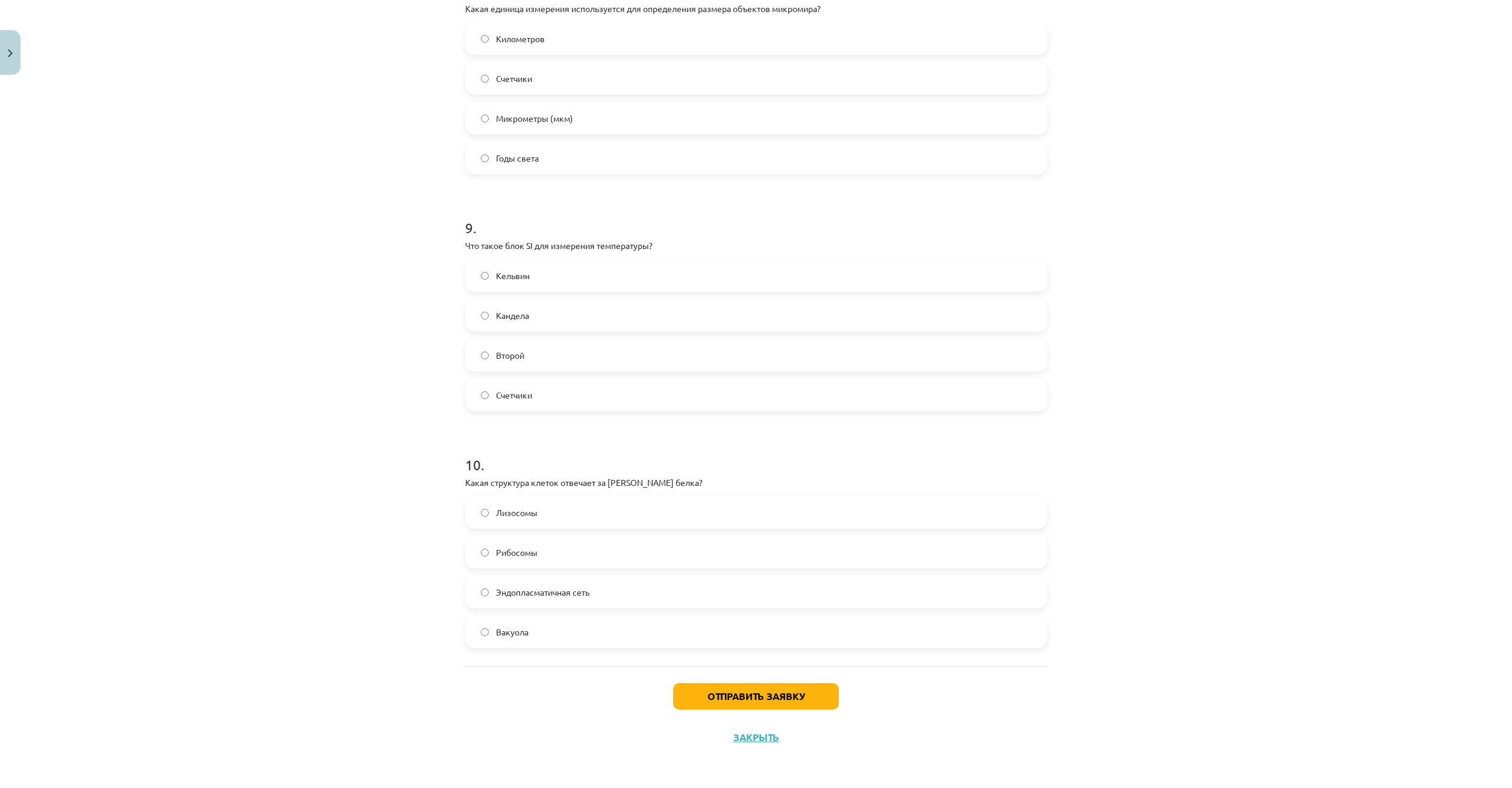
click at [482, 638] on label "Вакуола" at bounding box center [756, 632] width 580 height 30
click at [708, 694] on button "Отправить заявку" at bounding box center [756, 696] width 166 height 26
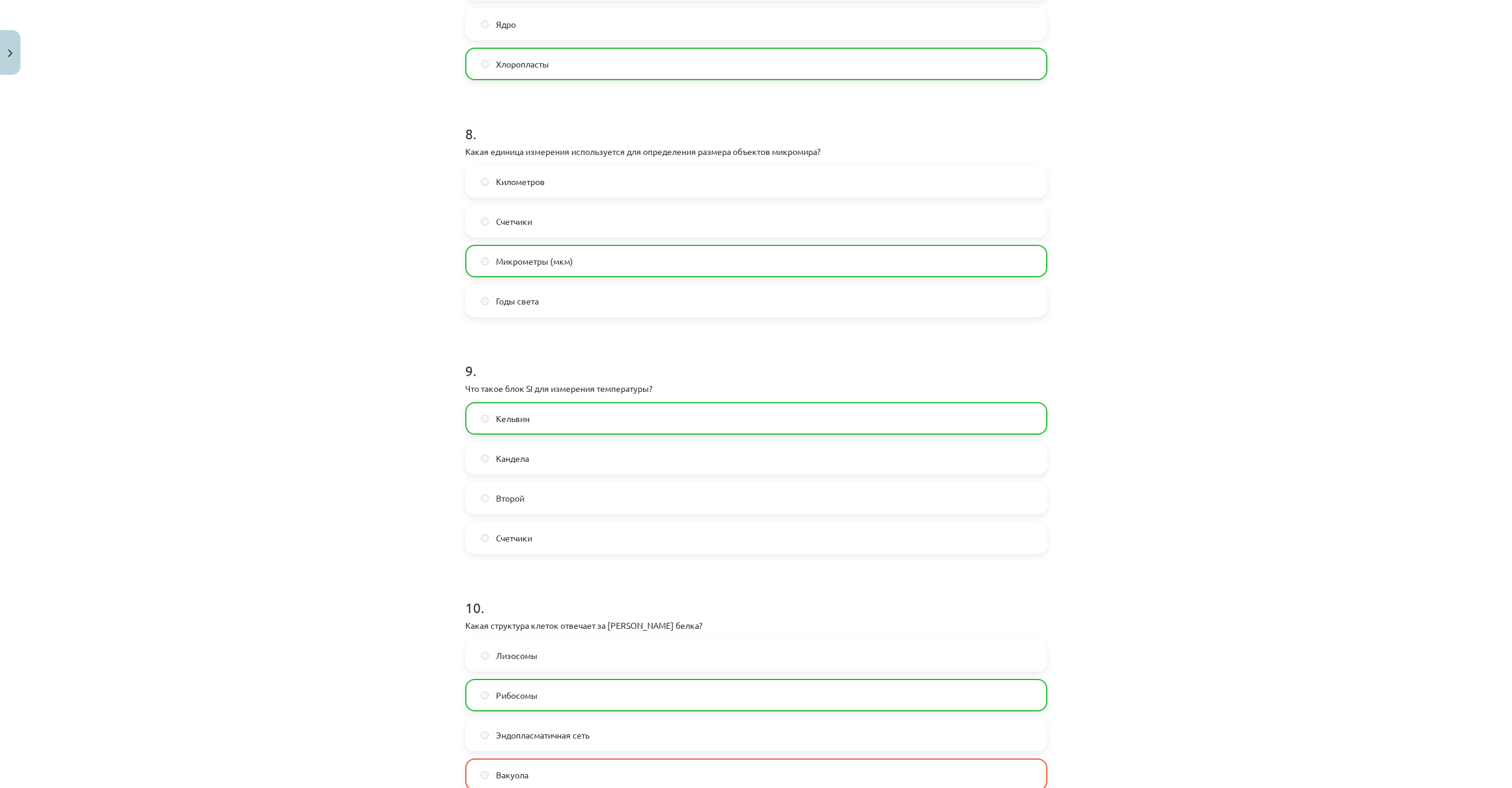
scroll to position [1976, 0]
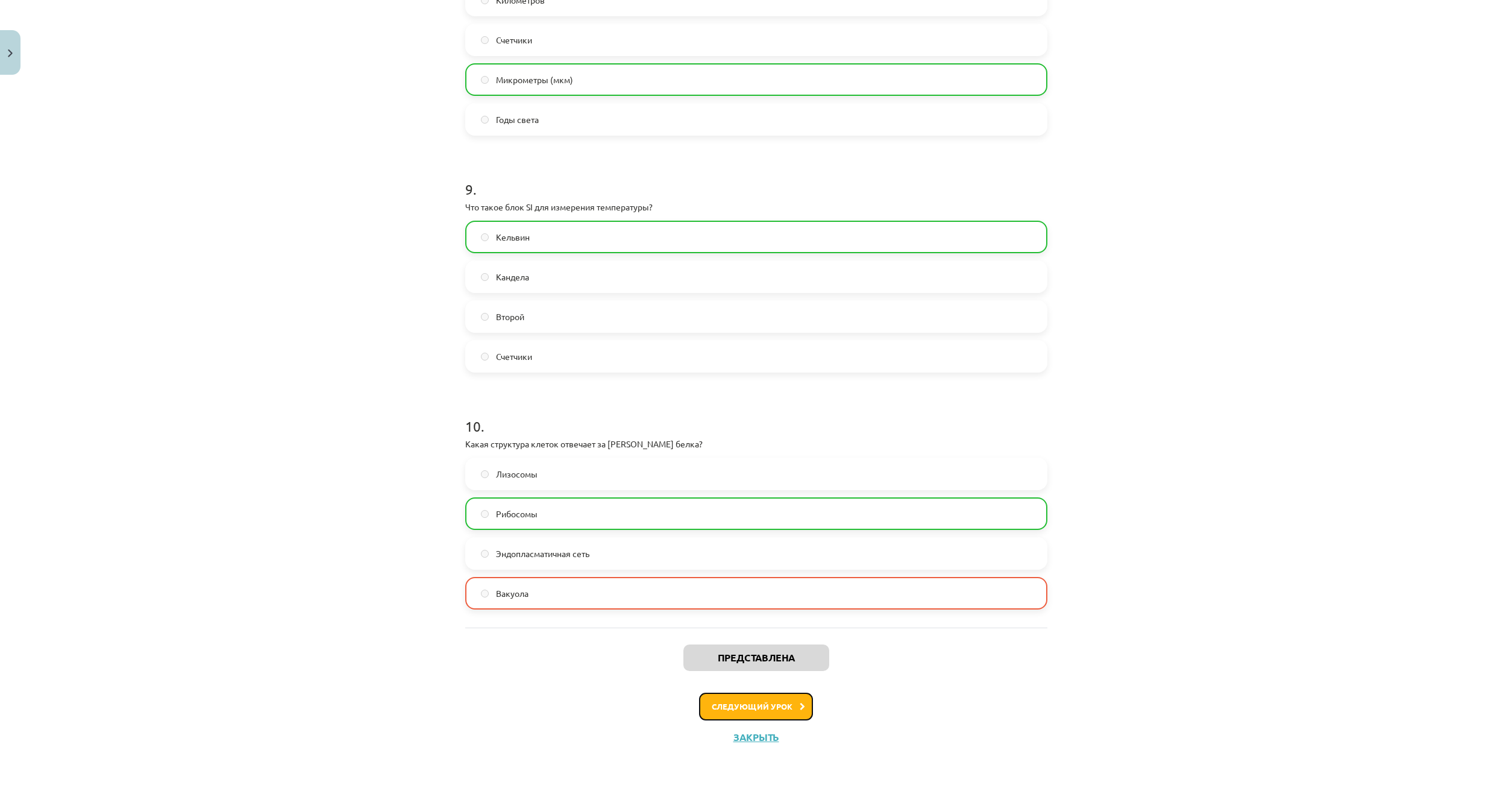
click at [762, 713] on button "Следующий урок" at bounding box center [756, 706] width 114 height 27
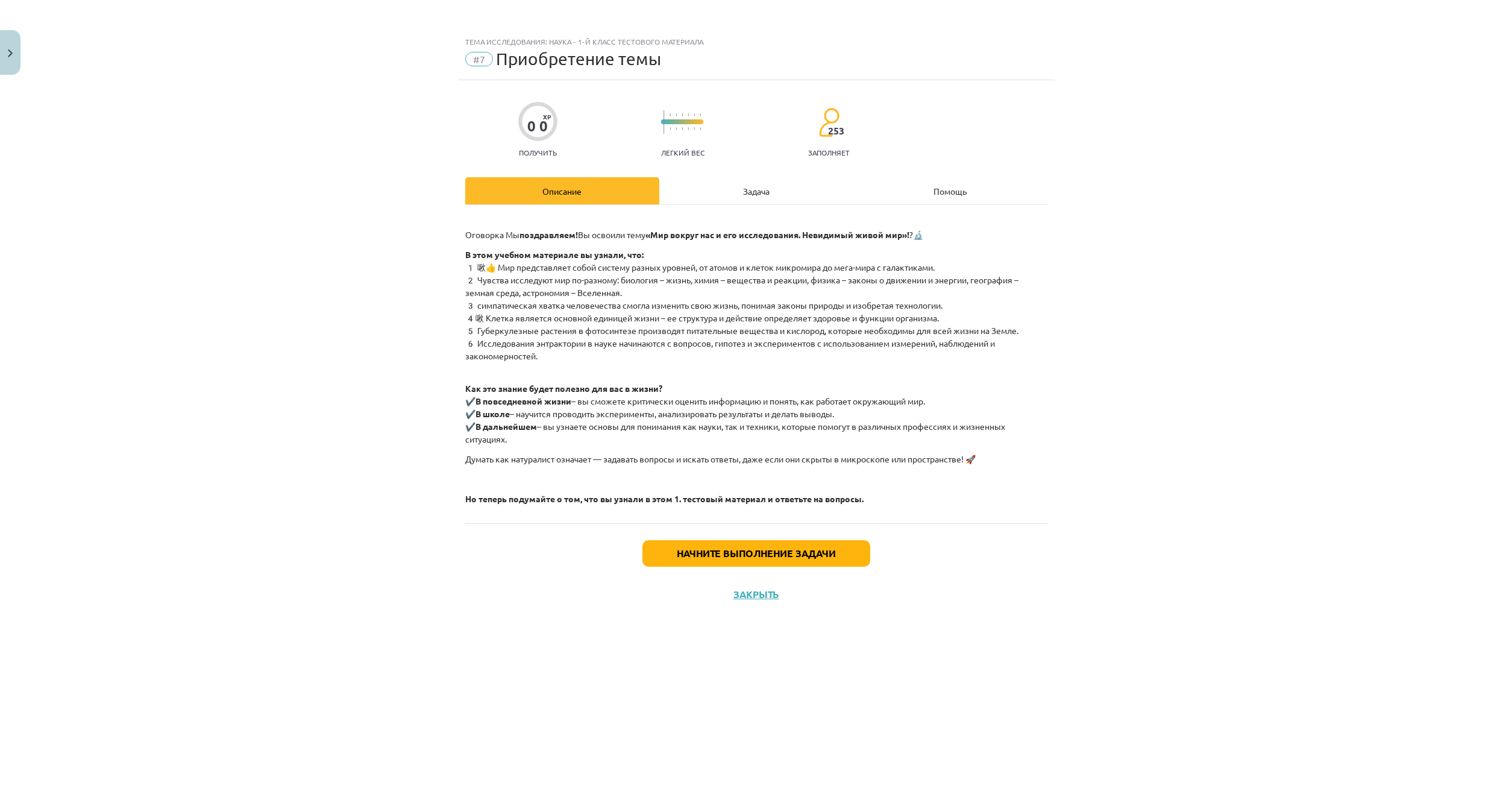
click at [739, 197] on div "Задача" at bounding box center [756, 191] width 194 height 27
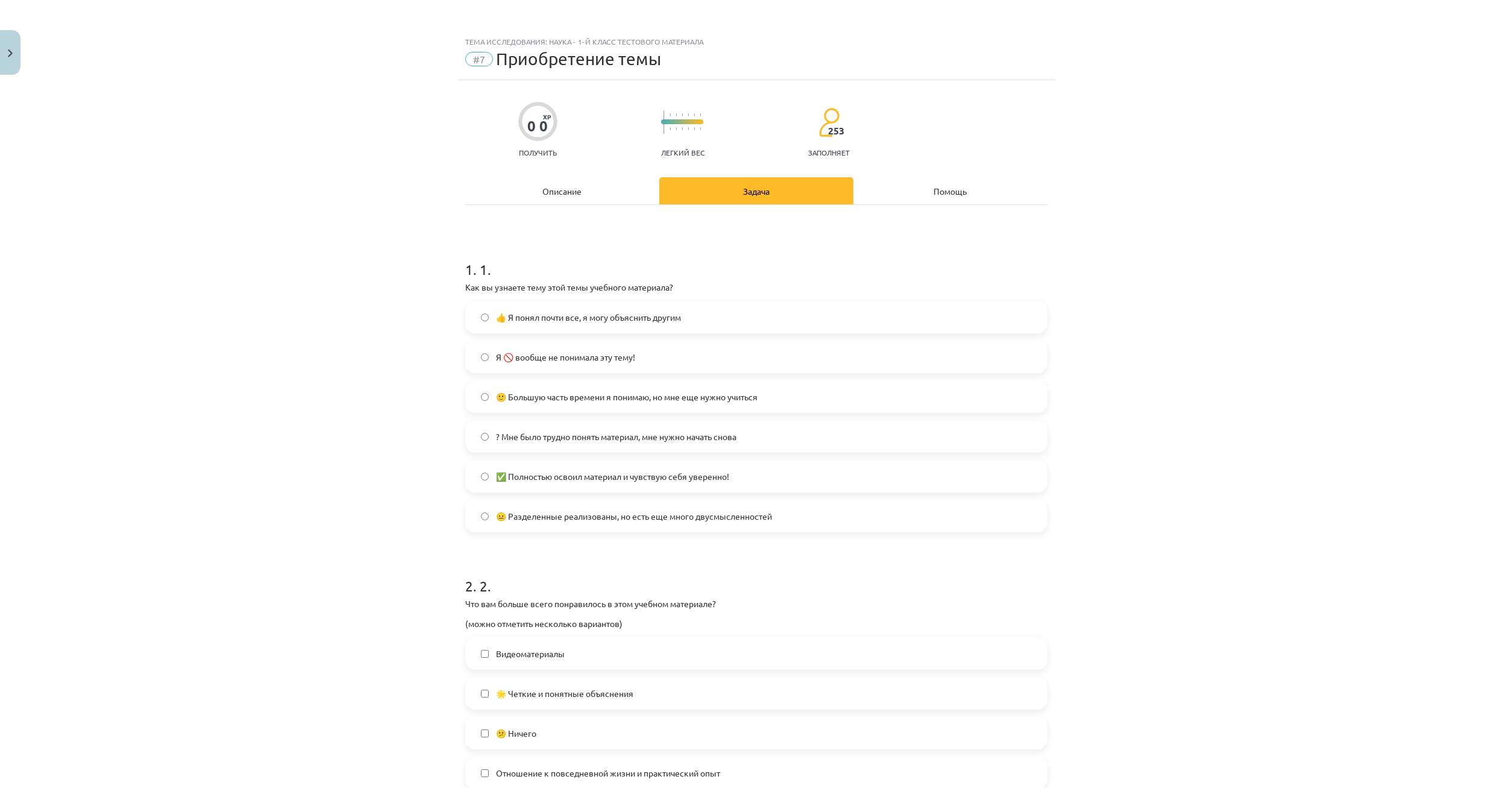
click at [480, 479] on label "✅ Полностью освоил материал и чувствую себя уверенно!" at bounding box center [756, 477] width 580 height 30
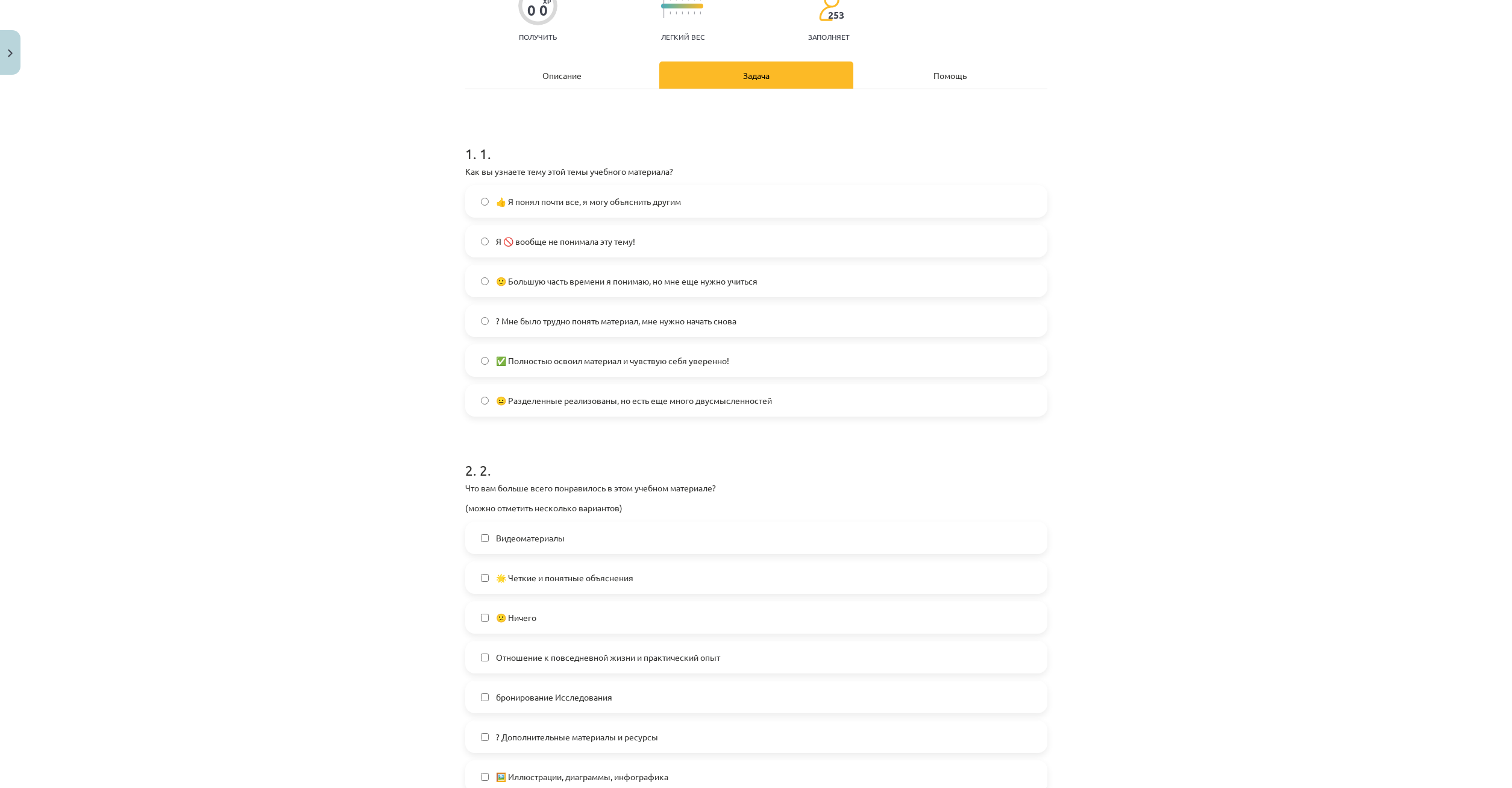
scroll to position [231, 0]
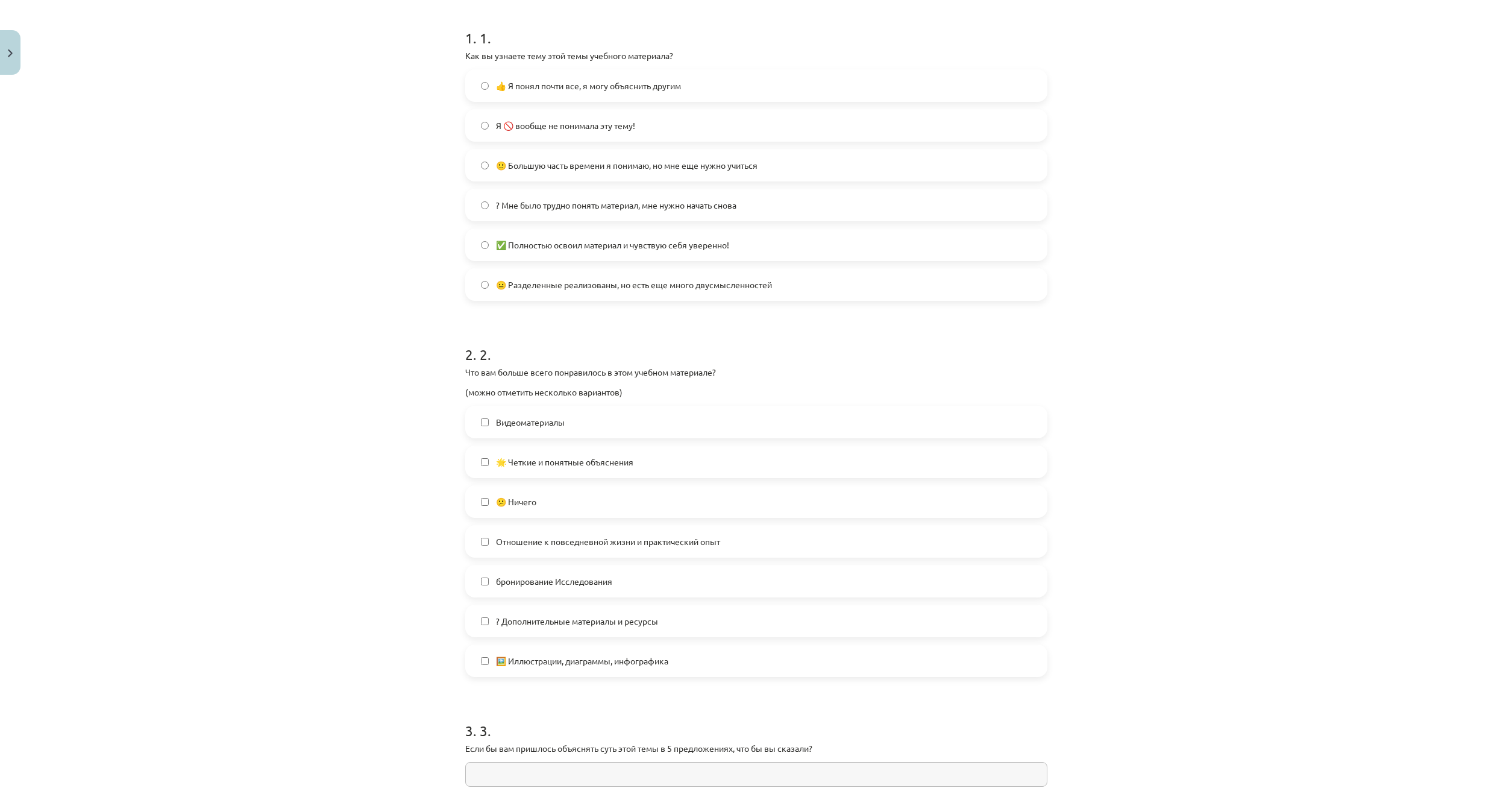
click at [487, 457] on label "🌟 Четкие и понятные объяснения" at bounding box center [756, 462] width 580 height 30
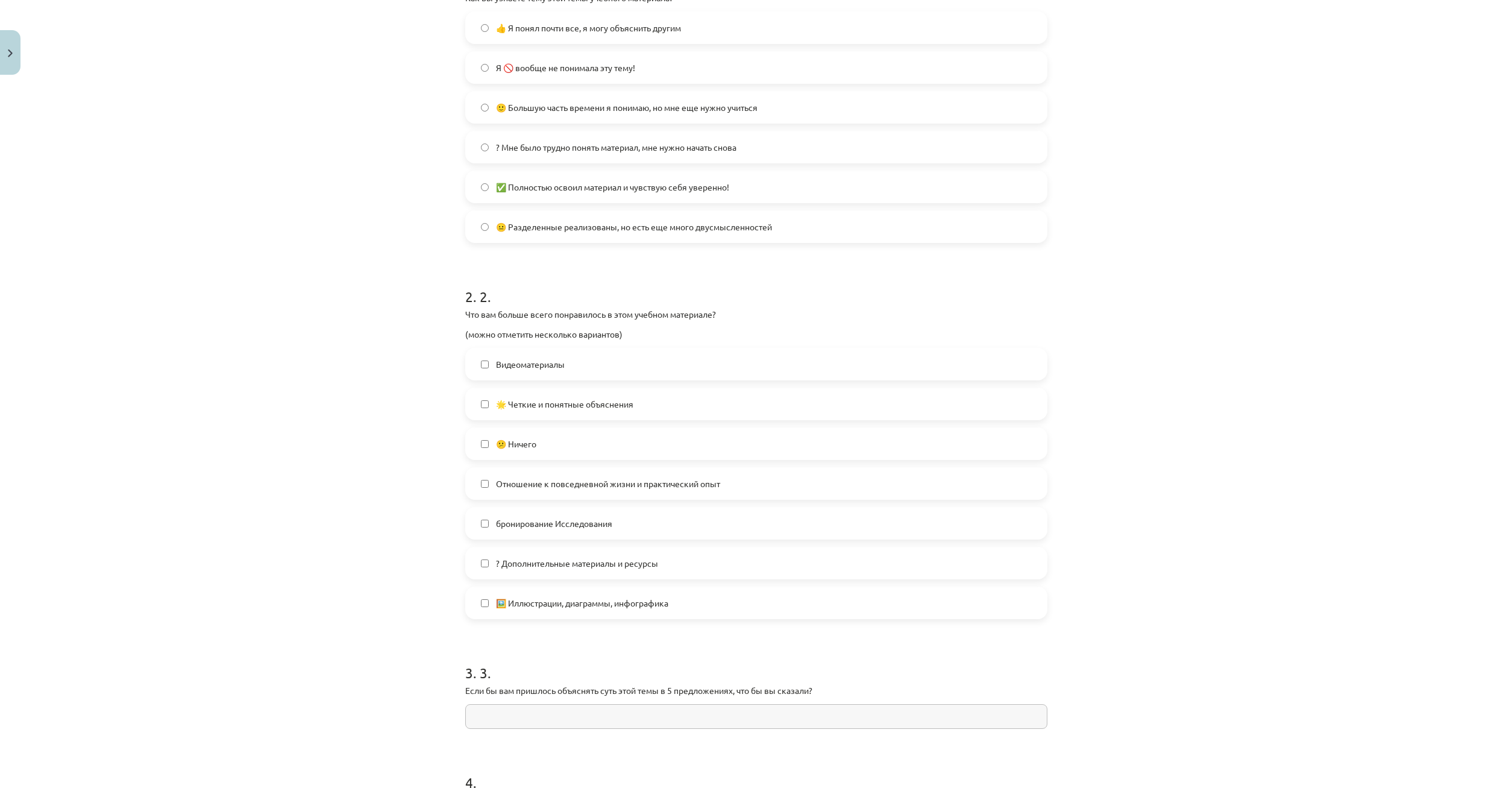
scroll to position [347, 0]
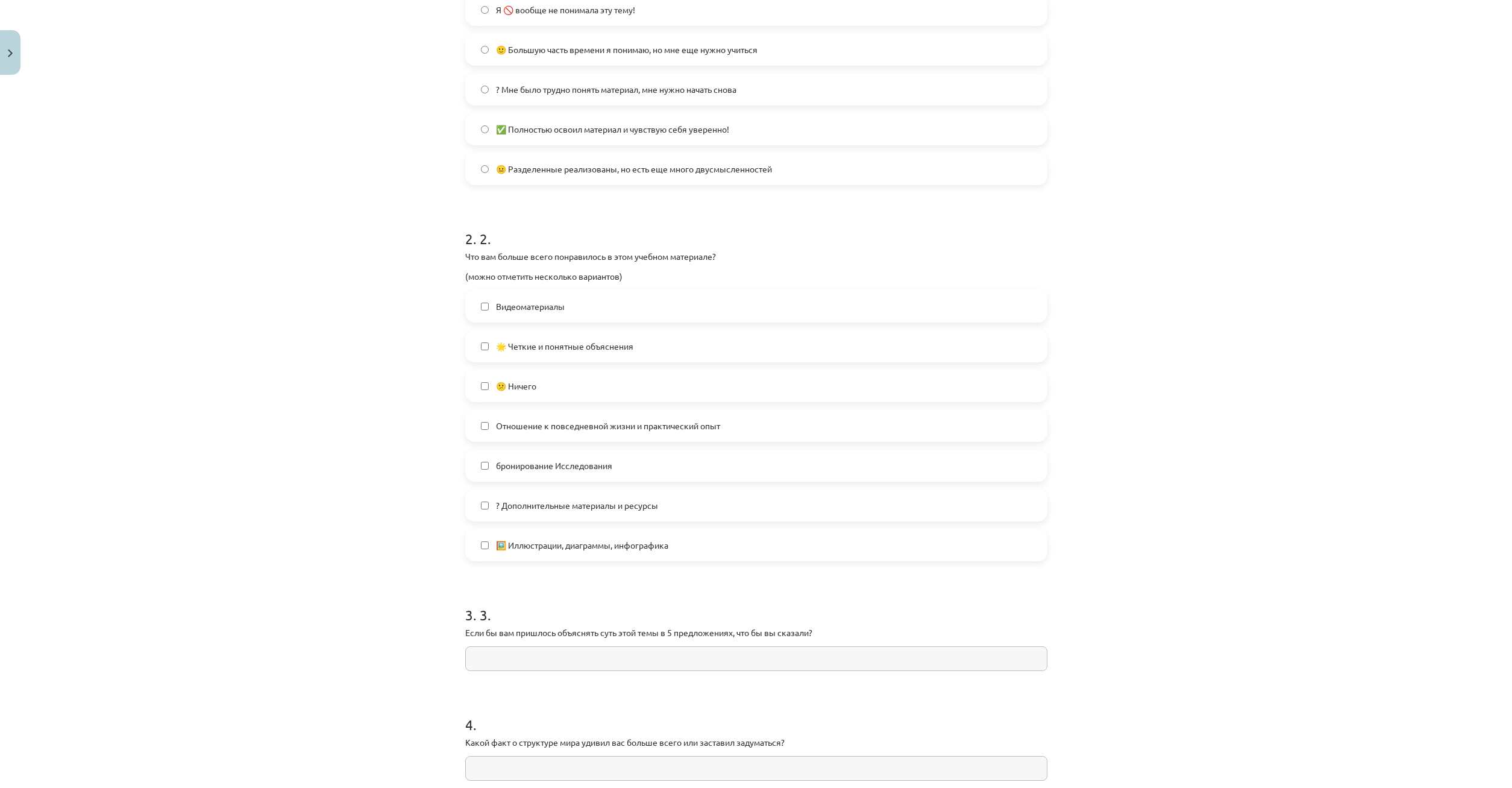
click at [484, 537] on label "🖼️ Иллюстрации, диаграммы, инфографика" at bounding box center [756, 545] width 580 height 30
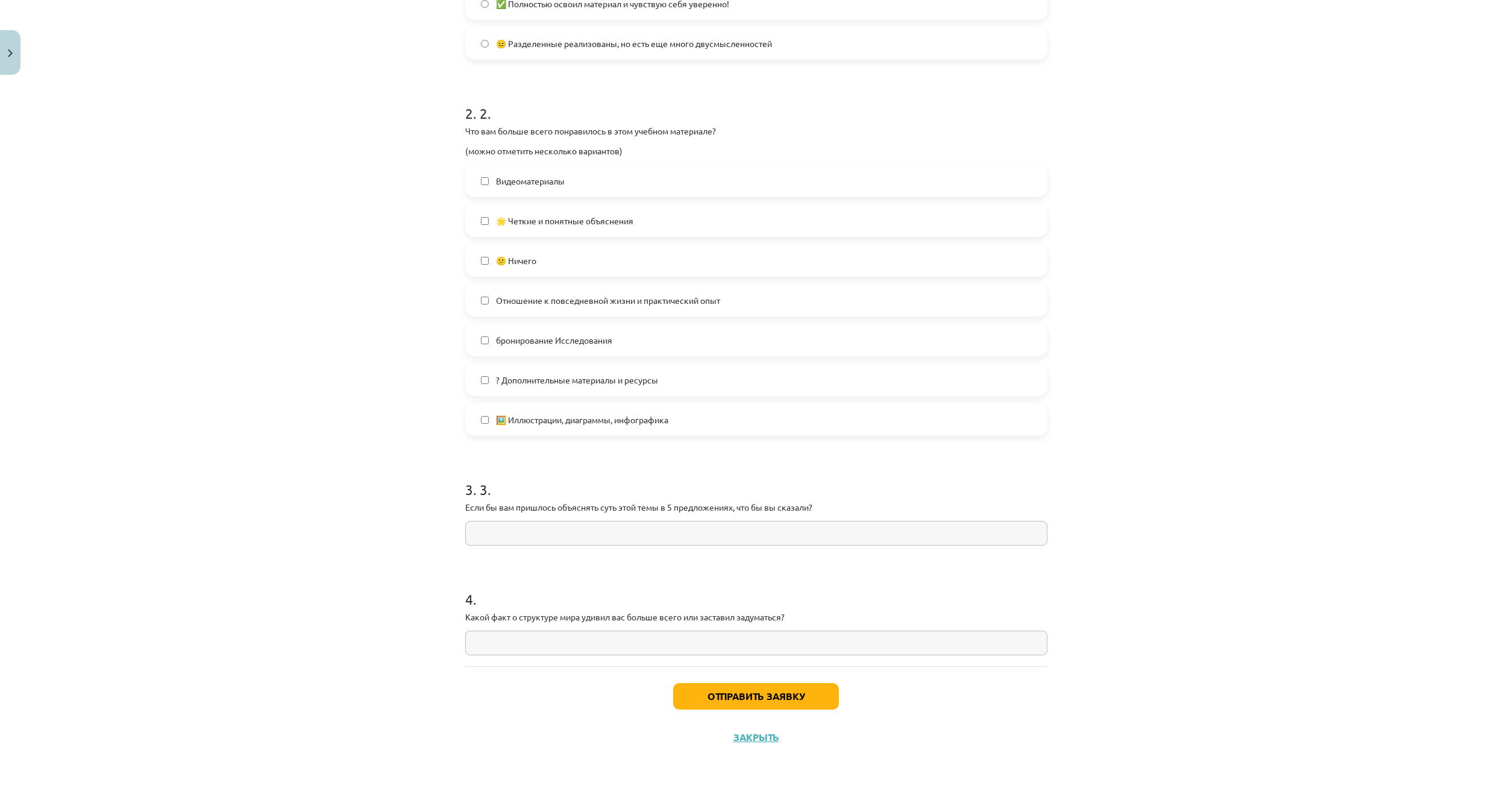
click at [475, 533] on input "text" at bounding box center [756, 533] width 582 height 25
type input "*"
type input "**********"
click at [597, 644] on input "text" at bounding box center [756, 643] width 582 height 25
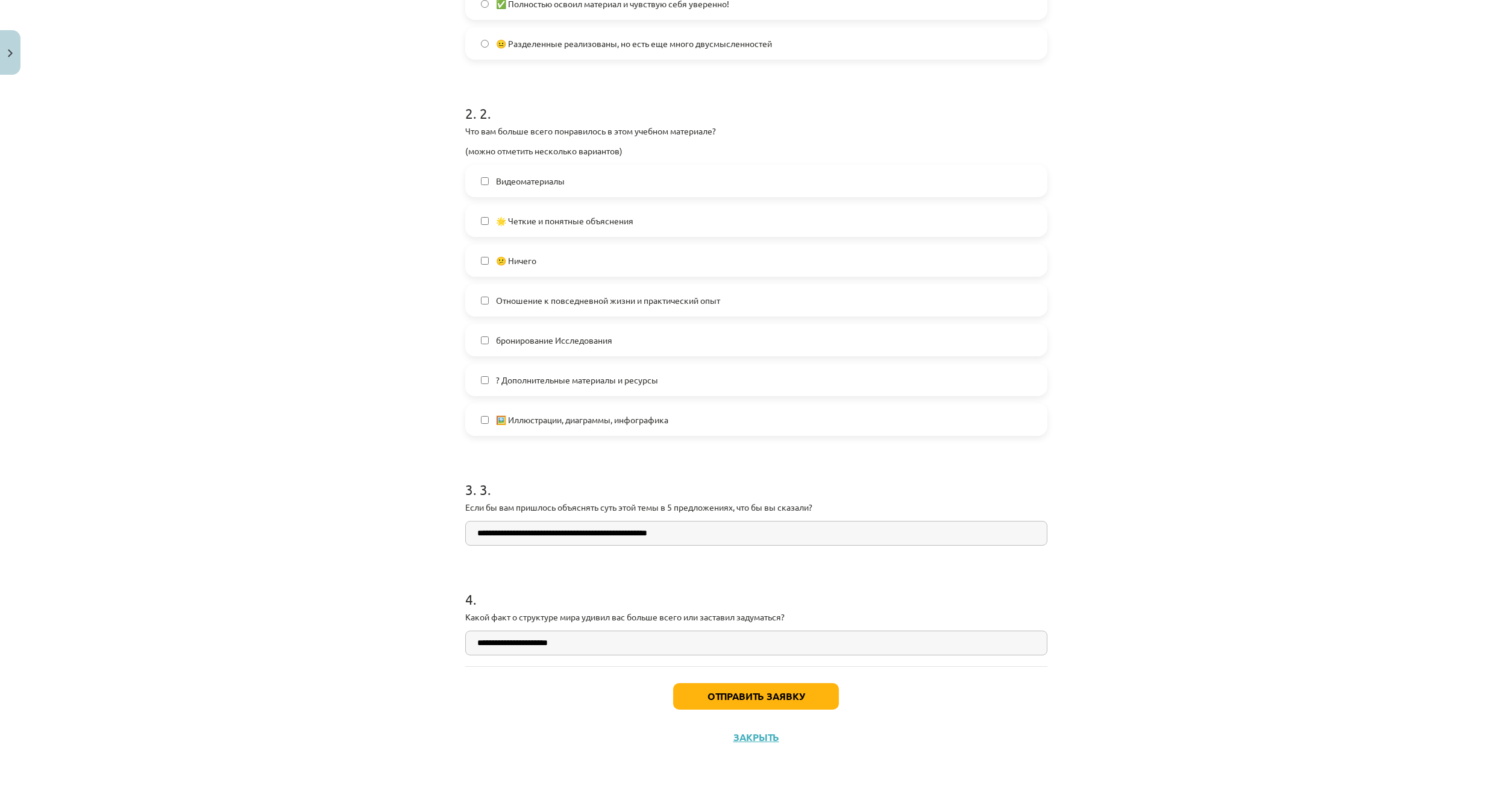
type input "**********"
click at [760, 701] on button "Отправить заявку" at bounding box center [756, 696] width 166 height 26
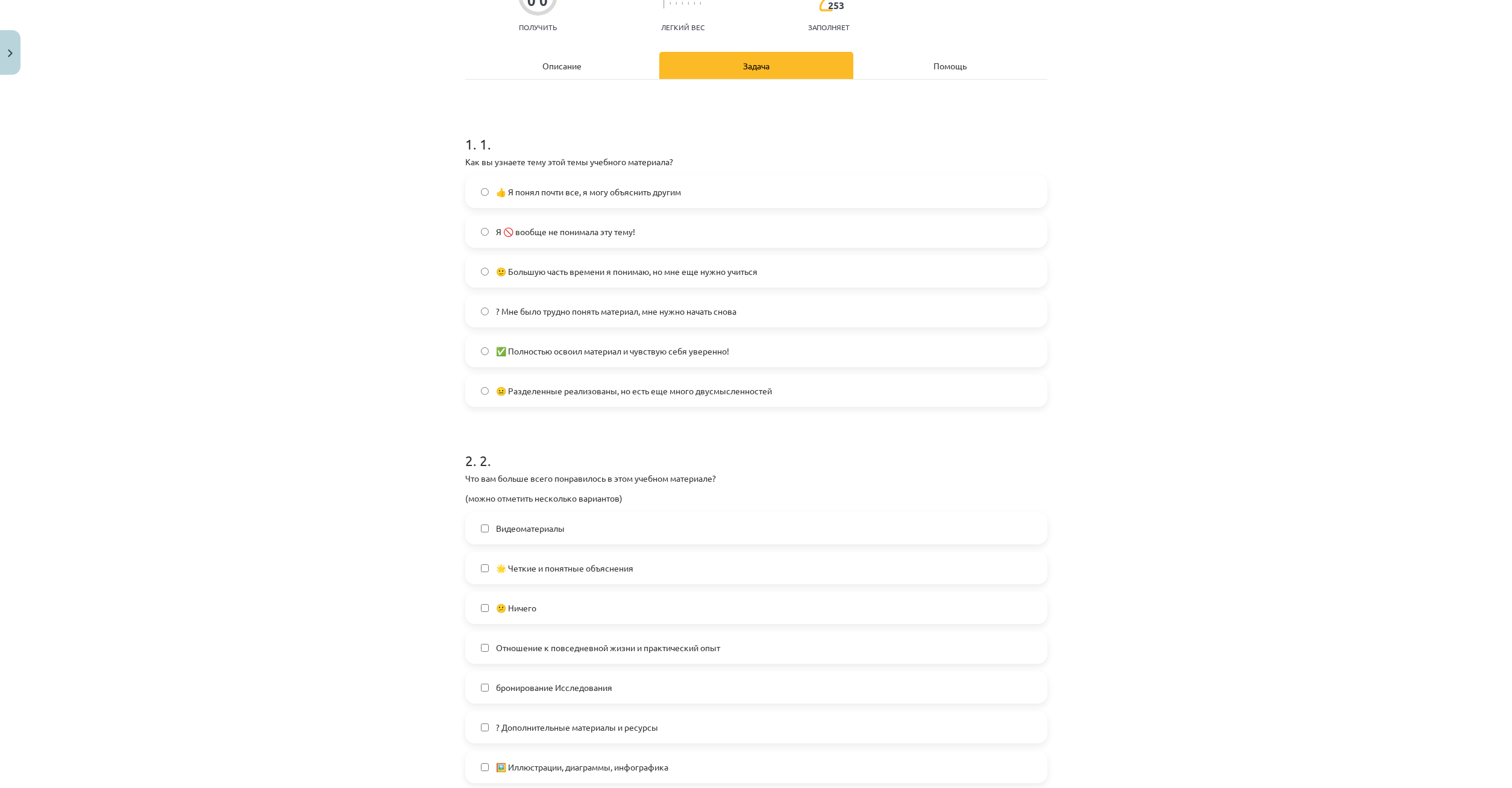
scroll to position [0, 0]
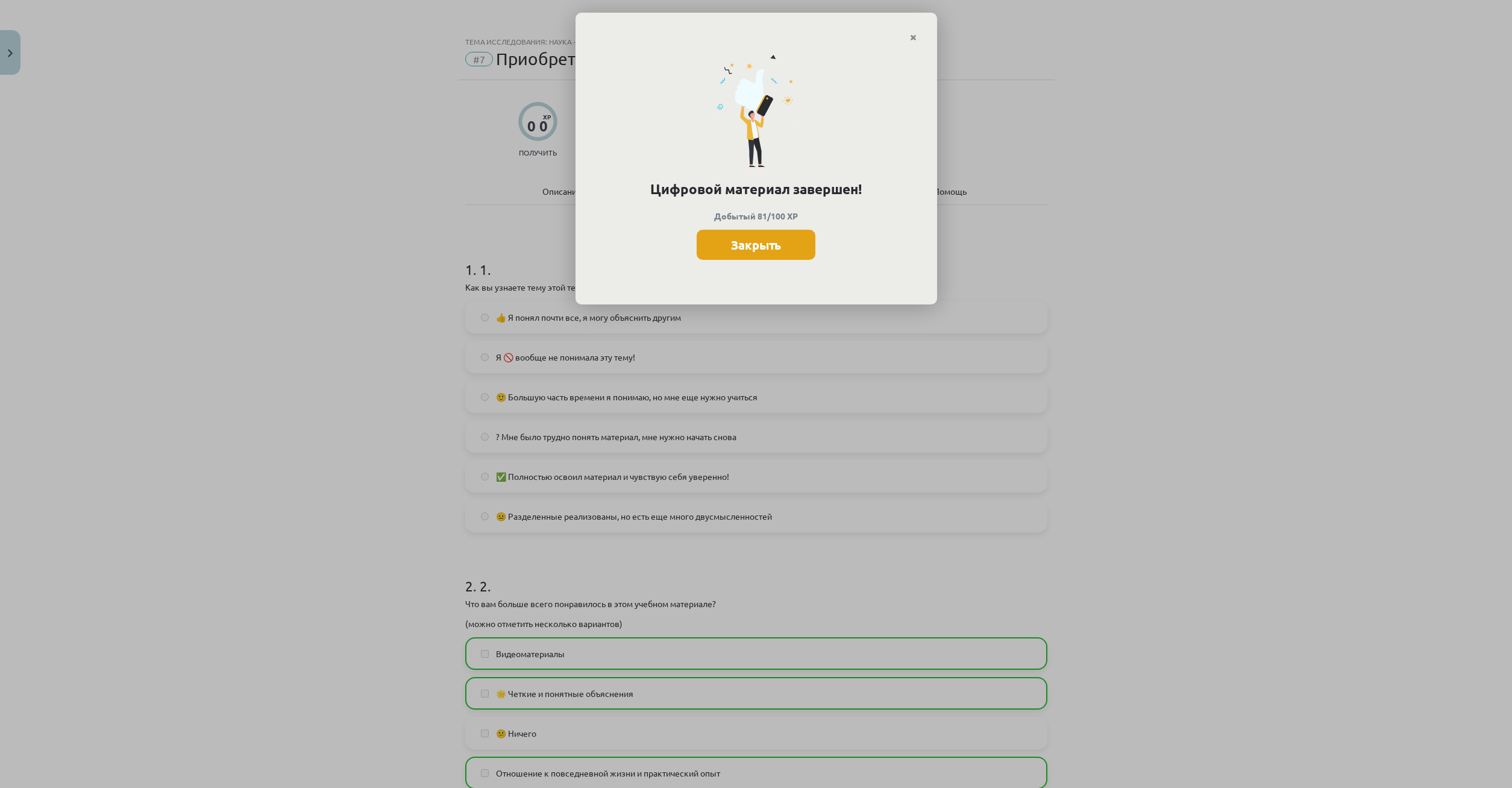
click at [783, 249] on button "Закрыть" at bounding box center [756, 244] width 119 height 30
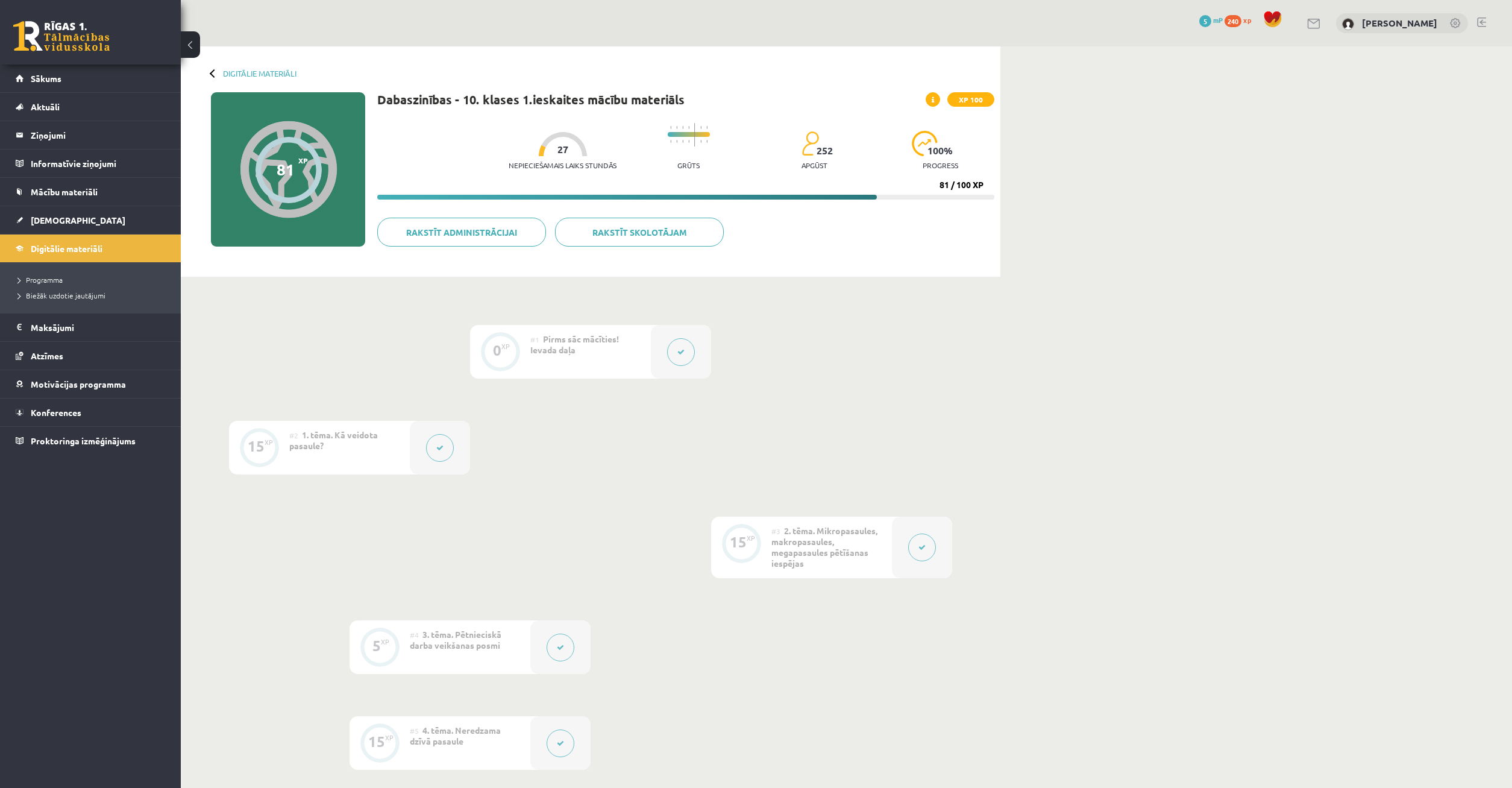
scroll to position [369, 0]
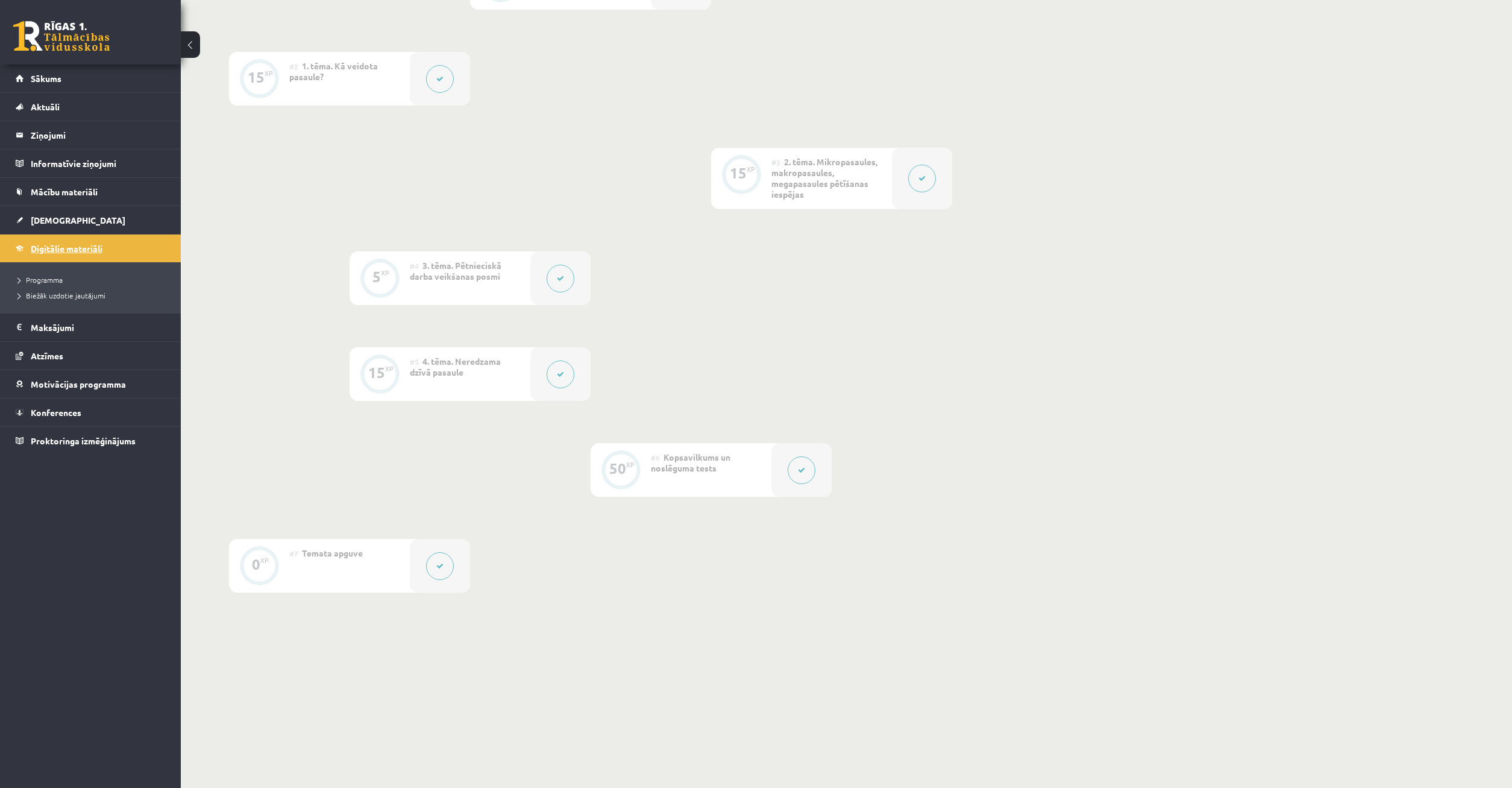
click at [71, 244] on span "Digitālie materiāli" at bounding box center [67, 249] width 72 height 11
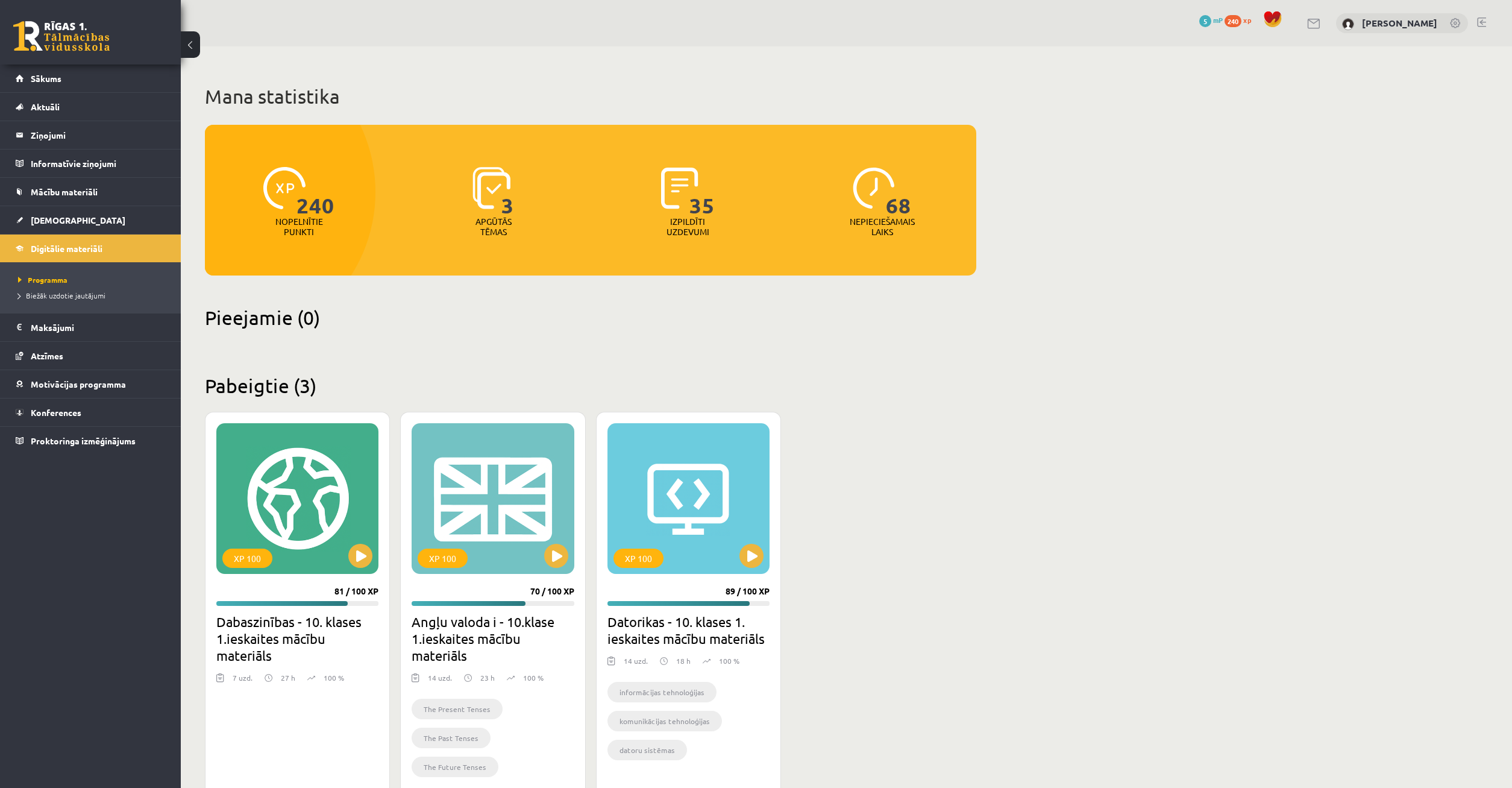
scroll to position [37, 0]
